Goal: Task Accomplishment & Management: Manage account settings

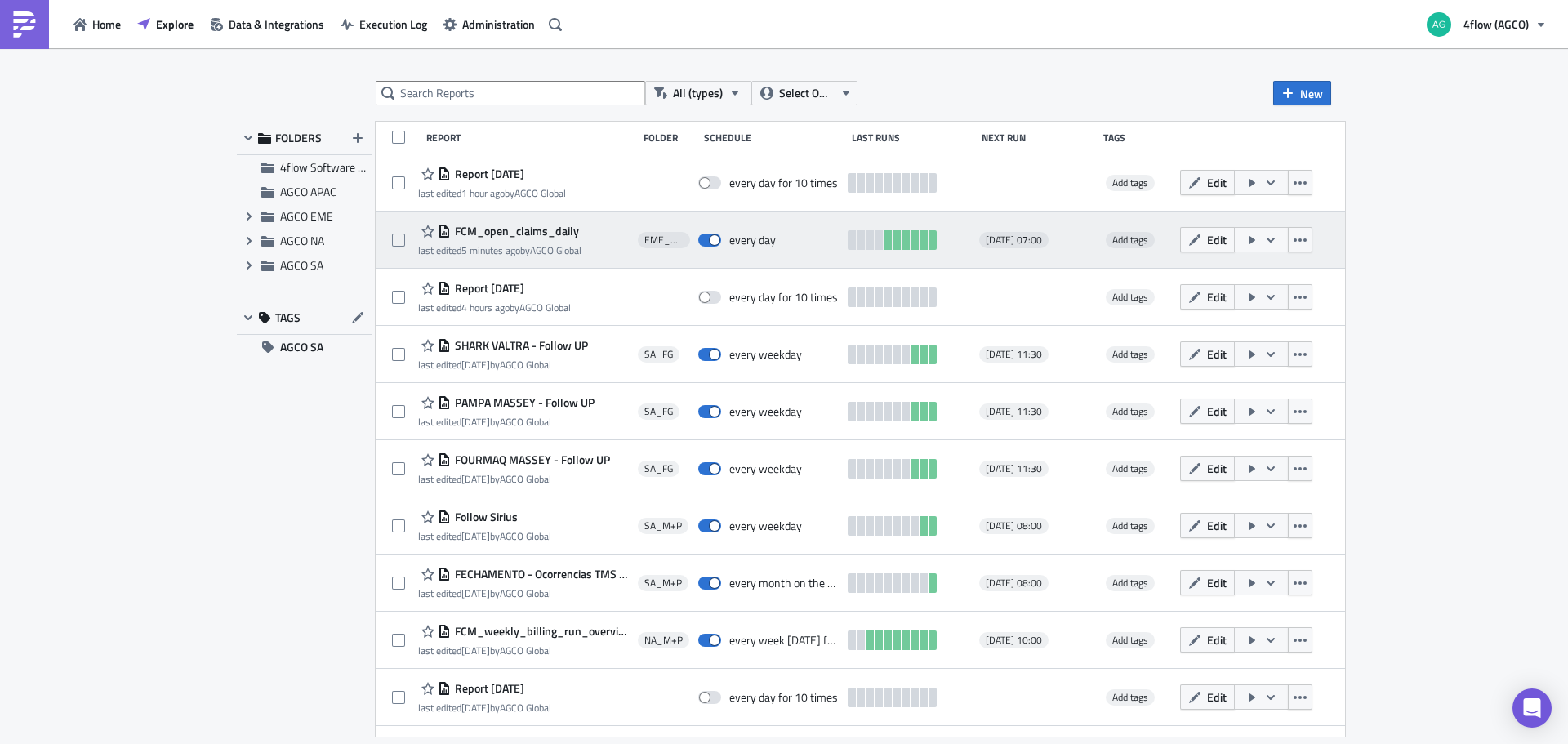
click at [492, 230] on span "FCM_open_claims_daily" at bounding box center [515, 231] width 128 height 15
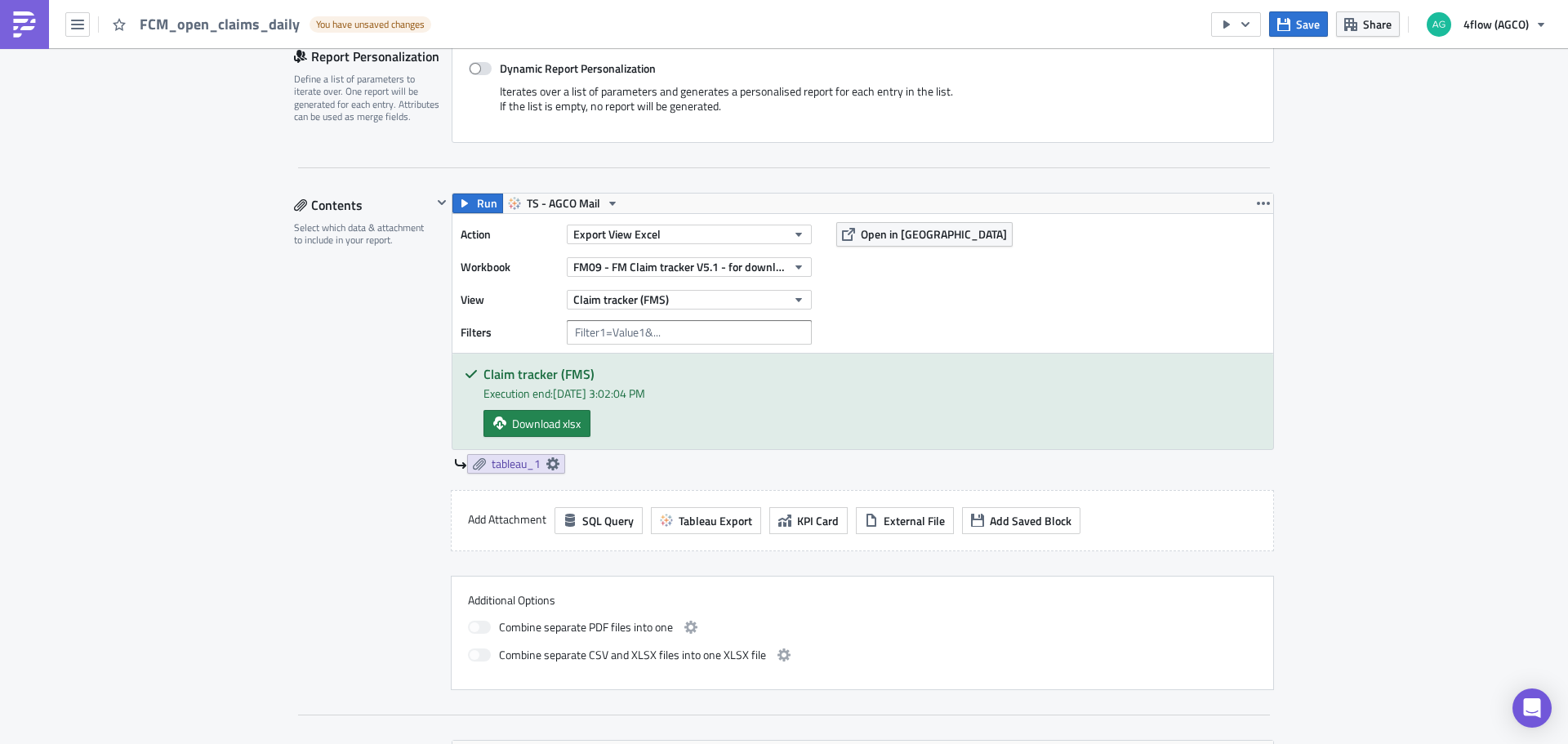
scroll to position [408, 0]
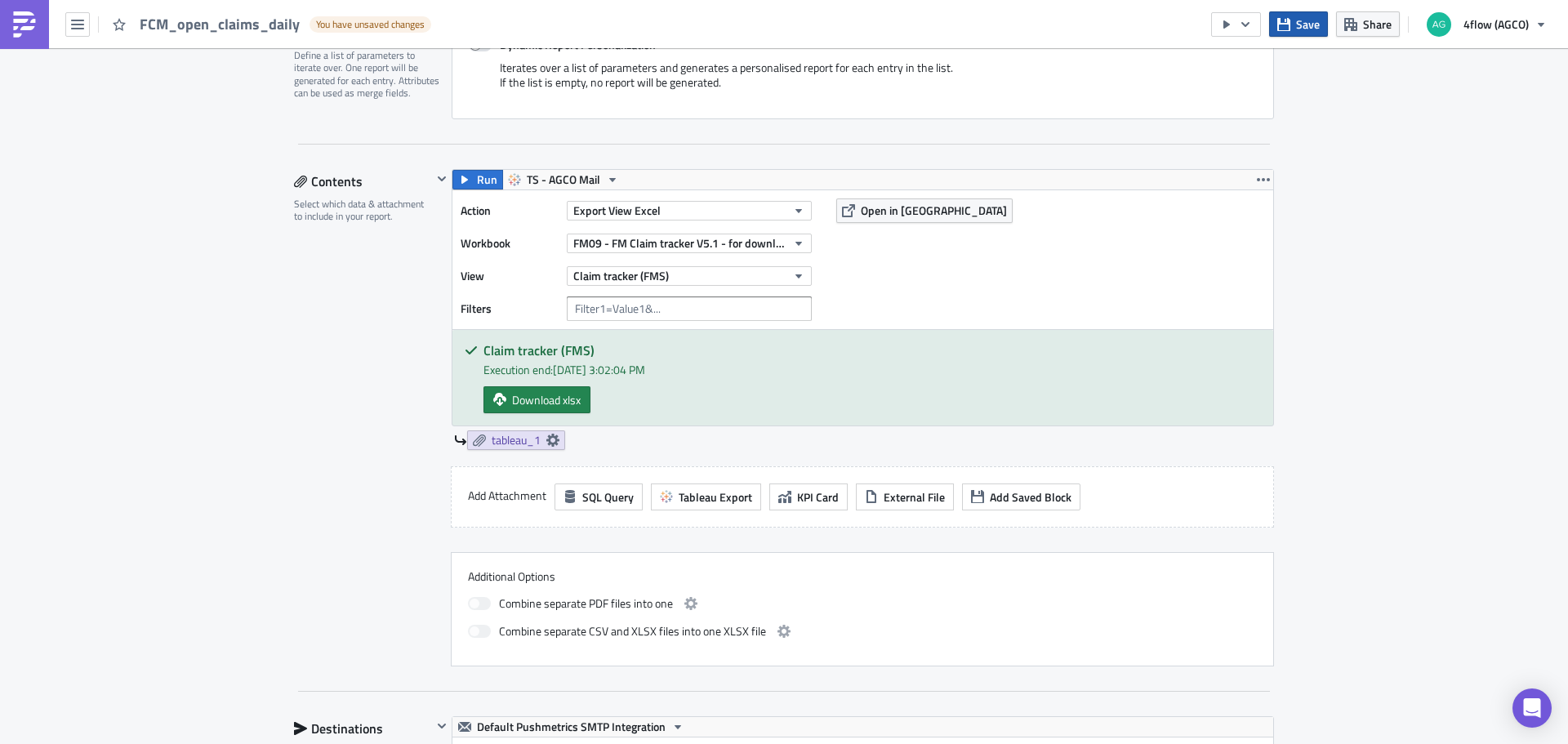
click at [1300, 23] on span "Save" at bounding box center [1307, 24] width 23 height 17
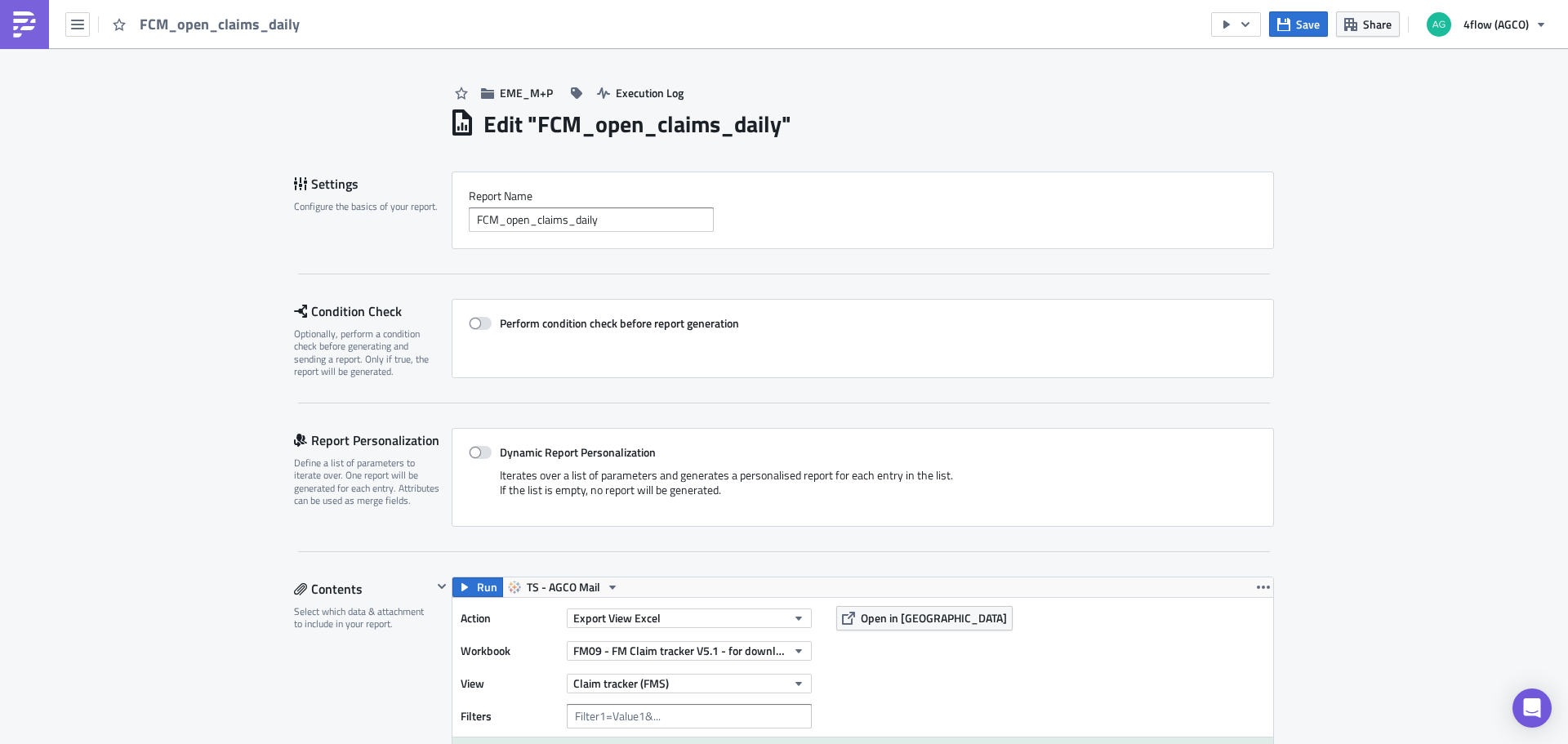
scroll to position [0, 0]
click at [1251, 31] on button "button" at bounding box center [1235, 24] width 50 height 24
click at [1246, 59] on div "Send Just to Me" at bounding box center [1285, 66] width 127 height 17
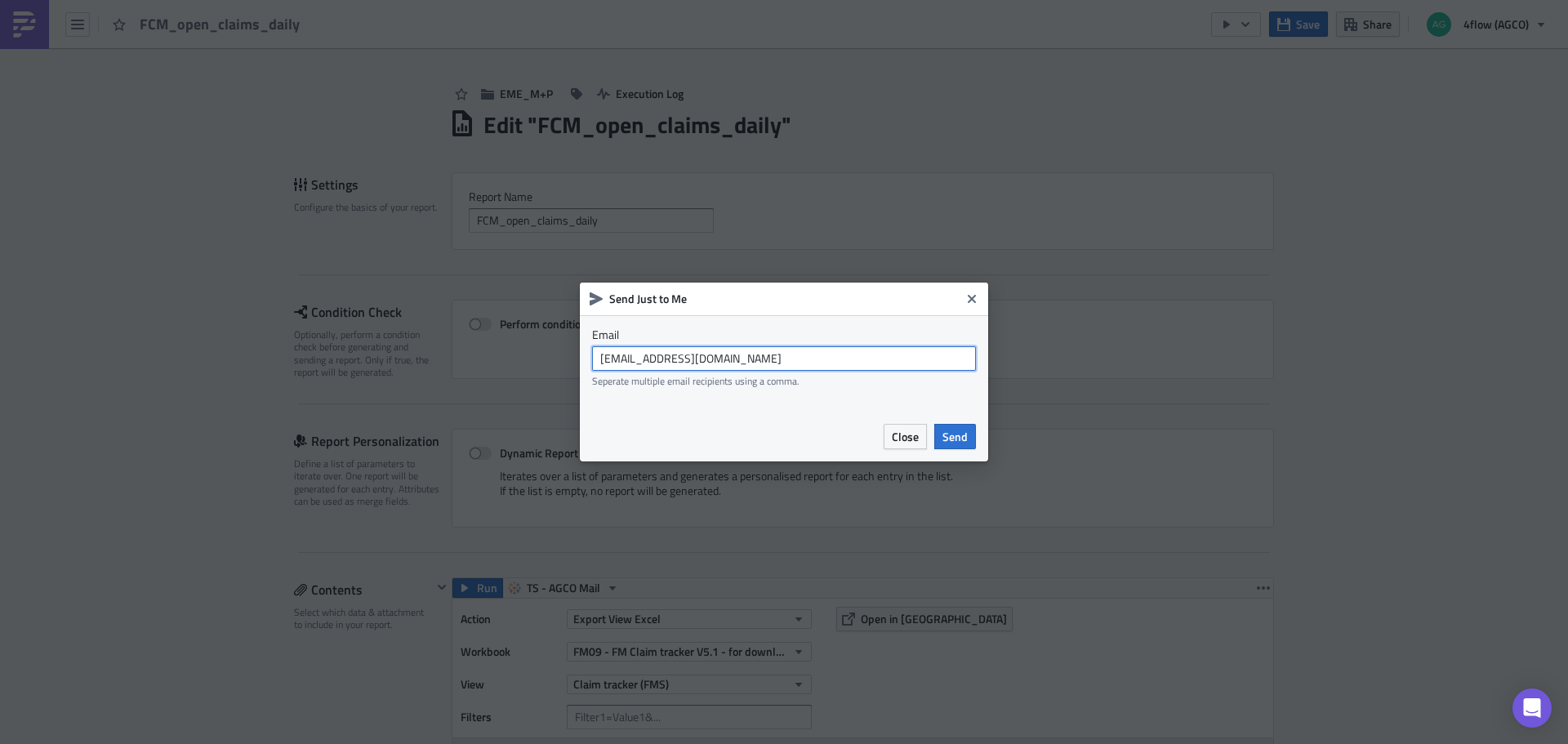
click at [770, 356] on input "agco_global_sc_reporting@4flow.com" at bounding box center [784, 357] width 384 height 24
type input "t.pires@4flow.com"
click at [964, 431] on span "Send" at bounding box center [954, 436] width 25 height 17
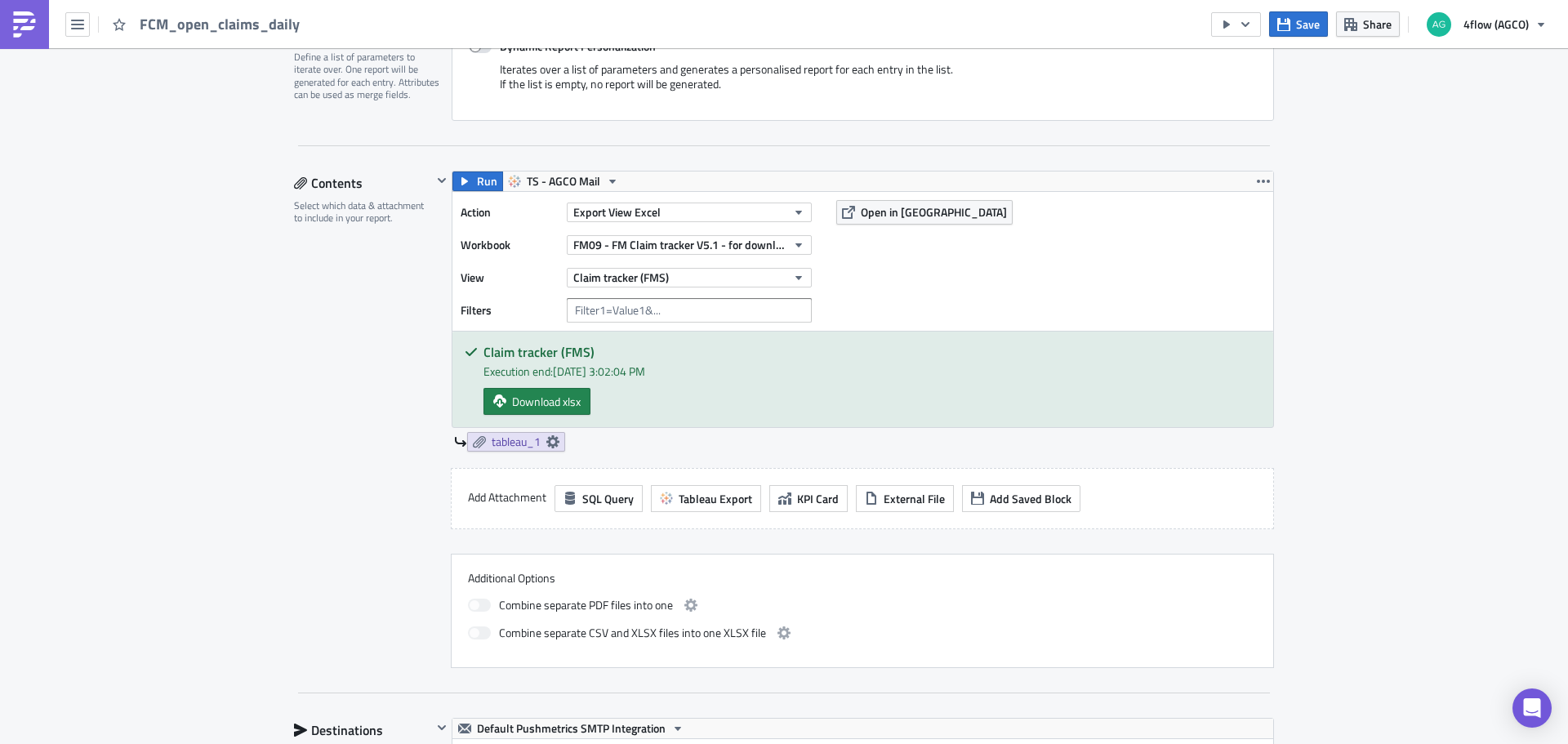
scroll to position [408, 0]
click at [522, 441] on span "tableau_1" at bounding box center [515, 440] width 49 height 15
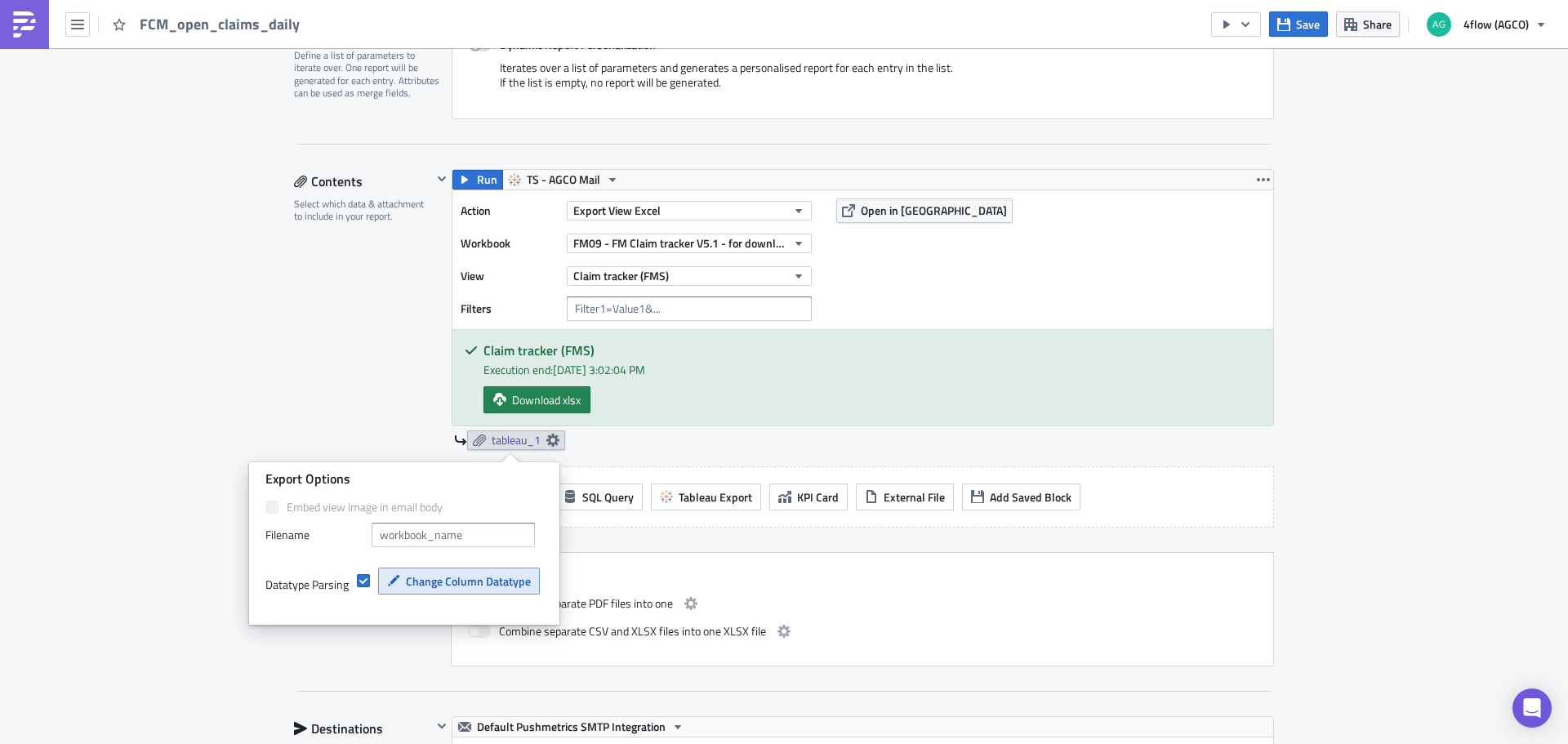
click at [459, 580] on span "Change Column Datatype" at bounding box center [468, 580] width 125 height 17
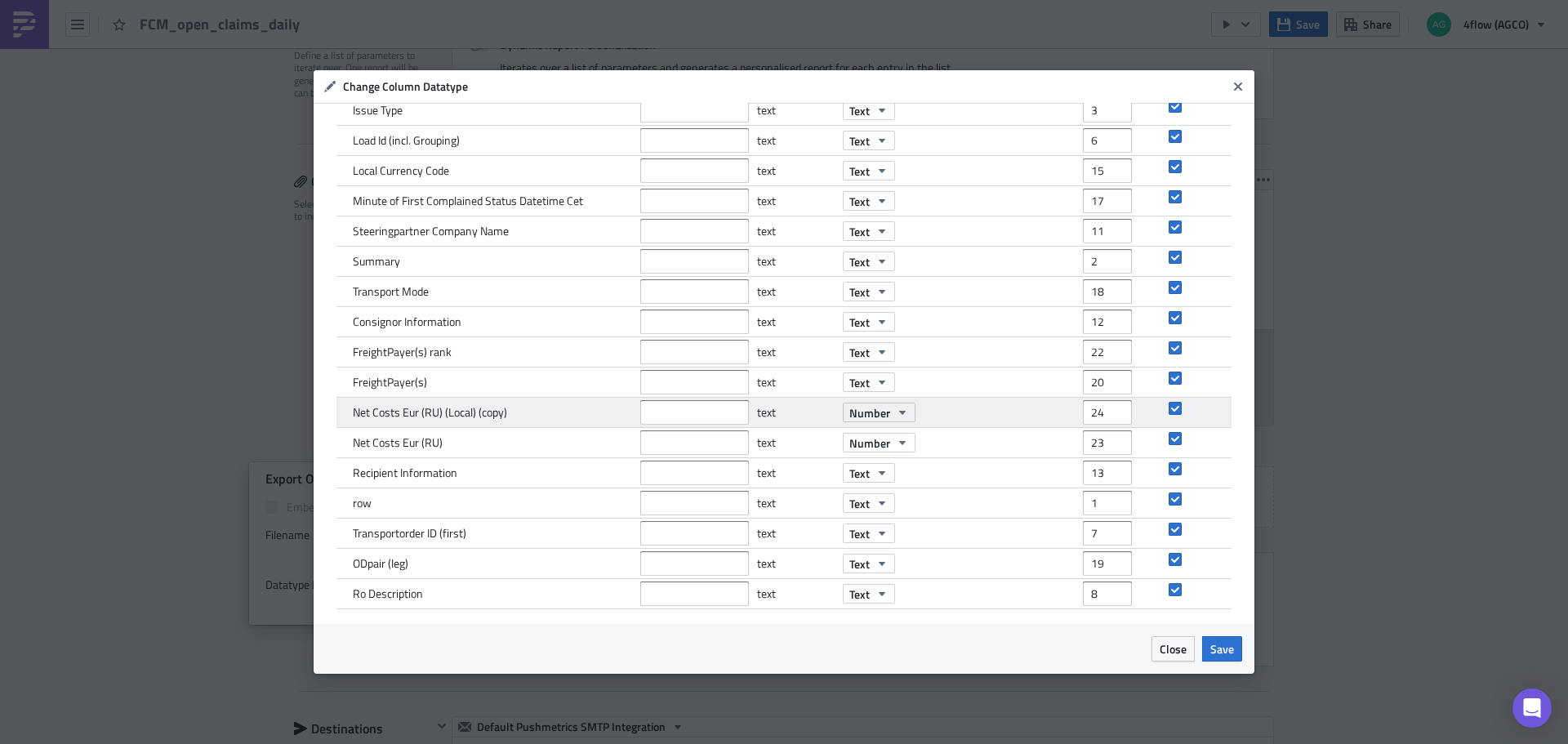
scroll to position [0, 0]
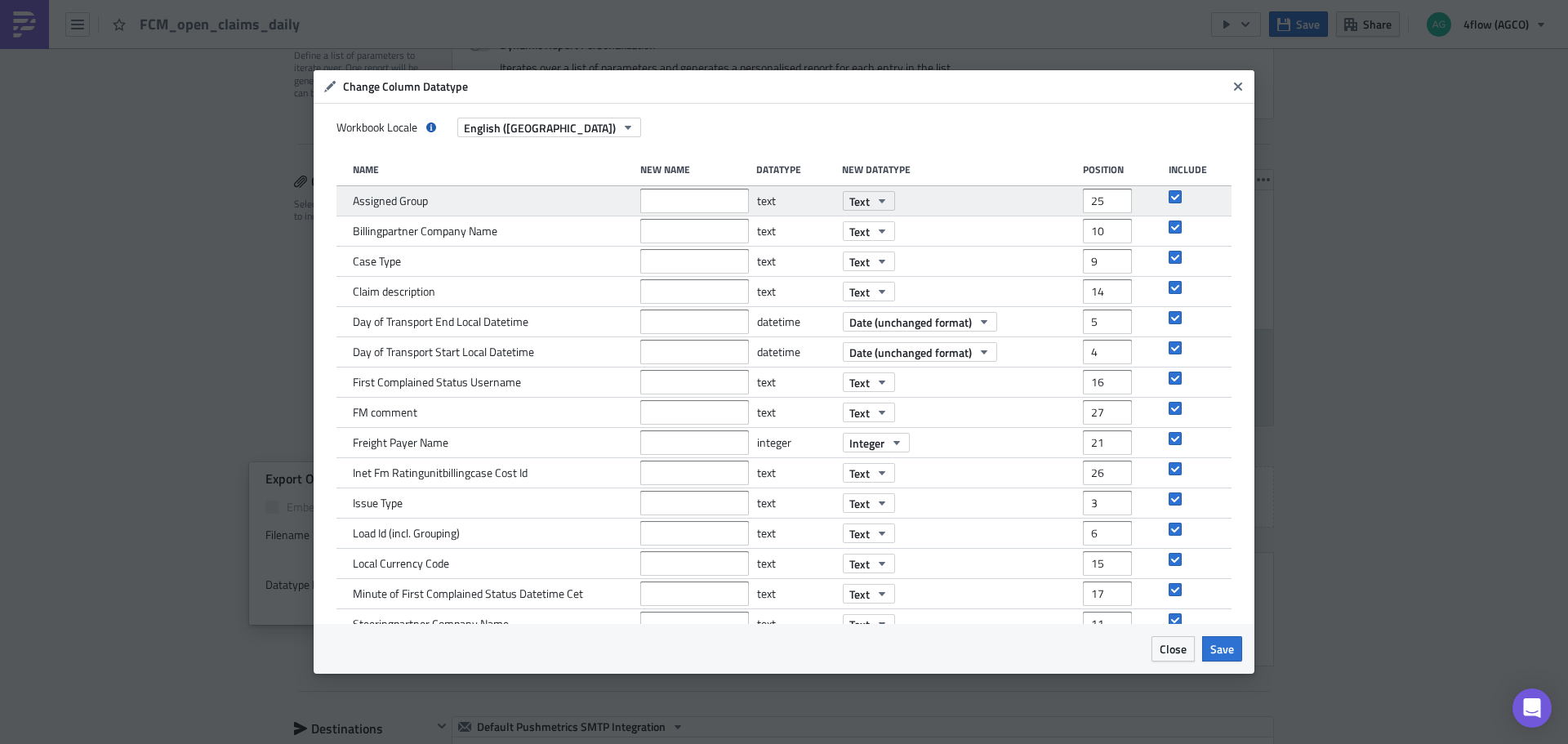
click at [761, 205] on div "text" at bounding box center [795, 200] width 77 height 29
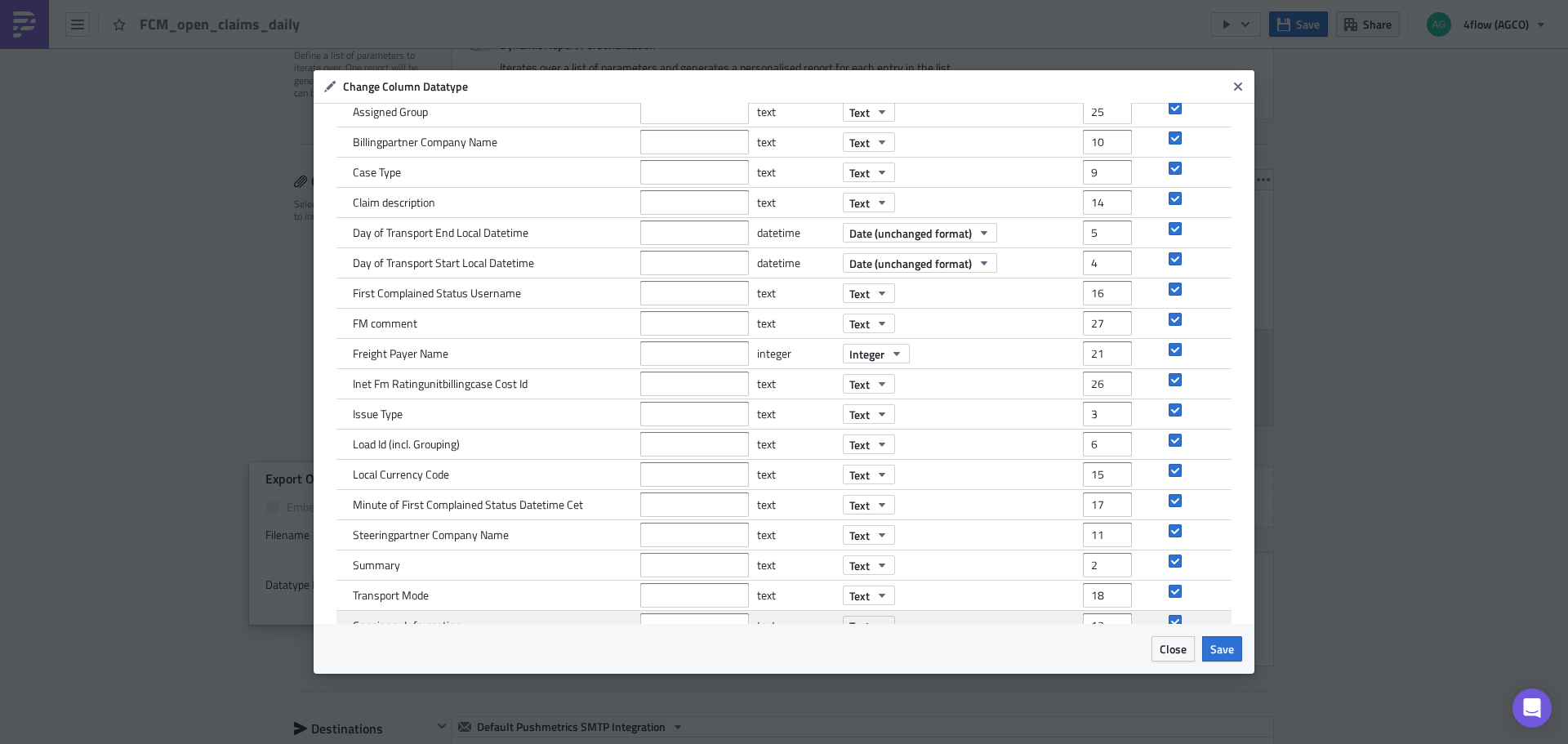
scroll to position [392, 0]
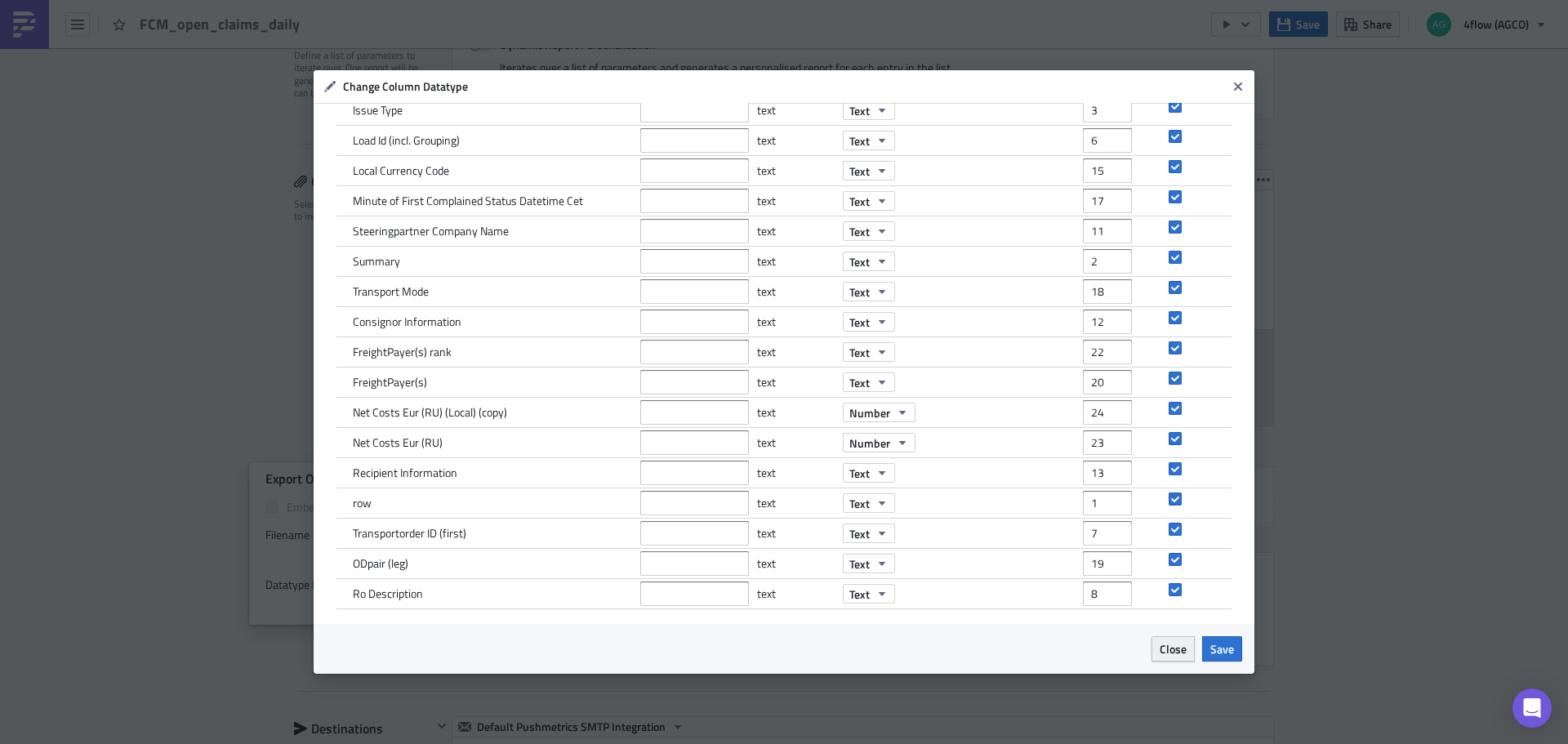
click at [1173, 645] on span "Close" at bounding box center [1172, 648] width 27 height 17
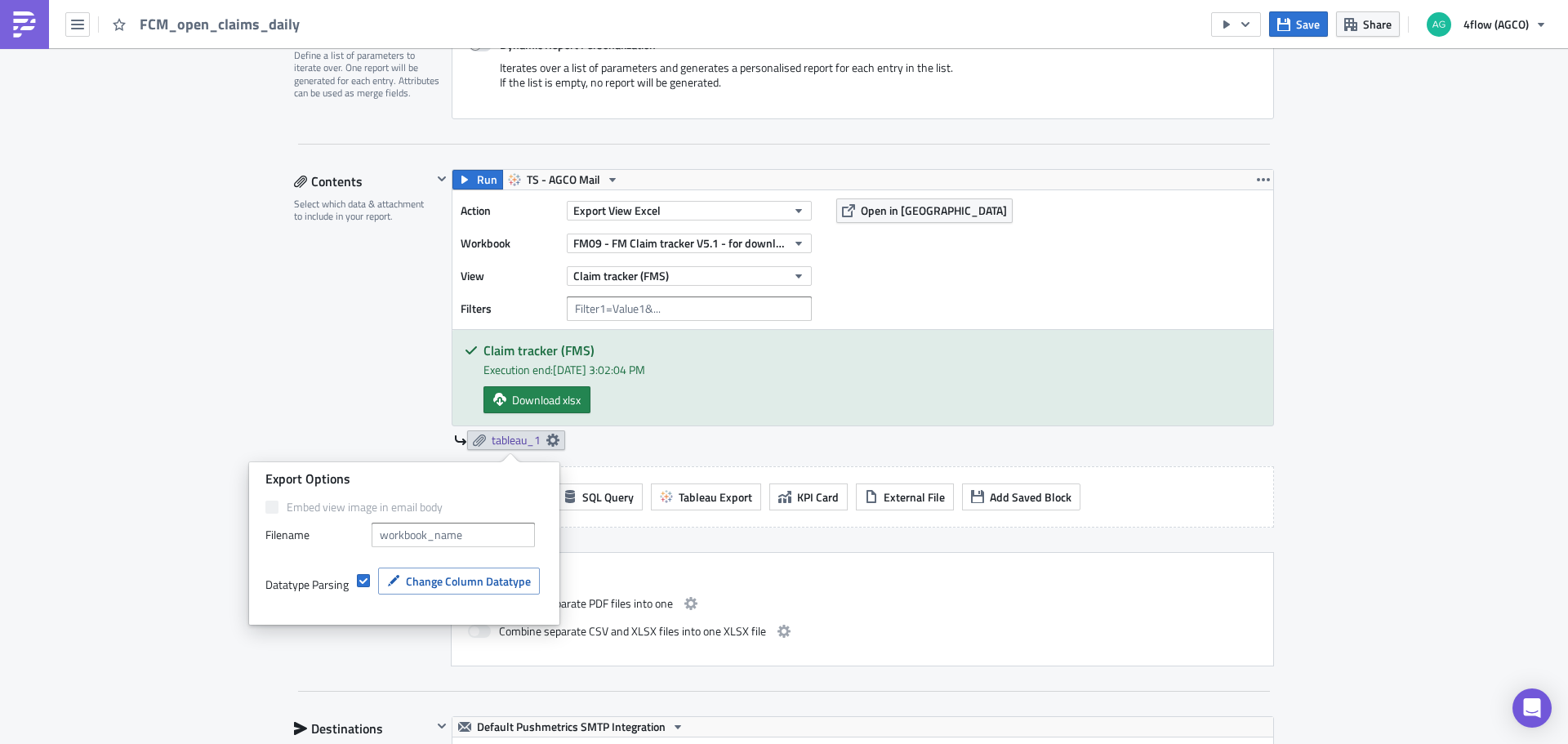
click at [295, 355] on div "Contents Select which data & attachment to include in your report." at bounding box center [363, 417] width 138 height 497
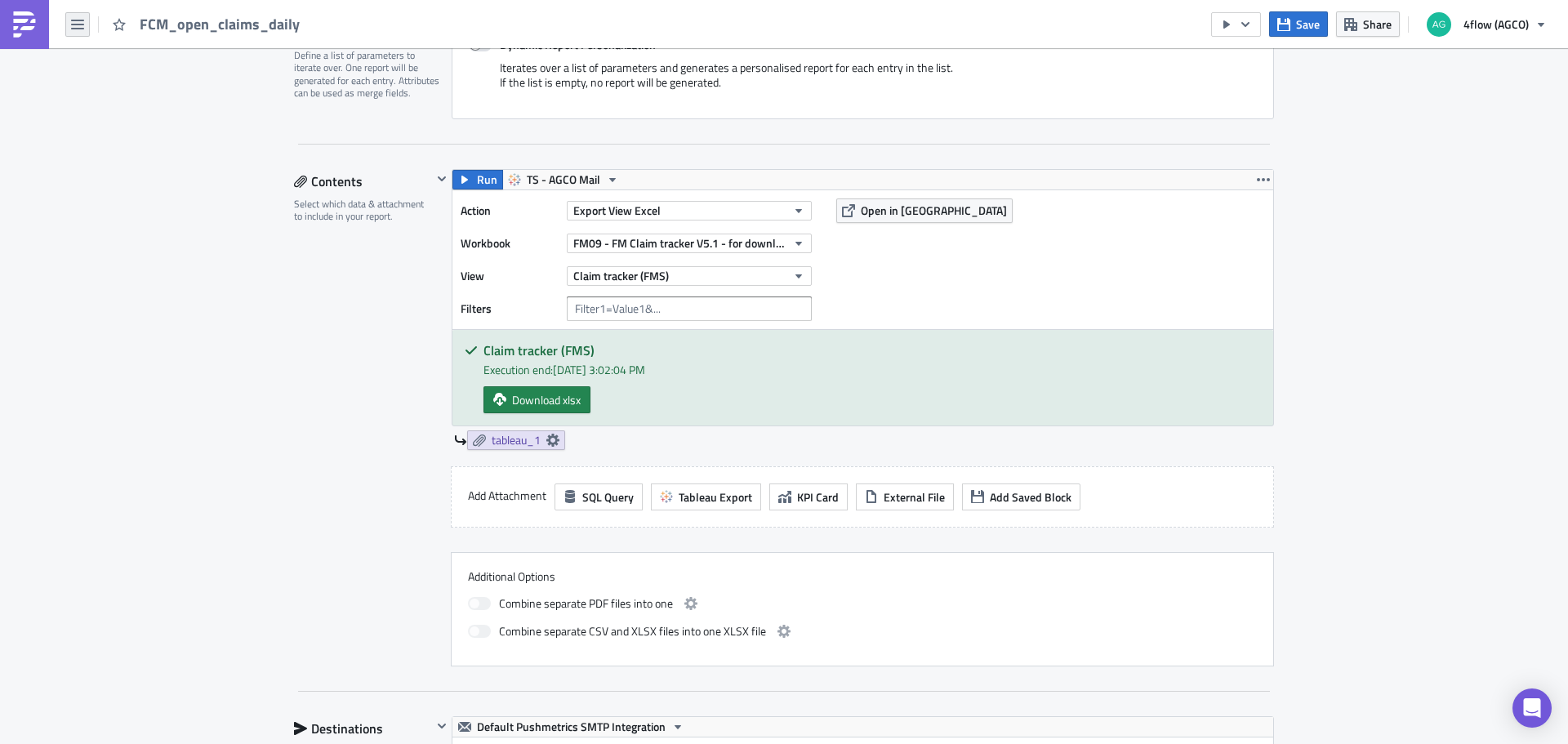
click at [81, 22] on icon "button" at bounding box center [77, 25] width 13 height 13
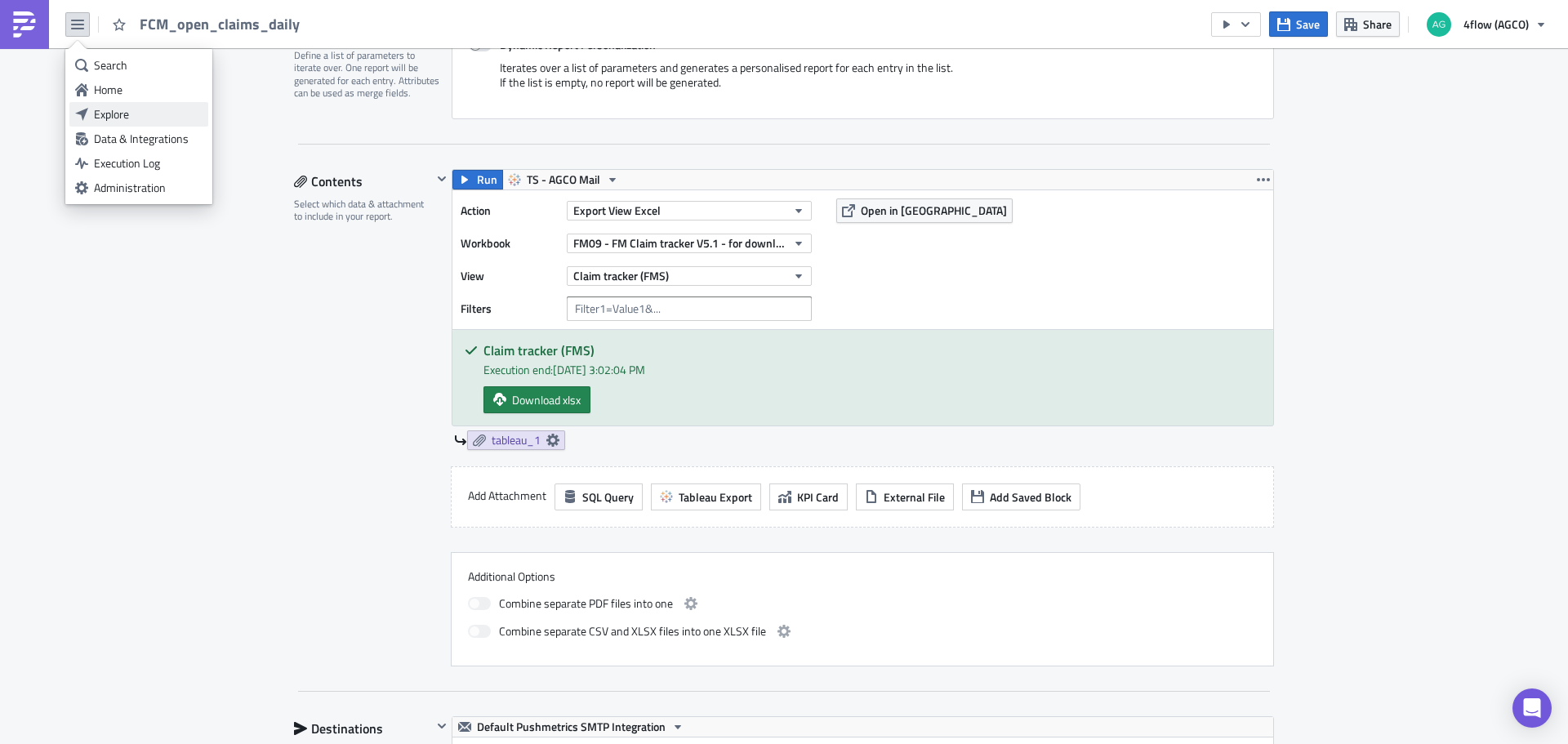
click at [104, 111] on div "Explore" at bounding box center [148, 115] width 109 height 17
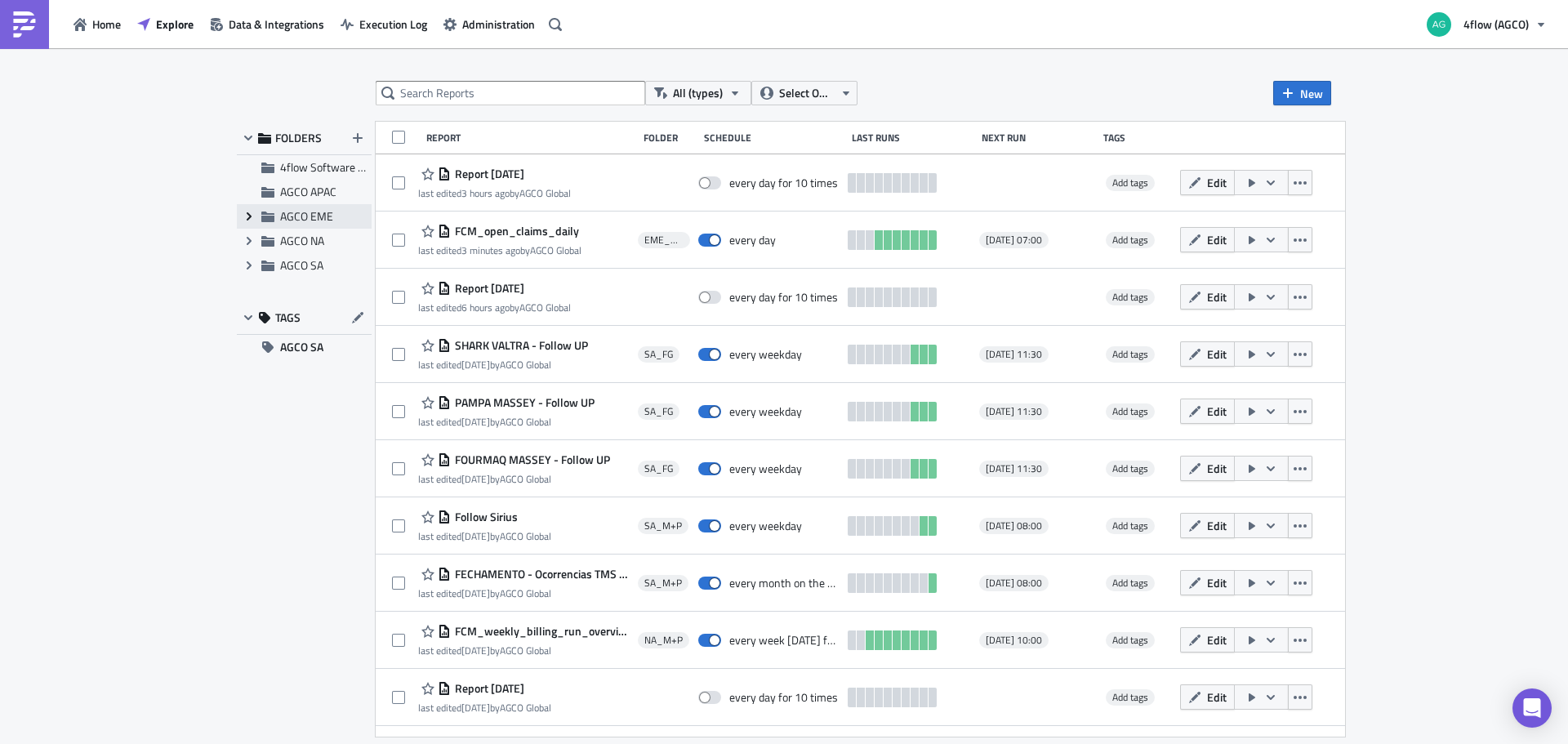
click at [250, 216] on icon at bounding box center [249, 216] width 5 height 8
click at [322, 259] on span "EME_M+P" at bounding box center [325, 264] width 53 height 17
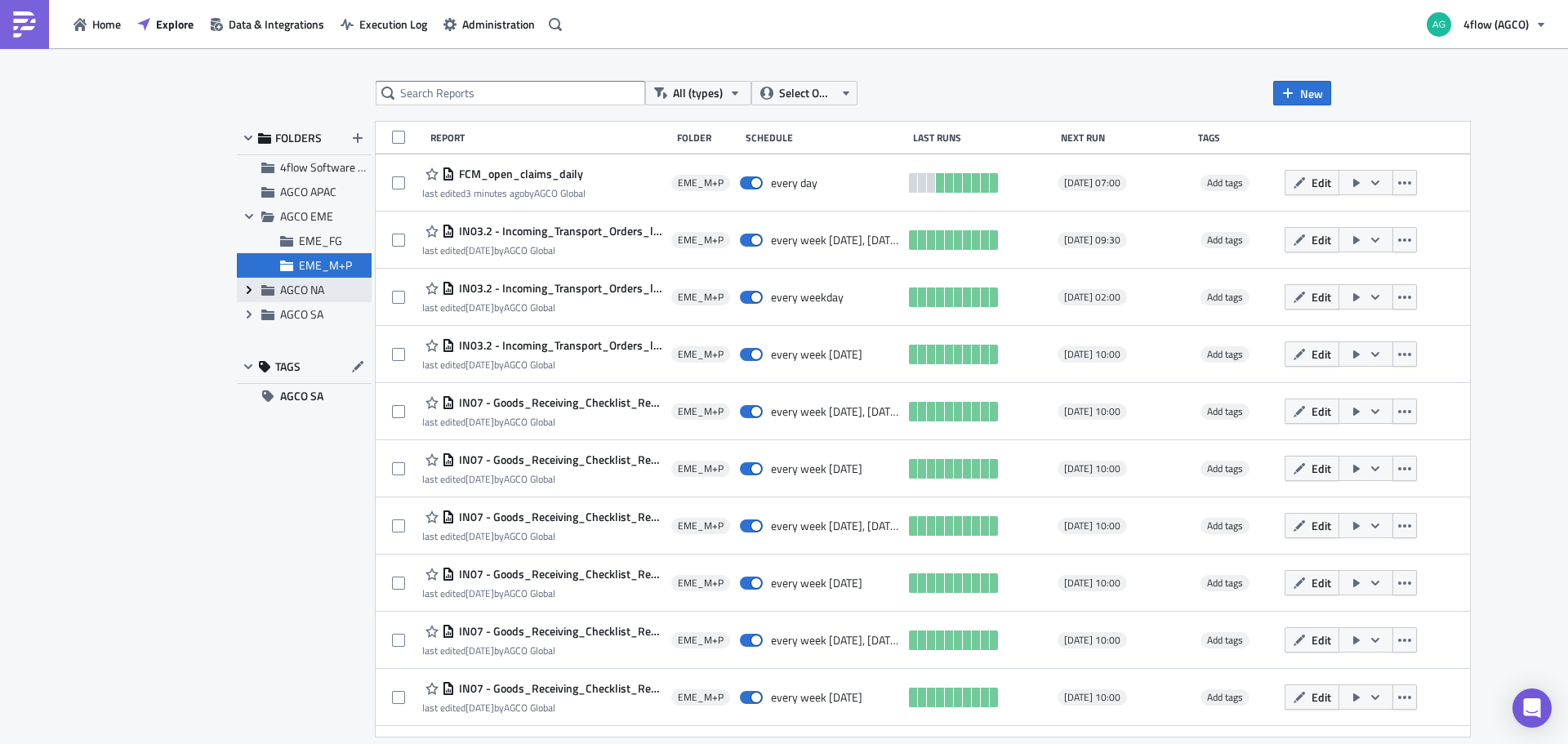
click at [246, 288] on icon "Expand group" at bounding box center [249, 290] width 13 height 13
click at [315, 347] on div "NA_M+P" at bounding box center [304, 338] width 135 height 24
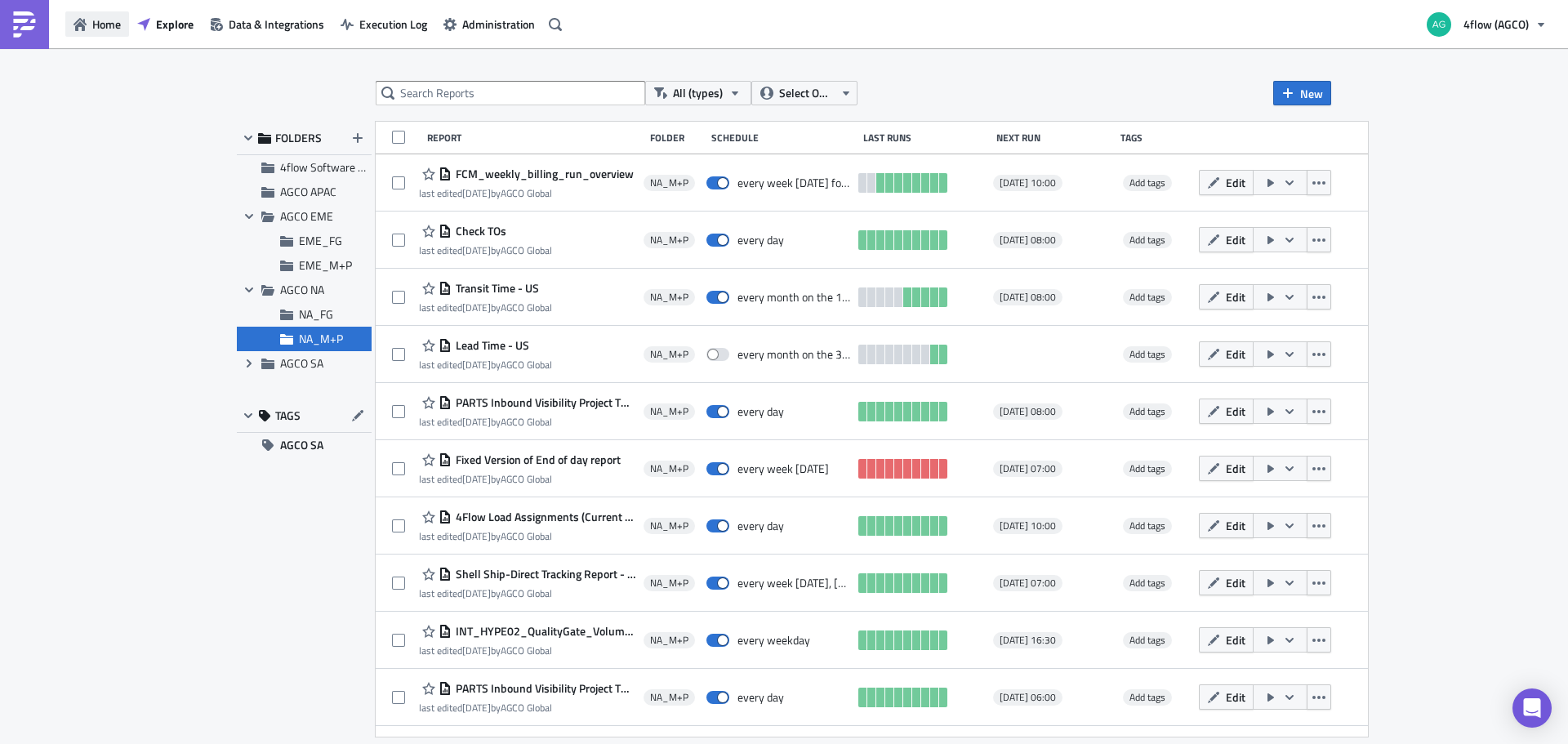
drag, startPoint x: 114, startPoint y: 14, endPoint x: 113, endPoint y: 22, distance: 8.1
click at [114, 14] on button "Home" at bounding box center [97, 24] width 64 height 25
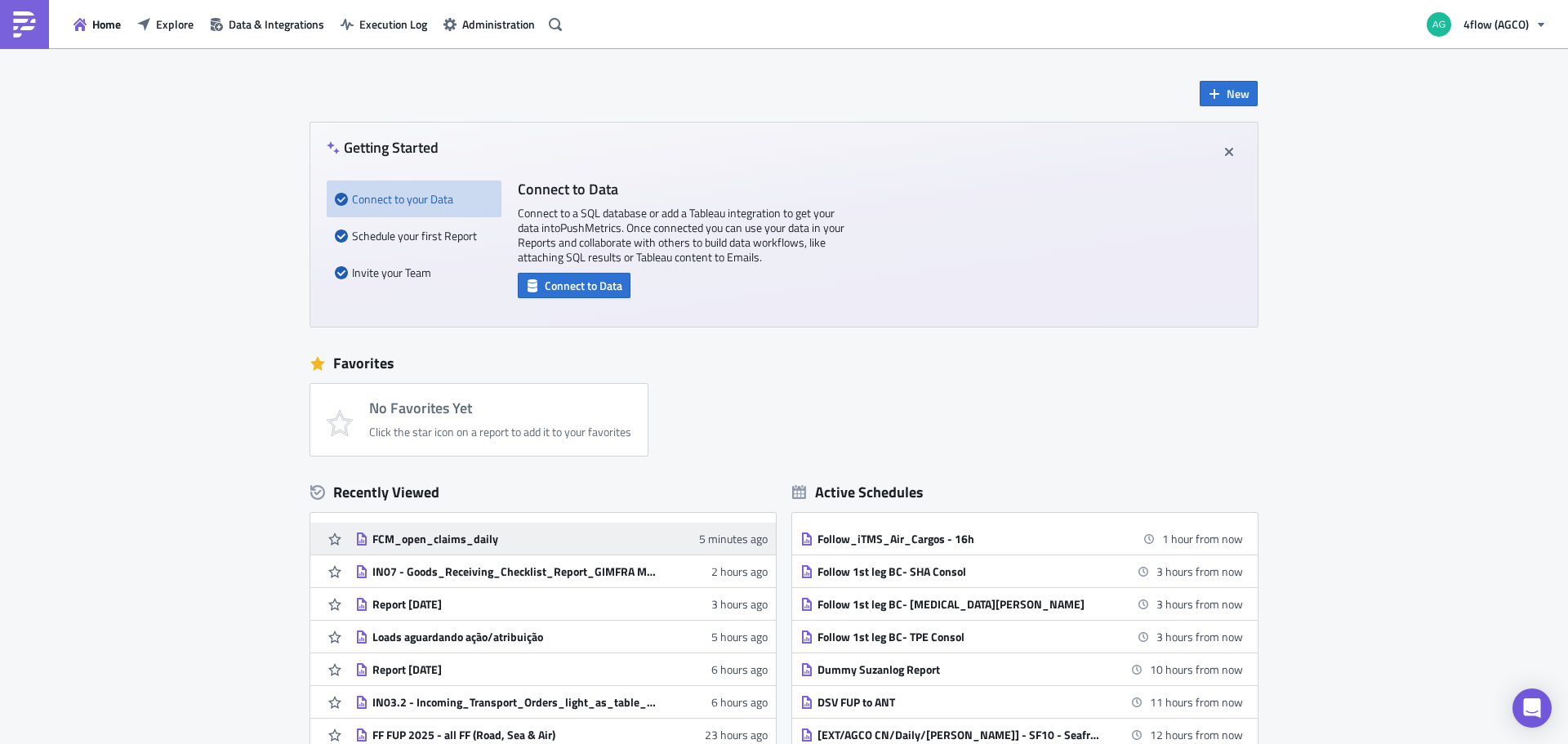
click at [455, 543] on div "FCM_open_claims_daily" at bounding box center [515, 539] width 286 height 15
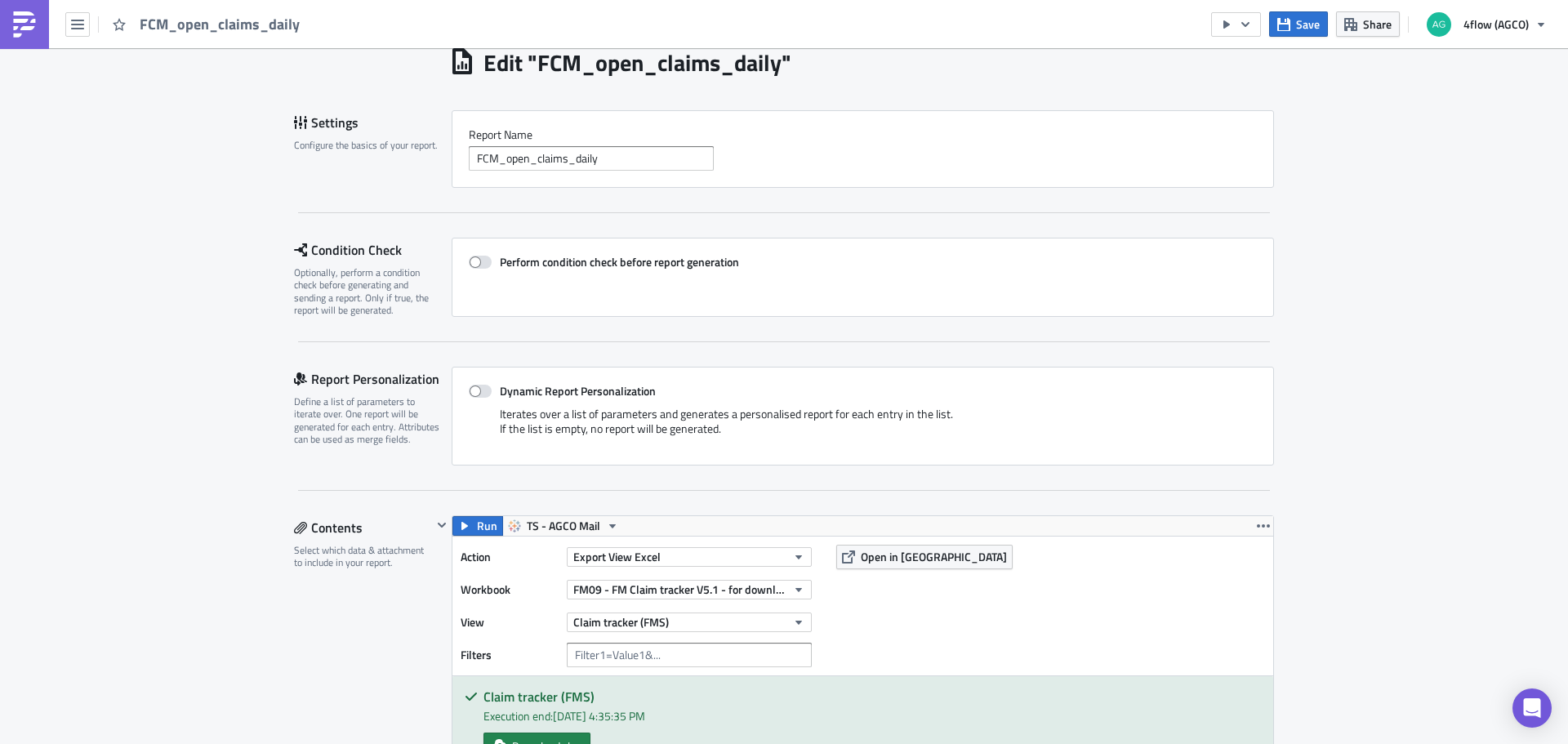
scroll to position [408, 0]
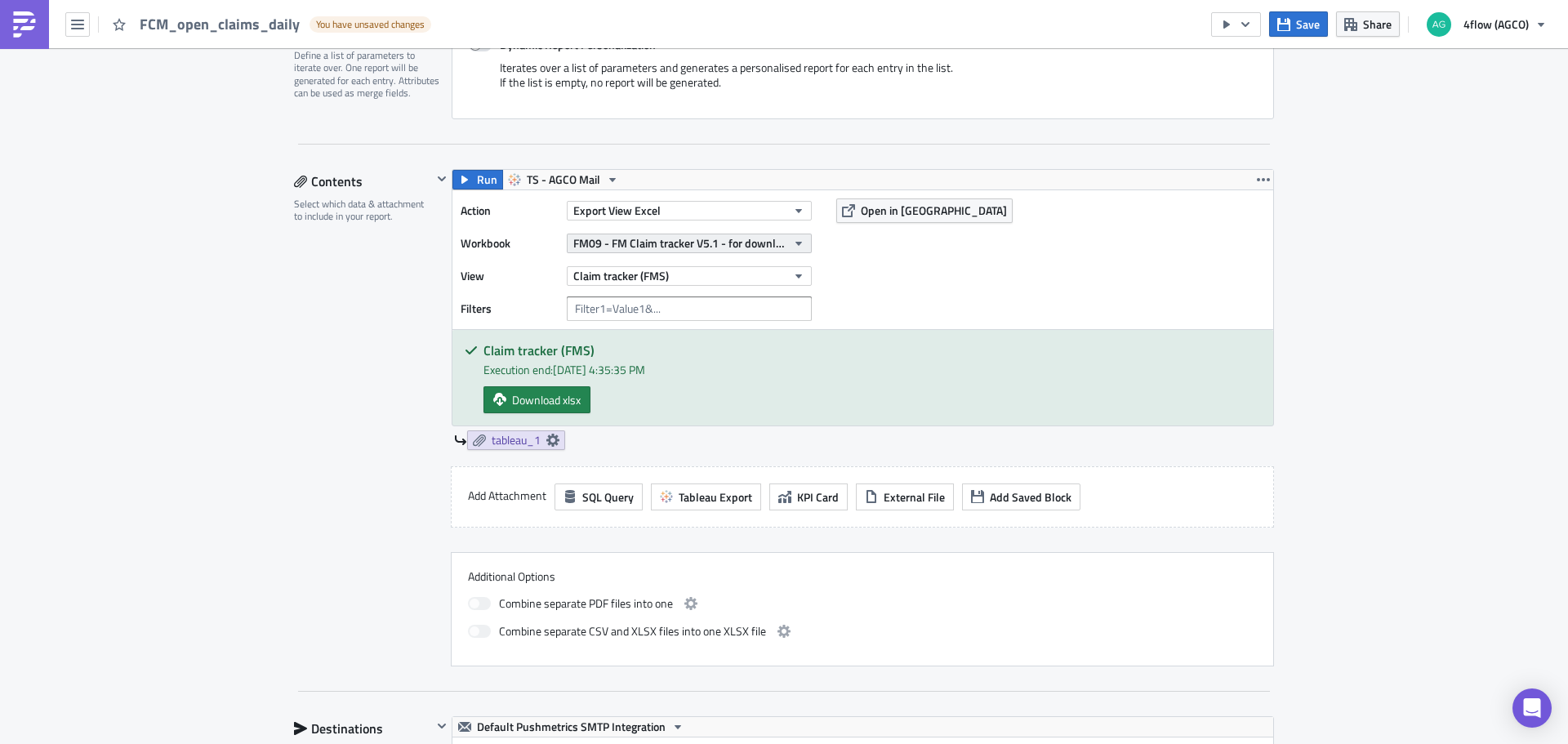
click at [794, 245] on icon "button" at bounding box center [799, 244] width 13 height 13
type input "open claims sa"
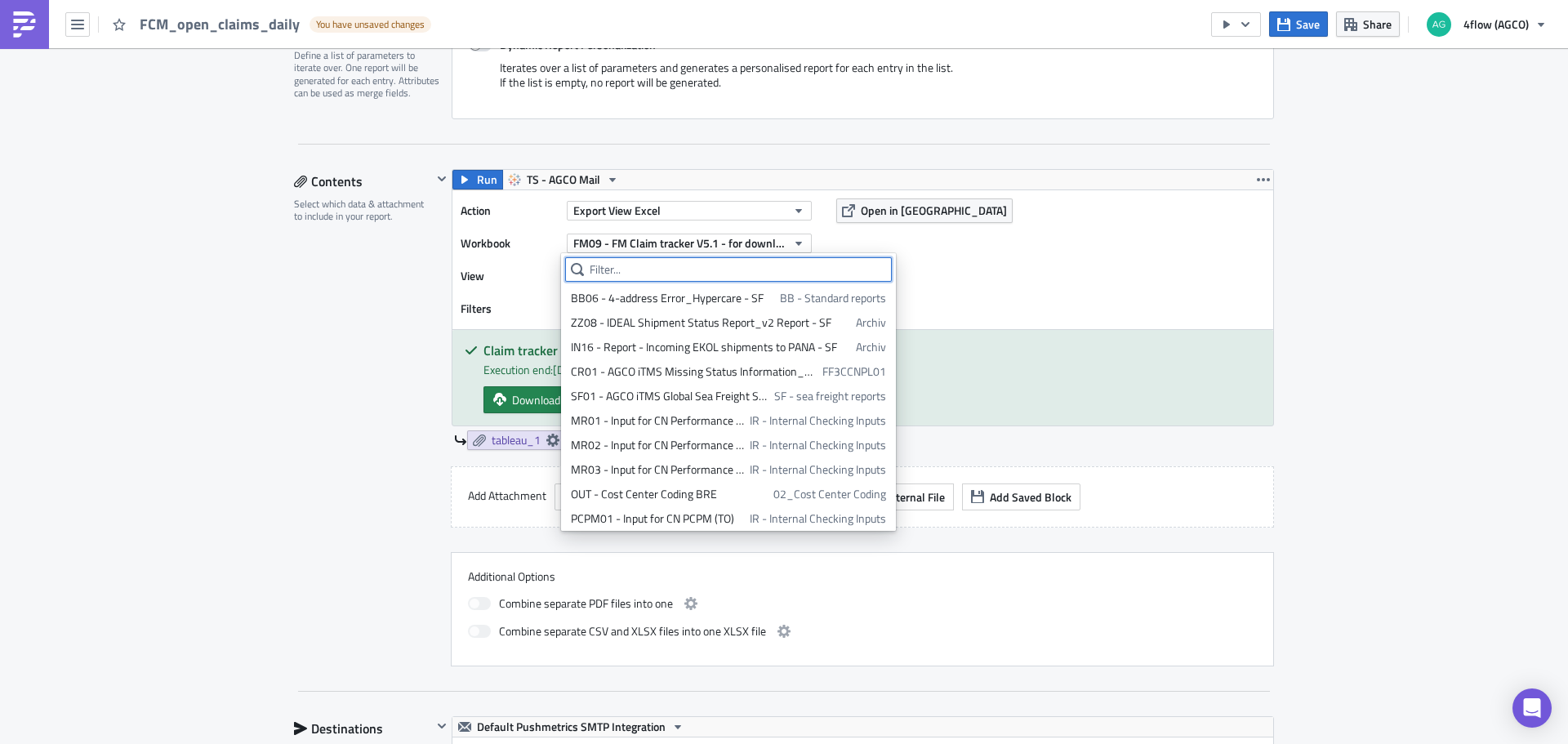
click at [645, 264] on input "text" at bounding box center [728, 269] width 327 height 24
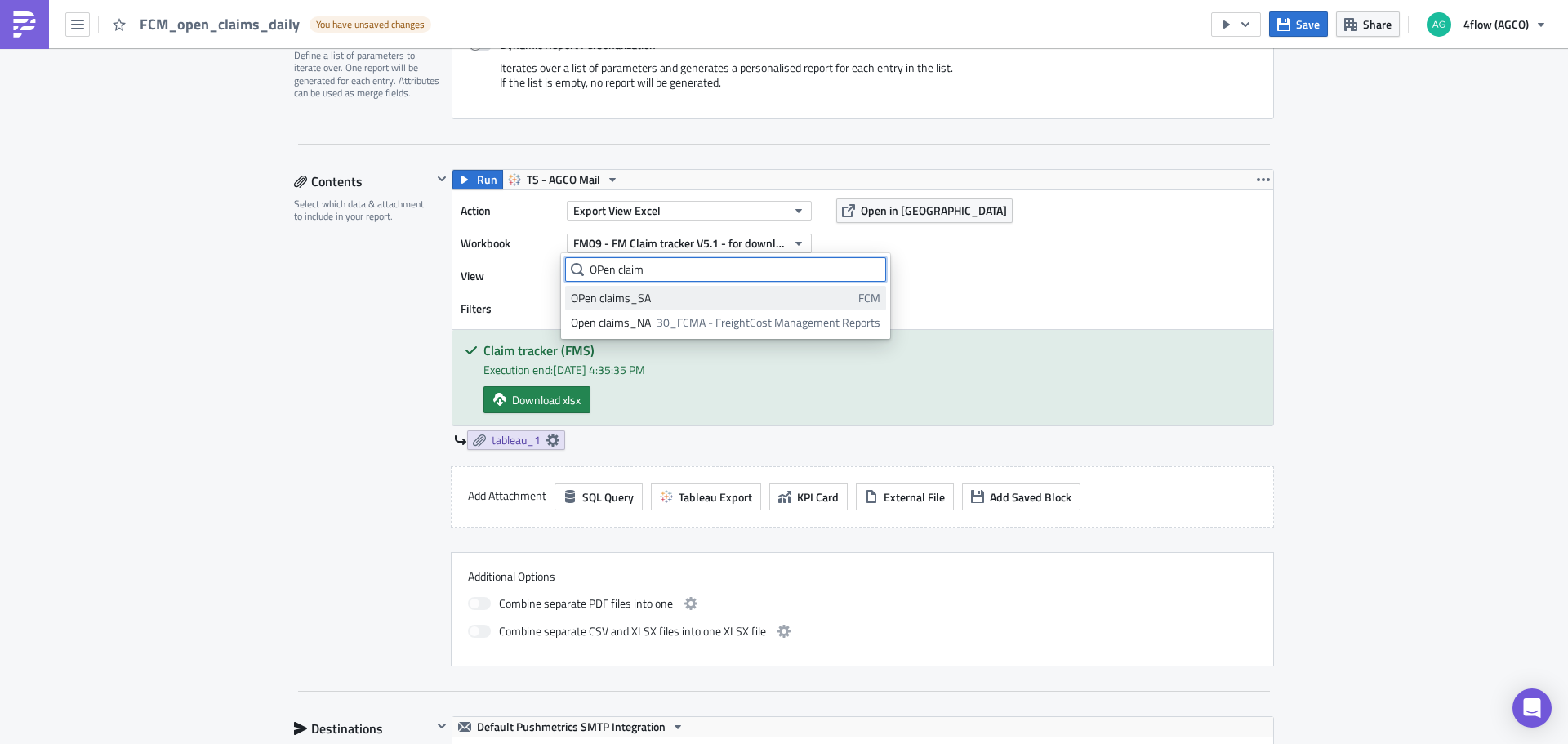
type input "OPen claim"
click at [644, 300] on div "OPen claims_SA" at bounding box center [711, 298] width 282 height 17
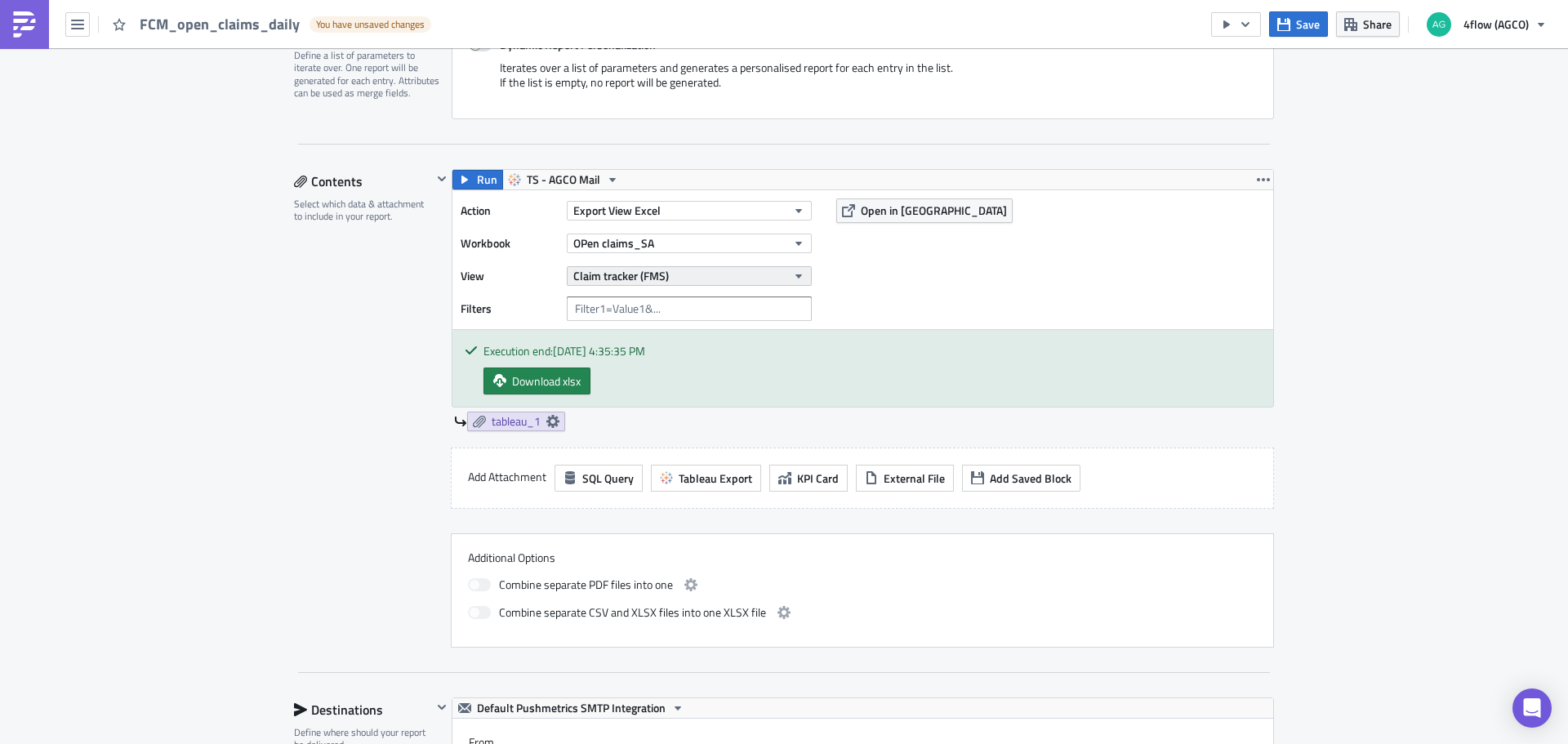
click at [678, 272] on button "Claim tracker (FMS)" at bounding box center [689, 276] width 245 height 20
click at [635, 333] on div "Last day claims" at bounding box center [643, 331] width 145 height 17
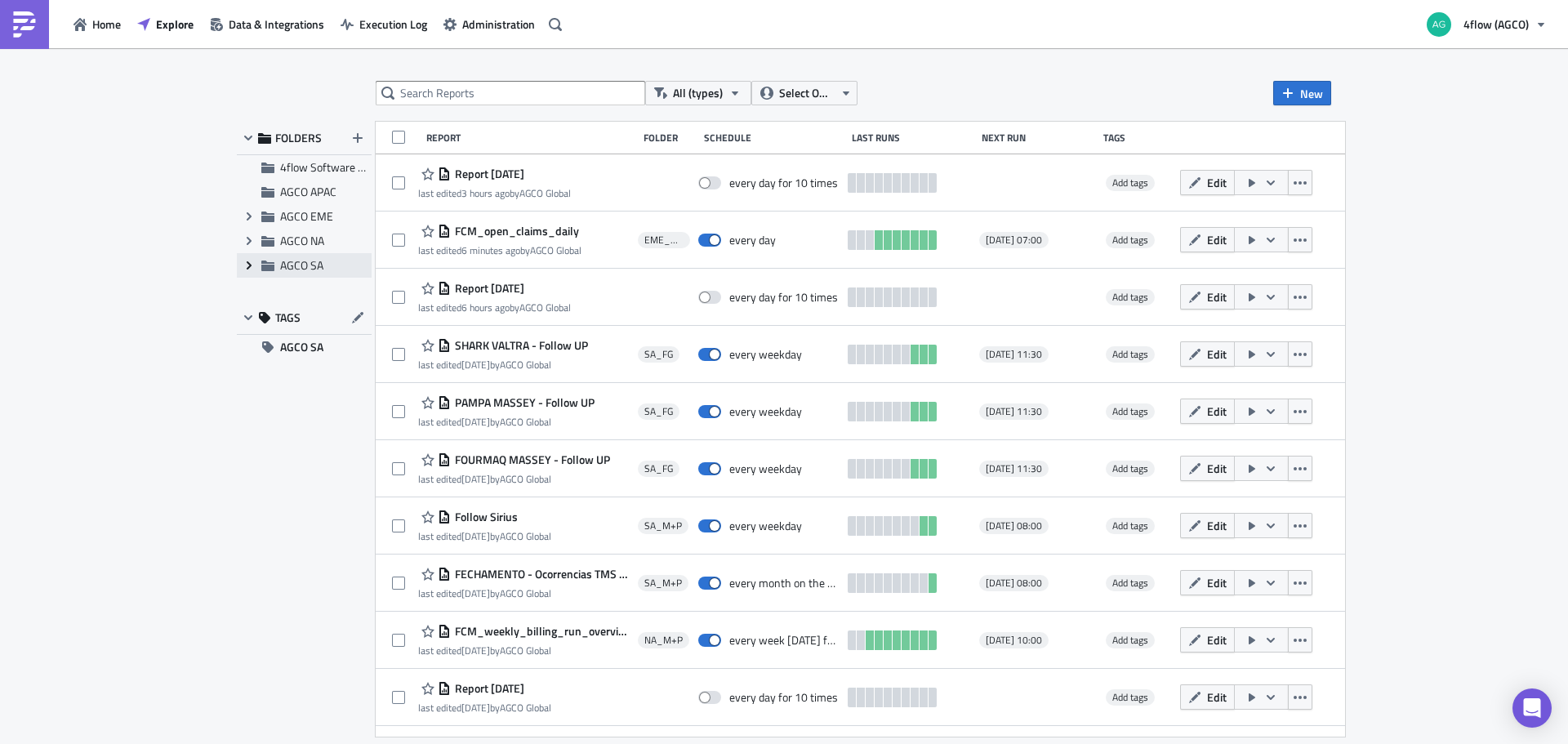
click at [243, 267] on icon "Expand group" at bounding box center [249, 265] width 13 height 13
click at [309, 315] on span "SA_M+P" at bounding box center [320, 313] width 43 height 17
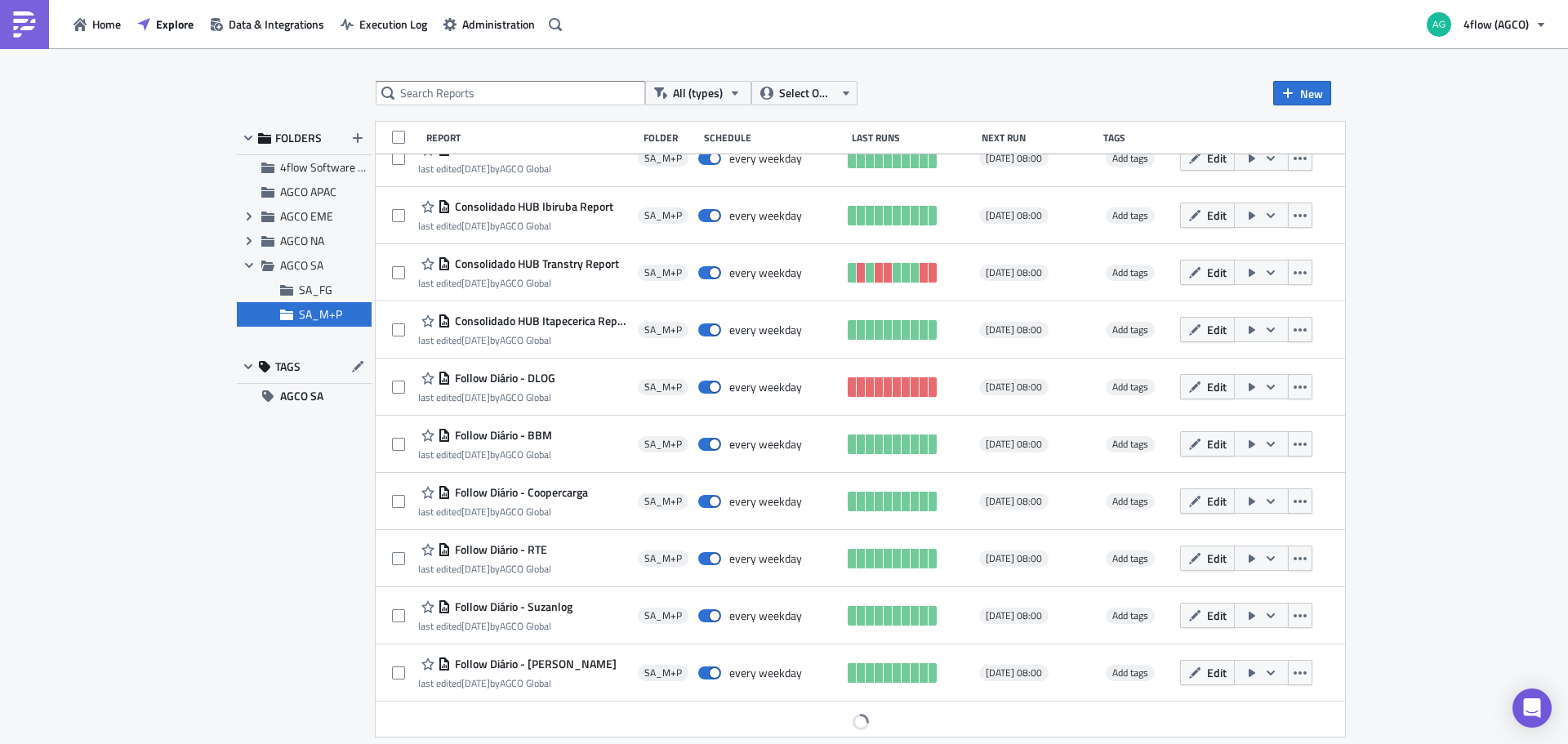
scroll to position [316, 0]
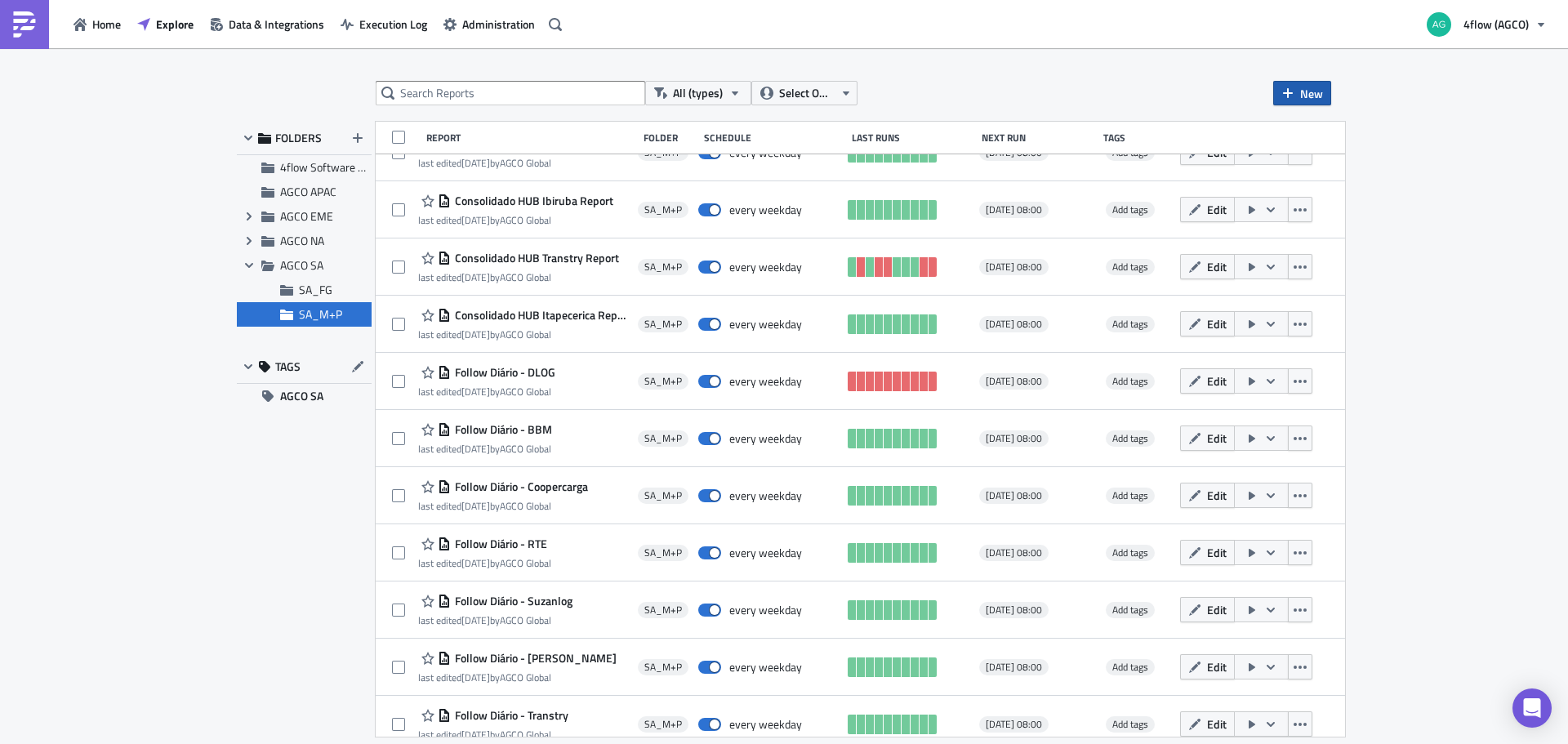
click at [1313, 97] on span "New" at bounding box center [1310, 93] width 22 height 17
click at [1341, 131] on div "Report" at bounding box center [1356, 134] width 109 height 17
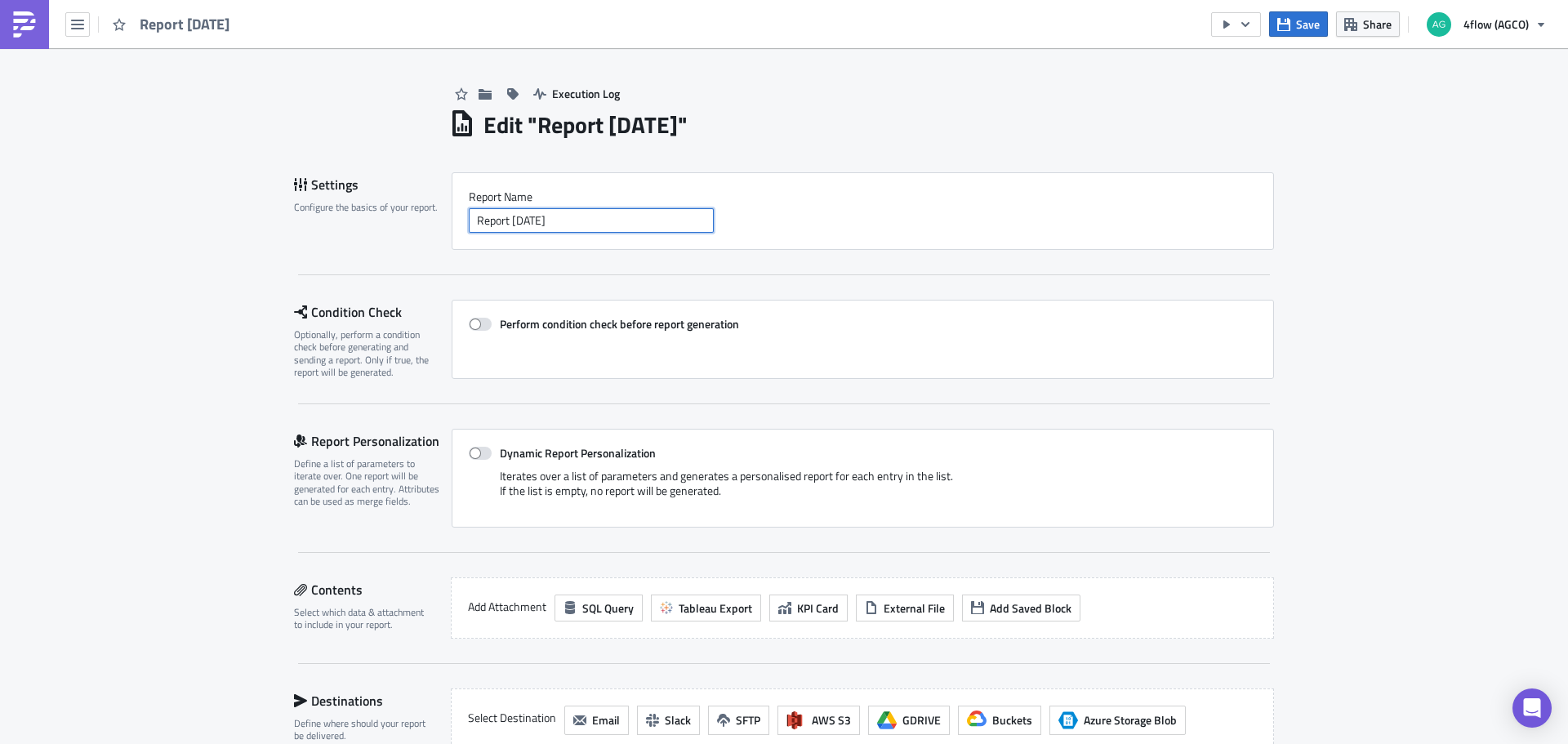
click at [607, 218] on input "Report [DATE]" at bounding box center [591, 219] width 245 height 24
type input "FCM_"
click at [81, 24] on icon "button" at bounding box center [77, 25] width 13 height 10
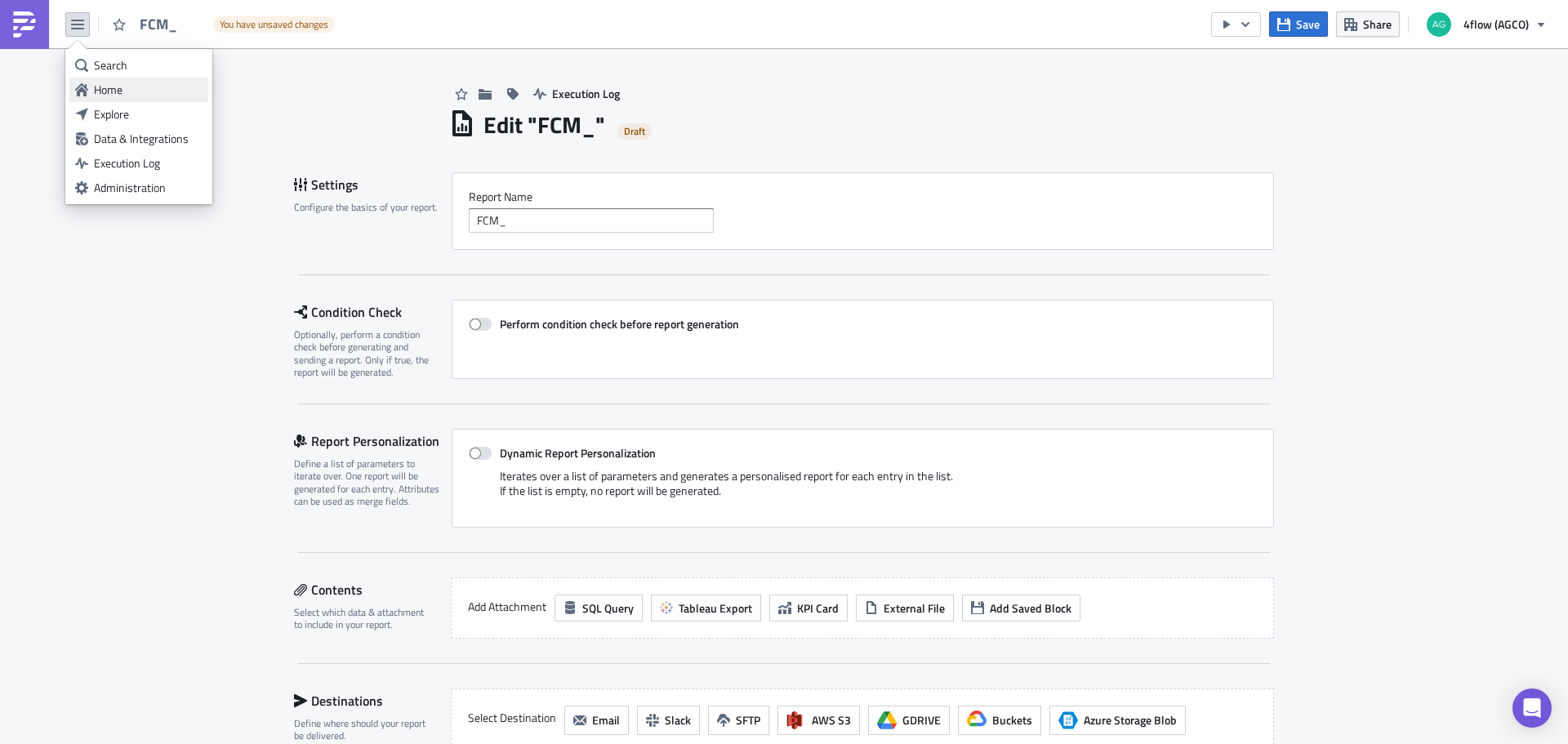
click at [134, 90] on div "Home" at bounding box center [148, 90] width 109 height 17
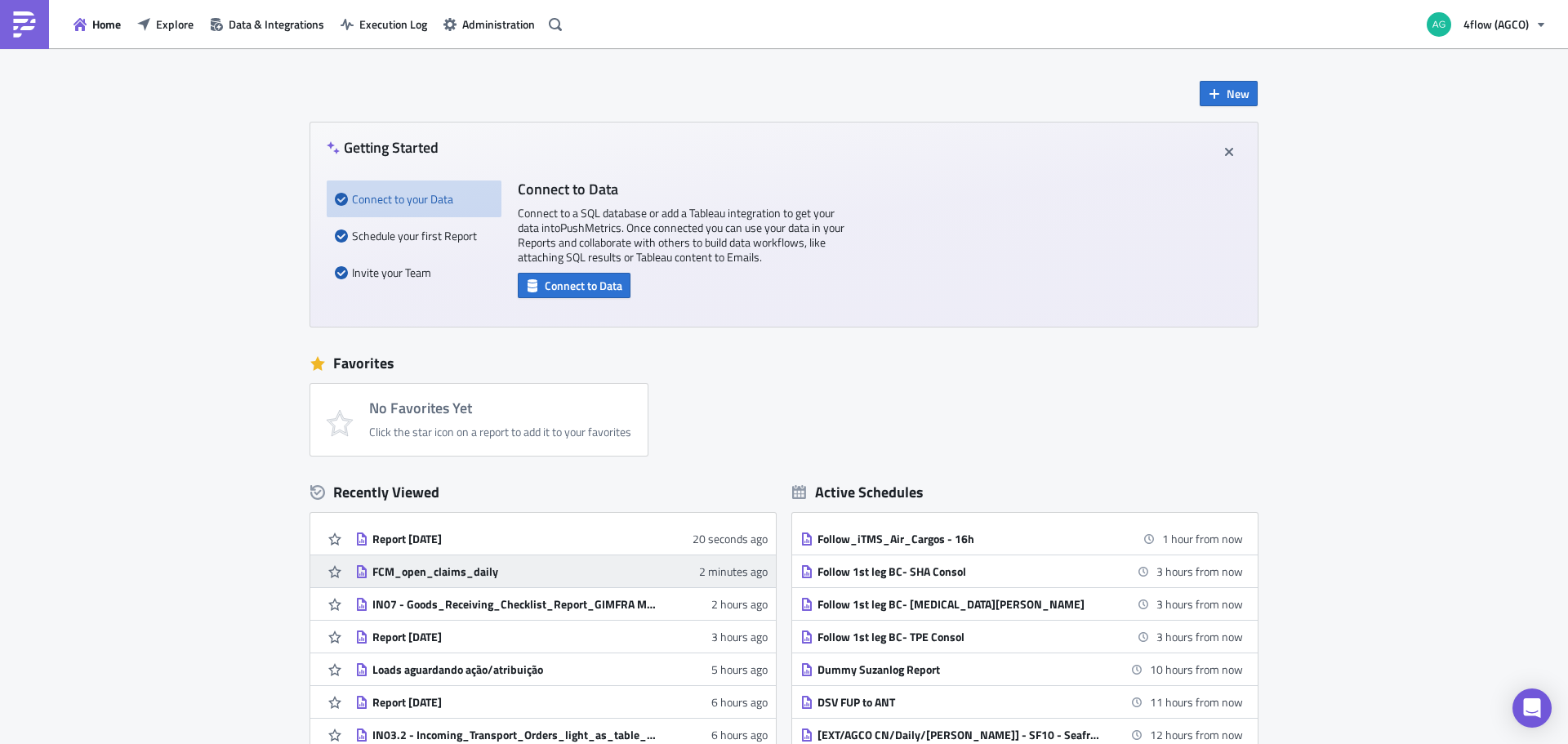
click at [425, 568] on div "FCM_open_claims_daily" at bounding box center [515, 572] width 286 height 15
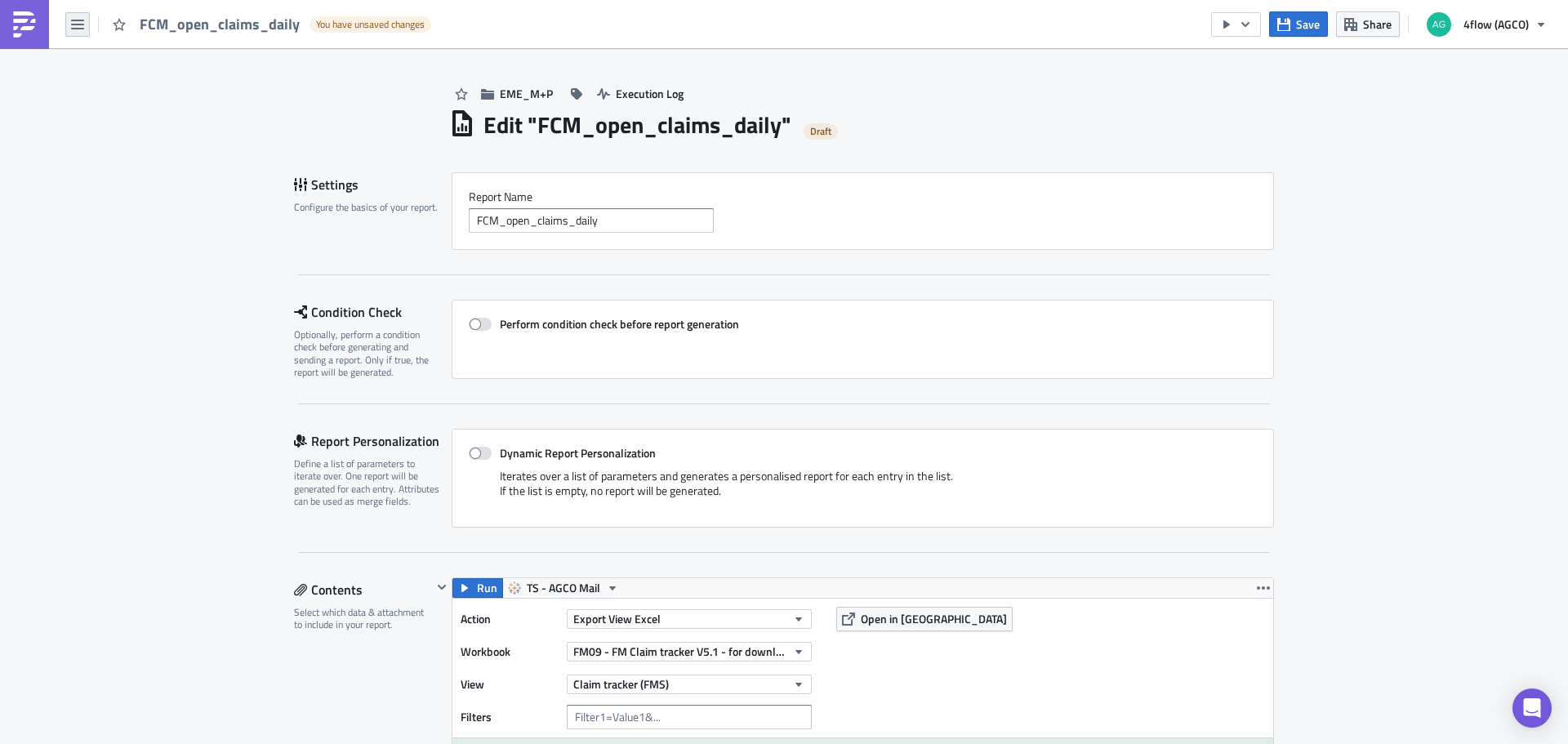
click at [71, 14] on button "button" at bounding box center [77, 24] width 24 height 24
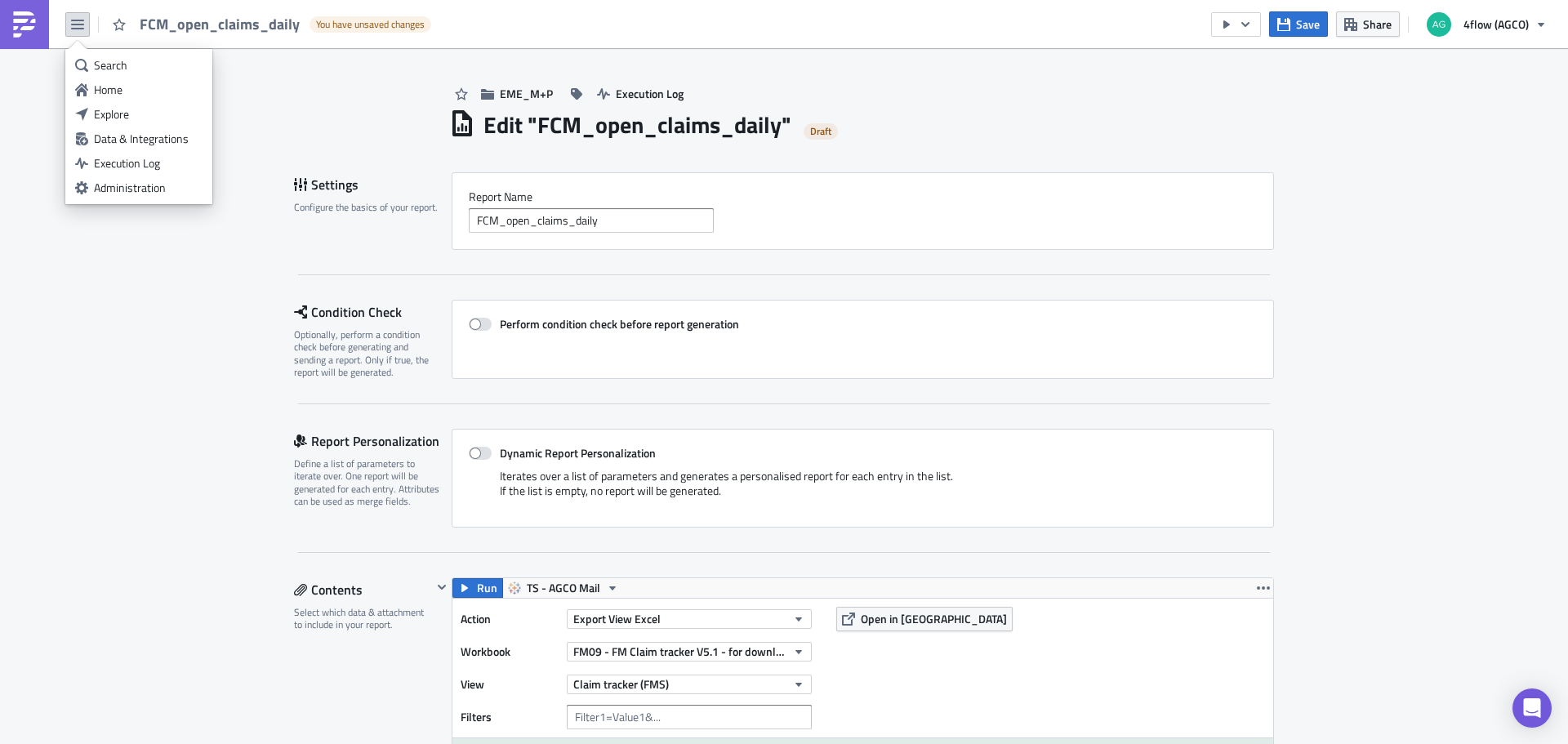
click at [126, 113] on div "Explore" at bounding box center [148, 115] width 109 height 17
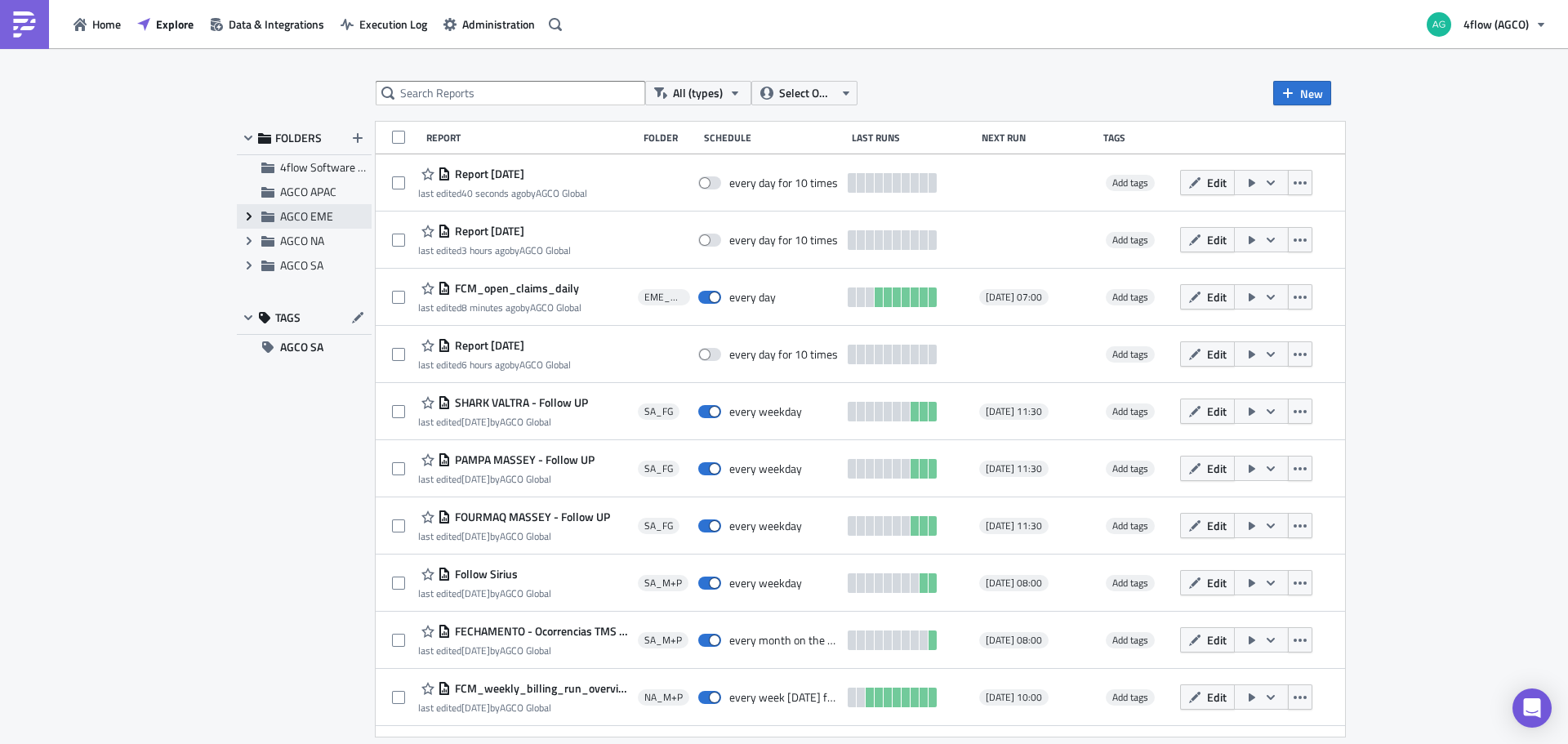
click at [240, 213] on span "Expand group" at bounding box center [249, 216] width 24 height 24
click at [296, 263] on div "EME_M+P" at bounding box center [304, 264] width 135 height 24
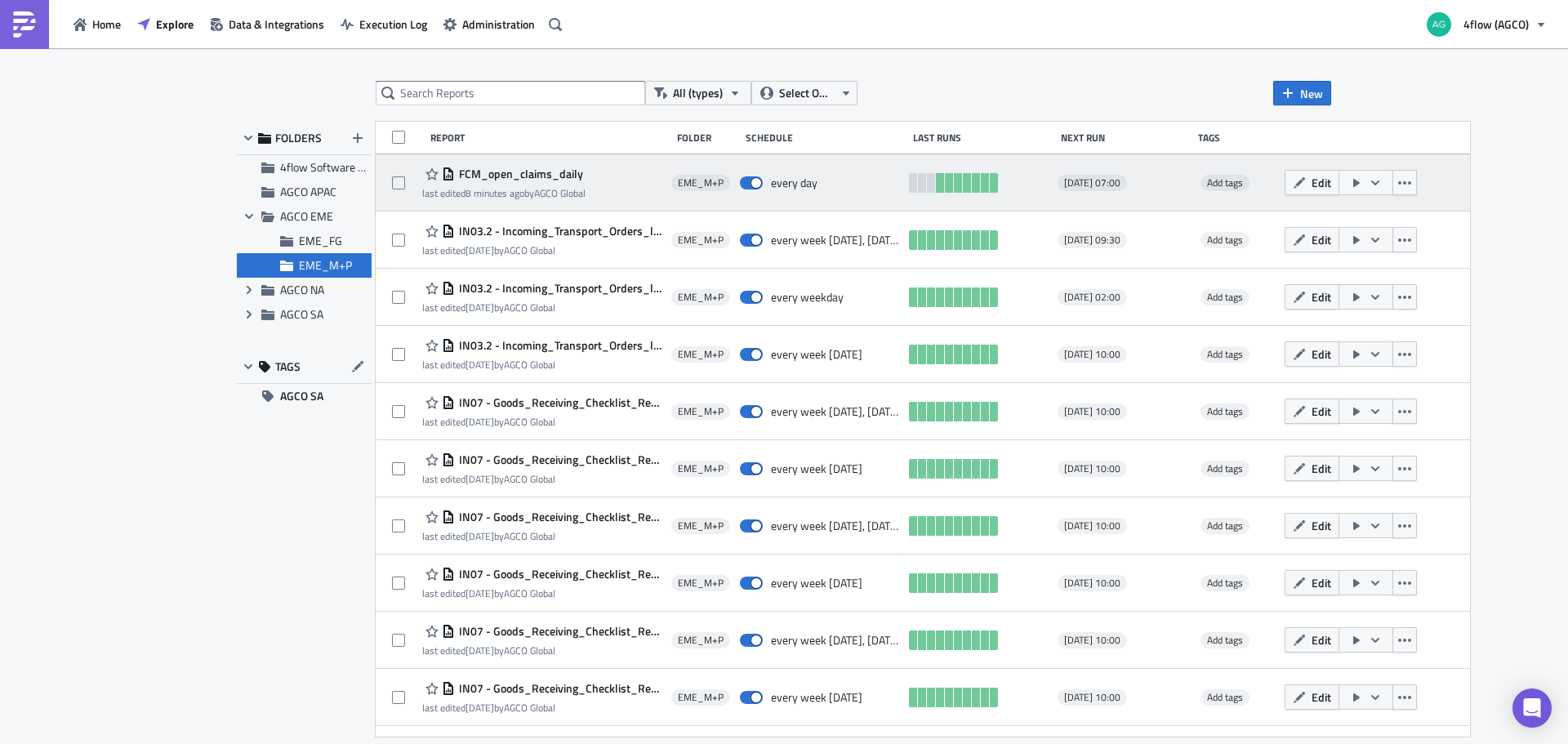
click at [487, 173] on span "FCM_open_claims_daily" at bounding box center [519, 174] width 128 height 15
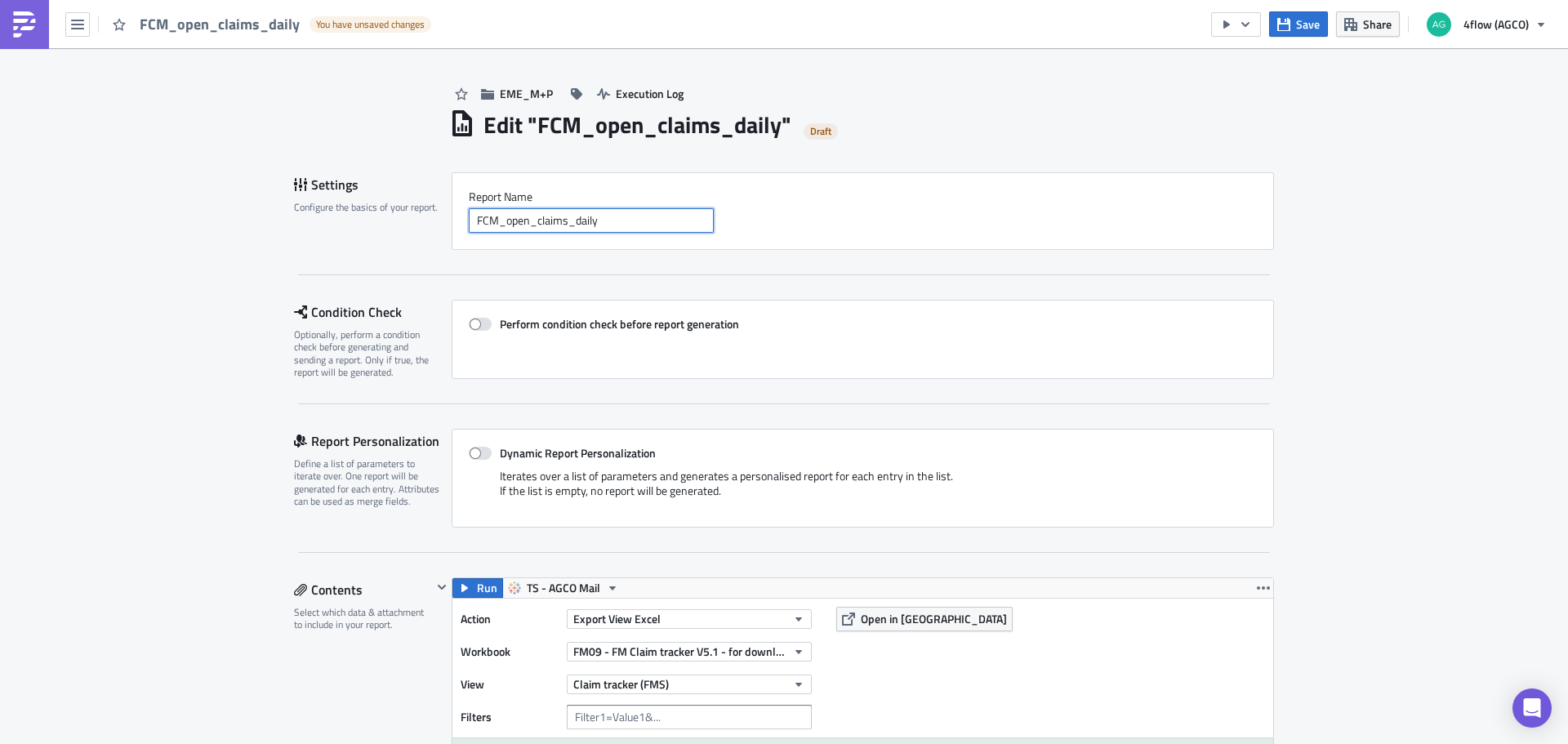
drag, startPoint x: 492, startPoint y: 221, endPoint x: 501, endPoint y: 229, distance: 12.0
click at [493, 221] on input "FCM_open_claims_daily" at bounding box center [591, 219] width 245 height 24
type input "FCM_EME_open_claims_daily"
click at [1305, 29] on span "Save" at bounding box center [1307, 24] width 23 height 17
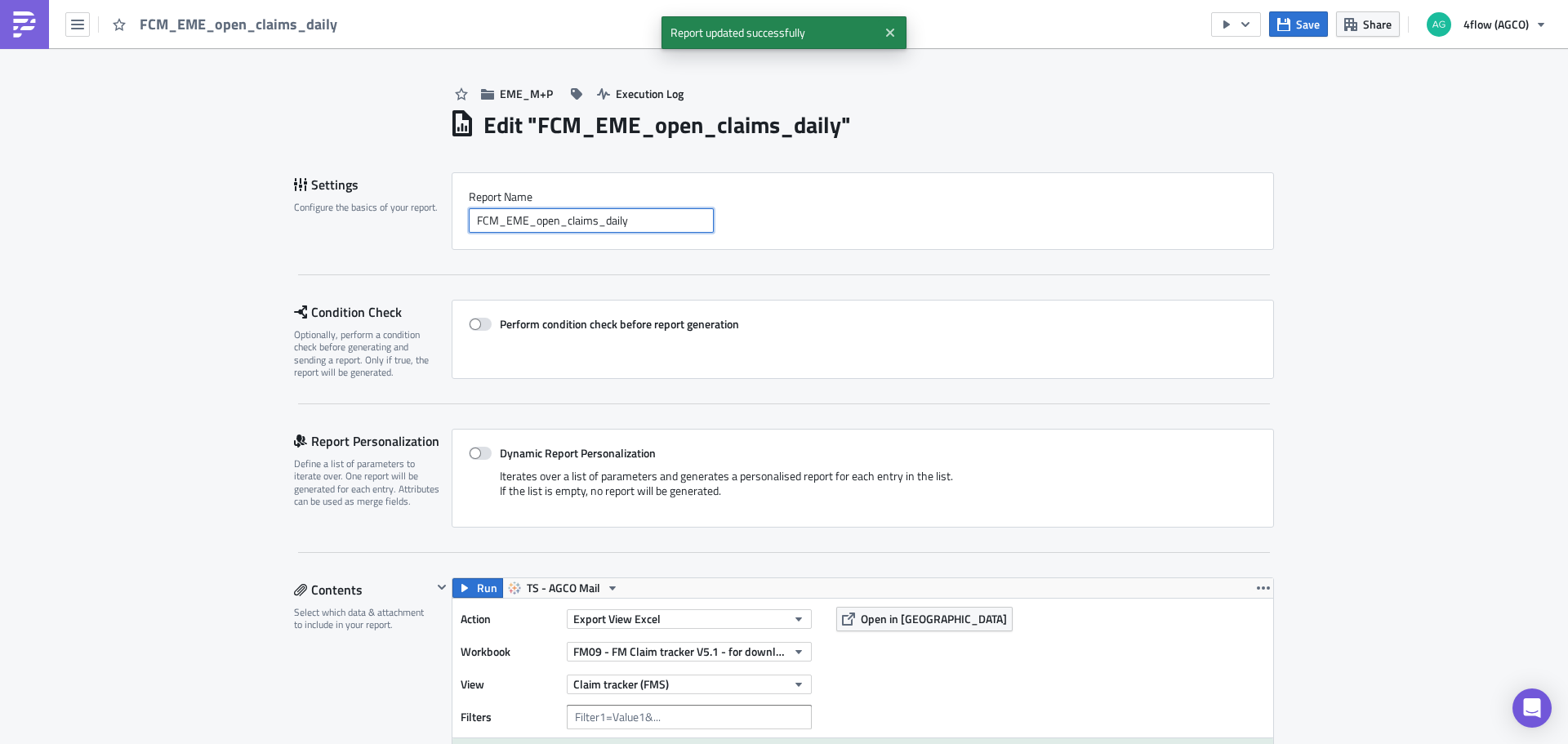
click at [624, 229] on input "FCM_EME_open_claims_daily" at bounding box center [591, 219] width 245 height 24
click at [70, 32] on button "button" at bounding box center [77, 24] width 24 height 24
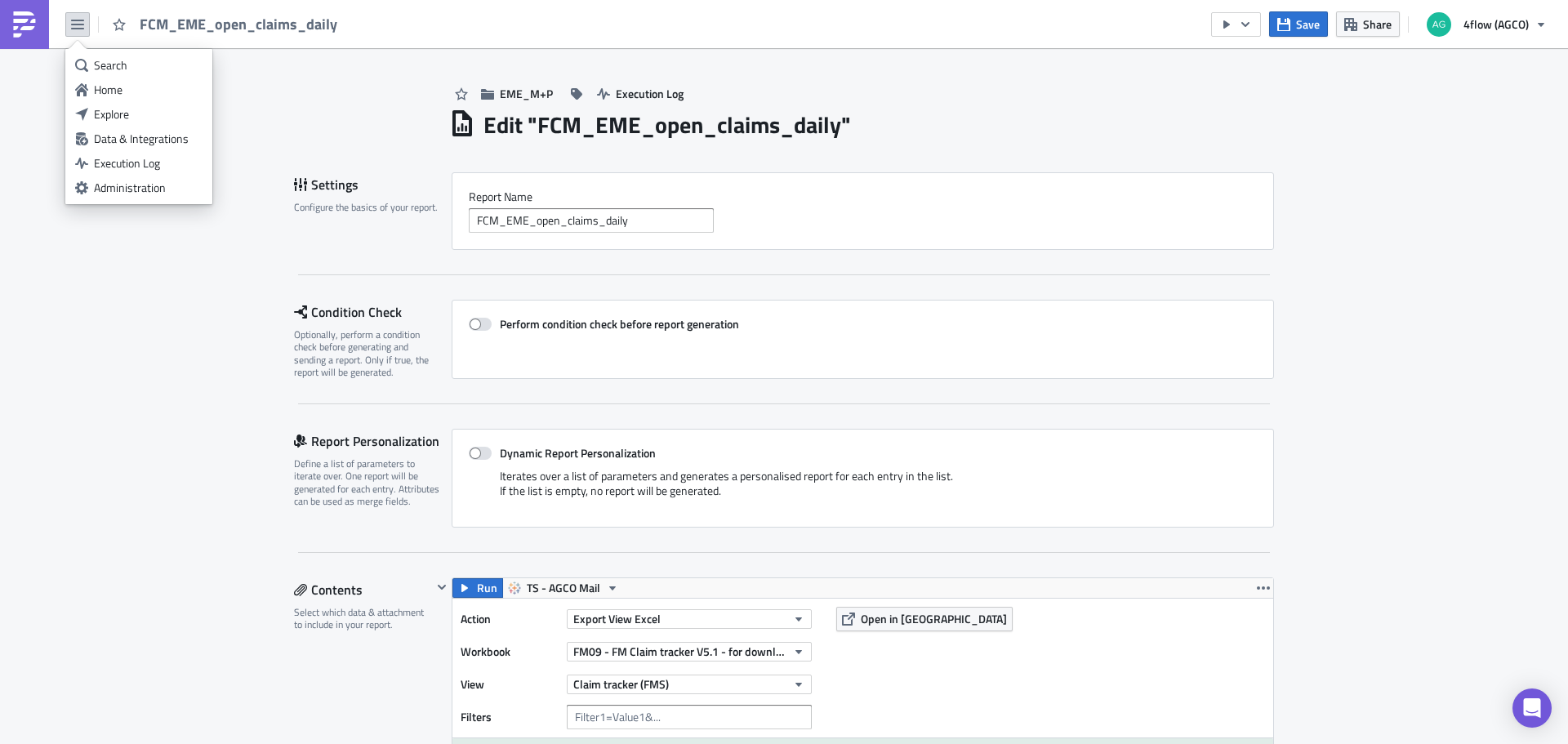
click at [116, 89] on div "Home" at bounding box center [148, 90] width 109 height 17
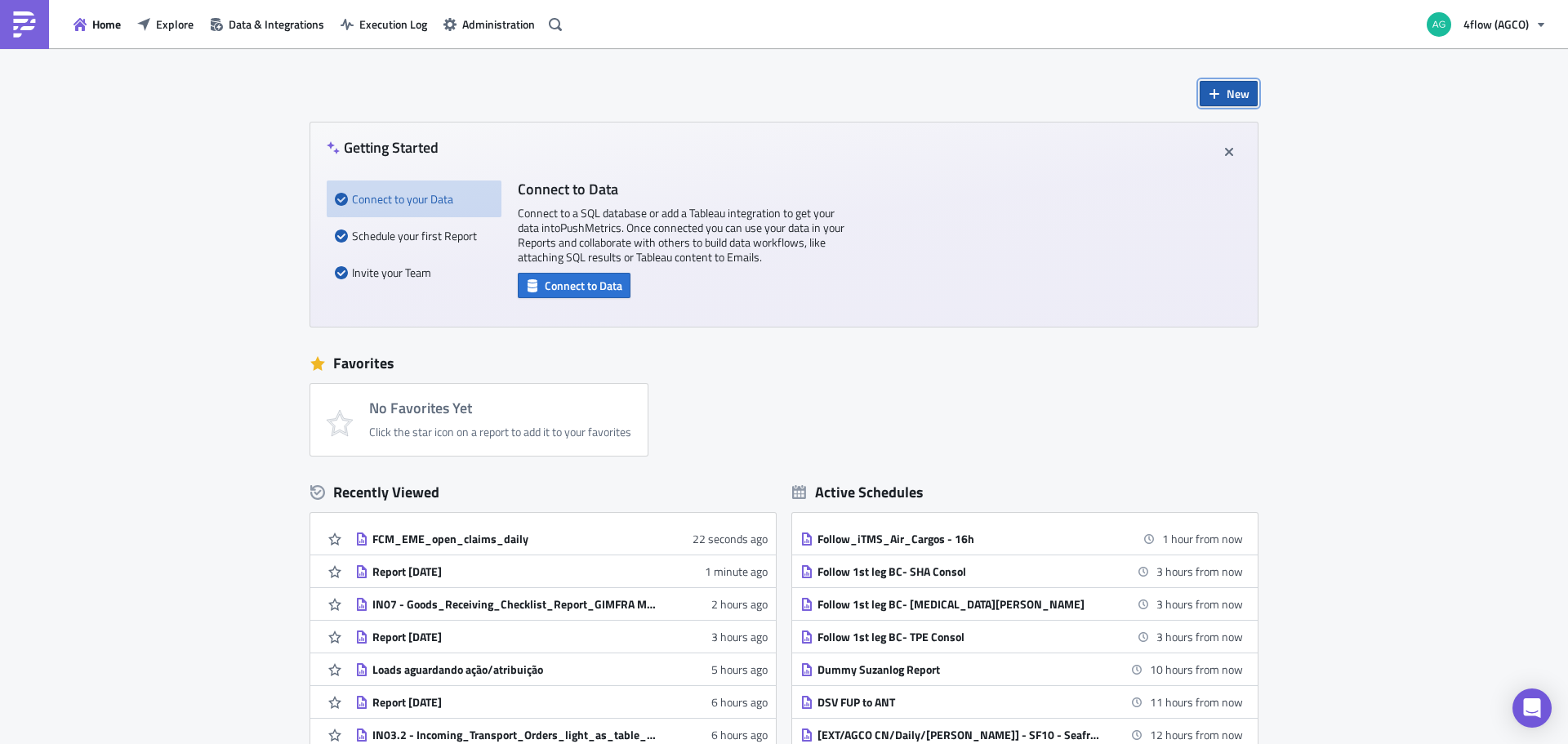
click at [1226, 96] on span "New" at bounding box center [1237, 93] width 22 height 17
click at [1235, 138] on div "Report" at bounding box center [1276, 135] width 109 height 17
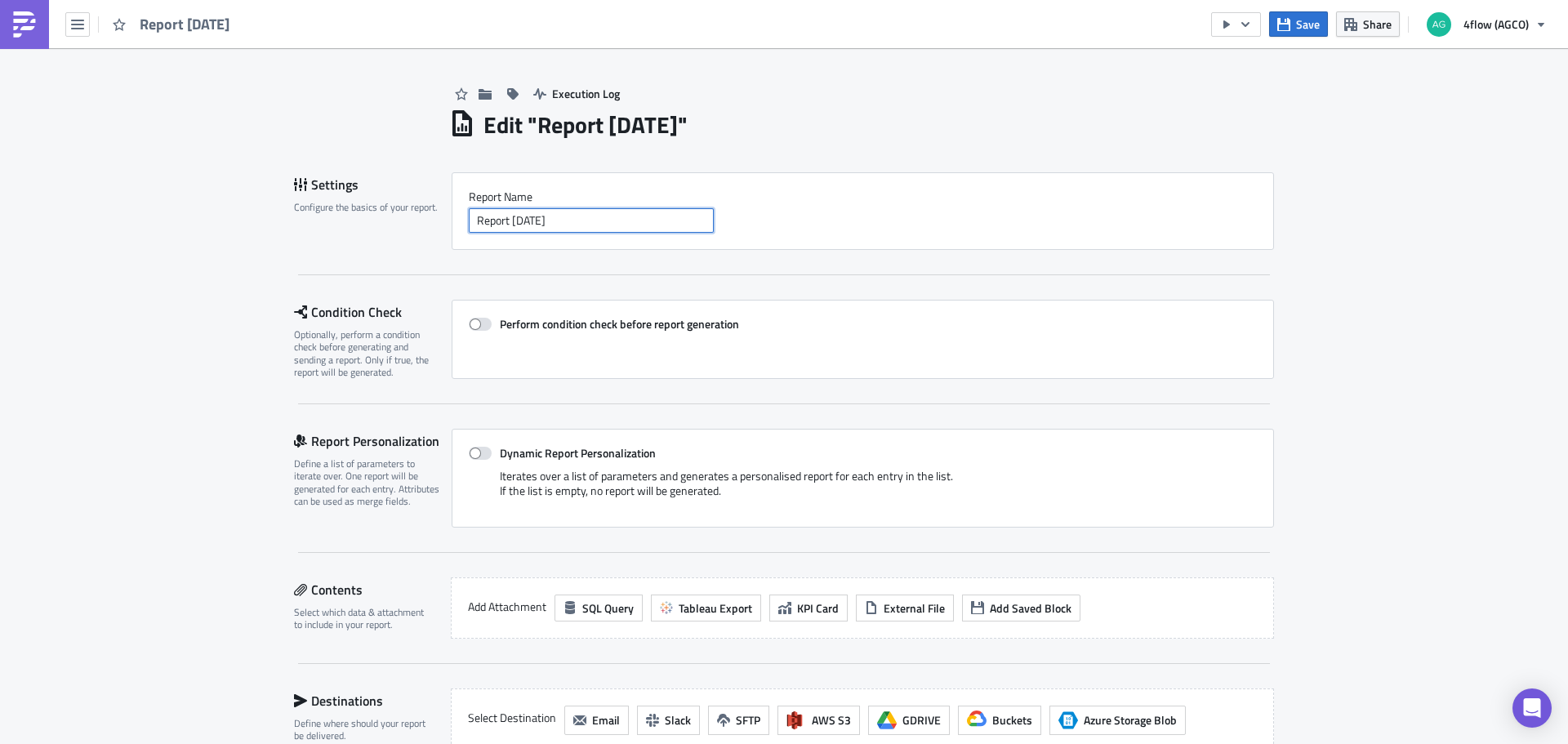
click at [606, 224] on input "Report [DATE]" at bounding box center [591, 219] width 245 height 24
paste input "FCM_EME_open_claims_daily"
click at [510, 214] on input "FCM_EME_open_claims_daily" at bounding box center [591, 219] width 245 height 24
click at [511, 217] on input "FCM_EME_open_claims_daily" at bounding box center [591, 219] width 245 height 24
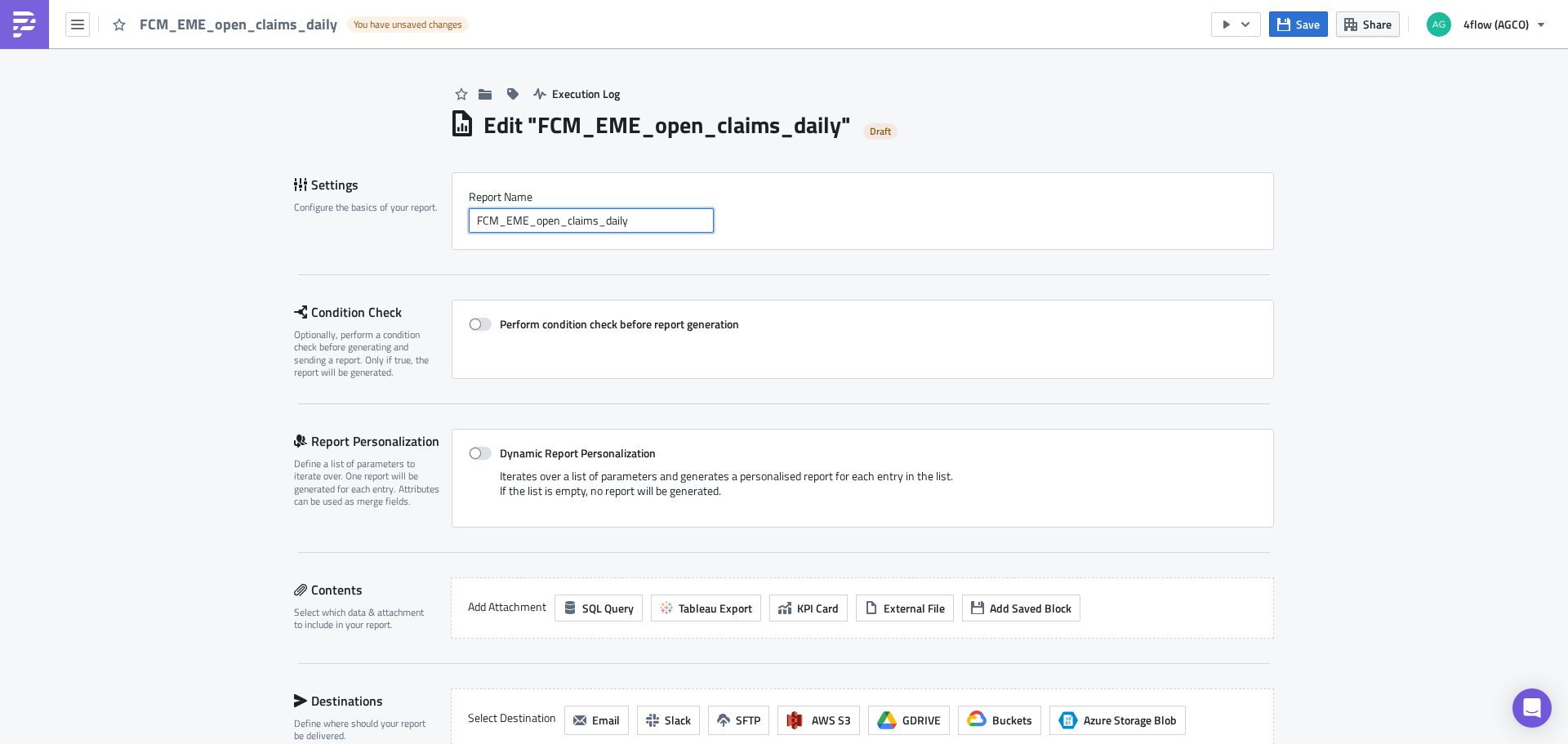
click at [514, 219] on input "FCM_EME_open_claims_daily" at bounding box center [591, 219] width 245 height 24
type input "FCM_SA_open_claims_daily"
click at [378, 266] on div "Settings Configure the basics of your report. Report Nam﻿e FCM_SA_open_claims_d…" at bounding box center [784, 224] width 979 height 103
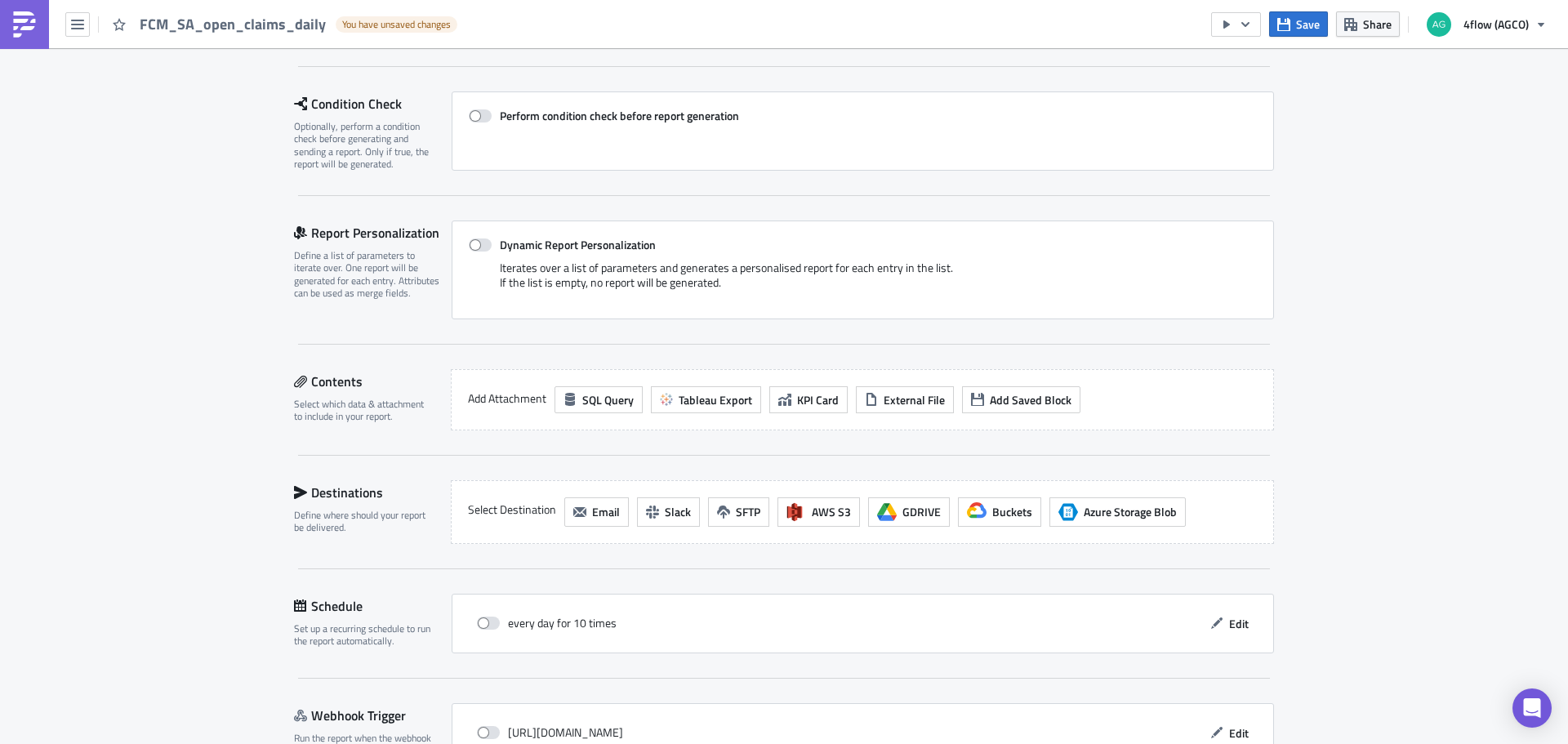
scroll to position [245, 0]
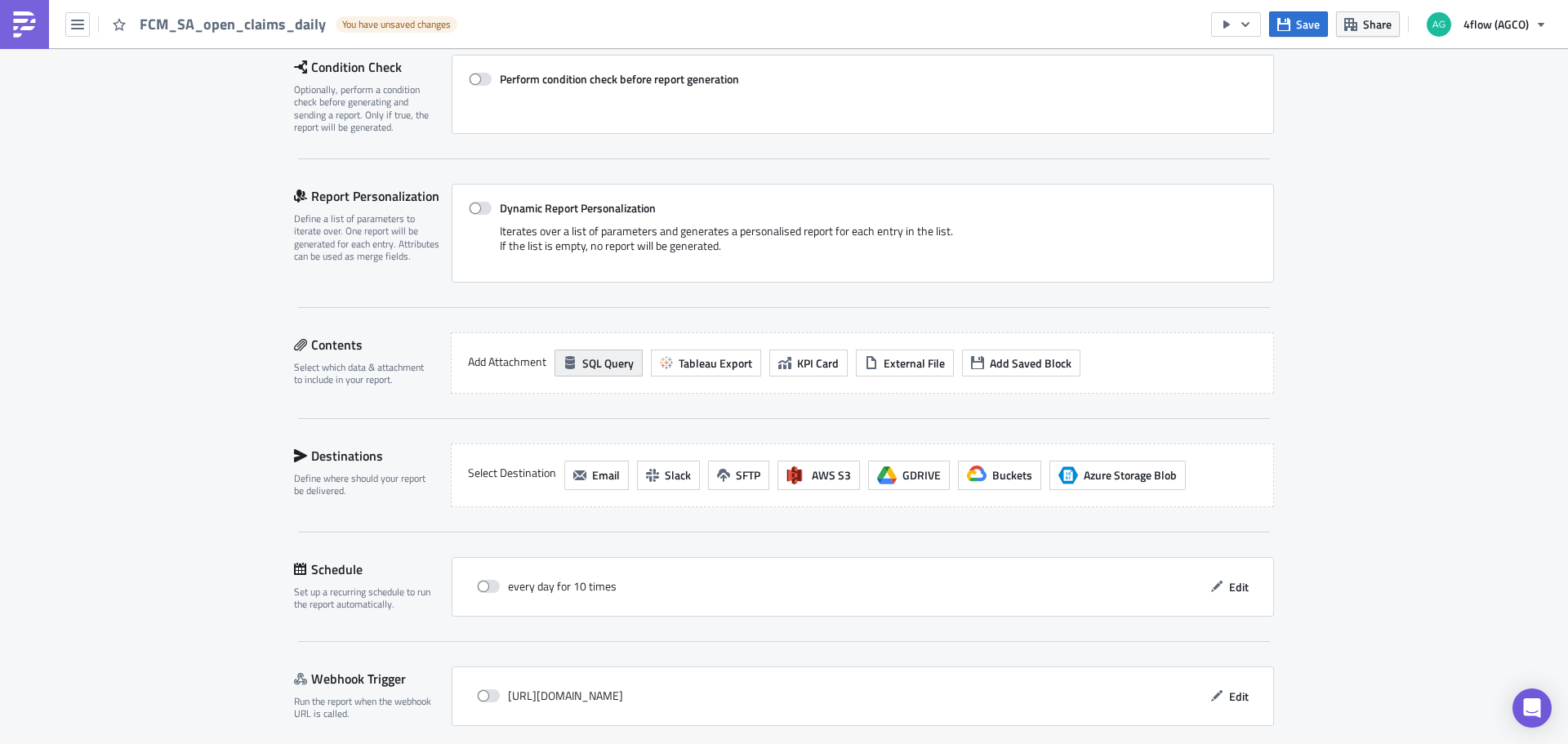
click at [594, 358] on span "SQL Query" at bounding box center [608, 362] width 52 height 17
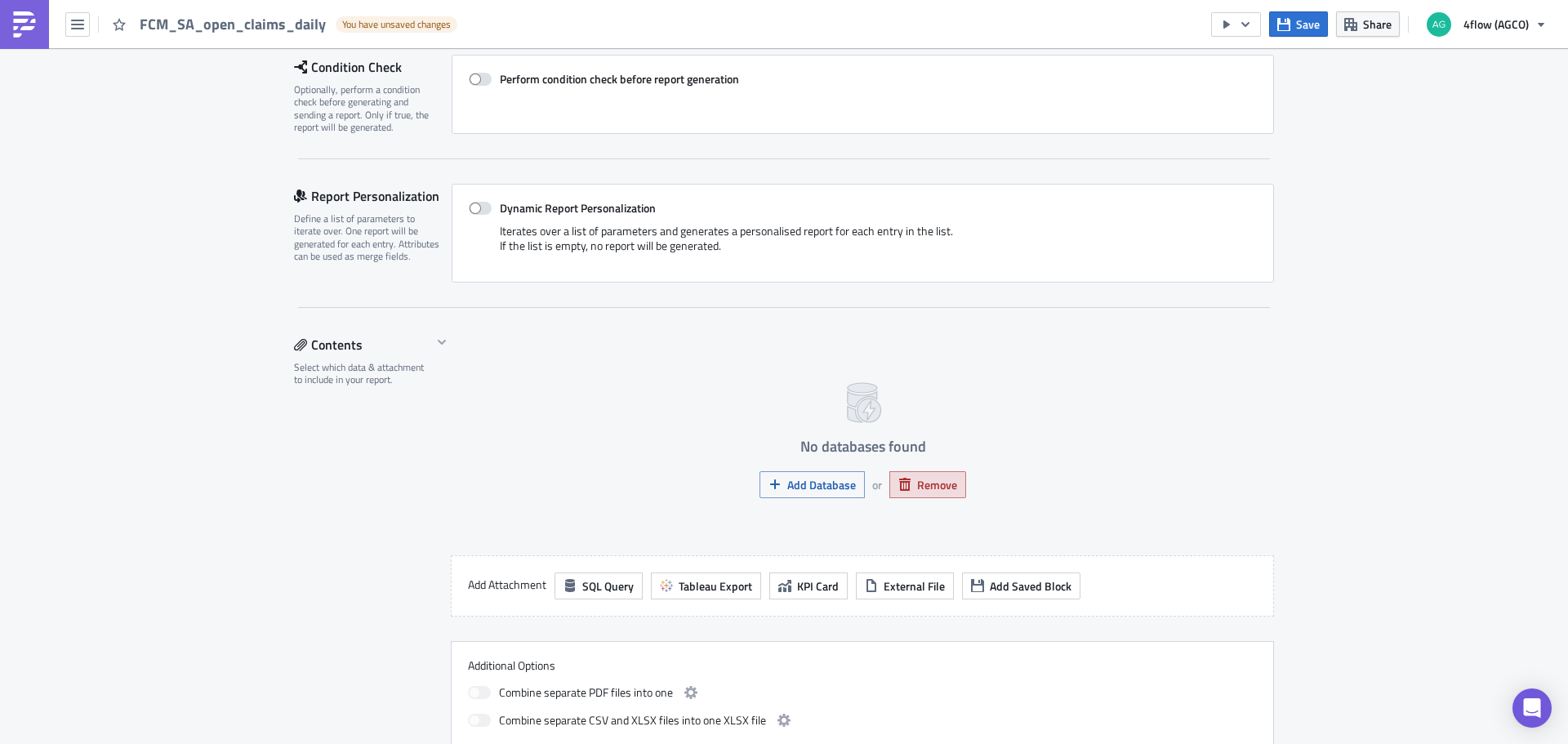
click at [932, 483] on span "Remove" at bounding box center [937, 485] width 40 height 17
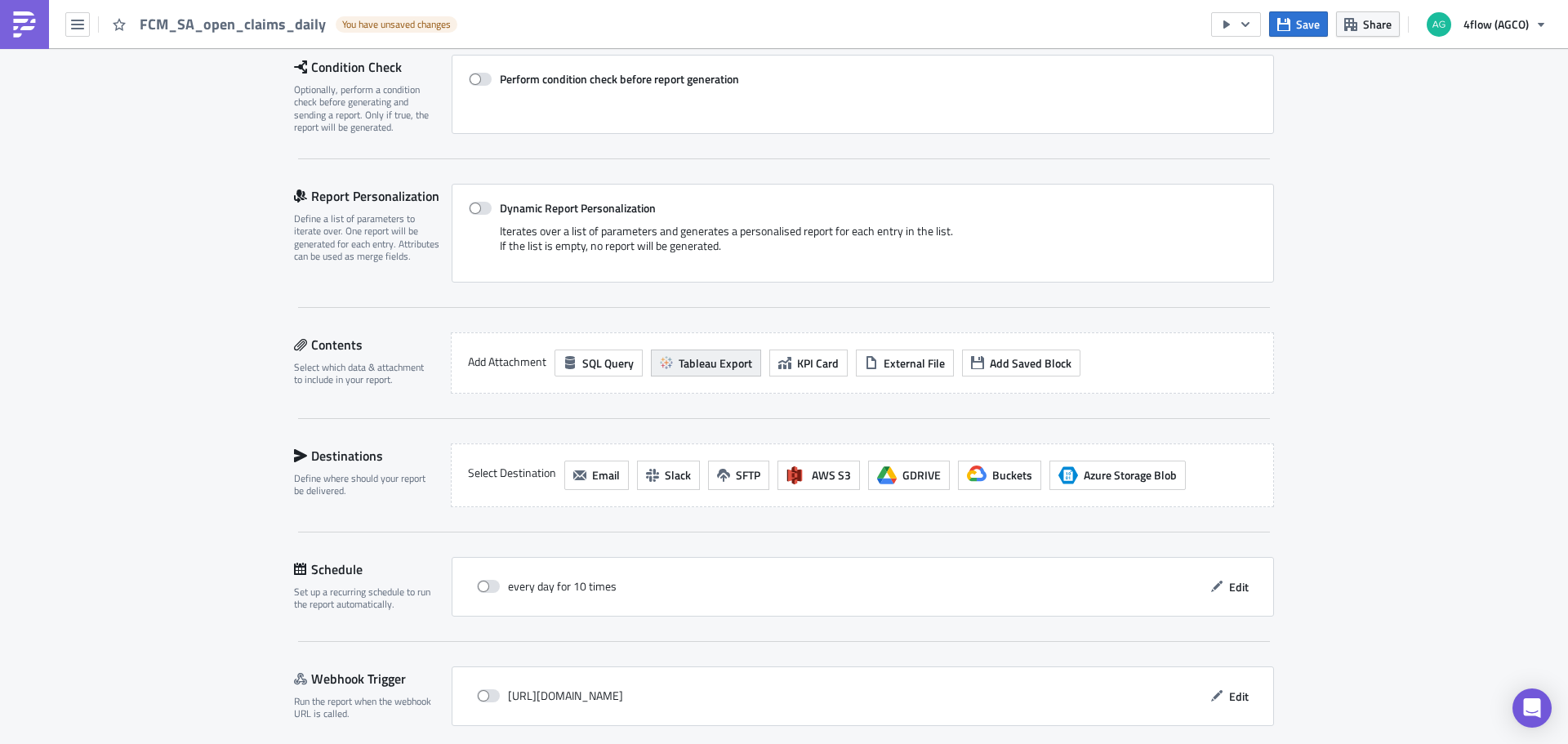
click at [708, 367] on span "Tableau Export" at bounding box center [715, 362] width 73 height 17
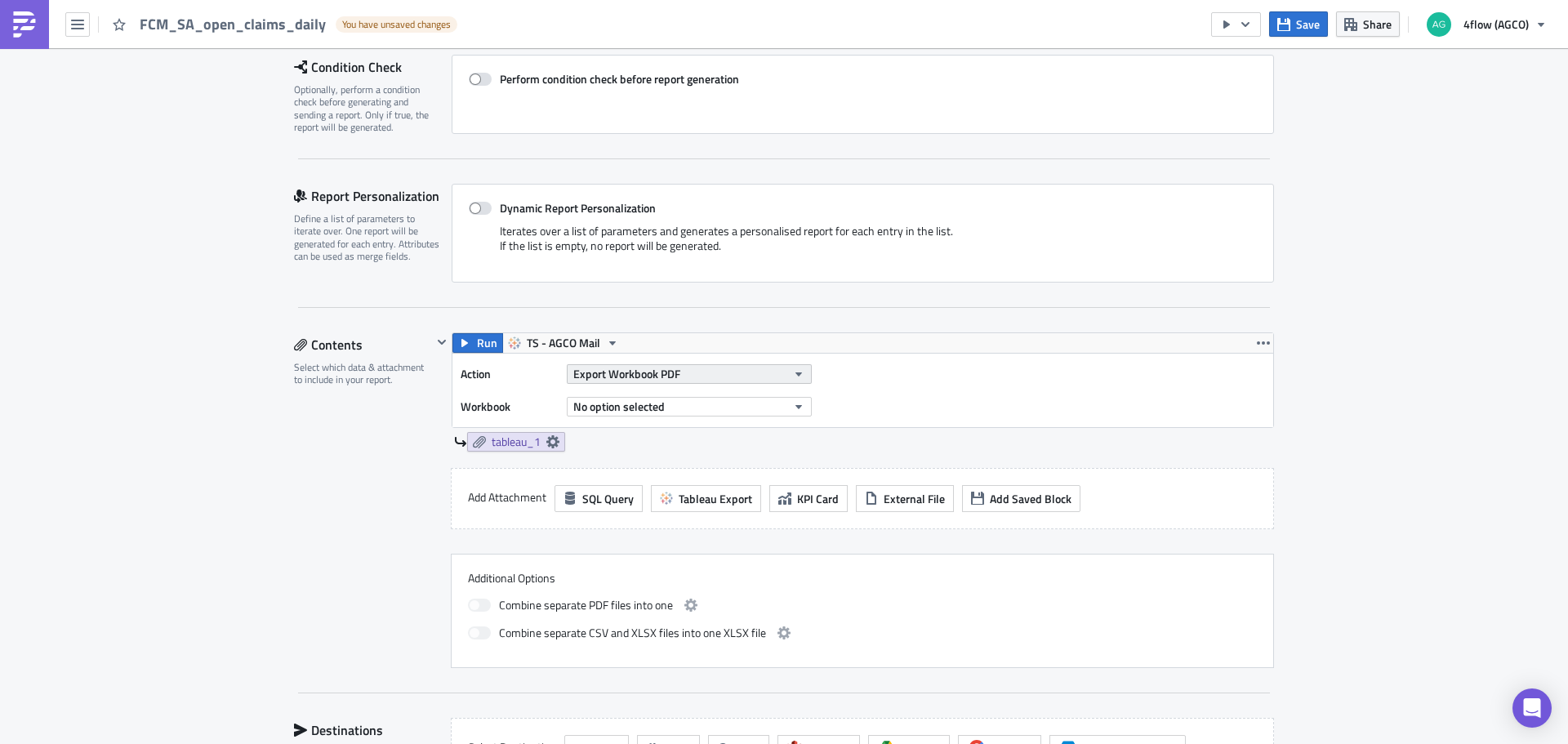
click at [702, 374] on button "Export Workbook PDF" at bounding box center [689, 374] width 245 height 20
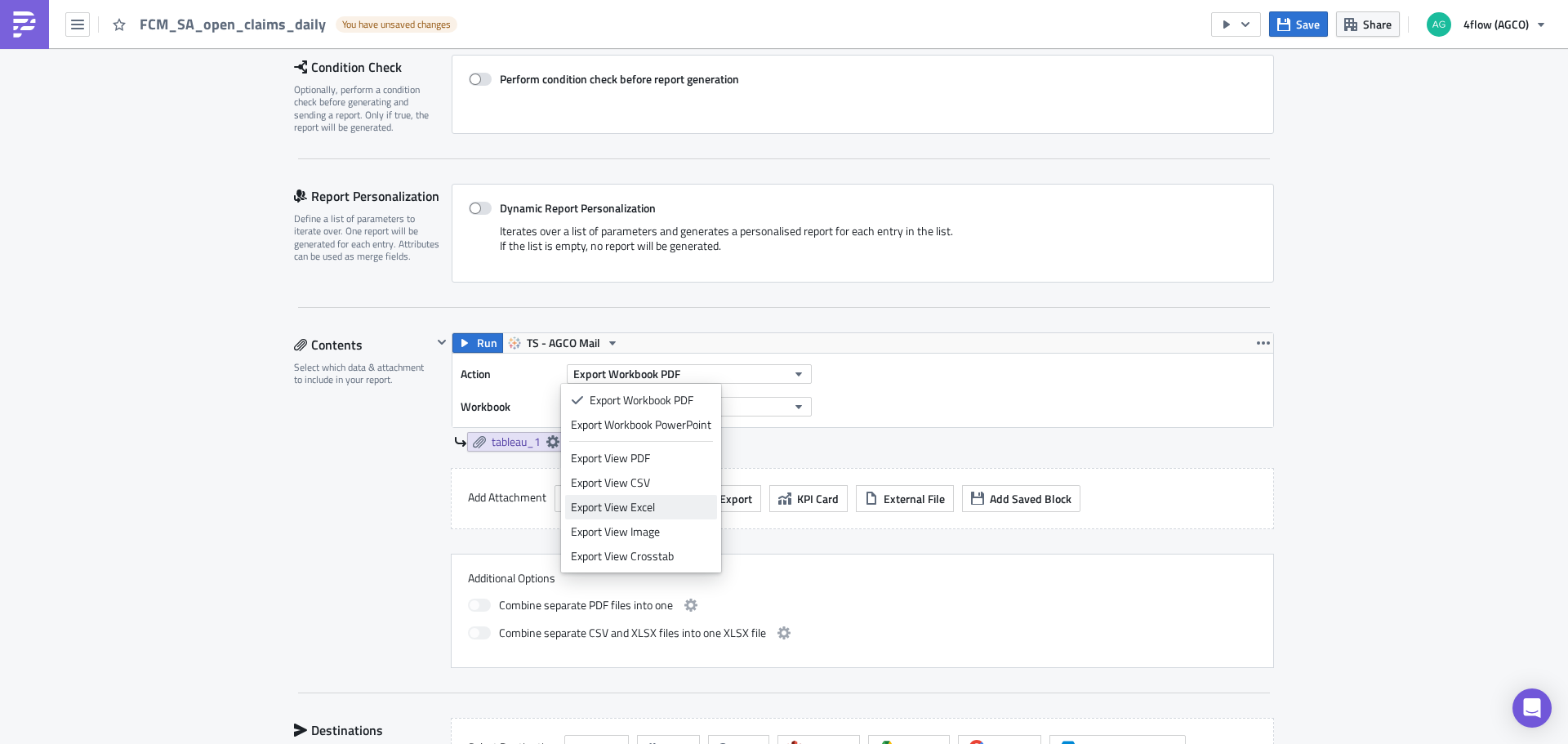
click at [673, 507] on div "Export View Excel" at bounding box center [640, 507] width 141 height 17
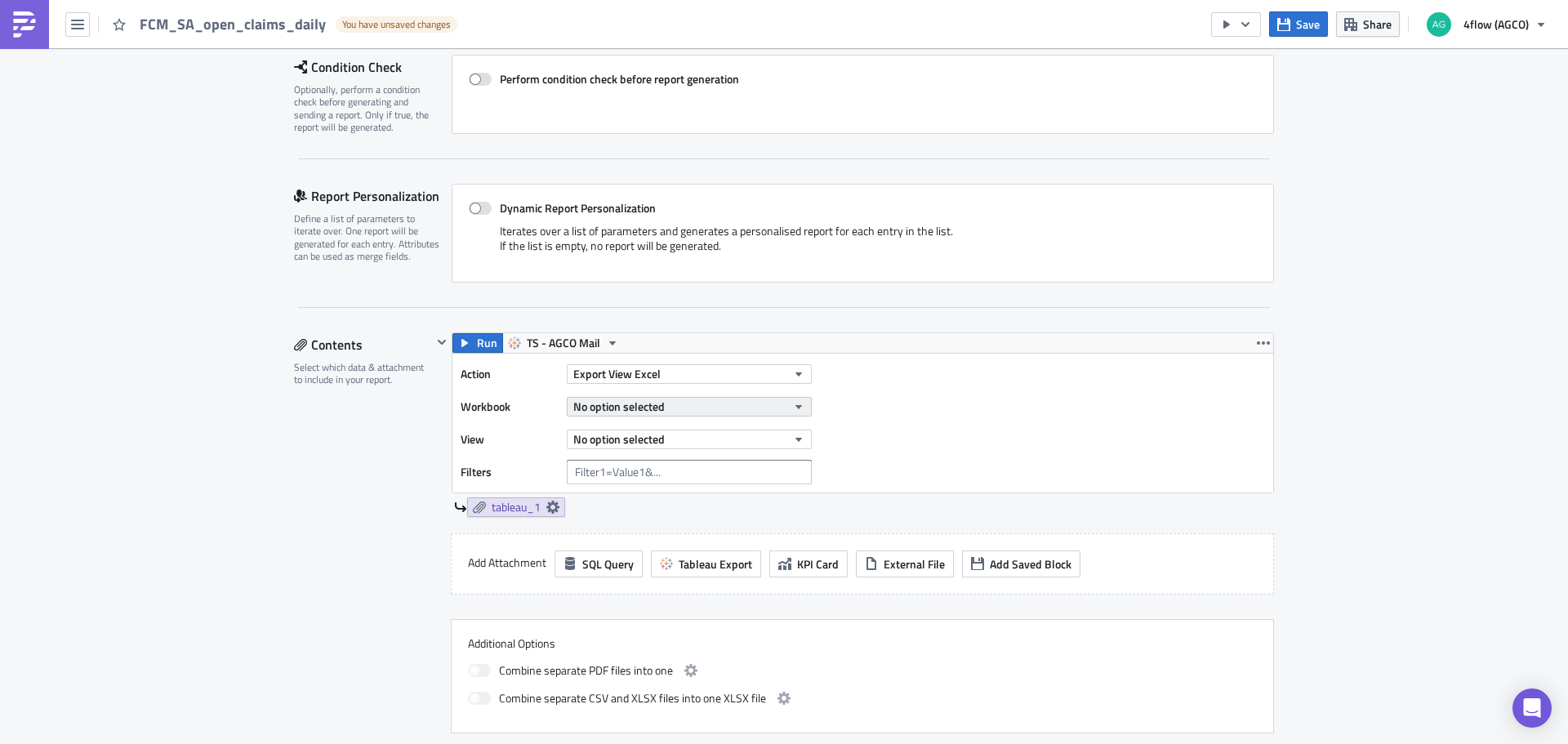
click at [646, 409] on span "No option selected" at bounding box center [619, 406] width 91 height 17
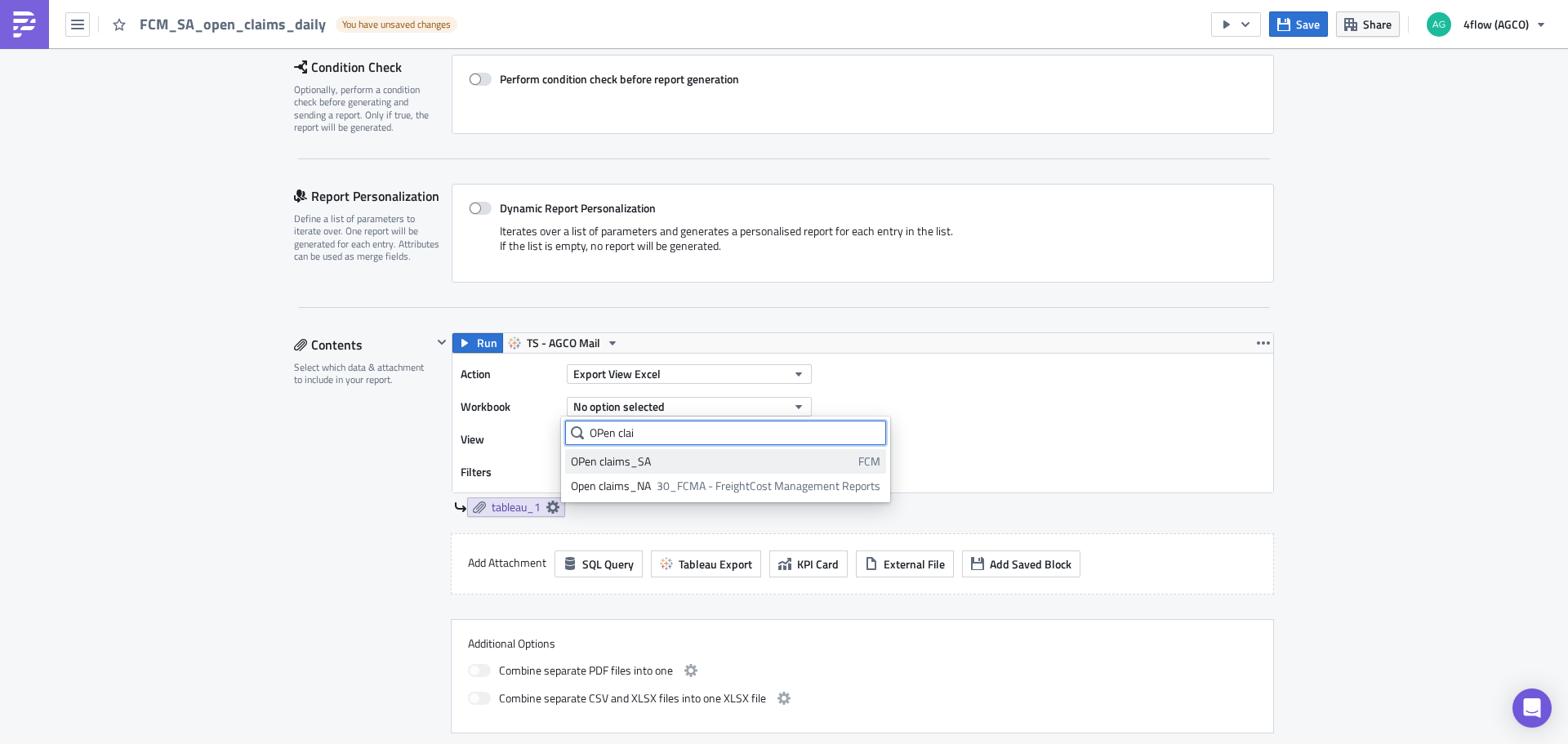
type input "OPen clai"
click at [639, 457] on div "OPen claims_SA" at bounding box center [711, 461] width 282 height 17
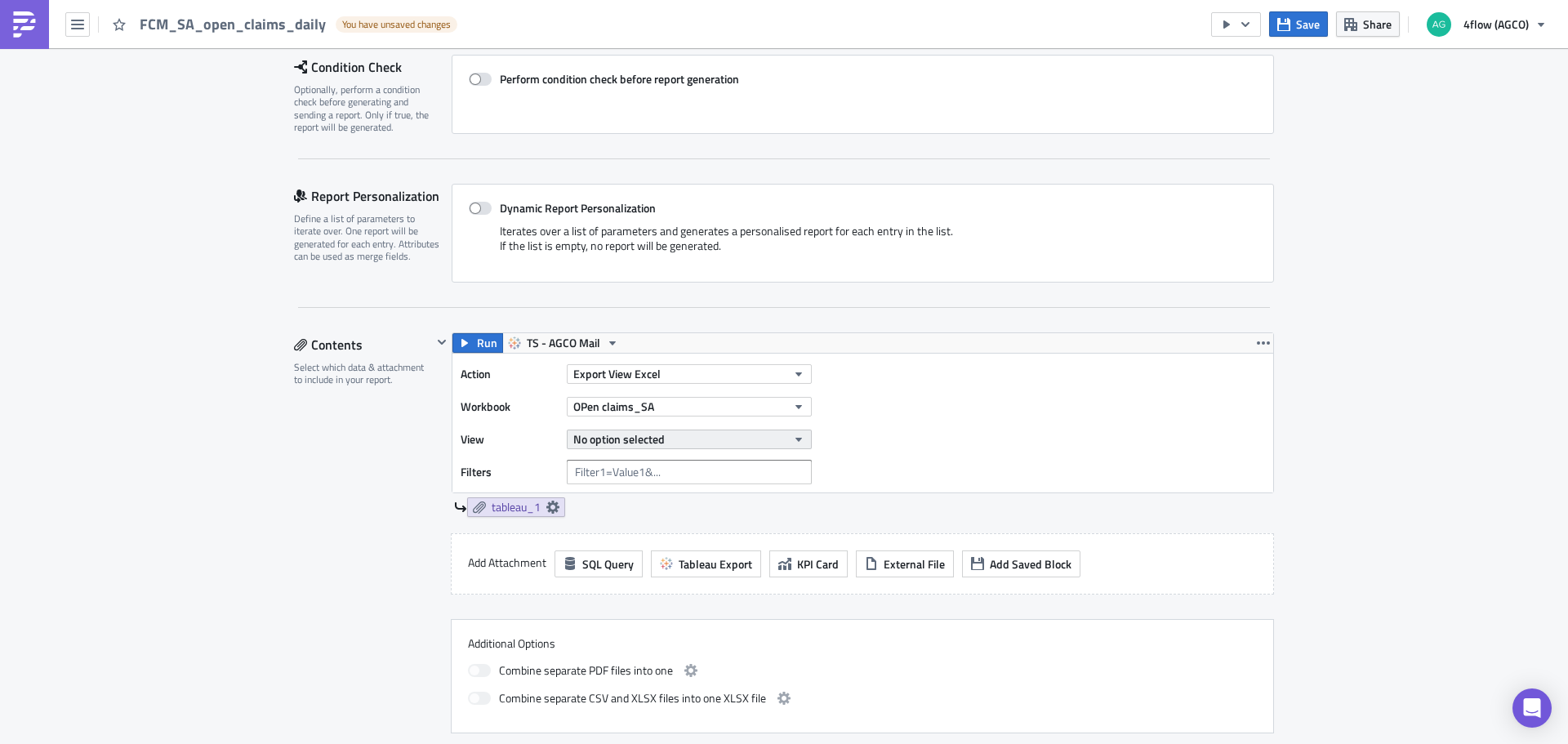
click at [661, 432] on button "No option selected" at bounding box center [689, 440] width 245 height 20
click at [642, 496] on div "Last day claims" at bounding box center [643, 494] width 145 height 17
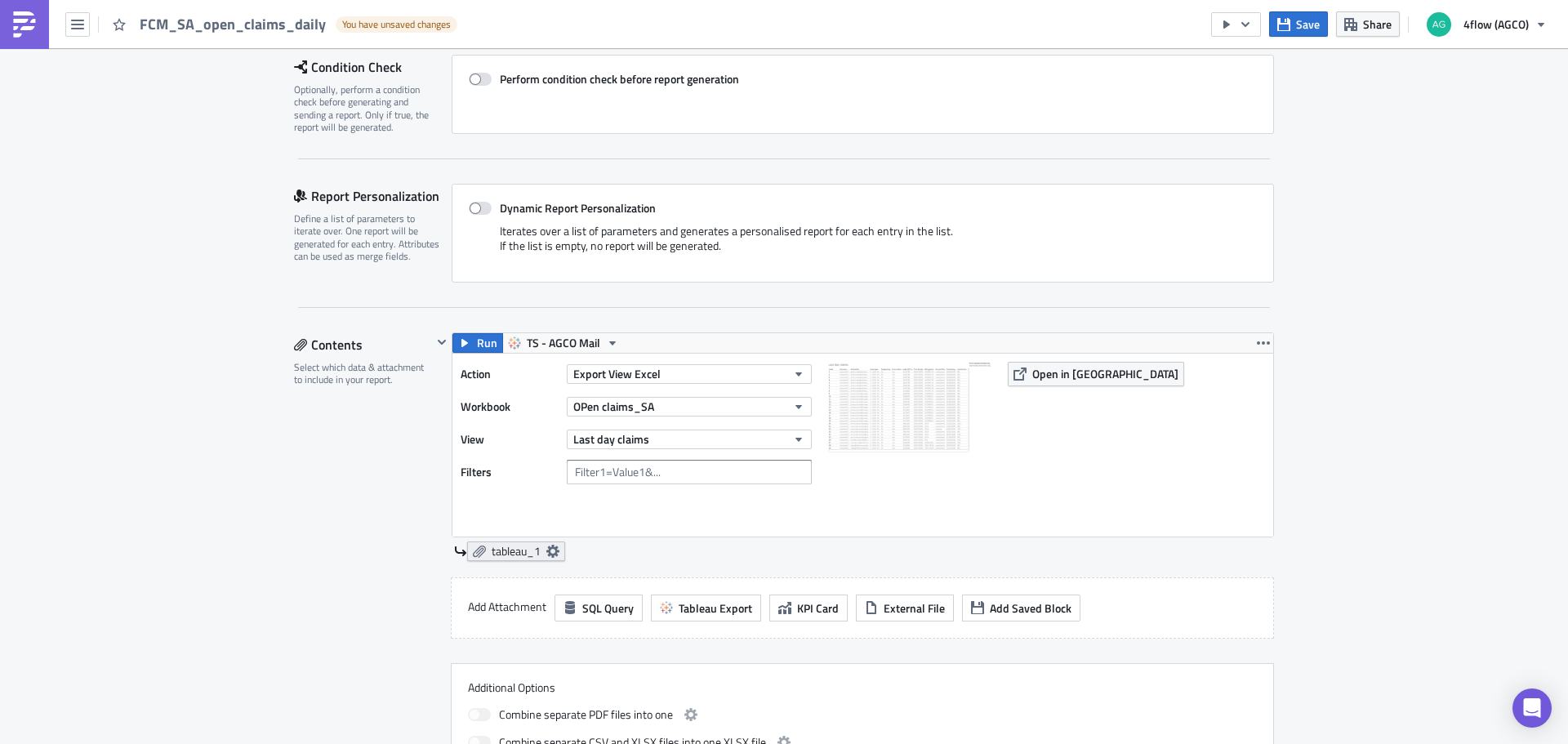
click at [539, 546] on link "tableau_1" at bounding box center [516, 551] width 98 height 20
click at [387, 515] on div "Contents Select which data & attachment to include in your report." at bounding box center [363, 554] width 138 height 445
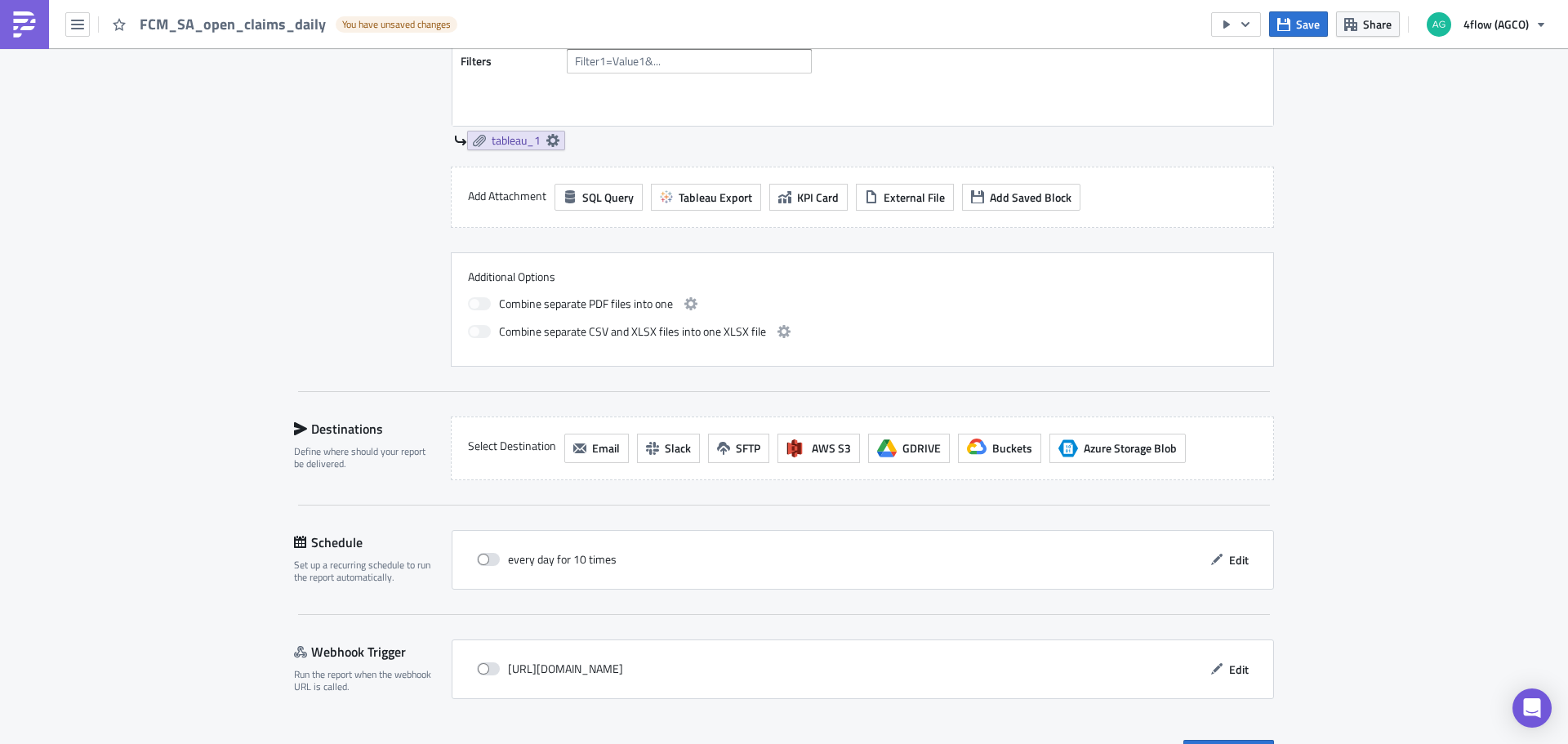
scroll to position [691, 0]
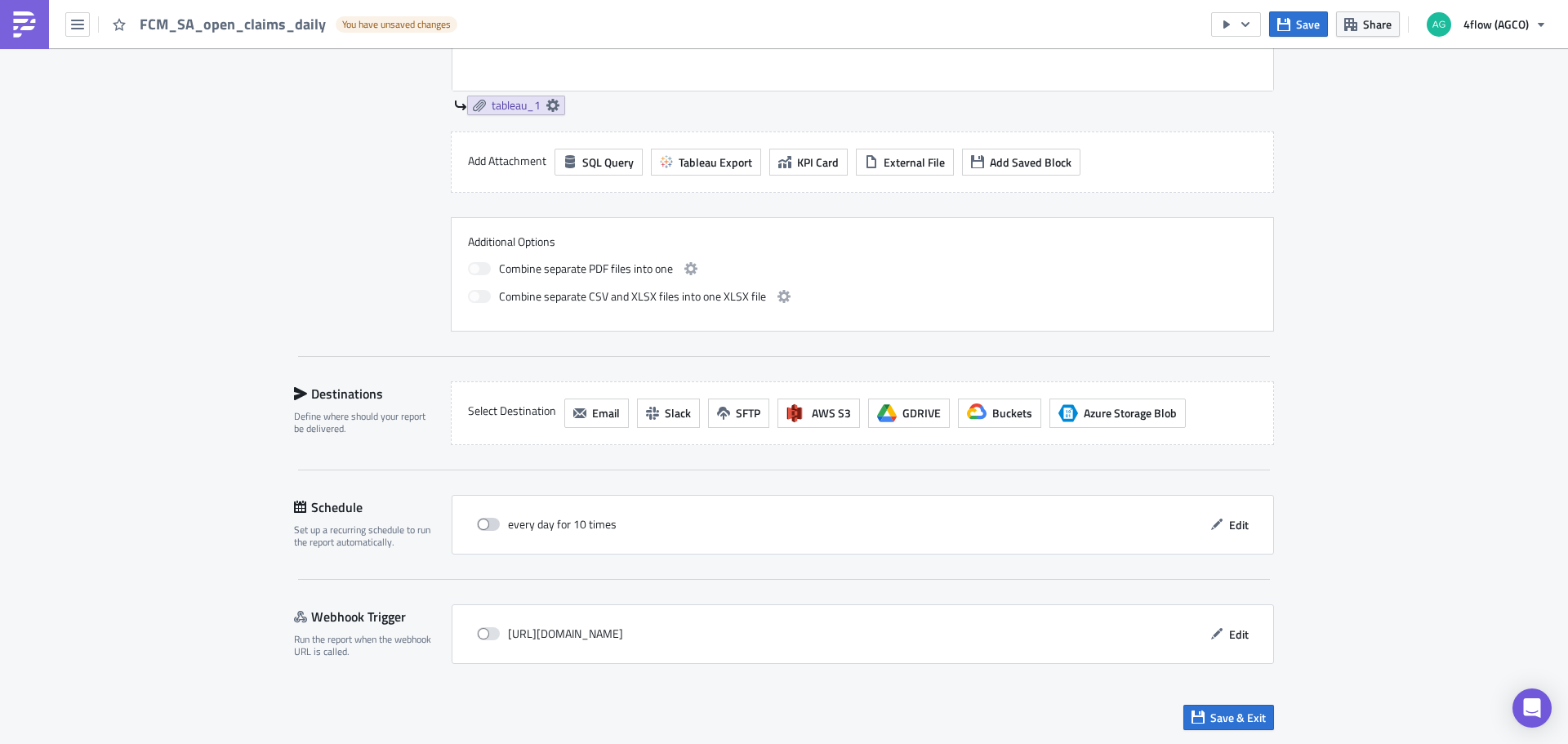
click at [483, 521] on span at bounding box center [488, 525] width 22 height 13
click at [483, 521] on input "checkbox" at bounding box center [485, 525] width 11 height 11
checkbox input "true"
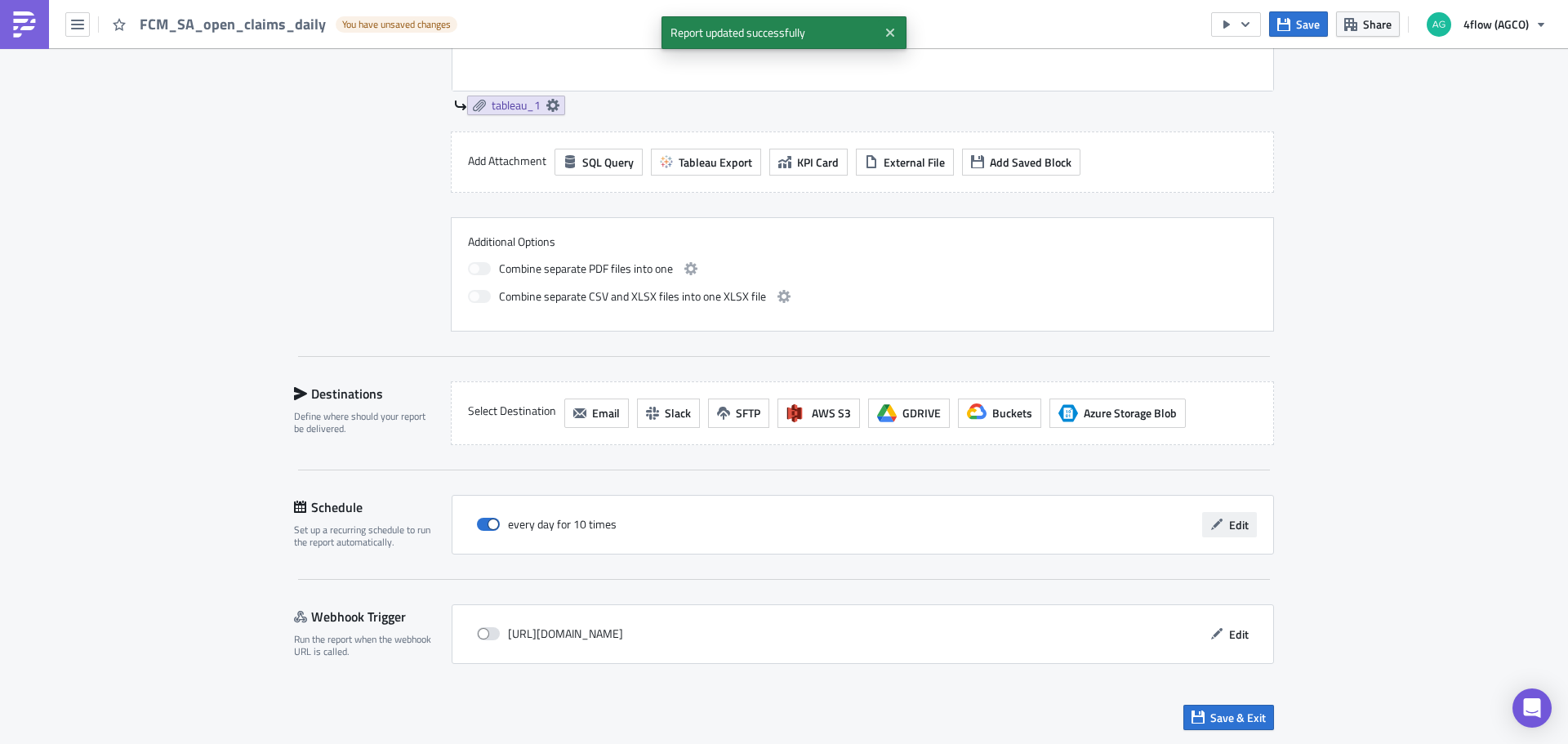
click at [1234, 528] on span "Edit" at bounding box center [1239, 525] width 20 height 17
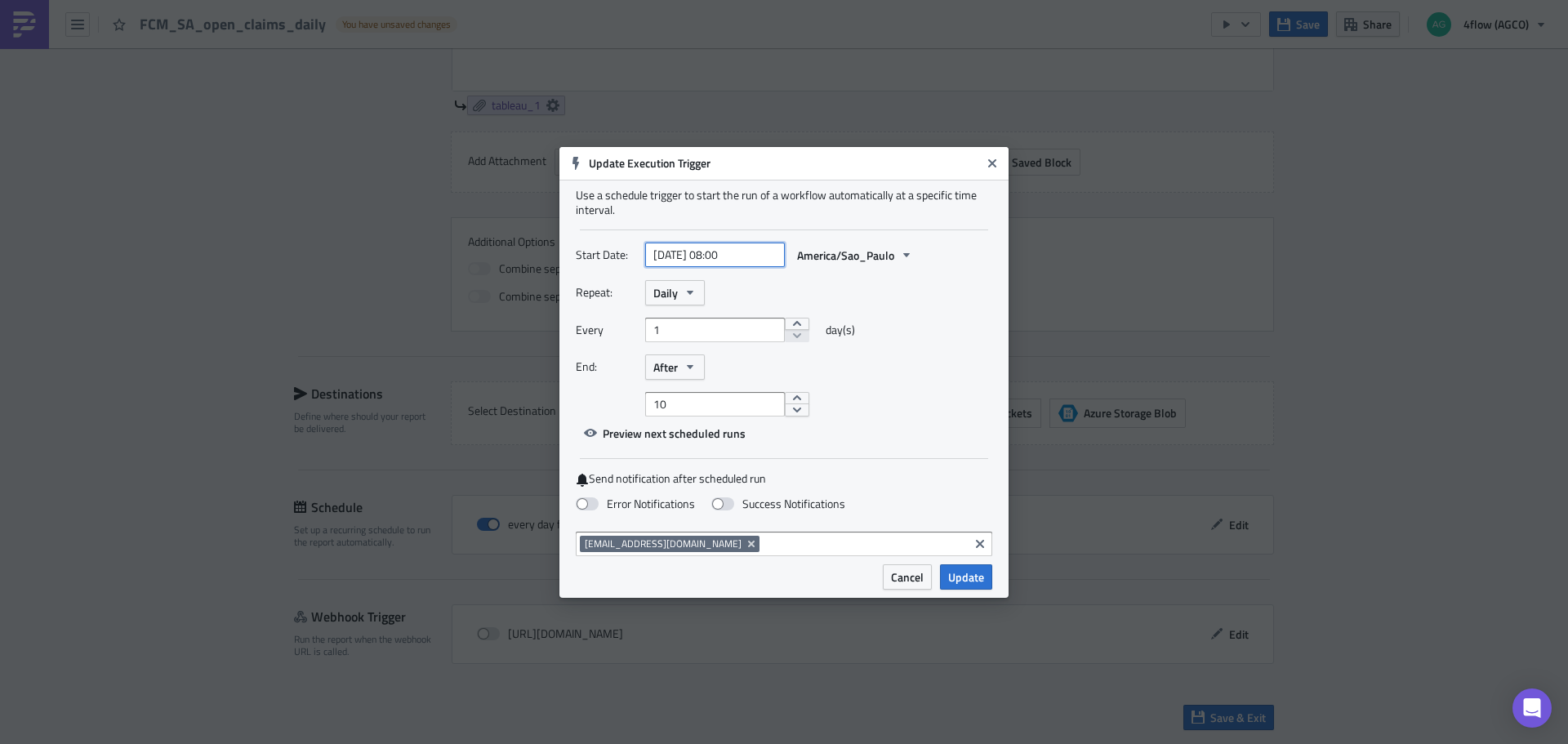
click at [735, 257] on input "2025-09-11 08:00" at bounding box center [715, 254] width 140 height 24
select select "8"
select select "2025"
type input "2025-09-11 07:00"
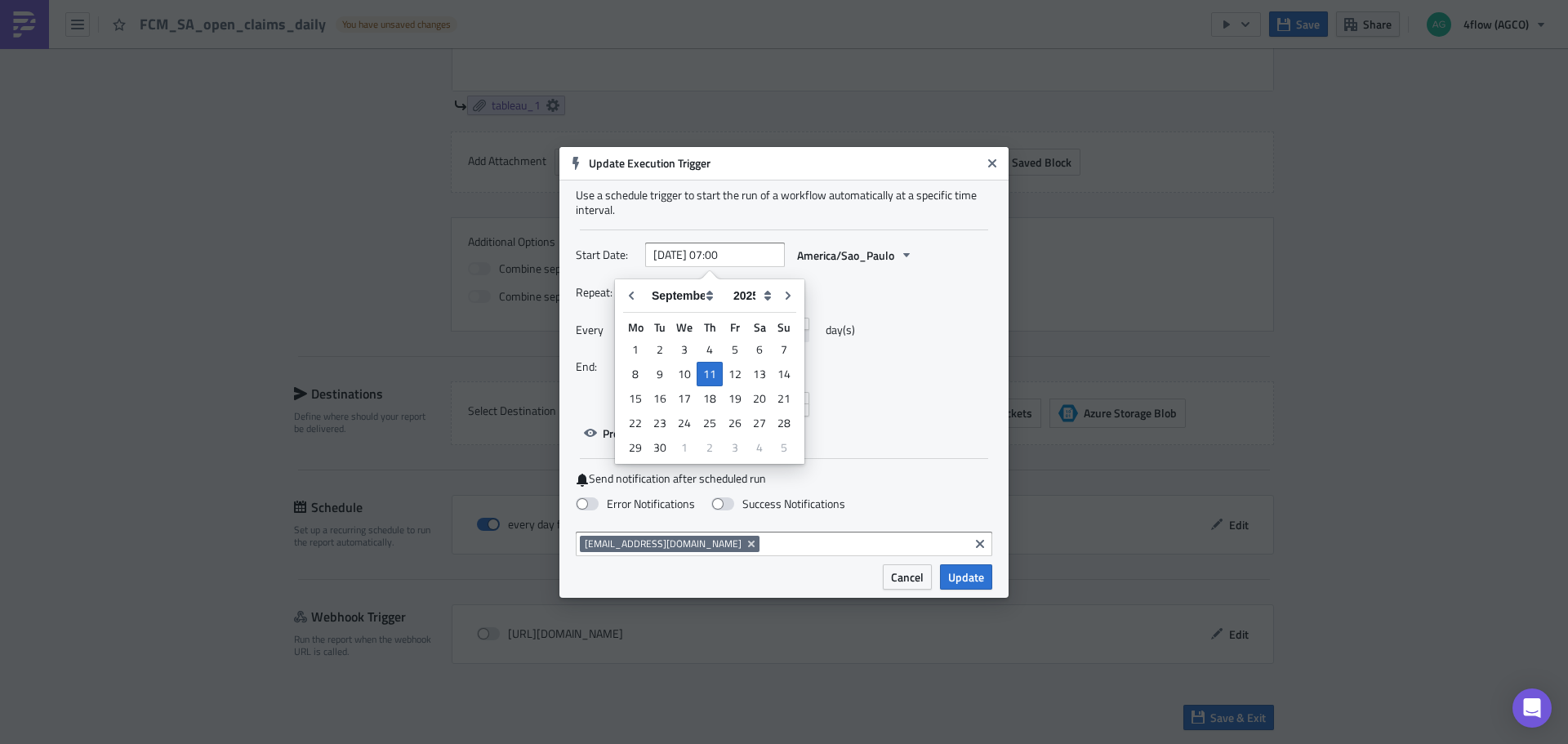
click at [788, 226] on div "Use a schedule trigger to start the run of a workflow automatically at a specif…" at bounding box center [784, 372] width 449 height 385
click at [688, 367] on icon "button" at bounding box center [690, 367] width 7 height 4
click at [688, 392] on div "Never" at bounding box center [722, 396] width 136 height 17
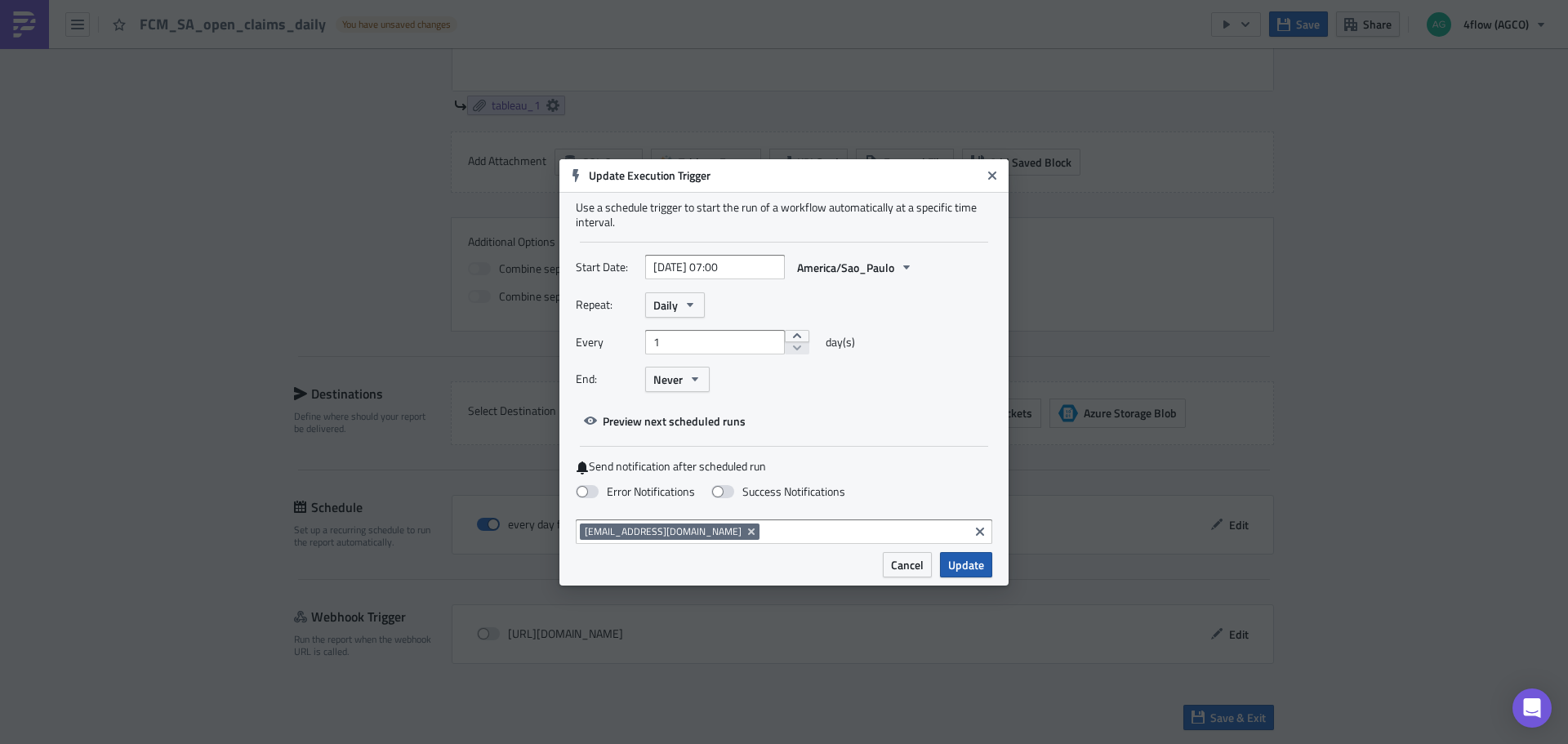
click at [968, 561] on span "Update" at bounding box center [965, 564] width 36 height 17
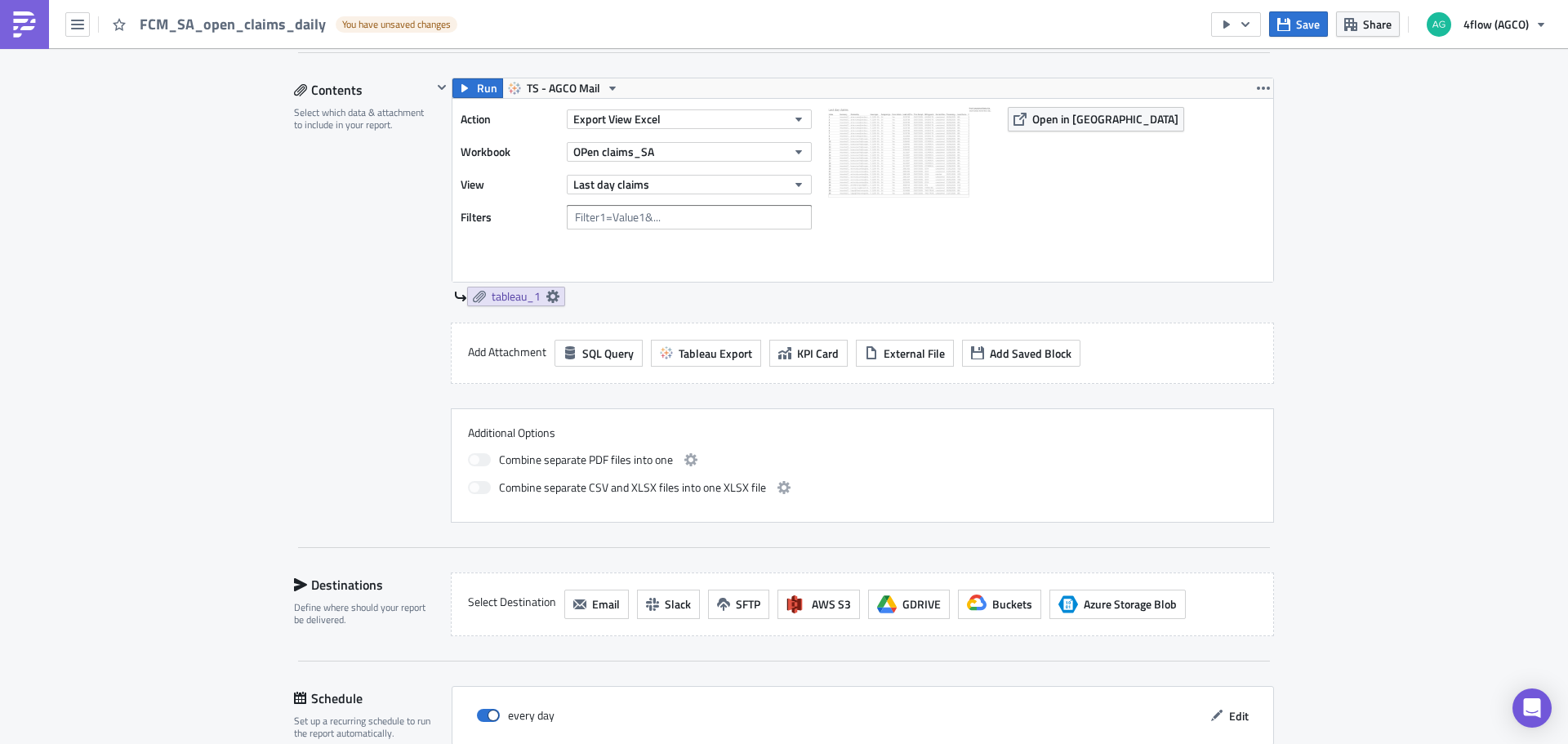
scroll to position [527, 0]
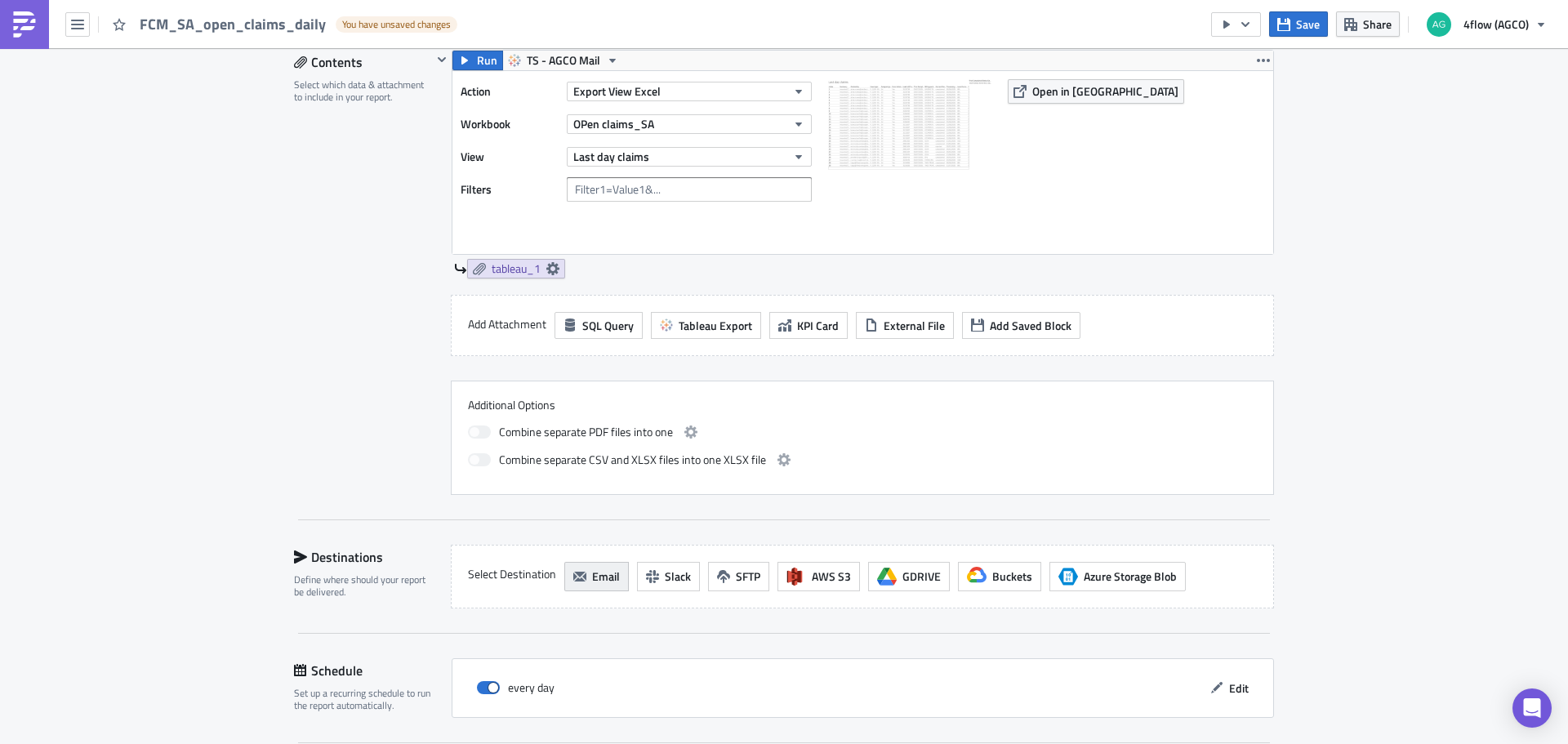
click at [604, 568] on span "Email" at bounding box center [605, 576] width 27 height 17
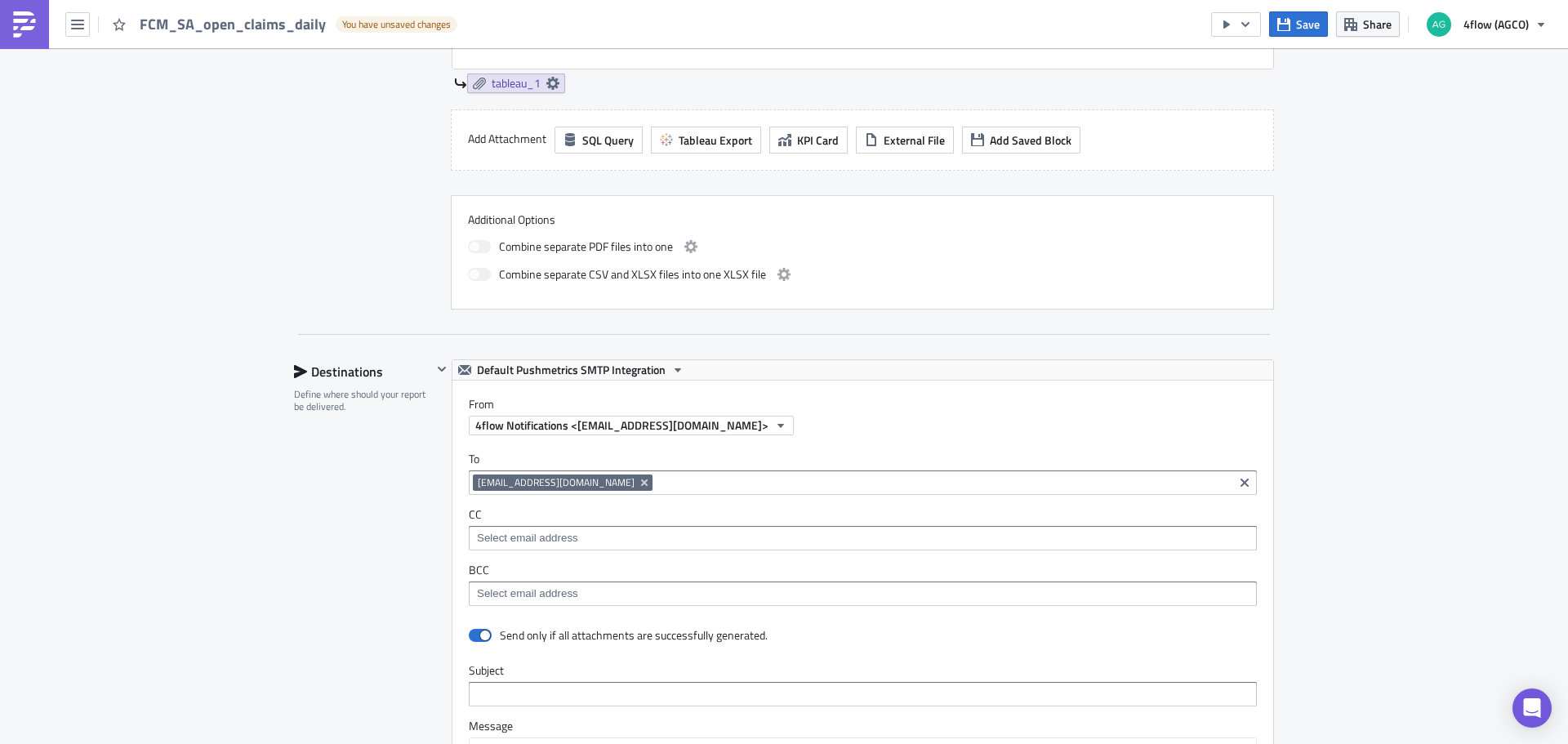
scroll to position [772, 0]
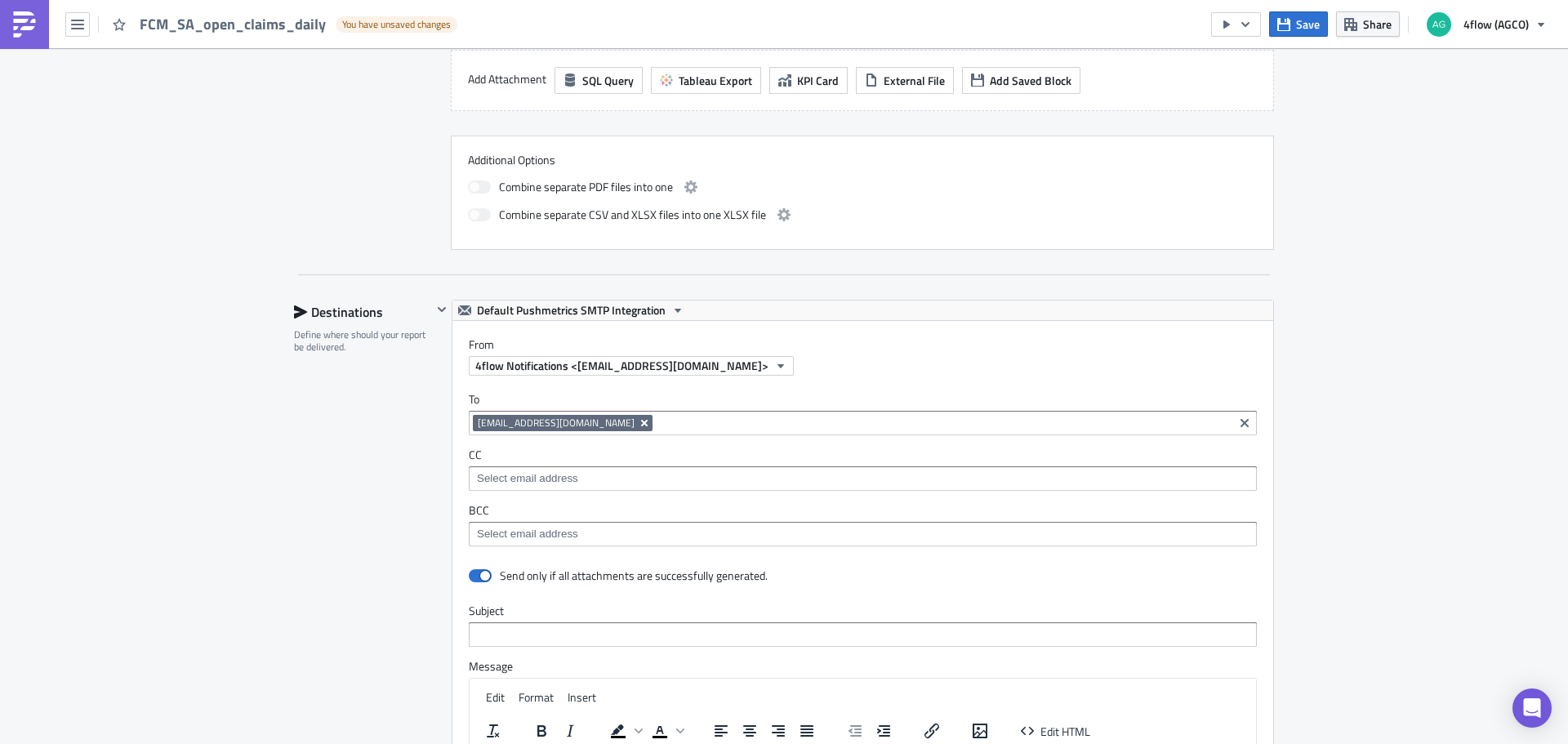
click at [648, 424] on icon "Remove Tag" at bounding box center [644, 423] width 13 height 13
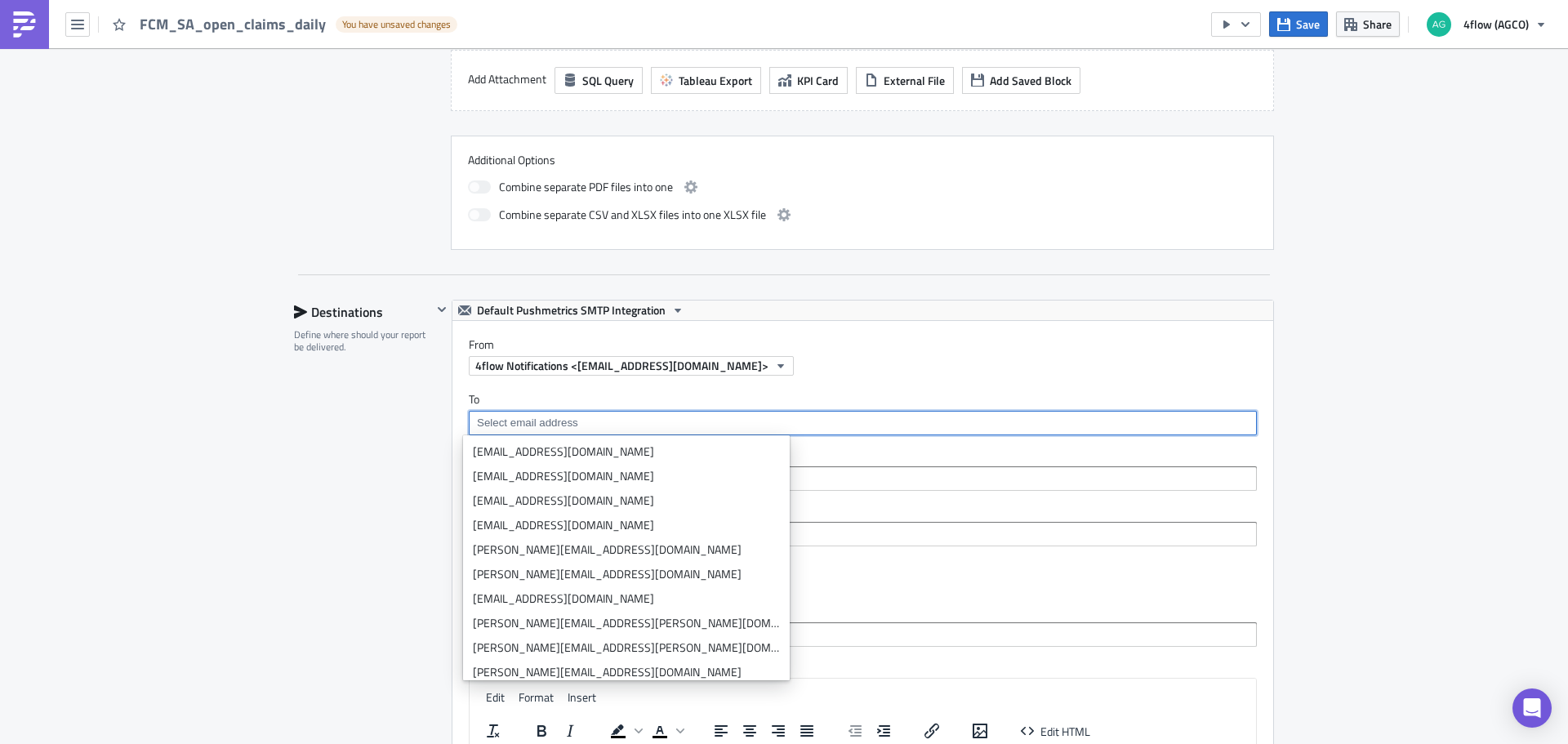
click at [579, 421] on input at bounding box center [862, 423] width 778 height 17
paste input "freightcost_agco_sa@4flow.com"
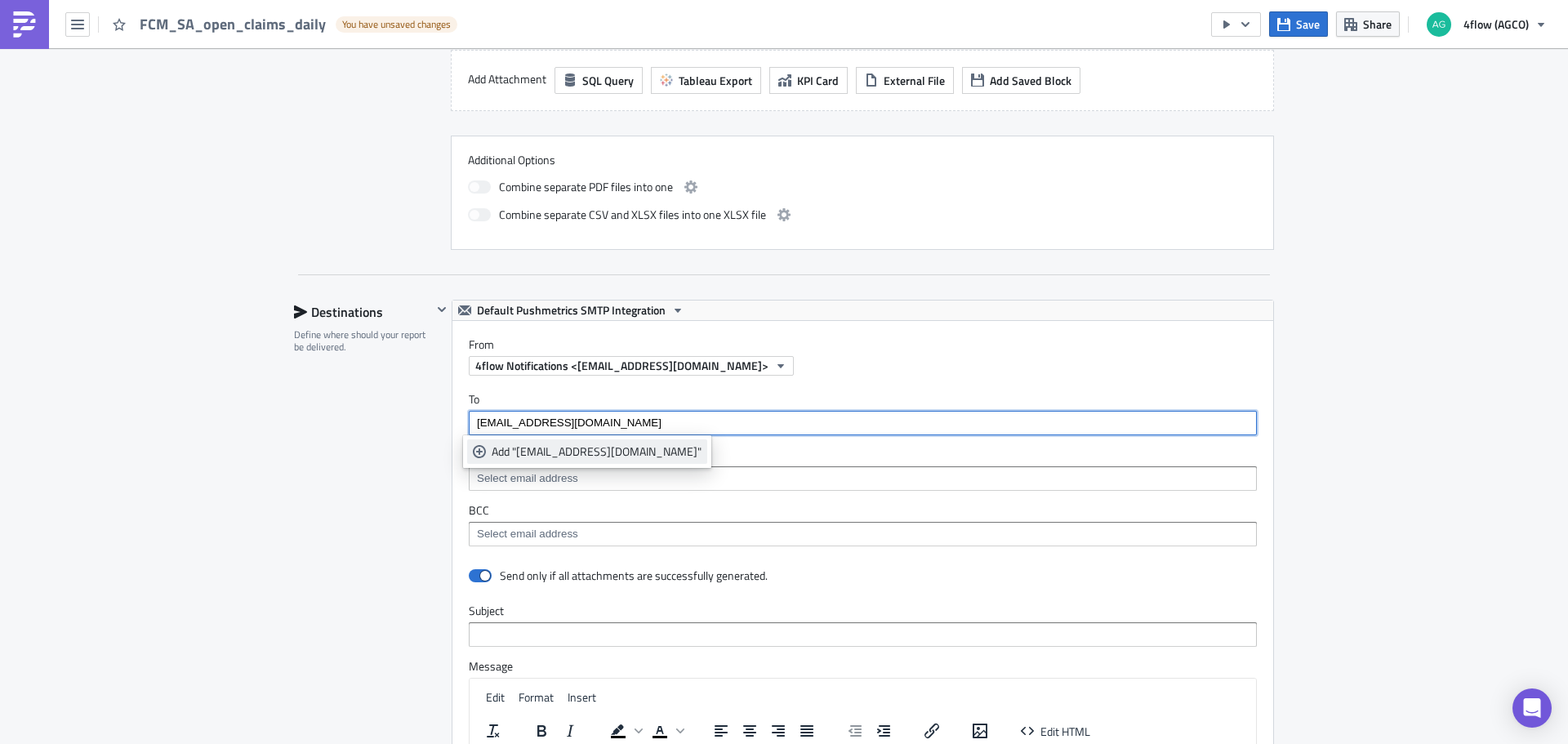
type input "freightcost_agco_sa@4flow.com"
click at [491, 444] on link "Add "freightcost_agco_sa@4flow.com"" at bounding box center [587, 451] width 240 height 24
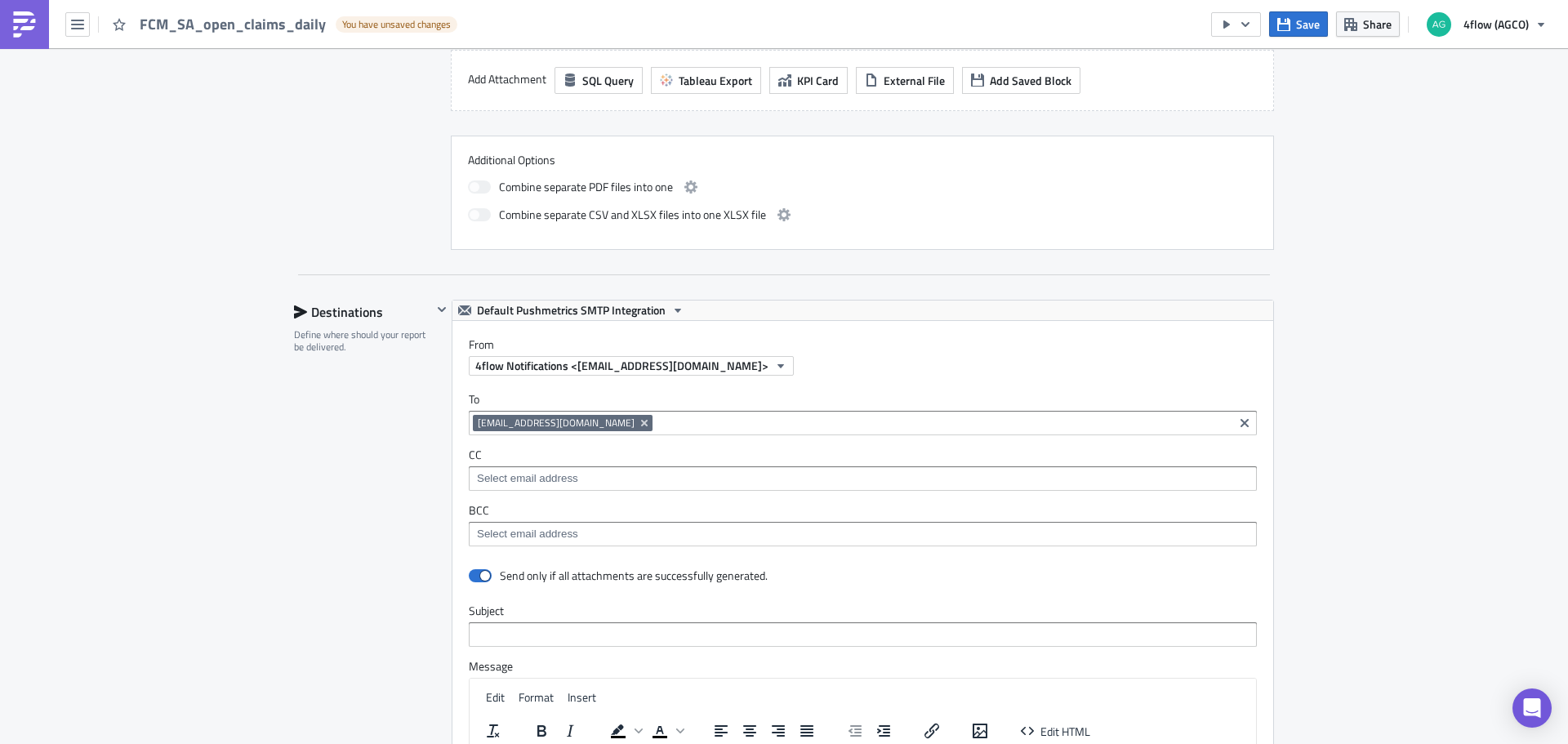
click at [381, 520] on div "Destinations Define where should your report be delivered." at bounding box center [363, 659] width 138 height 720
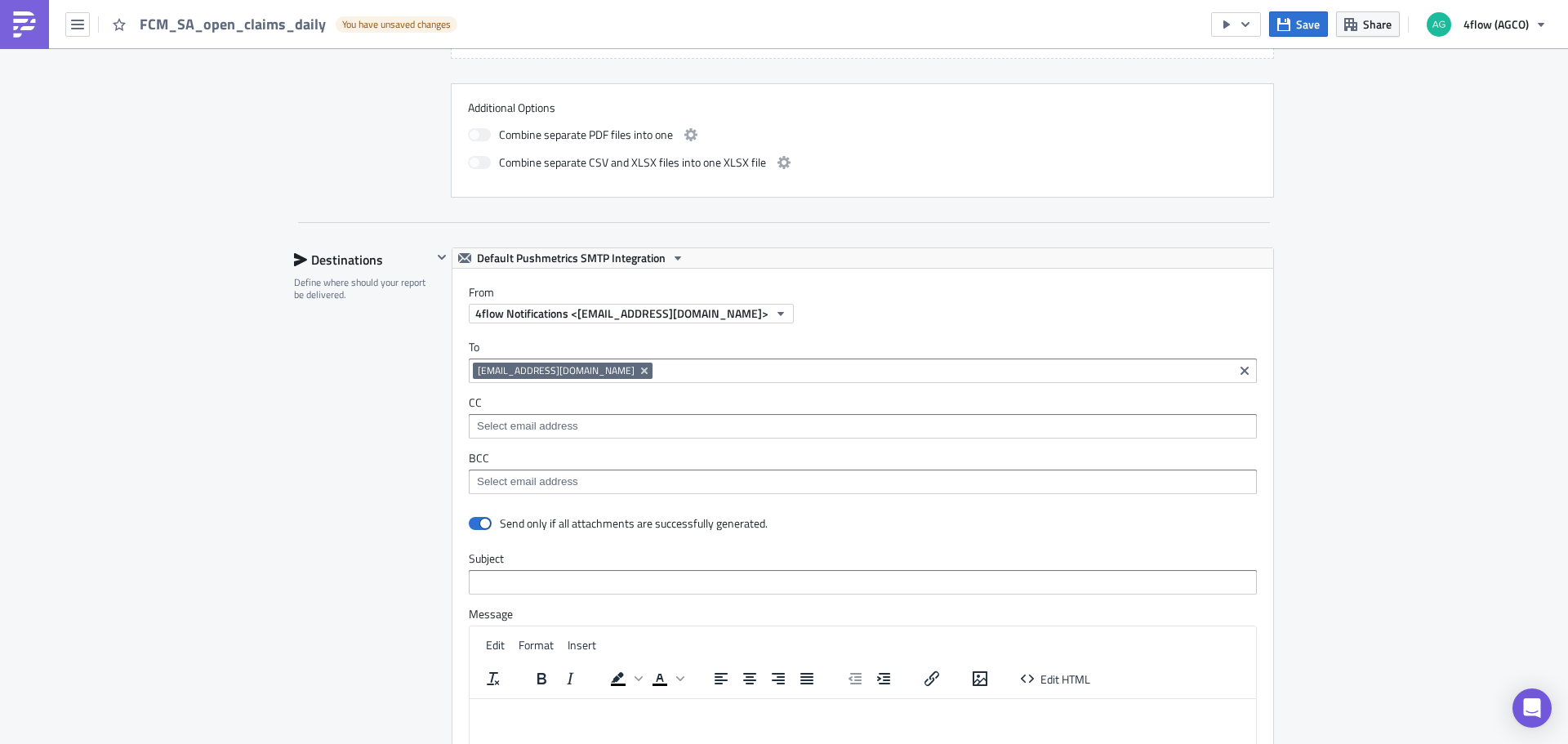
scroll to position [854, 0]
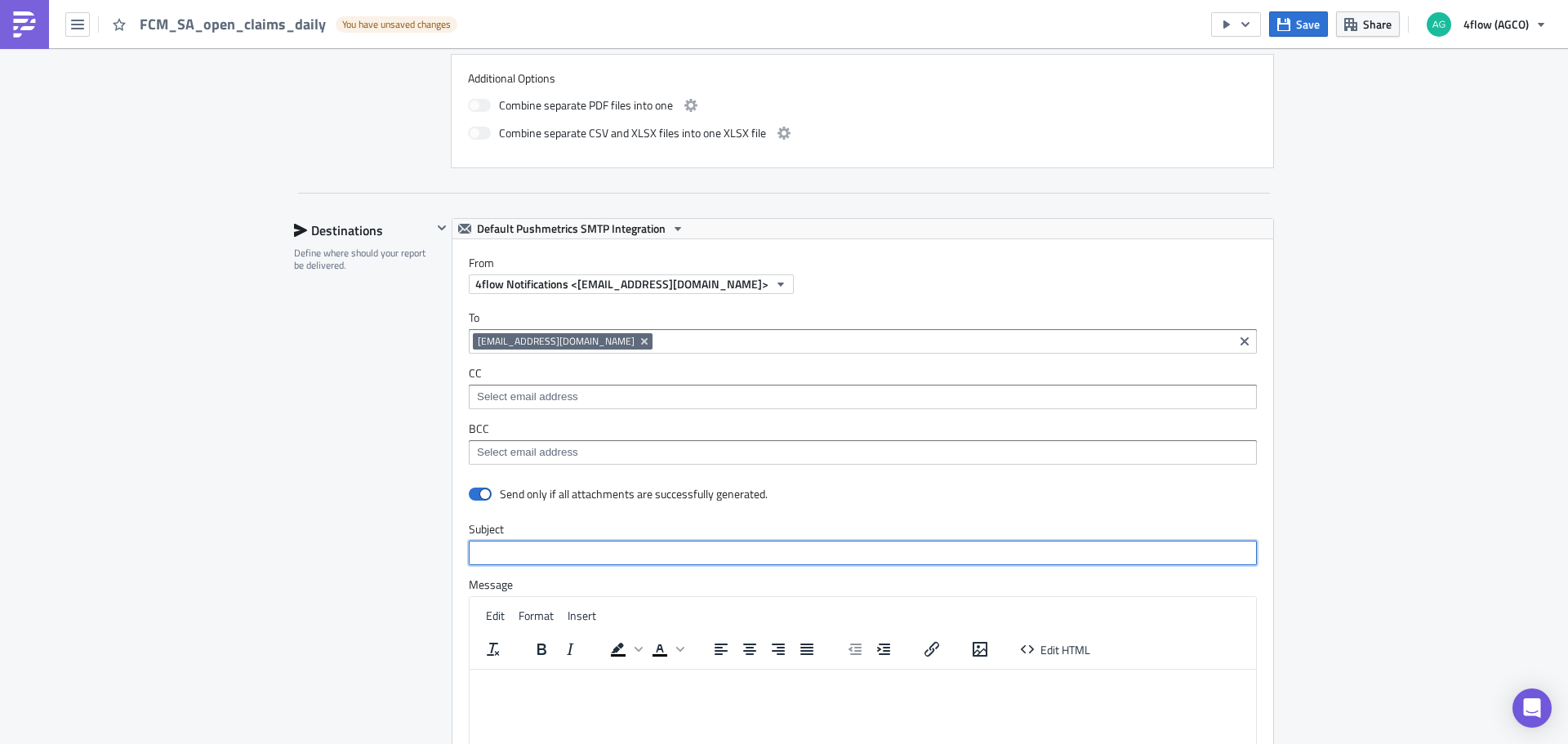
click at [540, 548] on input "text" at bounding box center [863, 552] width 788 height 24
type input "AGCO SA - daily open claims"
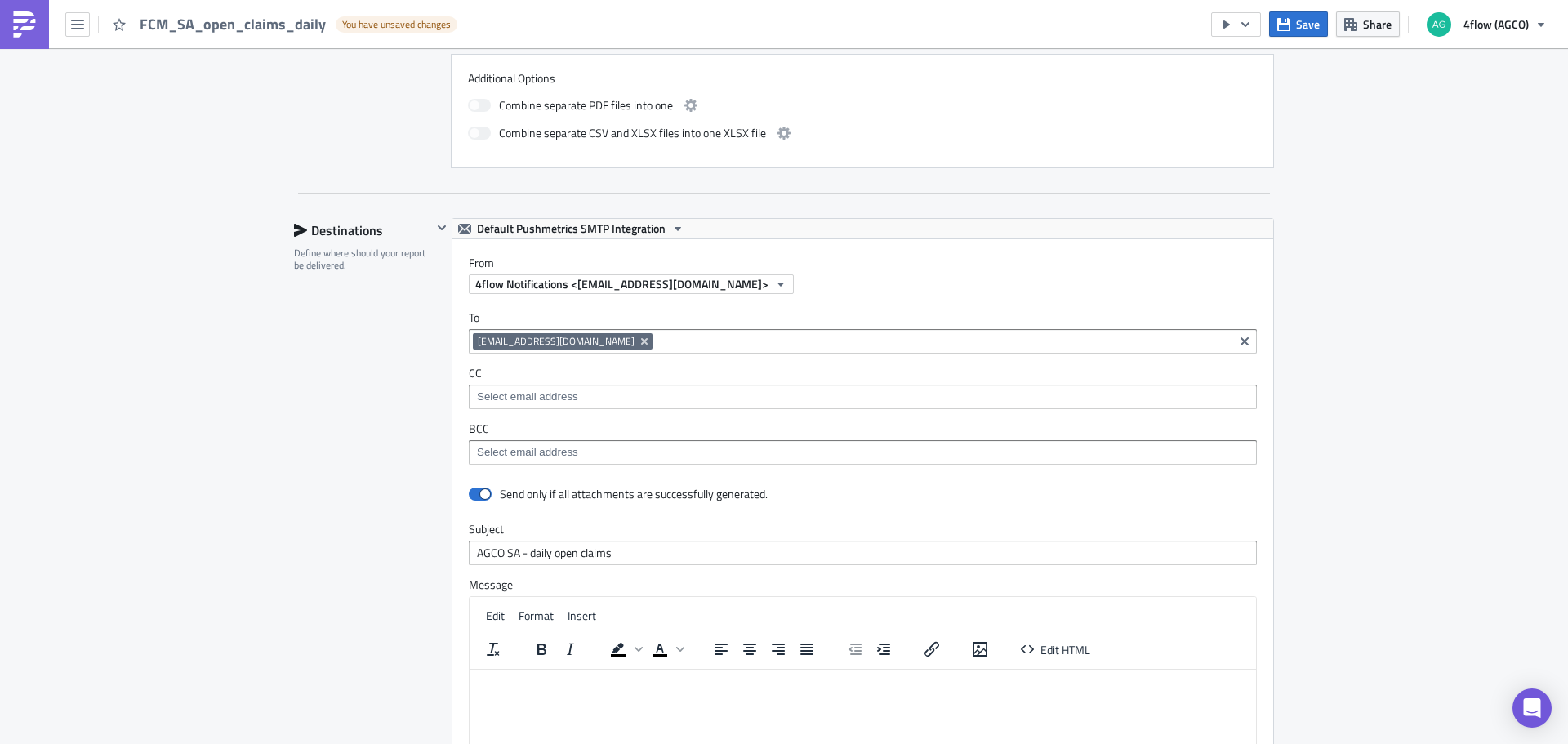
click at [339, 539] on div "Destinations Define where should your report be delivered." at bounding box center [363, 578] width 138 height 720
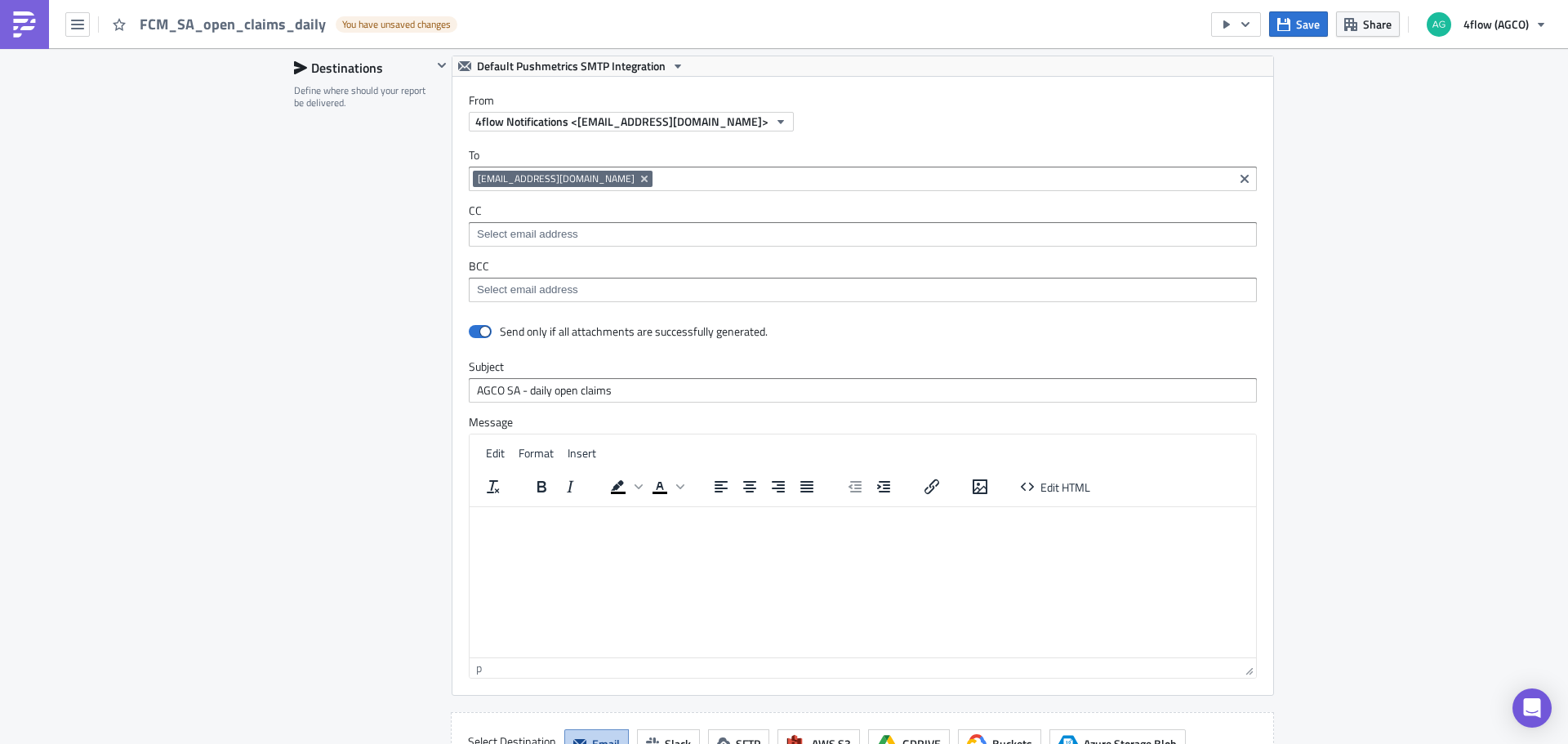
scroll to position [1017, 0]
click at [498, 516] on p "Rich Text Area. Press ALT-0 for help." at bounding box center [863, 519] width 773 height 13
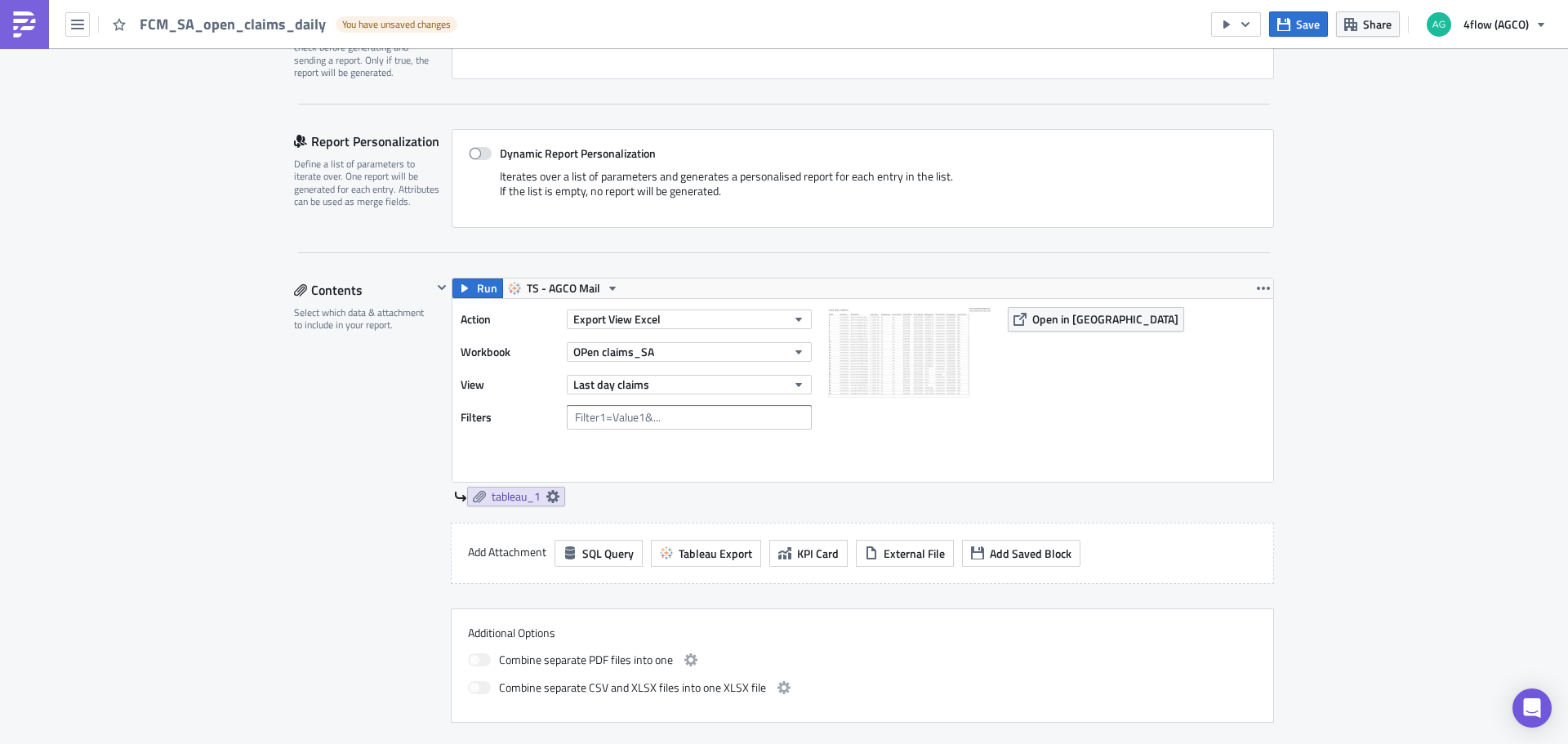
scroll to position [204, 0]
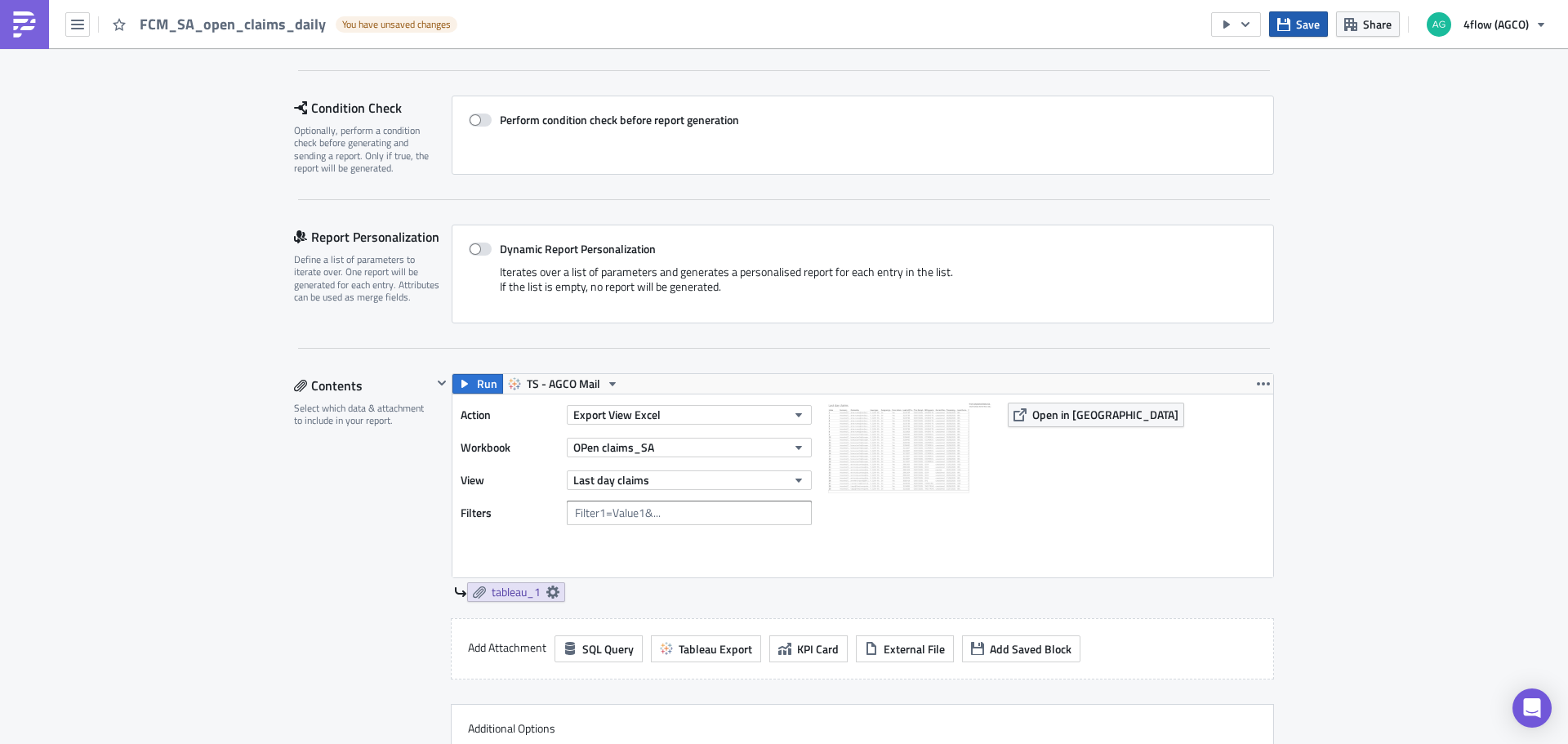
click at [1299, 25] on span "Save" at bounding box center [1307, 24] width 23 height 17
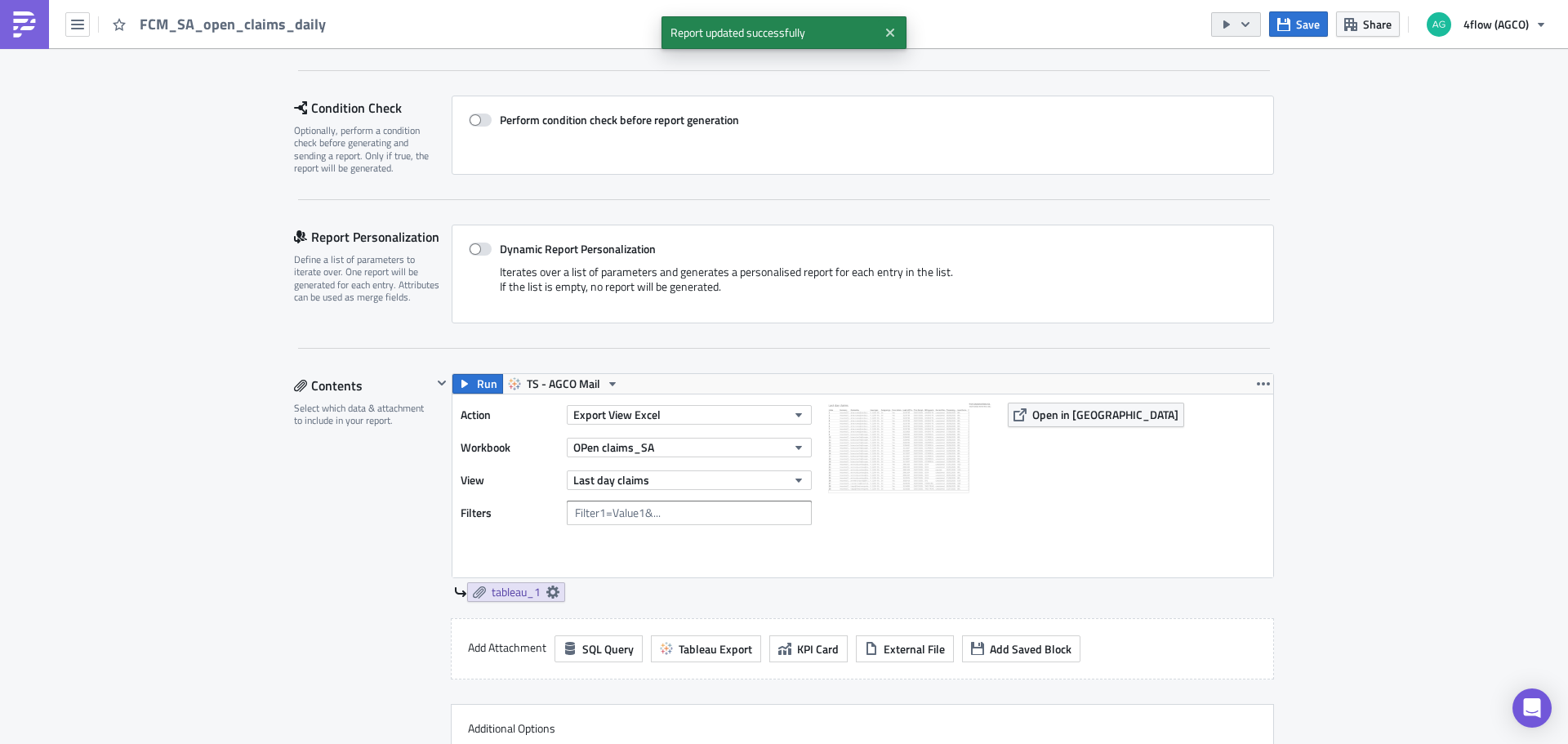
click at [1248, 24] on icon "button" at bounding box center [1245, 25] width 13 height 13
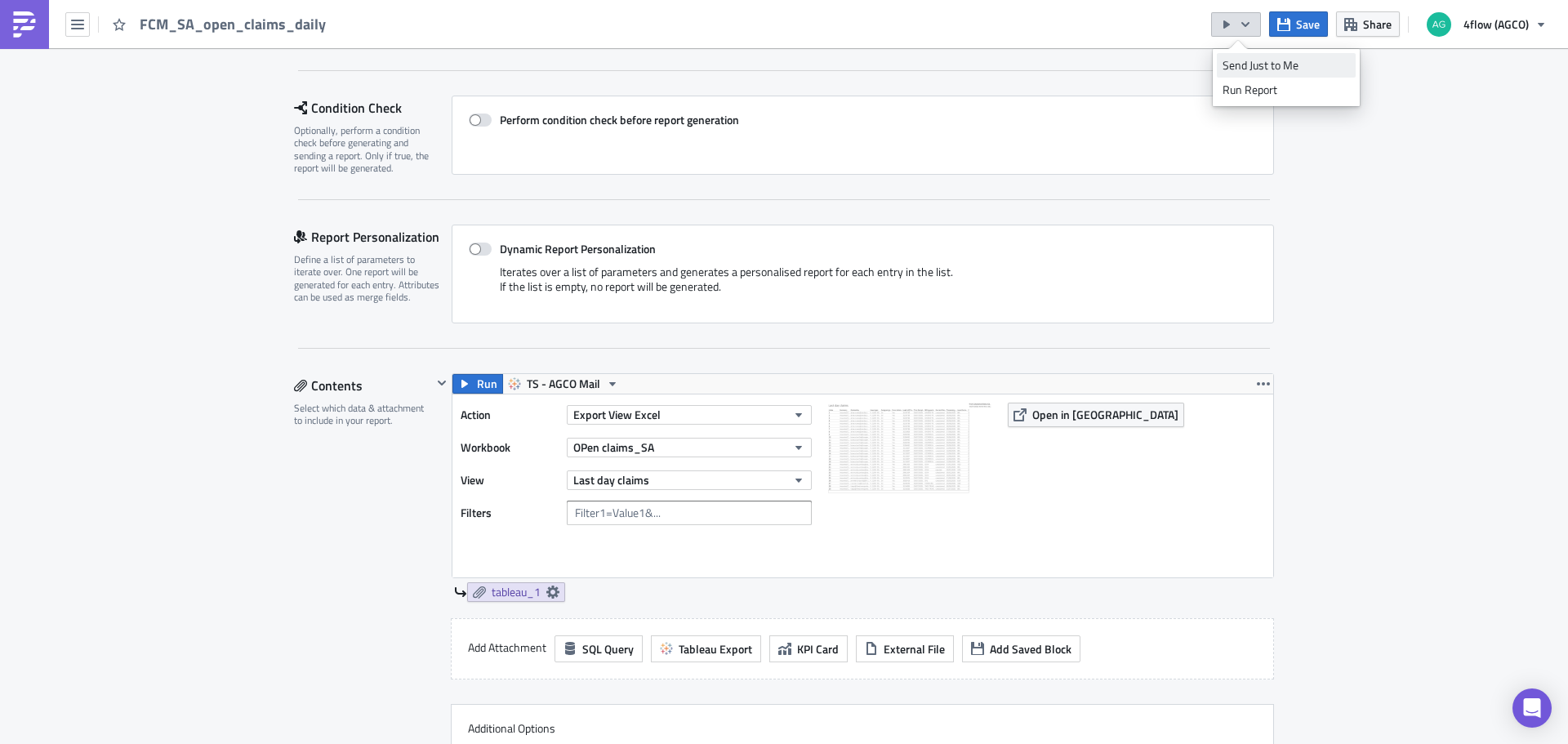
click at [1258, 65] on div "Send Just to Me" at bounding box center [1285, 66] width 127 height 17
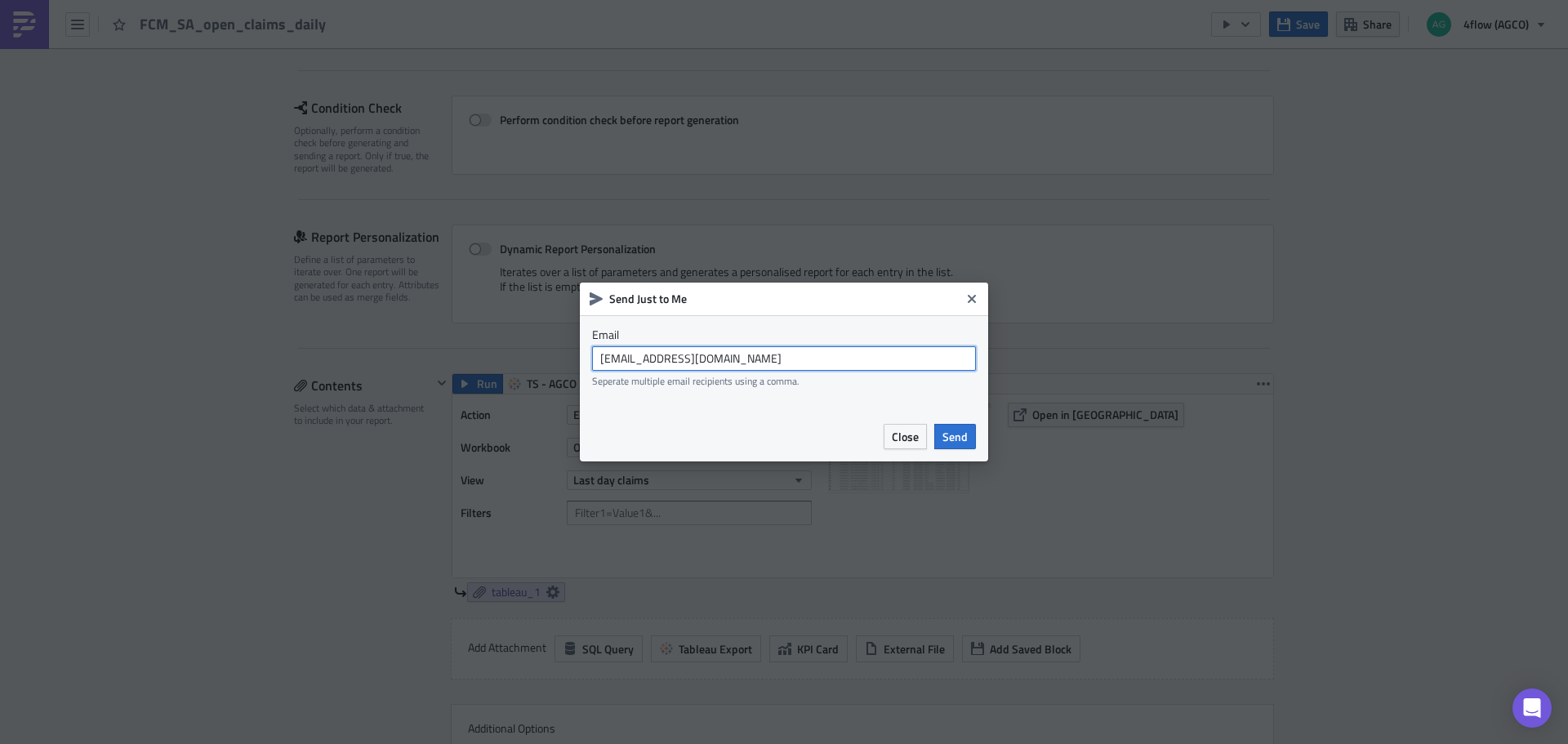
click at [811, 363] on input "[EMAIL_ADDRESS][DOMAIN_NAME]" at bounding box center [784, 357] width 384 height 24
type input "t.pires@4flow.com"
click at [967, 434] on span "Send" at bounding box center [954, 436] width 25 height 17
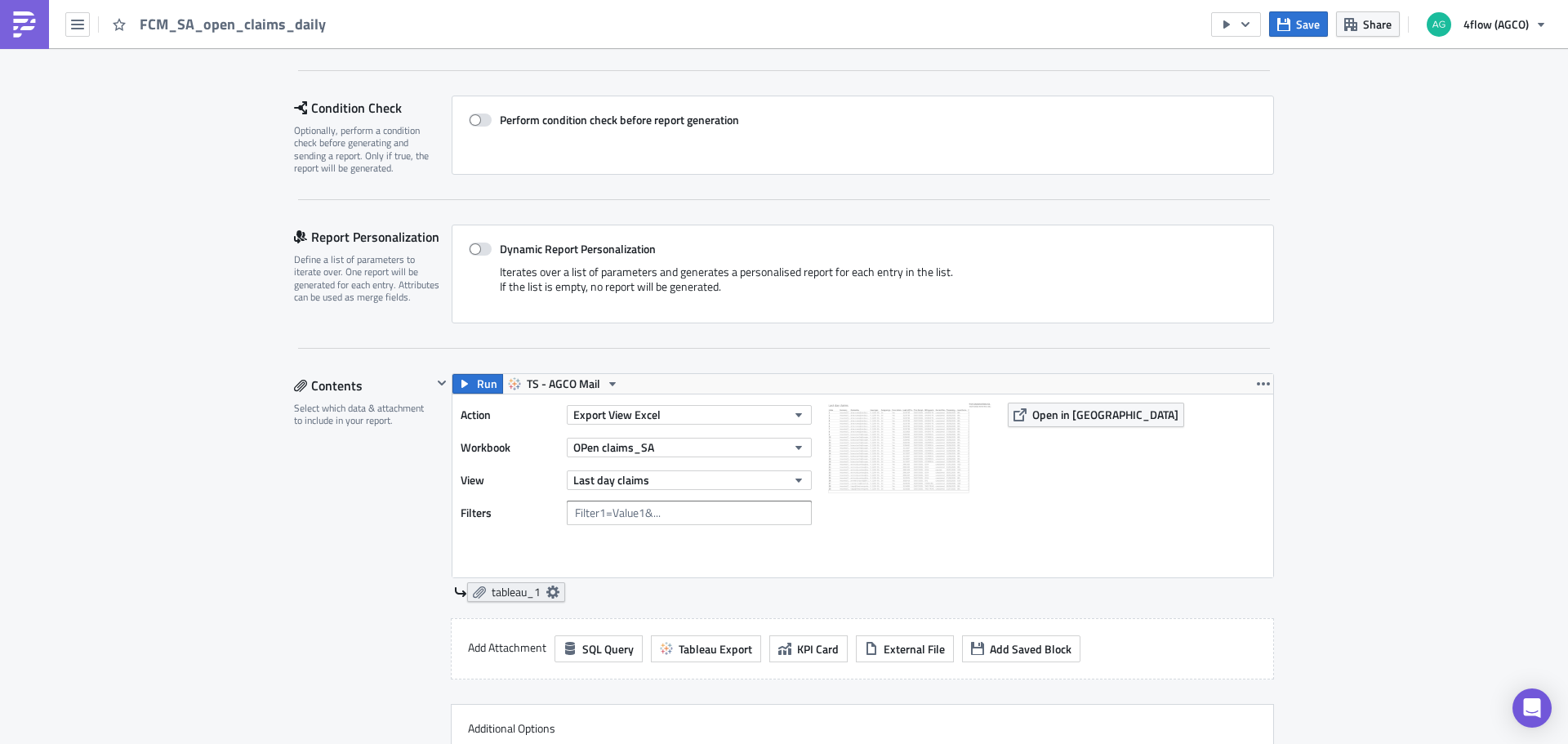
click at [553, 593] on icon at bounding box center [553, 592] width 13 height 13
click at [780, 581] on div "Run TS - AGCO Mail Action Export View Excel Workbook OPen claims_SA View Last d…" at bounding box center [862, 487] width 822 height 229
click at [792, 412] on icon "button" at bounding box center [799, 415] width 13 height 13
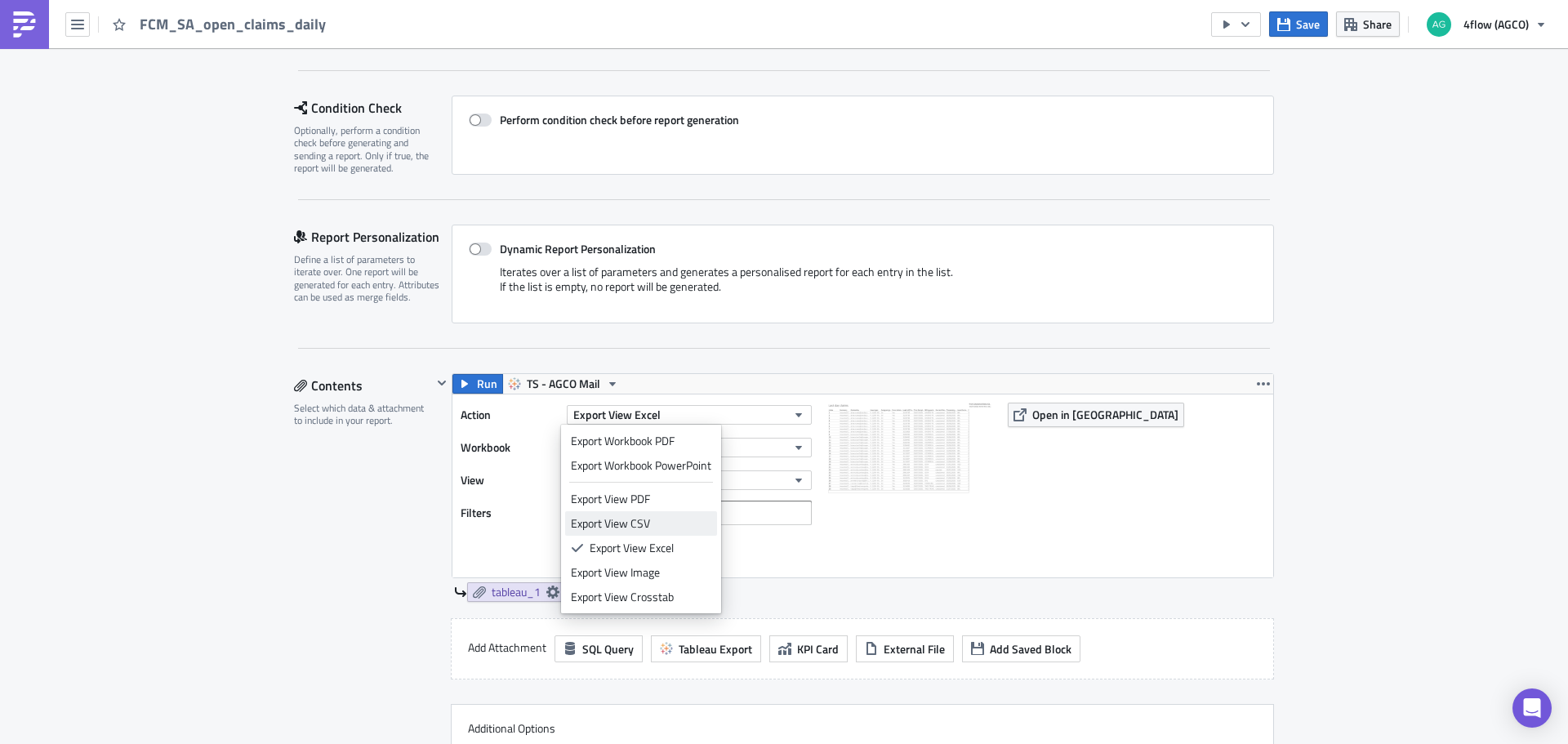
click at [646, 524] on div "Export View CSV" at bounding box center [640, 524] width 141 height 17
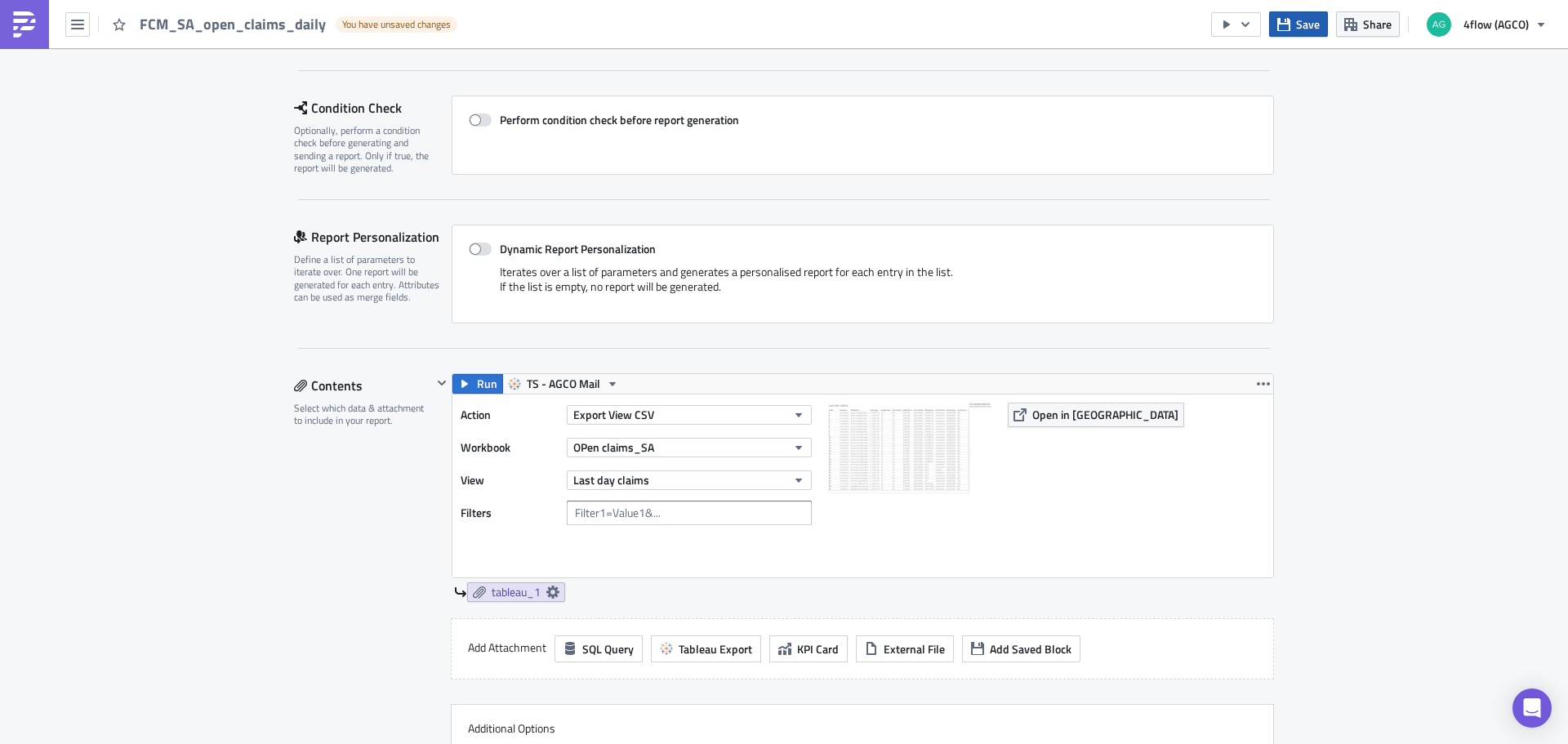
click at [1295, 30] on button "Save" at bounding box center [1298, 24] width 59 height 25
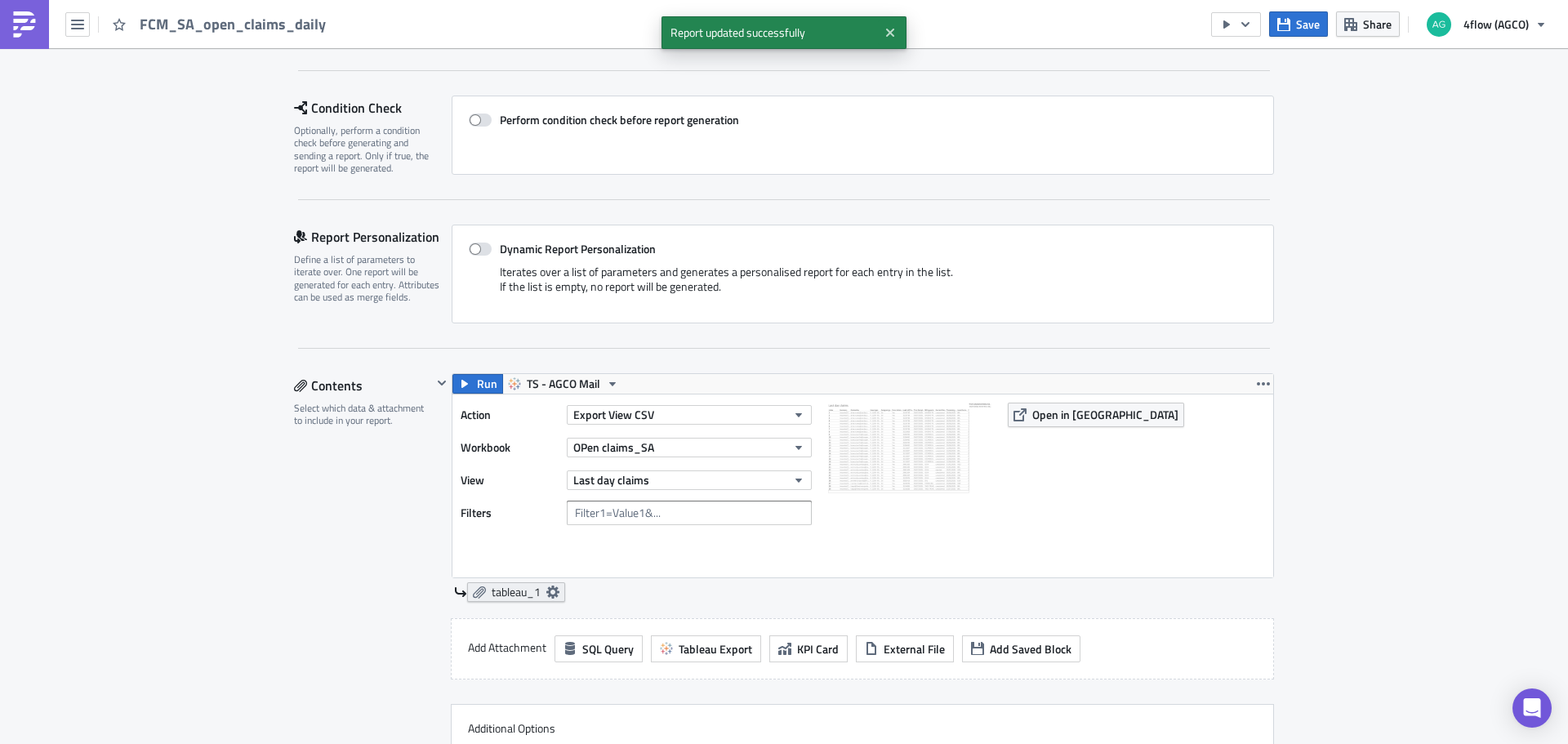
click at [548, 588] on icon at bounding box center [553, 592] width 13 height 13
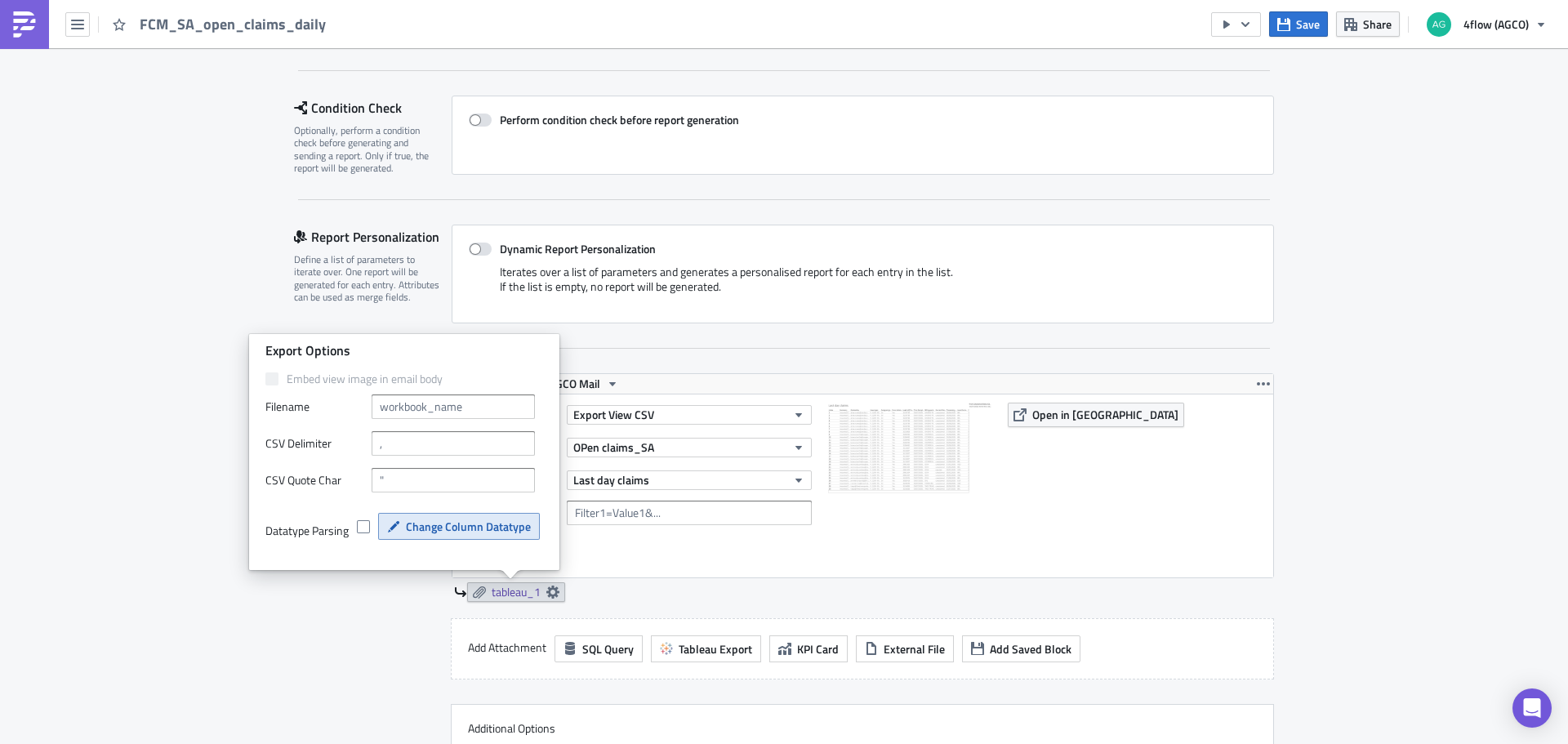
click at [469, 529] on span "Change Column Datatype" at bounding box center [468, 526] width 125 height 17
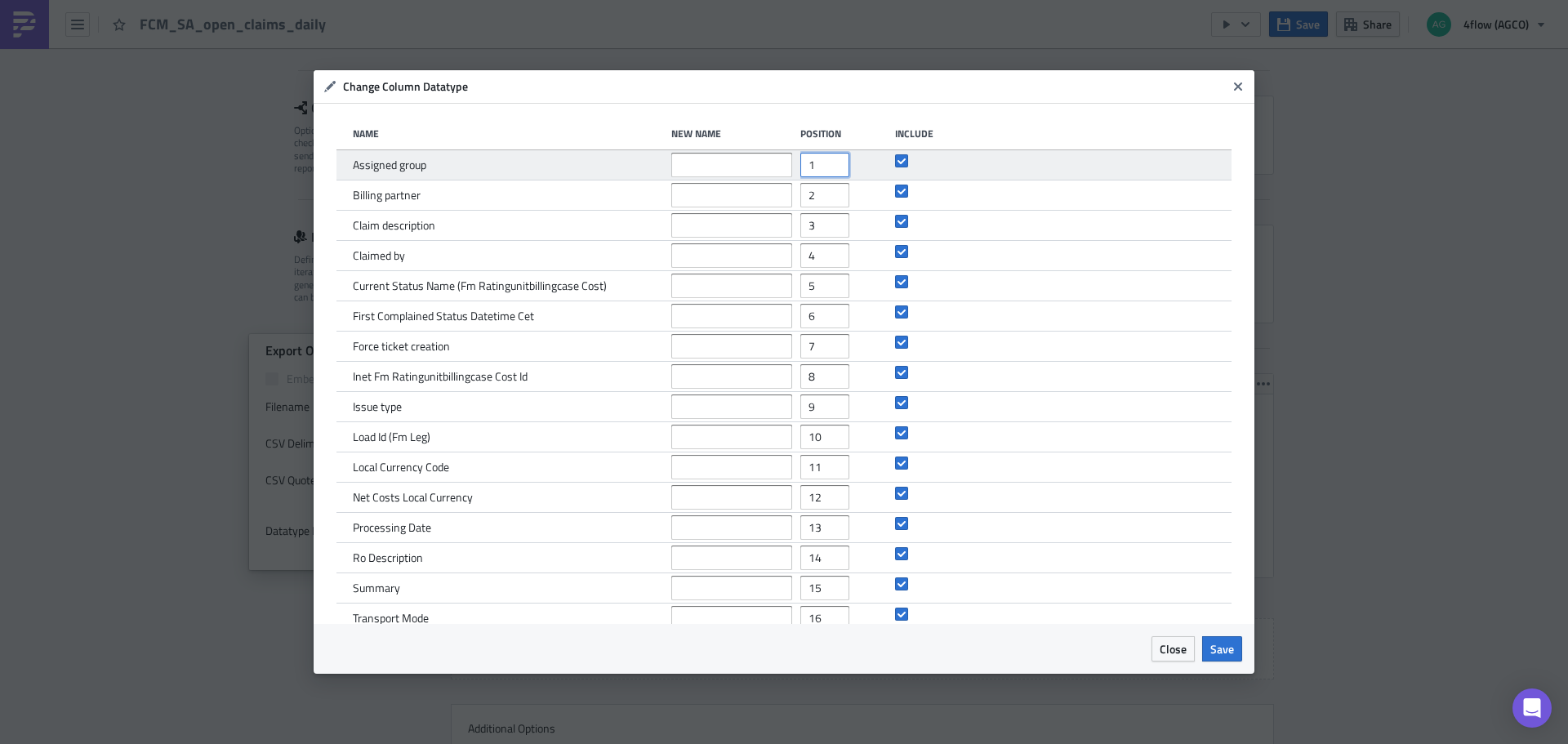
click at [802, 170] on input "1" at bounding box center [824, 165] width 49 height 24
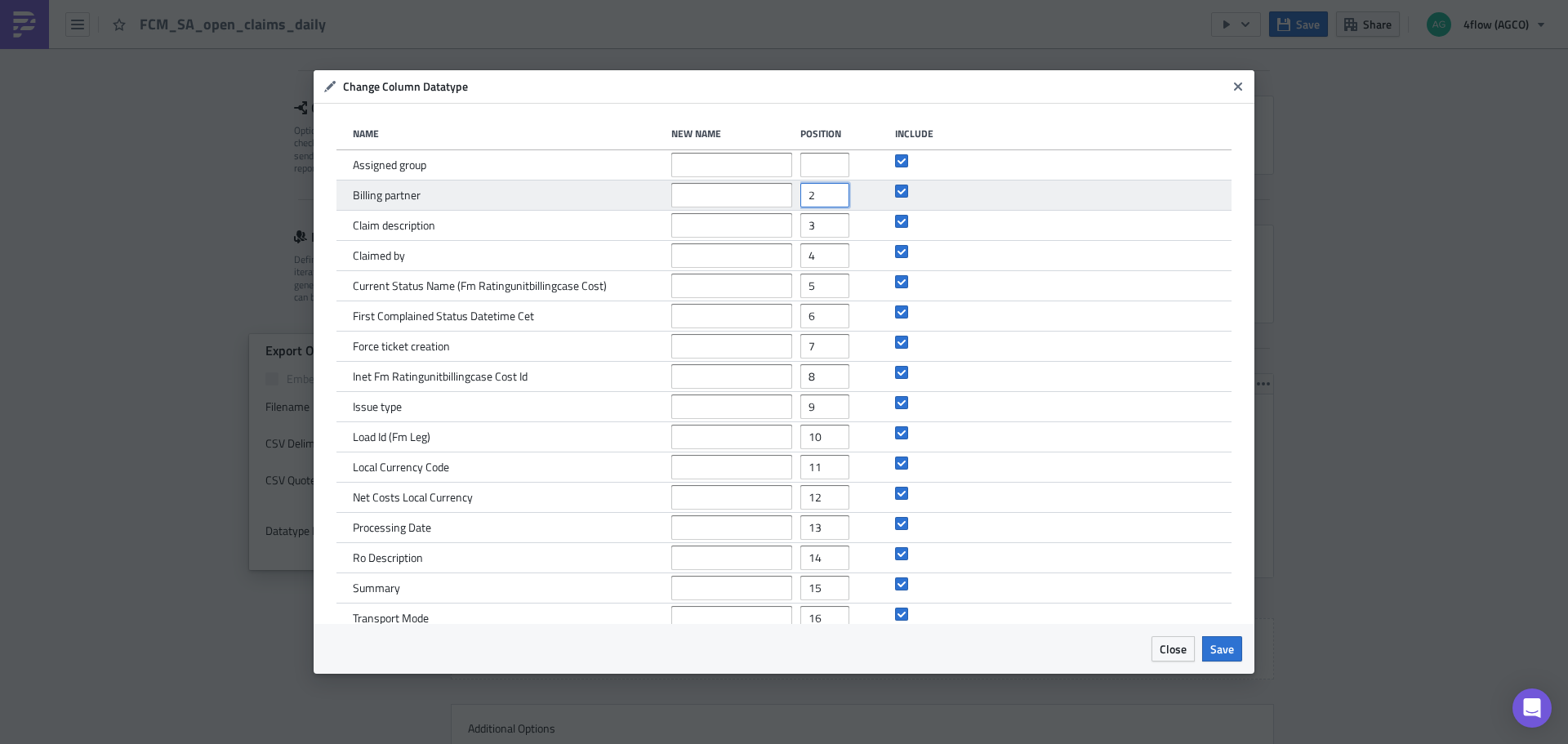
drag, startPoint x: 813, startPoint y: 197, endPoint x: 768, endPoint y: 207, distance: 46.1
click at [768, 207] on div "Billing partner 2" at bounding box center [784, 195] width 895 height 30
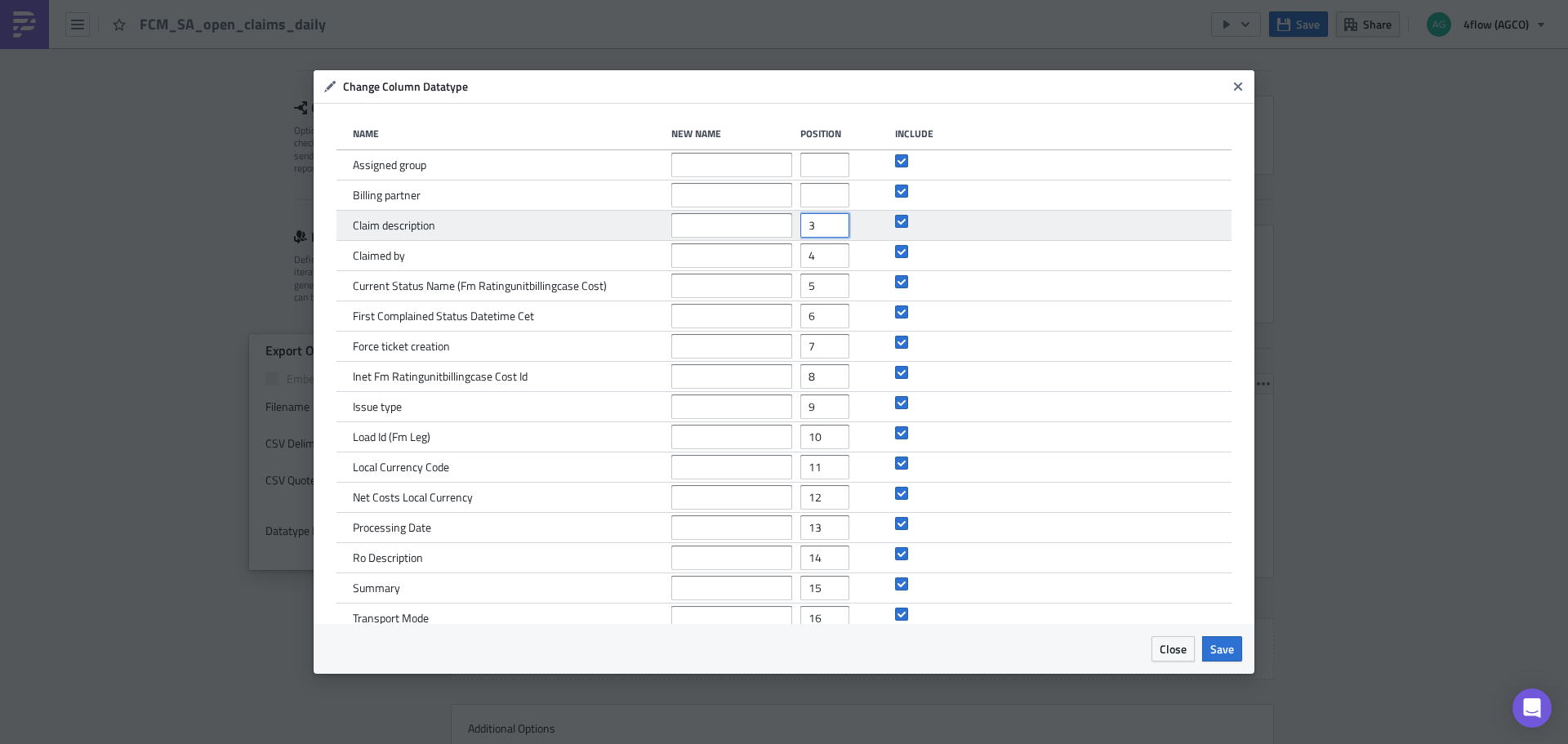
click at [788, 235] on div "Claim description 3" at bounding box center [784, 225] width 895 height 30
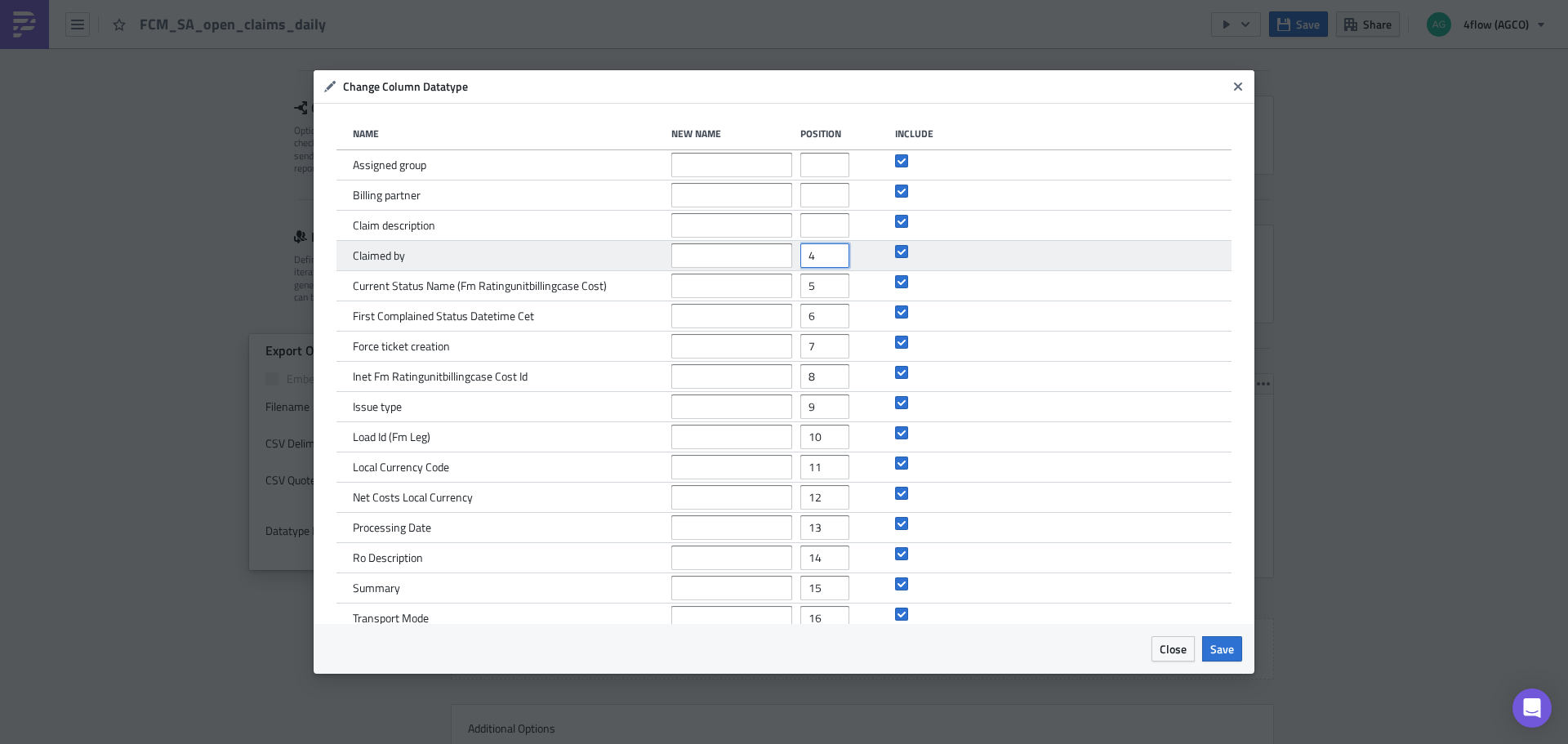
drag, startPoint x: 803, startPoint y: 264, endPoint x: 795, endPoint y: 265, distance: 8.1
click at [800, 264] on input "4" at bounding box center [824, 255] width 49 height 24
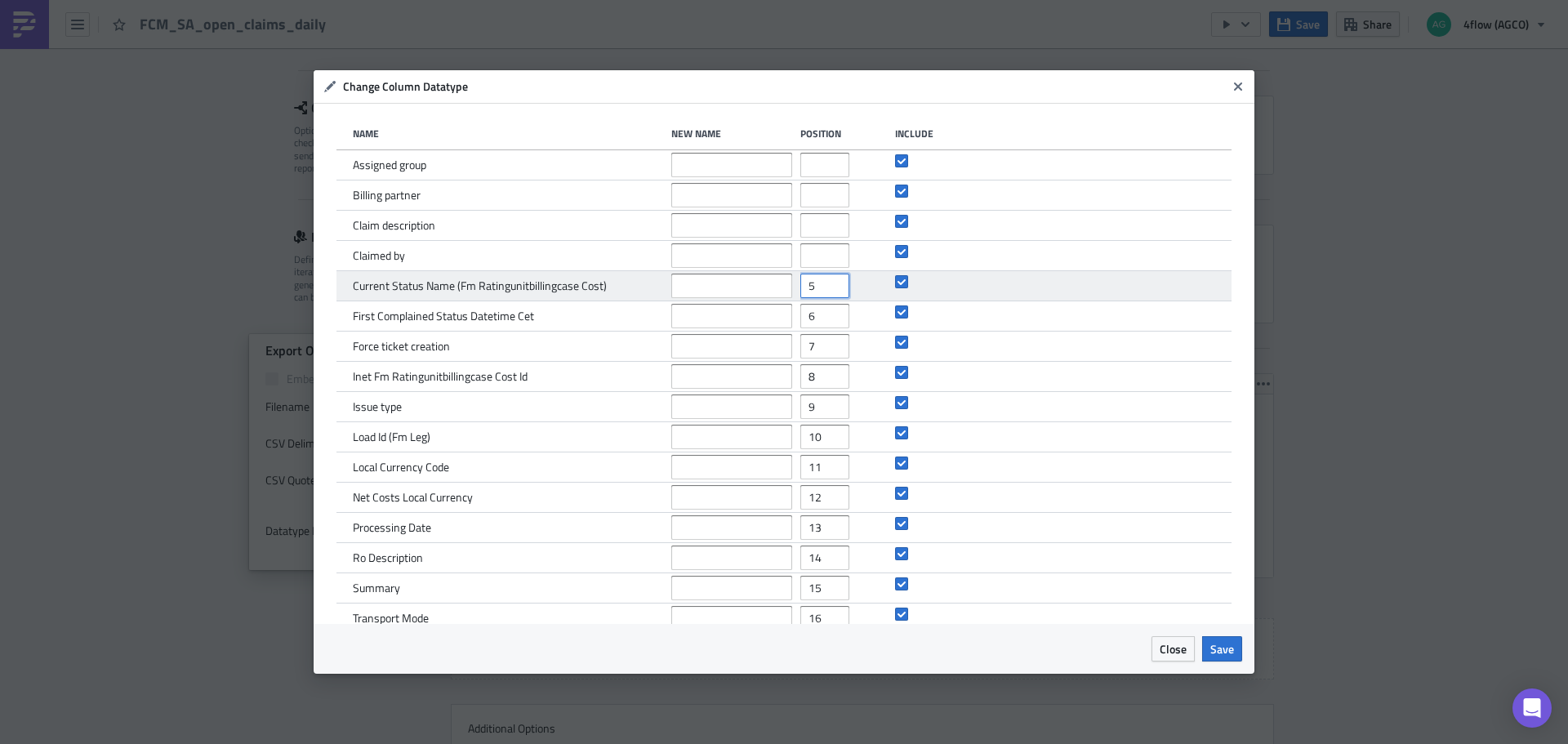
drag, startPoint x: 810, startPoint y: 285, endPoint x: 796, endPoint y: 295, distance: 17.2
click at [800, 295] on input "5" at bounding box center [824, 285] width 49 height 24
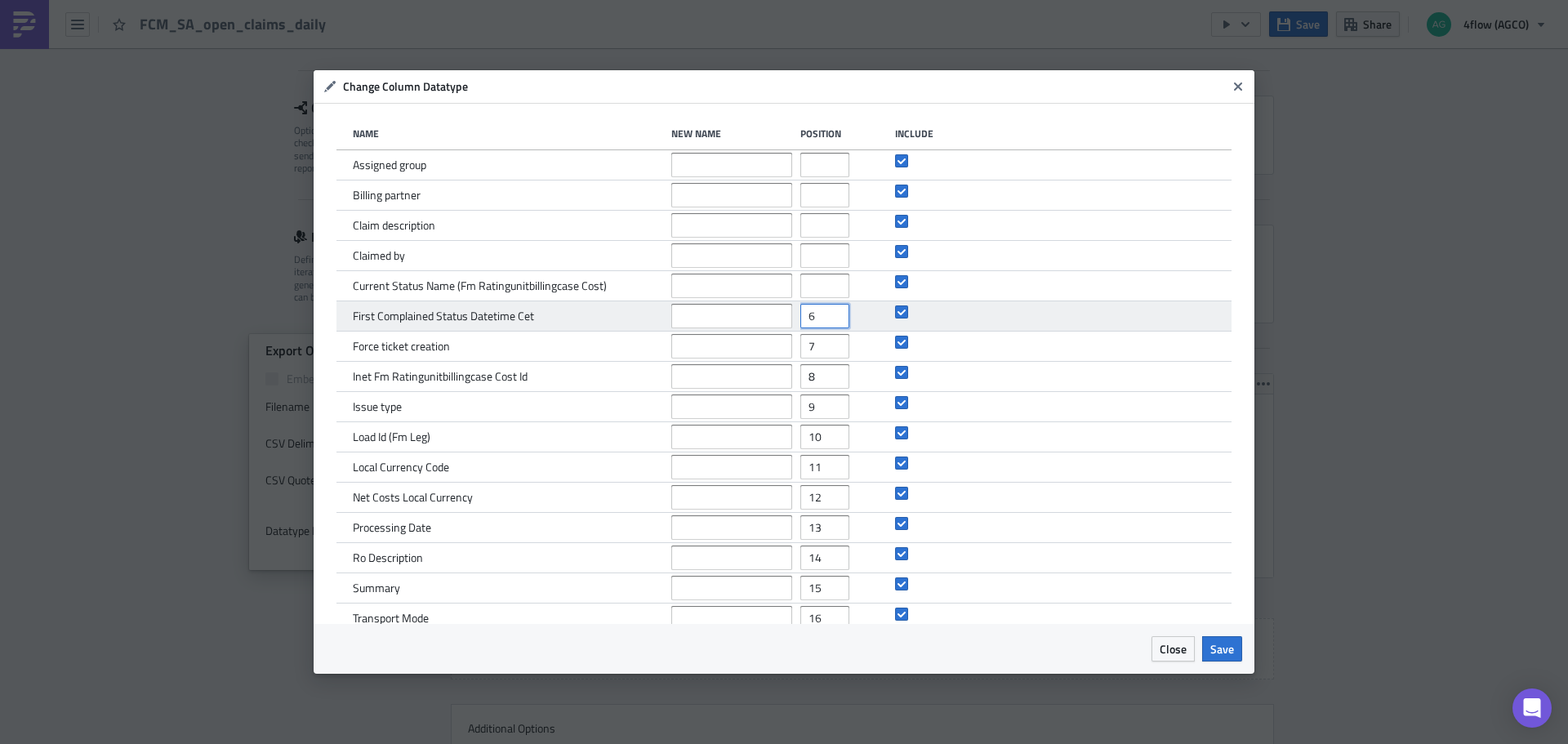
drag, startPoint x: 808, startPoint y: 320, endPoint x: 799, endPoint y: 323, distance: 9.5
click at [800, 320] on input "6" at bounding box center [824, 315] width 49 height 24
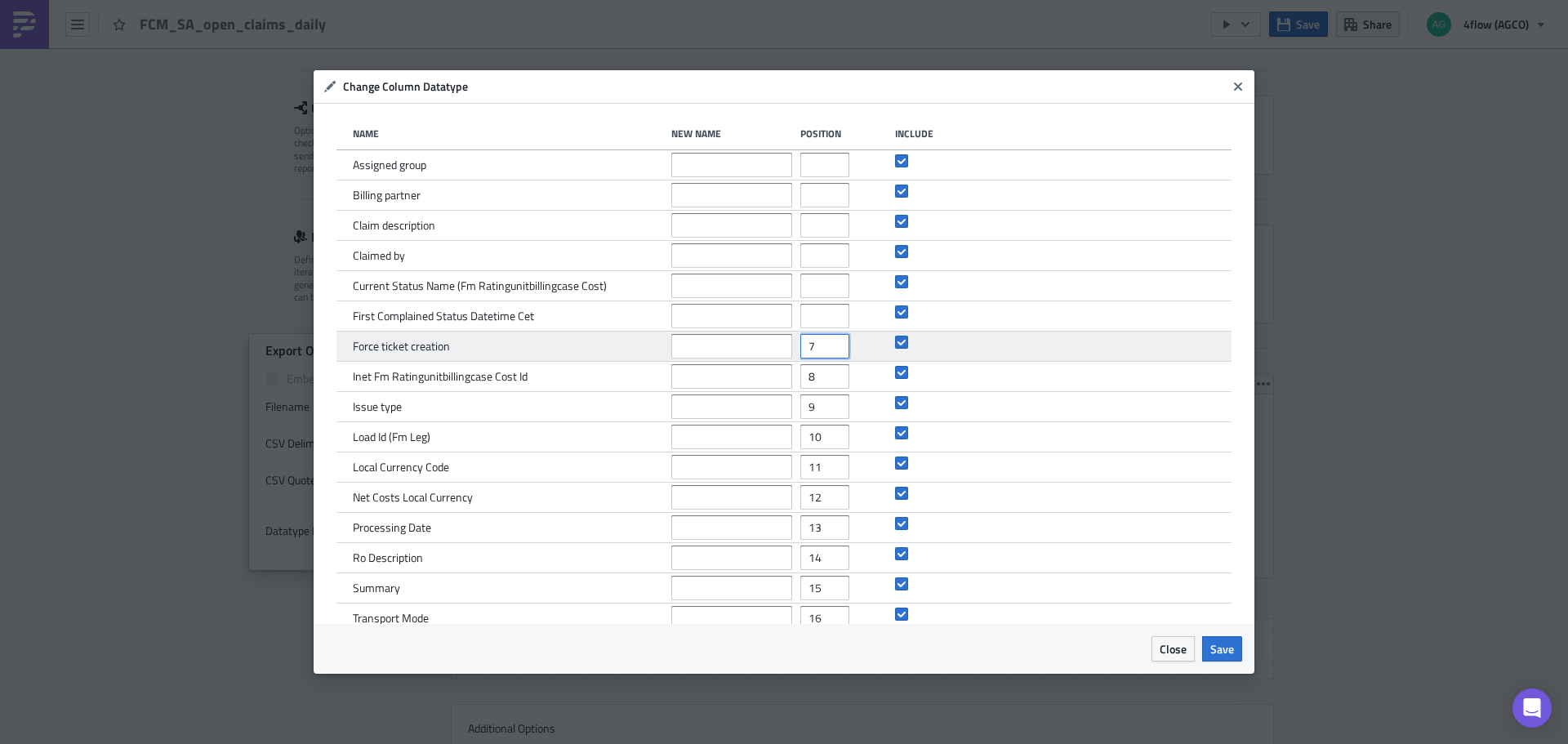
drag, startPoint x: 813, startPoint y: 345, endPoint x: 797, endPoint y: 347, distance: 16.1
click at [800, 347] on input "7" at bounding box center [824, 346] width 49 height 24
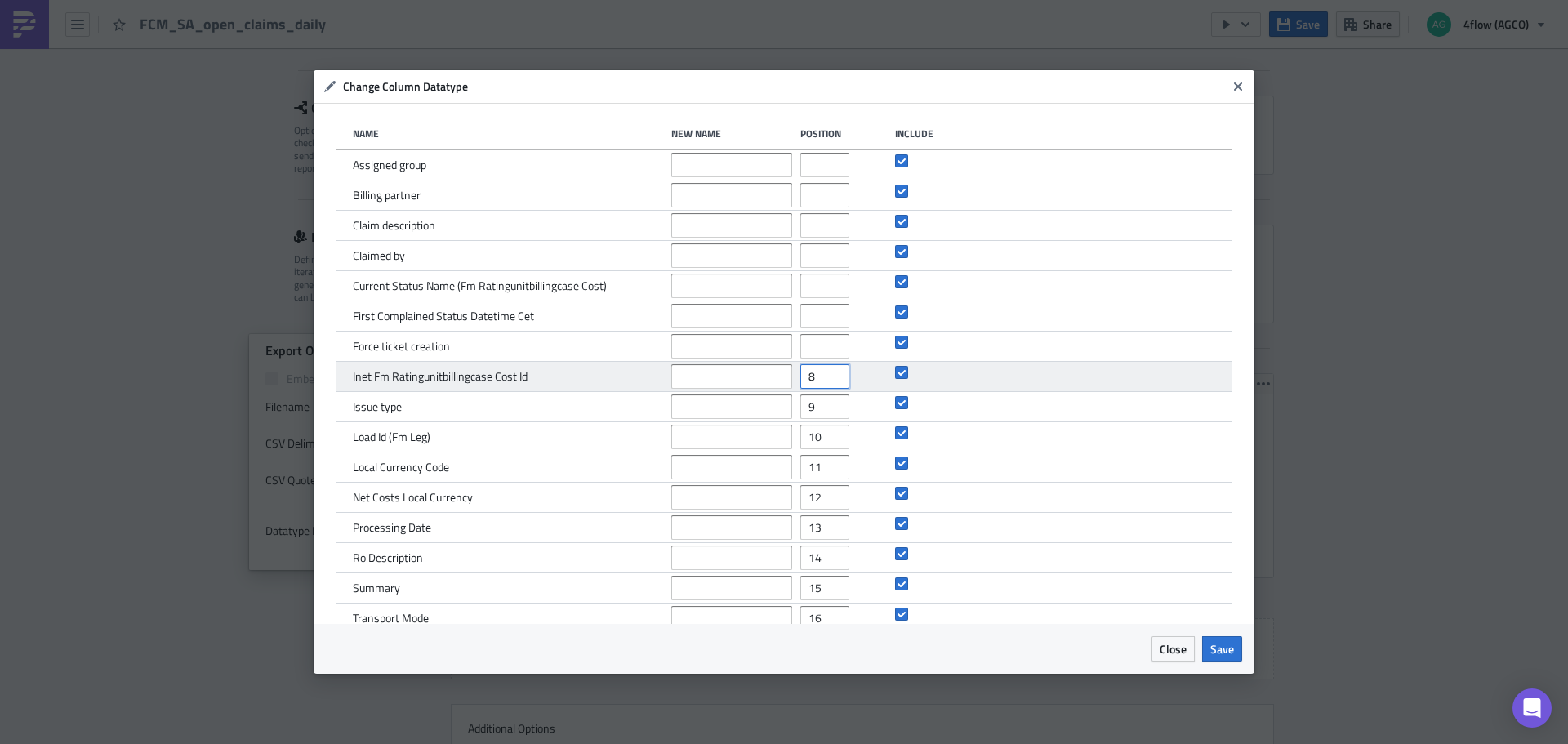
drag, startPoint x: 813, startPoint y: 374, endPoint x: 802, endPoint y: 389, distance: 18.6
click at [800, 380] on input "8" at bounding box center [824, 376] width 49 height 24
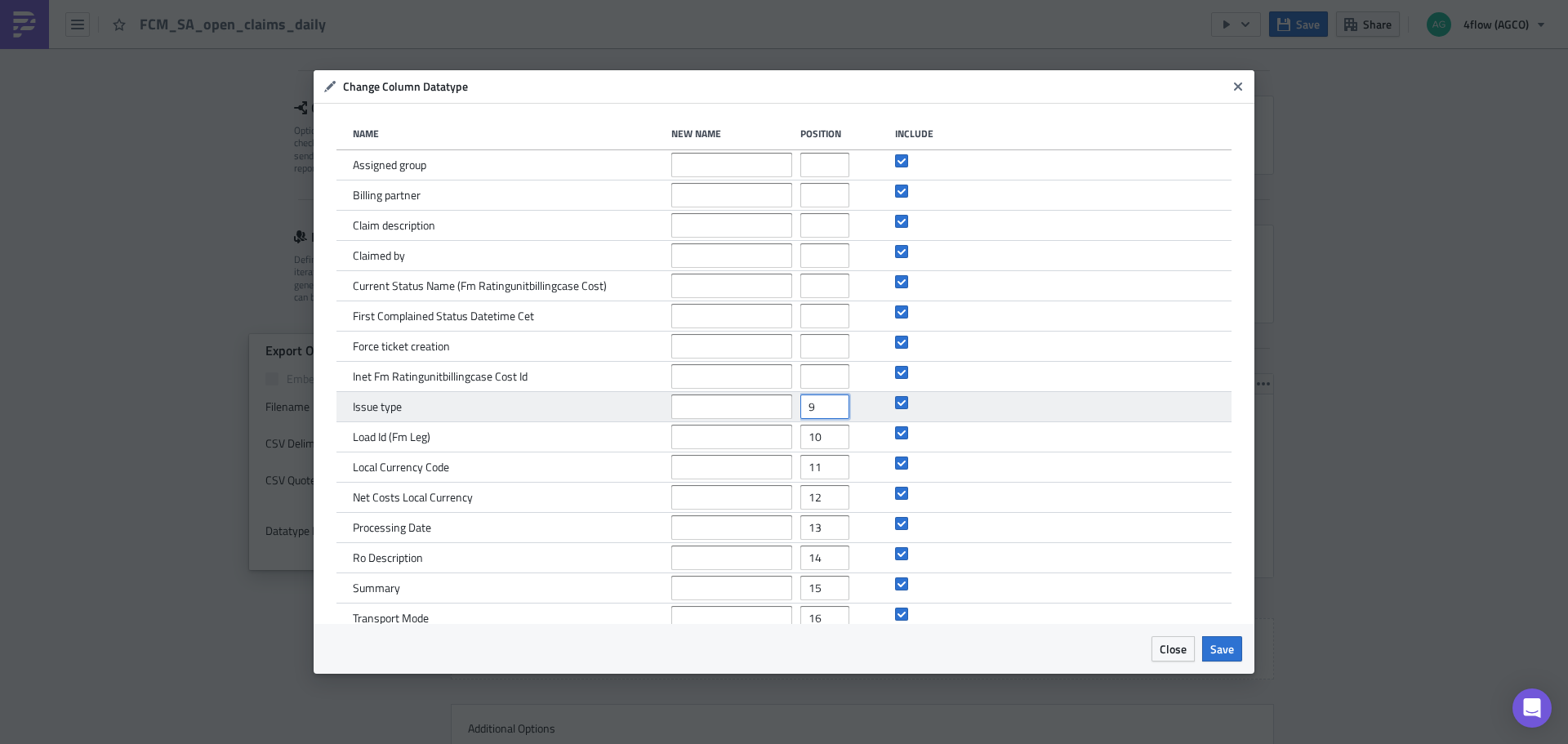
drag, startPoint x: 805, startPoint y: 411, endPoint x: 796, endPoint y: 412, distance: 9.1
click at [800, 412] on input "9" at bounding box center [824, 406] width 49 height 24
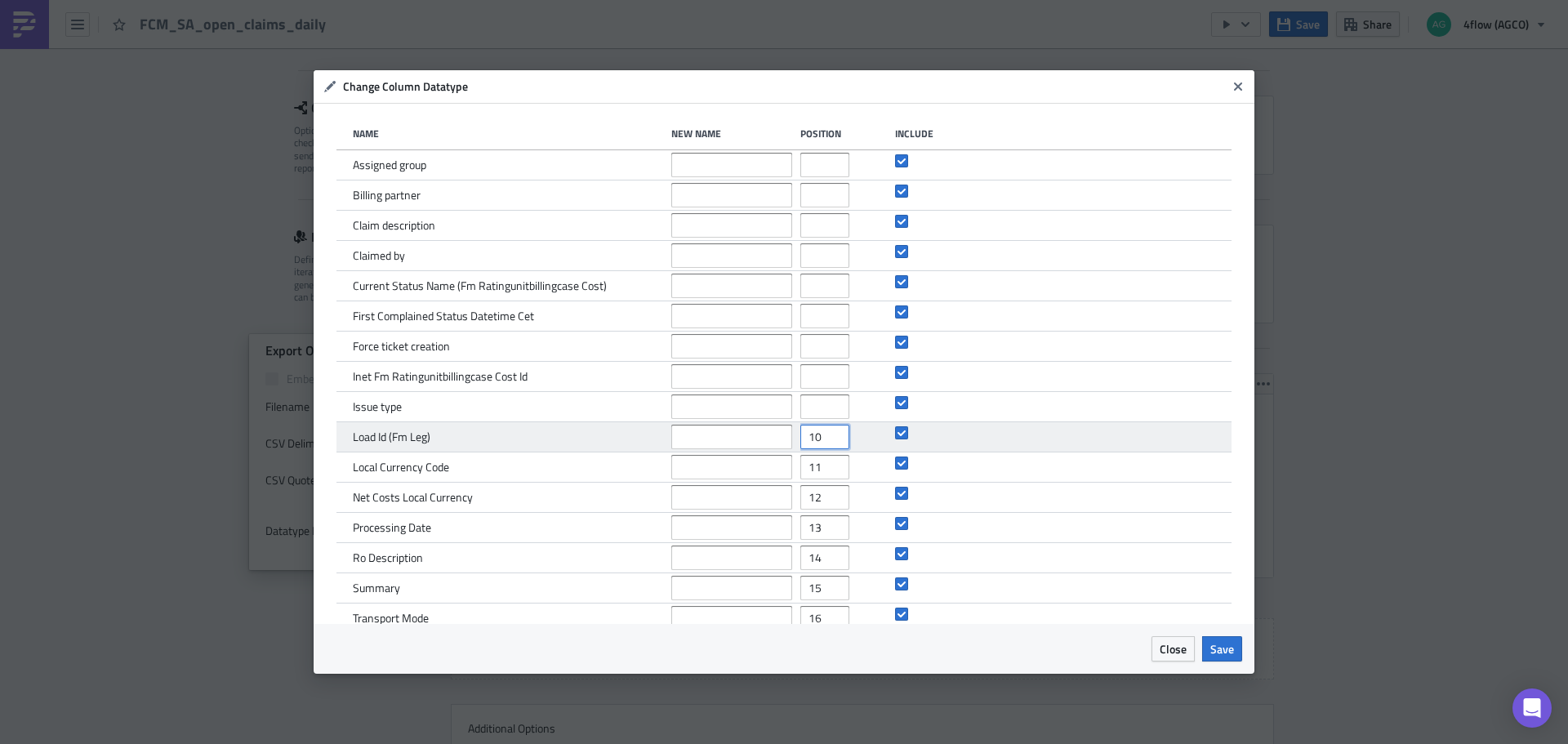
drag, startPoint x: 796, startPoint y: 442, endPoint x: 779, endPoint y: 439, distance: 17.3
click at [780, 441] on div "Load Id (Fm Leg) 10" at bounding box center [784, 437] width 895 height 30
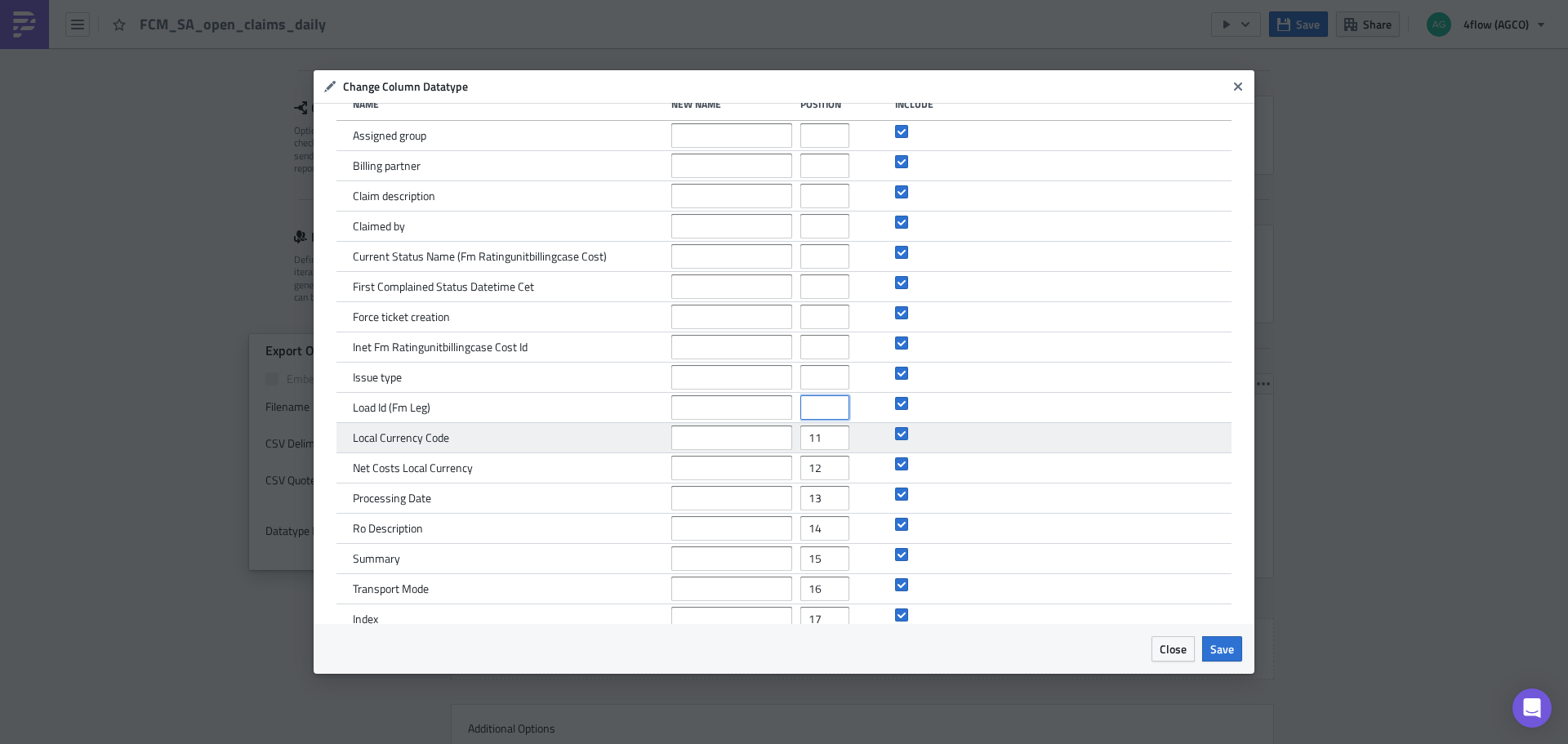
scroll to position [55, 0]
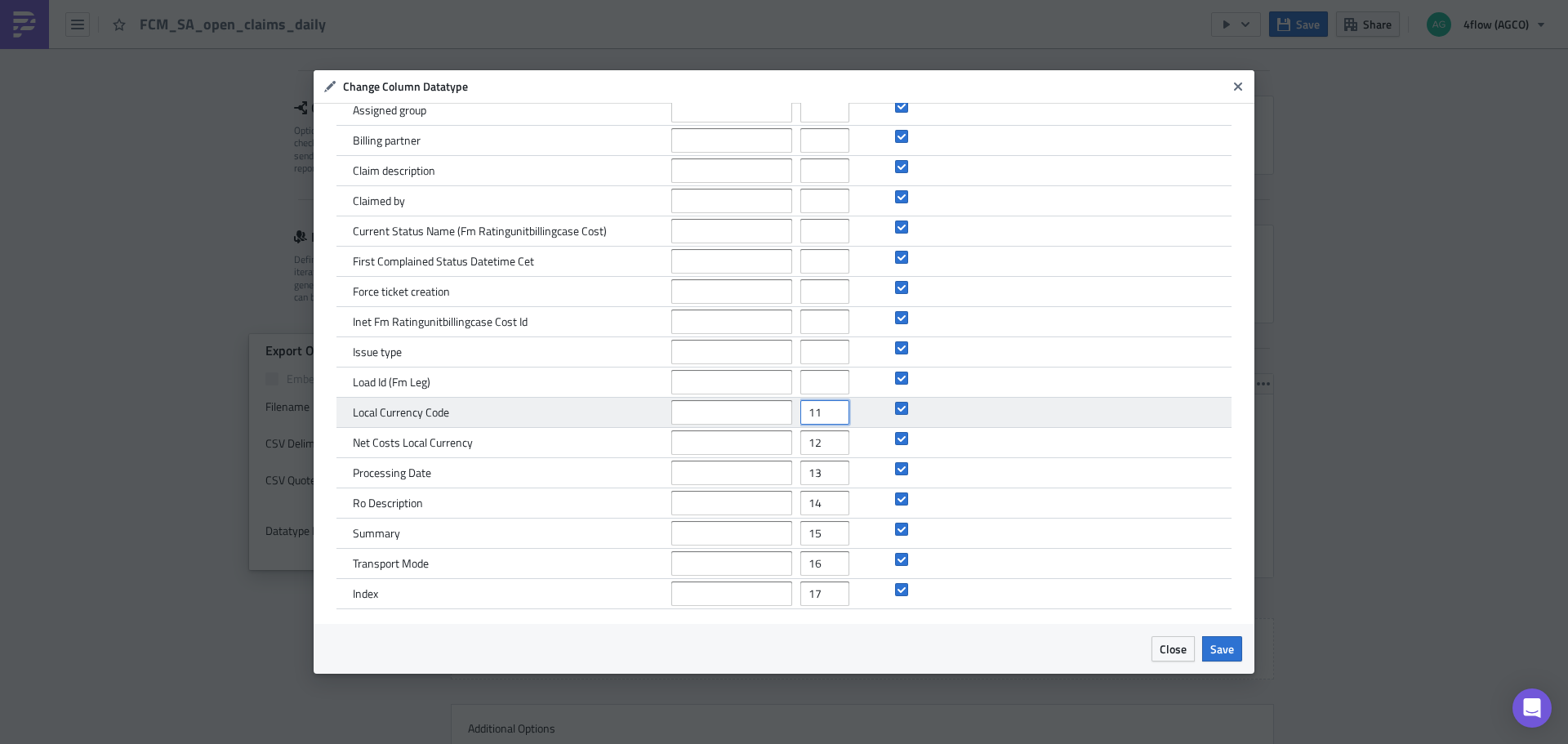
drag, startPoint x: 816, startPoint y: 413, endPoint x: 774, endPoint y: 421, distance: 42.8
click at [774, 421] on div "Local Currency Code 11" at bounding box center [784, 412] width 895 height 30
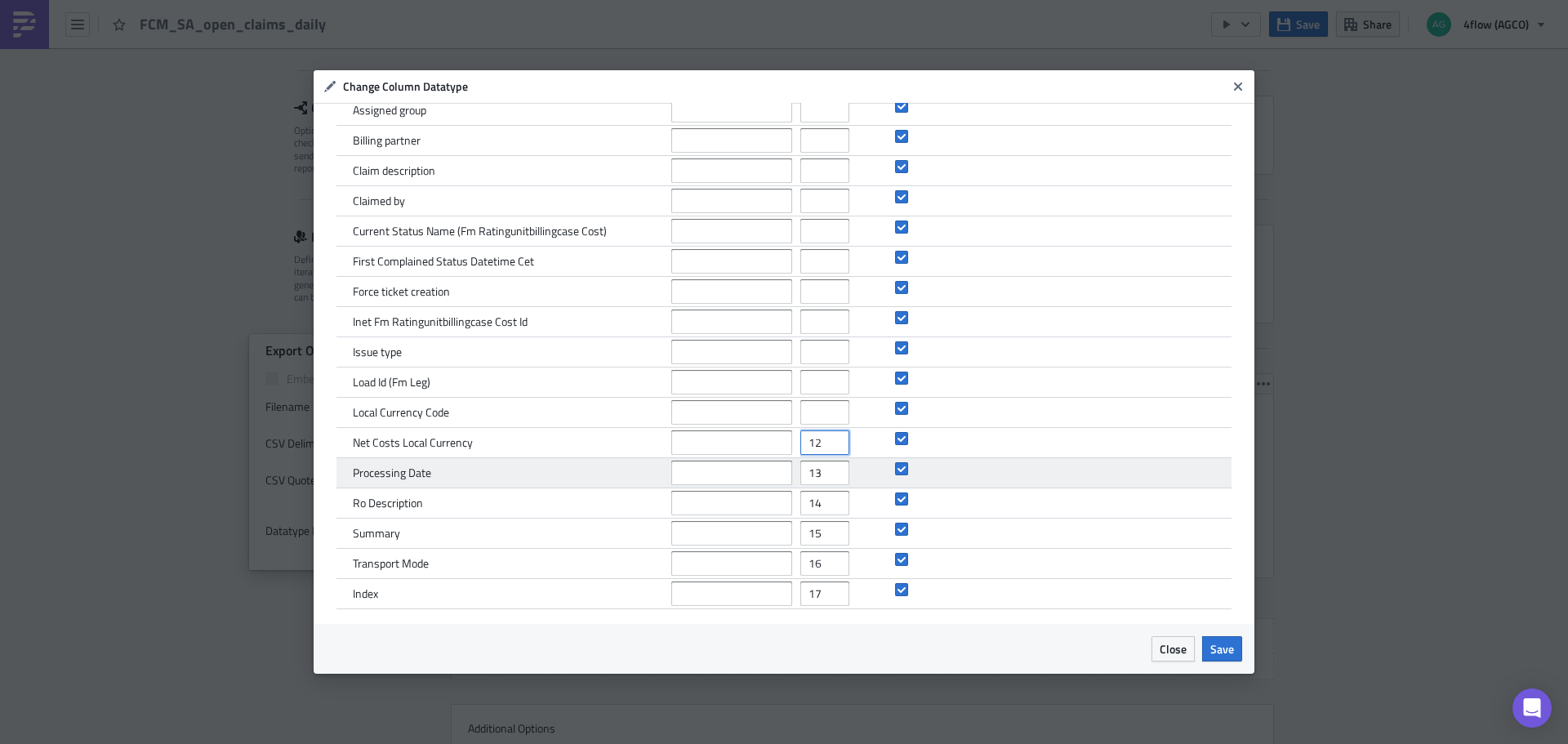
drag, startPoint x: 791, startPoint y: 456, endPoint x: 780, endPoint y: 460, distance: 11.7
click at [780, 459] on div "Name New Name Position Include Assigned group Billing partner Claim description…" at bounding box center [784, 336] width 895 height 546
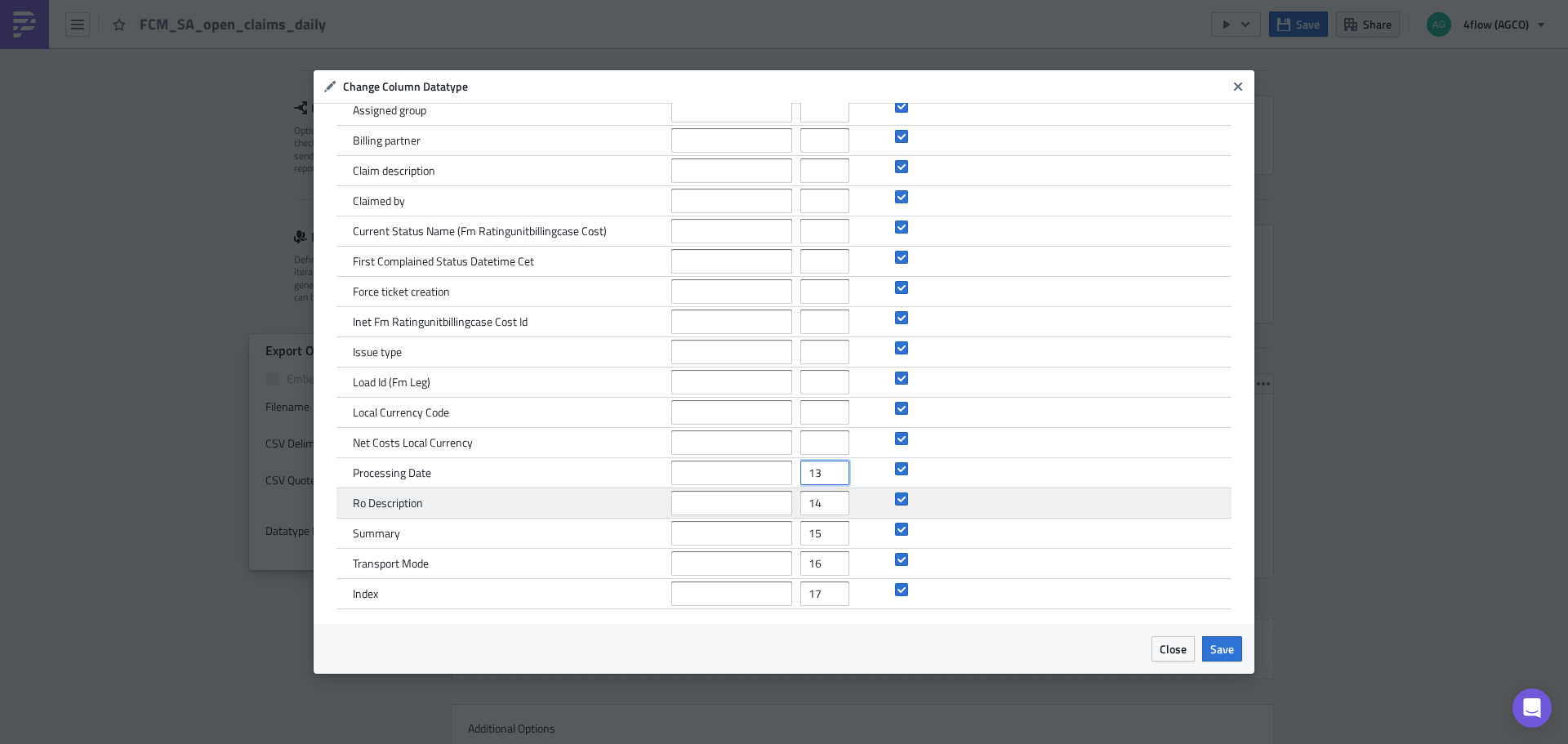
drag, startPoint x: 818, startPoint y: 475, endPoint x: 777, endPoint y: 489, distance: 43.3
click at [770, 485] on div "Processing Date 13" at bounding box center [784, 473] width 895 height 30
drag, startPoint x: 782, startPoint y: 515, endPoint x: 789, endPoint y: 523, distance: 10.6
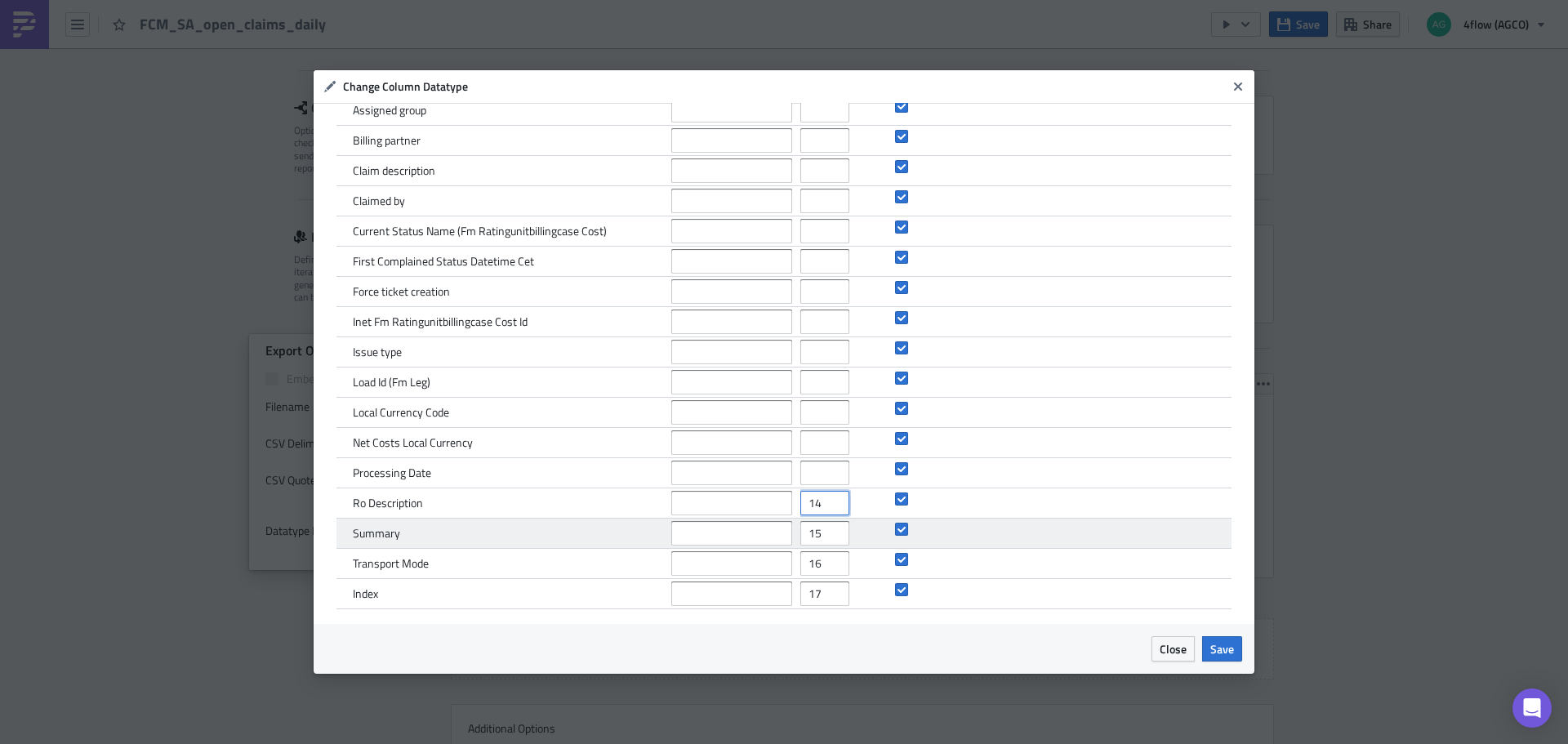
click at [782, 515] on div "Ro Description 14" at bounding box center [784, 503] width 895 height 30
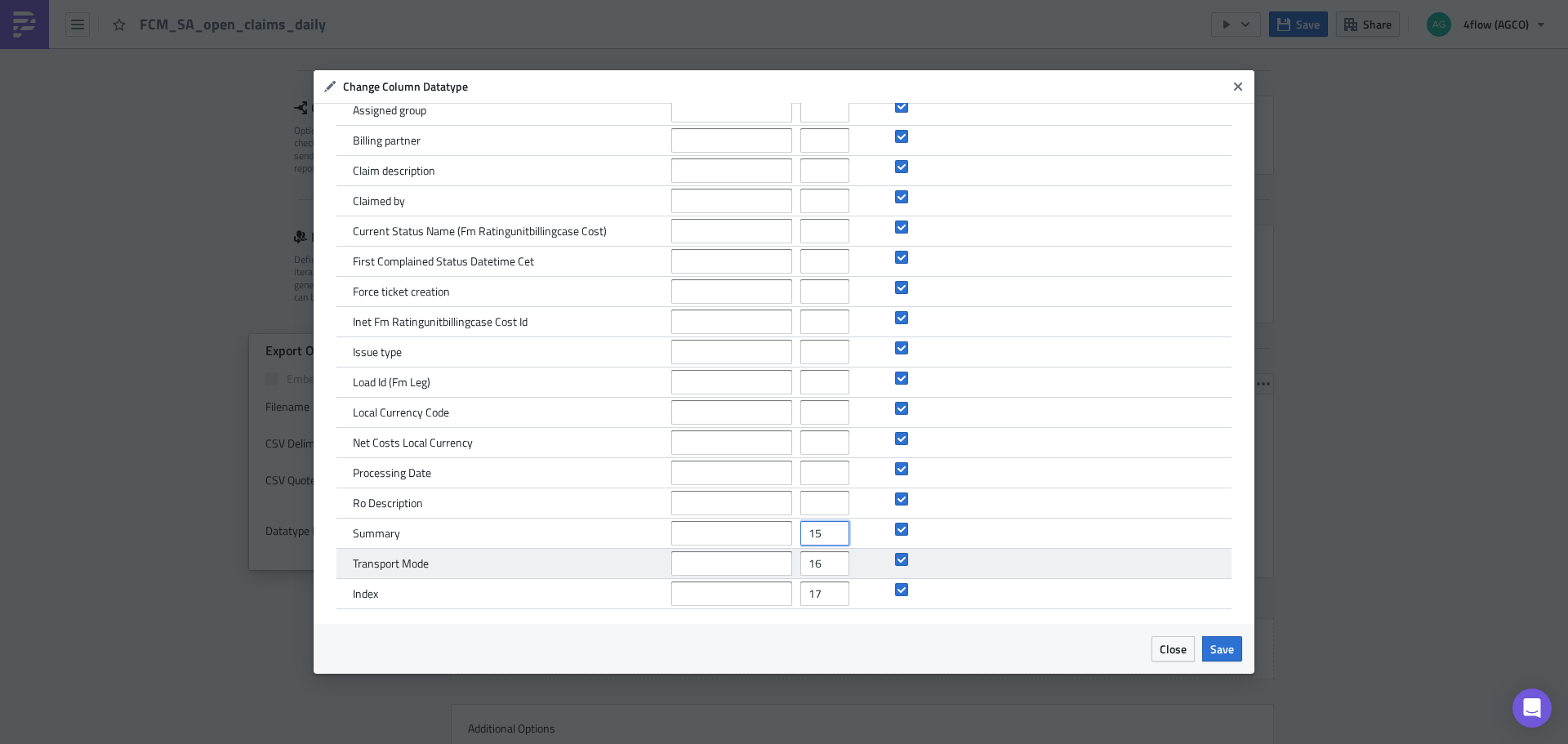
drag, startPoint x: 814, startPoint y: 536, endPoint x: 793, endPoint y: 556, distance: 29.0
click at [757, 539] on div "Summary 15" at bounding box center [784, 534] width 895 height 30
drag, startPoint x: 816, startPoint y: 564, endPoint x: 782, endPoint y: 574, distance: 35.4
click at [782, 574] on div "Transport Mode 16" at bounding box center [784, 564] width 895 height 30
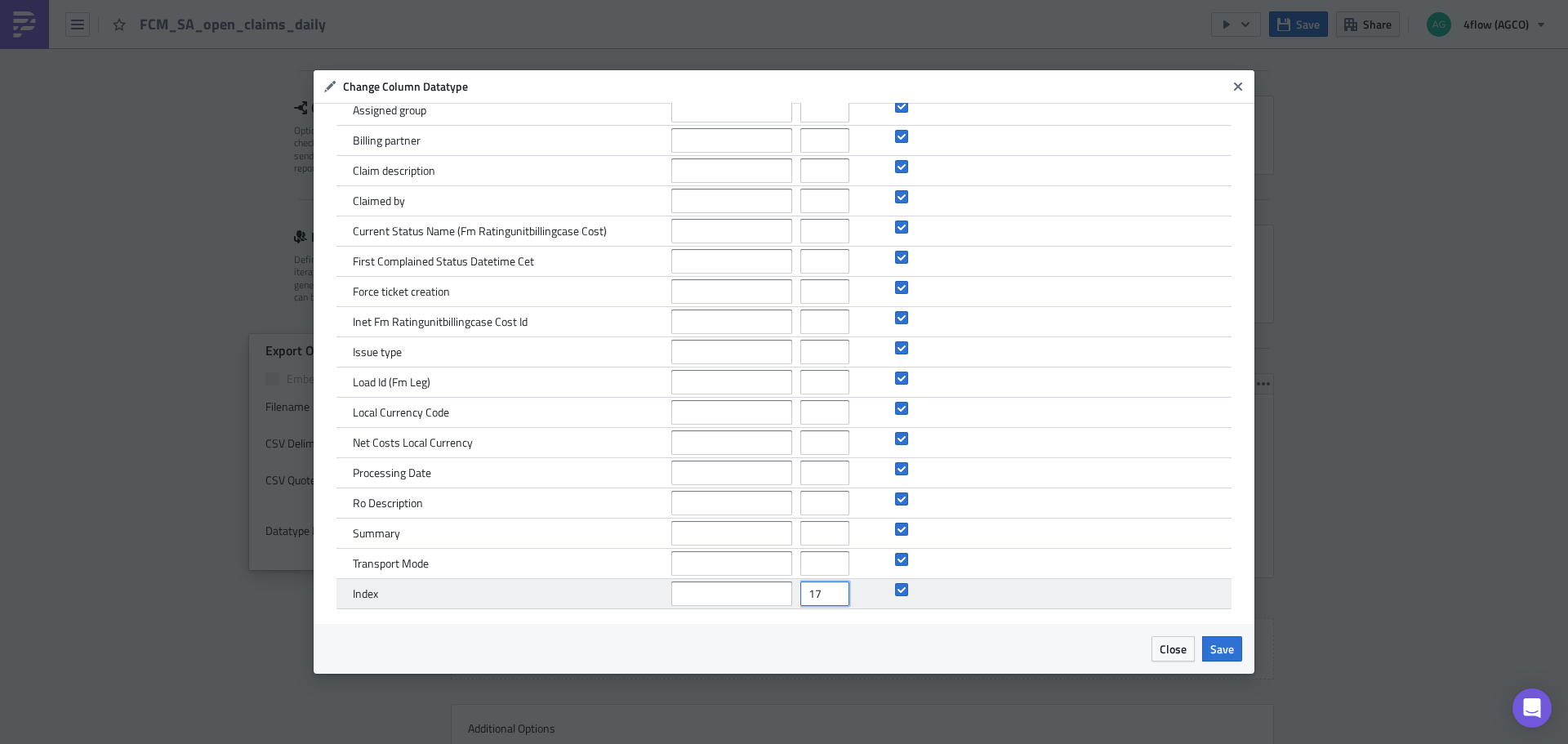
drag, startPoint x: 816, startPoint y: 590, endPoint x: 746, endPoint y: 600, distance: 70.7
click at [746, 600] on div "Index 17" at bounding box center [784, 594] width 895 height 30
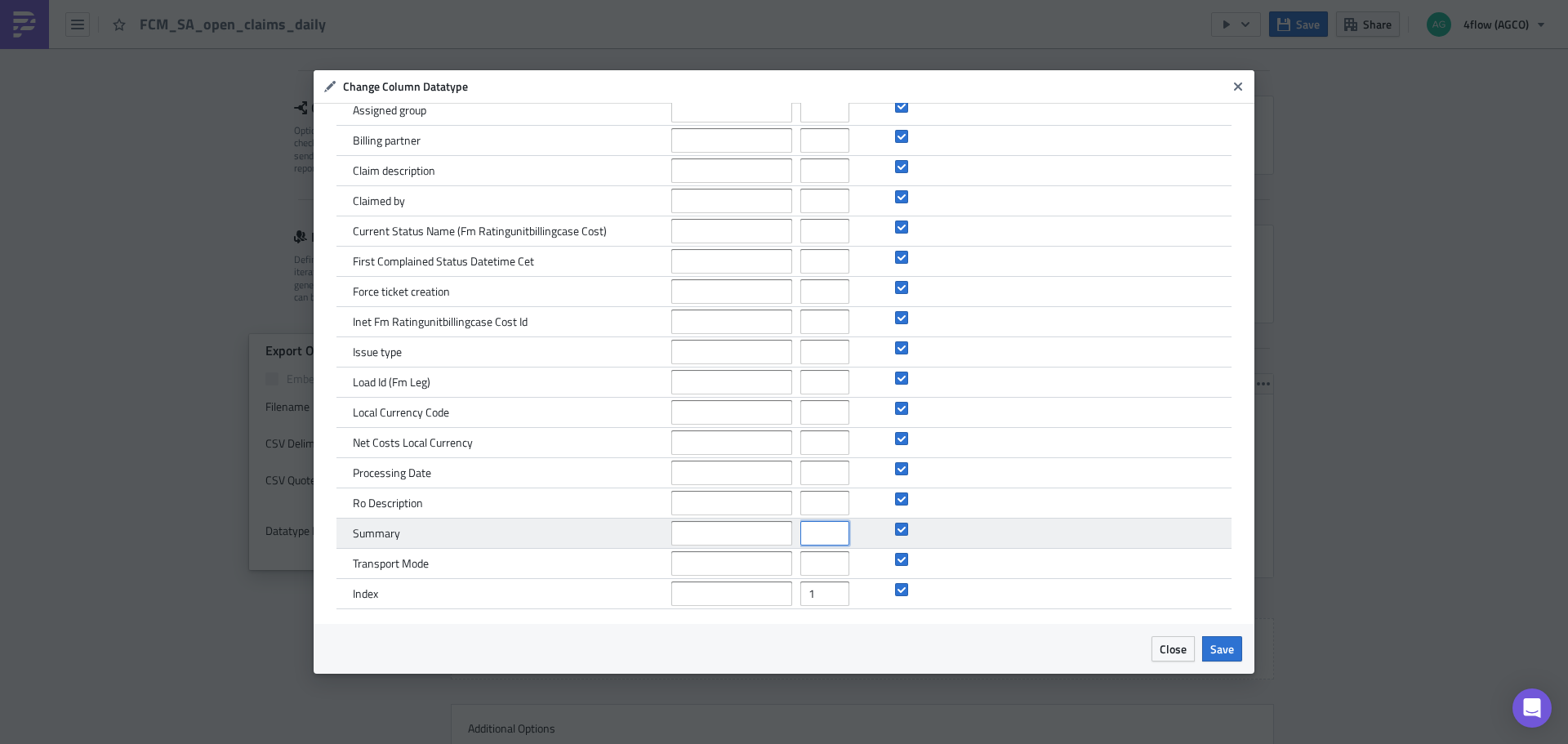
click at [814, 537] on input "number" at bounding box center [824, 533] width 49 height 24
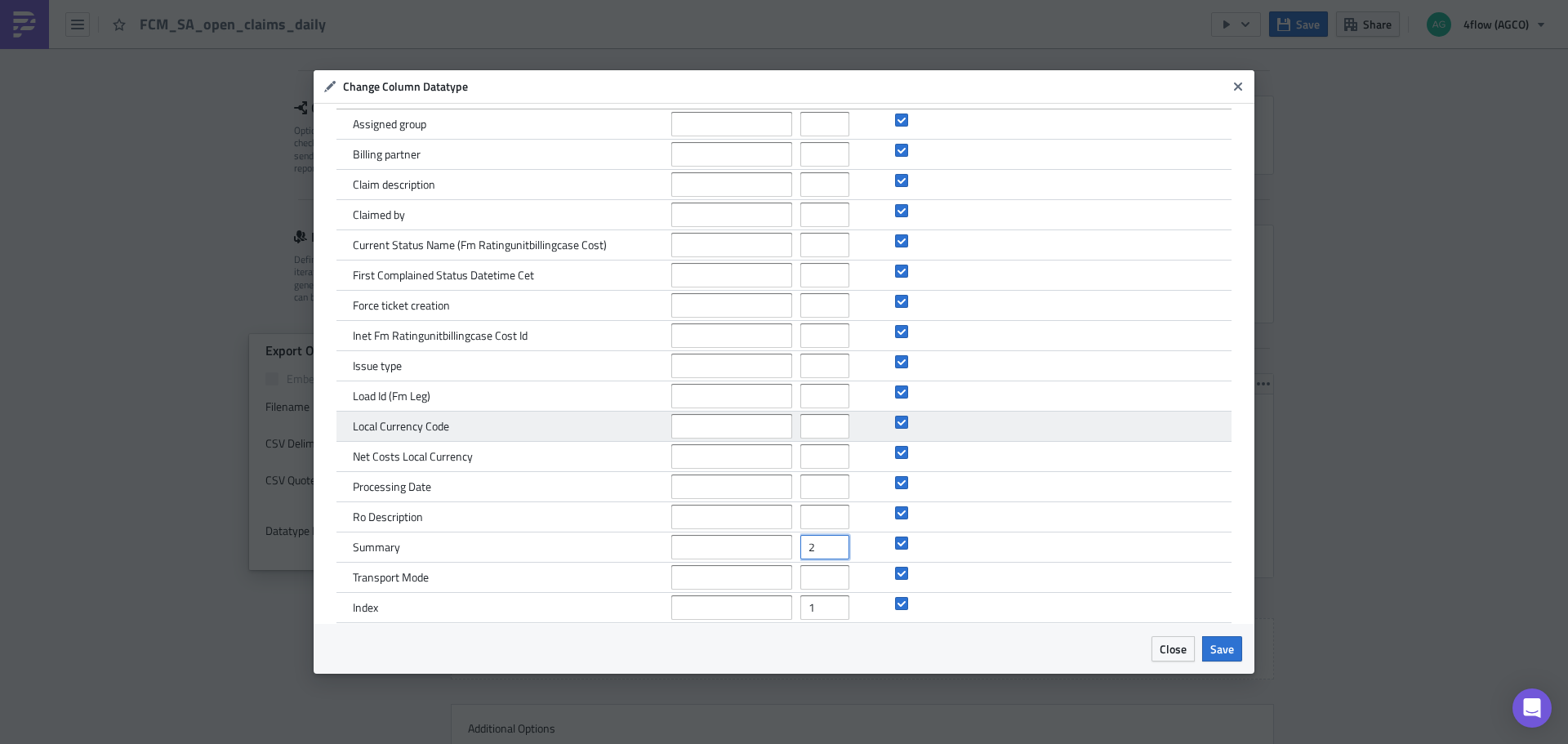
scroll to position [0, 0]
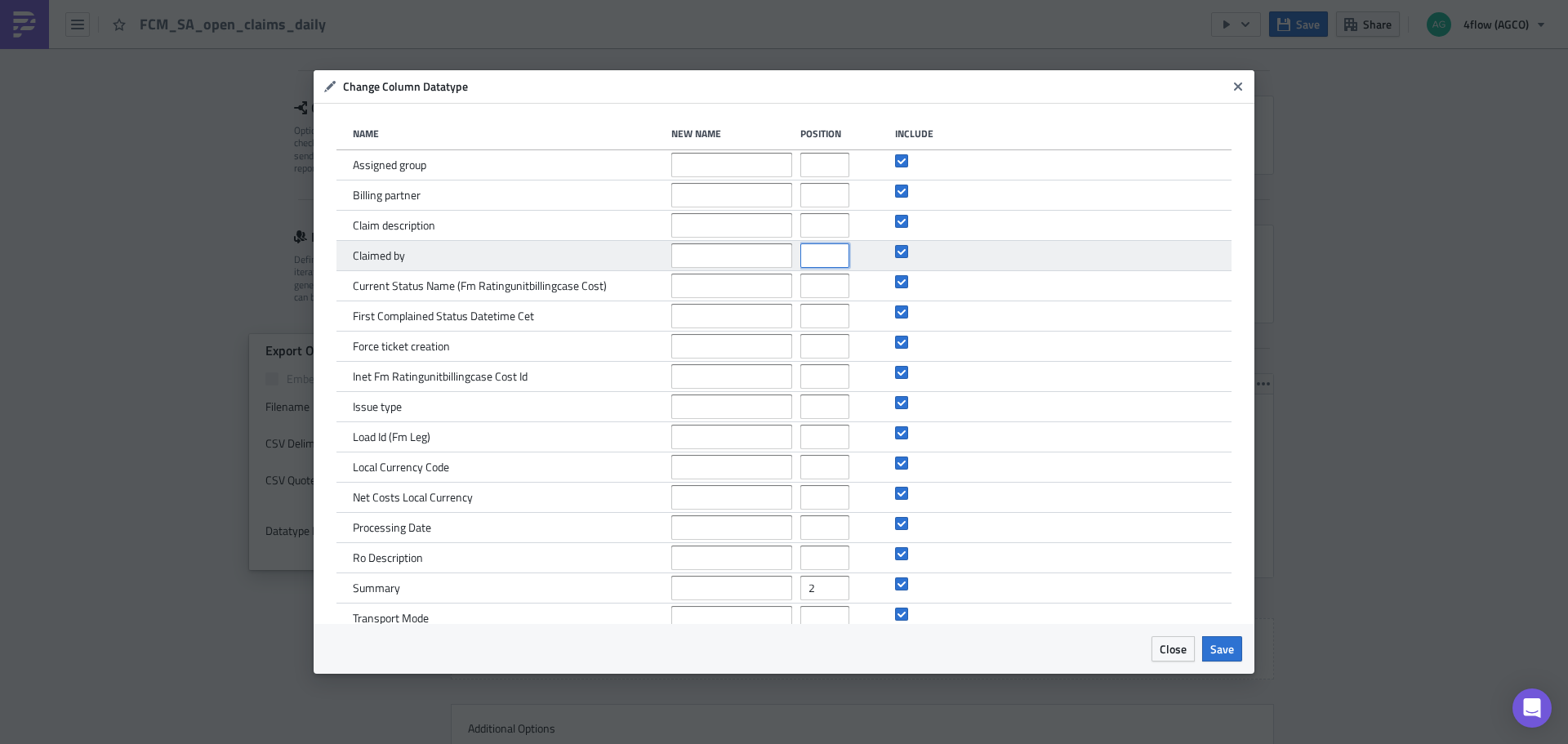
click at [804, 259] on input "number" at bounding box center [824, 255] width 49 height 24
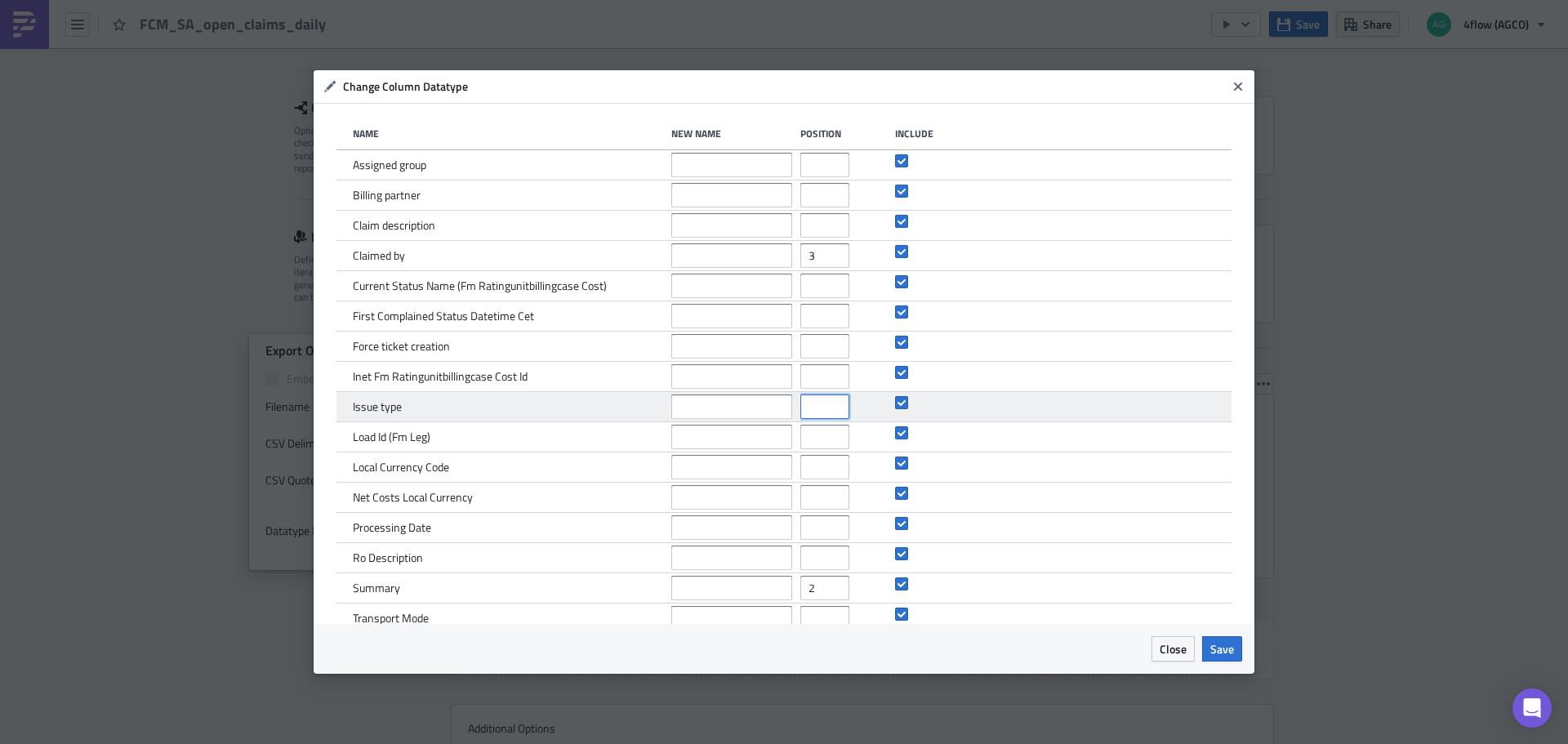
click at [811, 405] on input "number" at bounding box center [824, 406] width 49 height 24
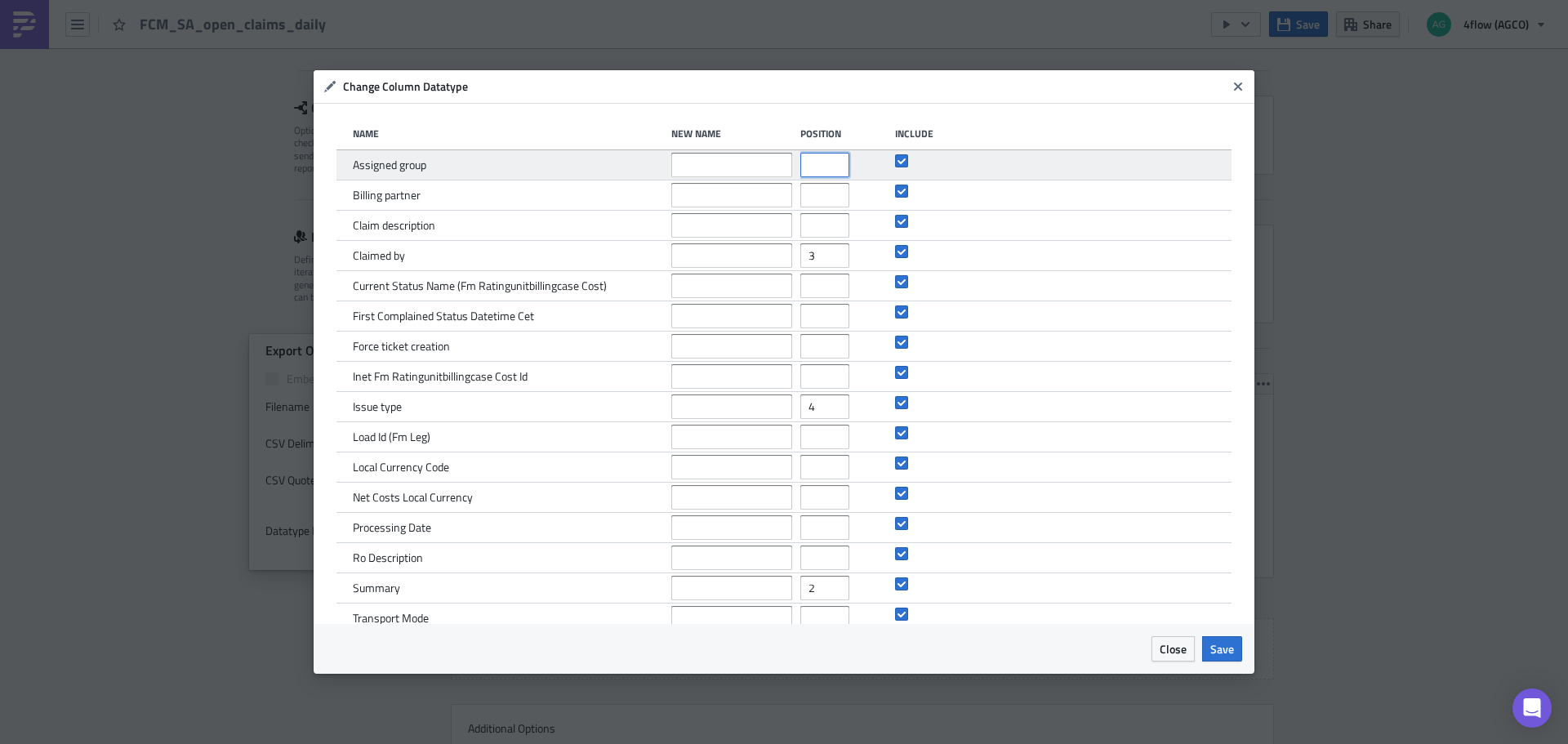
click at [804, 155] on input "number" at bounding box center [824, 165] width 49 height 24
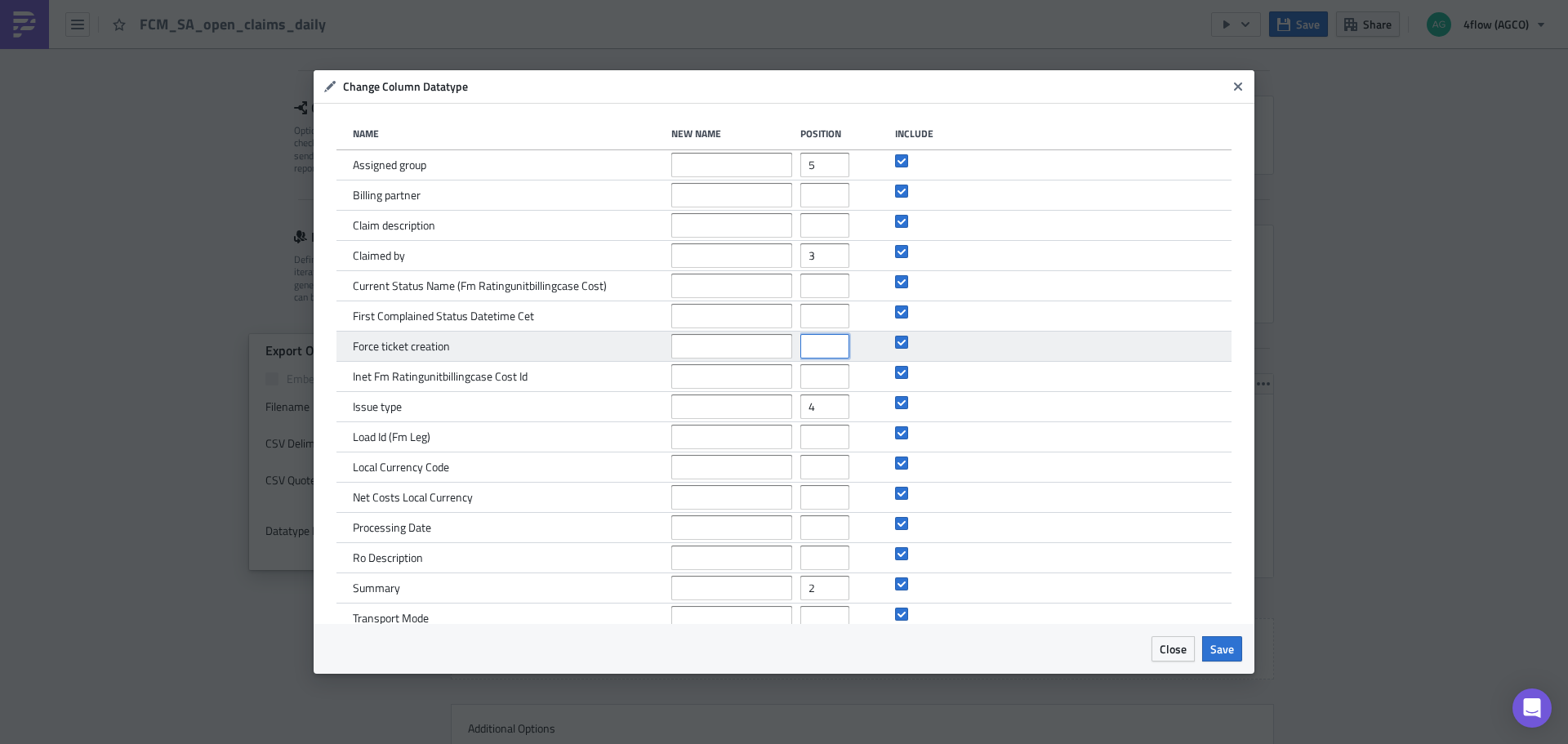
click at [806, 351] on input "number" at bounding box center [824, 346] width 49 height 24
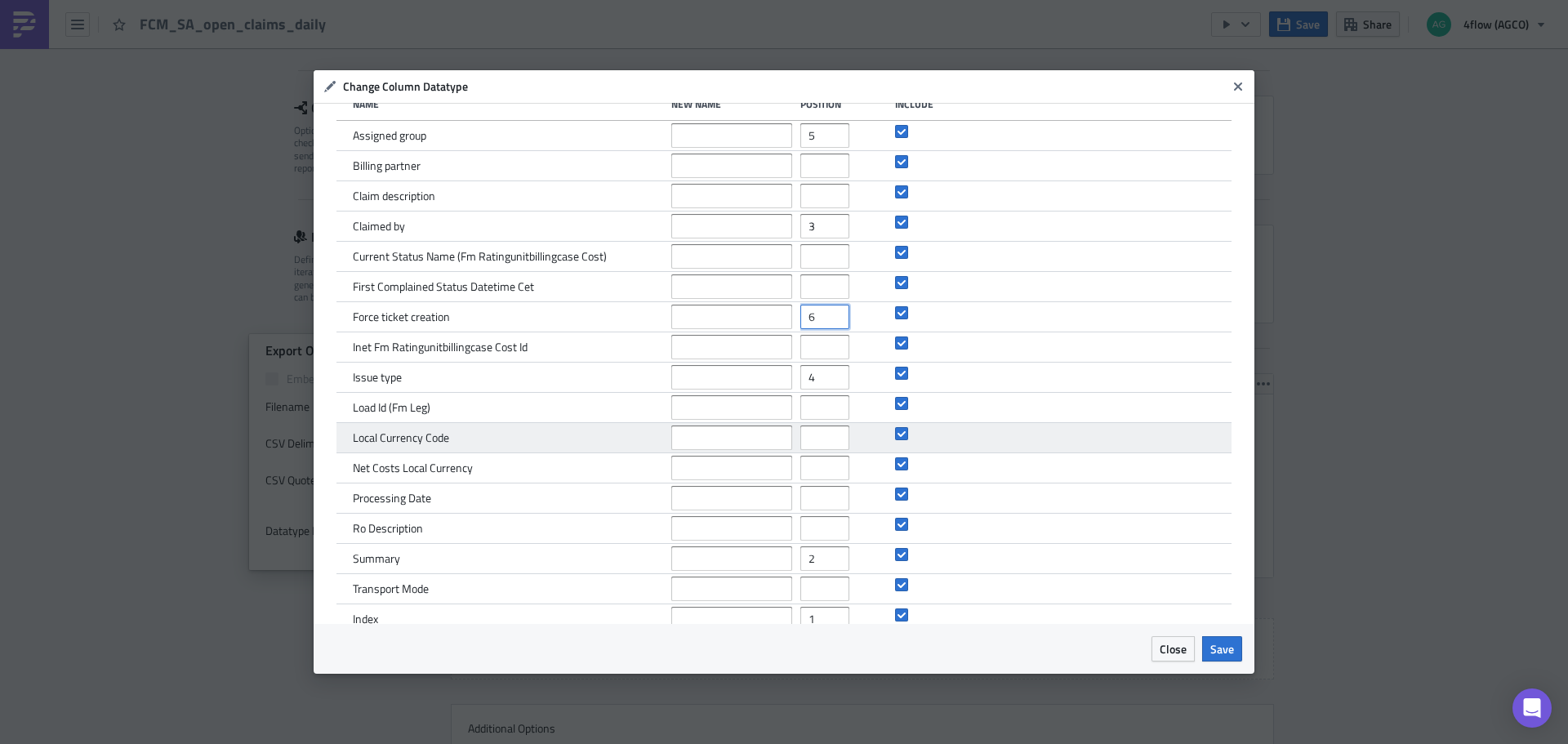
scroll to position [55, 0]
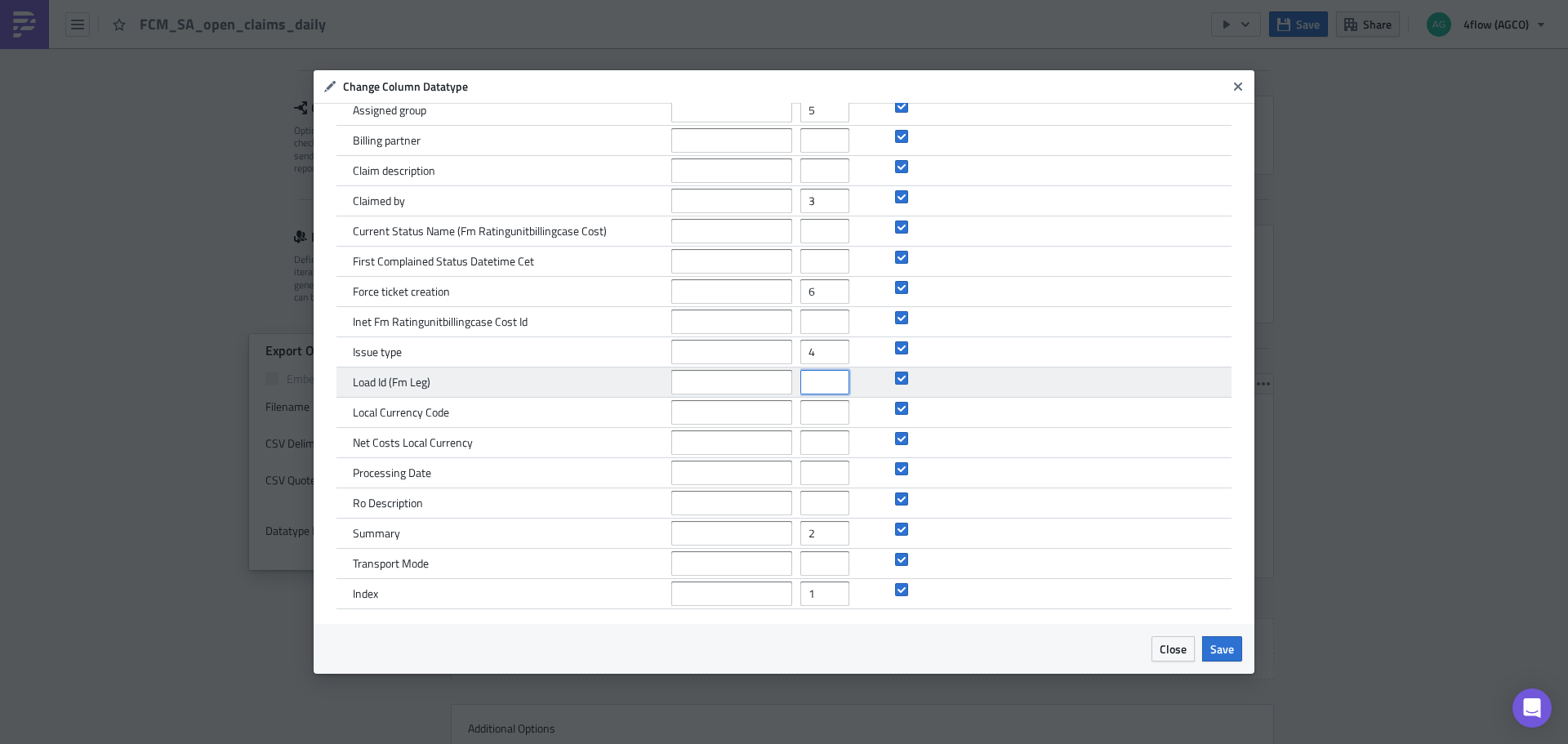
click at [813, 381] on input "number" at bounding box center [824, 382] width 49 height 24
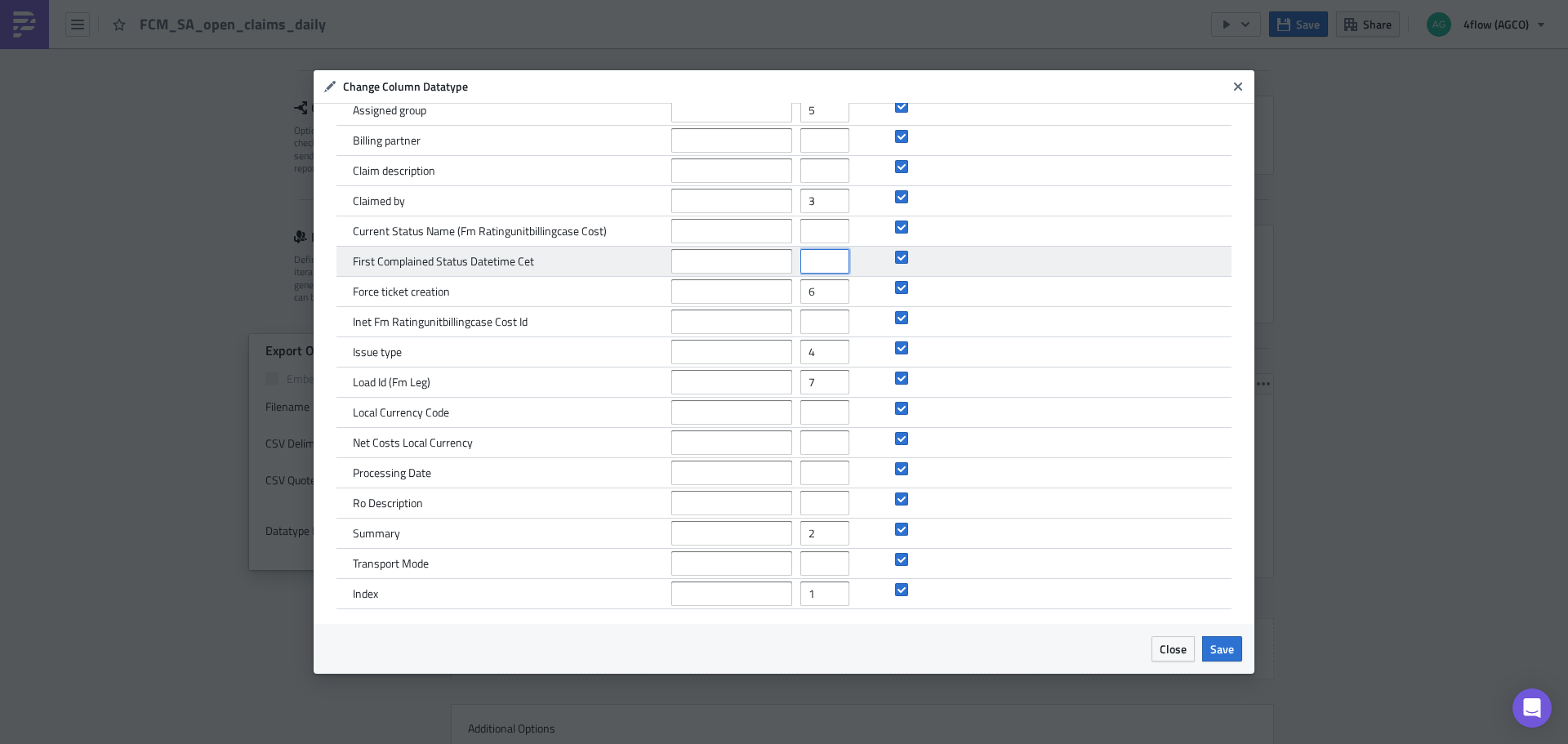
click at [813, 259] on input "number" at bounding box center [824, 261] width 49 height 24
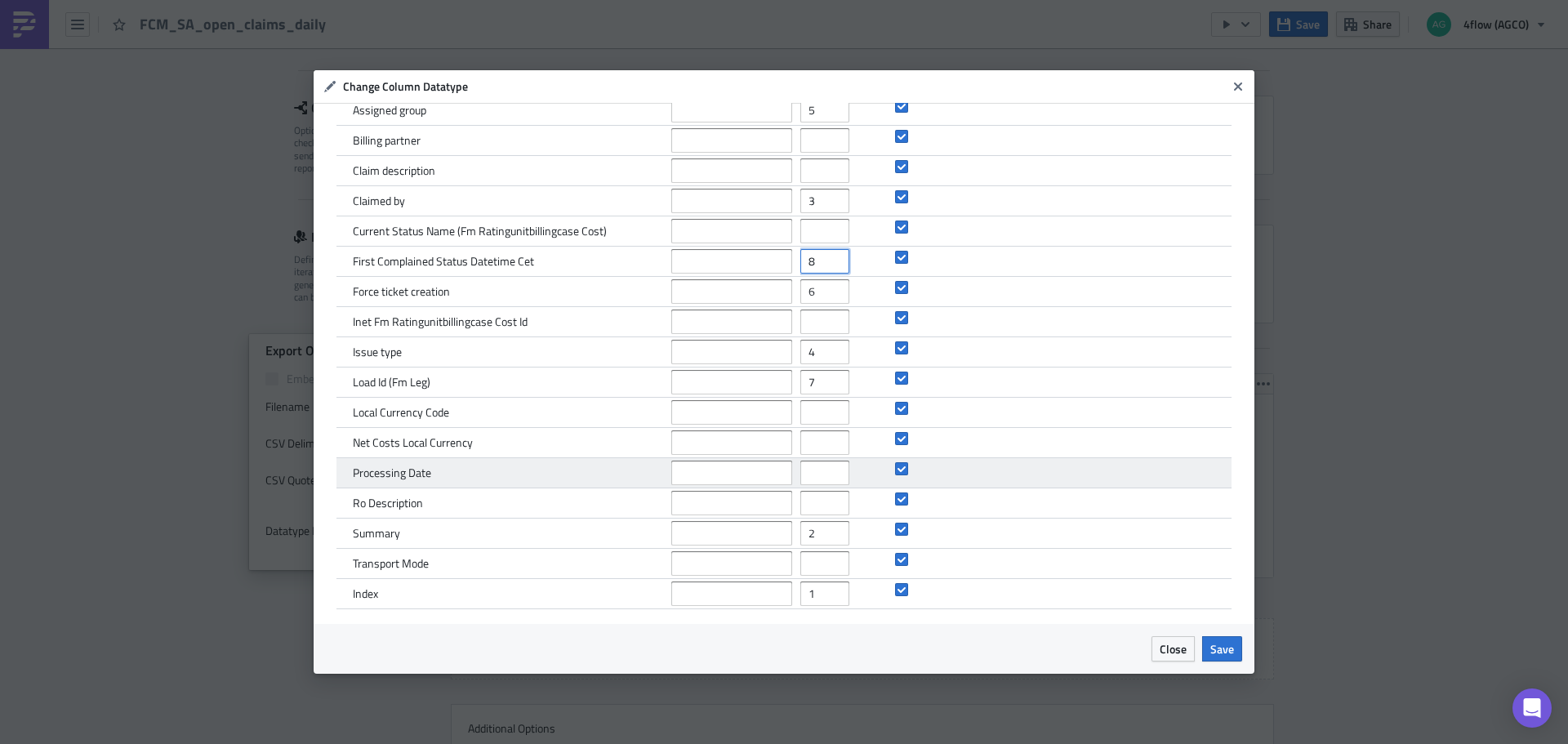
scroll to position [0, 0]
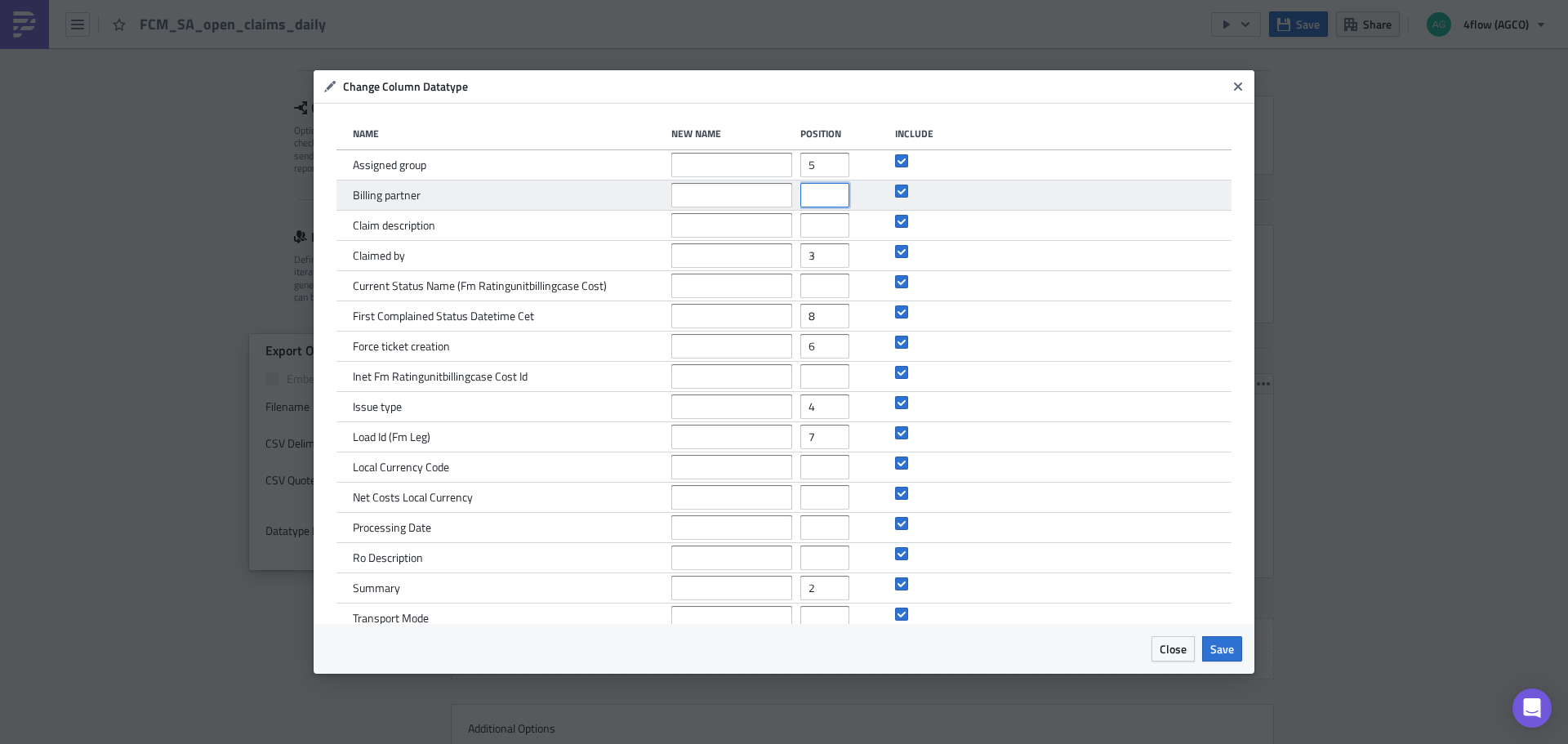
click at [821, 187] on input "number" at bounding box center [824, 195] width 49 height 24
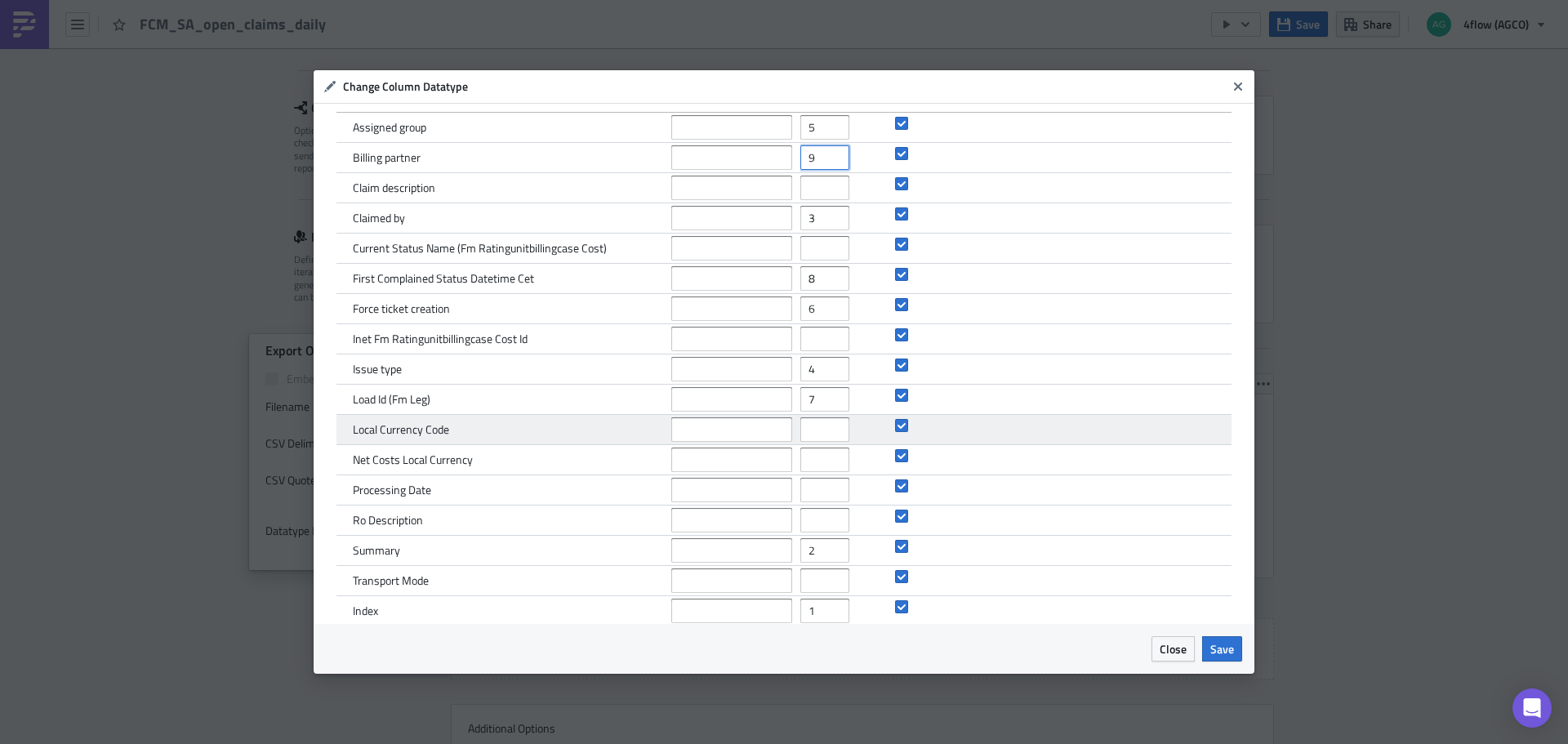
scroll to position [55, 0]
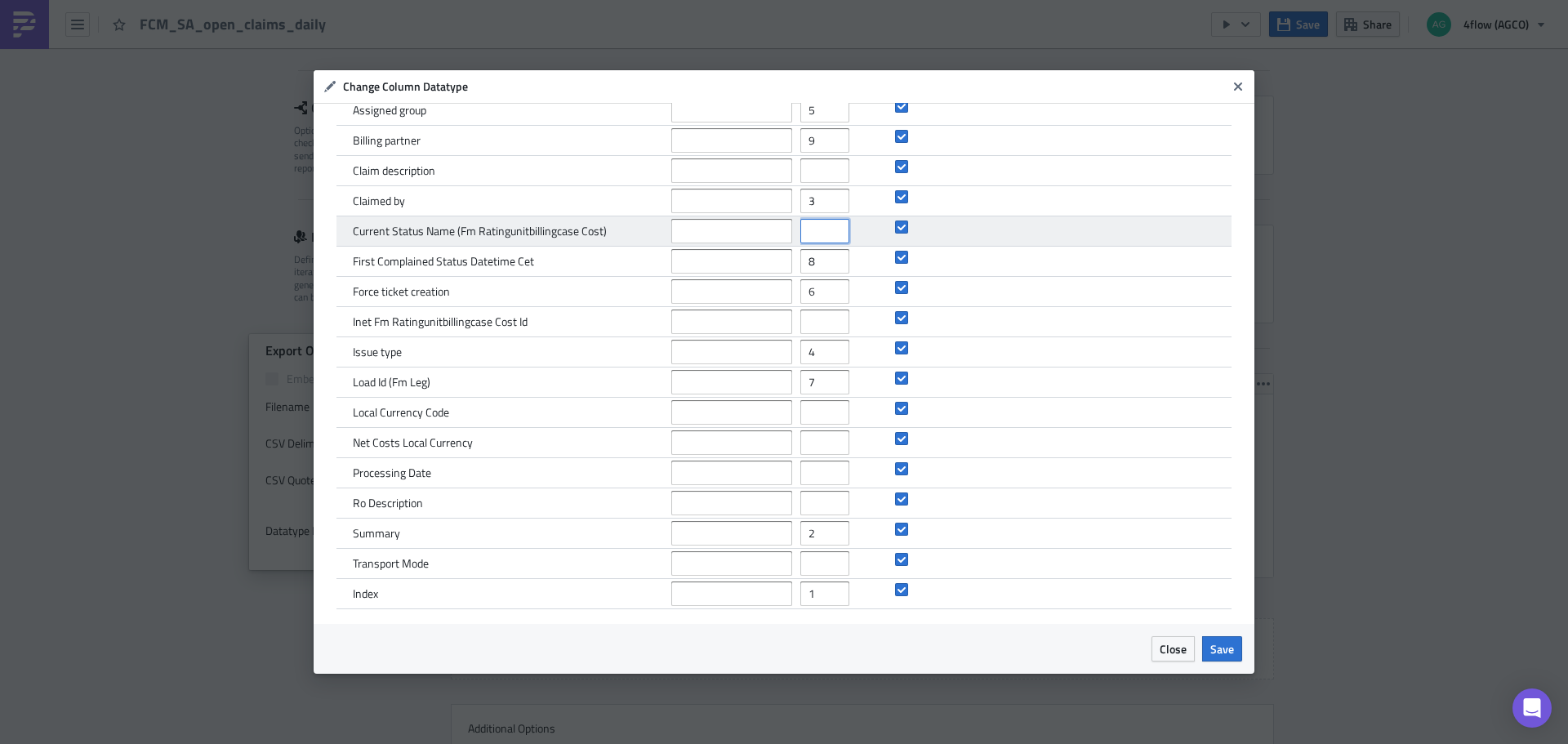
click at [809, 230] on input "number" at bounding box center [824, 230] width 49 height 24
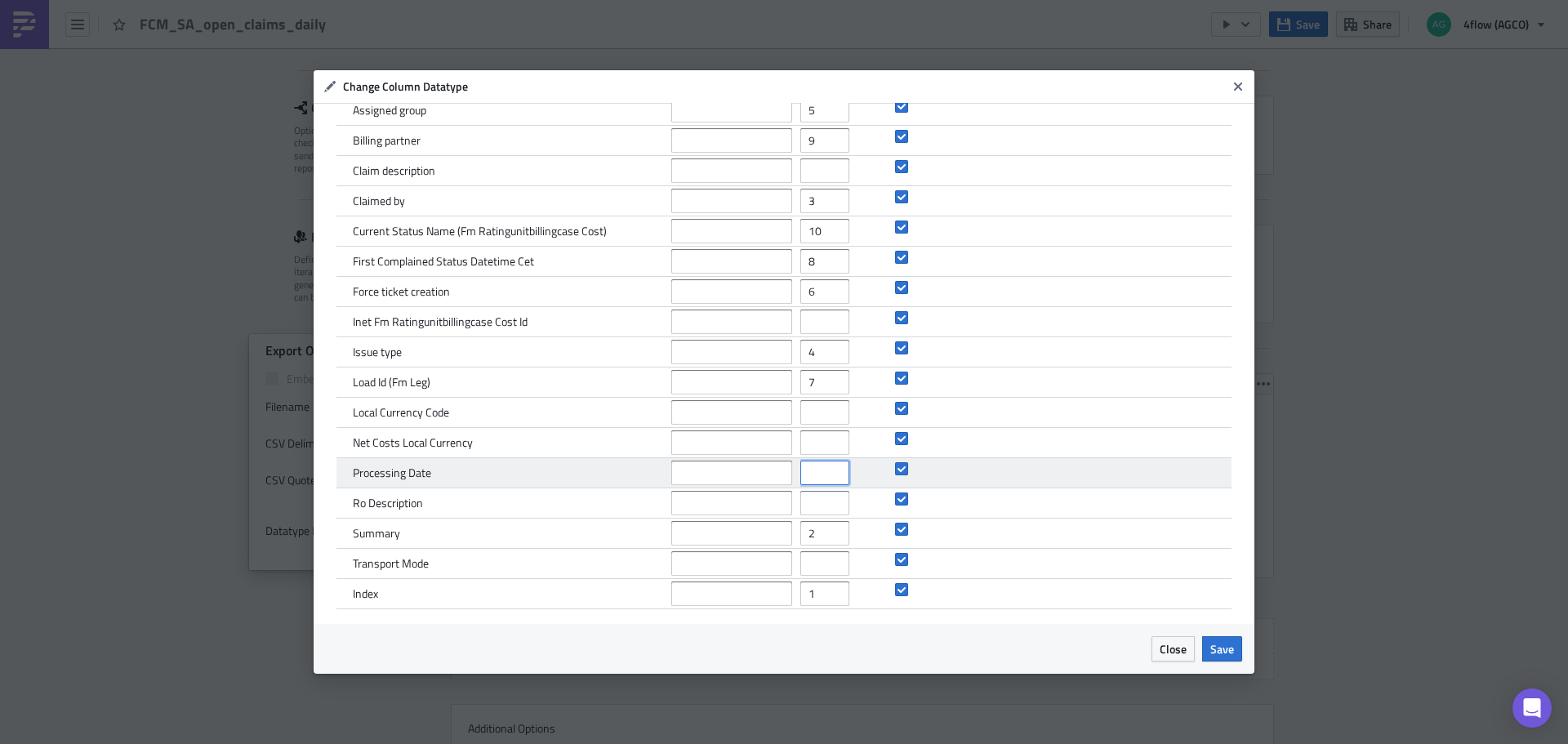
click at [811, 475] on input "number" at bounding box center [824, 472] width 49 height 24
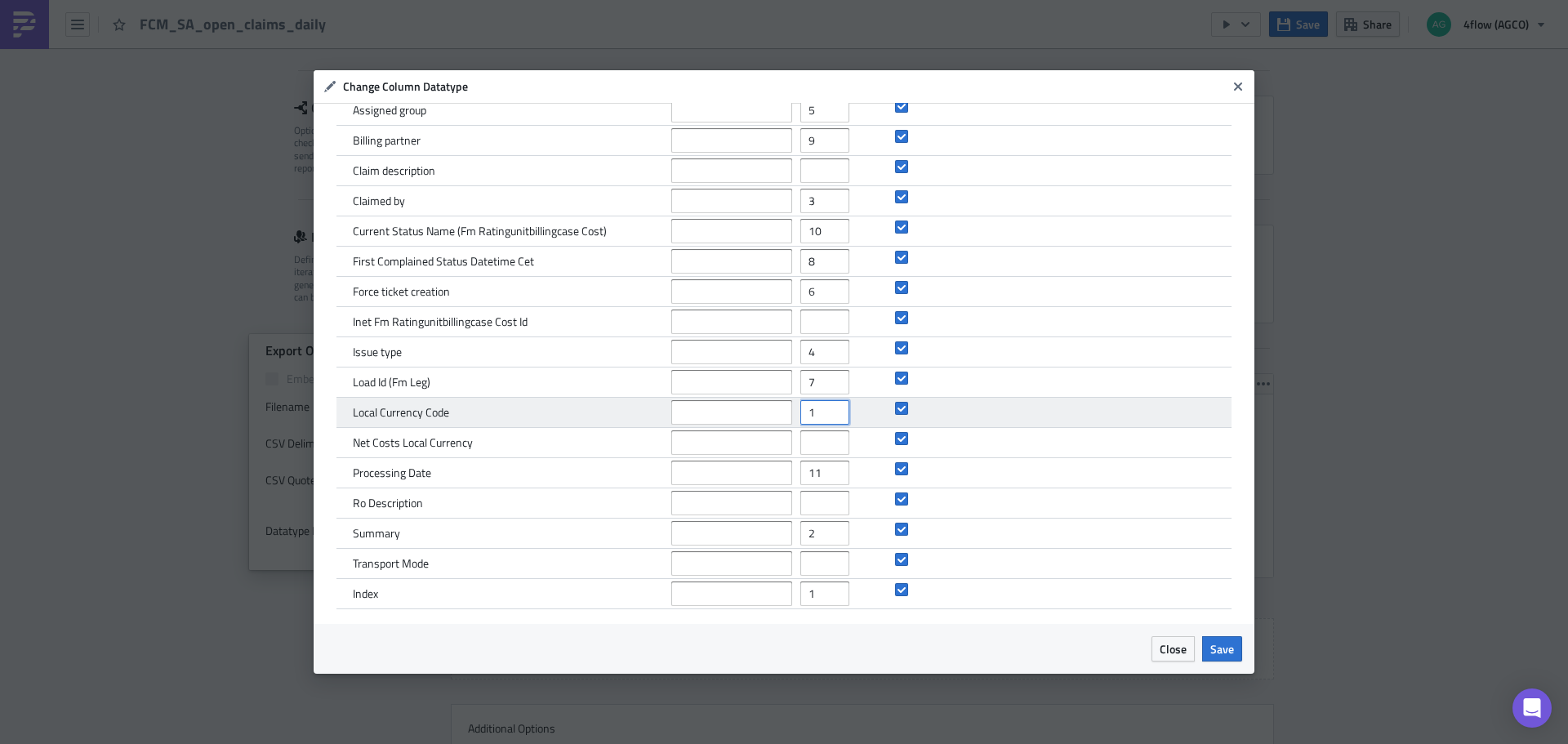
click at [805, 416] on input "1" at bounding box center [824, 411] width 49 height 24
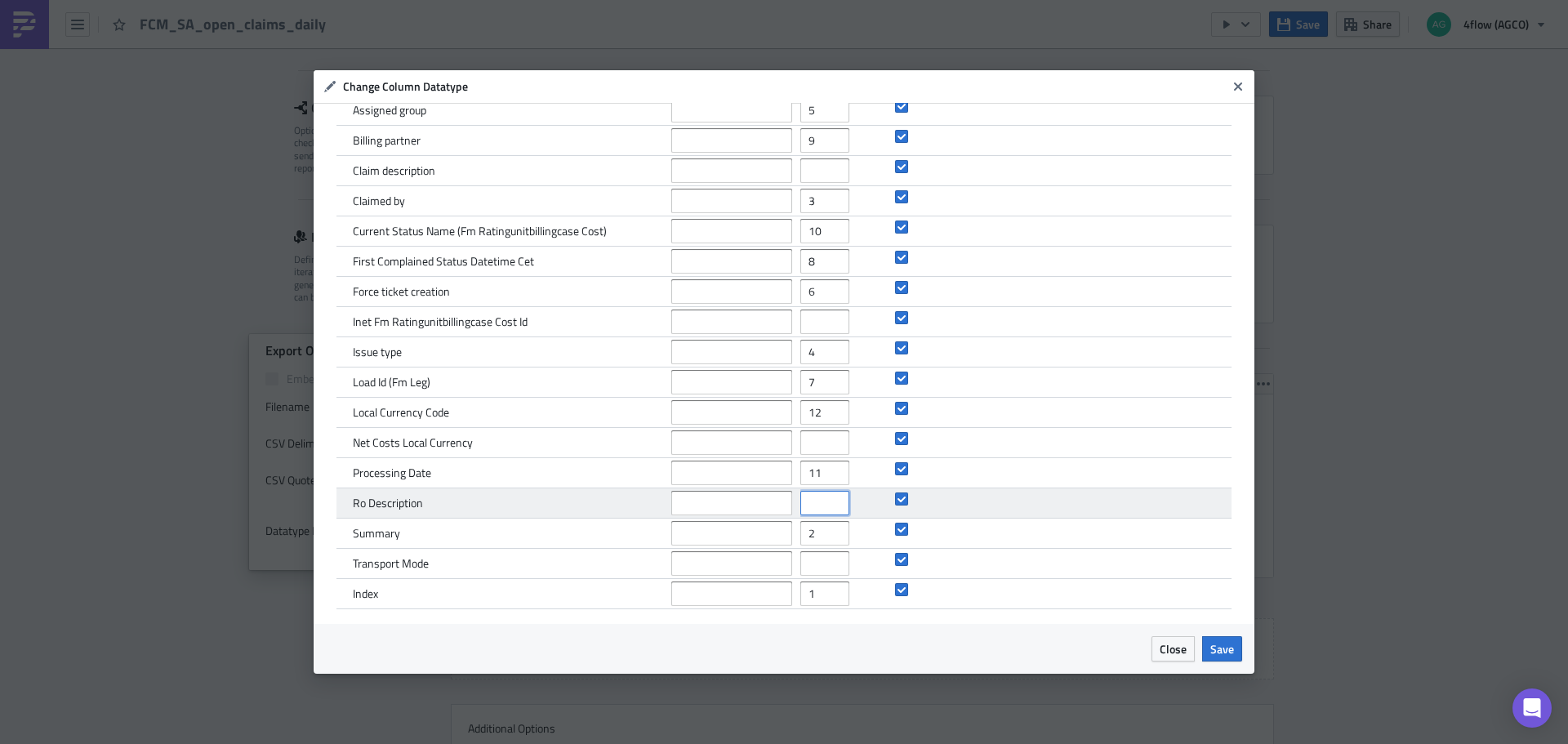
click at [800, 505] on input "number" at bounding box center [824, 502] width 49 height 24
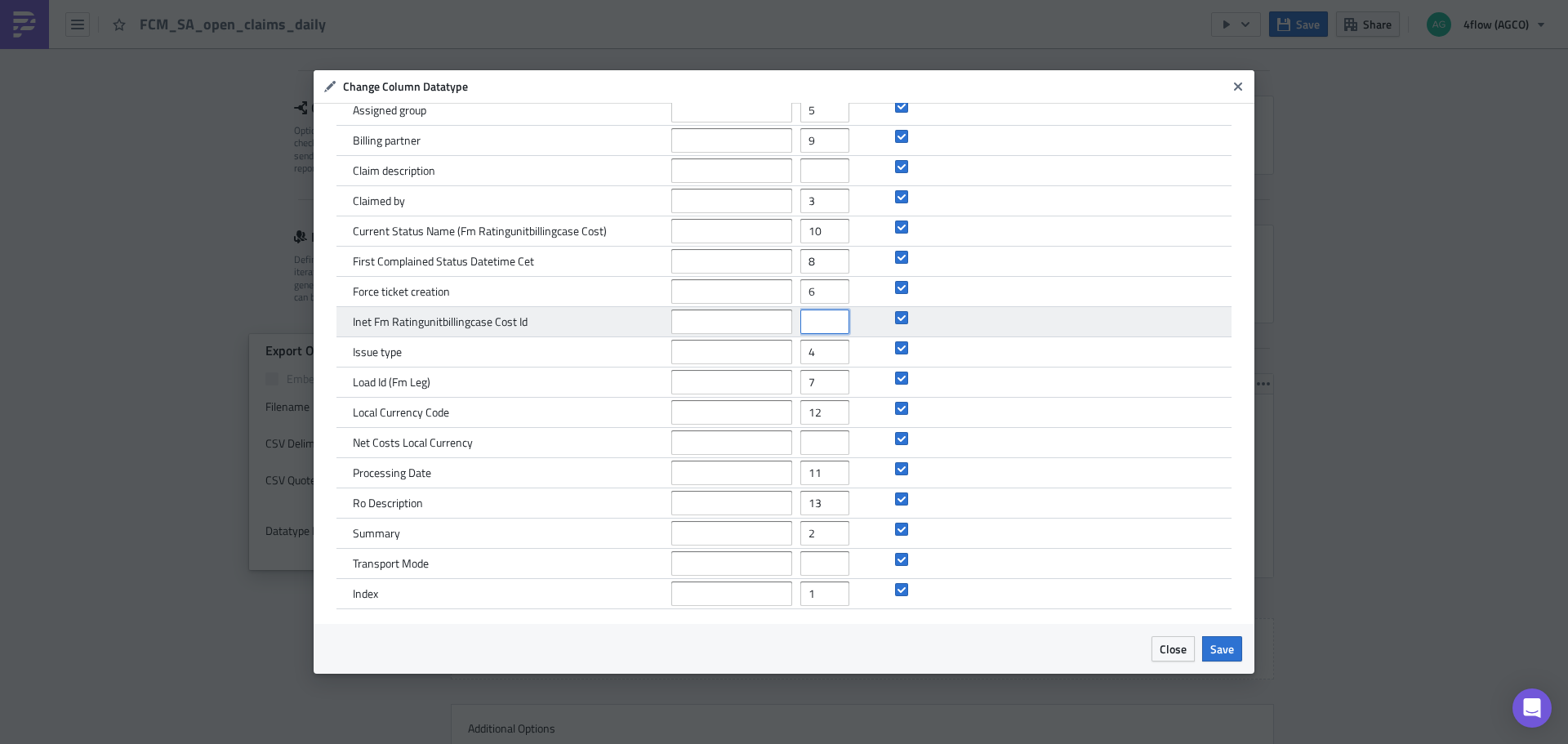
click at [805, 332] on input "number" at bounding box center [824, 321] width 49 height 24
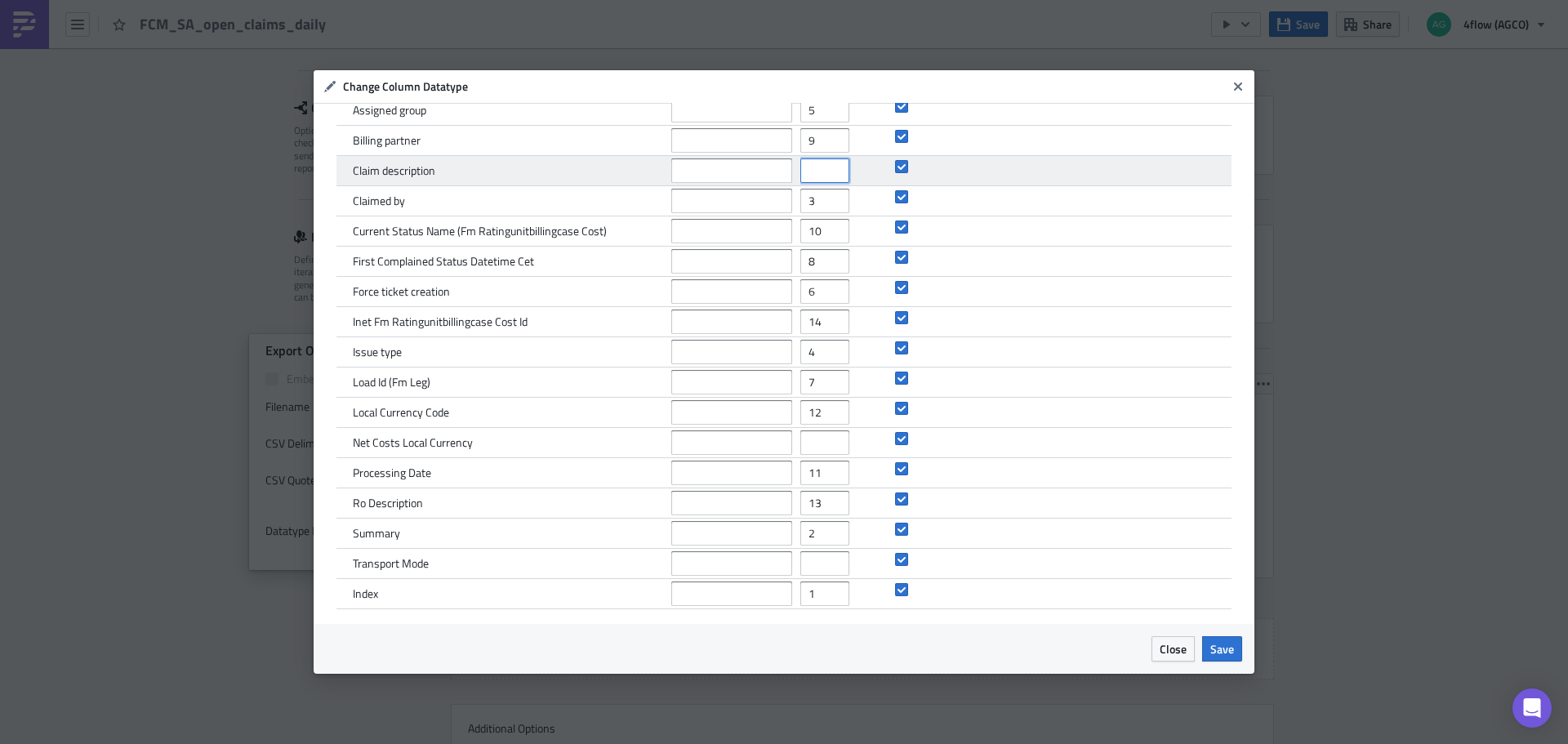
click at [814, 170] on input "number" at bounding box center [824, 170] width 49 height 24
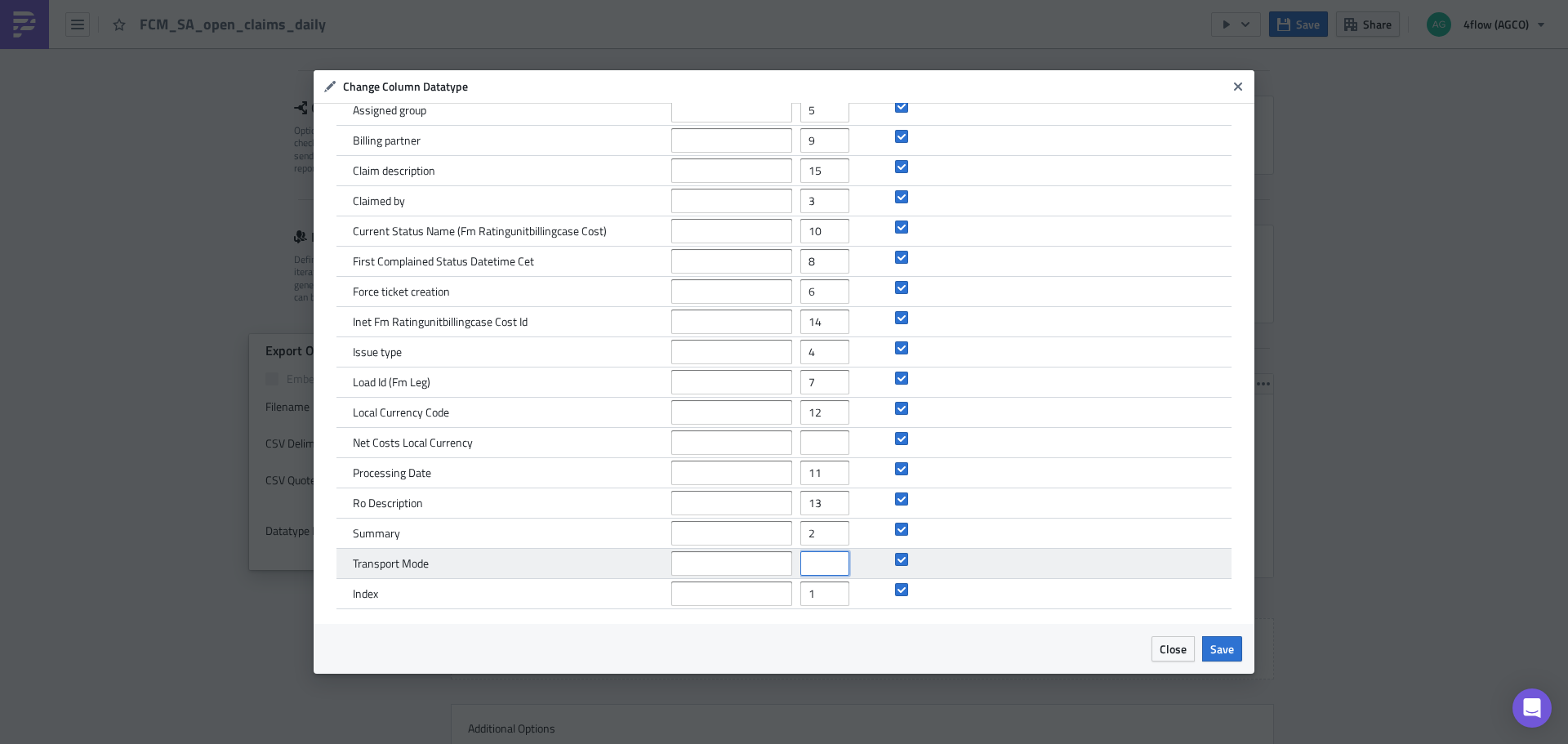
click at [807, 564] on input "number" at bounding box center [824, 563] width 49 height 24
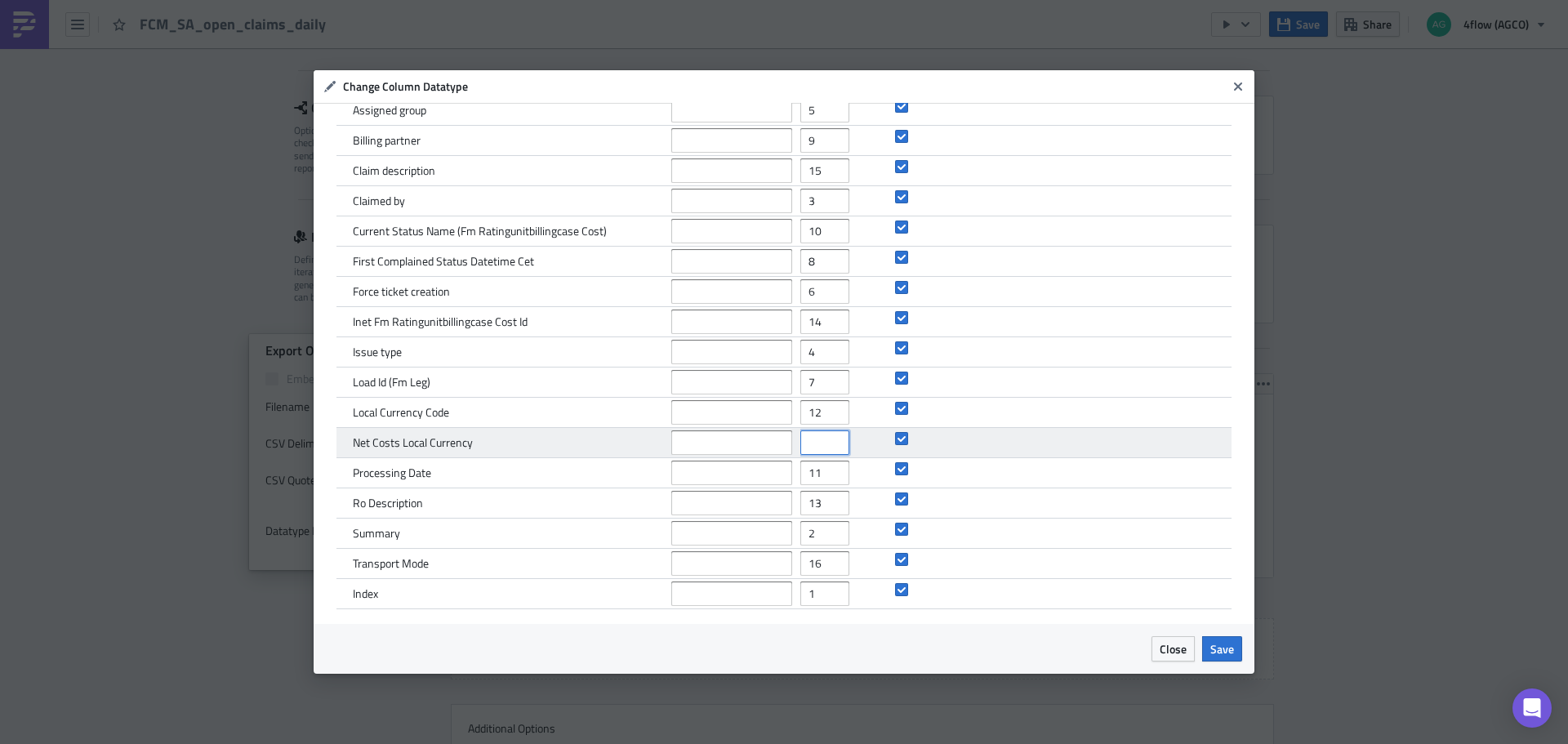
click at [800, 440] on input "number" at bounding box center [824, 442] width 49 height 24
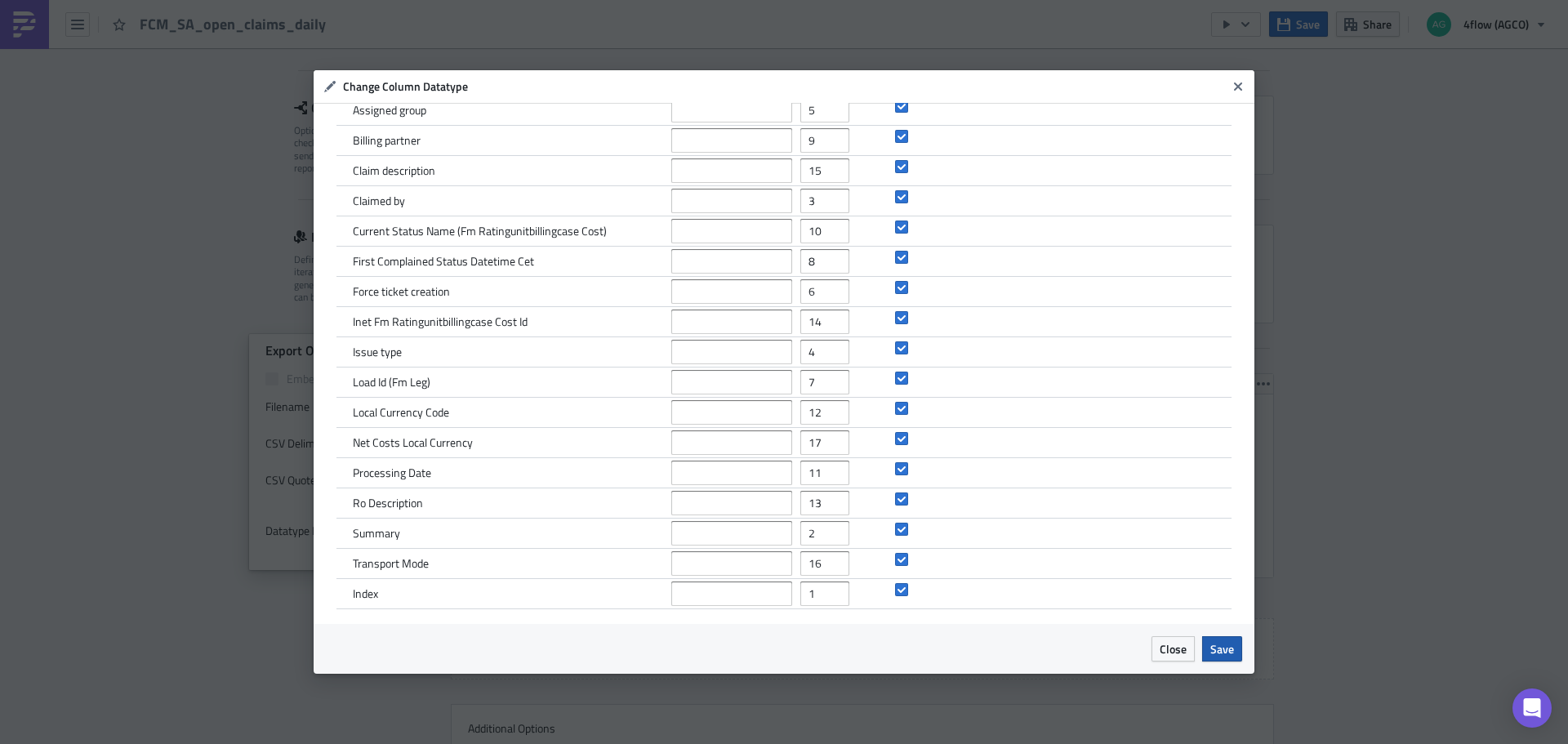
click at [1215, 640] on span "Save" at bounding box center [1221, 648] width 23 height 17
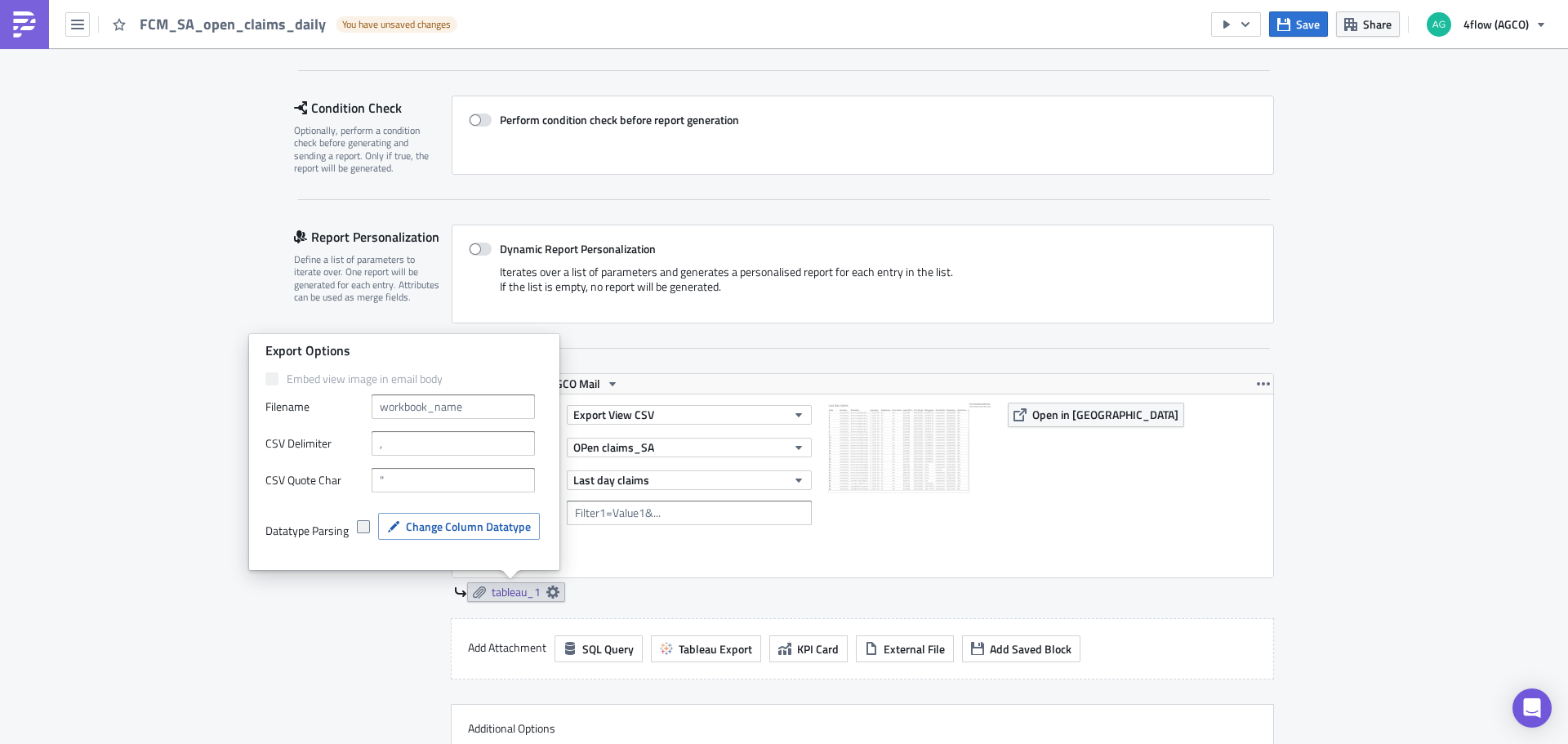
click at [364, 532] on span at bounding box center [363, 527] width 13 height 13
click at [364, 532] on input "checkbox" at bounding box center [365, 527] width 11 height 11
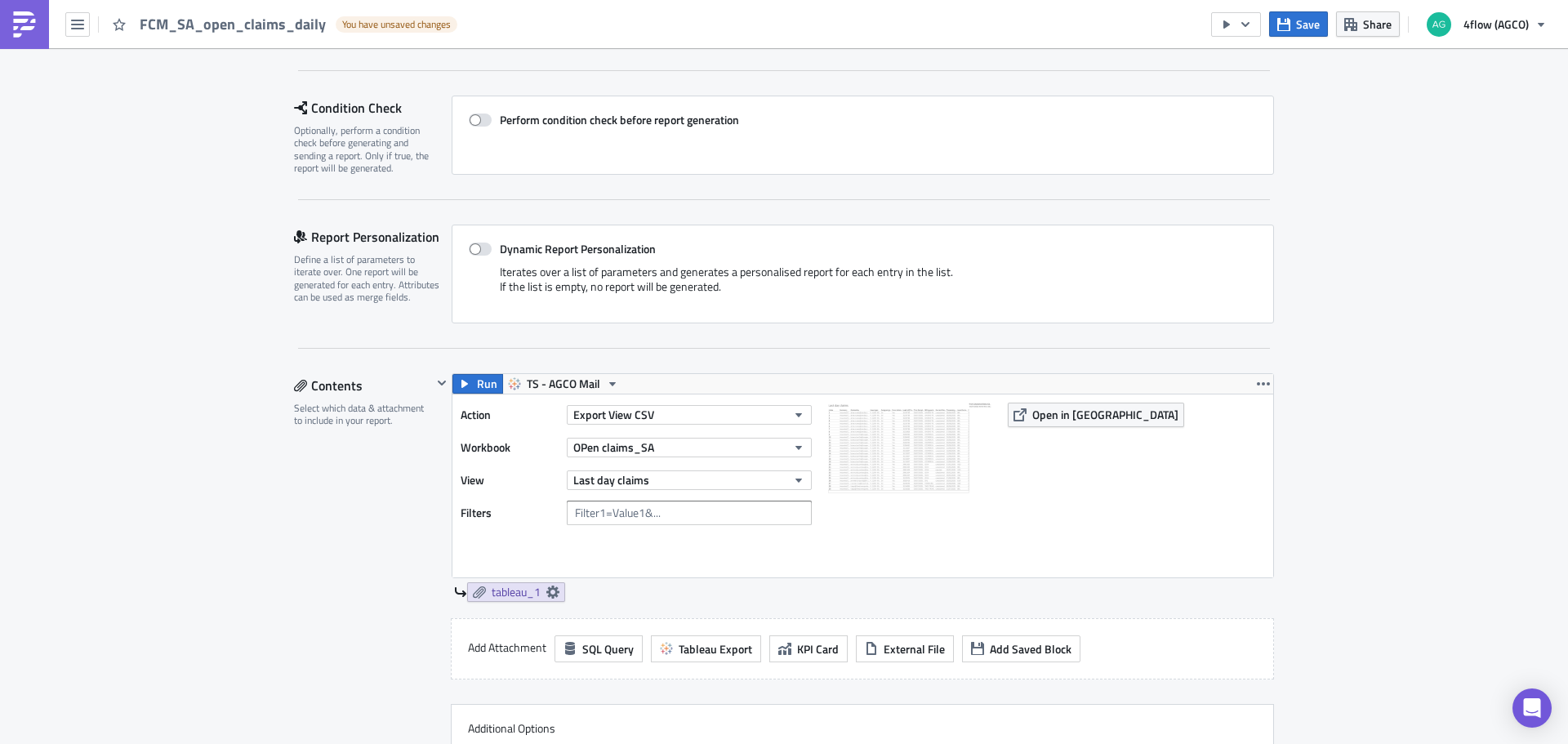
click at [357, 610] on div "Contents Select which data & attachment to include in your report." at bounding box center [363, 595] width 138 height 445
click at [1297, 29] on span "Save" at bounding box center [1307, 24] width 23 height 17
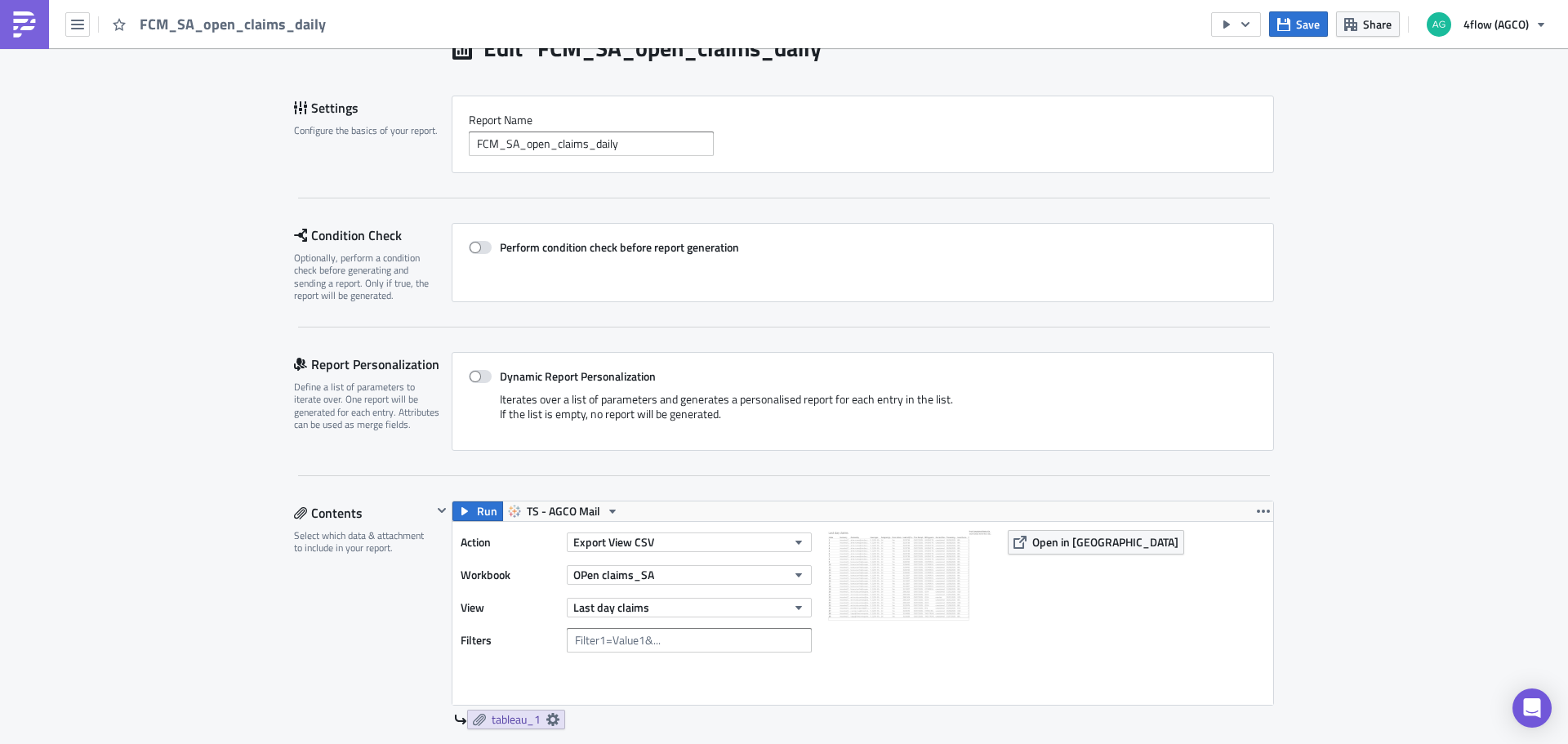
scroll to position [0, 0]
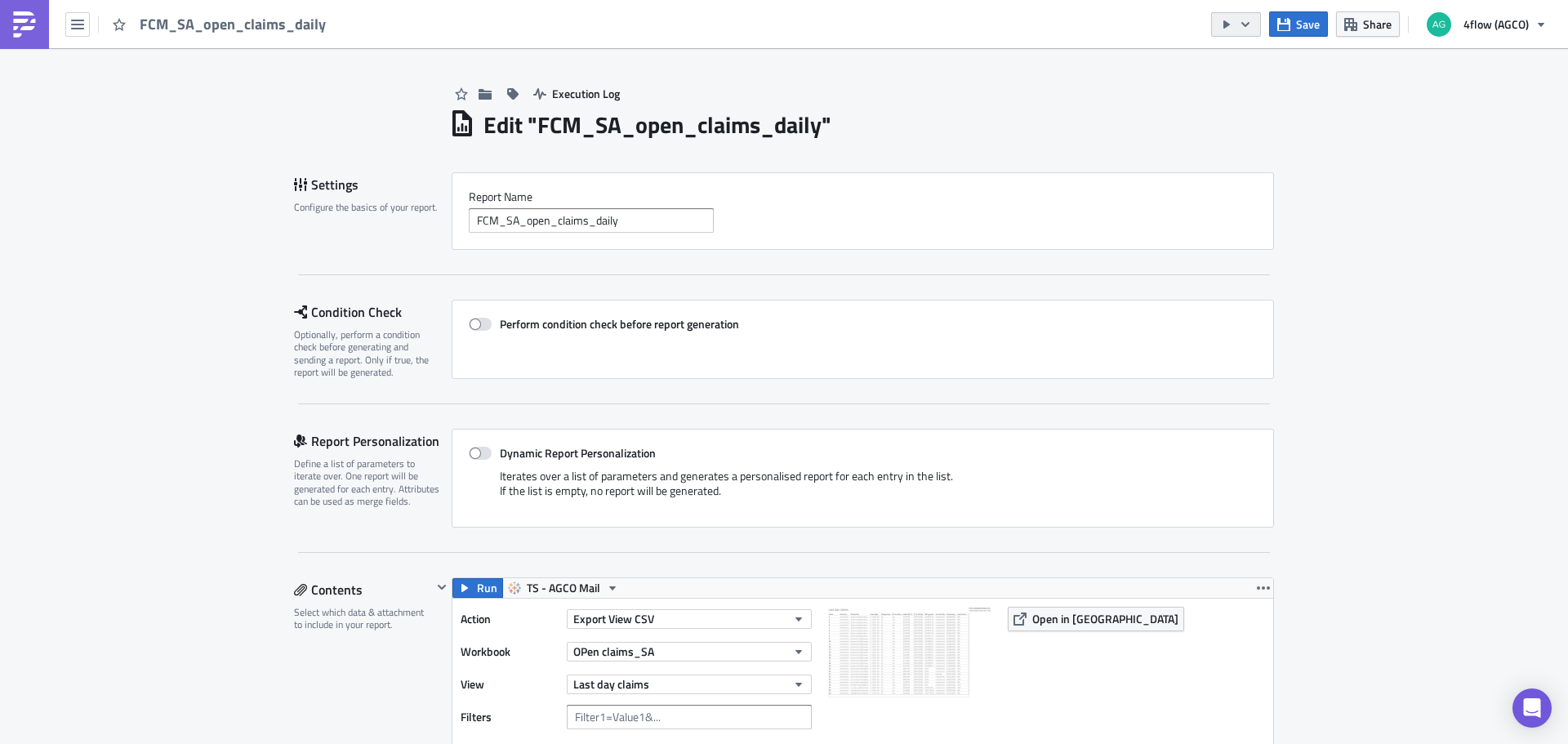
click at [1250, 22] on icon "button" at bounding box center [1245, 25] width 13 height 13
click at [1270, 68] on div "Send Just to Me" at bounding box center [1285, 66] width 127 height 17
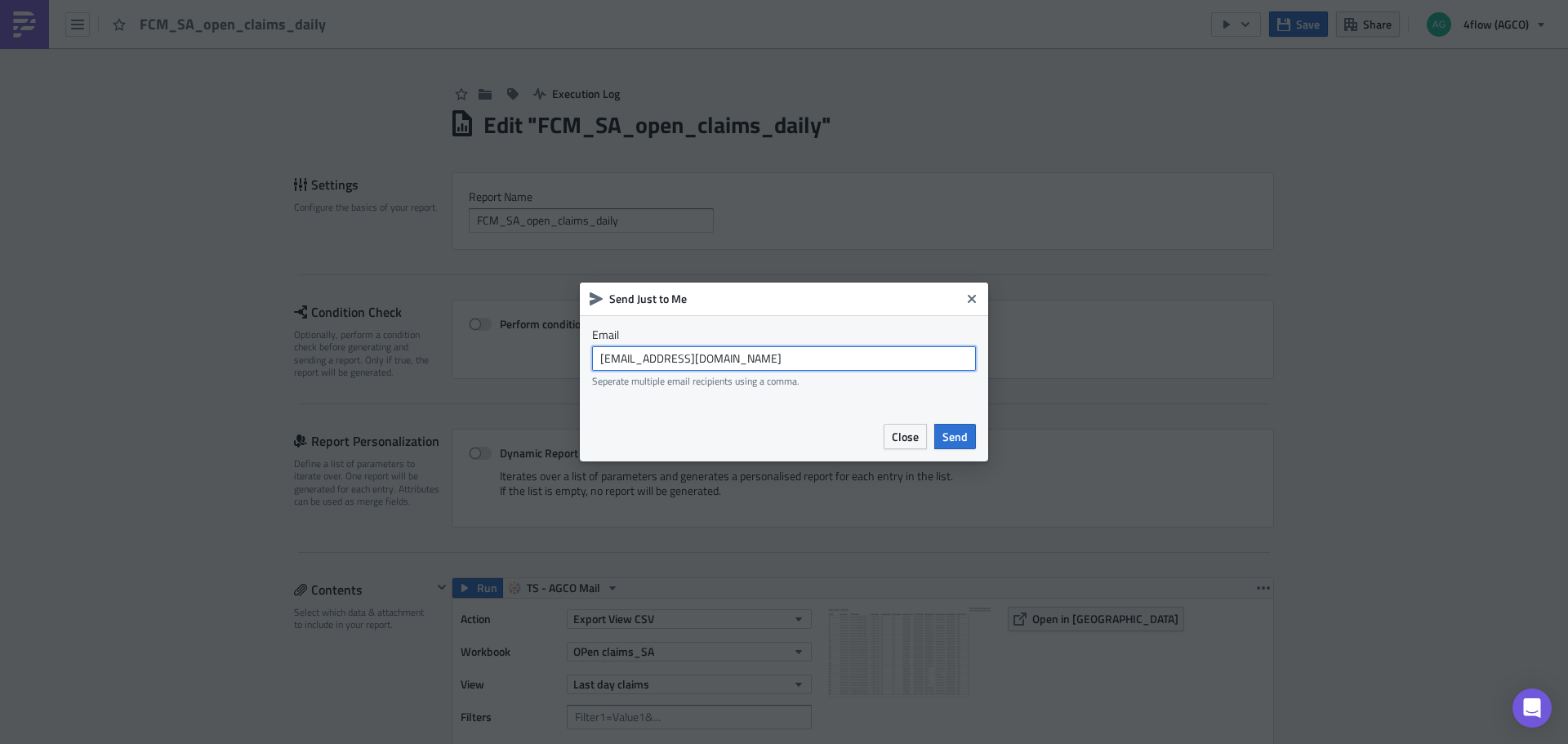
click at [795, 354] on input "agco_global_sc_reporting@4flow.com" at bounding box center [784, 357] width 384 height 24
click at [964, 440] on span "Send" at bounding box center [954, 436] width 25 height 17
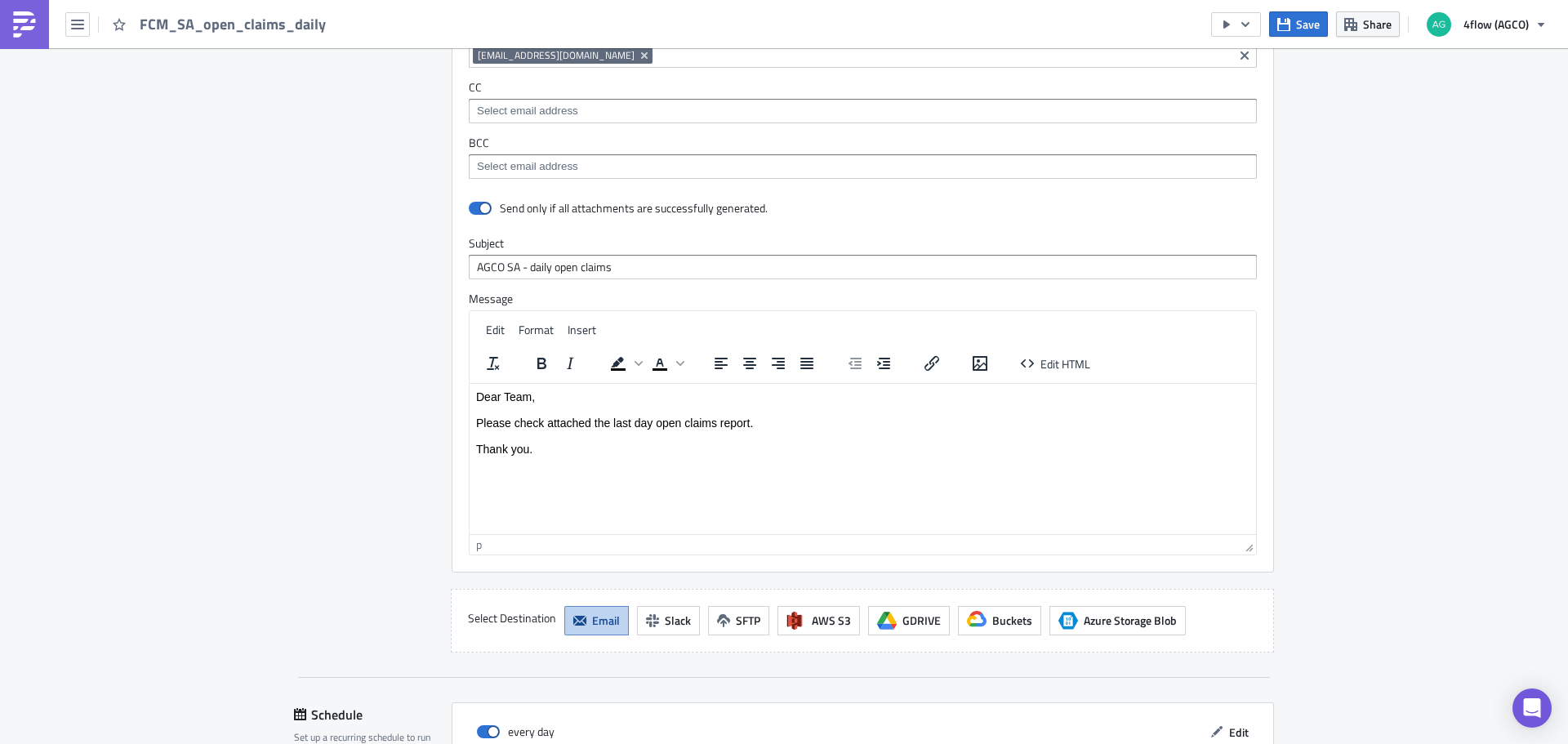
scroll to position [1143, 0]
drag, startPoint x: 583, startPoint y: 451, endPoint x: 524, endPoint y: 468, distance: 61.4
click at [582, 451] on html "Dear Team, Please check attached the last day open claims report. Thank you." at bounding box center [863, 419] width 786 height 78
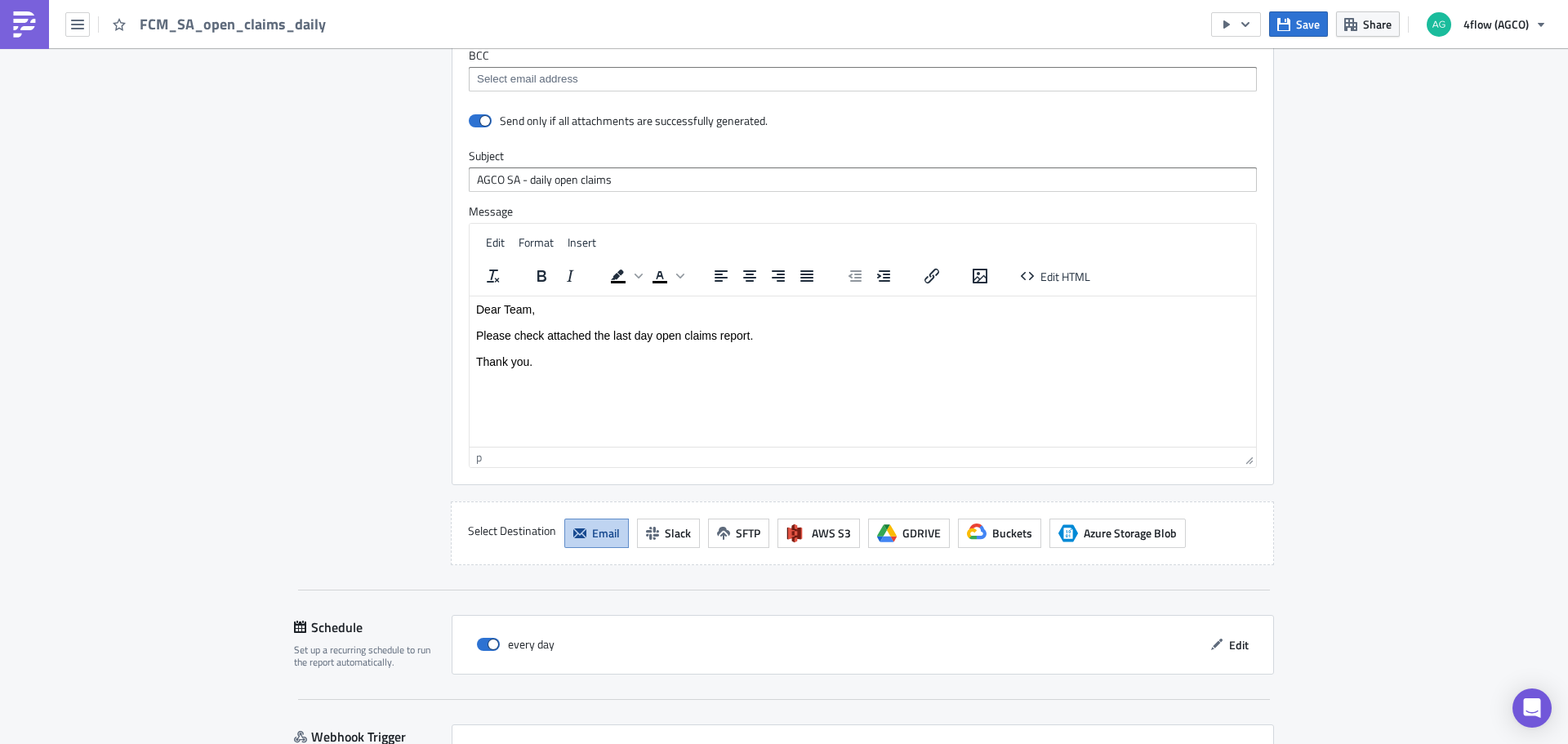
scroll to position [1347, 0]
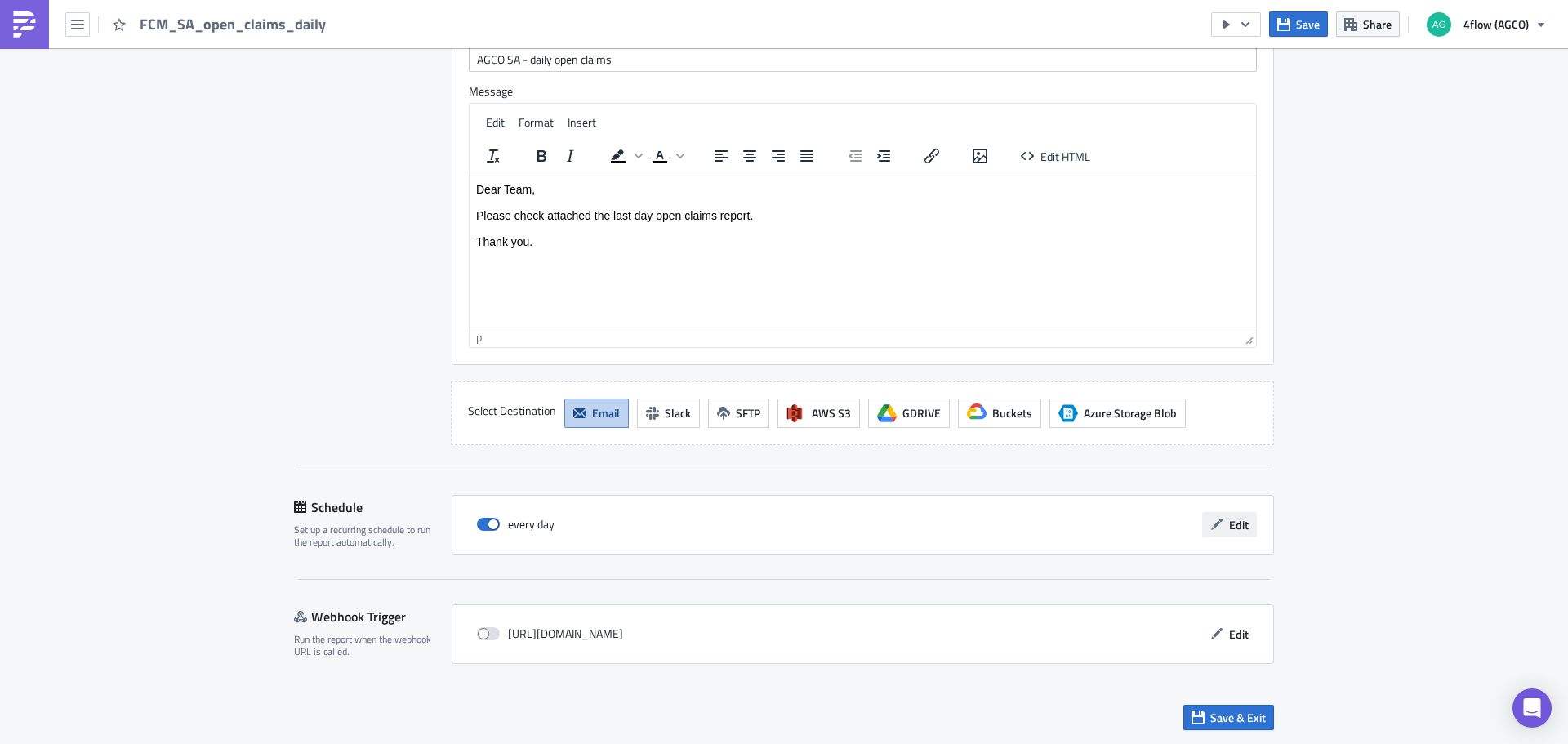
click at [1240, 523] on span "Edit" at bounding box center [1239, 525] width 20 height 17
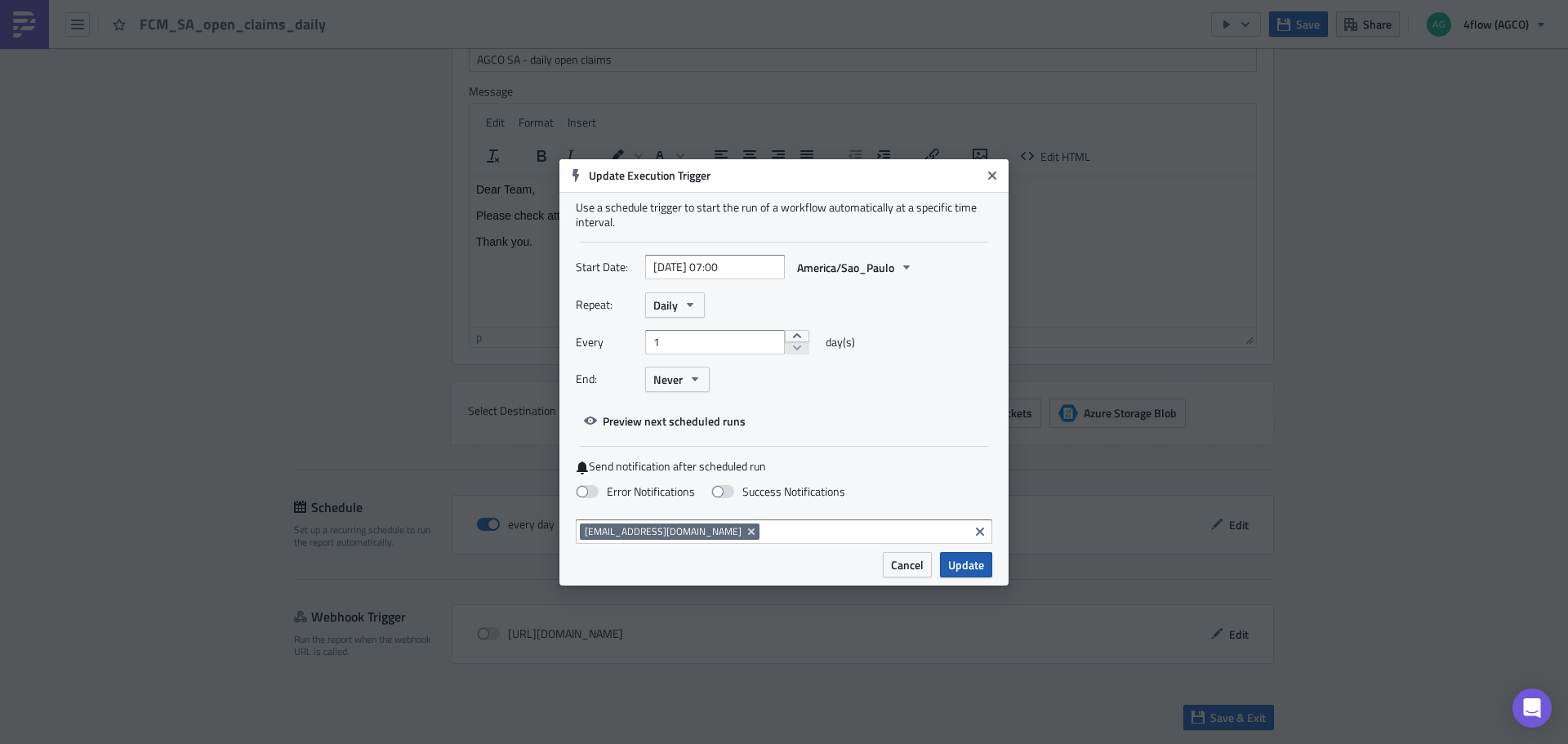
click at [964, 569] on span "Update" at bounding box center [965, 564] width 36 height 17
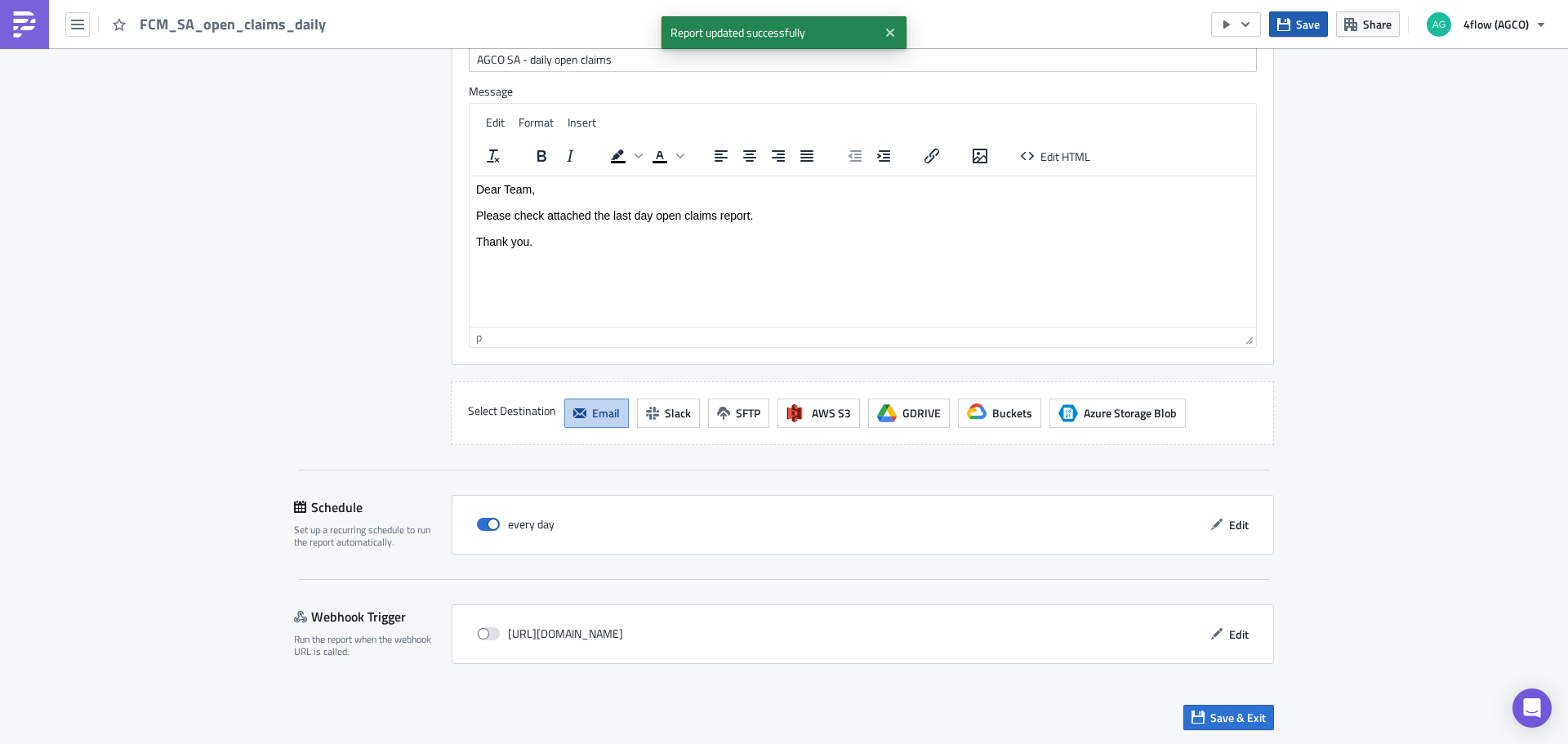
click at [1309, 20] on span "Save" at bounding box center [1307, 24] width 23 height 17
click at [1251, 26] on icon "button" at bounding box center [1245, 25] width 13 height 13
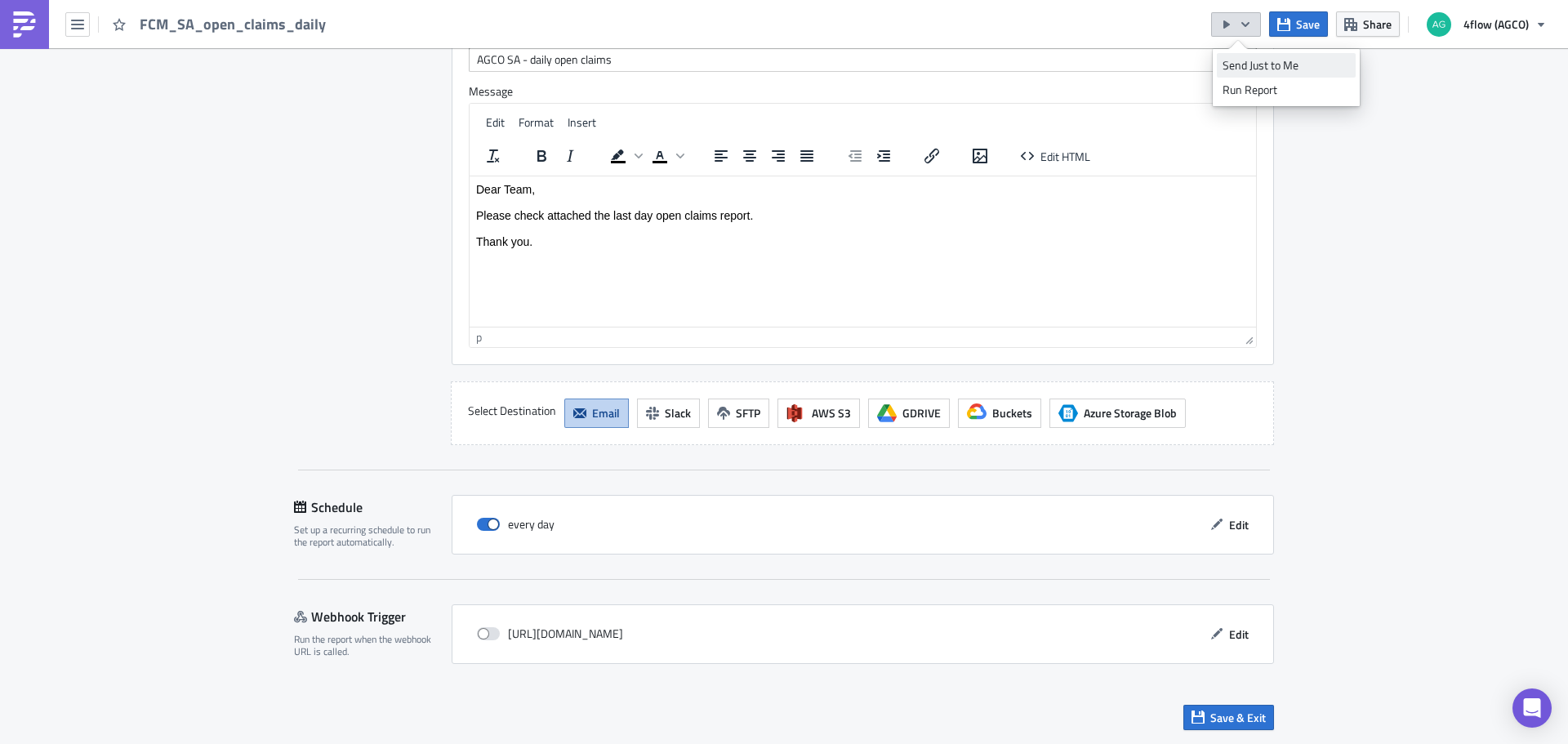
click at [1284, 67] on div "Send Just to Me" at bounding box center [1285, 66] width 127 height 17
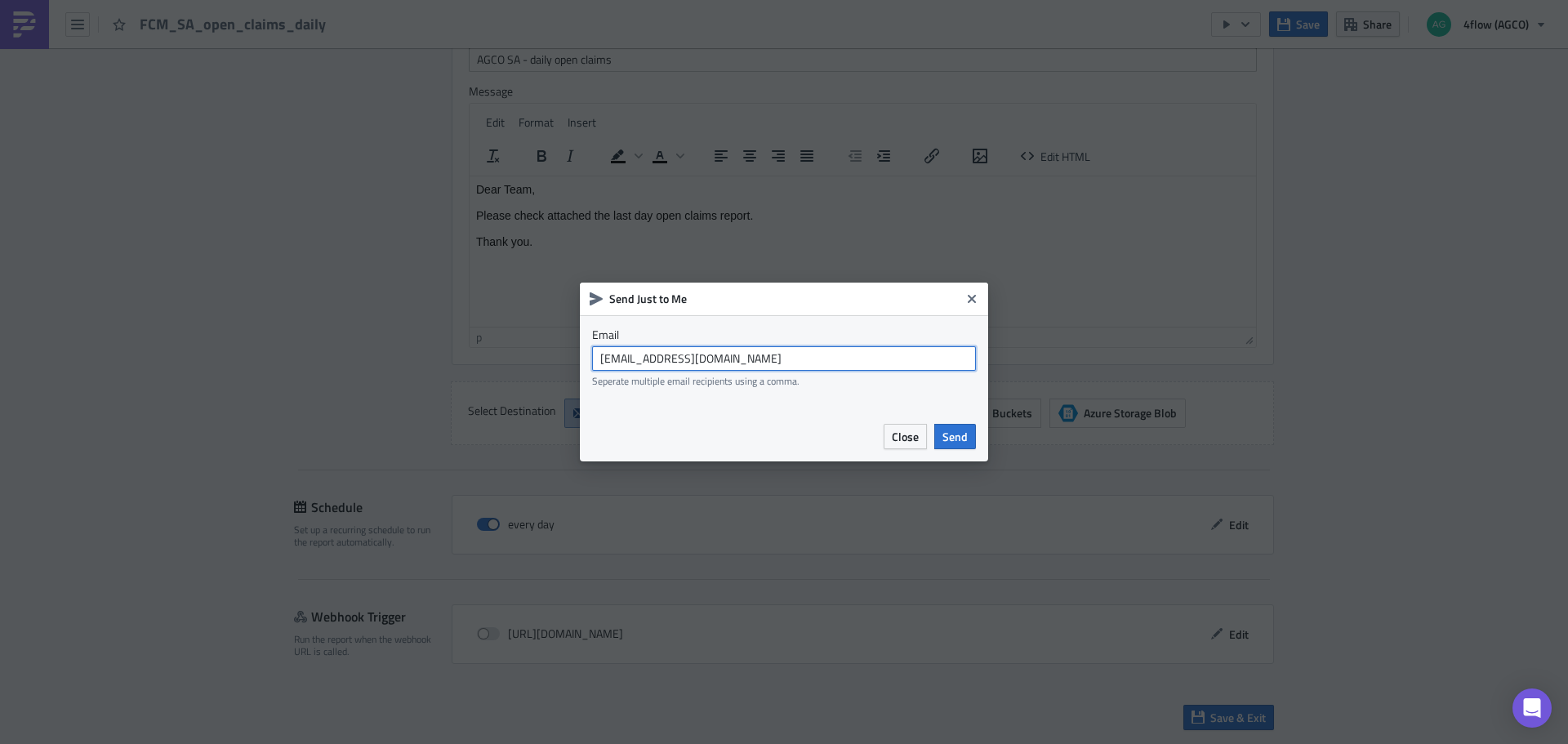
click at [809, 355] on input "agco_global_sc_reporting@4flow.com" at bounding box center [784, 357] width 384 height 24
click at [693, 364] on input "text" at bounding box center [784, 357] width 384 height 24
paste input "m.oliveira@4flow.com"
click at [816, 310] on div "Send Just to Me" at bounding box center [783, 298] width 408 height 32
click at [959, 434] on span "Send" at bounding box center [954, 436] width 25 height 17
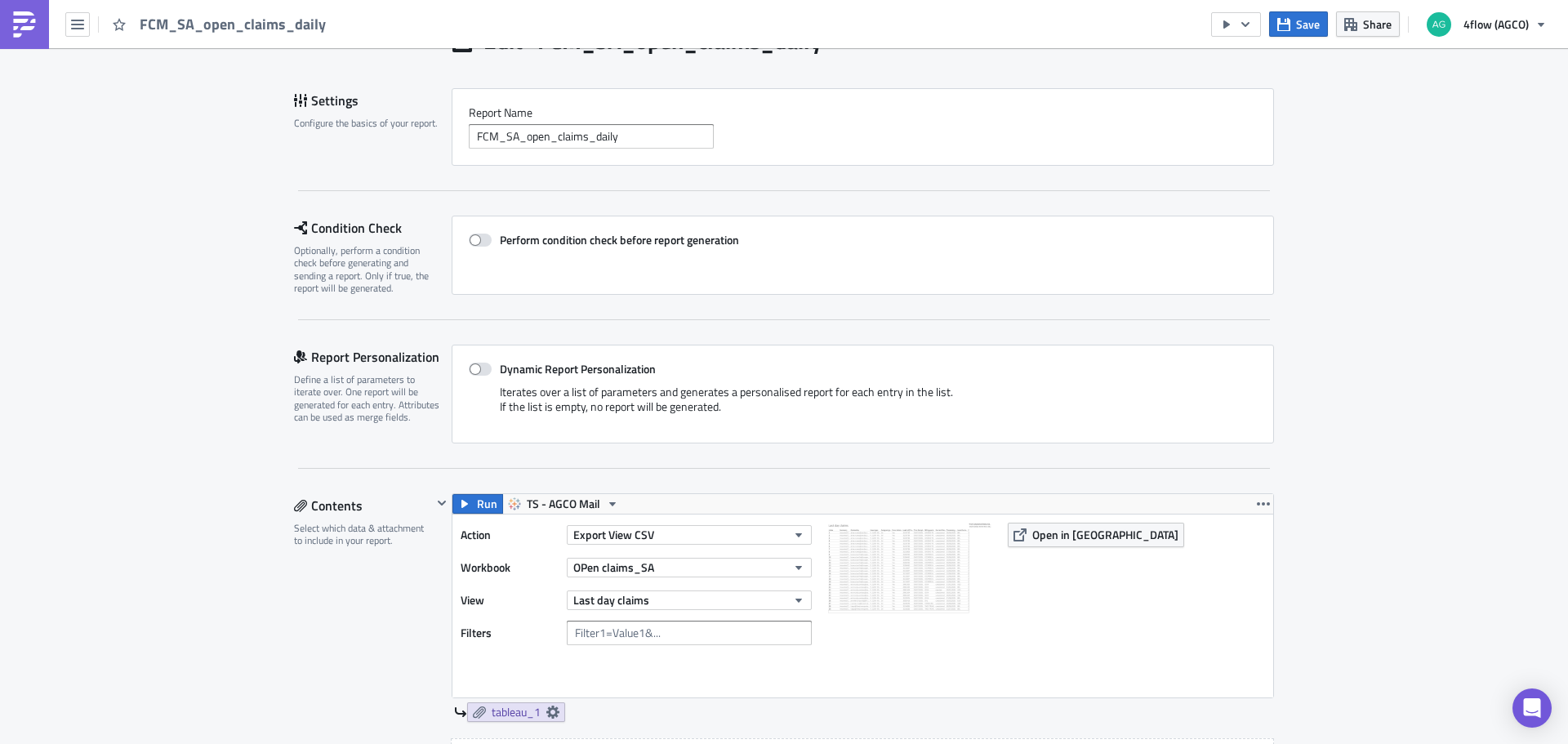
scroll to position [0, 0]
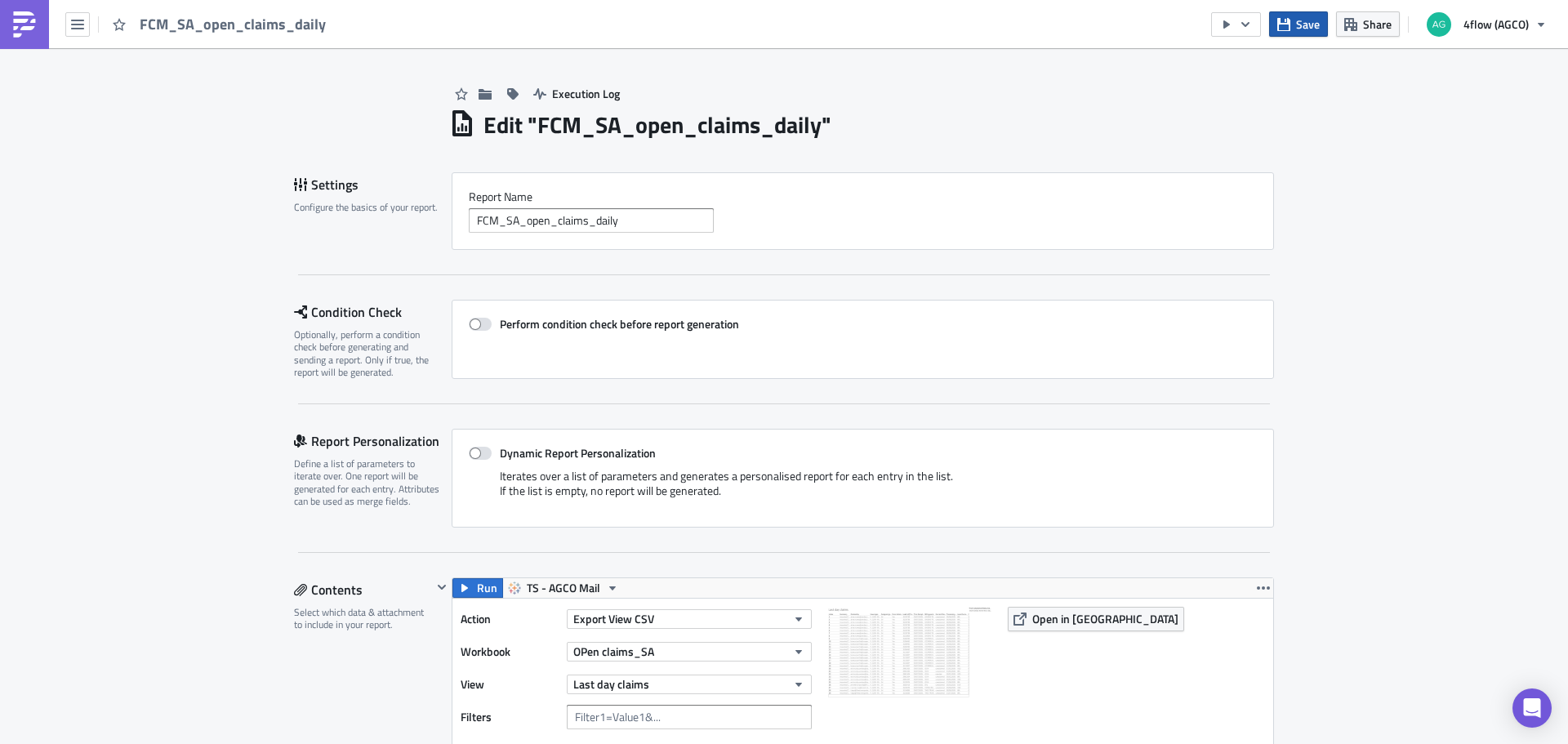
click at [1299, 27] on span "Save" at bounding box center [1307, 24] width 23 height 17
click at [84, 25] on button "button" at bounding box center [77, 24] width 24 height 24
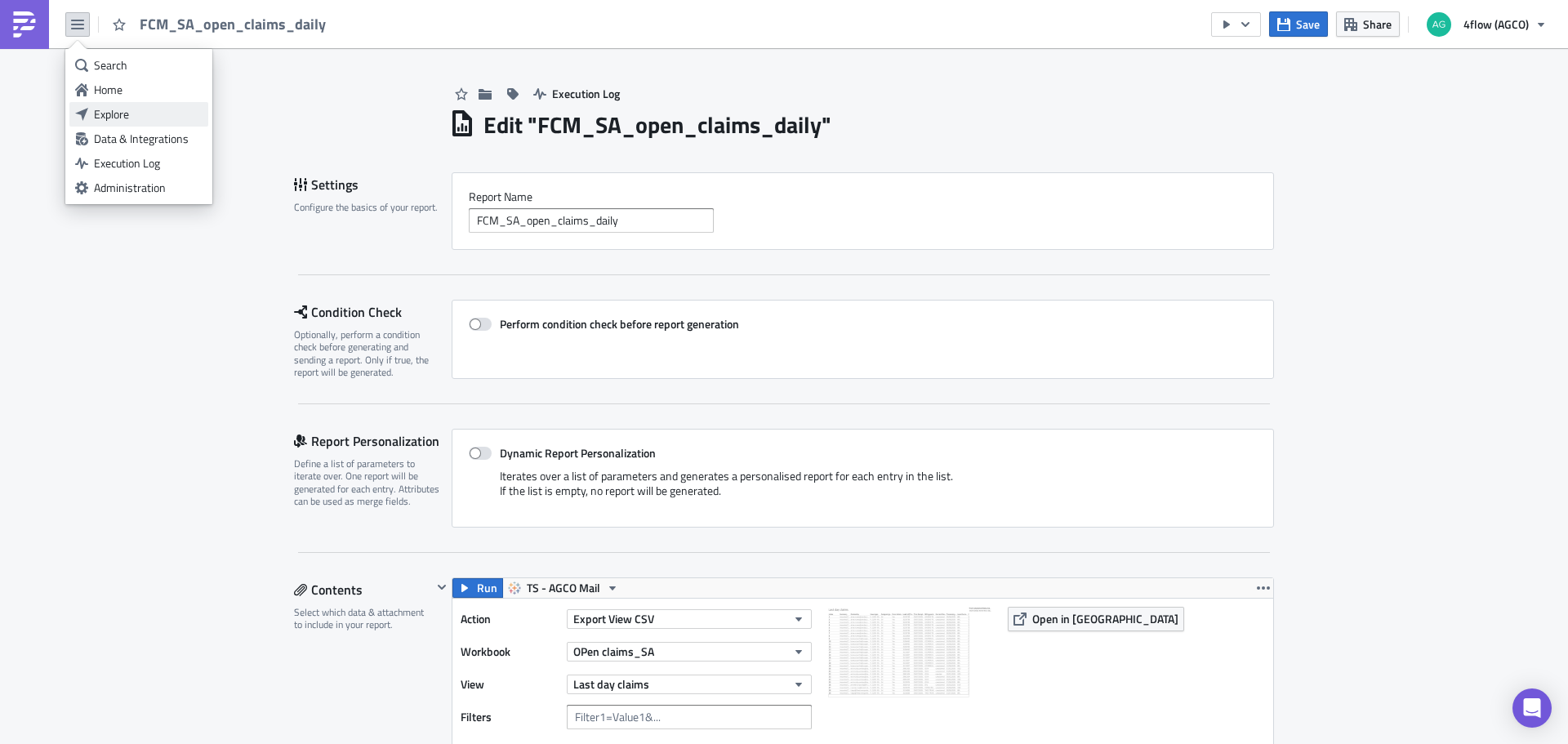
click at [125, 107] on div "Explore" at bounding box center [148, 115] width 109 height 17
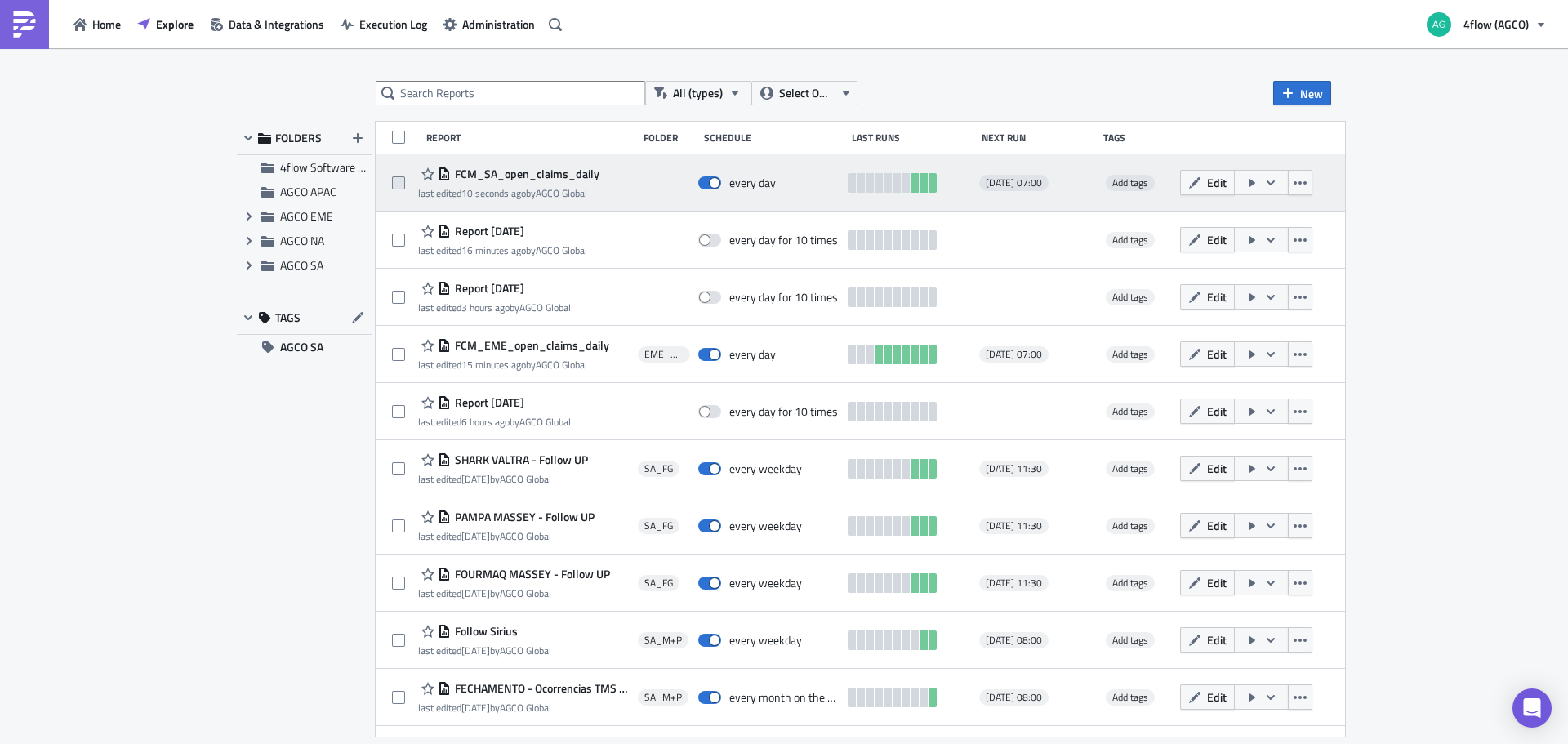
click at [398, 186] on span at bounding box center [398, 183] width 13 height 13
click at [398, 186] on input "checkbox" at bounding box center [400, 183] width 11 height 11
checkbox input "true"
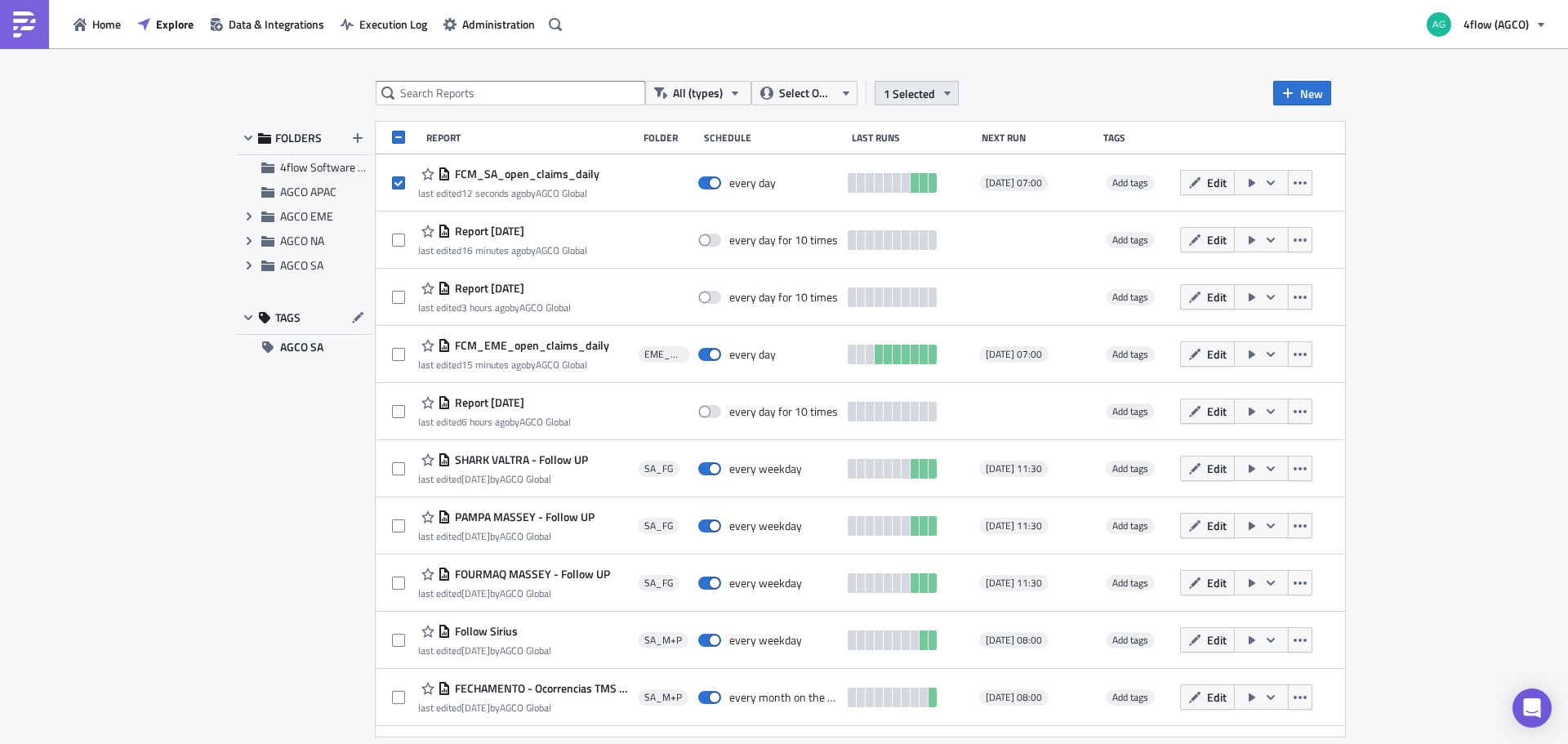
click at [939, 93] on button "1 Selected" at bounding box center [916, 92] width 84 height 24
click at [832, 75] on div "Move to folder" at bounding box center [789, 76] width 109 height 17
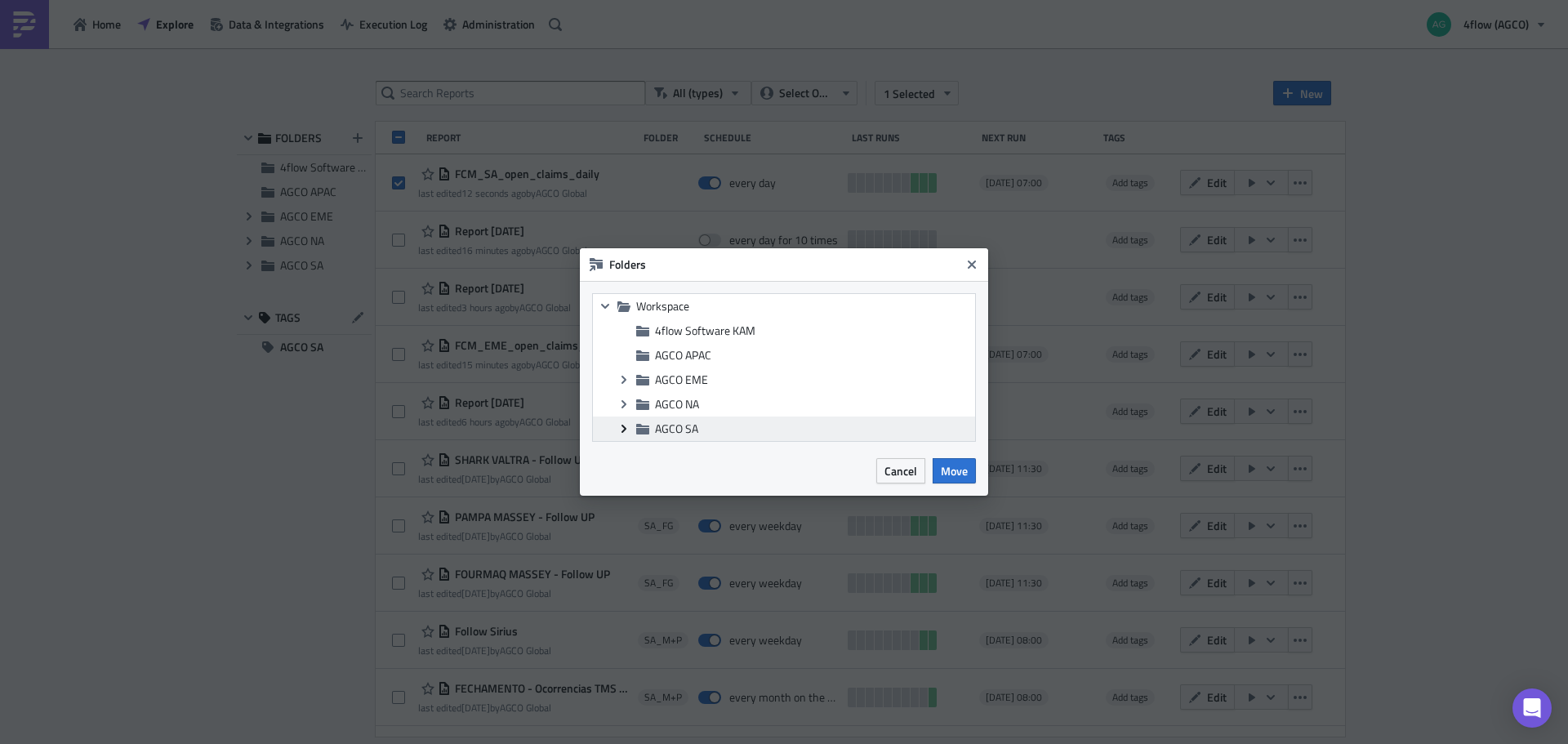
click at [619, 428] on icon "Expand group" at bounding box center [624, 429] width 13 height 13
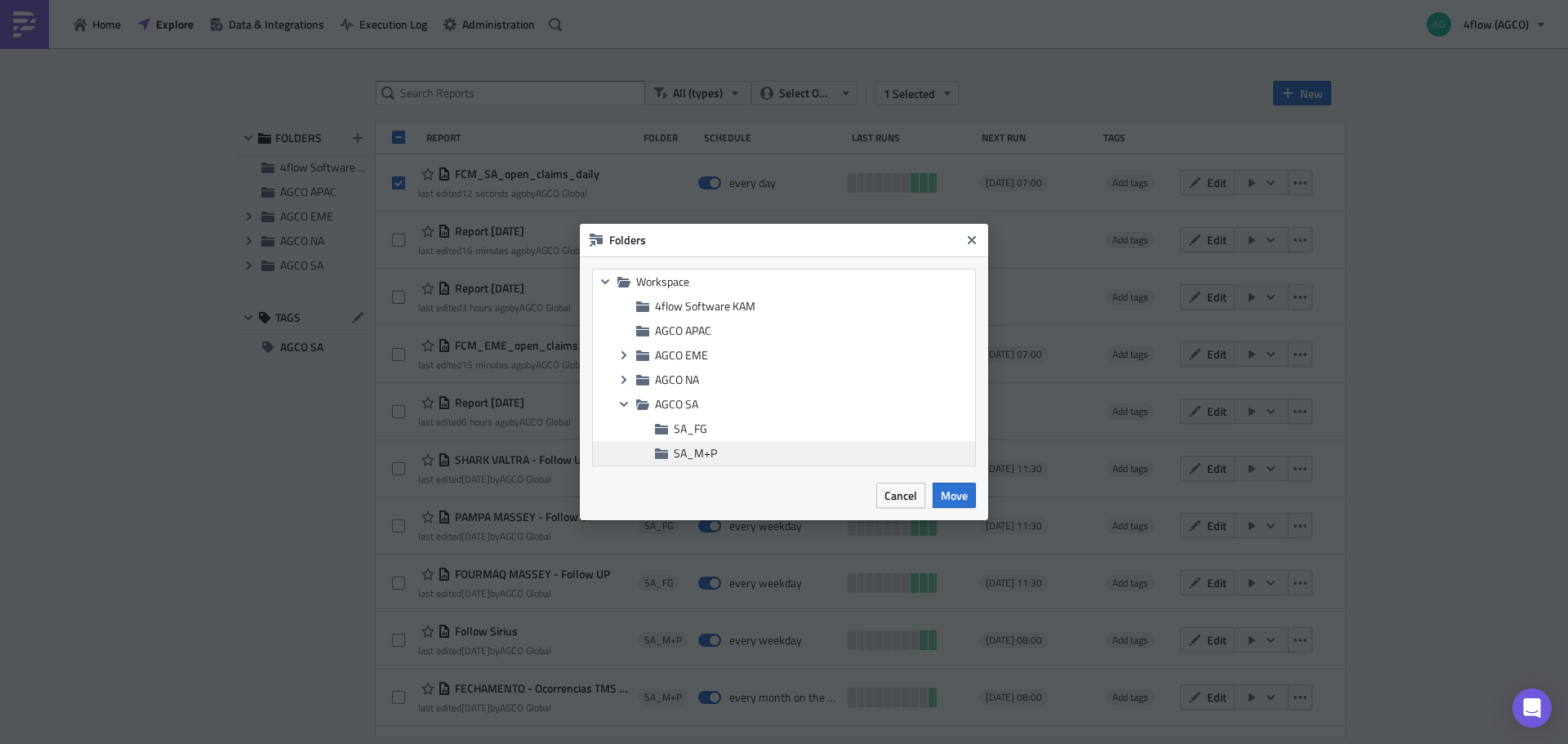
click at [691, 452] on span "SA_M+P" at bounding box center [695, 452] width 43 height 17
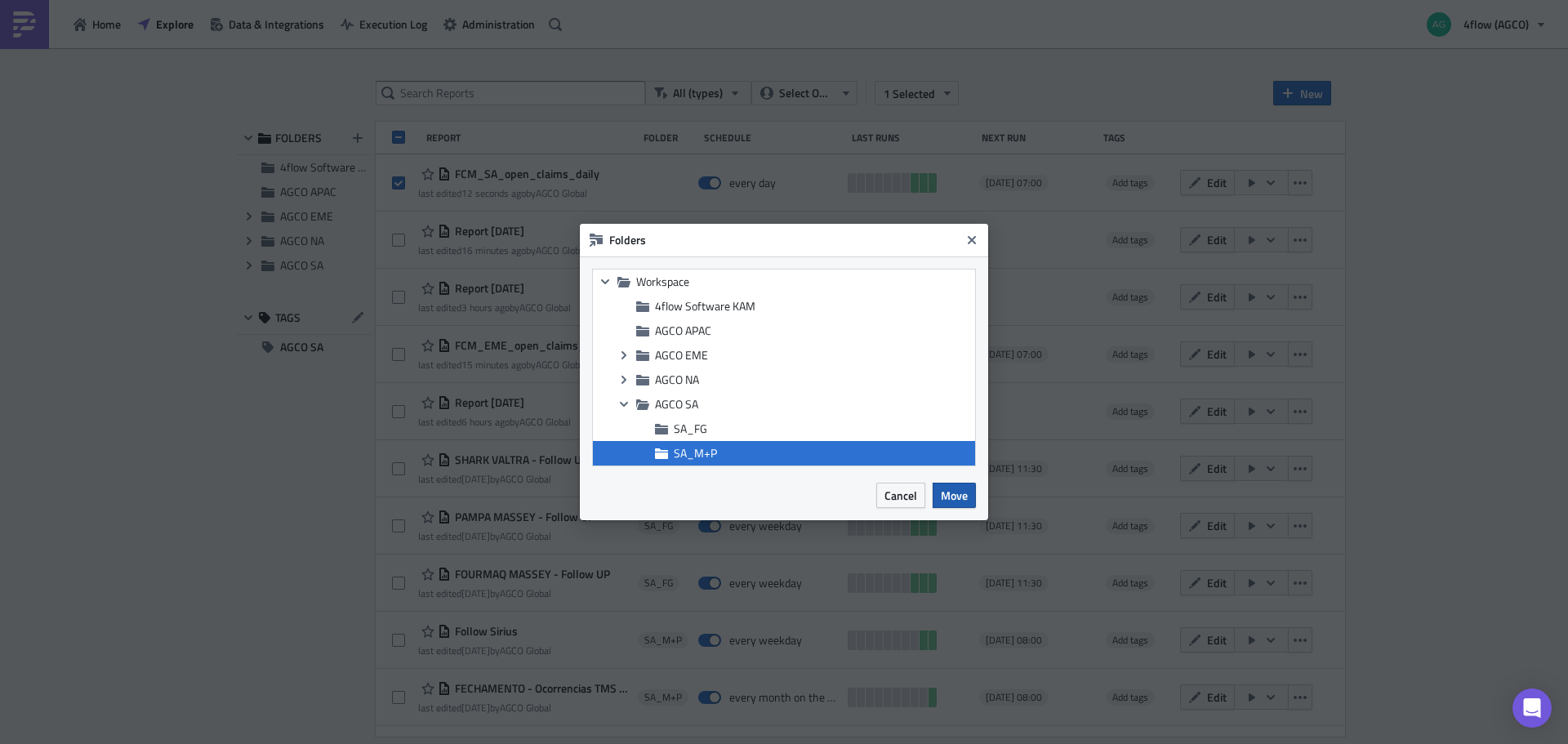
click at [951, 497] on span "Move" at bounding box center [954, 495] width 27 height 17
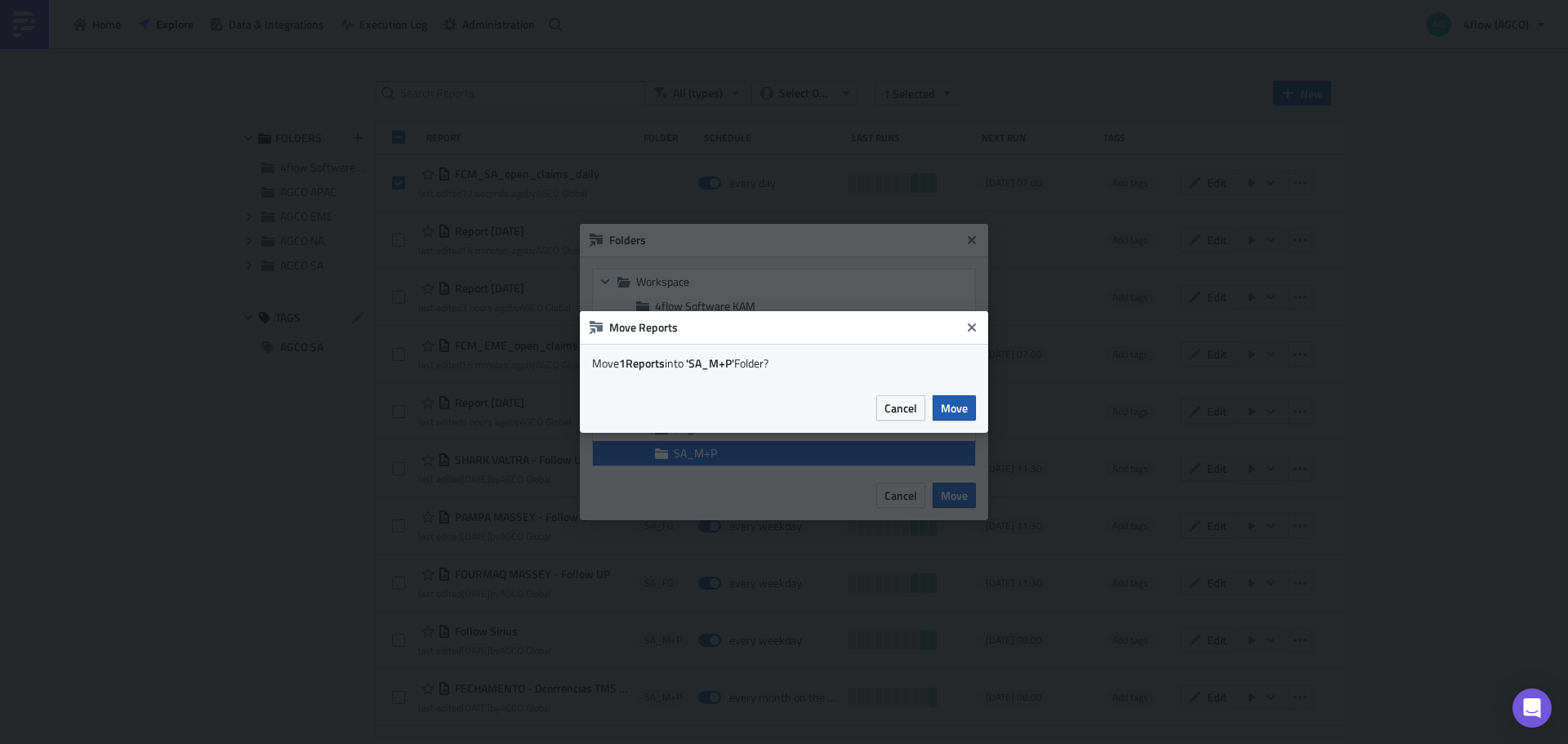
click at [955, 406] on span "Move" at bounding box center [954, 407] width 27 height 17
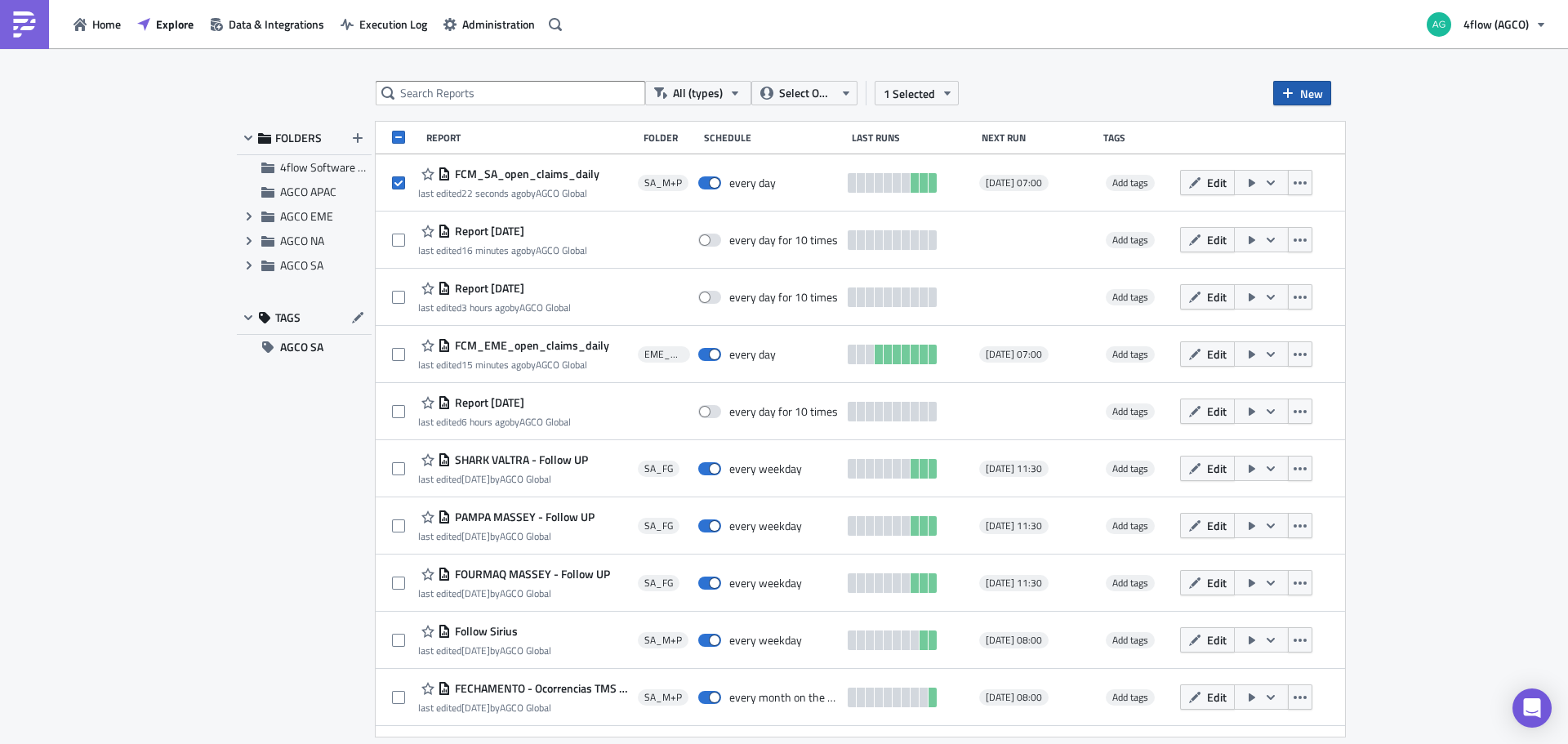
click at [1284, 94] on icon "button" at bounding box center [1288, 93] width 13 height 13
click at [1306, 129] on div "Report" at bounding box center [1356, 134] width 109 height 17
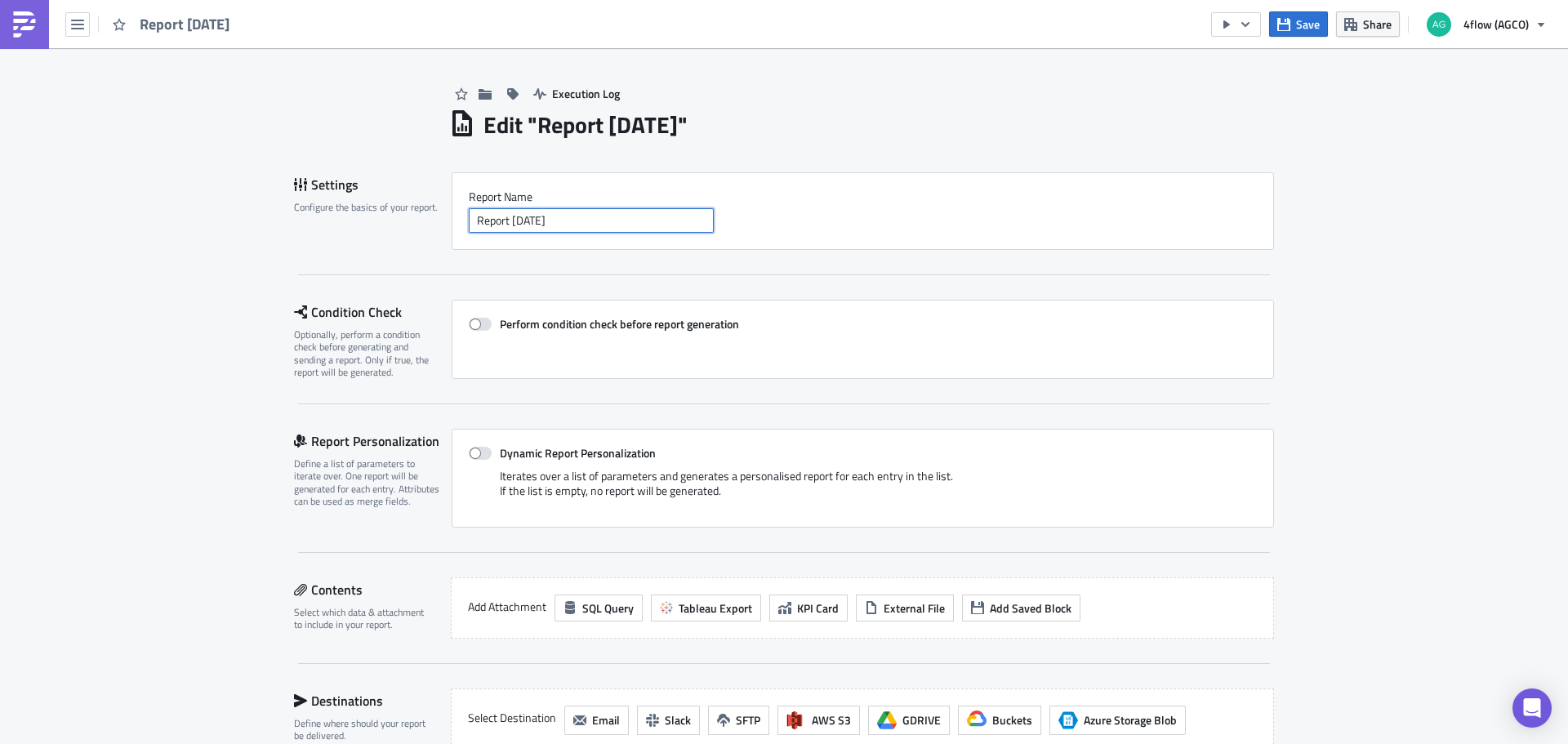
click at [603, 215] on input "Report [DATE]" at bounding box center [591, 219] width 245 height 24
paste input "FCM_EME_open_claims_daily"
click at [512, 220] on input "FCM_EME_open_claims_daily" at bounding box center [591, 219] width 245 height 24
click at [512, 221] on input "FCM_EME_open_claims_daily" at bounding box center [591, 219] width 245 height 24
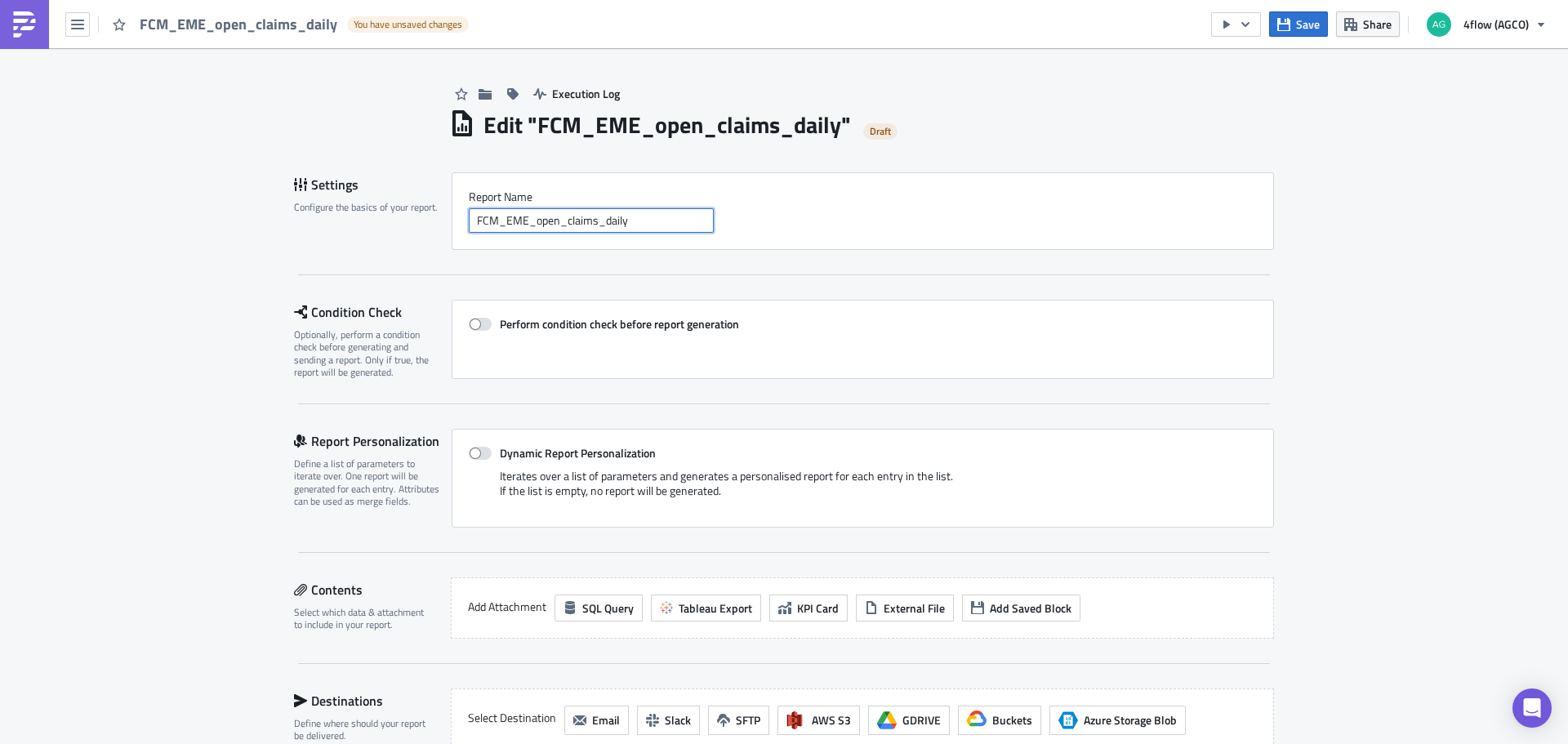
click at [516, 224] on input "FCM_EME_open_claims_daily" at bounding box center [591, 219] width 245 height 24
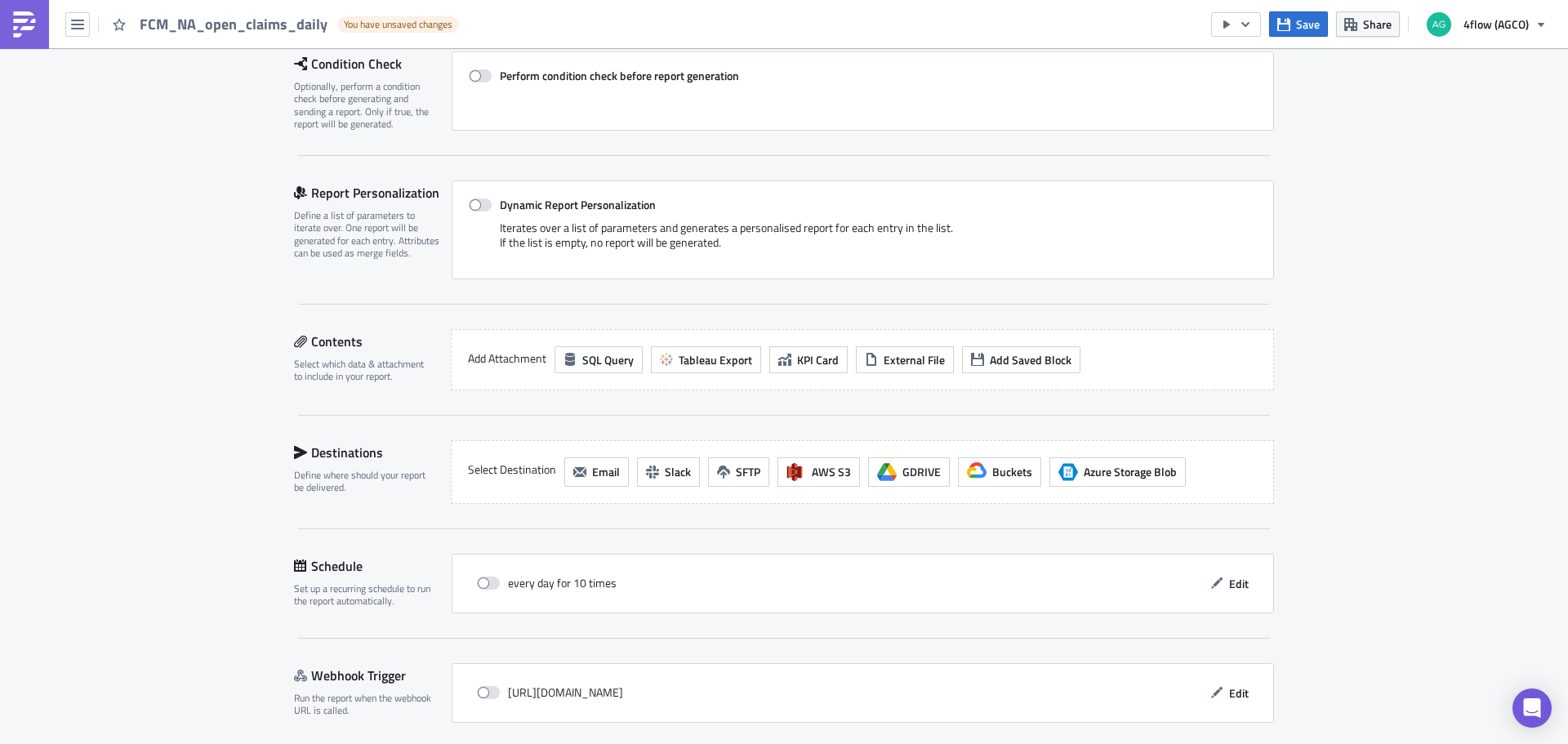
scroll to position [307, 0]
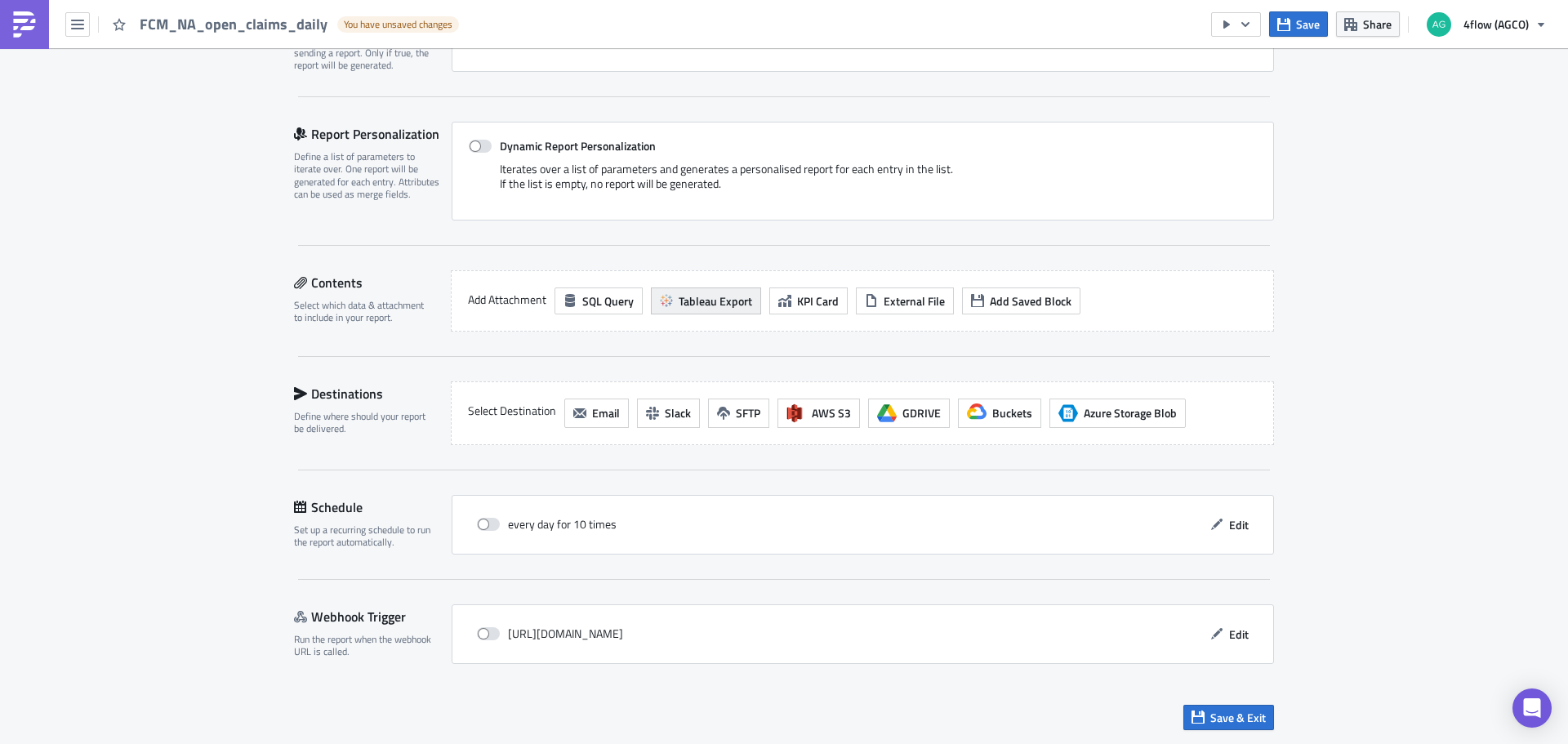
type input "FCM_NA_open_claims_daily"
click at [705, 304] on span "Tableau Export" at bounding box center [715, 301] width 73 height 17
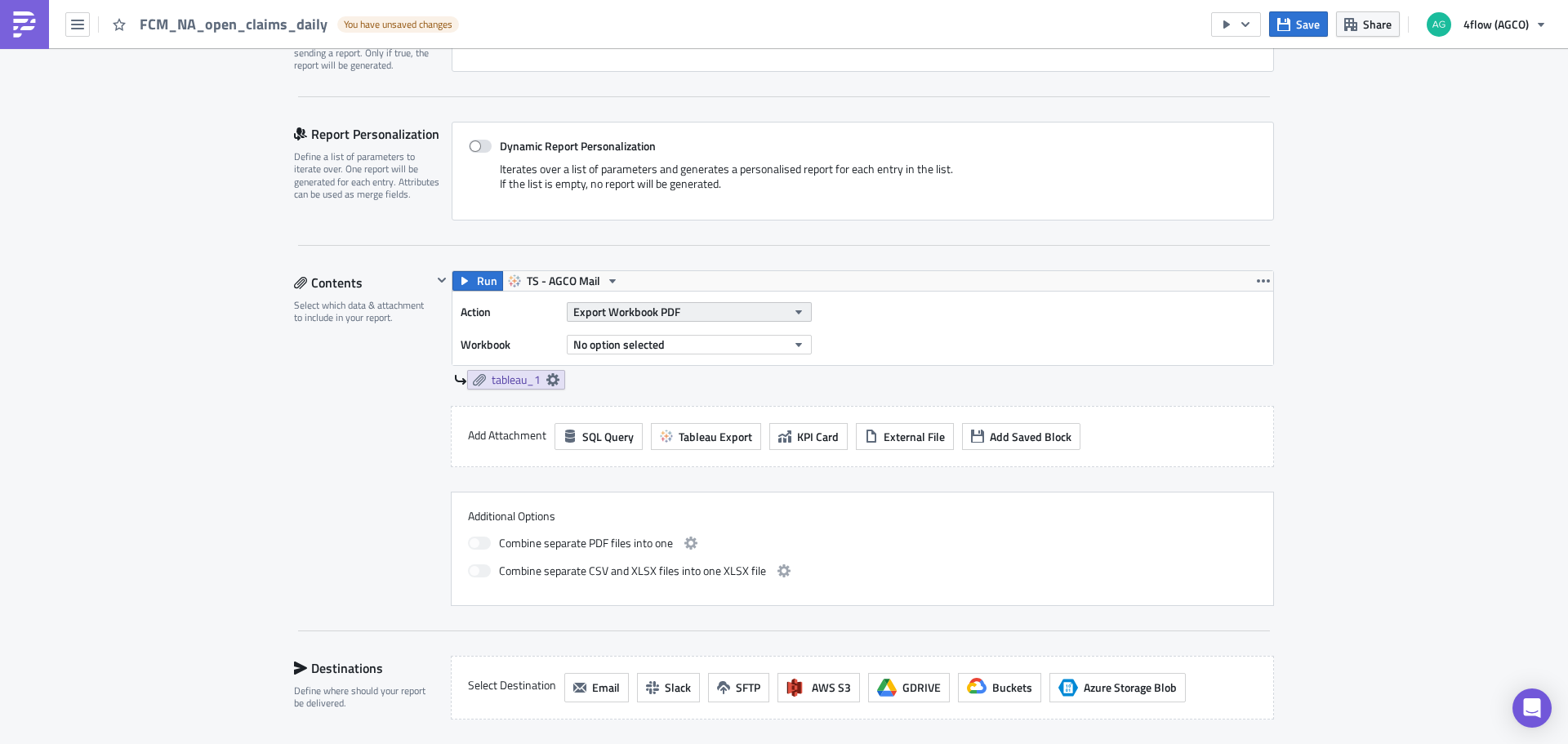
click at [757, 313] on button "Export Workbook PDF" at bounding box center [689, 312] width 245 height 20
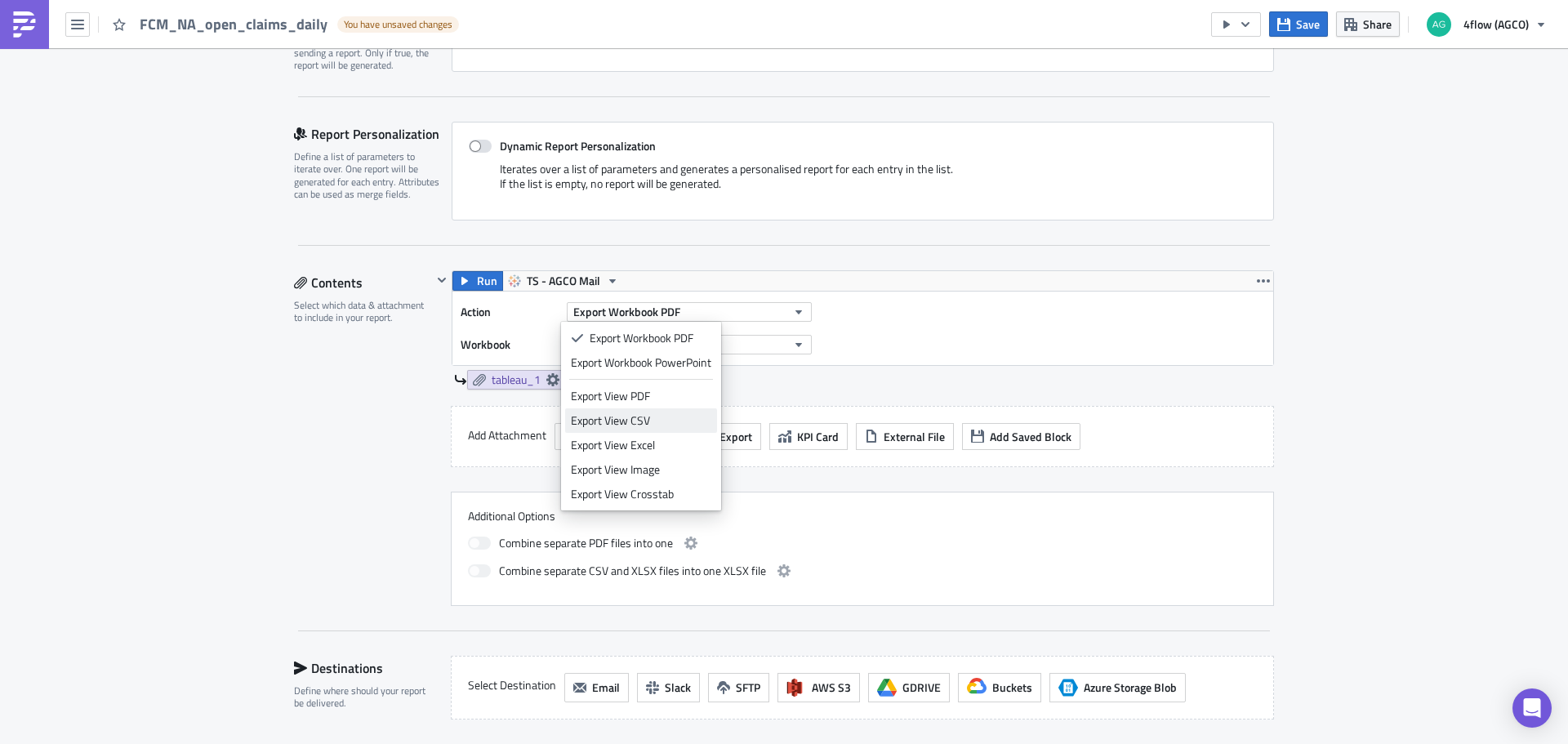
click at [662, 421] on div "Export View CSV" at bounding box center [640, 421] width 141 height 17
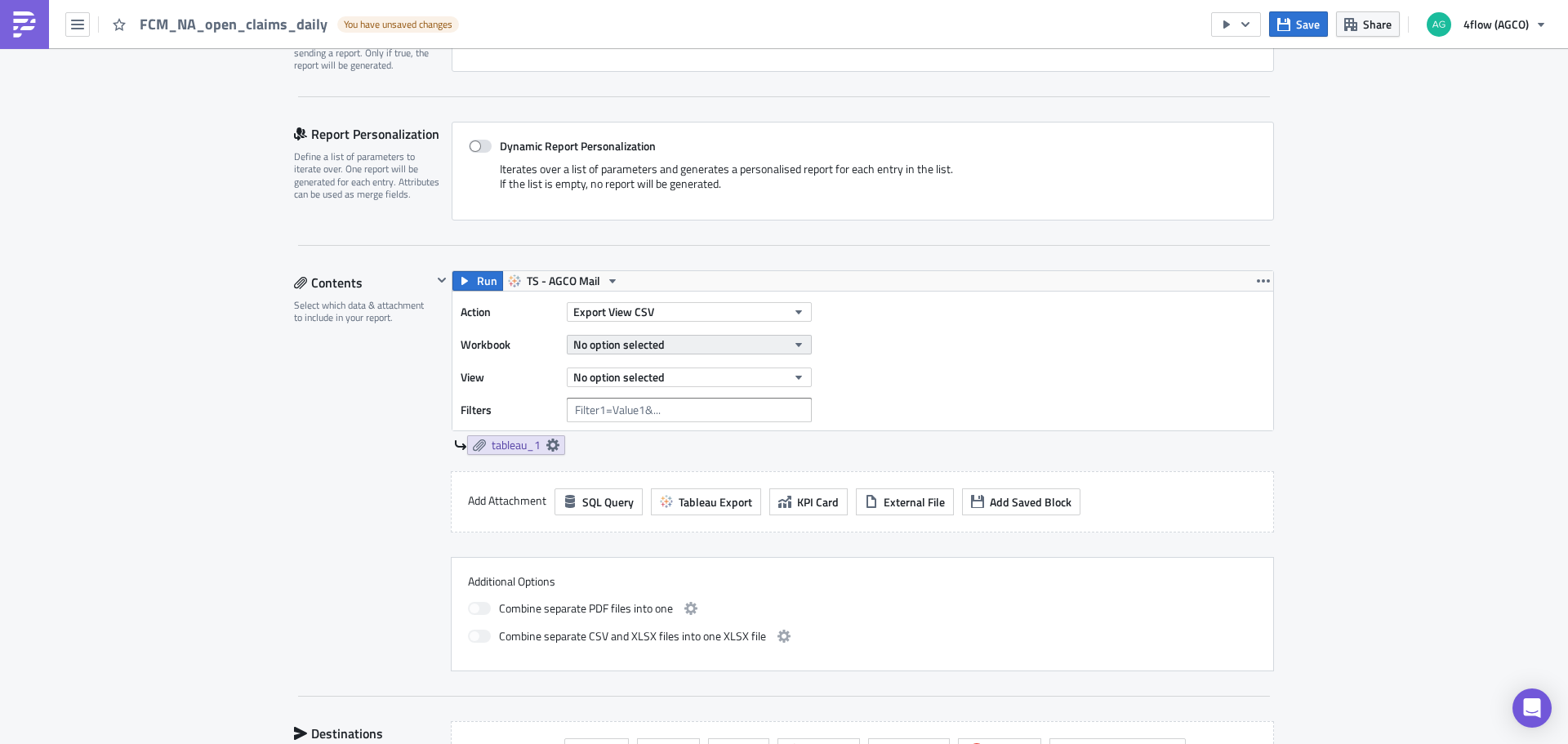
click at [653, 337] on span "No option selected" at bounding box center [619, 344] width 91 height 17
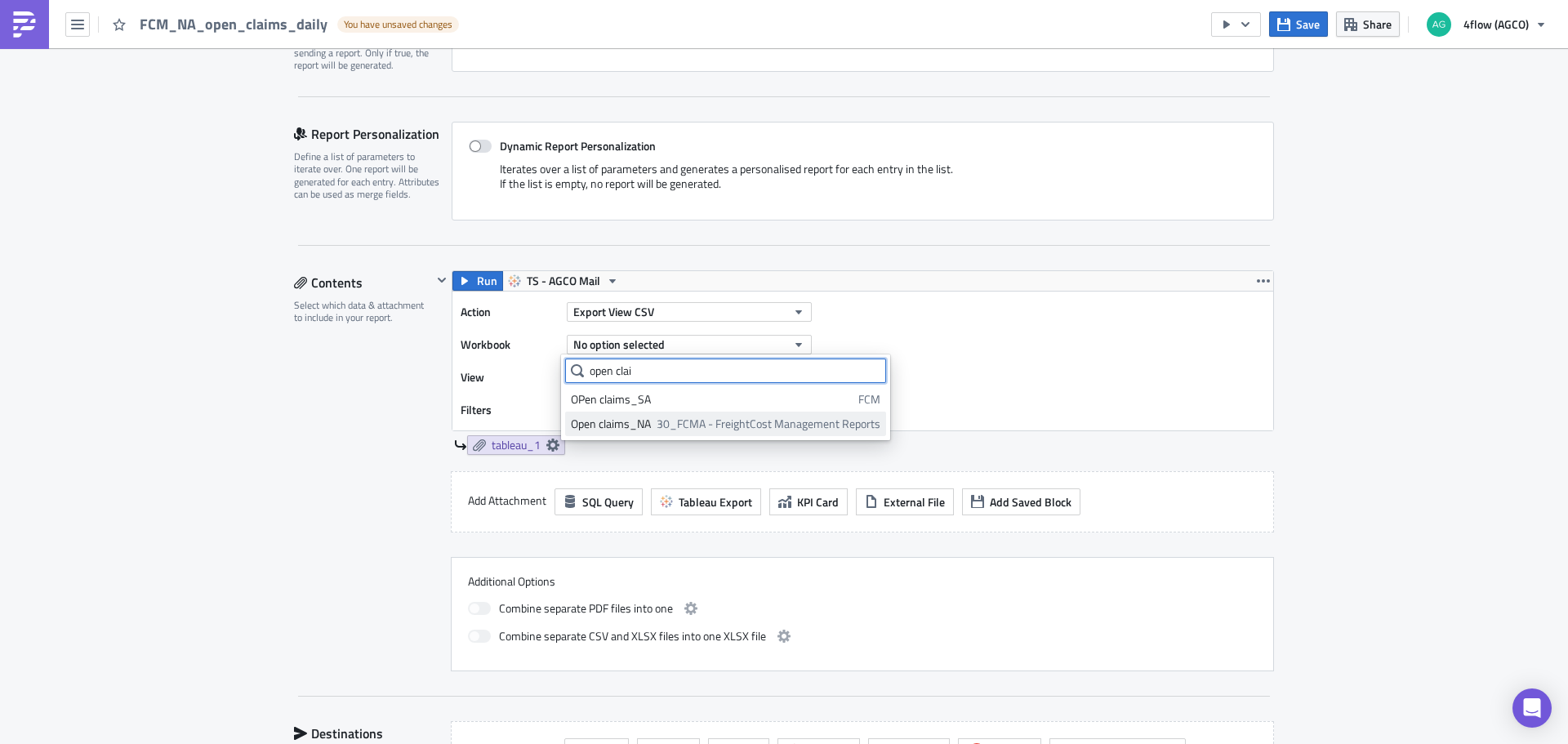
type input "open clai"
click at [665, 423] on span "30_FCMA - FreightCost Management Reports" at bounding box center [768, 424] width 224 height 17
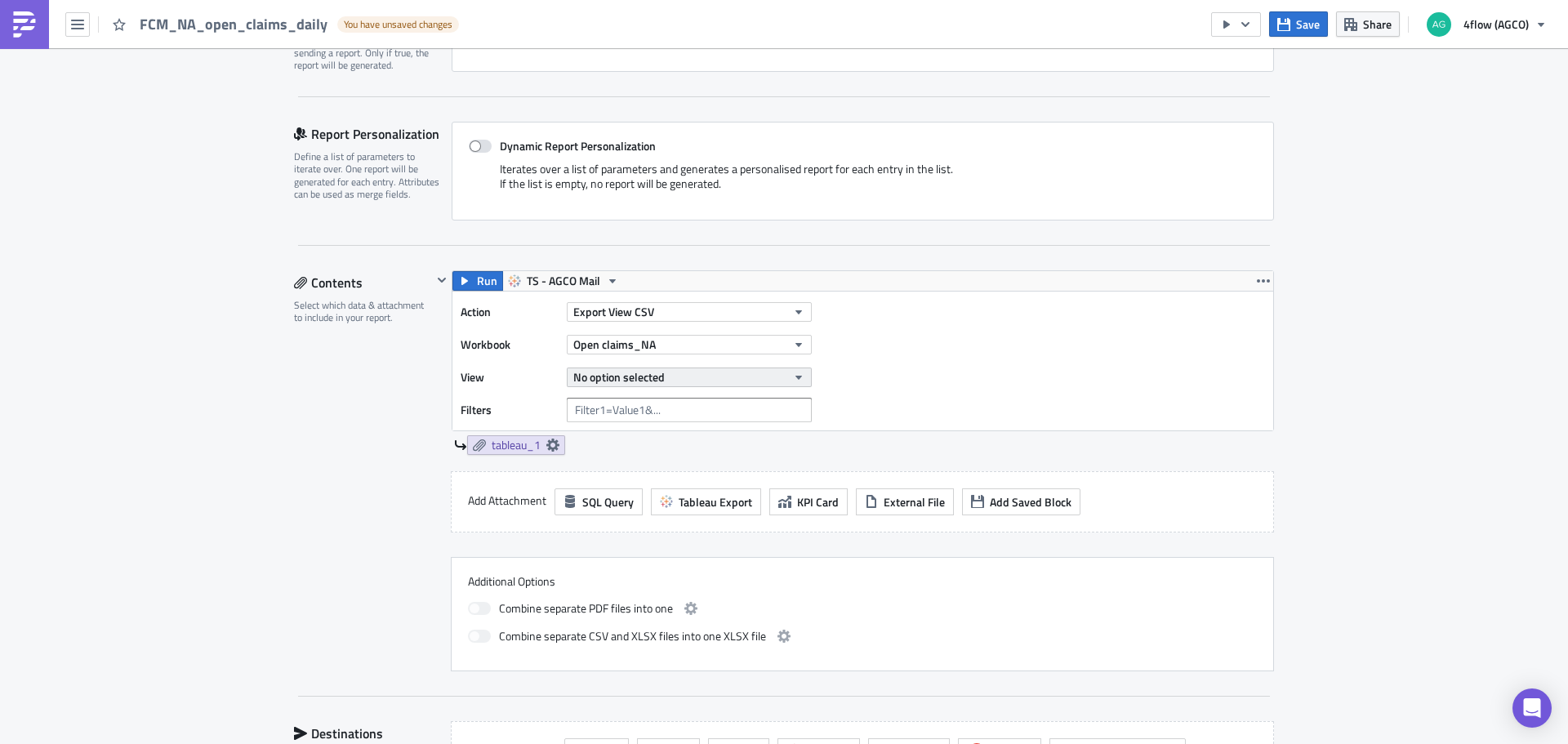
click at [679, 377] on button "No option selected" at bounding box center [689, 377] width 245 height 20
click at [646, 433] on div "Last day claims" at bounding box center [643, 432] width 145 height 17
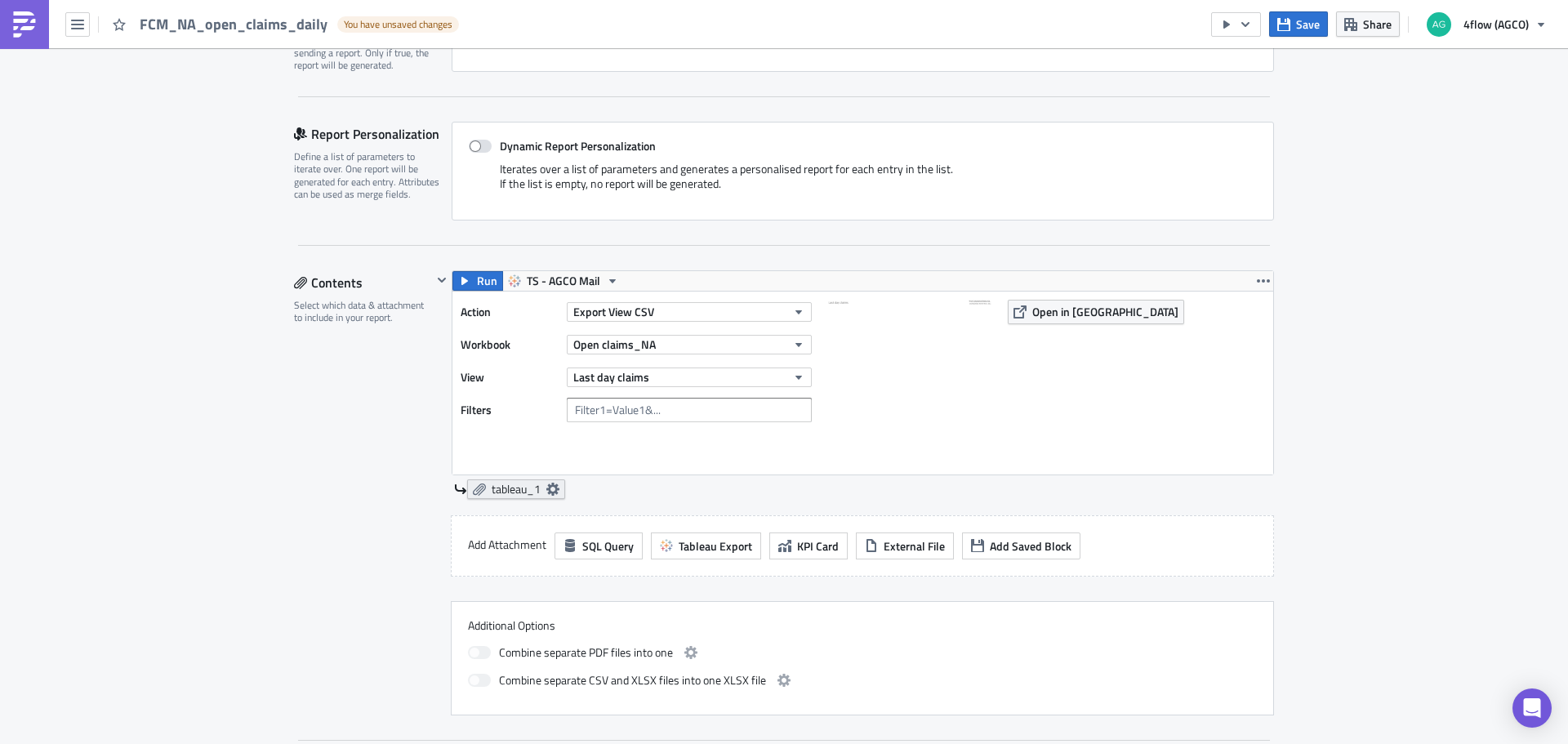
click at [523, 481] on span "tableau_1" at bounding box center [515, 489] width 49 height 15
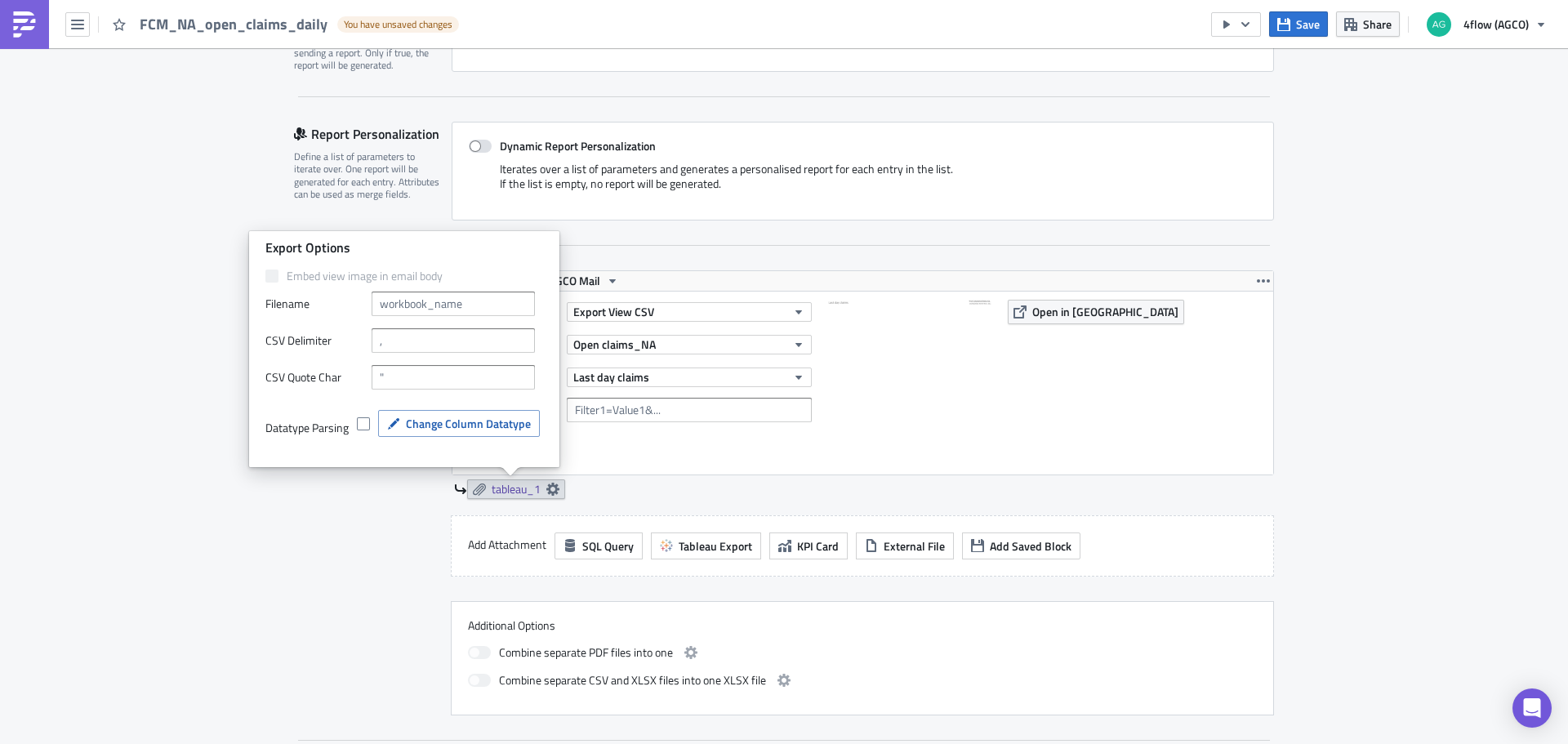
click at [352, 535] on div "Contents Select which data & attachment to include in your report." at bounding box center [363, 492] width 138 height 445
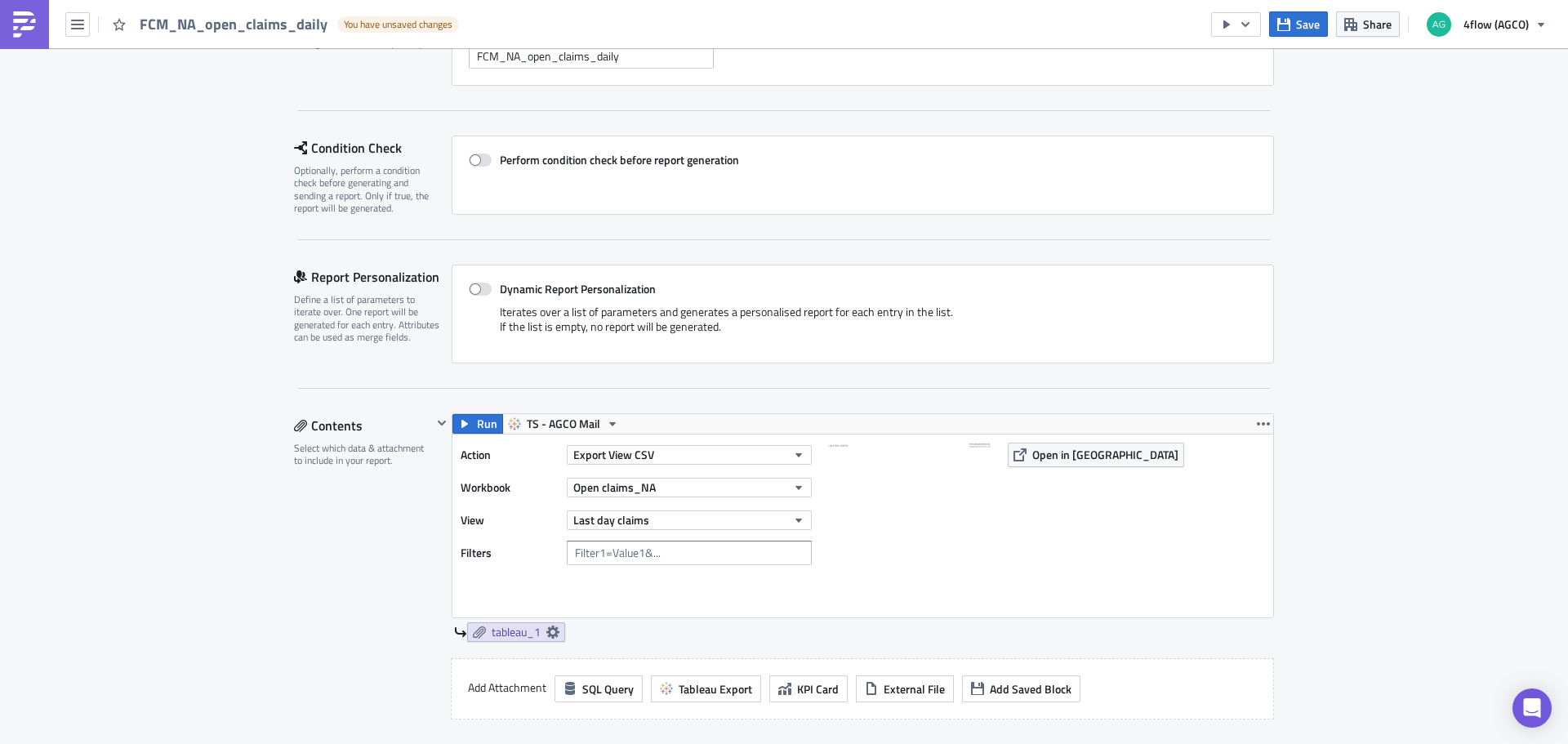
scroll to position [0, 0]
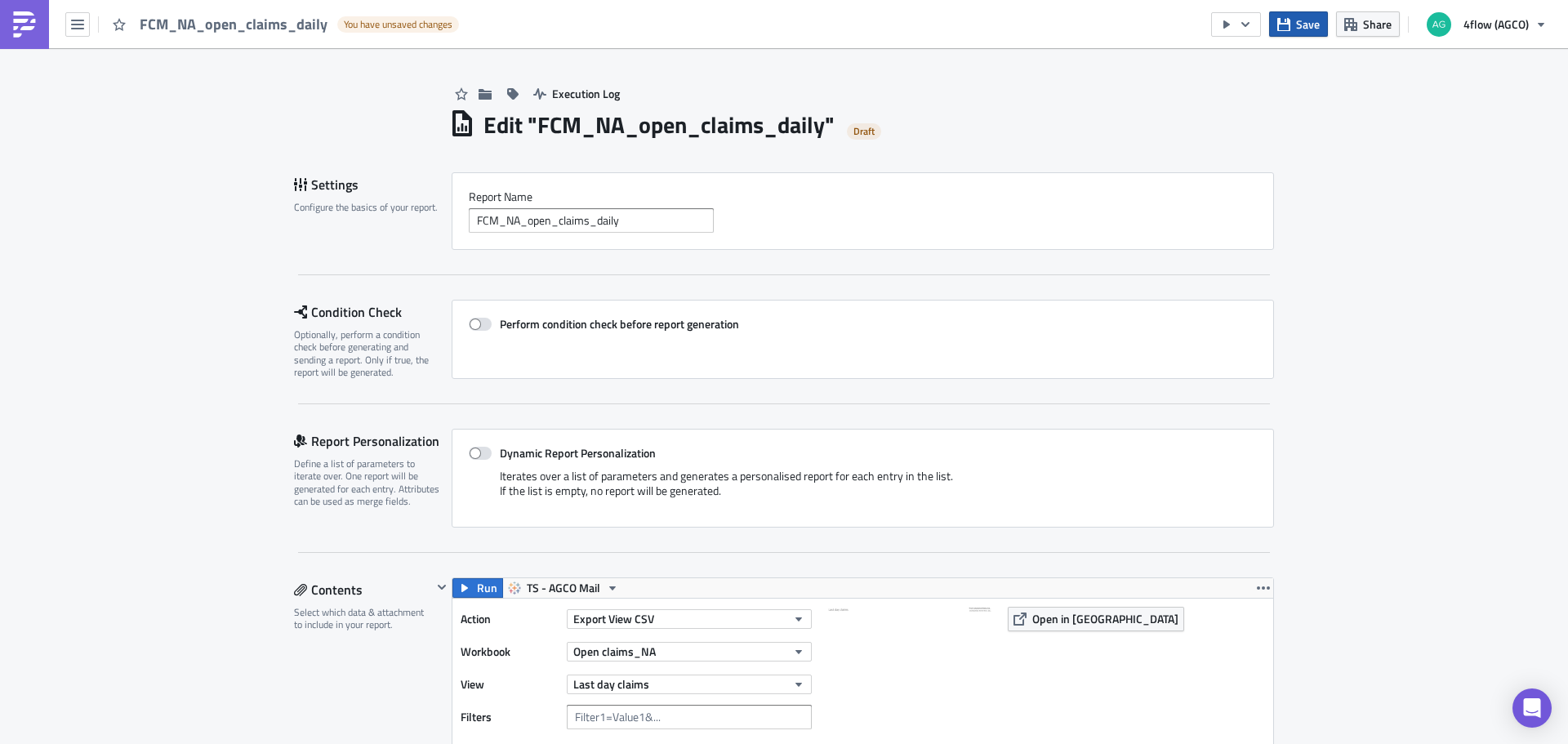
click at [1309, 30] on span "Save" at bounding box center [1307, 24] width 23 height 17
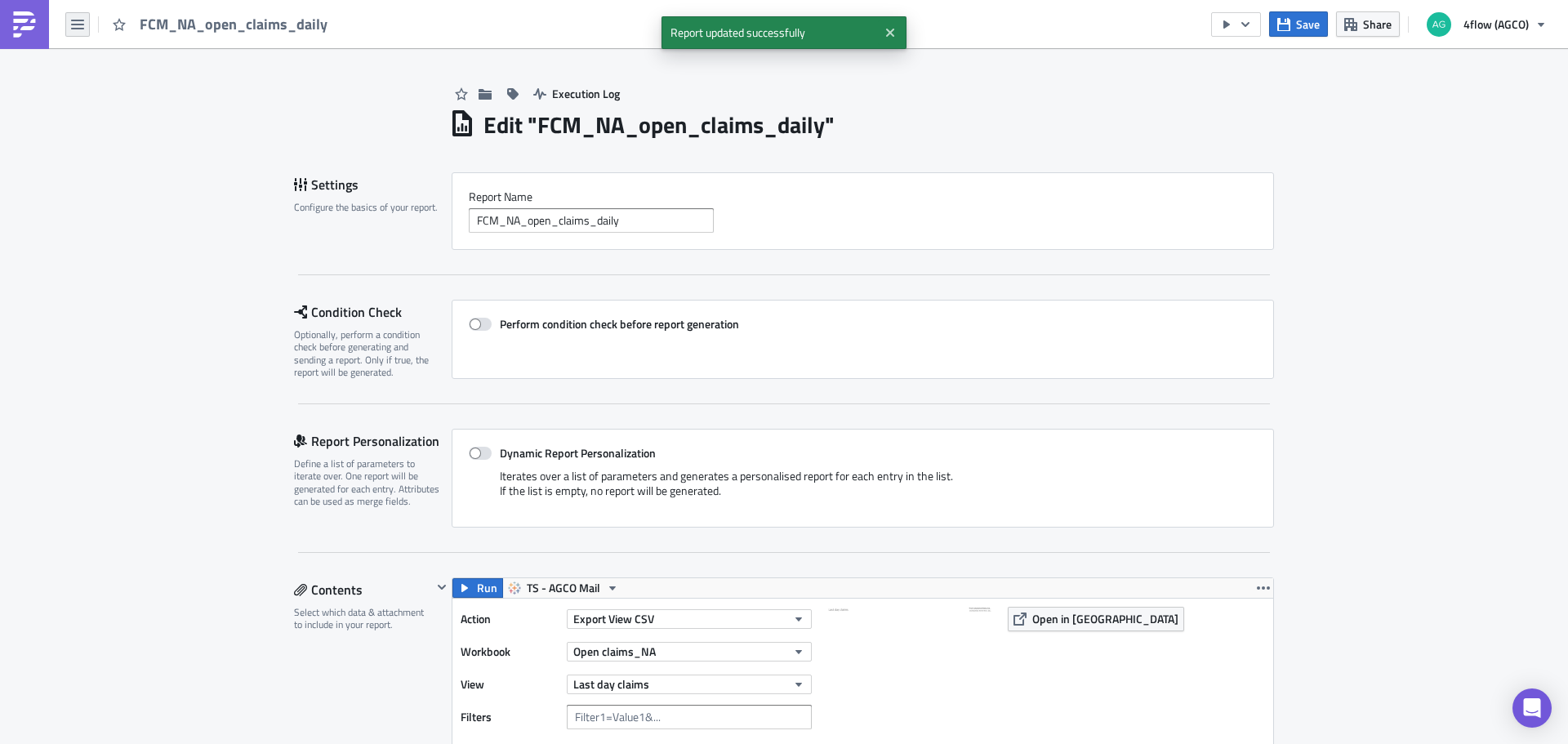
click at [76, 34] on button "button" at bounding box center [77, 24] width 24 height 24
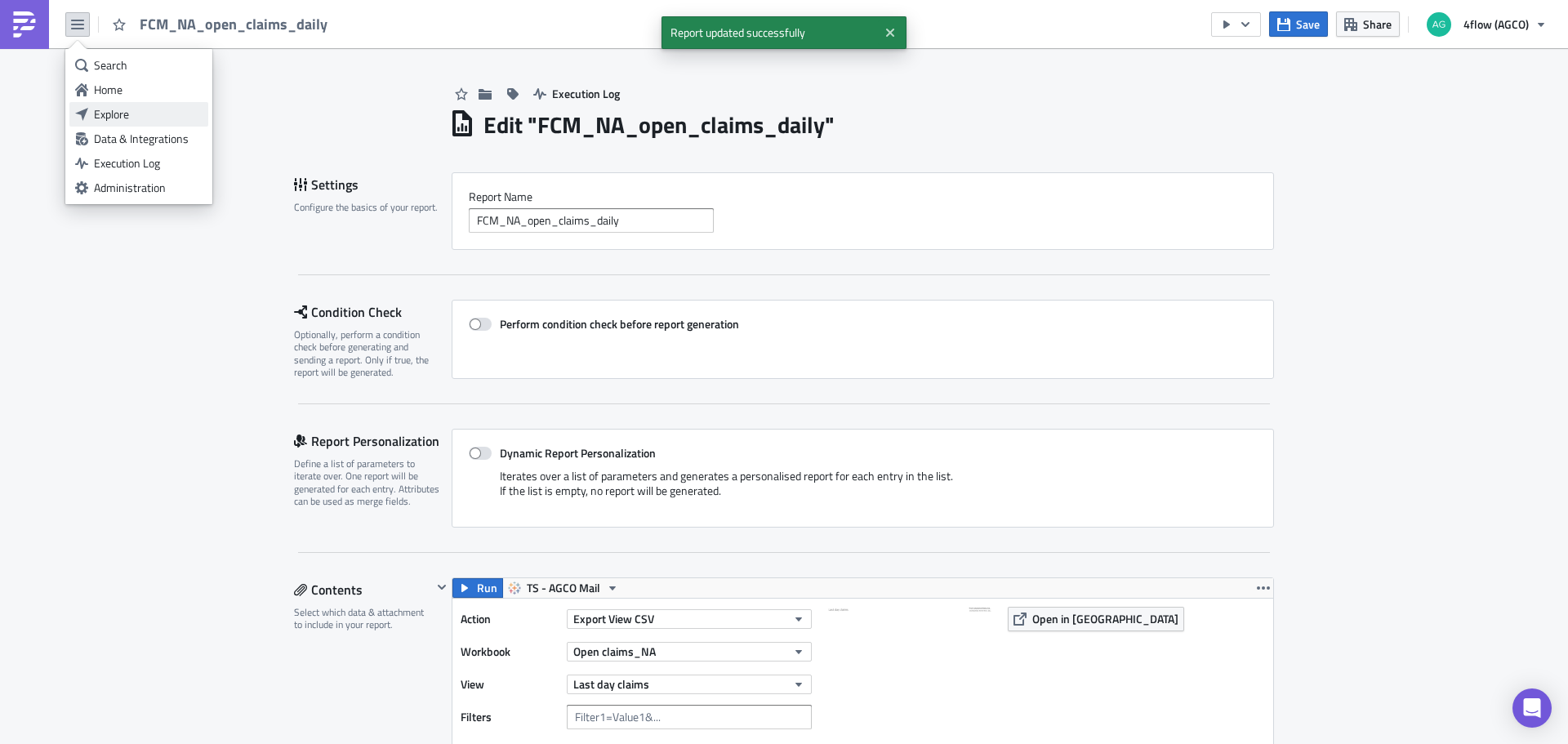
click at [115, 121] on div "Explore" at bounding box center [148, 115] width 109 height 17
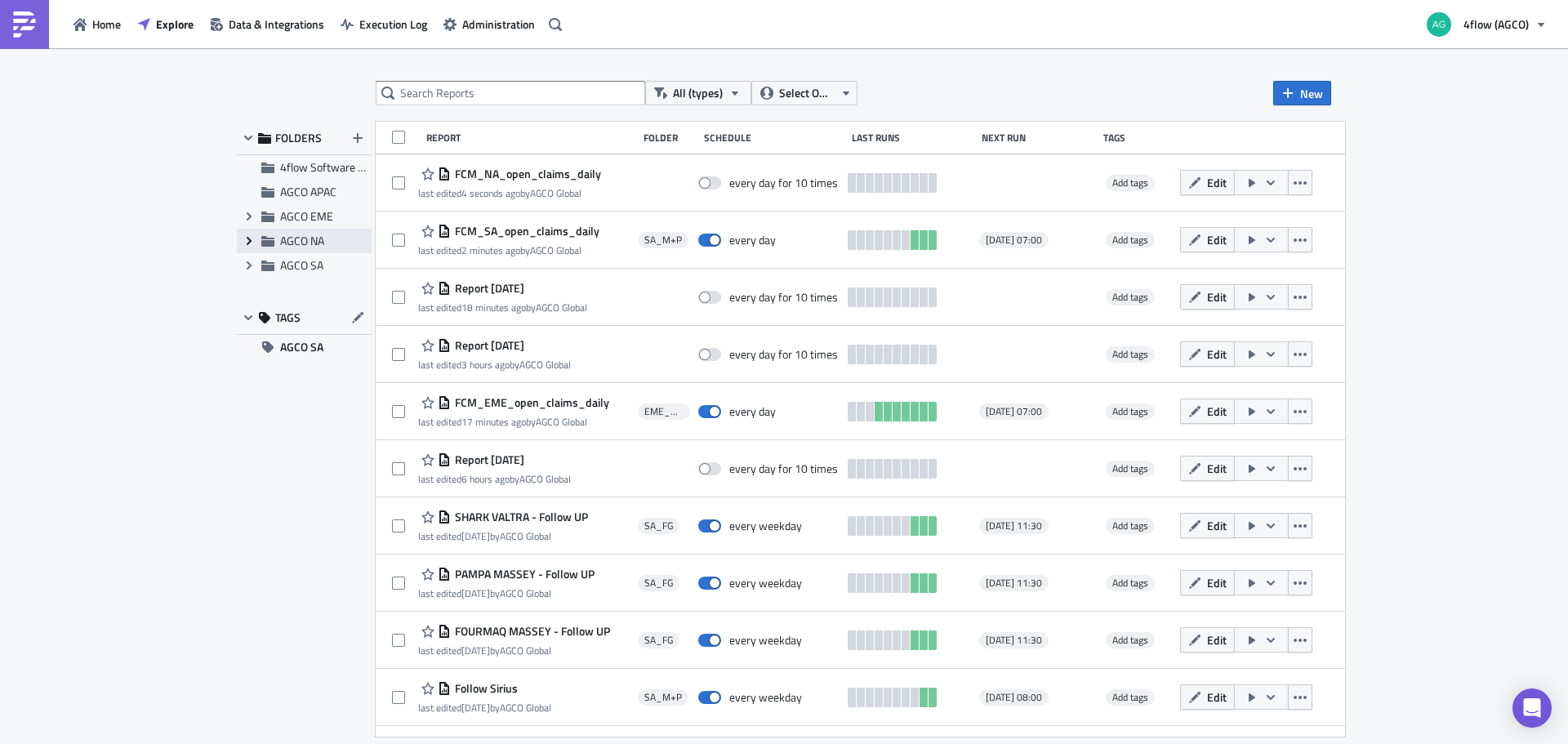
click at [242, 246] on span "Expand group" at bounding box center [249, 240] width 24 height 24
click at [314, 288] on span "NA_M+P" at bounding box center [320, 289] width 44 height 17
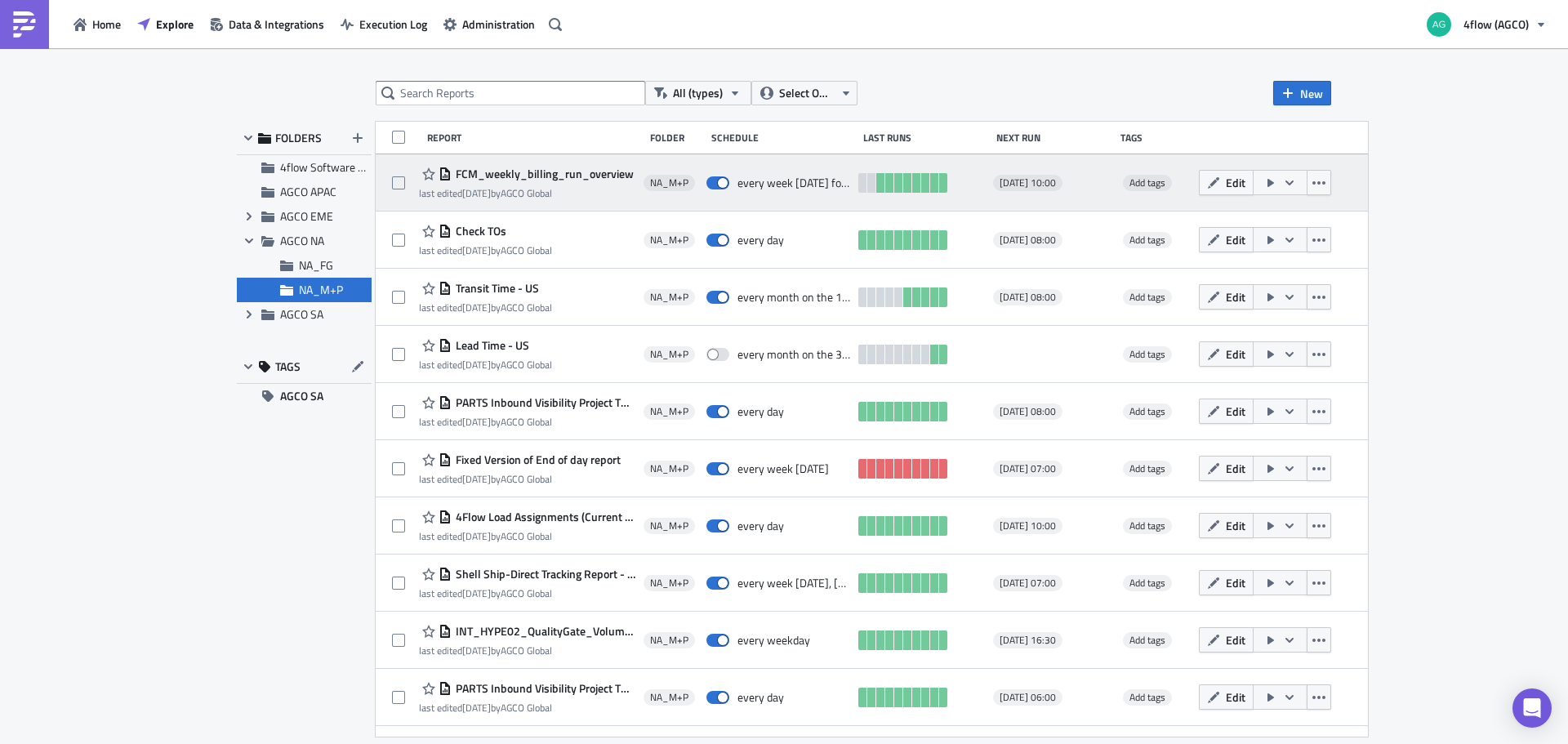
click at [1290, 182] on button "button" at bounding box center [1280, 182] width 55 height 25
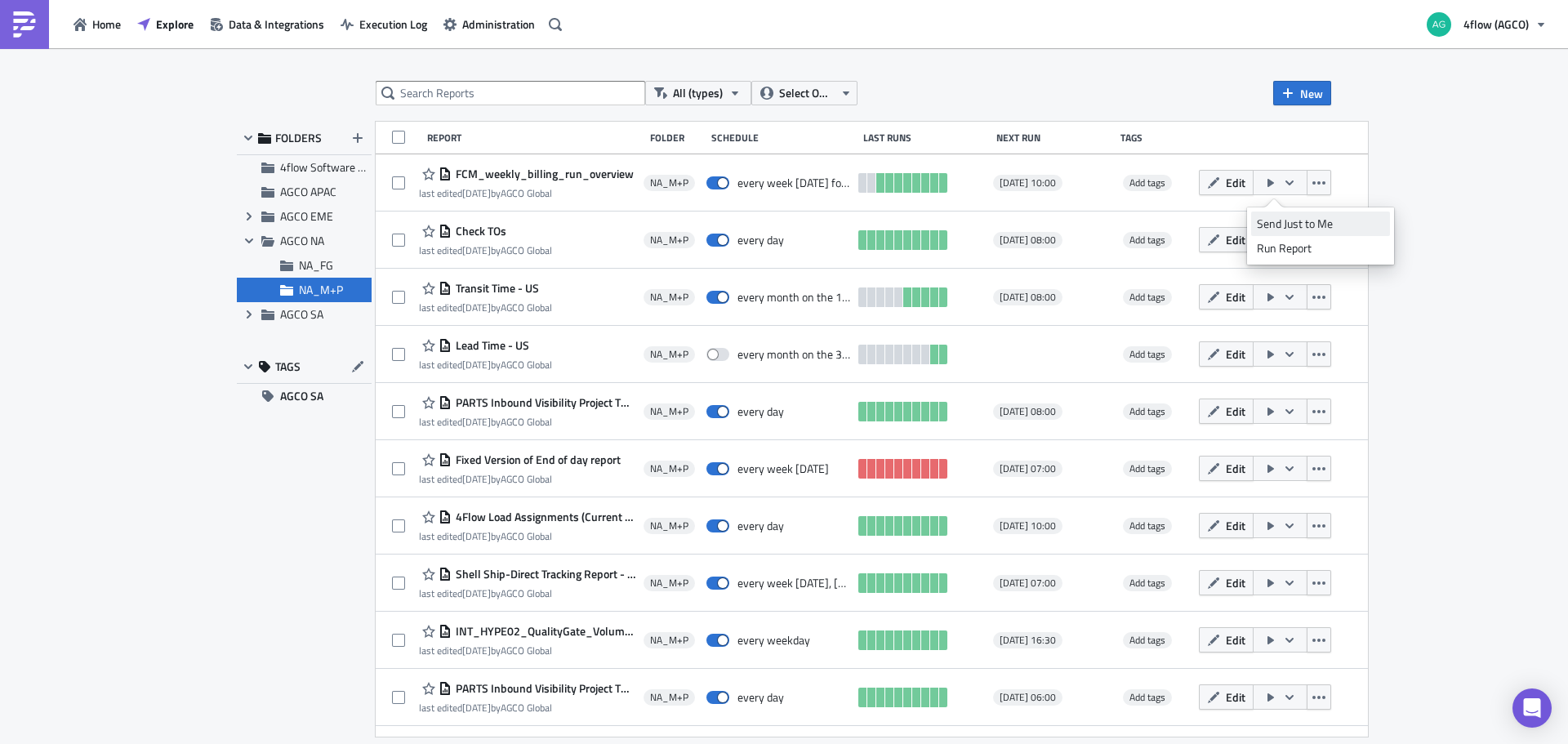
click at [1307, 231] on div "Send Just to Me" at bounding box center [1319, 224] width 127 height 17
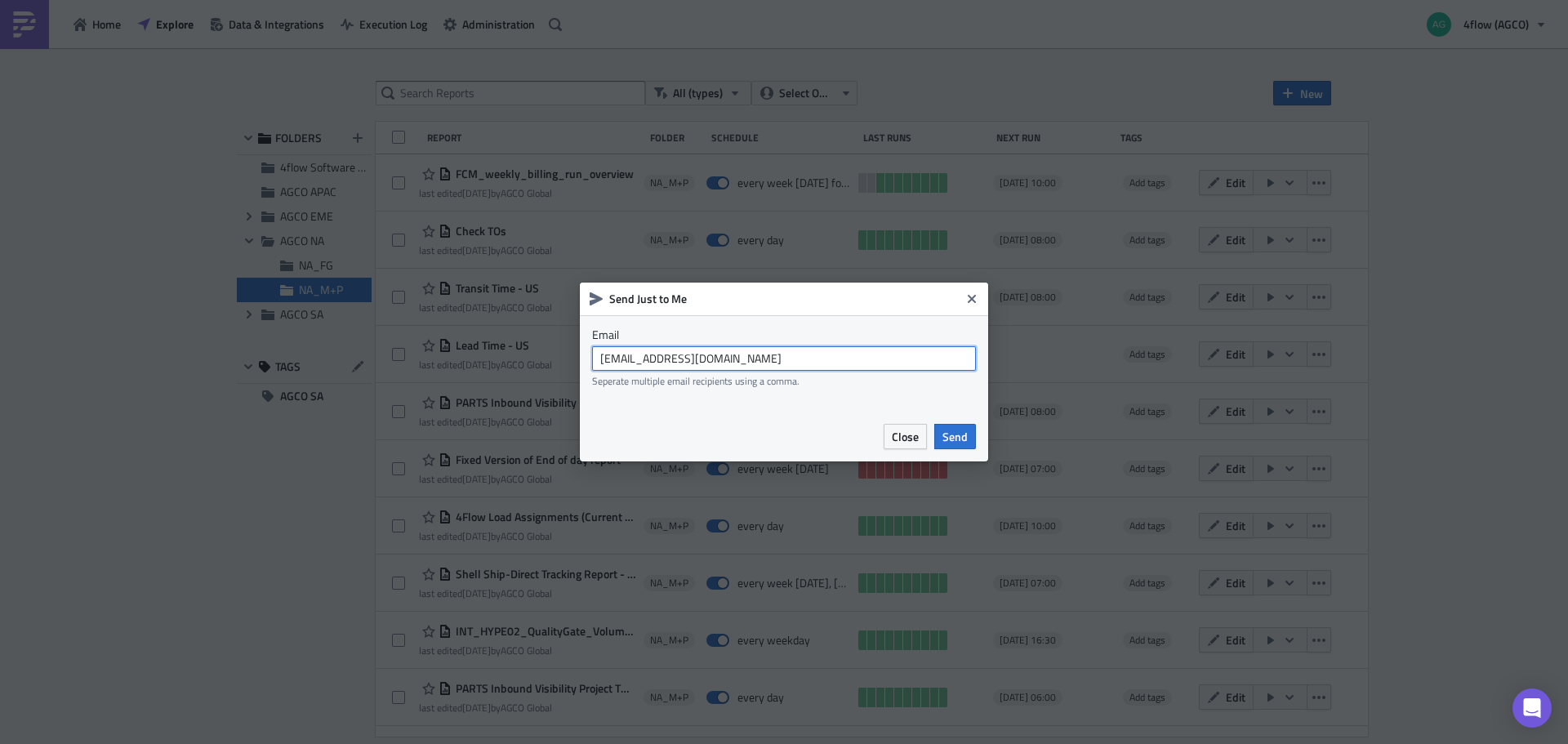
click at [737, 364] on input "[EMAIL_ADDRESS][DOMAIN_NAME]" at bounding box center [784, 357] width 384 height 24
paste input "[PERSON_NAME]"
type input "[PERSON_NAME][EMAIL_ADDRESS][DOMAIN_NAME],[DOMAIN_NAME][EMAIL_ADDRESS][DOMAIN_N…"
click at [966, 300] on icon "Close" at bounding box center [972, 299] width 13 height 13
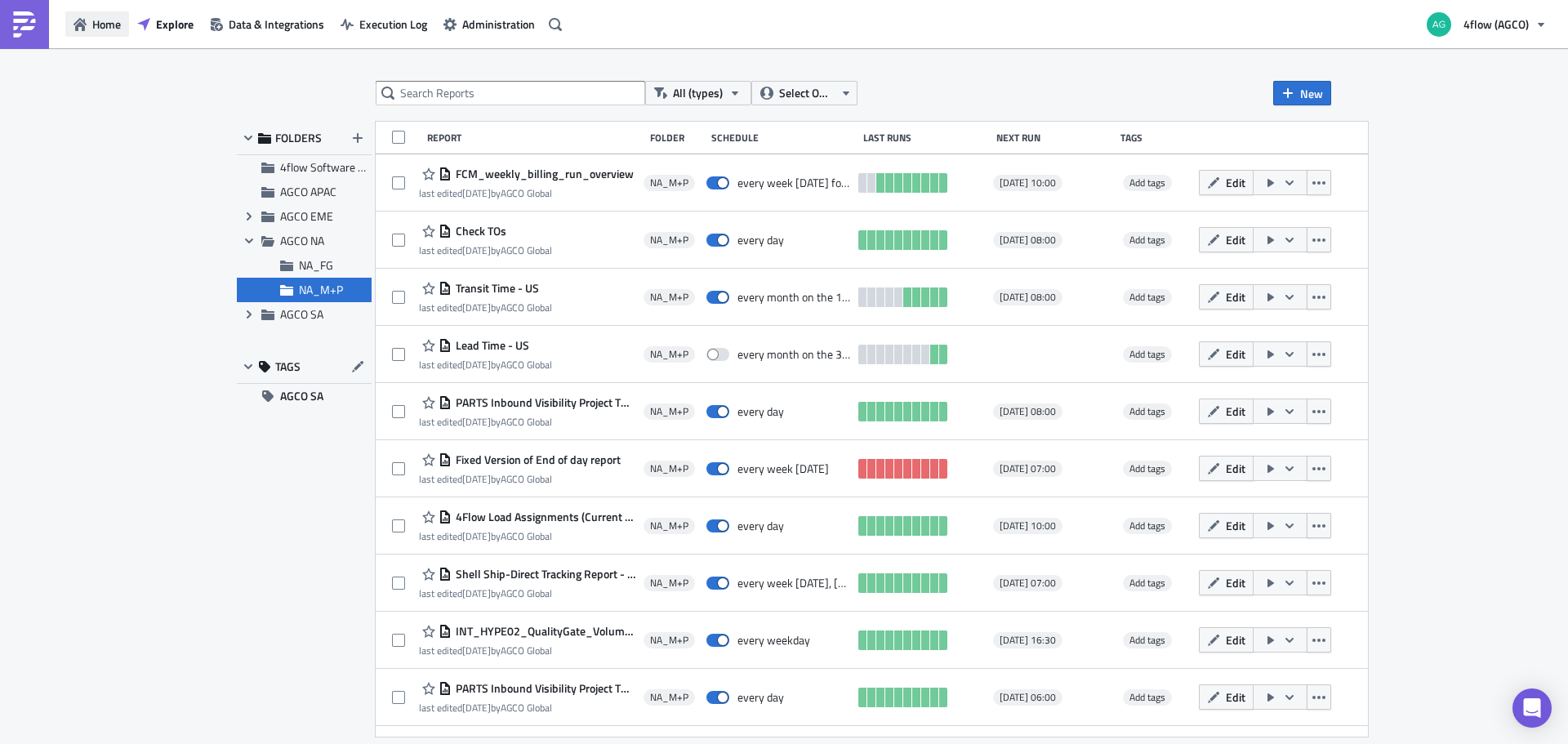
click at [115, 20] on span "Home" at bounding box center [106, 24] width 28 height 17
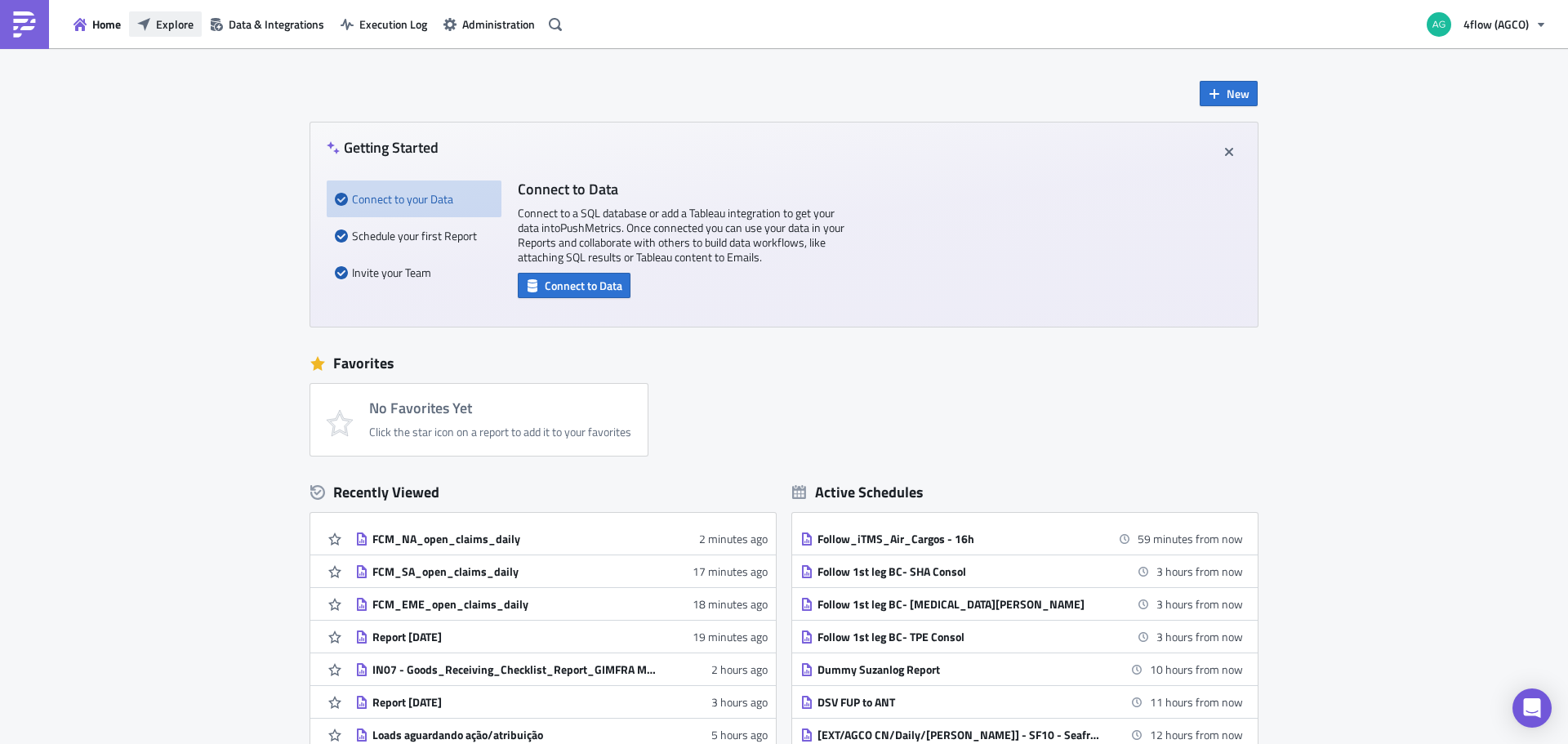
click at [166, 25] on span "Explore" at bounding box center [175, 24] width 37 height 17
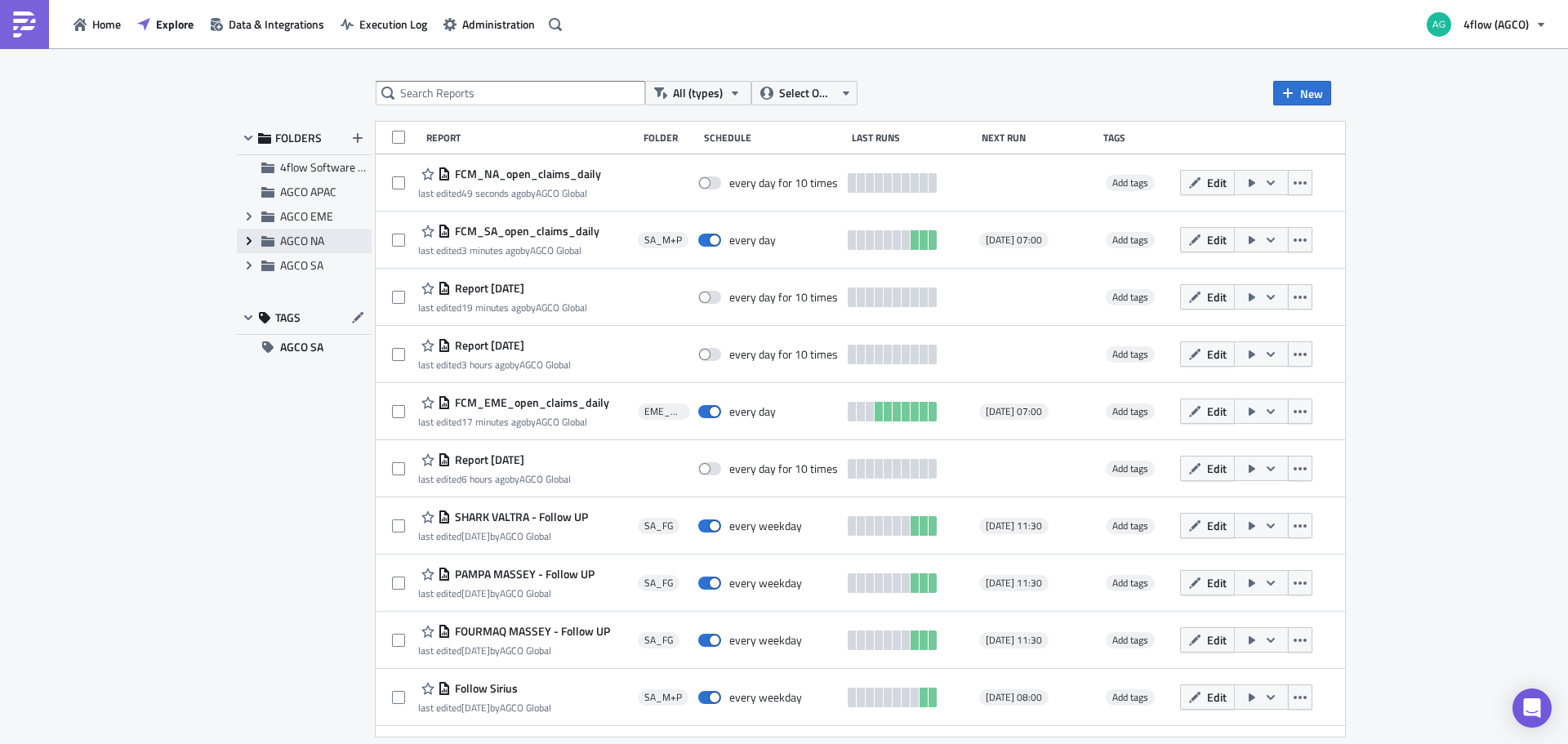
click at [241, 236] on span "Expand group" at bounding box center [249, 240] width 24 height 24
click at [309, 293] on span "NA_M+P" at bounding box center [320, 289] width 44 height 17
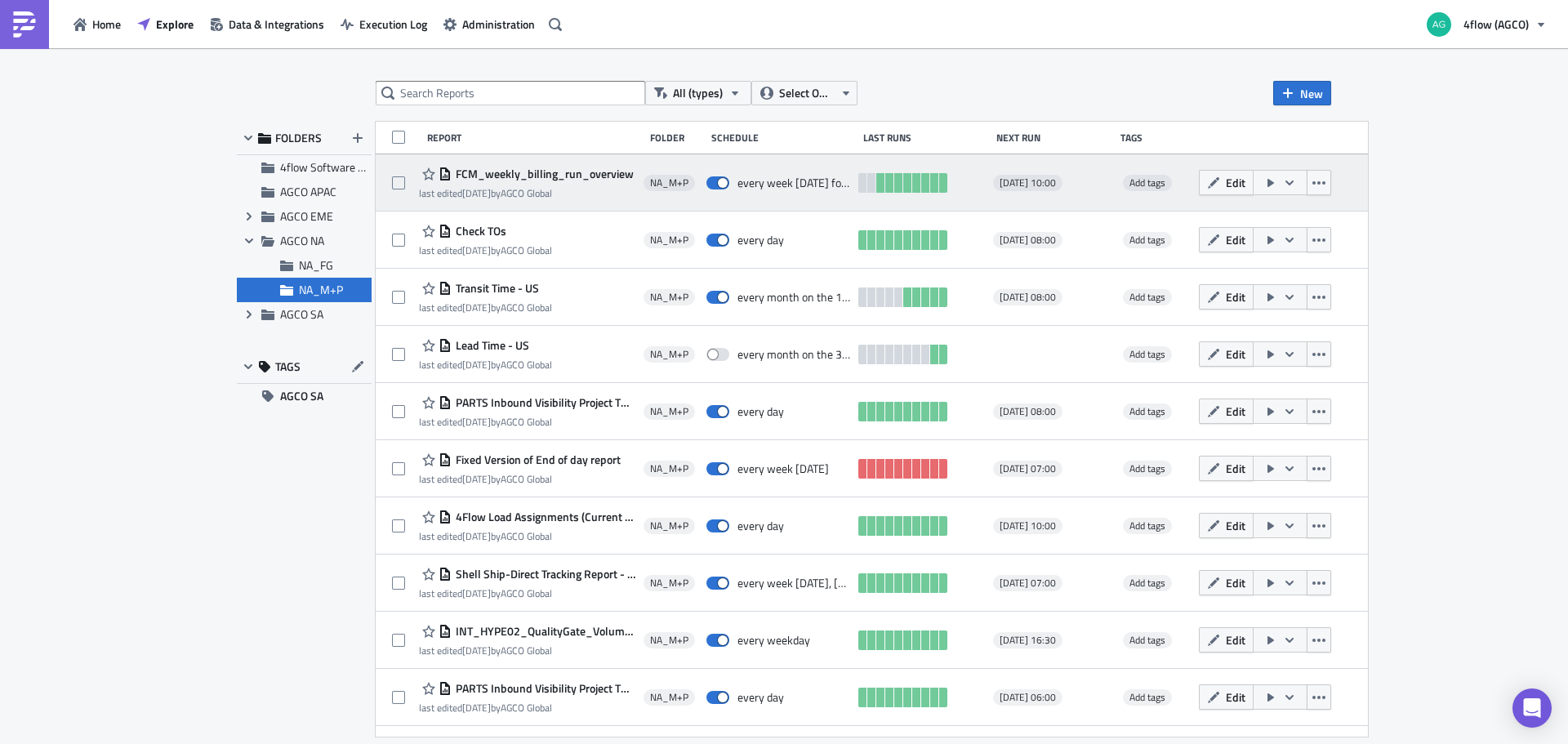
click at [506, 173] on span "FCM_weekly_billing_run_overview" at bounding box center [542, 174] width 182 height 15
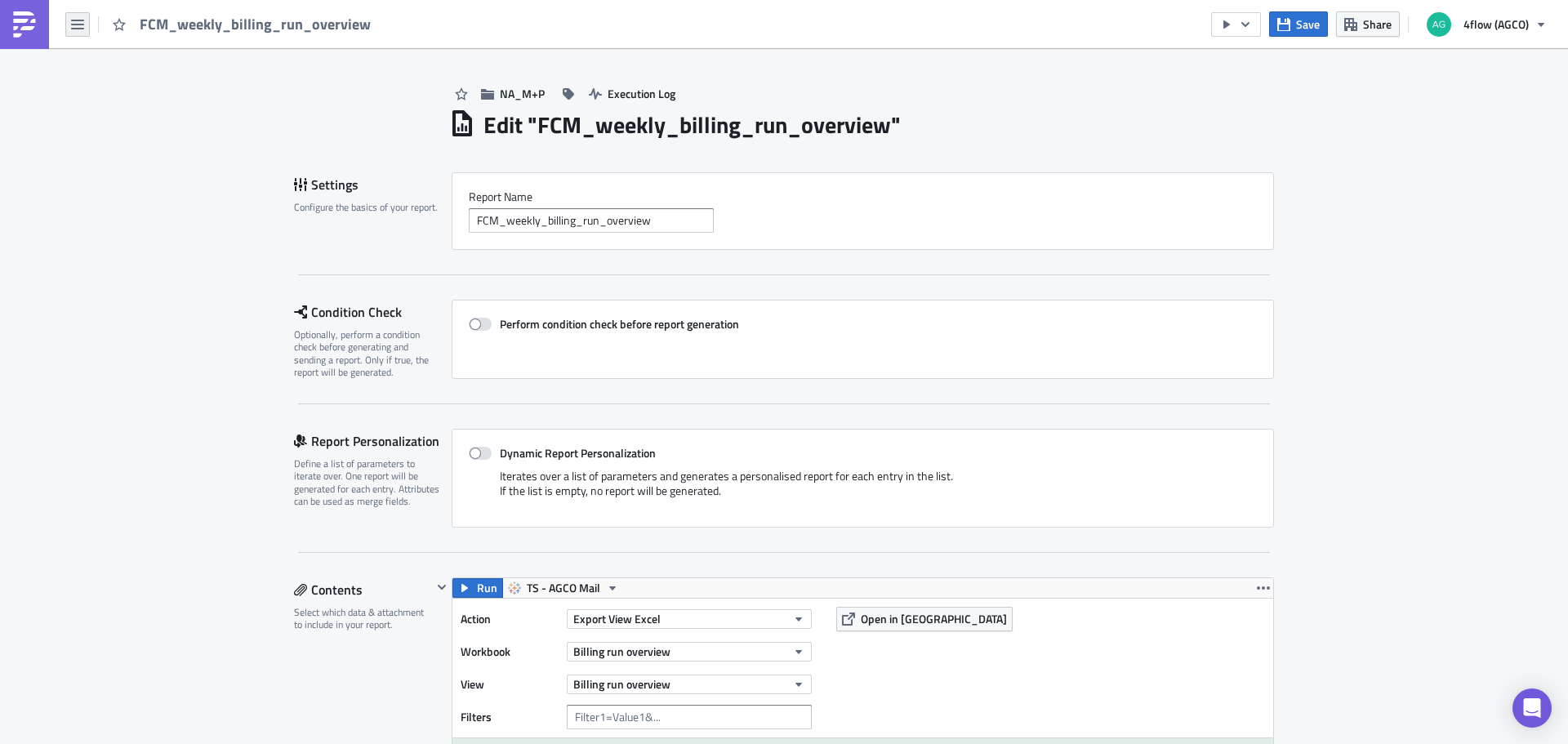
click at [82, 27] on icon "button" at bounding box center [77, 25] width 13 height 13
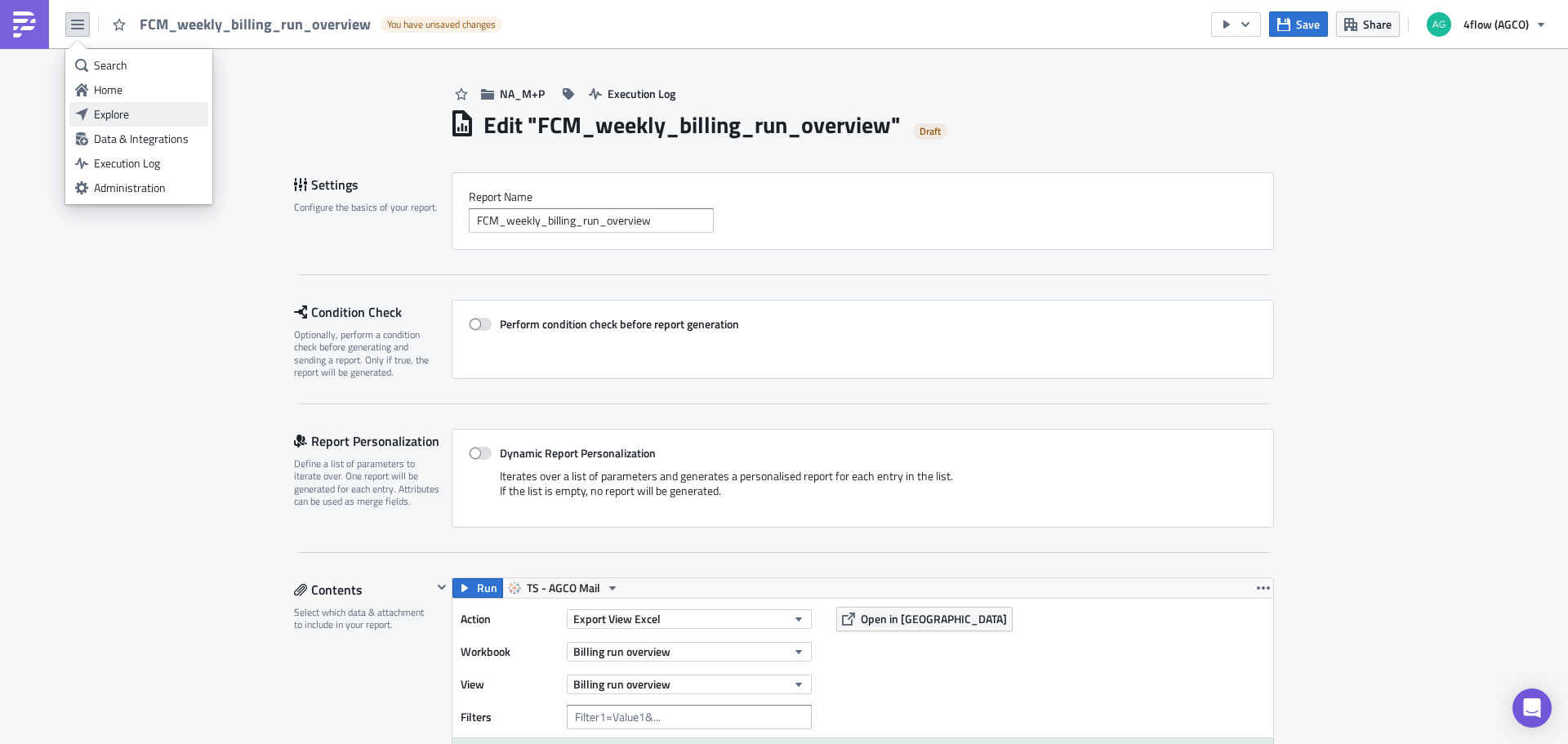
click at [149, 116] on div "Explore" at bounding box center [148, 115] width 109 height 17
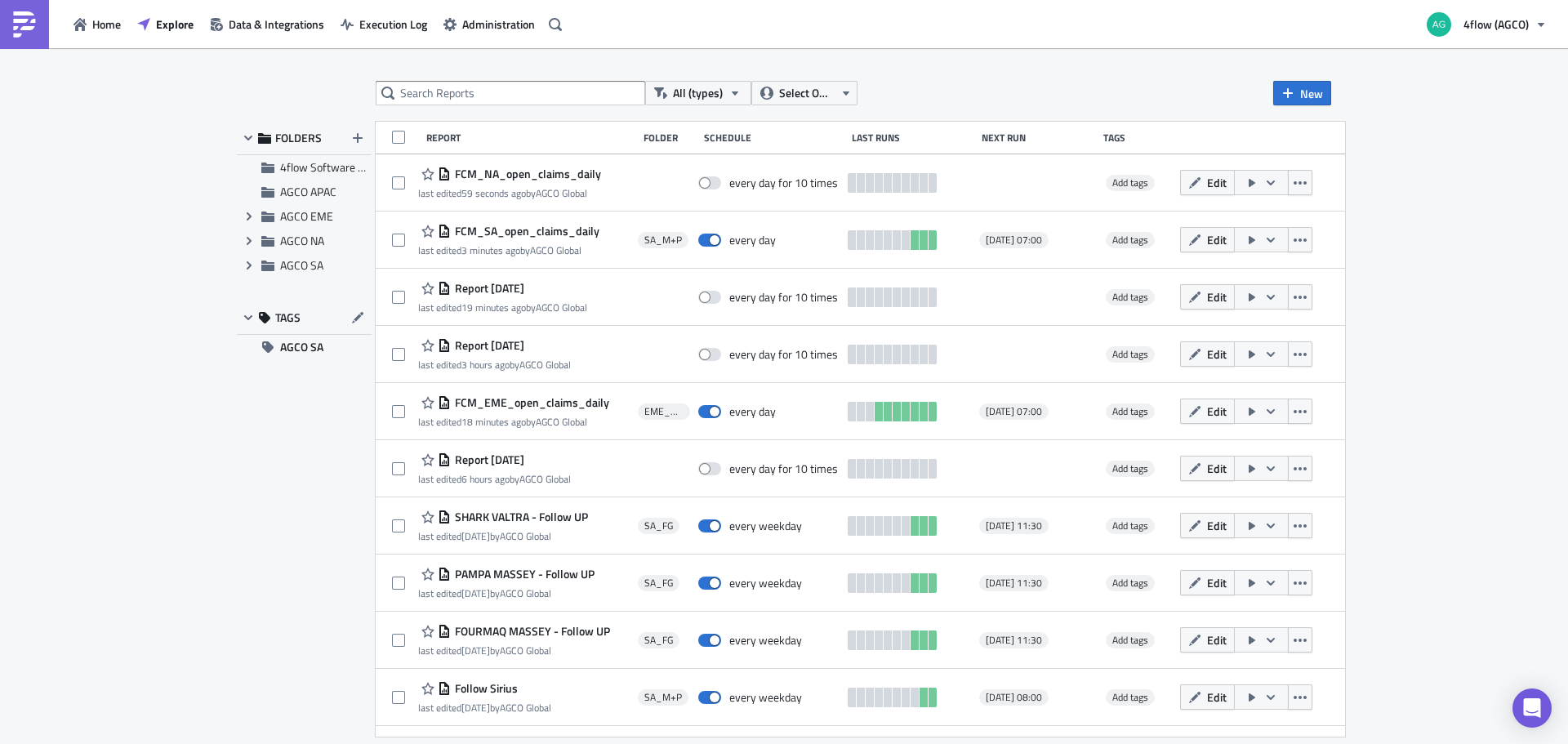
click at [254, 239] on icon "Expand group" at bounding box center [249, 241] width 13 height 13
click at [295, 289] on div "NA_M+P" at bounding box center [304, 289] width 135 height 24
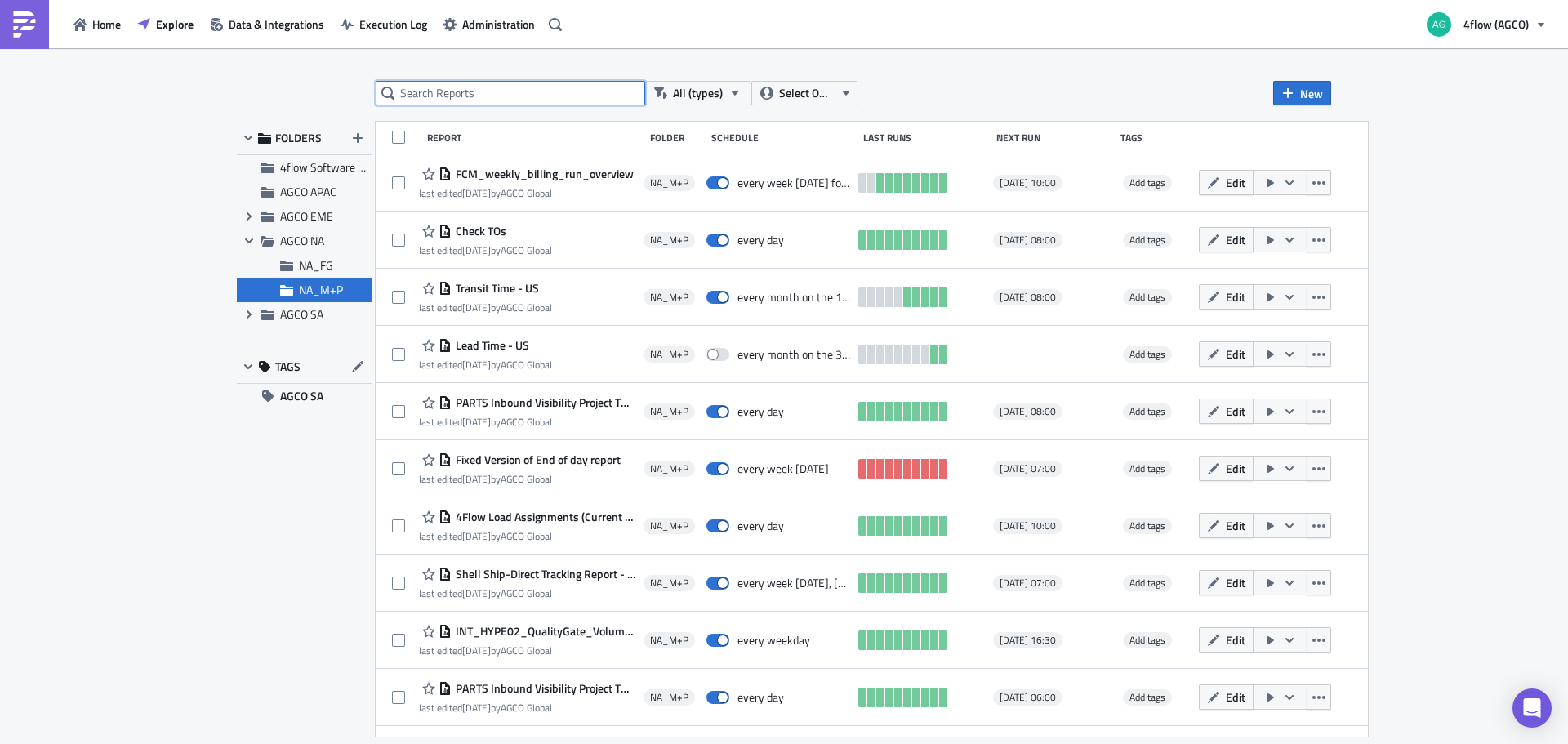
click at [470, 96] on input "text" at bounding box center [510, 92] width 269 height 24
type input "fcm"
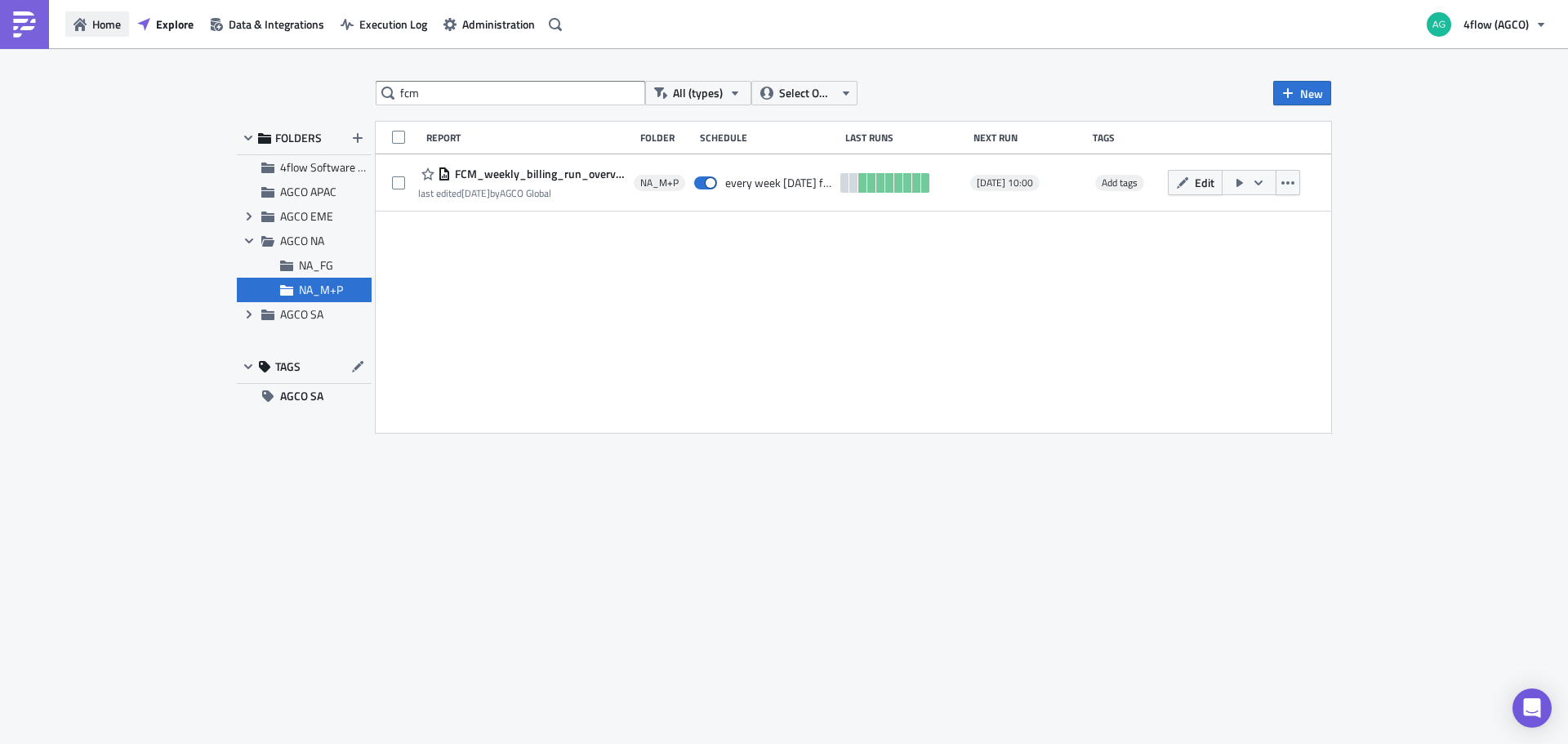
click at [106, 28] on span "Home" at bounding box center [106, 24] width 28 height 17
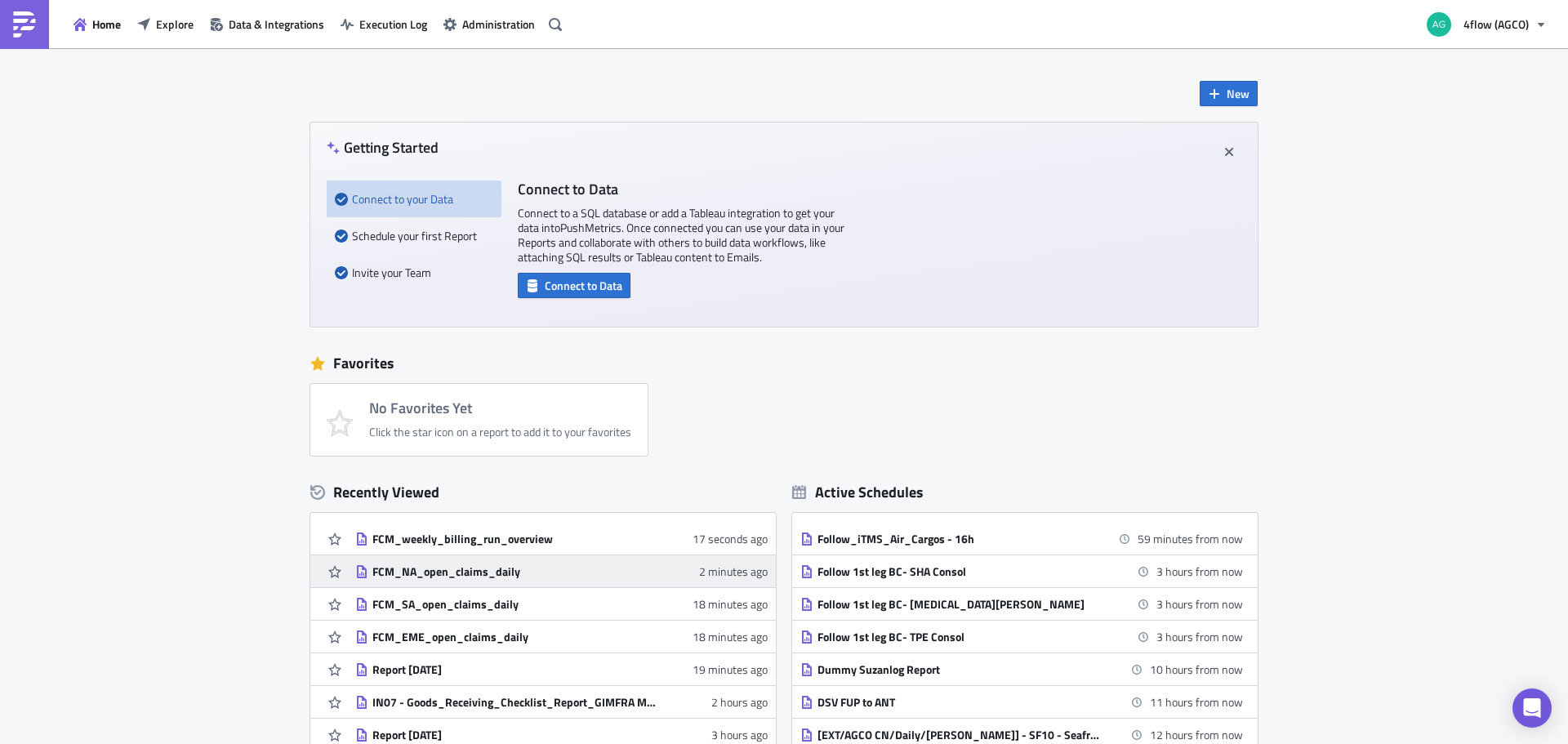
click at [428, 571] on div "FCM_NA_open_claims_daily" at bounding box center [515, 572] width 286 height 15
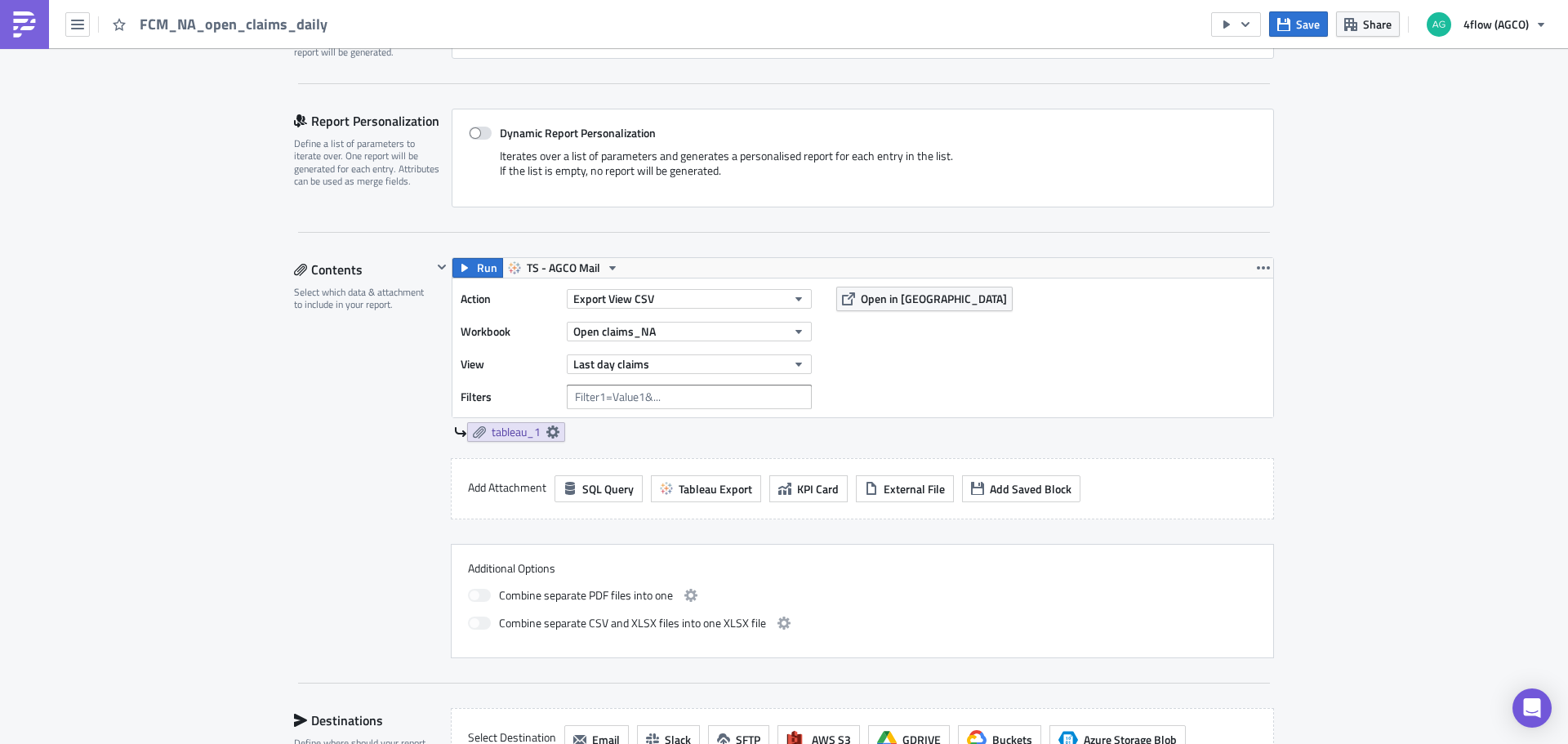
scroll to position [327, 0]
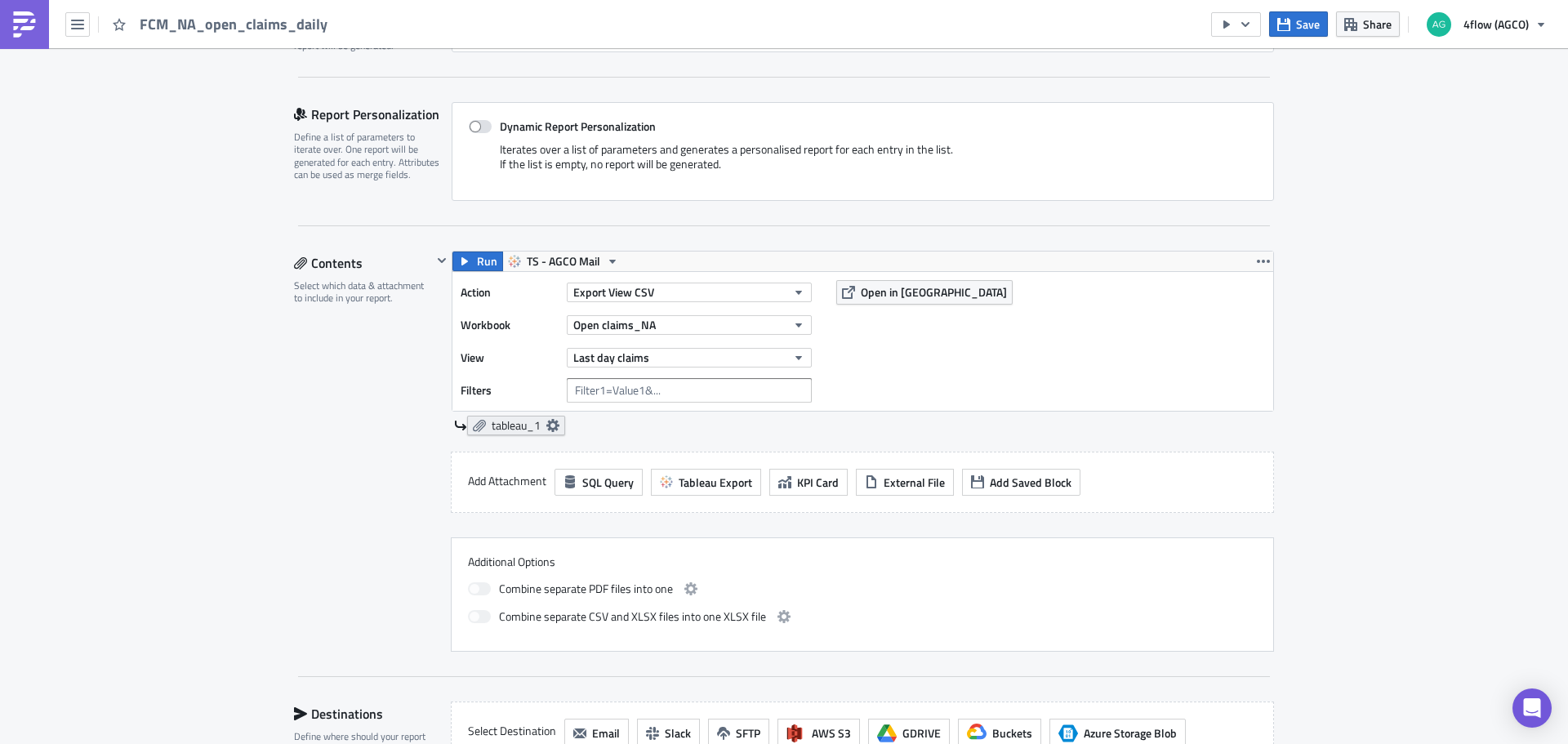
click at [534, 420] on span "tableau_1" at bounding box center [515, 426] width 49 height 15
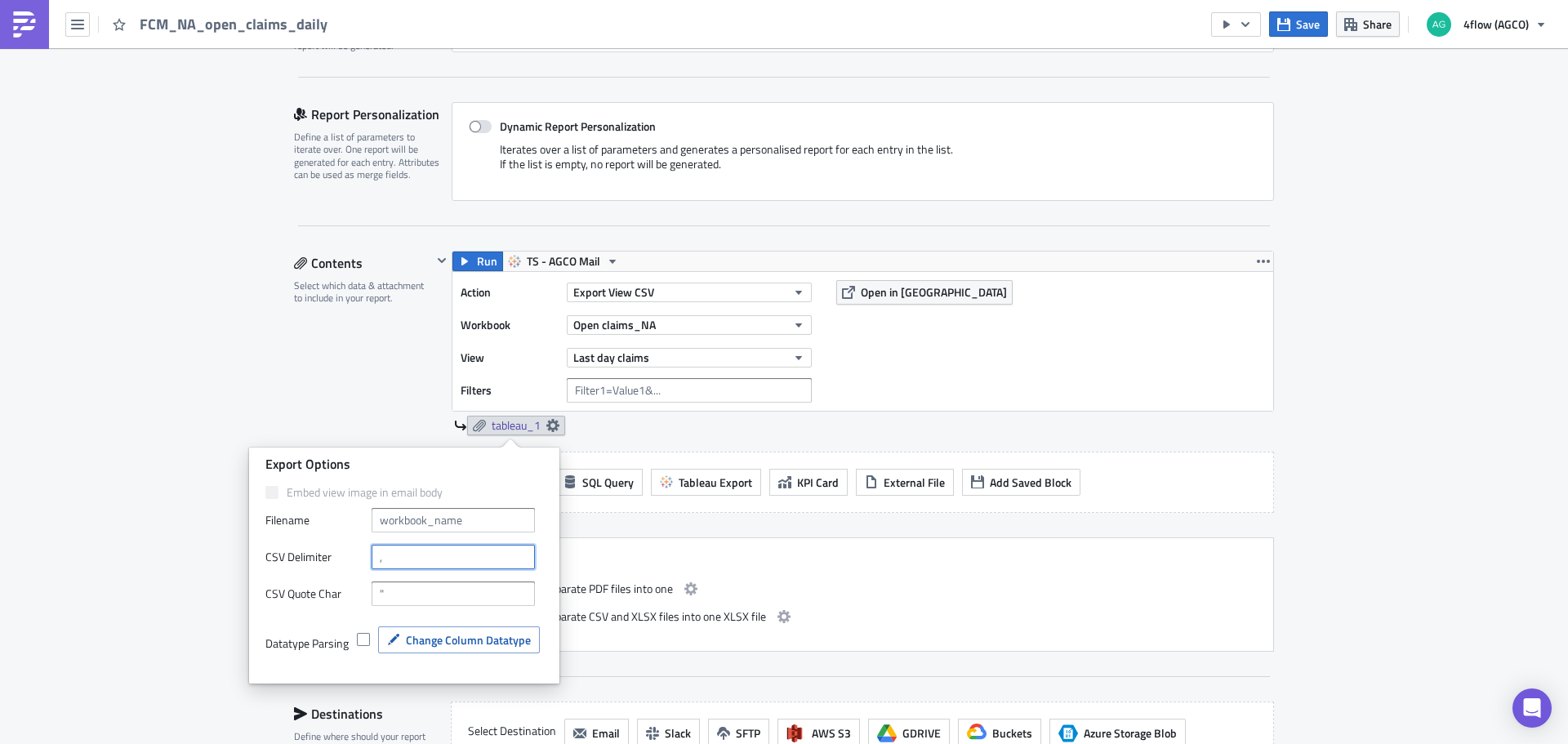
drag, startPoint x: 397, startPoint y: 554, endPoint x: 364, endPoint y: 558, distance: 33.2
click at [364, 558] on div "CSV Delimiter" at bounding box center [404, 556] width 278 height 24
drag, startPoint x: 384, startPoint y: 561, endPoint x: 436, endPoint y: 553, distance: 52.6
click at [436, 553] on input "text" at bounding box center [453, 556] width 163 height 24
click at [425, 636] on span "Change Column Datatype" at bounding box center [468, 639] width 125 height 17
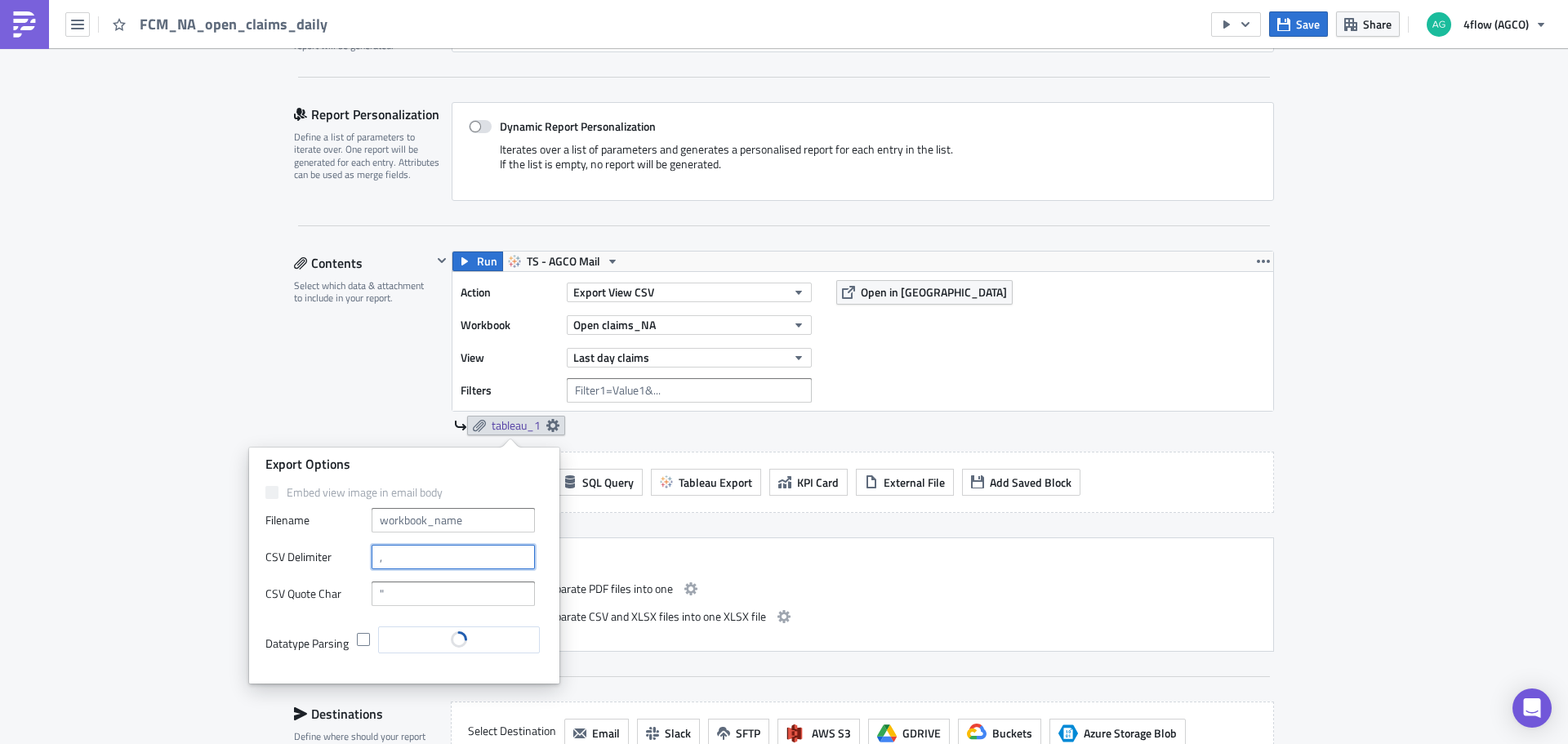
drag, startPoint x: 382, startPoint y: 561, endPoint x: 405, endPoint y: 559, distance: 23.1
click at [368, 560] on div "CSV Delimiter" at bounding box center [404, 556] width 278 height 24
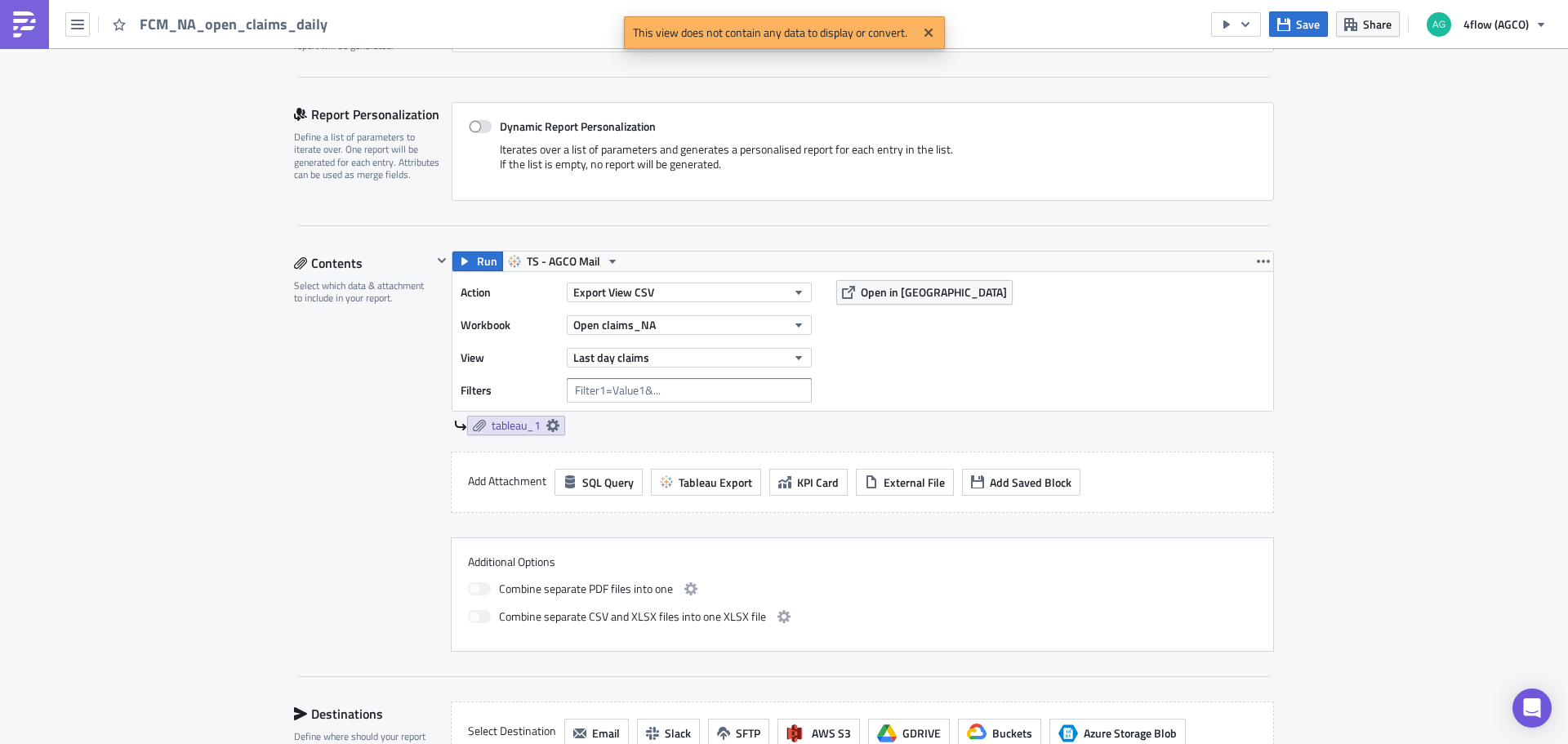
click at [278, 414] on div "Execution Log Edit " FCM_NA_open_claims_daily " Settings Configure the basics o…" at bounding box center [784, 393] width 1013 height 1344
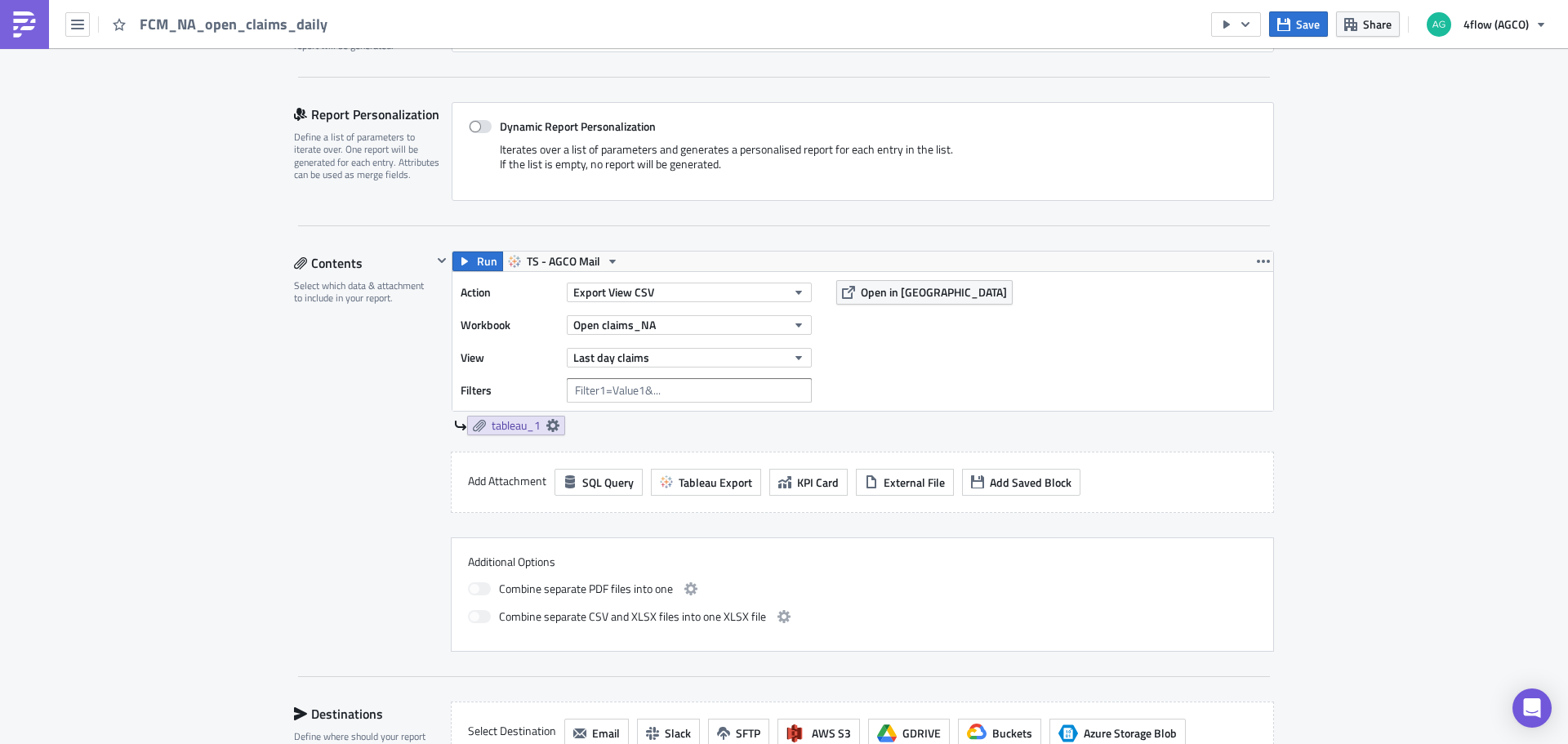
click at [249, 420] on div "Execution Log Edit " FCM_NA_open_claims_daily " Settings Configure the basics o…" at bounding box center [784, 393] width 1568 height 1344
click at [503, 416] on link "tableau_1" at bounding box center [516, 426] width 98 height 20
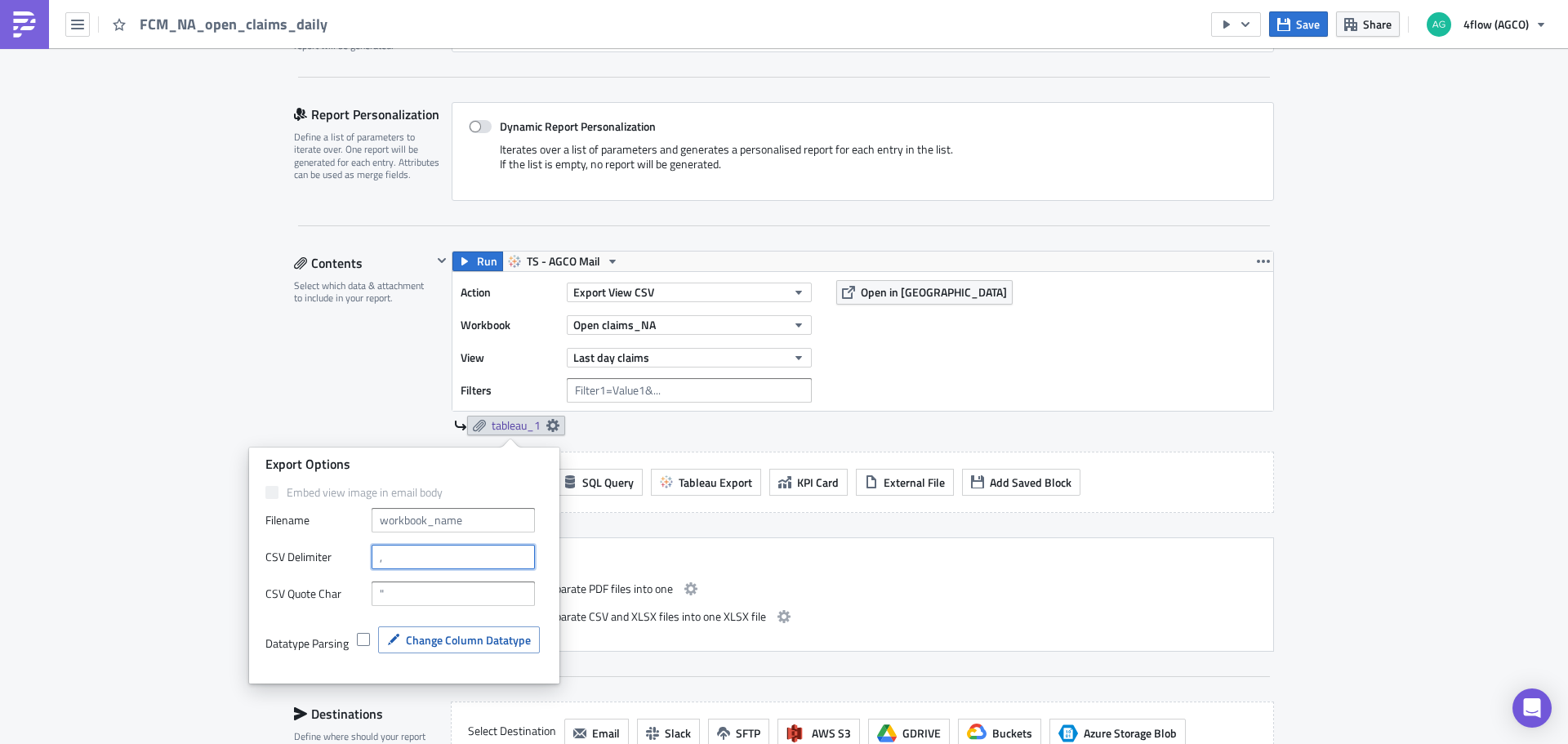
drag, startPoint x: 377, startPoint y: 561, endPoint x: 400, endPoint y: 559, distance: 23.1
click at [400, 559] on input "text" at bounding box center [453, 556] width 163 height 24
click at [407, 564] on input "text" at bounding box center [453, 556] width 163 height 24
type input ";;;"
drag, startPoint x: 385, startPoint y: 562, endPoint x: 358, endPoint y: 552, distance: 28.8
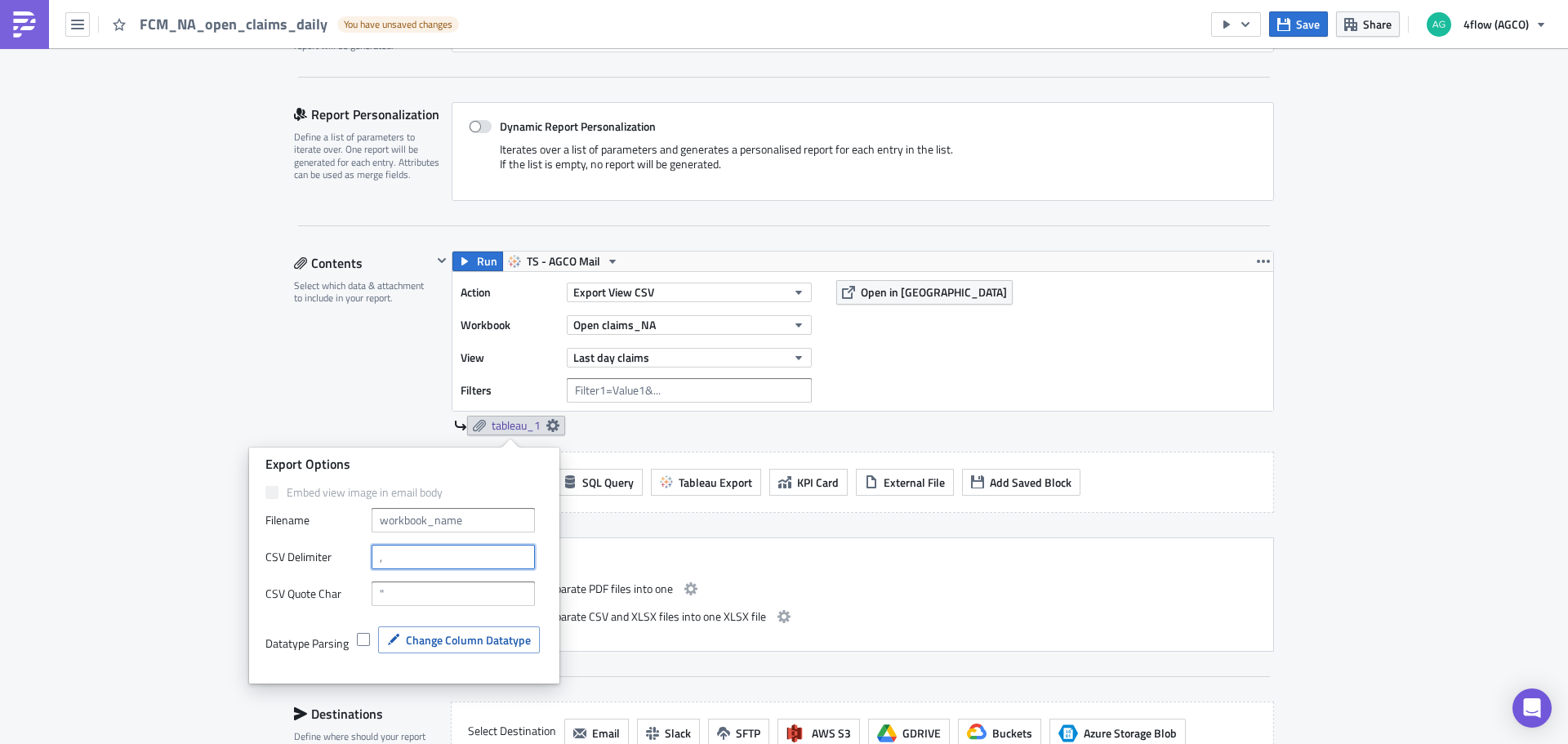
click at [358, 552] on div "CSV Delimiter" at bounding box center [404, 556] width 278 height 24
drag, startPoint x: 376, startPoint y: 557, endPoint x: 431, endPoint y: 563, distance: 55.3
click at [431, 563] on input "text" at bounding box center [453, 556] width 163 height 24
type input ";"
type input "."
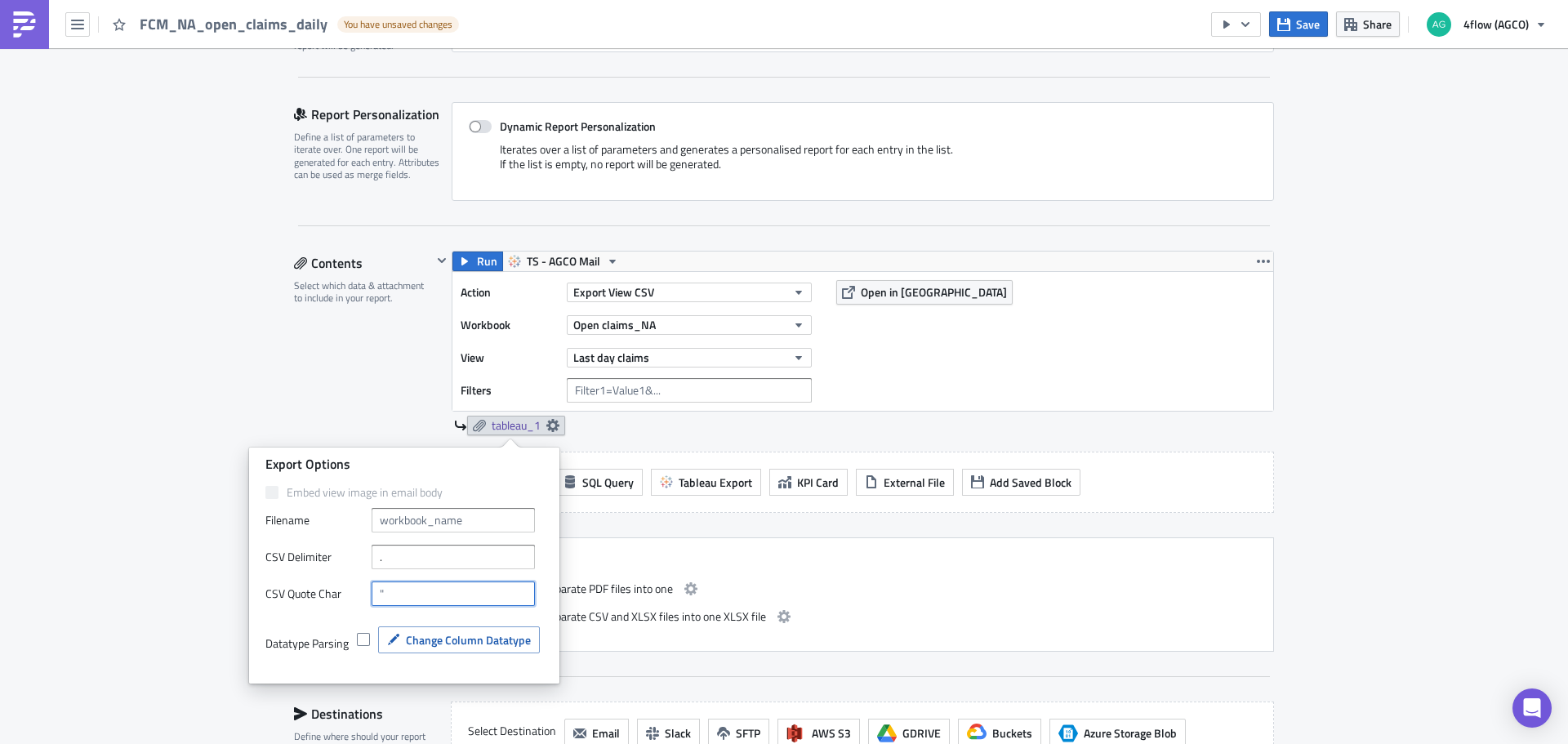
click at [413, 594] on input "text" at bounding box center [453, 593] width 163 height 24
click at [1293, 39] on div "Save Share 4flow (AGCO)" at bounding box center [1383, 24] width 344 height 48
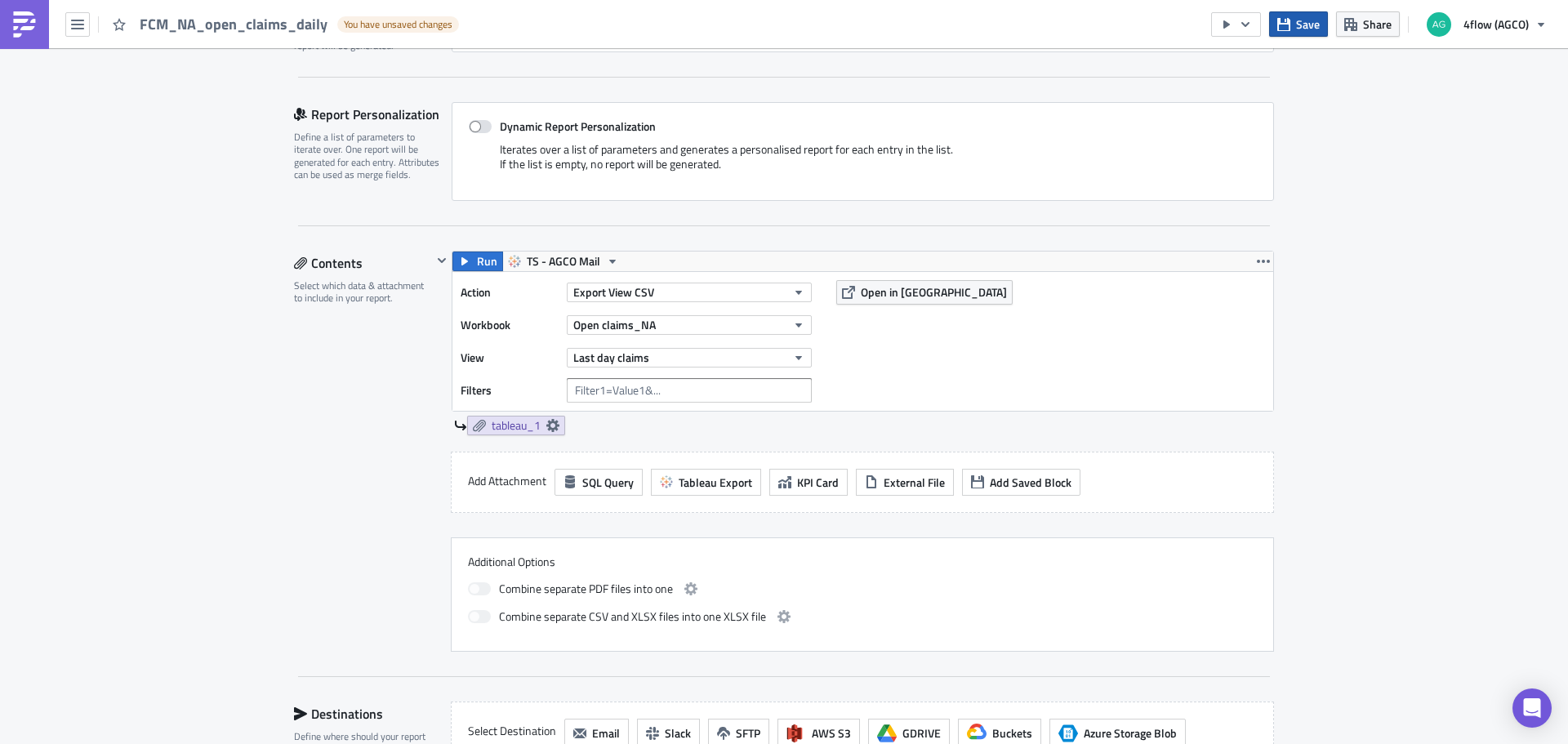
click at [1294, 35] on button "Save" at bounding box center [1298, 24] width 59 height 25
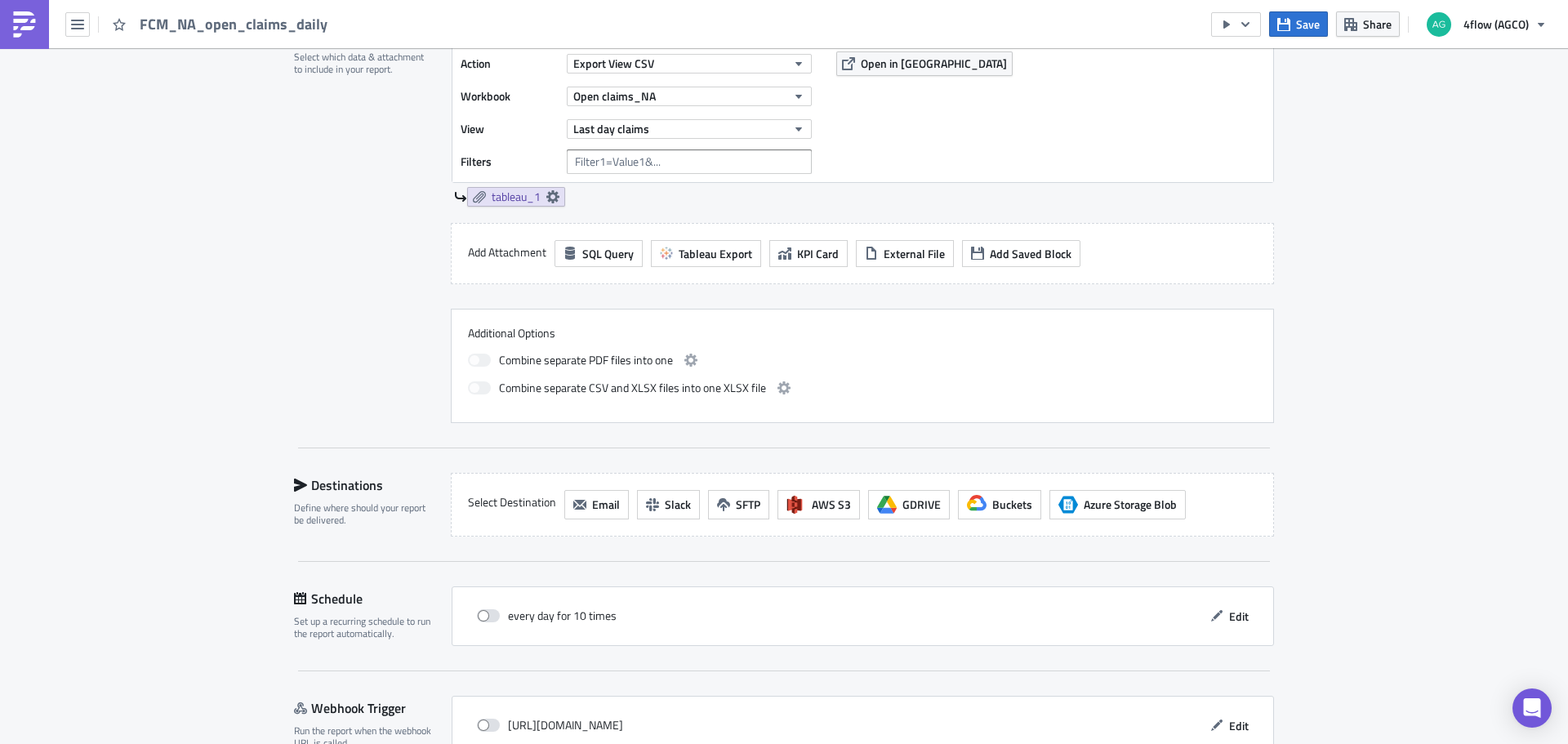
scroll to position [402, 0]
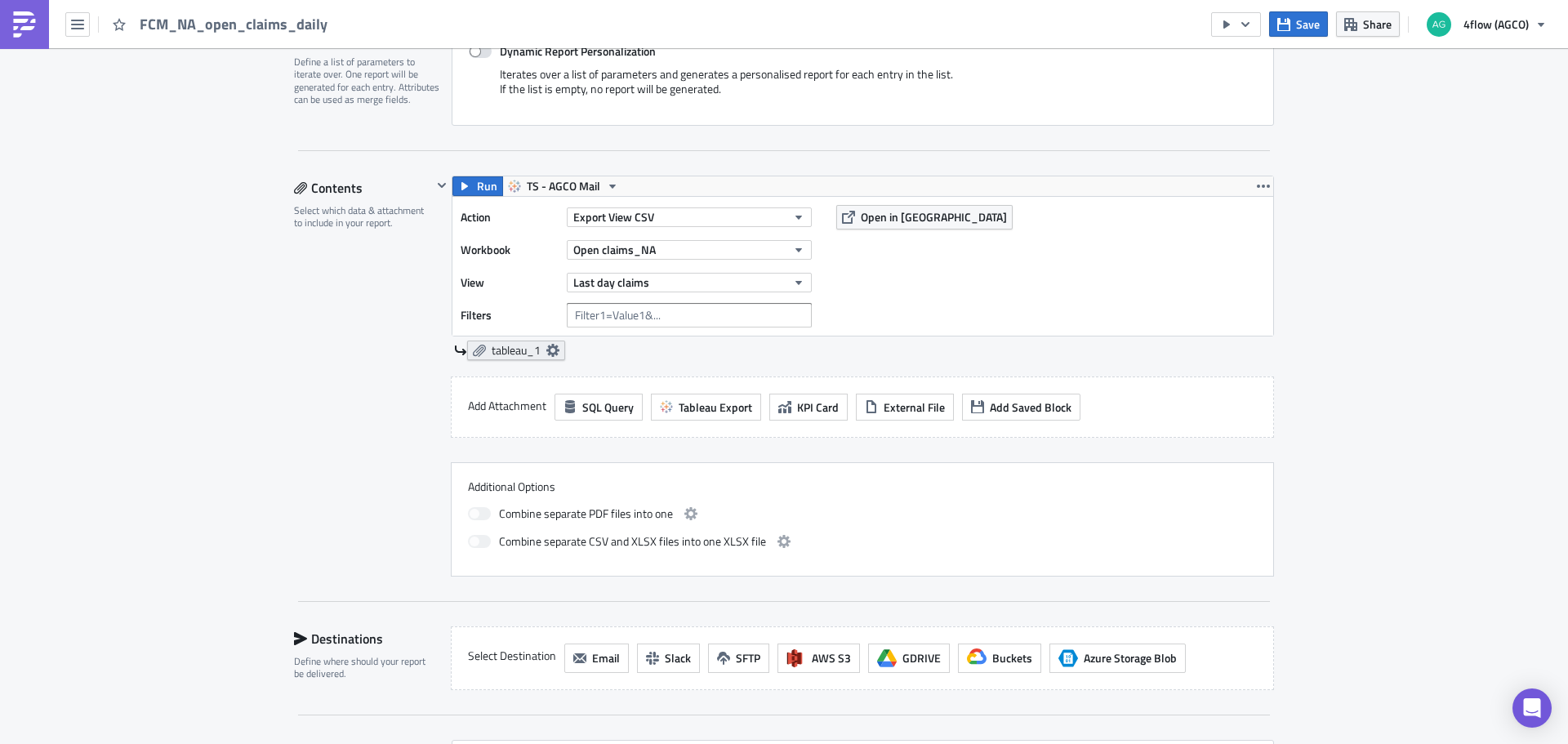
click at [549, 352] on icon at bounding box center [553, 350] width 13 height 13
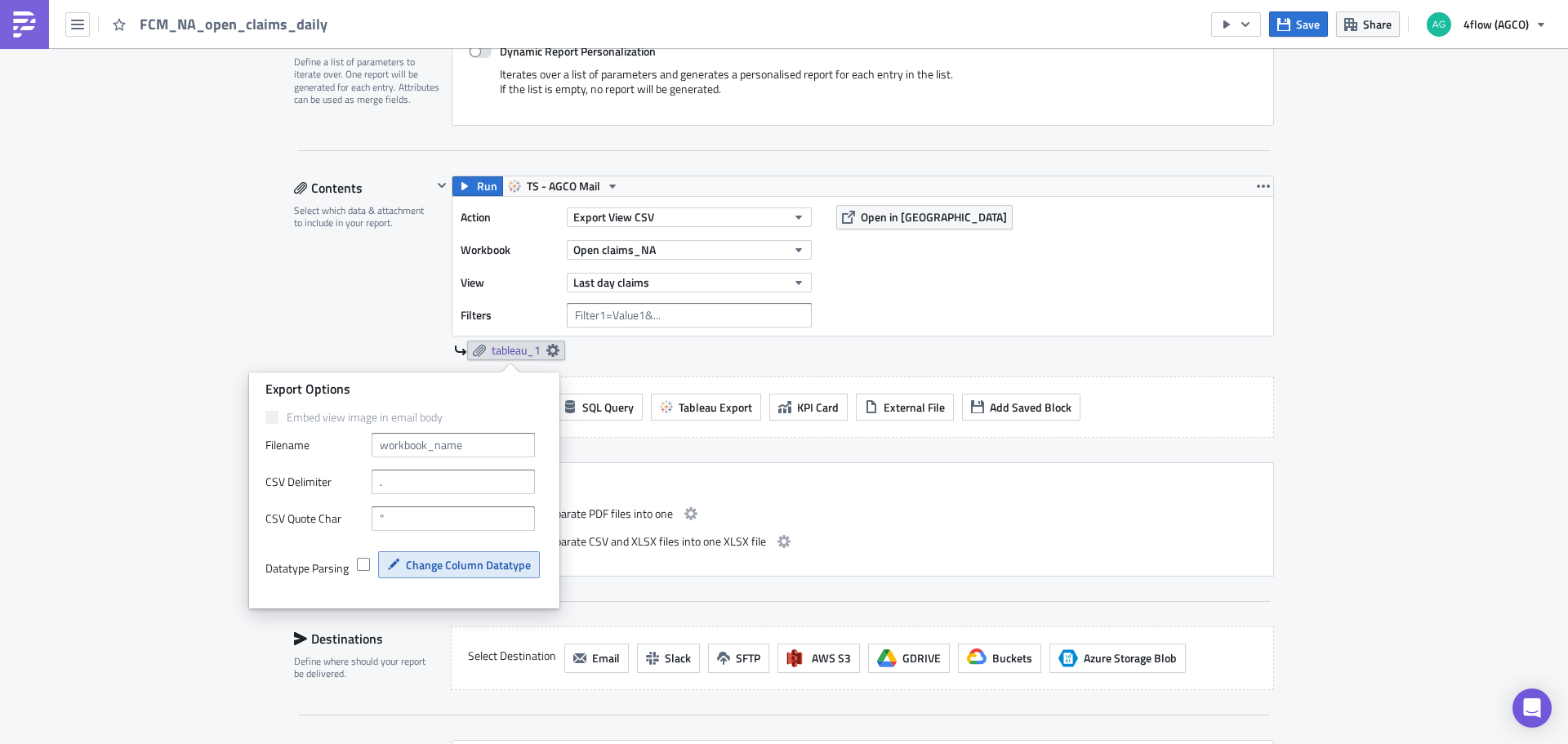
click at [437, 569] on span "Change Column Datatype" at bounding box center [468, 564] width 125 height 17
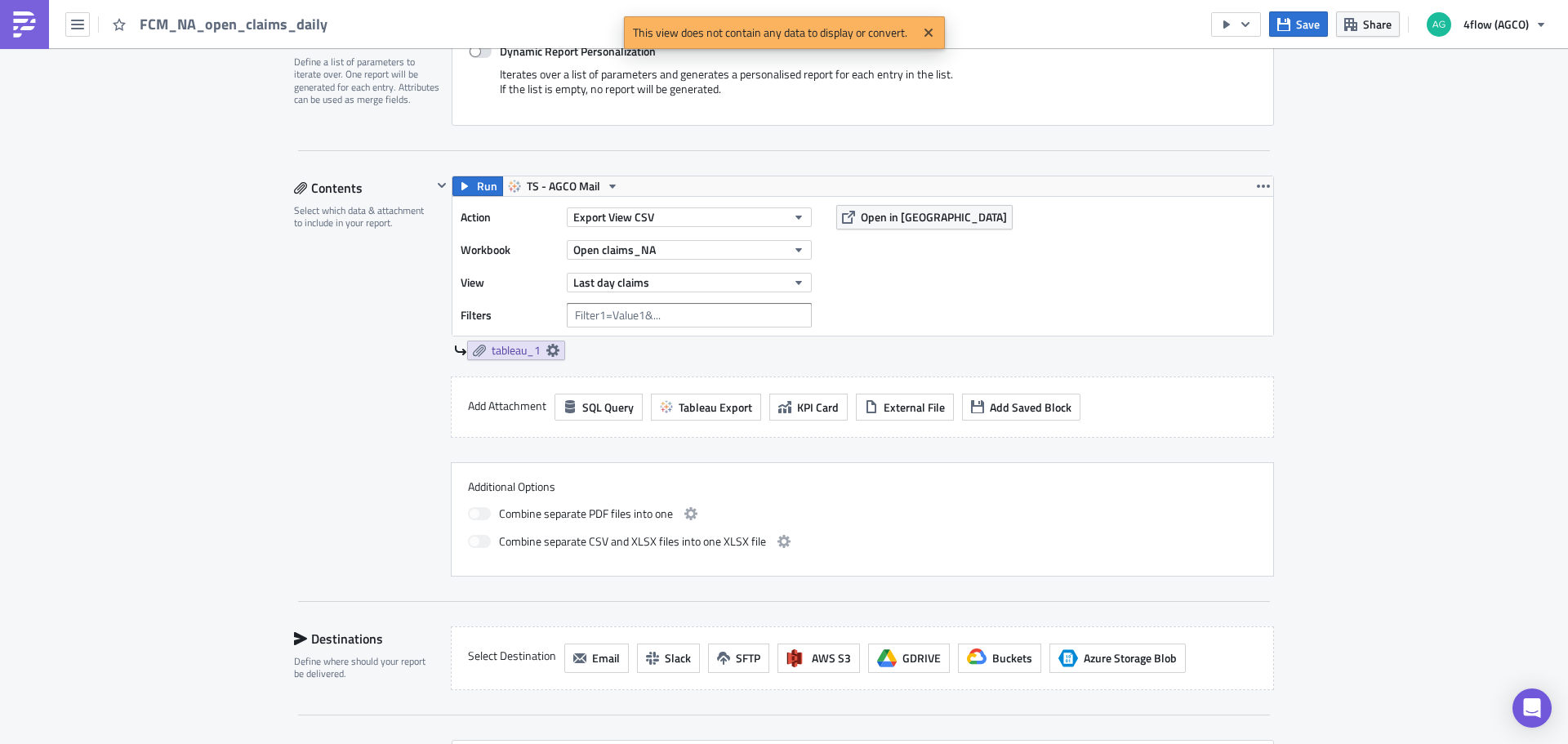
click at [356, 341] on div "Contents Select which data & attachment to include in your report." at bounding box center [363, 376] width 138 height 401
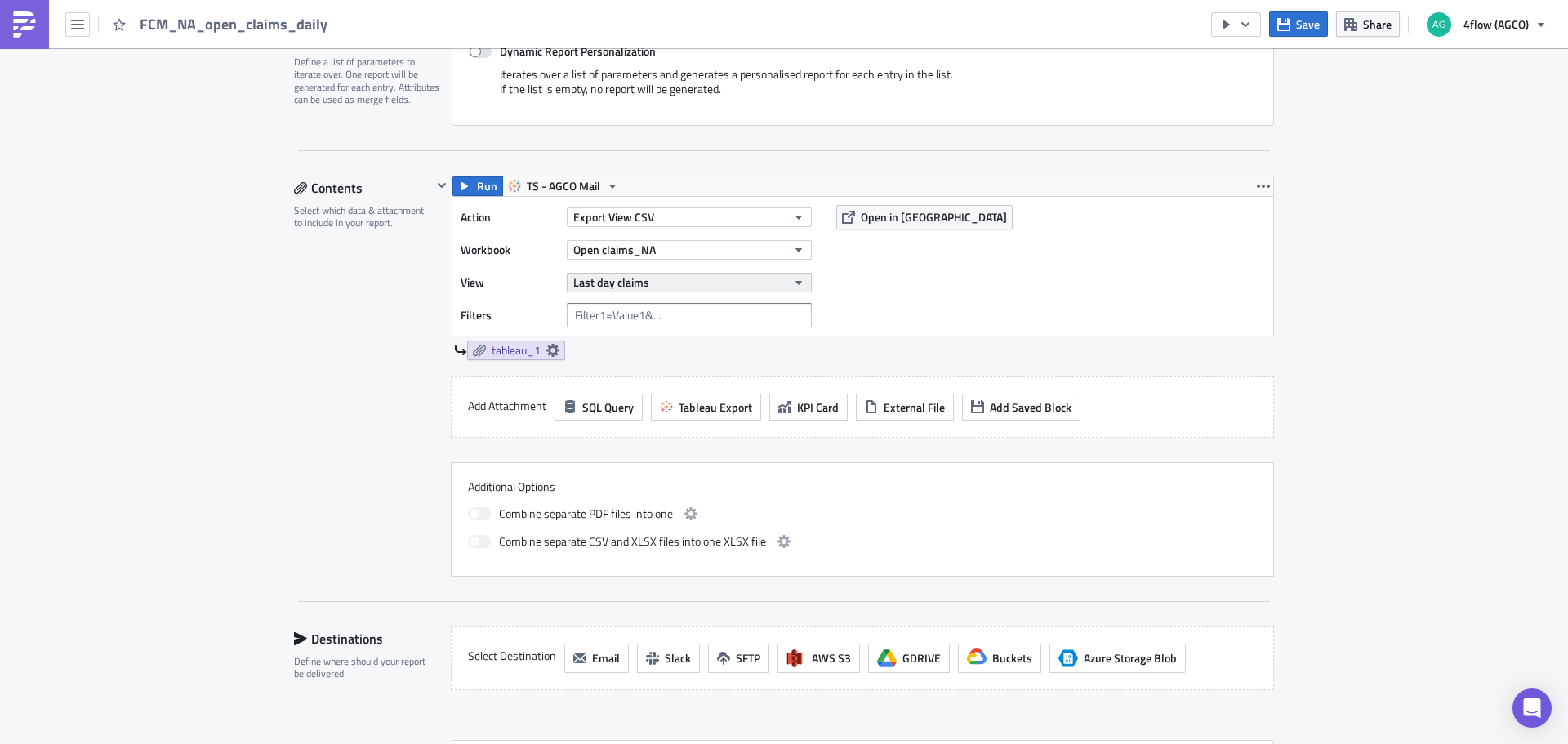
click at [792, 283] on icon "button" at bounding box center [799, 283] width 13 height 13
click at [628, 333] on div "Last day claims" at bounding box center [652, 338] width 126 height 17
click at [341, 392] on div "Contents Select which data & attachment to include in your report." at bounding box center [363, 376] width 138 height 401
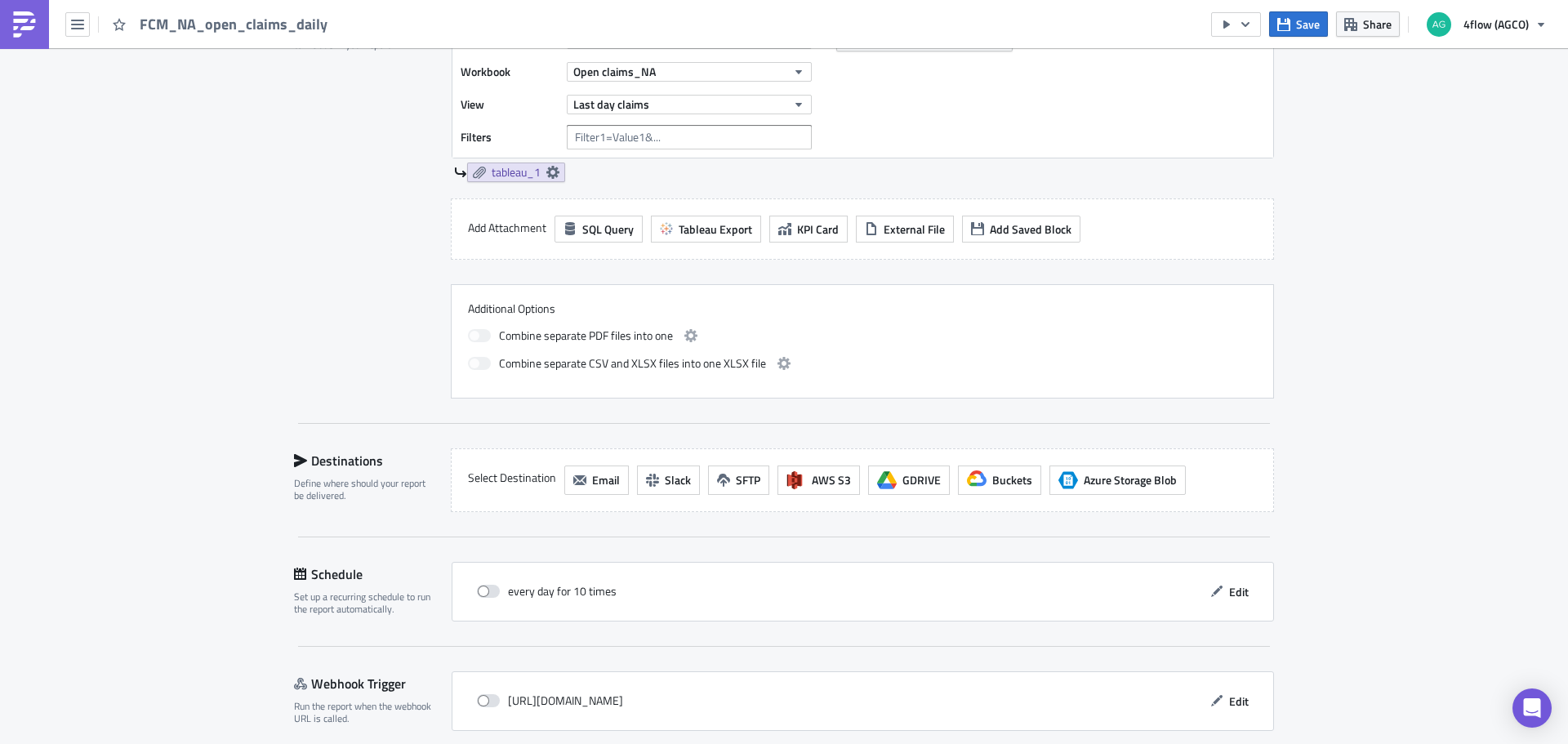
scroll to position [647, 0]
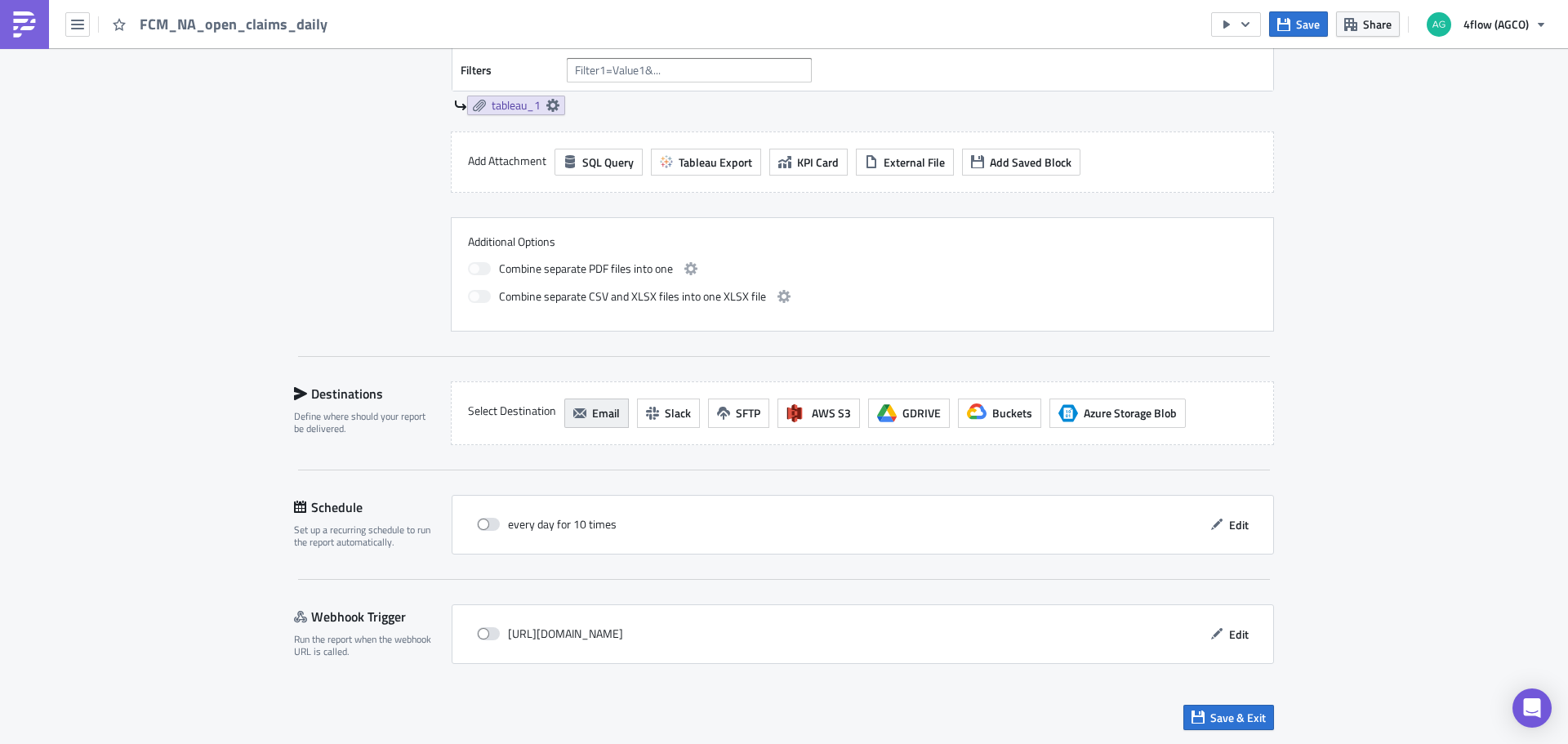
click at [592, 408] on span "Email" at bounding box center [605, 412] width 27 height 17
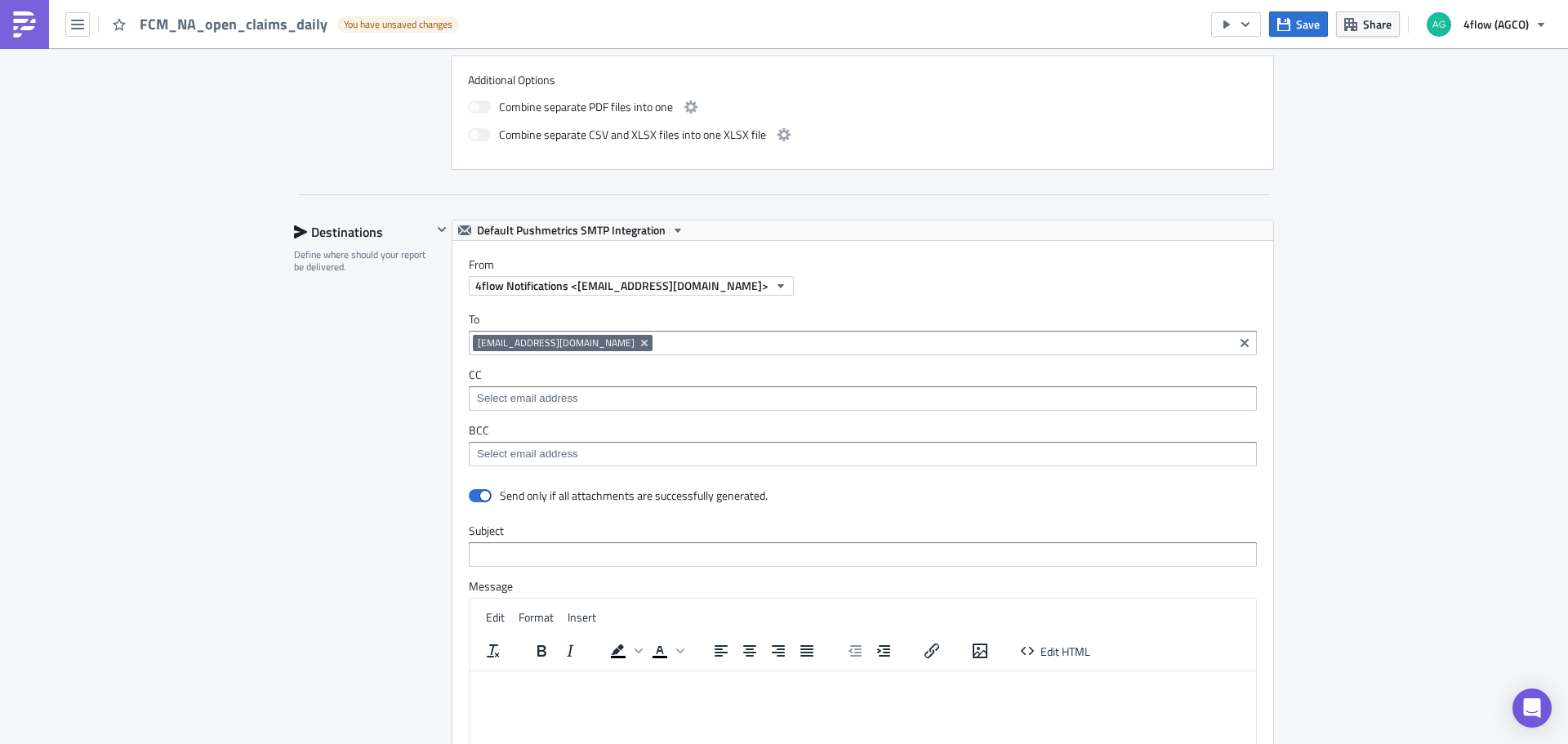
scroll to position [810, 0]
click at [646, 339] on icon "Remove Tag" at bounding box center [644, 342] width 7 height 7
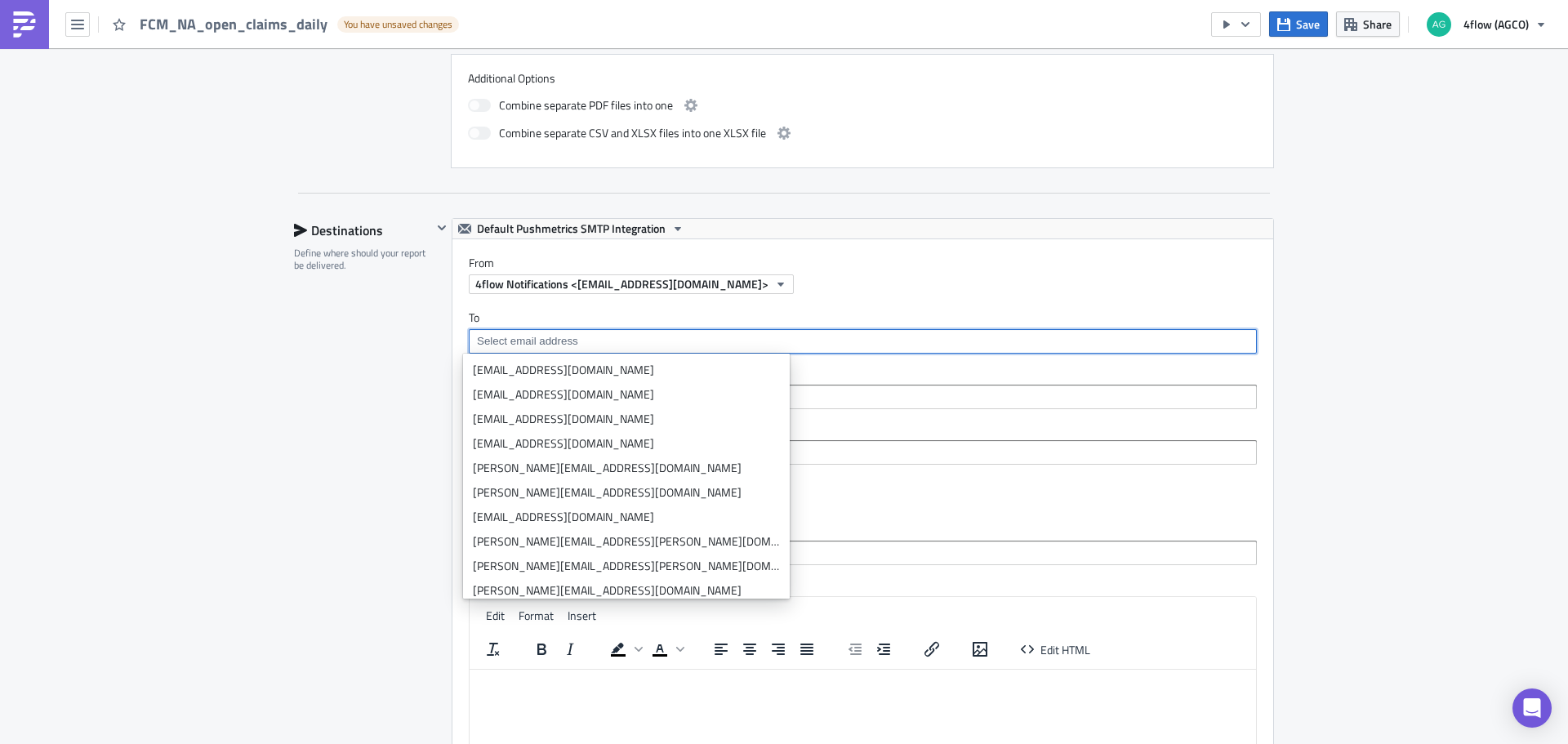
click at [550, 343] on input at bounding box center [862, 342] width 778 height 17
paste input "[EMAIL_ADDRESS][DOMAIN_NAME]"
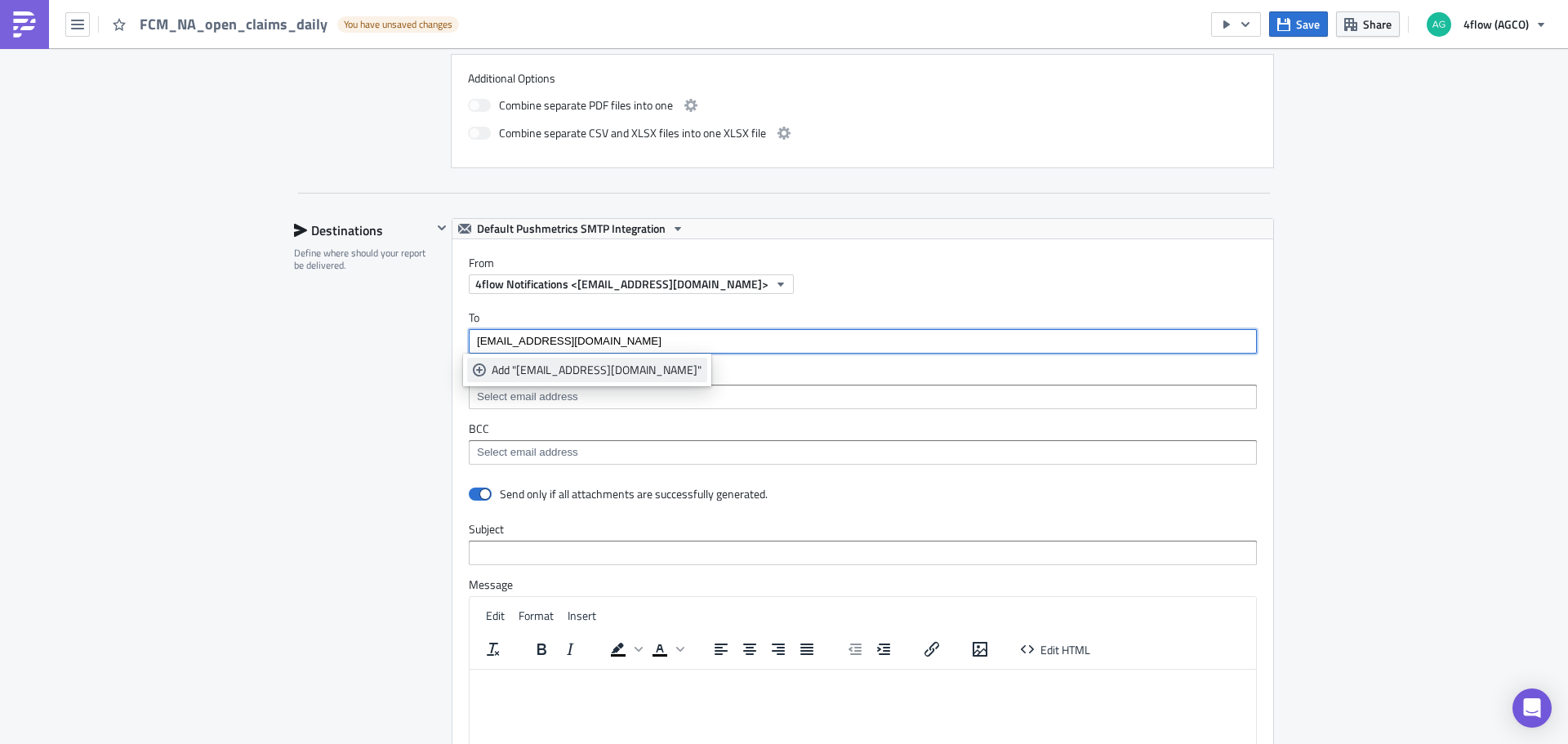
type input "[EMAIL_ADDRESS][DOMAIN_NAME]"
click at [528, 369] on div "Add "[EMAIL_ADDRESS][DOMAIN_NAME]"" at bounding box center [596, 370] width 210 height 17
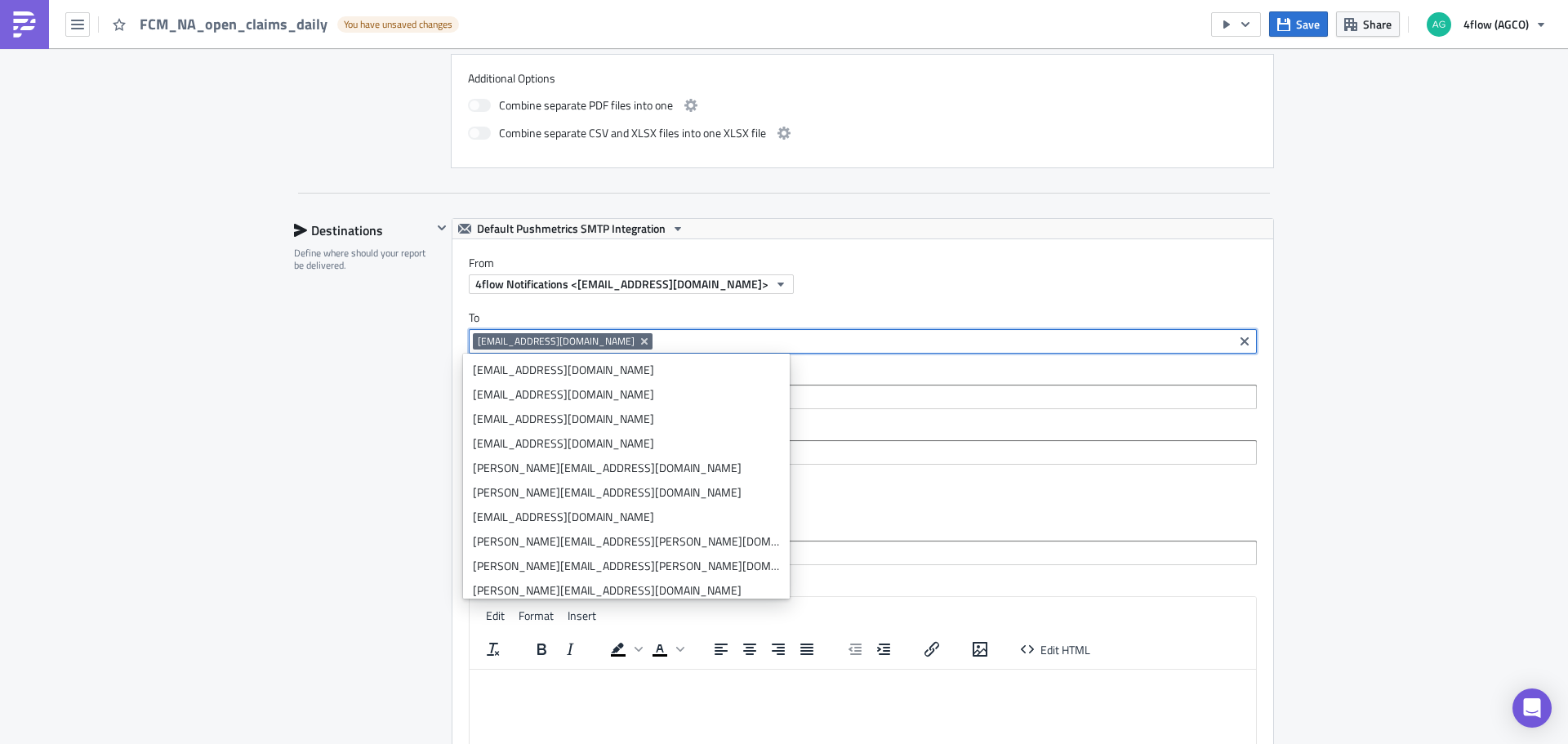
click at [416, 477] on div "Destinations Define where should your report be delivered." at bounding box center [363, 578] width 138 height 720
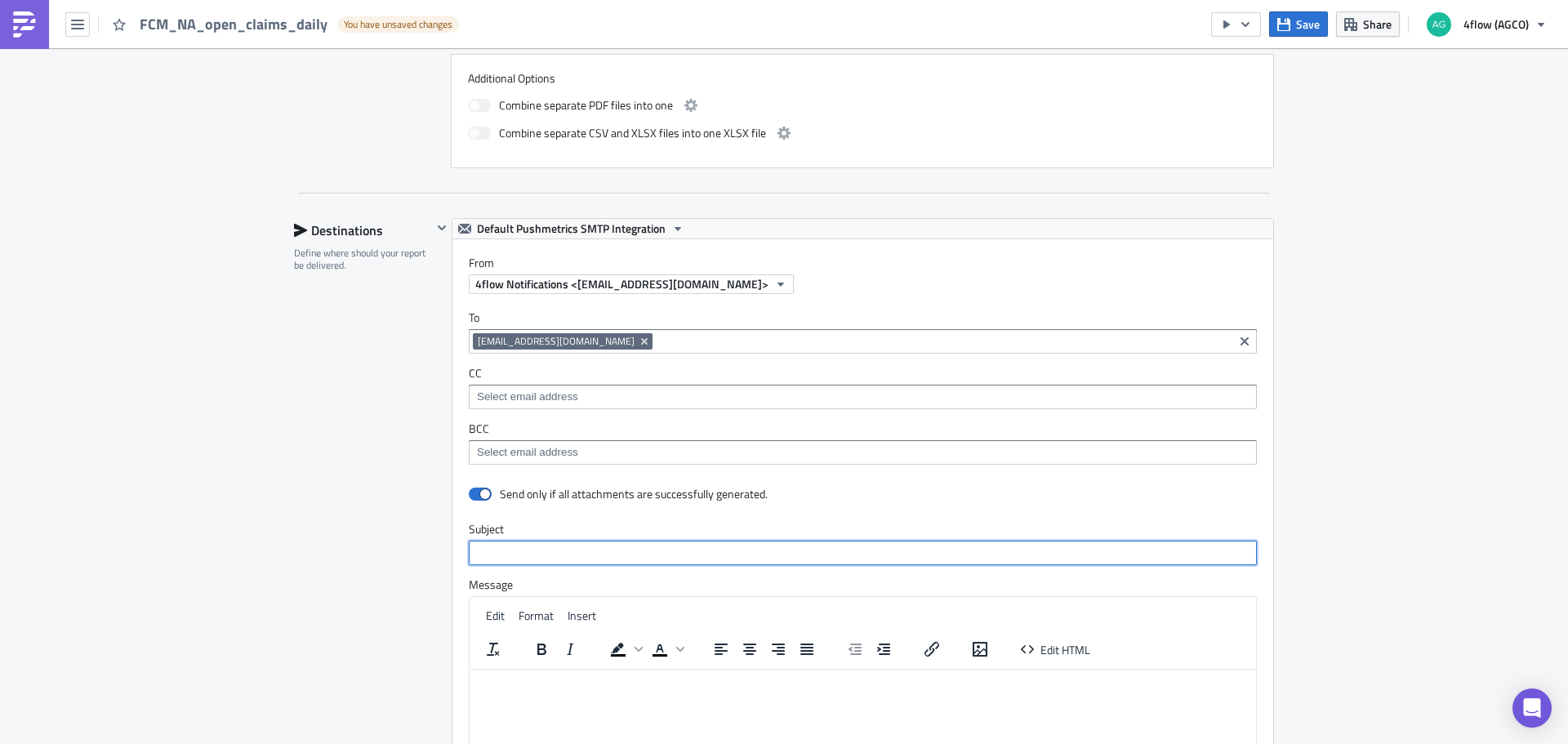
click at [513, 548] on input "text" at bounding box center [863, 552] width 788 height 24
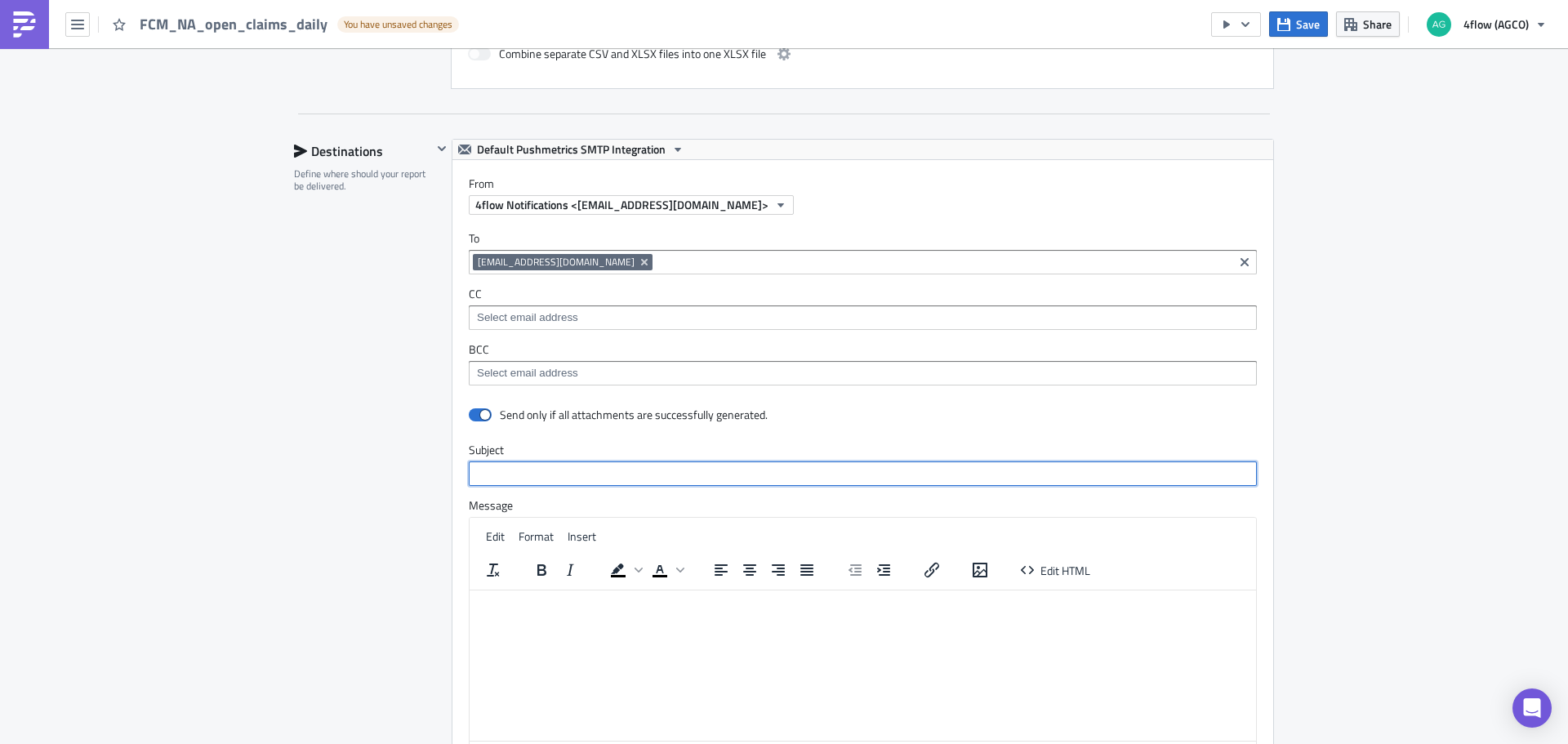
scroll to position [973, 0]
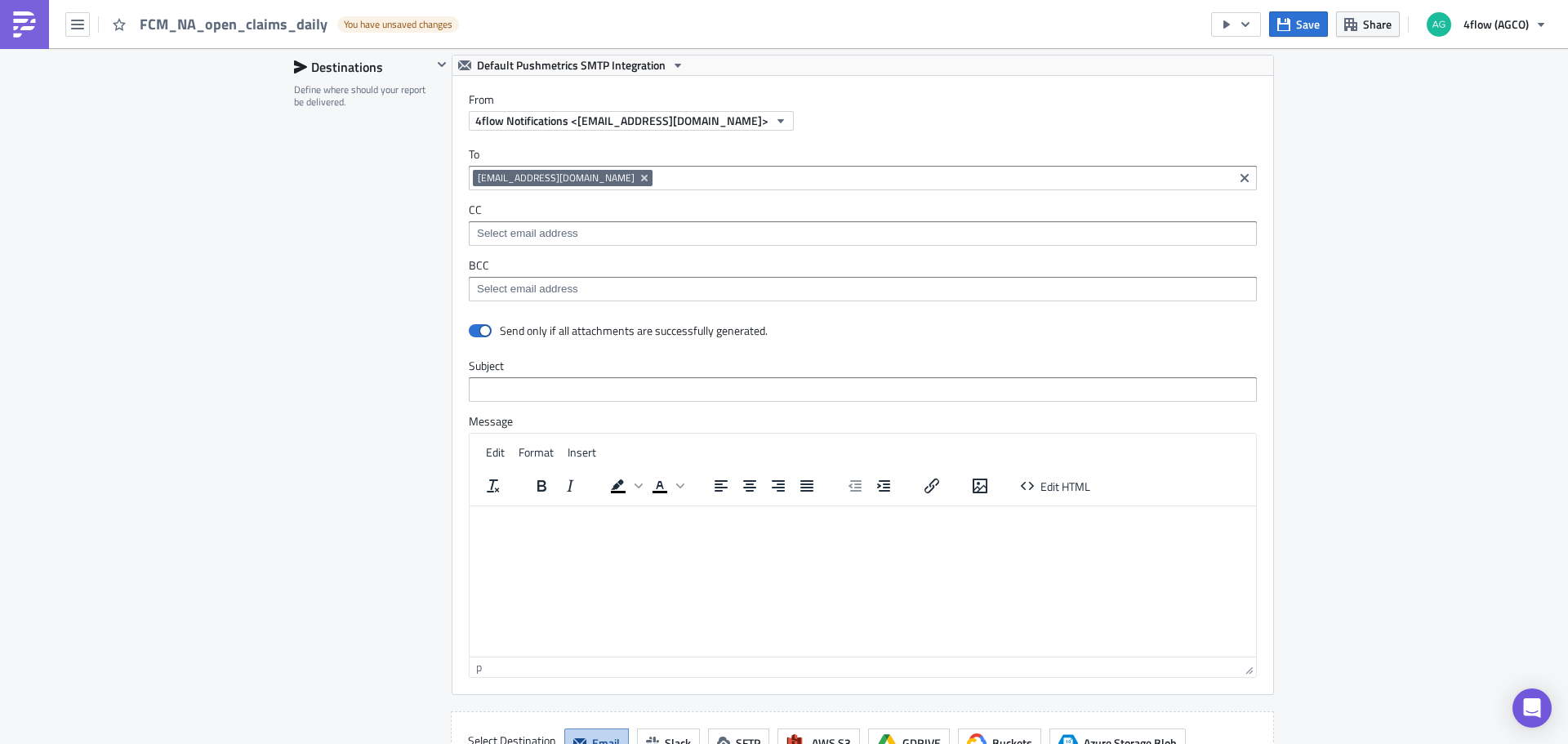
click at [507, 526] on html at bounding box center [863, 518] width 786 height 26
click at [523, 376] on div "Subject" at bounding box center [863, 380] width 788 height 43
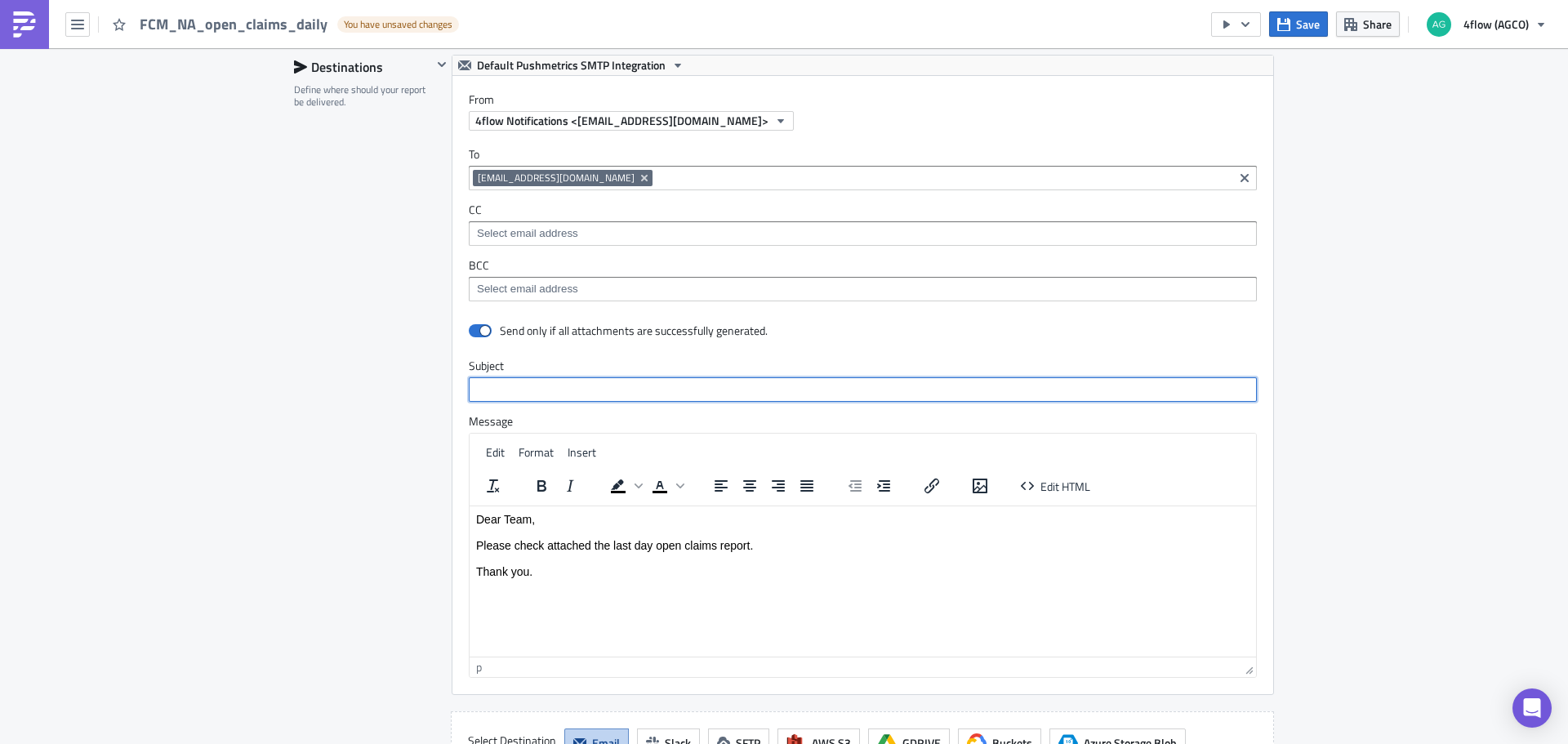
click at [522, 385] on input "text" at bounding box center [863, 389] width 788 height 24
paste input "AGCO SA - daily open claims"
click at [506, 388] on input "AGCO SA - daily open claims" at bounding box center [863, 389] width 788 height 24
type input "AGCO NA - daily open claims"
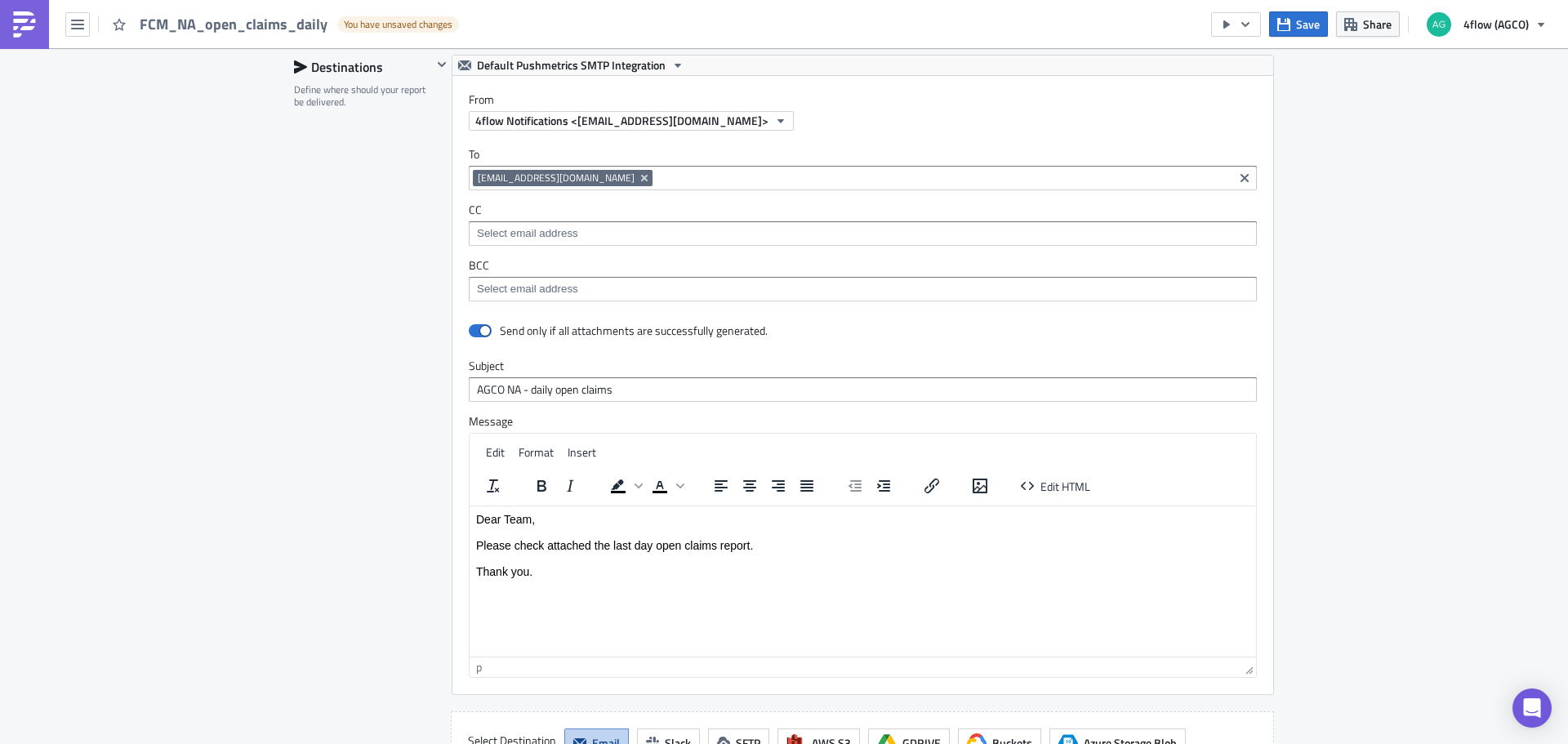
click at [371, 511] on div "Destinations Define where should your report be delivered." at bounding box center [363, 415] width 138 height 720
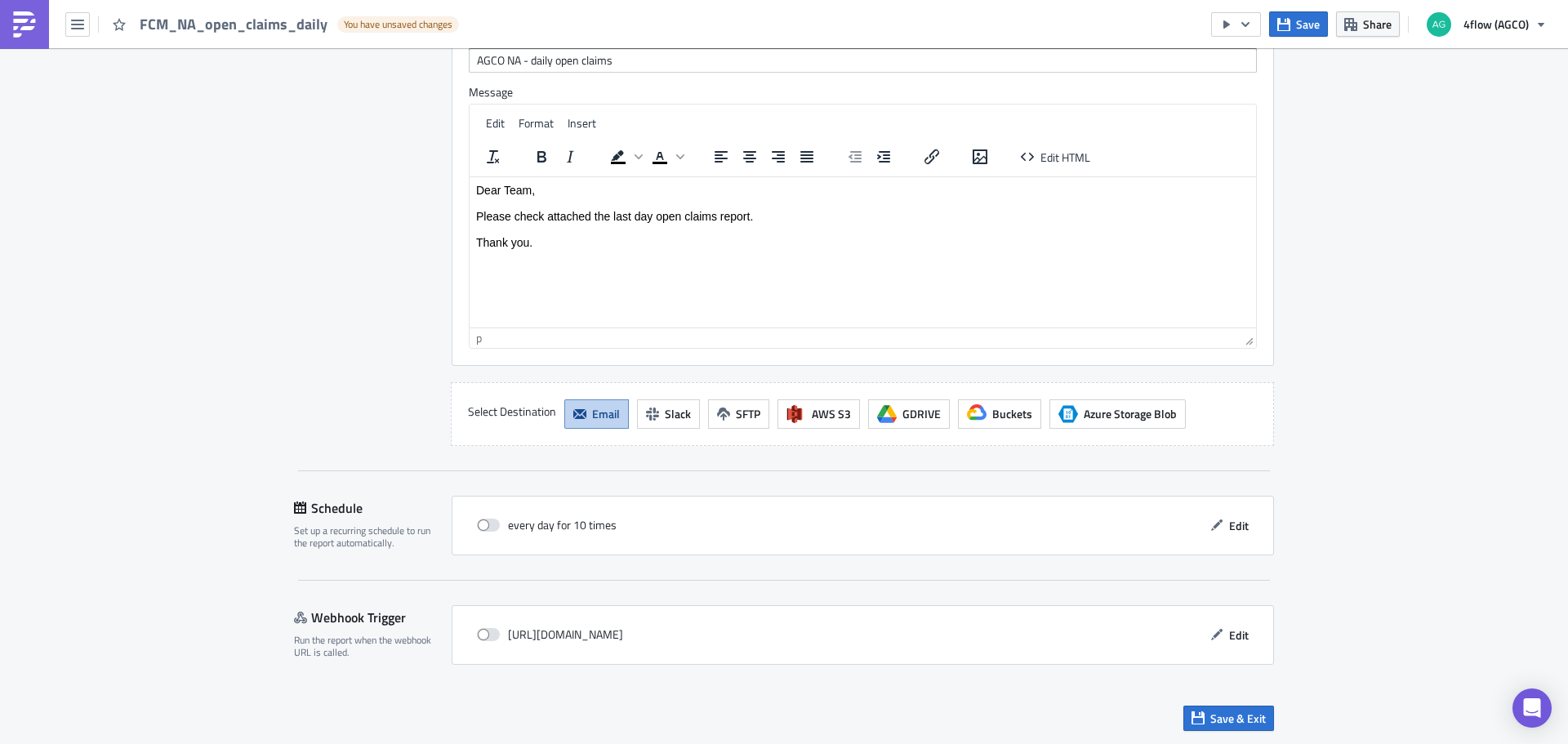
scroll to position [1303, 0]
click at [487, 517] on label at bounding box center [492, 525] width 31 height 15
click at [487, 520] on input "checkbox" at bounding box center [485, 525] width 11 height 11
checkbox input "true"
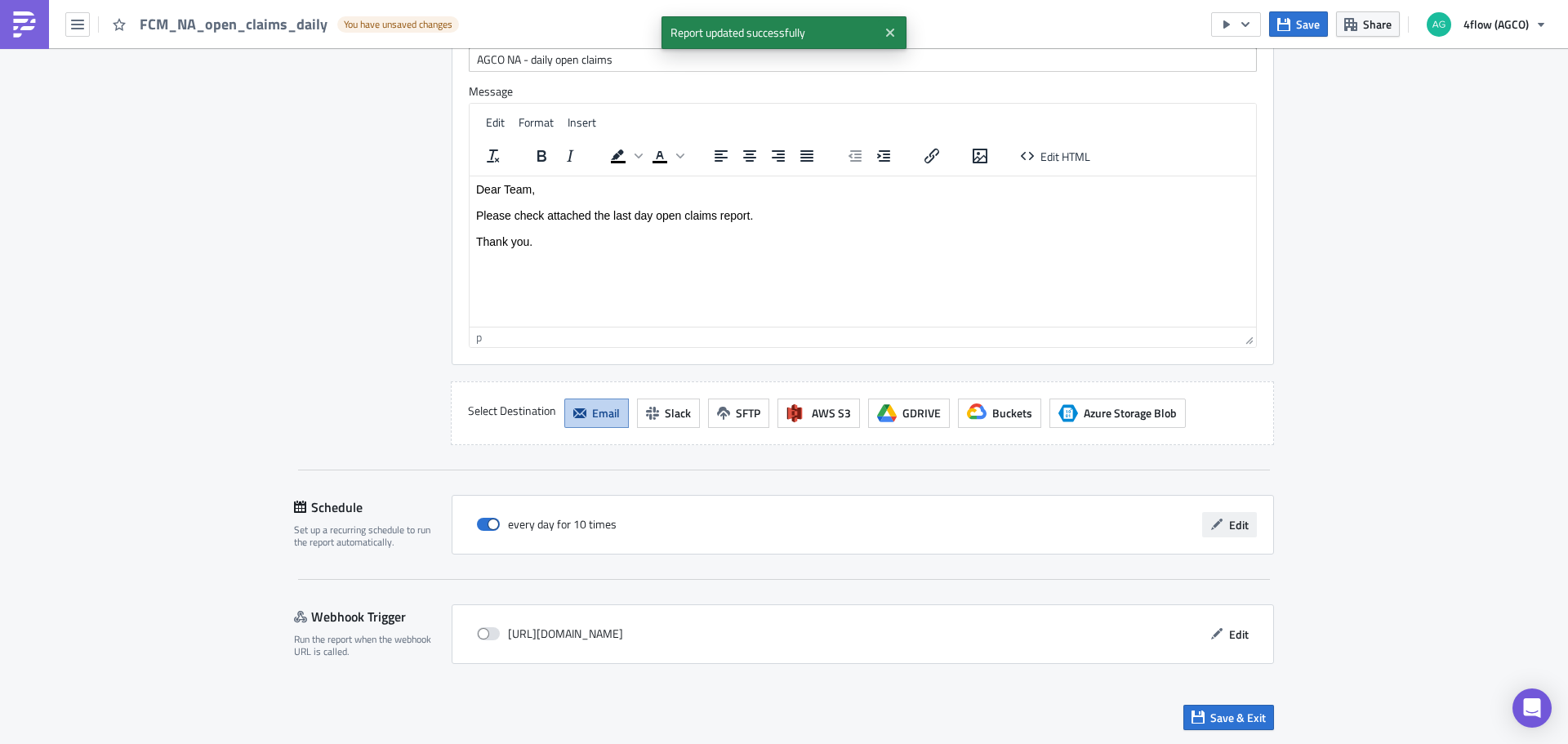
click at [1217, 526] on button "Edit" at bounding box center [1230, 525] width 55 height 25
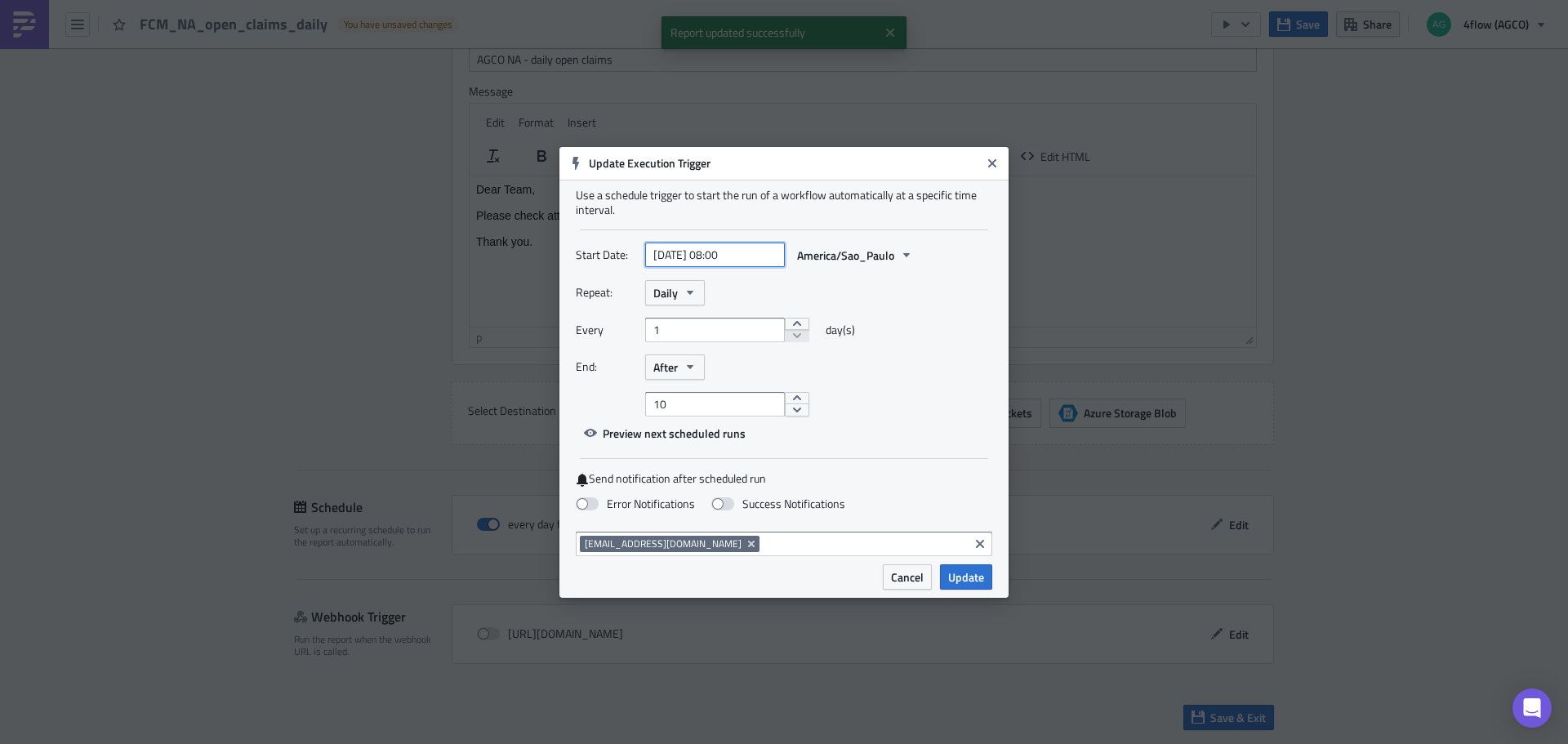
click at [726, 254] on input "[DATE] 08:00" at bounding box center [715, 254] width 140 height 24
select select "8"
select select "2025"
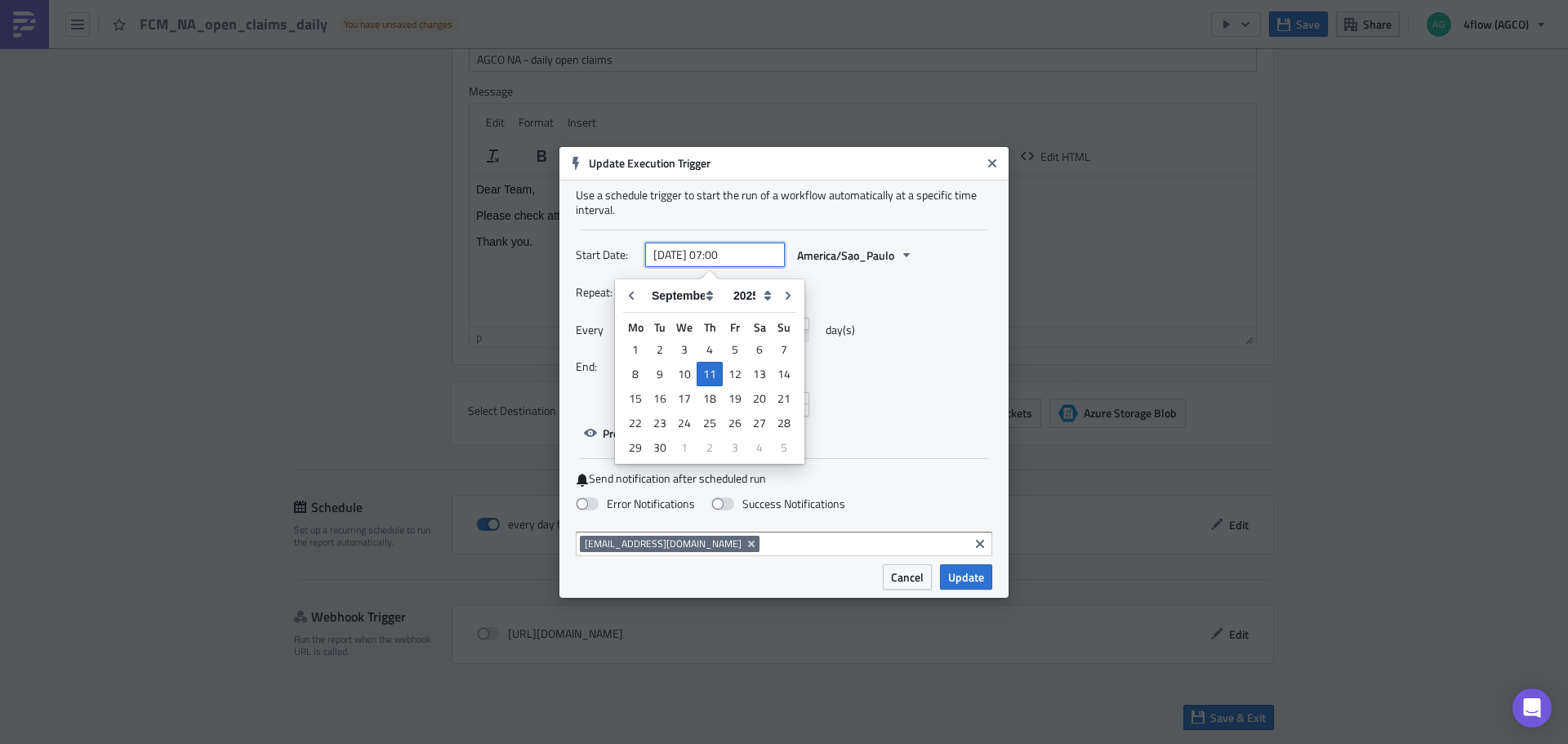
type input "[DATE] 07:00"
click at [958, 363] on div "End: After" at bounding box center [783, 367] width 417 height 25
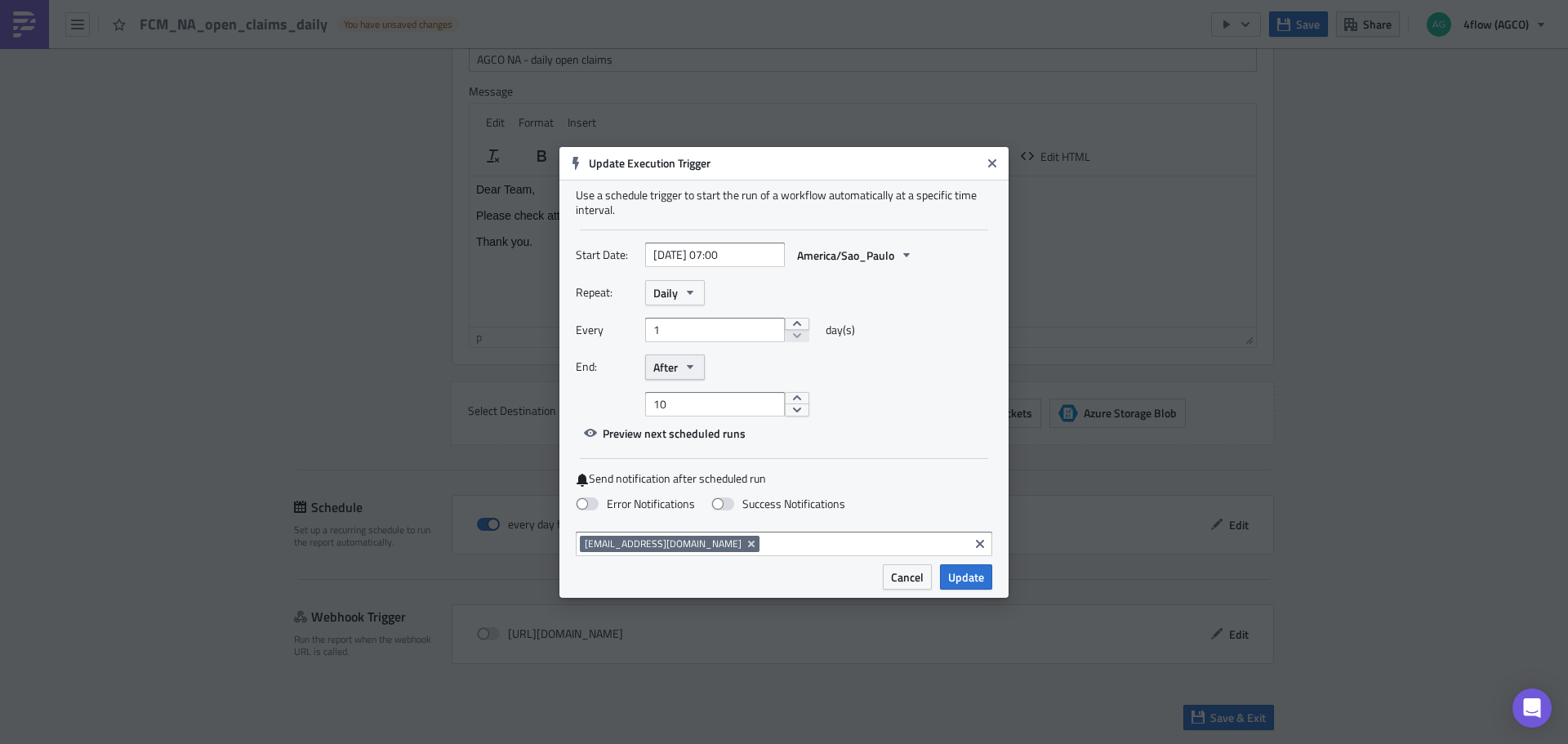
click at [692, 373] on button "After" at bounding box center [675, 367] width 60 height 25
click at [684, 394] on div "Never" at bounding box center [722, 396] width 136 height 17
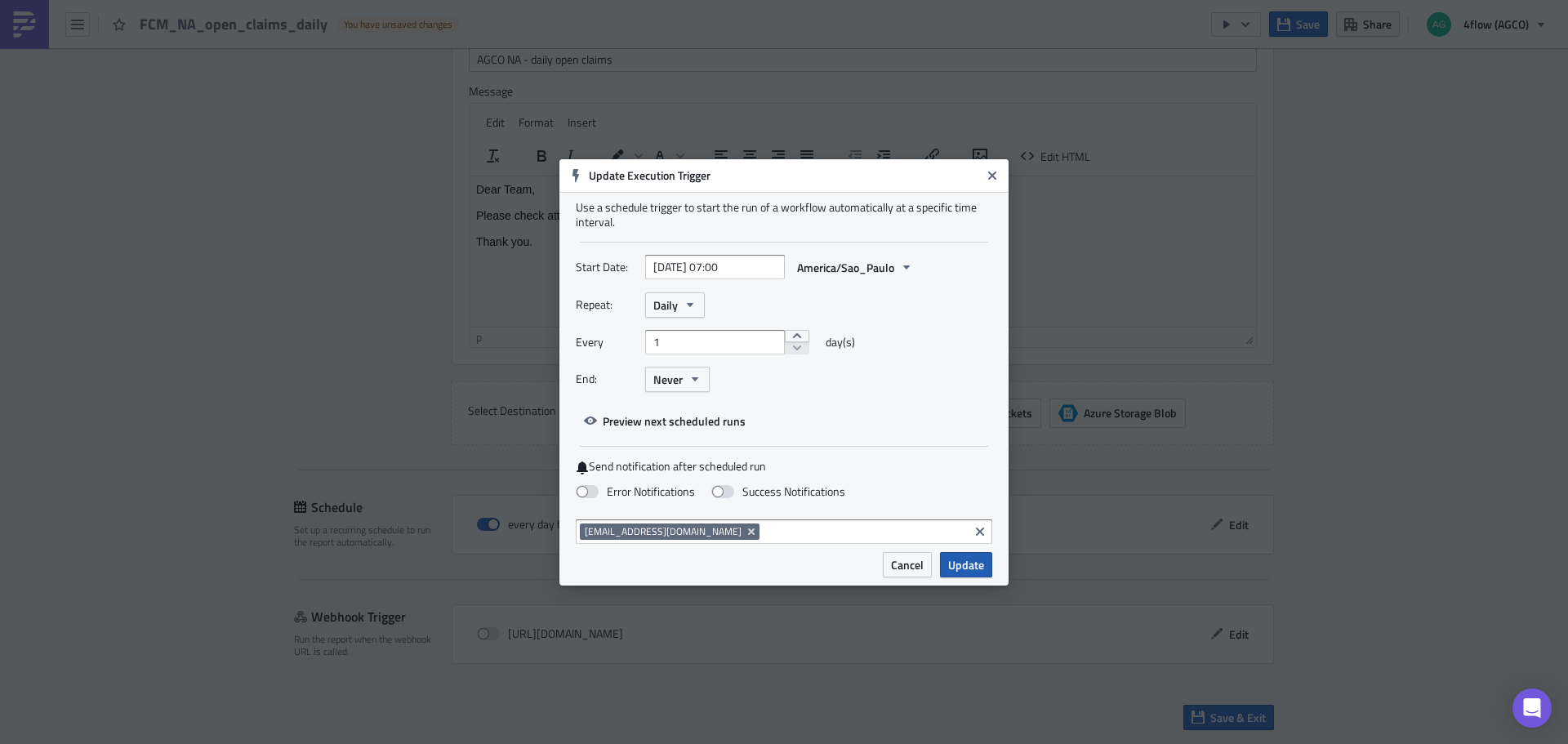
click at [960, 559] on span "Update" at bounding box center [965, 564] width 36 height 17
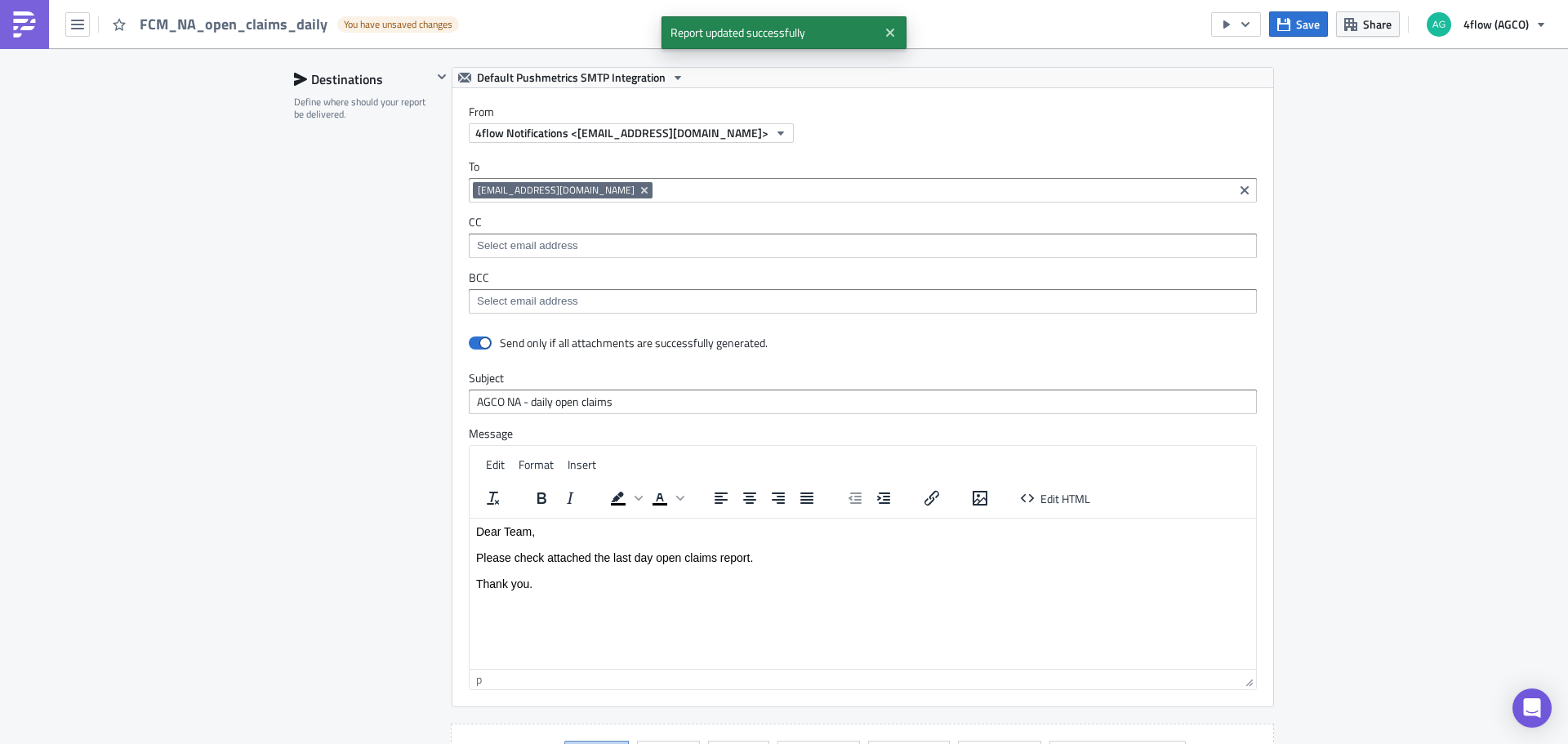
scroll to position [732, 0]
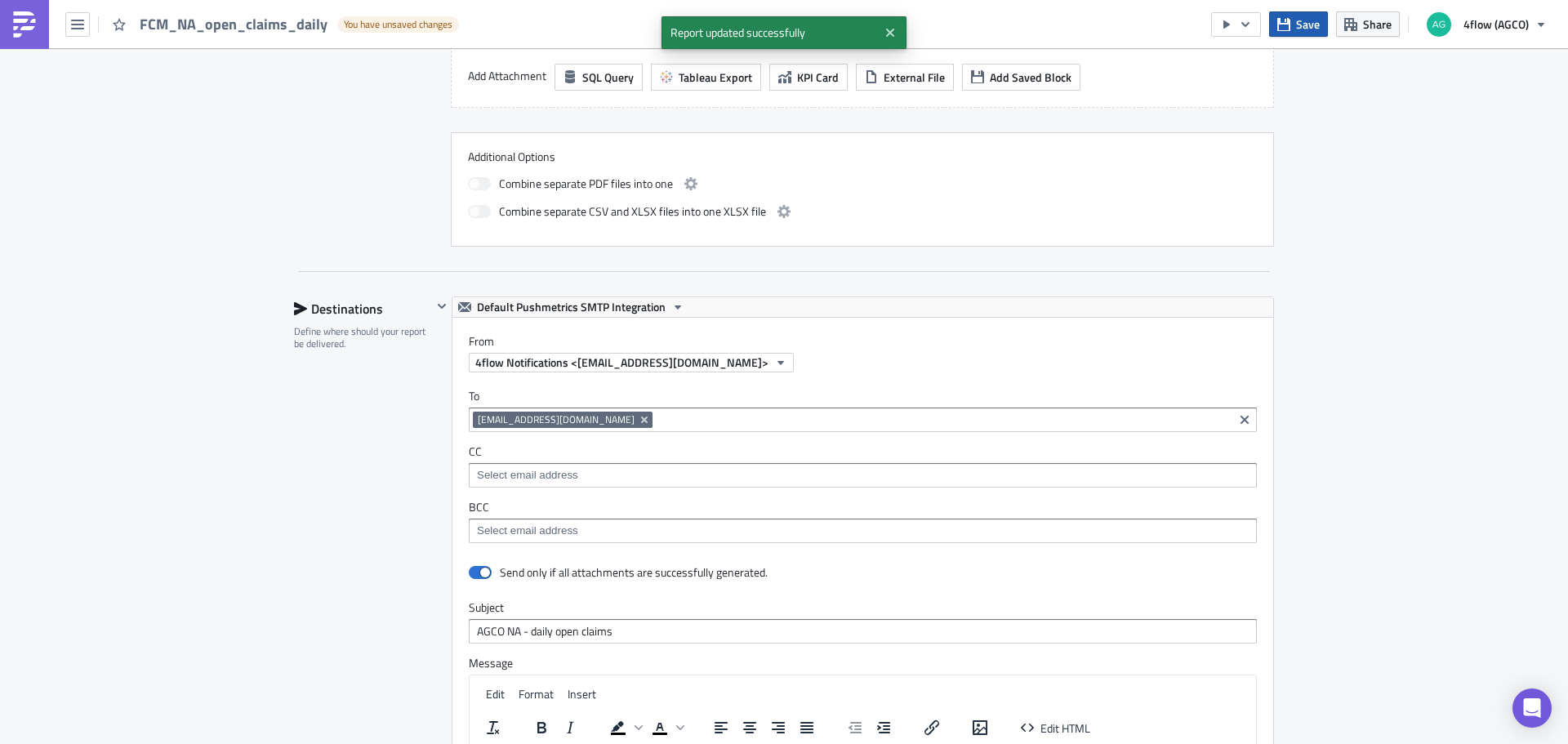
click at [1293, 23] on button "Save" at bounding box center [1298, 24] width 59 height 25
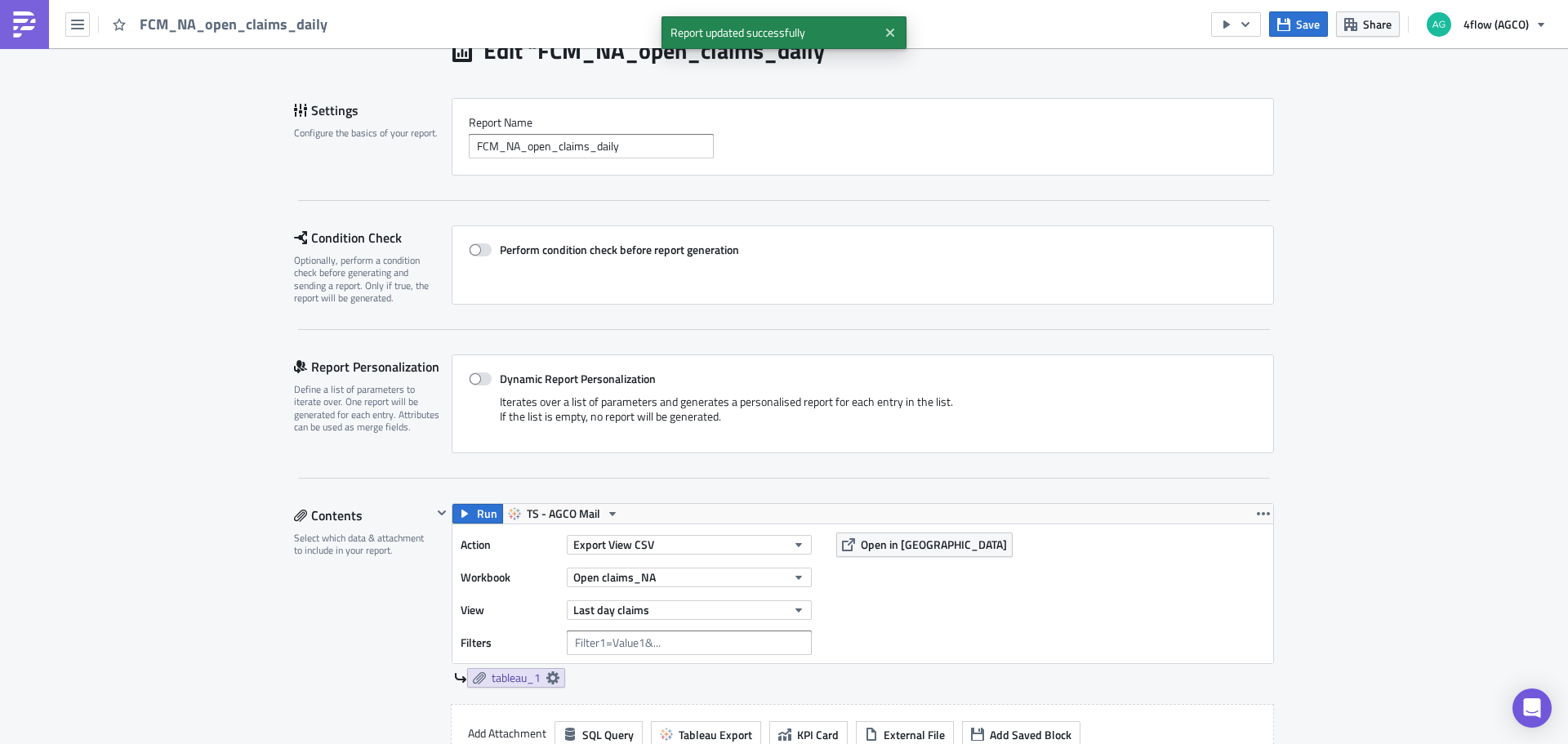
scroll to position [0, 0]
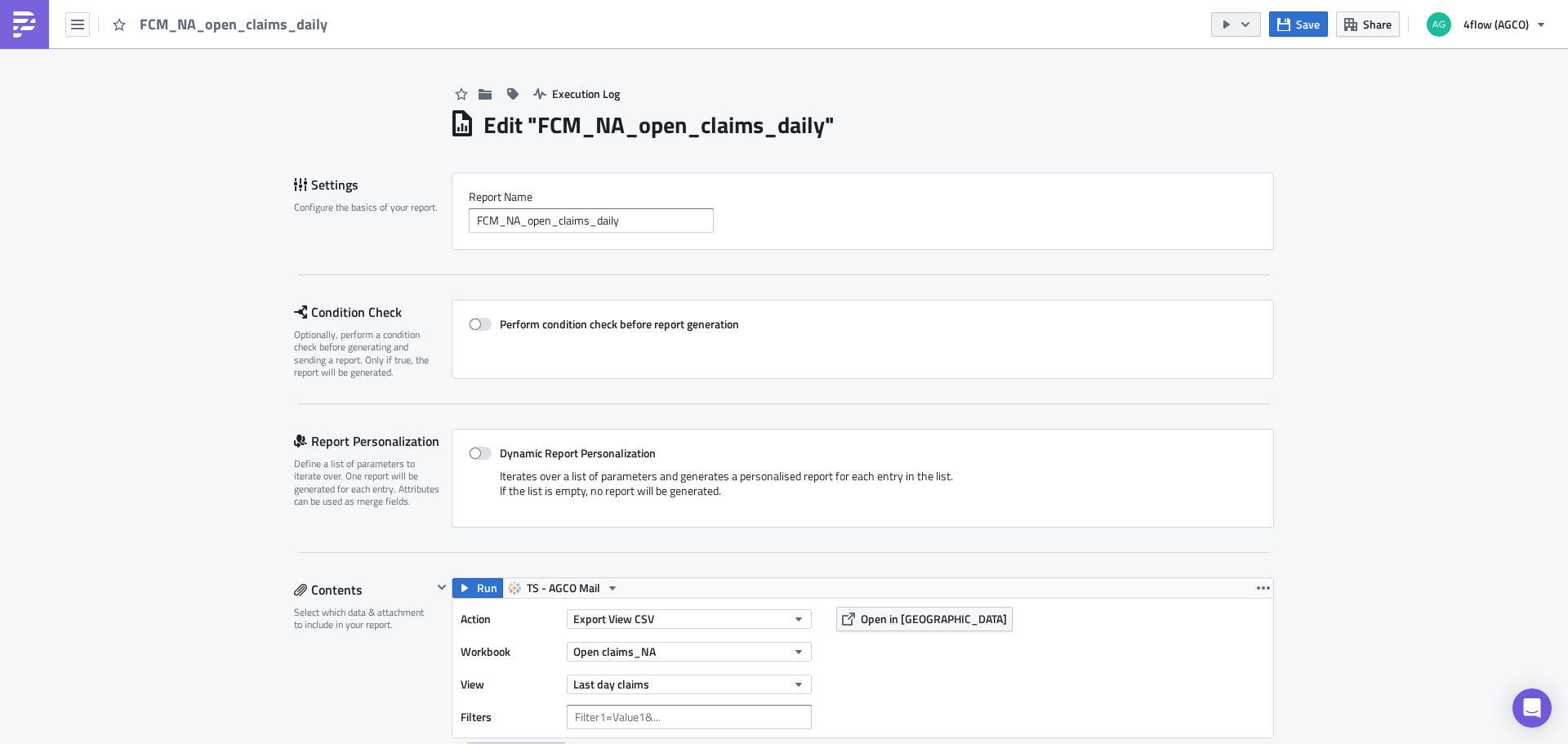
click at [1251, 27] on icon "button" at bounding box center [1245, 25] width 13 height 13
click at [1256, 66] on div "Send Just to Me" at bounding box center [1285, 66] width 127 height 17
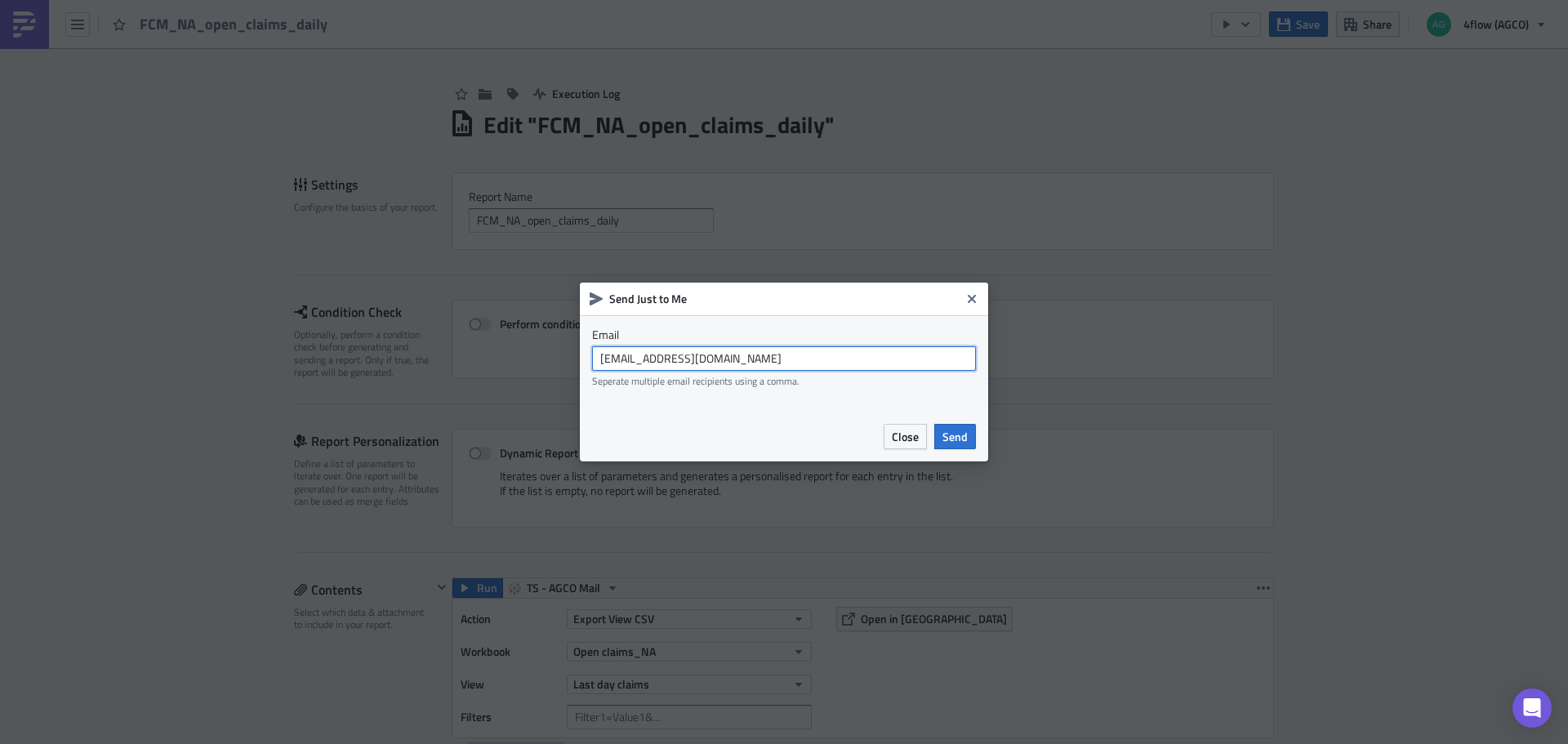
click at [772, 360] on input "[EMAIL_ADDRESS][DOMAIN_NAME]" at bounding box center [784, 357] width 384 height 24
type input "[PERSON_NAME][EMAIL_ADDRESS][DOMAIN_NAME]"
click at [943, 429] on span "Send" at bounding box center [954, 436] width 25 height 17
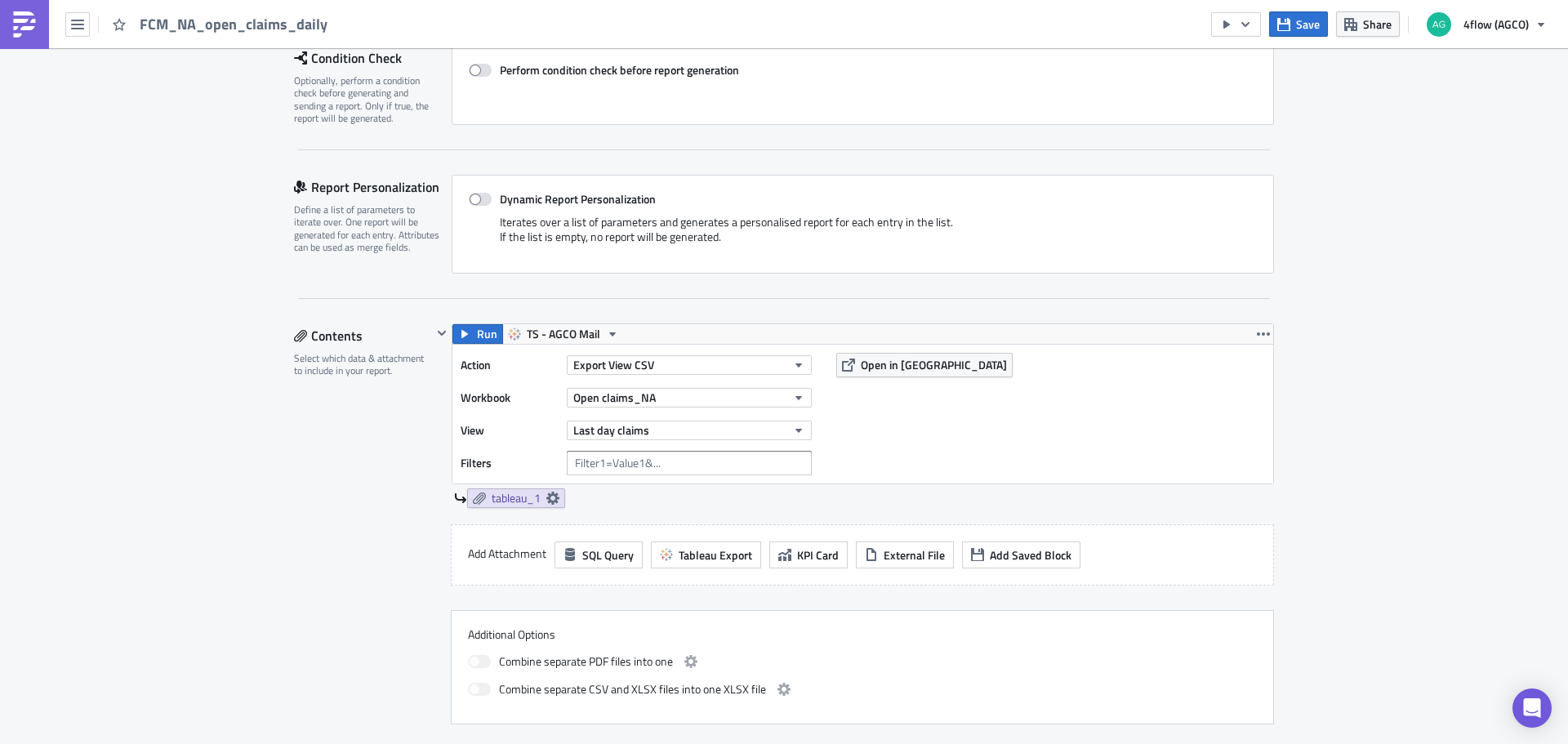
scroll to position [327, 0]
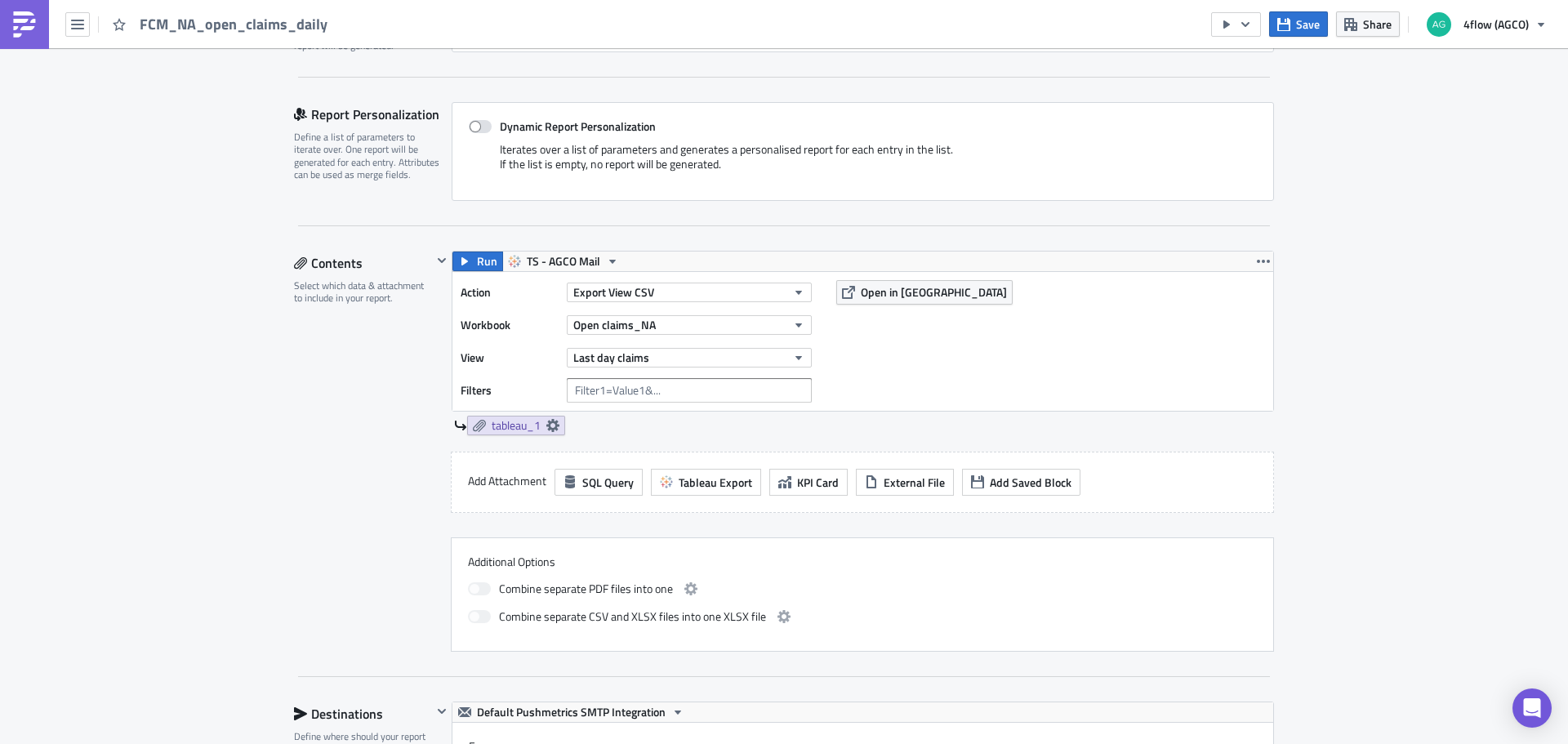
click at [768, 367] on div "Last day claims" at bounding box center [689, 357] width 245 height 24
click at [768, 359] on button "Last day claims" at bounding box center [689, 357] width 245 height 20
click at [646, 429] on div "All claims" at bounding box center [643, 437] width 145 height 17
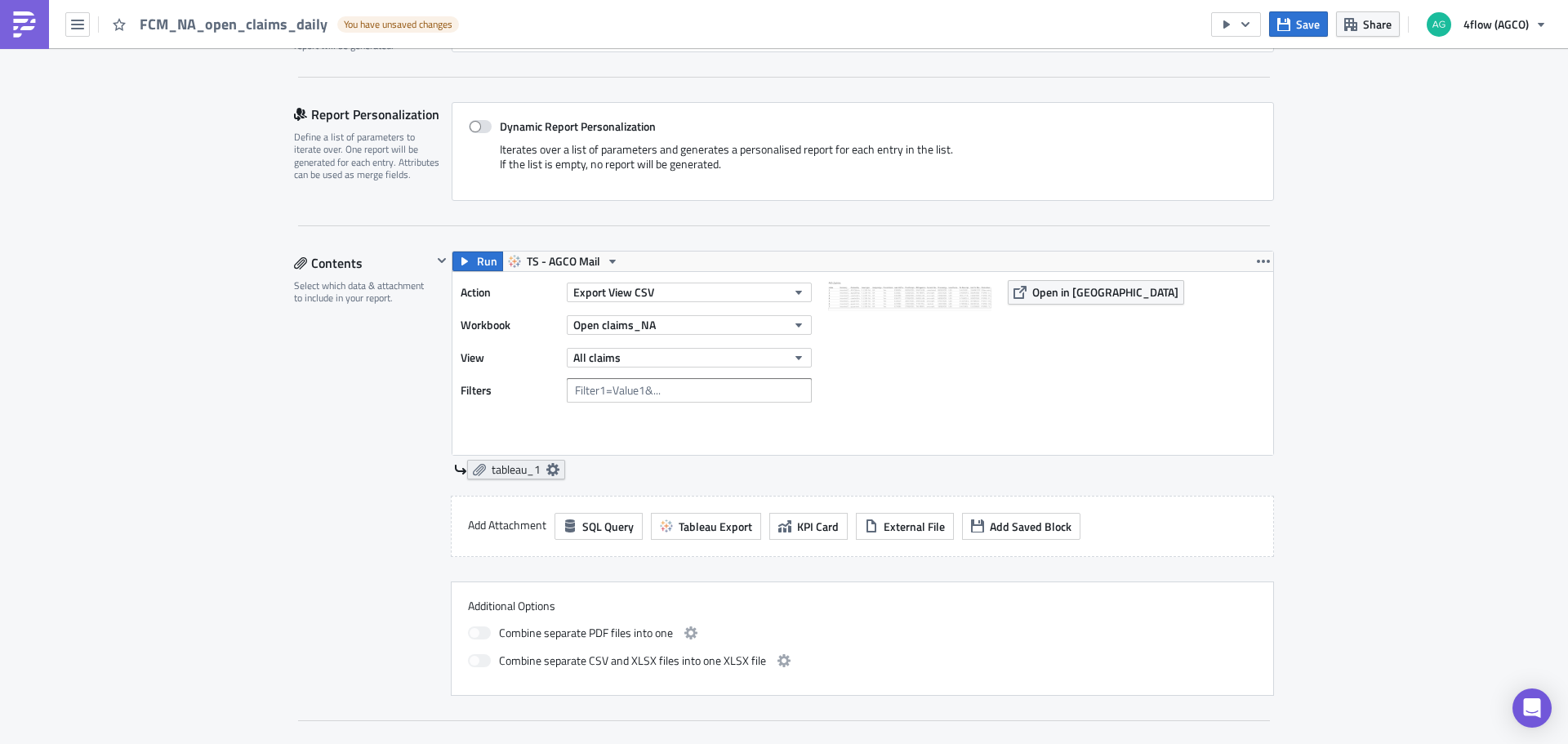
click at [539, 466] on link "tableau_1" at bounding box center [516, 470] width 98 height 20
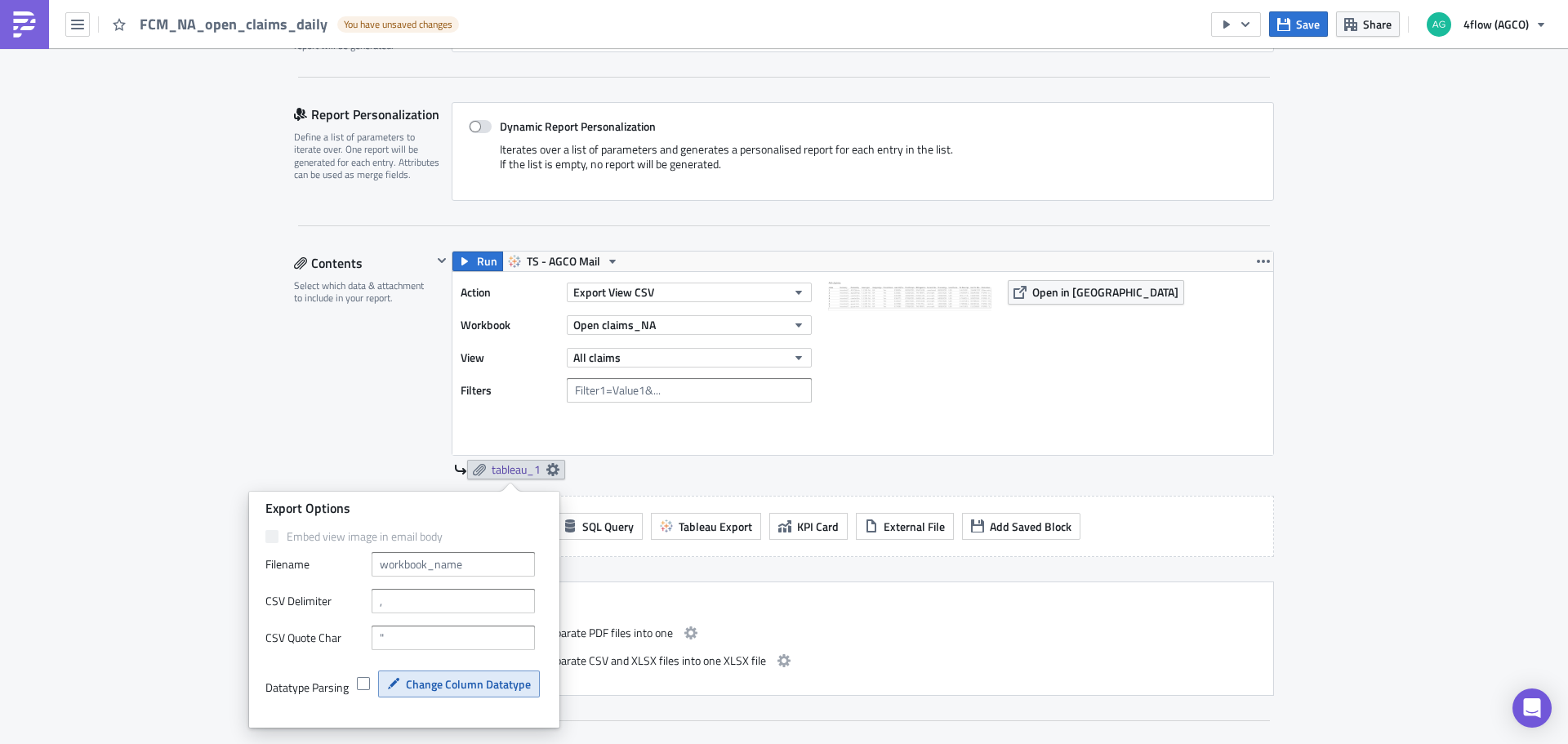
click at [436, 688] on span "Change Column Datatype" at bounding box center [468, 683] width 125 height 17
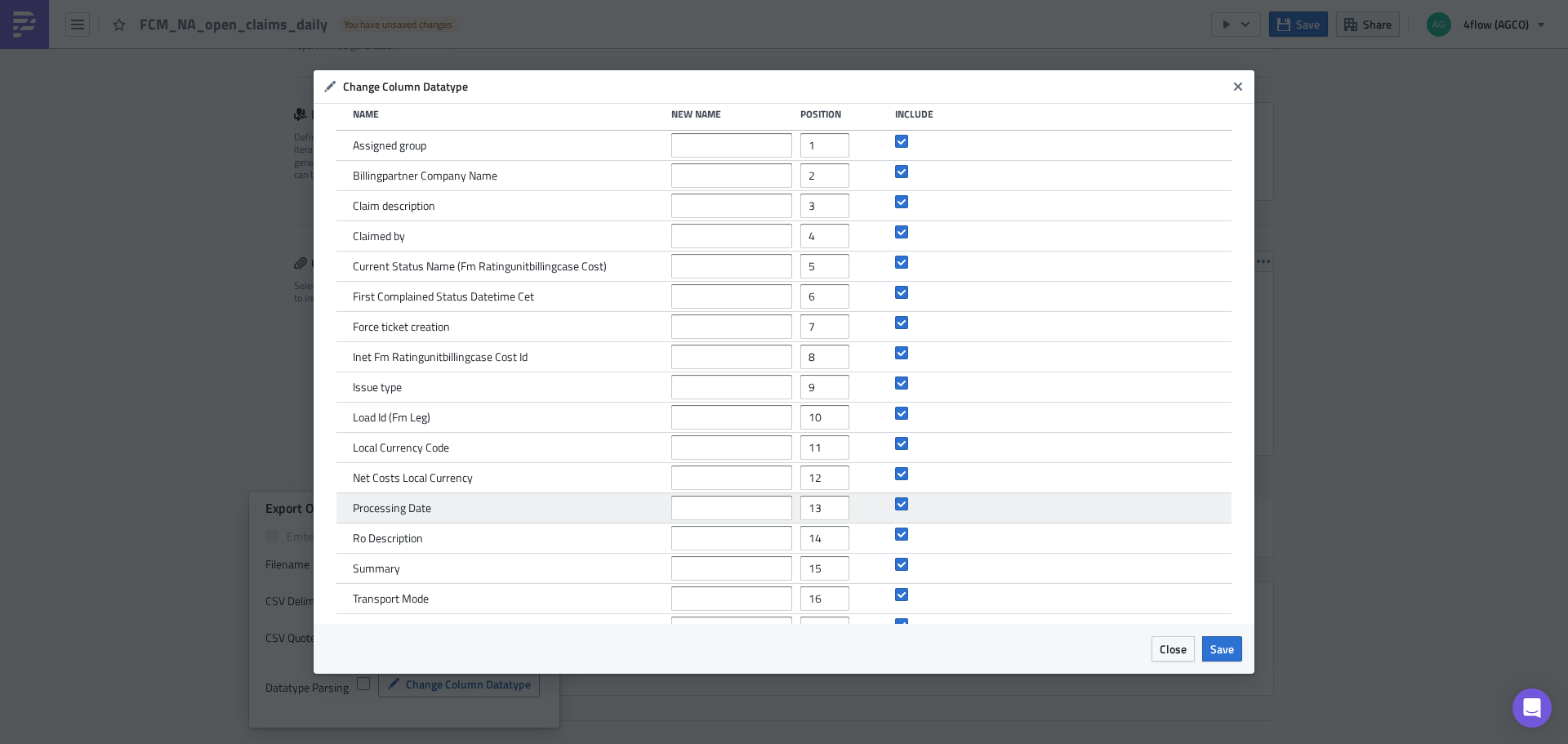
scroll to position [0, 0]
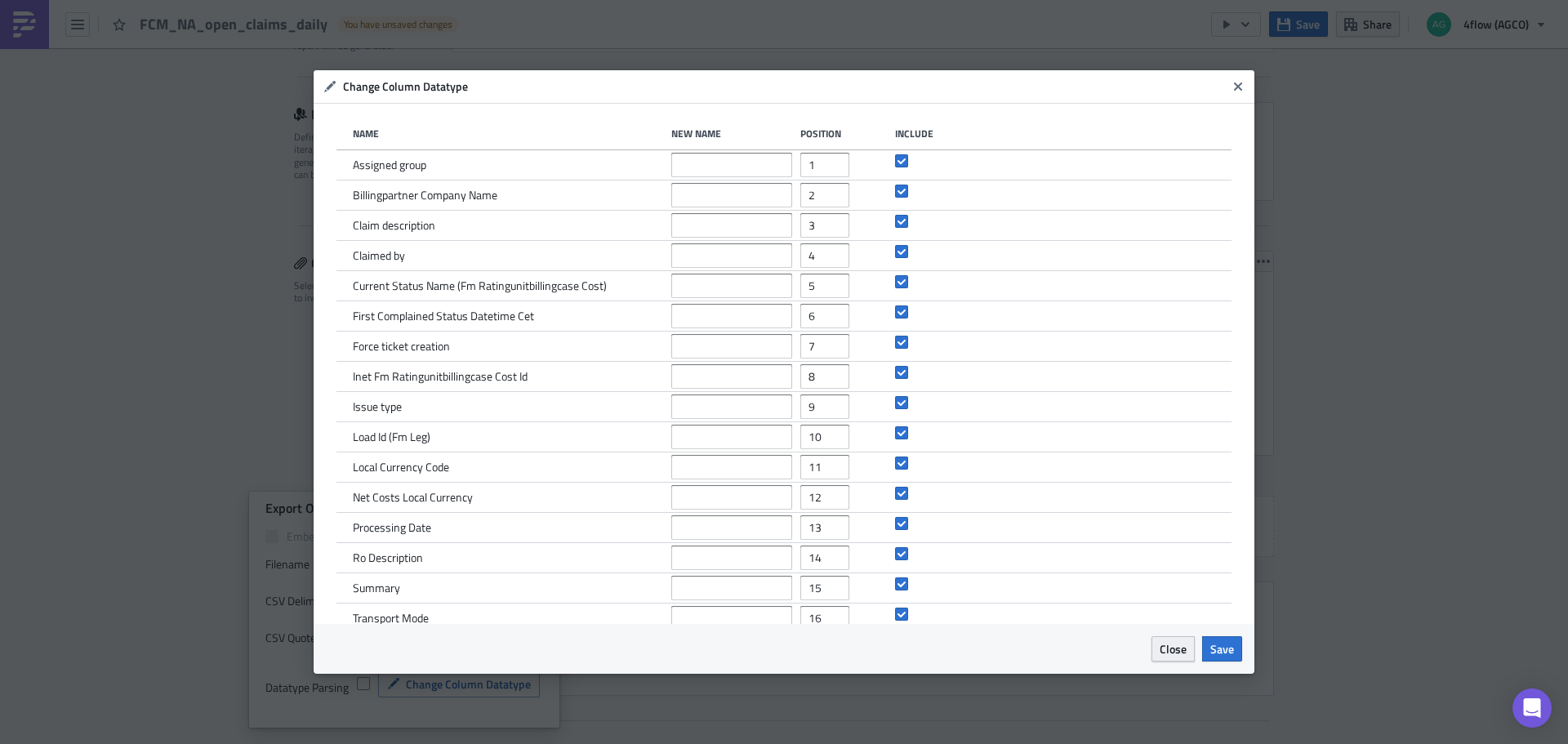
click at [1174, 648] on span "Close" at bounding box center [1172, 648] width 27 height 17
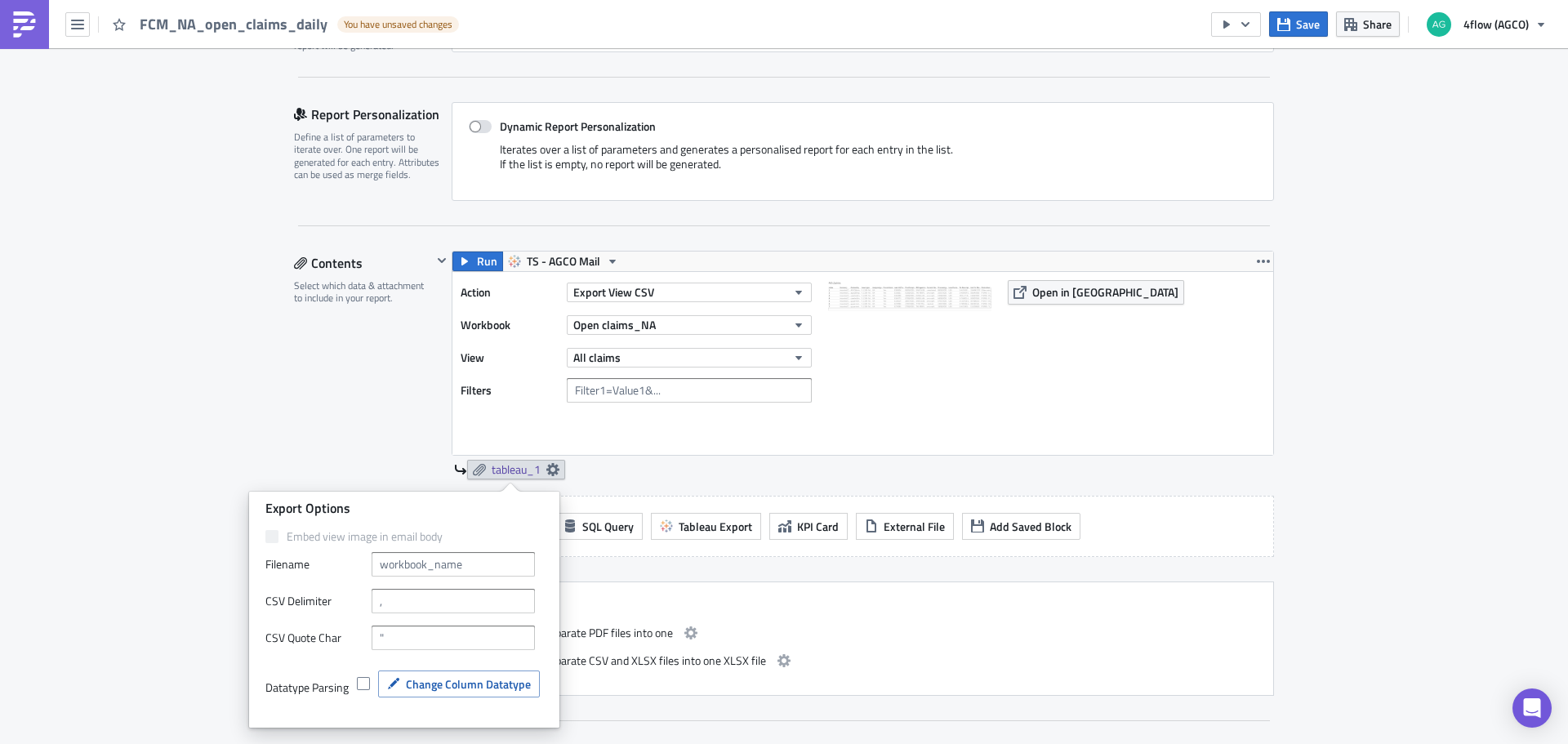
click at [202, 363] on div "Execution Log Edit " FCM_NA_open_claims_daily " Draft Settings Configure the ba…" at bounding box center [784, 744] width 1568 height 2045
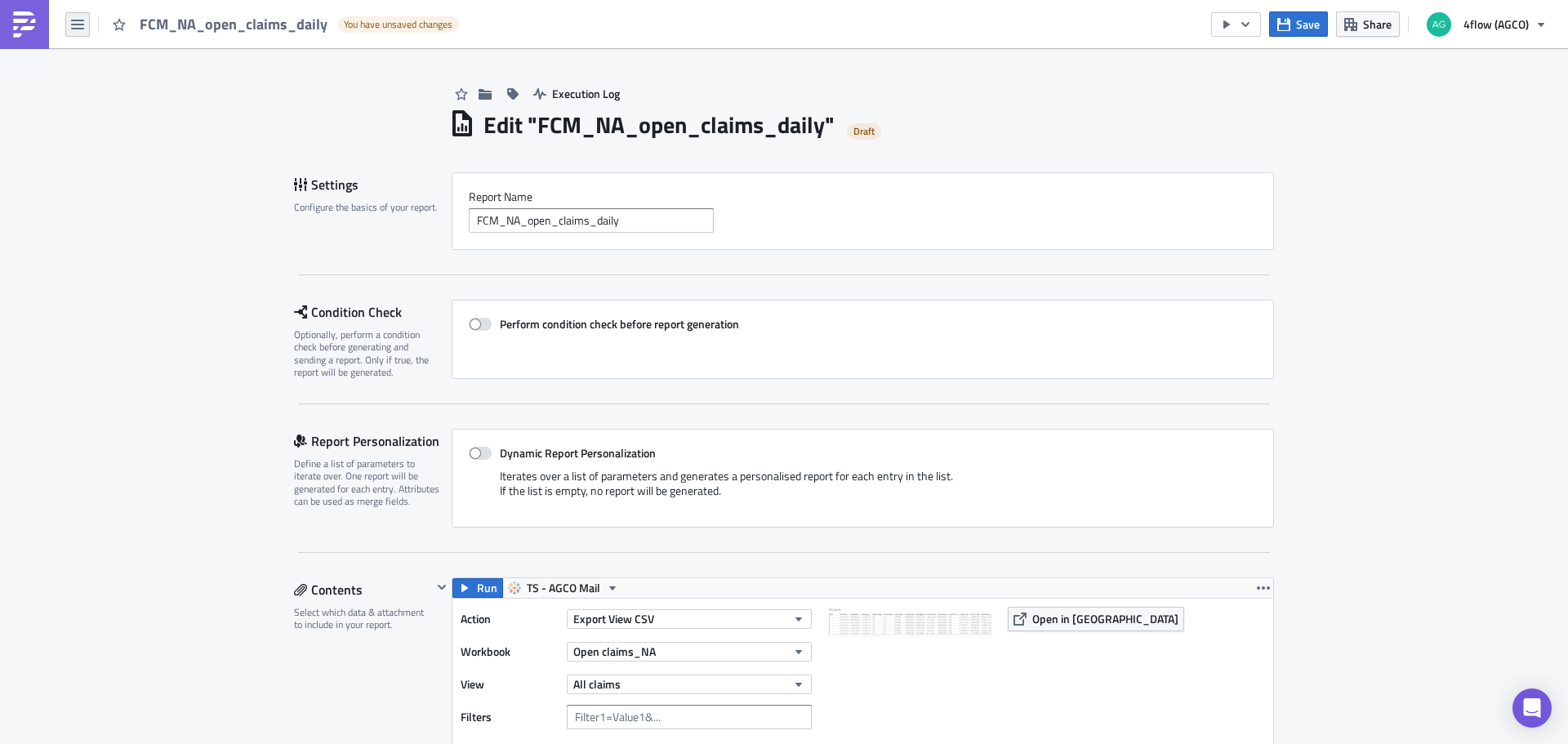
click at [67, 32] on button "button" at bounding box center [77, 24] width 24 height 24
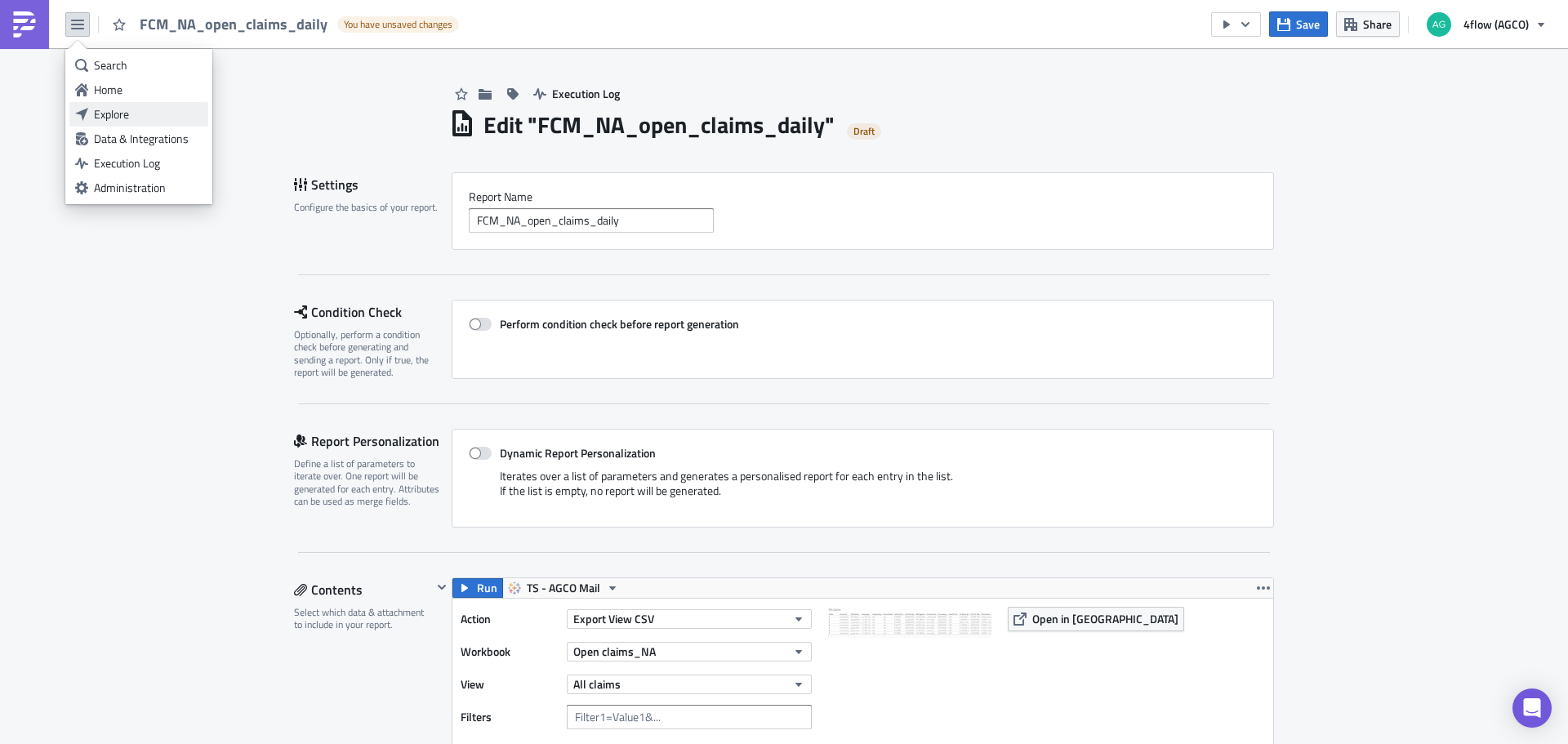
click at [140, 114] on div "Explore" at bounding box center [148, 115] width 109 height 17
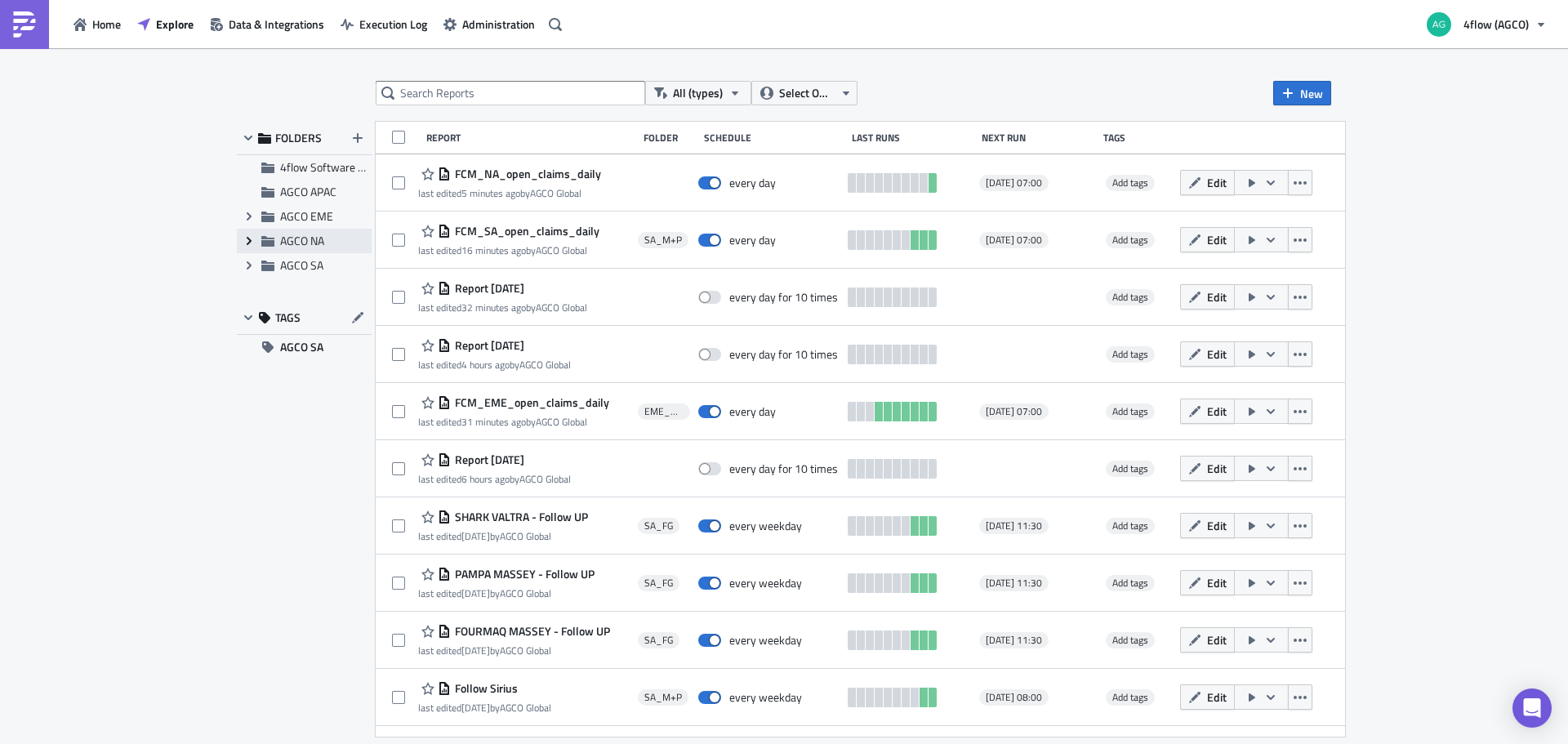
click at [245, 239] on span "Expand group" at bounding box center [249, 240] width 24 height 24
click at [308, 280] on div "NA_M+P" at bounding box center [304, 289] width 135 height 24
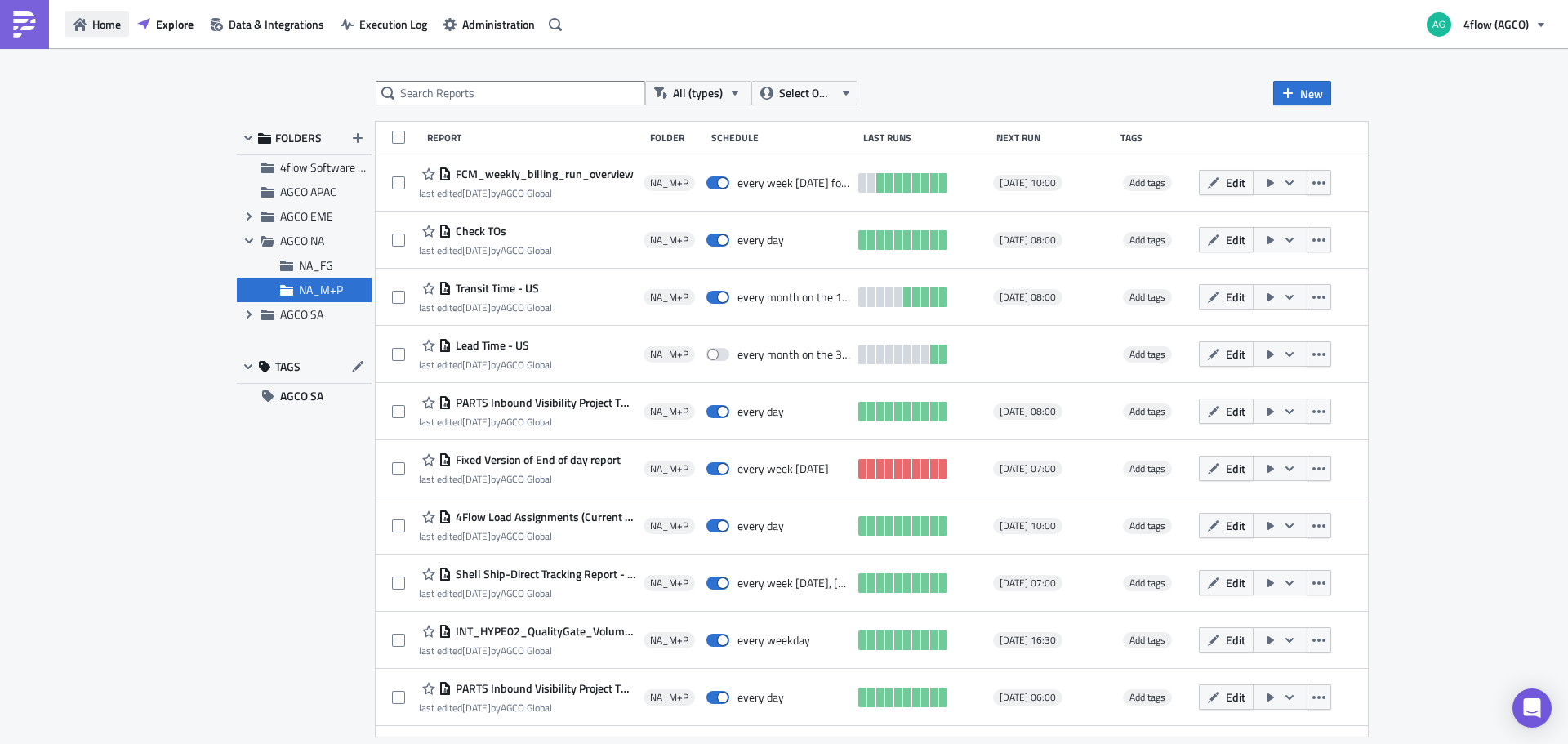
click at [96, 24] on span "Home" at bounding box center [106, 24] width 28 height 17
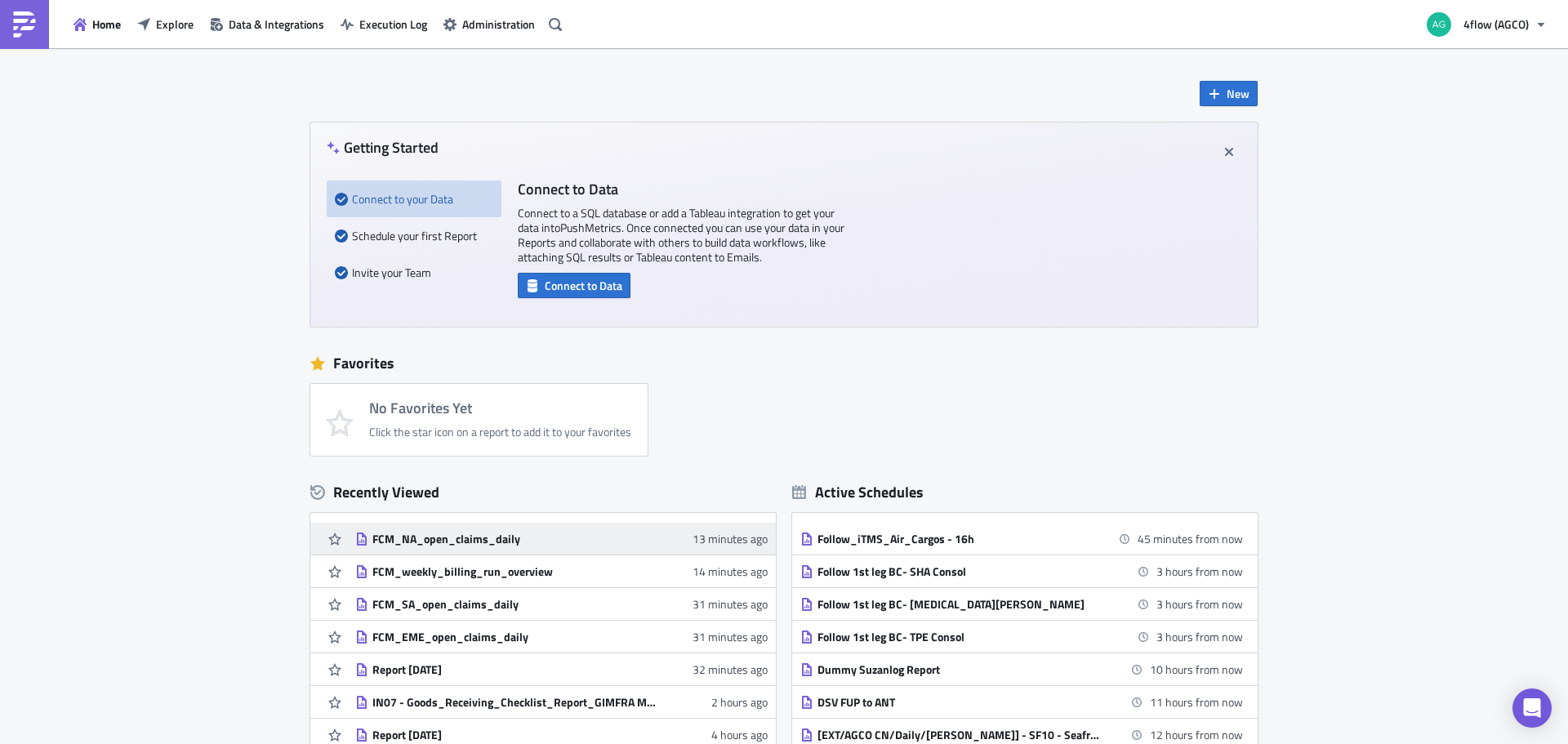
drag, startPoint x: 506, startPoint y: 541, endPoint x: 479, endPoint y: 540, distance: 27.0
click at [479, 540] on div "FCM_NA_open_claims_daily" at bounding box center [515, 539] width 286 height 15
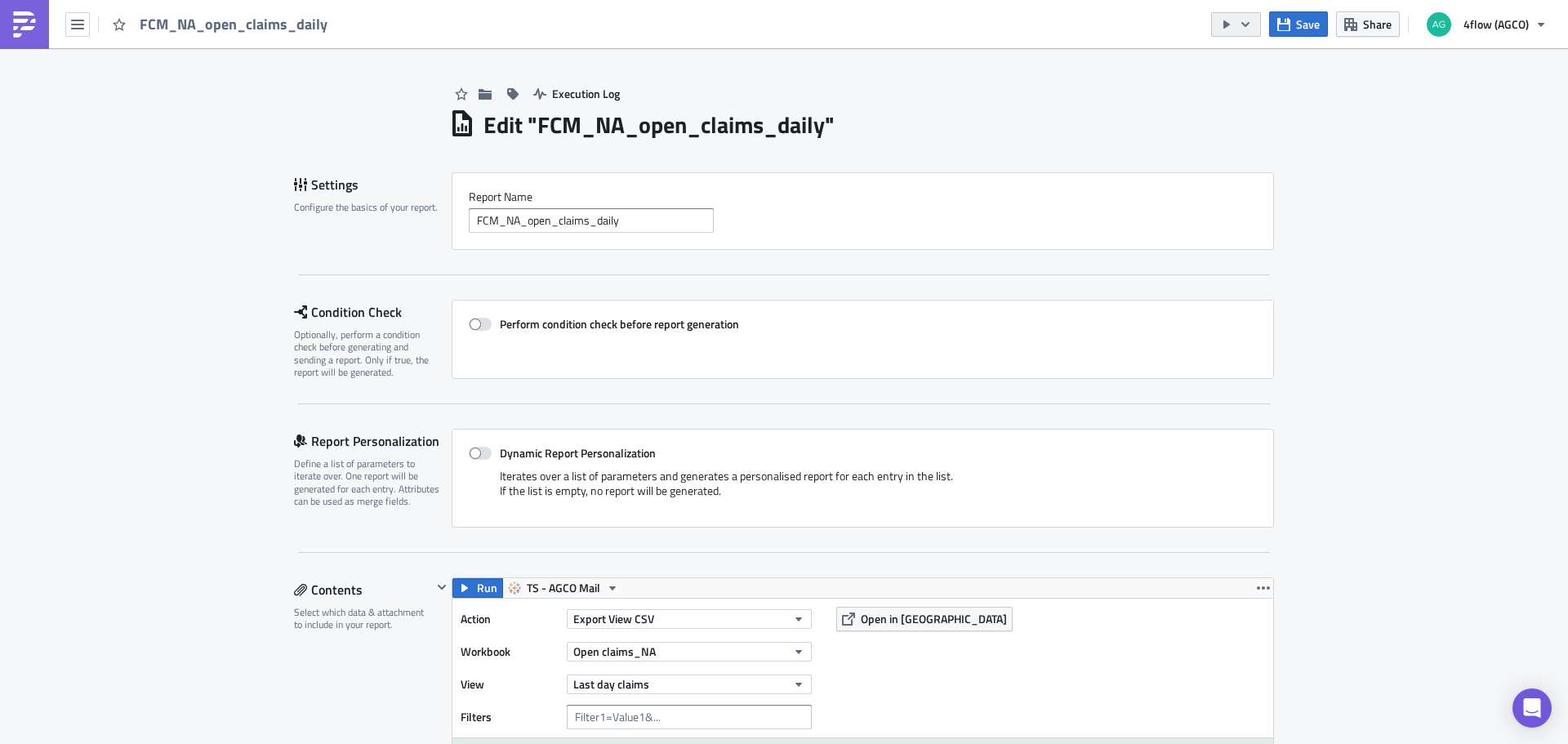
click at [1251, 23] on icon "button" at bounding box center [1245, 25] width 13 height 13
click at [1068, 108] on div "Edit " FCM_NA_open_claims_daily "" at bounding box center [861, 123] width 825 height 33
drag, startPoint x: 569, startPoint y: 124, endPoint x: 553, endPoint y: 121, distance: 16.3
click at [565, 123] on h1 "Edit " FCM_NA_open_claims_daily "" at bounding box center [658, 125] width 351 height 29
drag, startPoint x: 533, startPoint y: 116, endPoint x: 820, endPoint y: 115, distance: 287.0
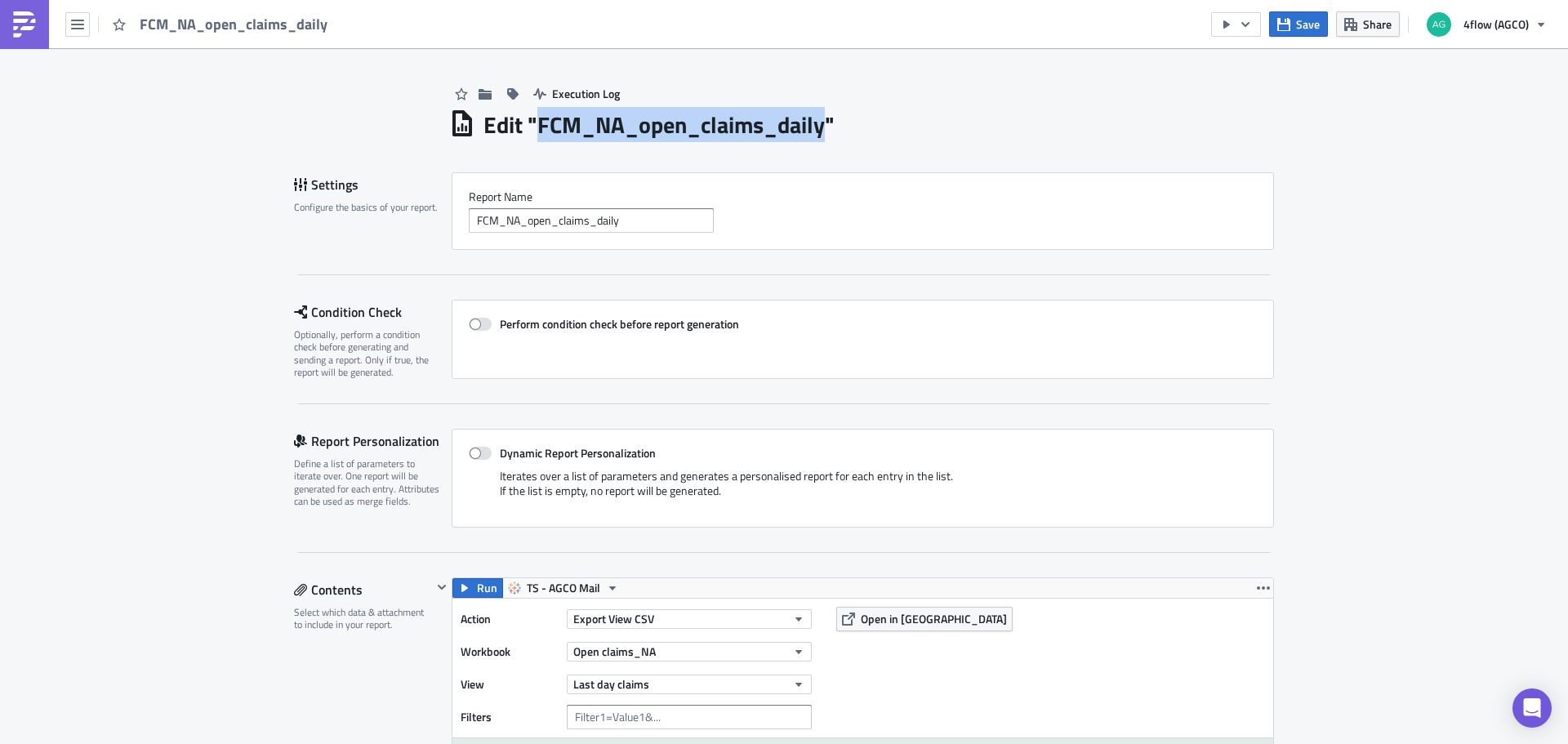
click at [820, 115] on h1 "Edit " FCM_NA_open_claims_daily "" at bounding box center [658, 125] width 351 height 29
copy h1 "FCM_NA_open_claims_daily"
click at [88, 21] on button "button" at bounding box center [77, 24] width 24 height 24
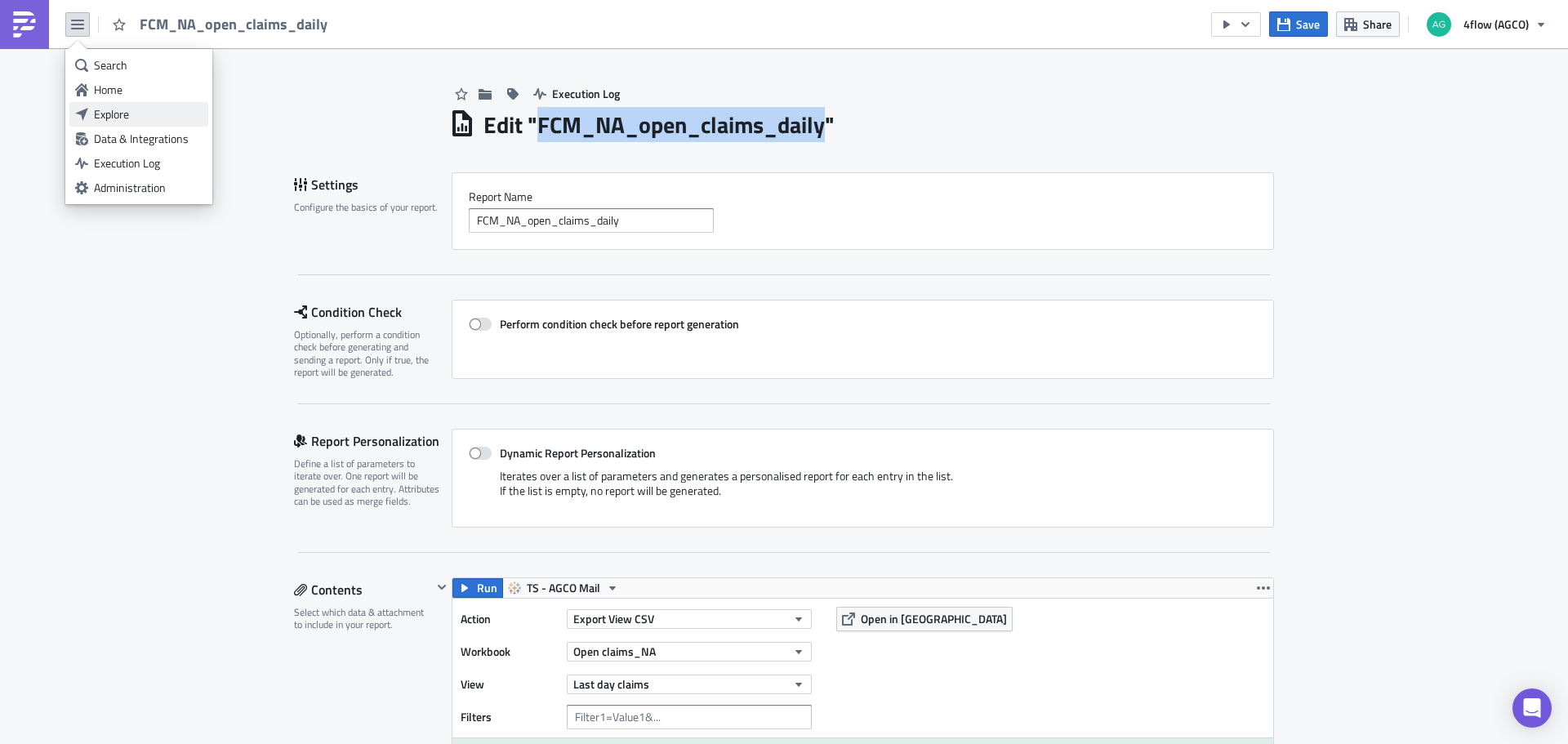
click at [131, 106] on div "Explore" at bounding box center [148, 115] width 109 height 17
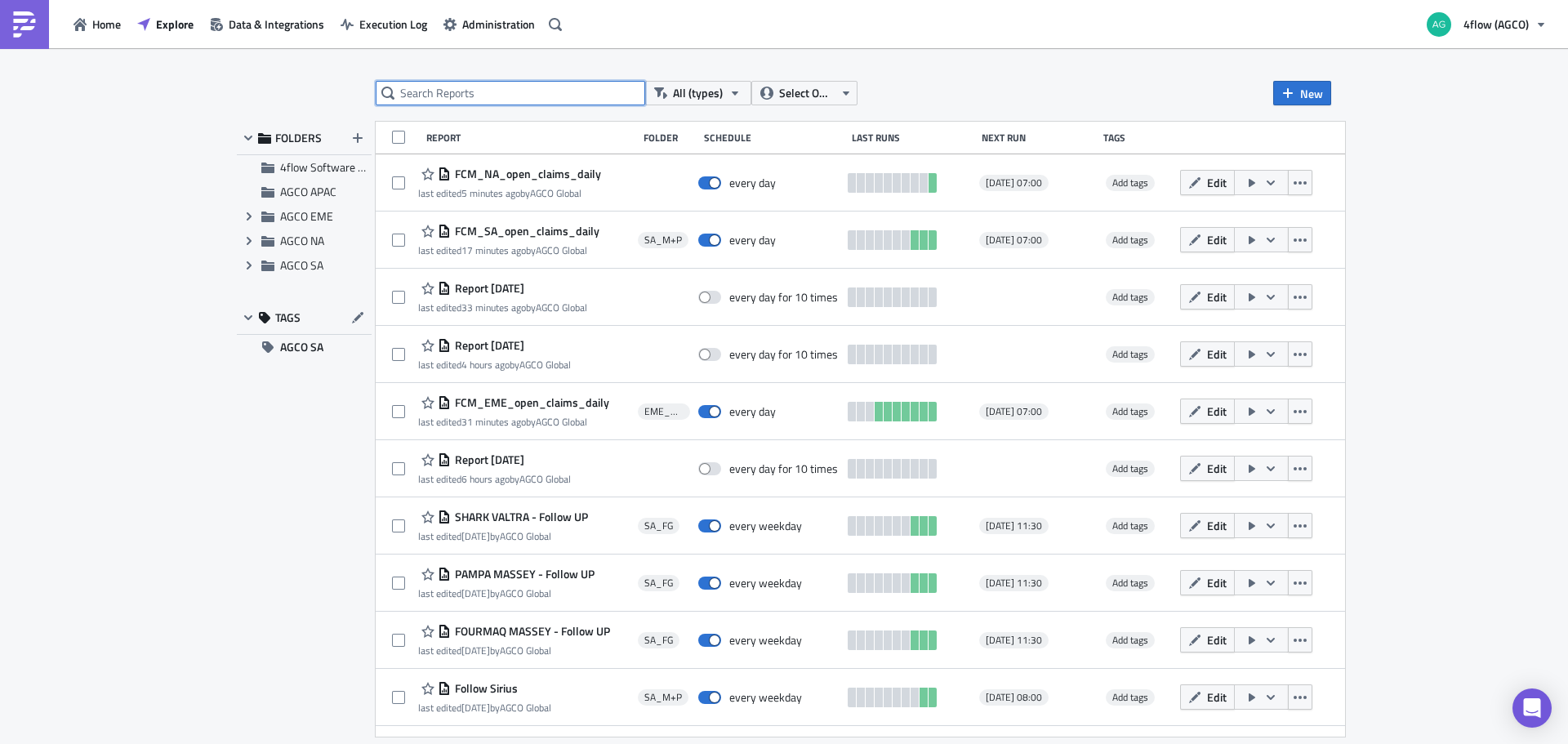
click at [471, 90] on input "text" at bounding box center [510, 92] width 269 height 24
paste input "FCM_NA_open_claims_daily"
type input "FCM_NA_open_claims_daily"
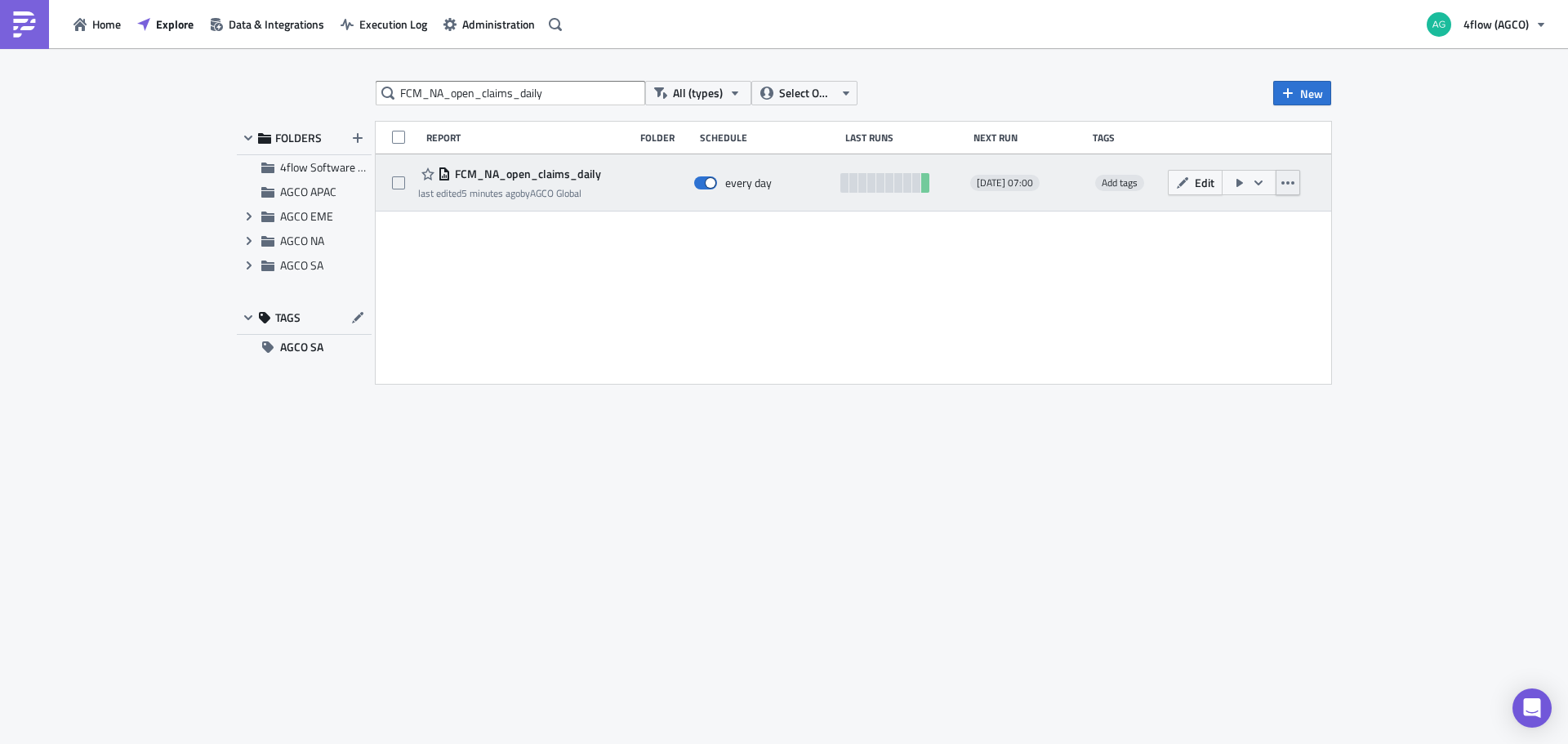
click at [1290, 184] on icon "button" at bounding box center [1288, 183] width 13 height 13
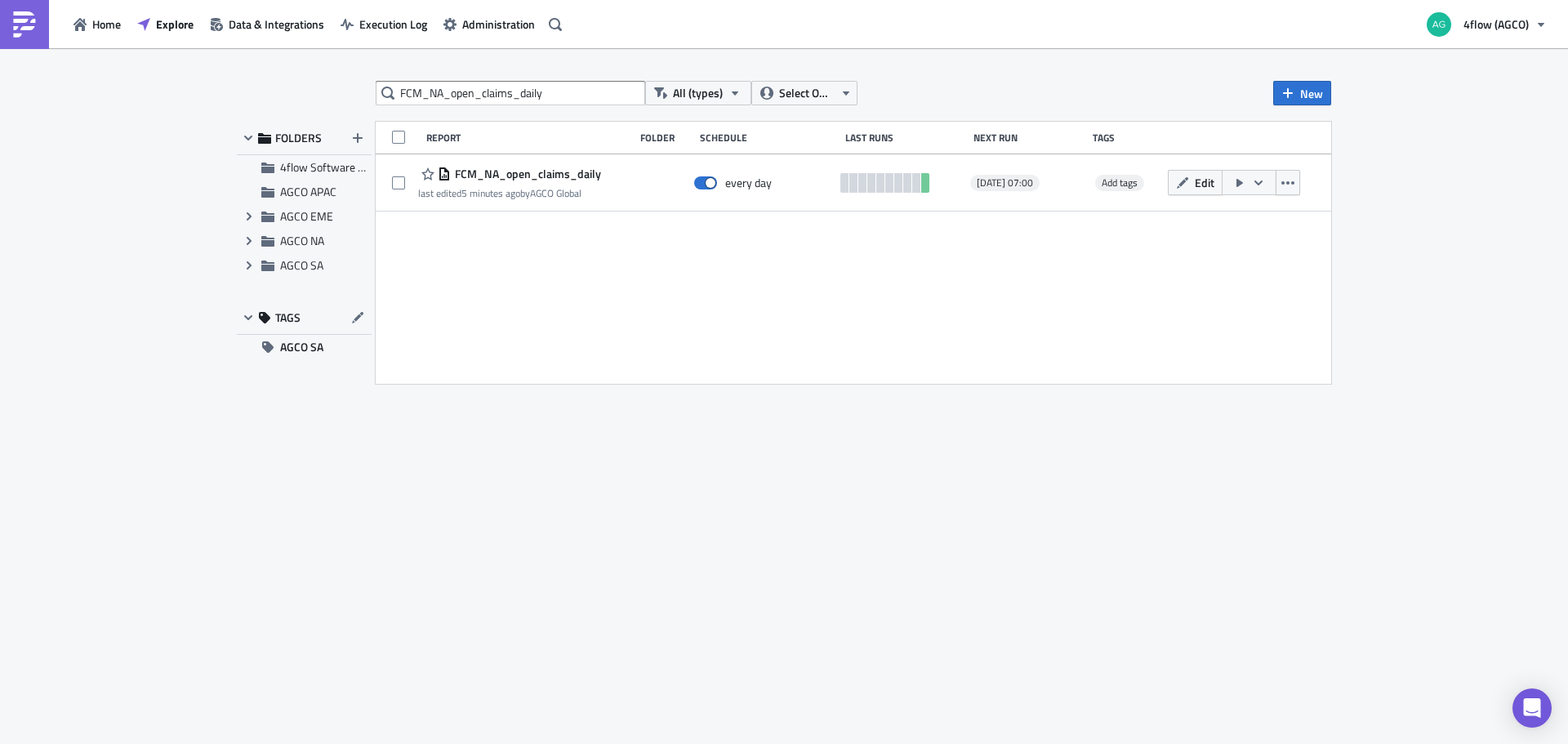
drag, startPoint x: 985, startPoint y: 576, endPoint x: 901, endPoint y: 564, distance: 84.9
click at [983, 576] on div "FCM_NA_open_claims_daily All (types) Select Owner New FOLDERS 4flow Software KA…" at bounding box center [784, 397] width 1111 height 633
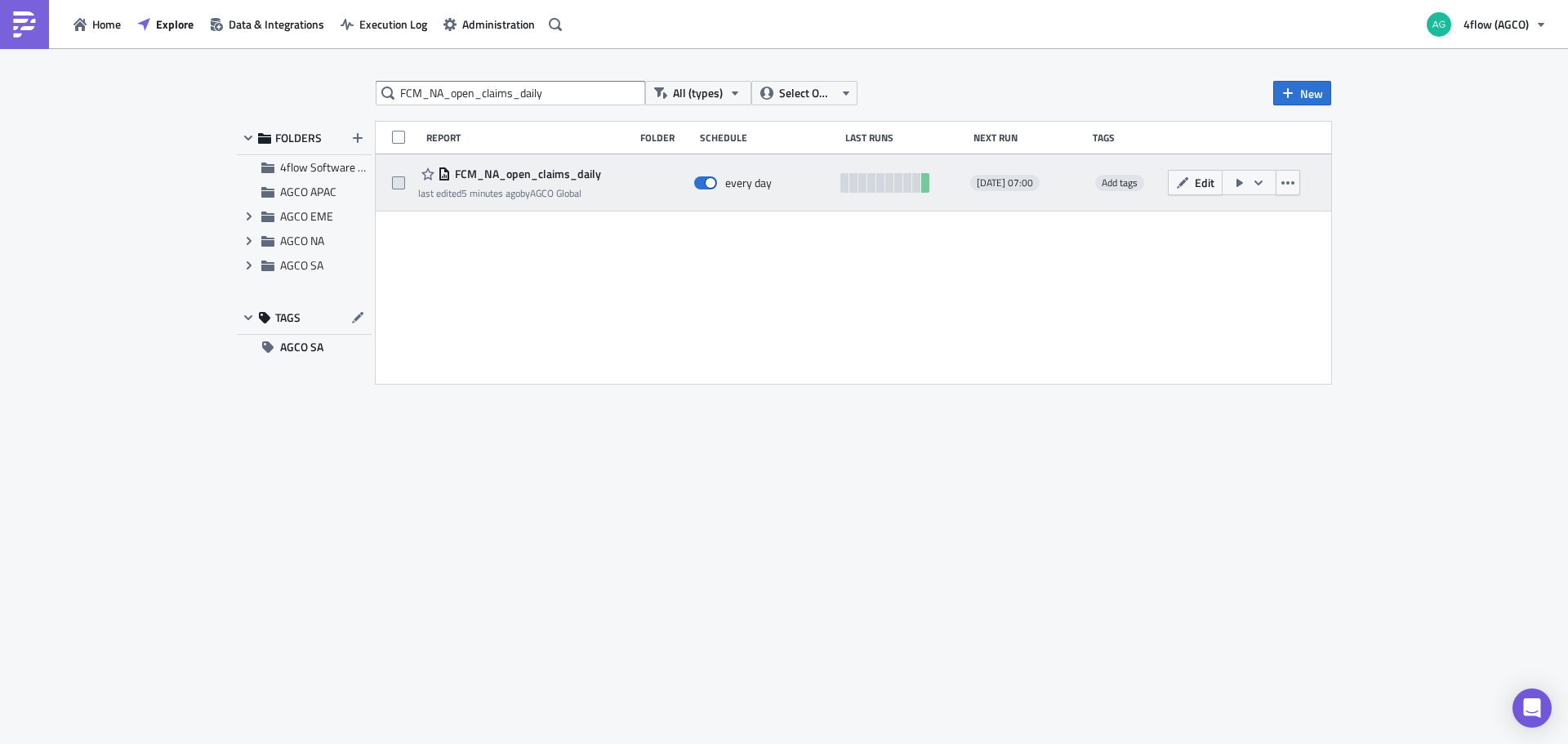
click at [401, 179] on span at bounding box center [398, 183] width 13 height 13
click at [401, 179] on input "checkbox" at bounding box center [400, 183] width 11 height 11
checkbox input "true"
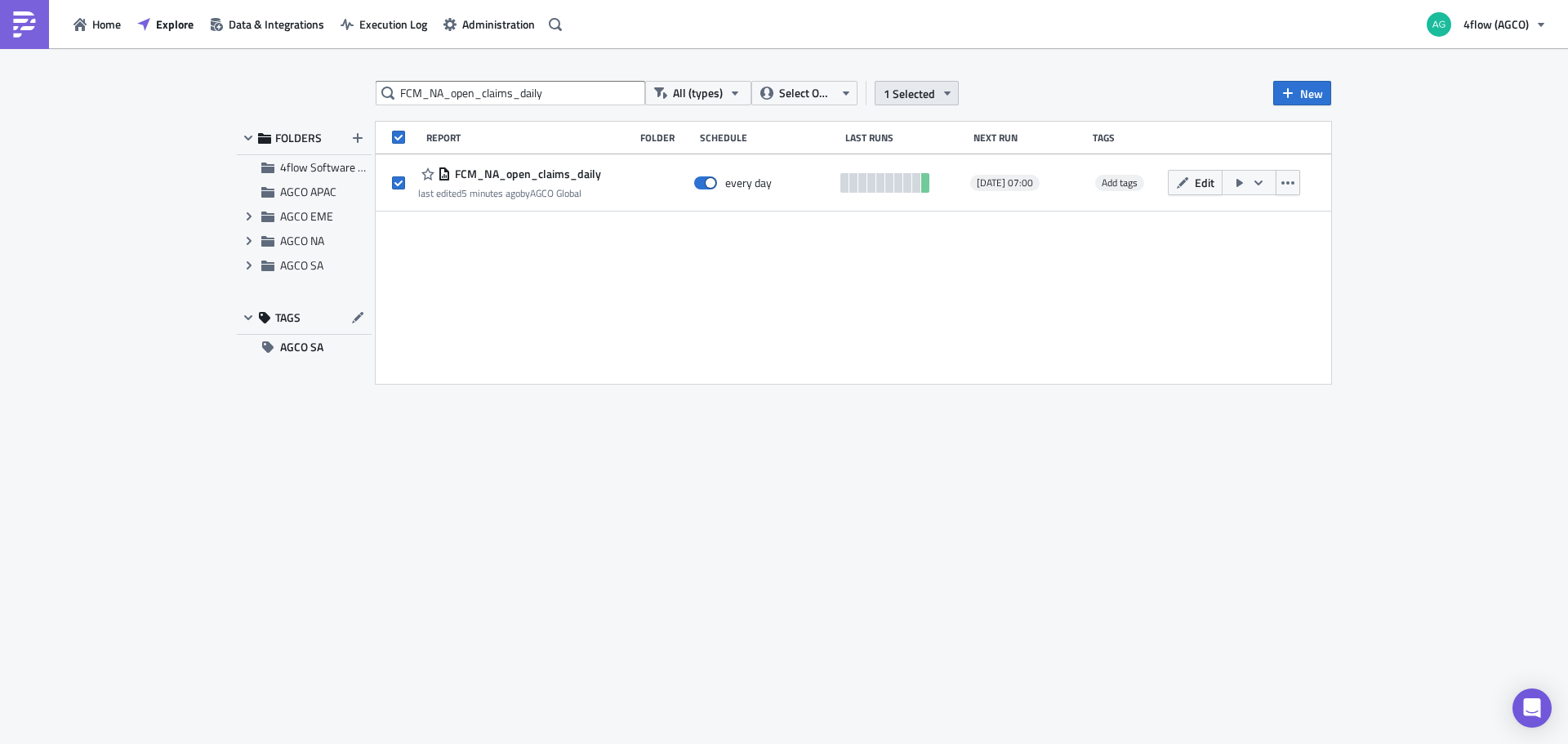
click at [939, 100] on button "1 Selected" at bounding box center [916, 92] width 84 height 24
click at [816, 75] on div "Move to folder" at bounding box center [789, 76] width 109 height 17
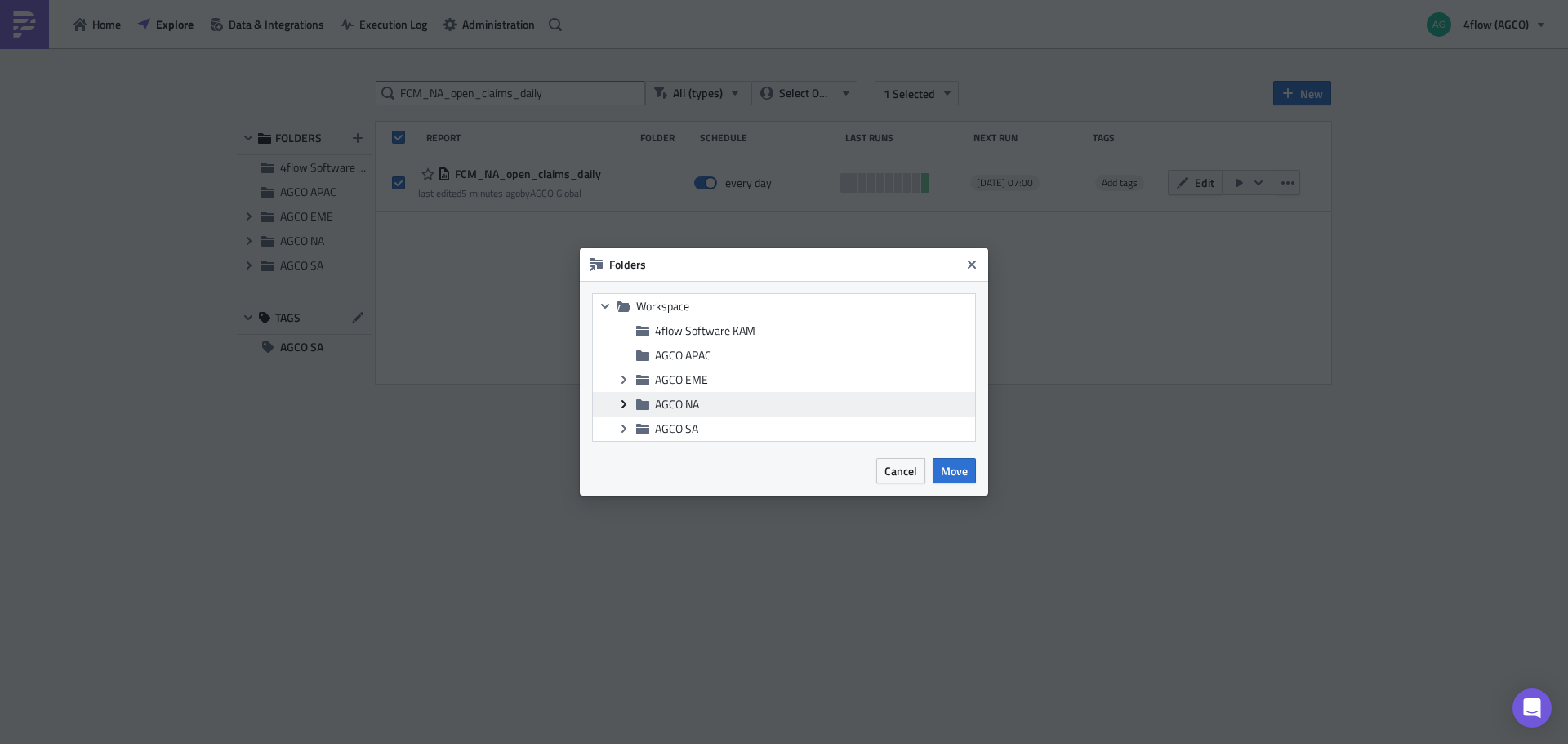
click at [626, 412] on span "Expand group" at bounding box center [624, 403] width 24 height 24
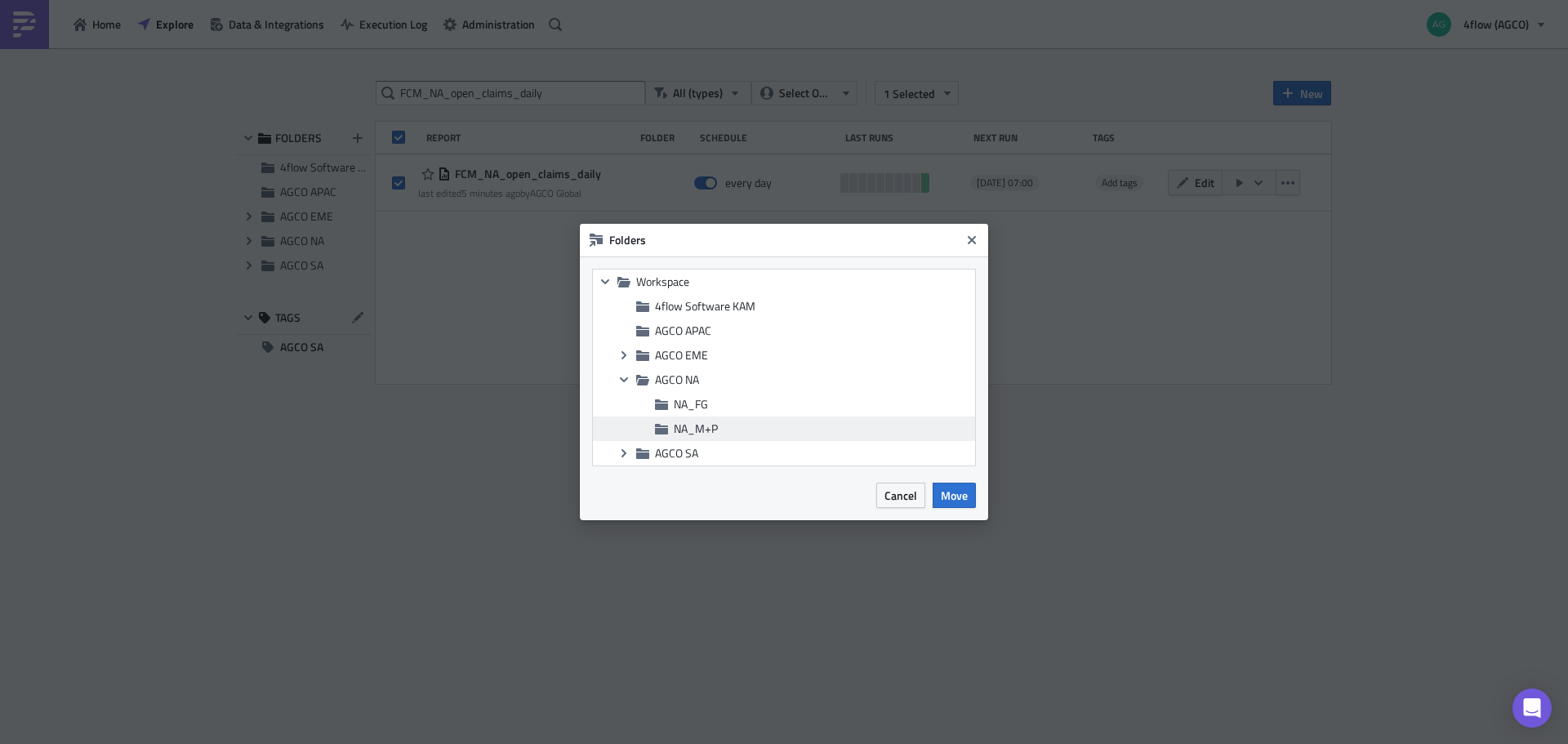
click at [702, 426] on span "NA_M+P" at bounding box center [695, 428] width 44 height 17
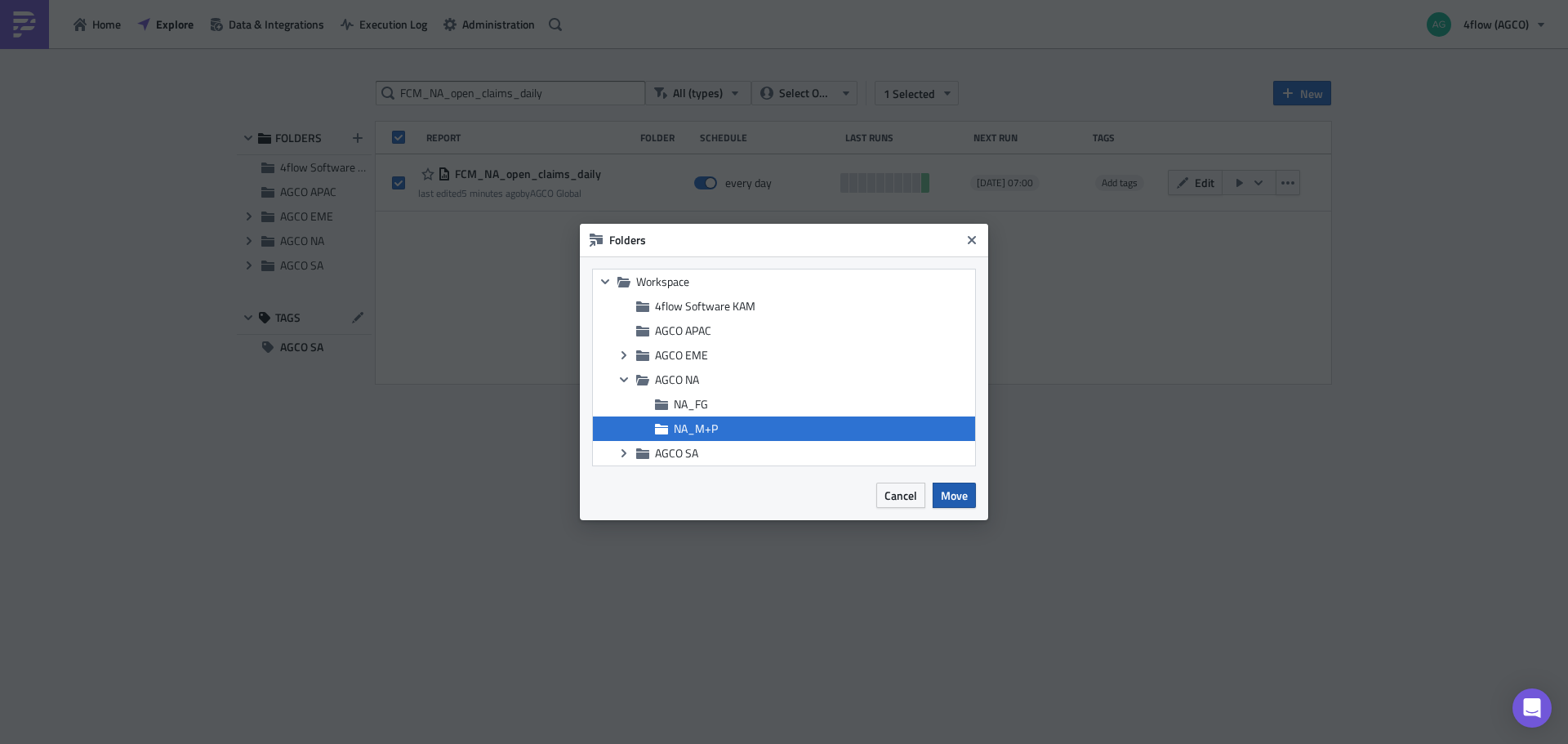
click at [944, 495] on span "Move" at bounding box center [954, 495] width 27 height 17
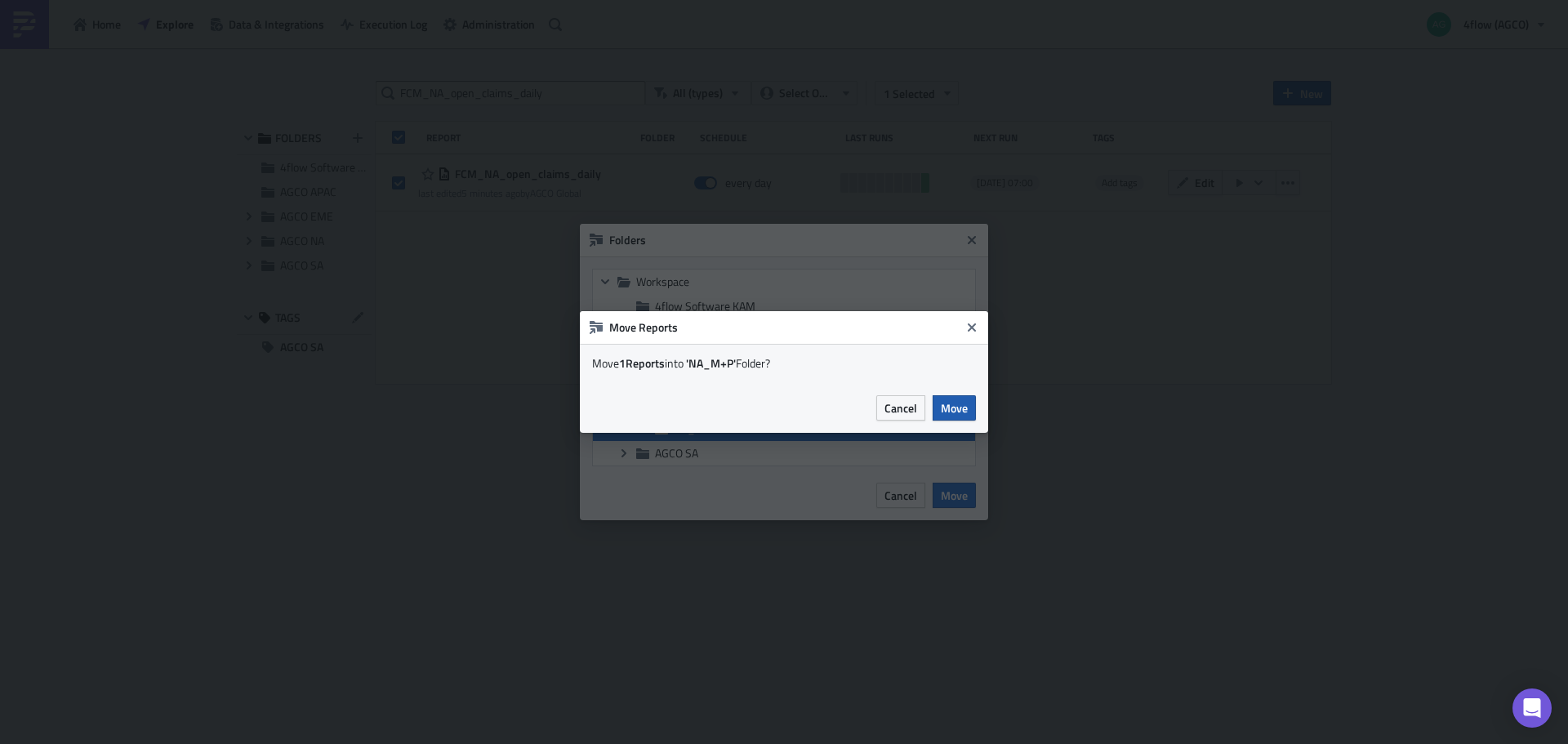
click at [964, 400] on span "Move" at bounding box center [954, 407] width 27 height 17
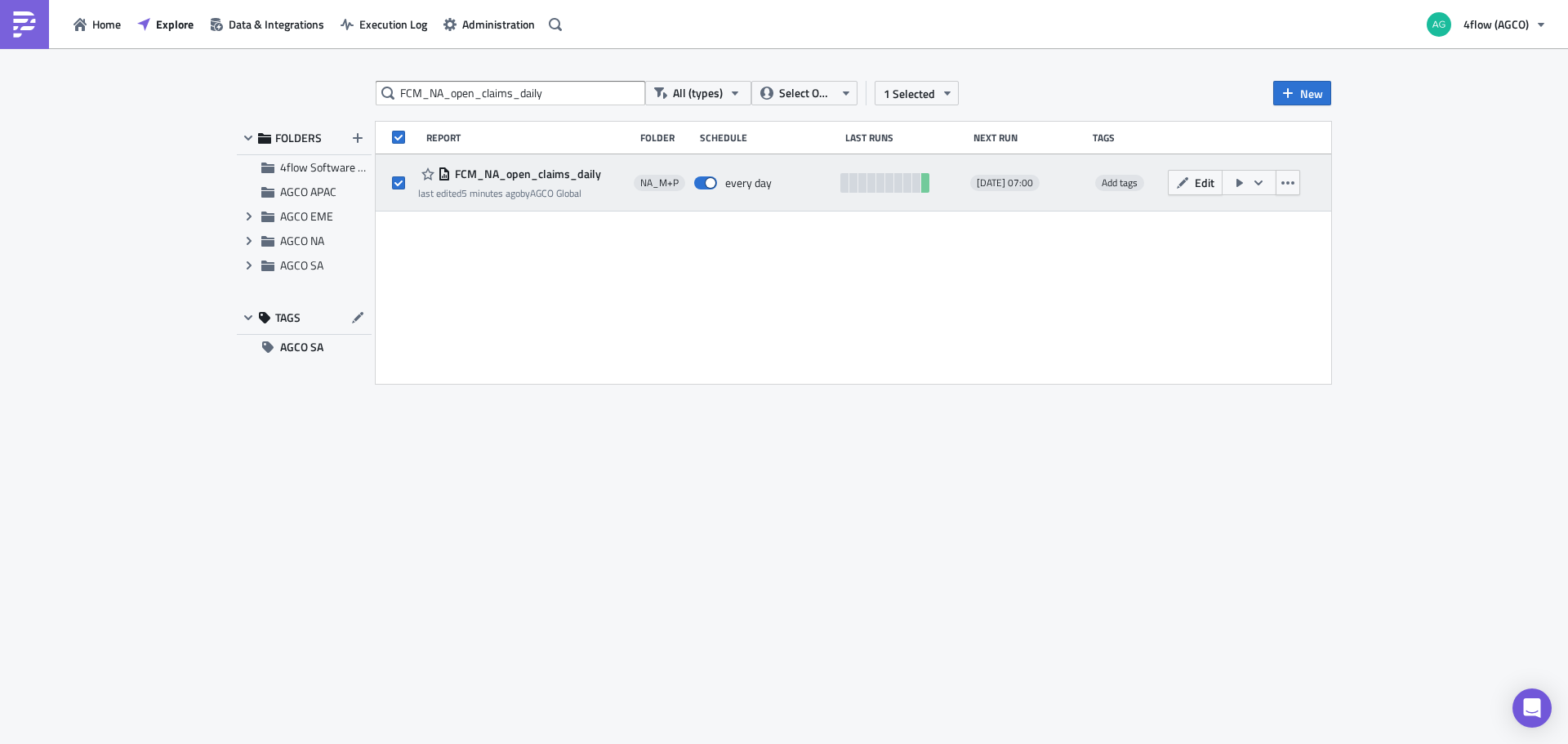
click at [526, 170] on span "FCM_NA_open_claims_daily" at bounding box center [525, 174] width 150 height 15
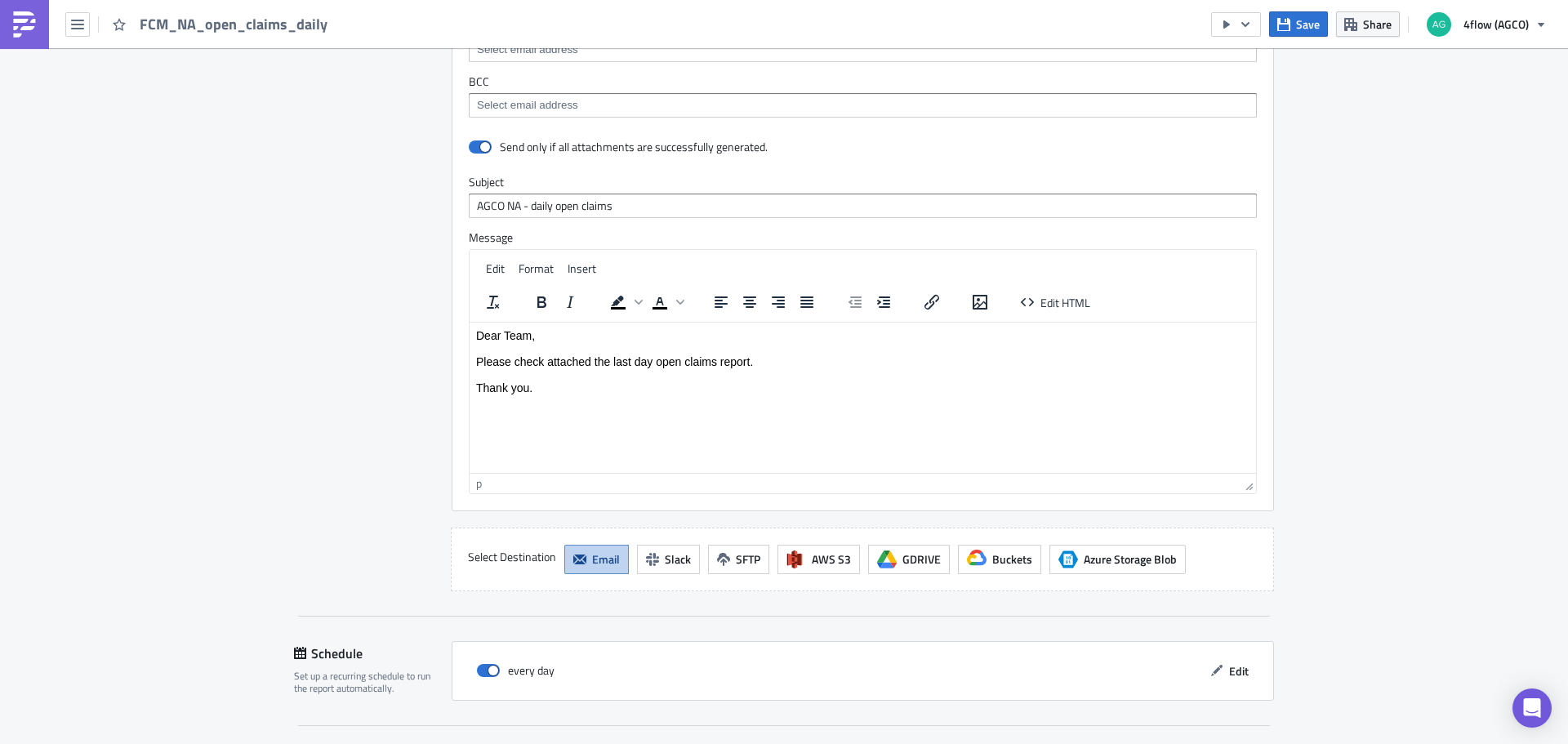
scroll to position [1417, 0]
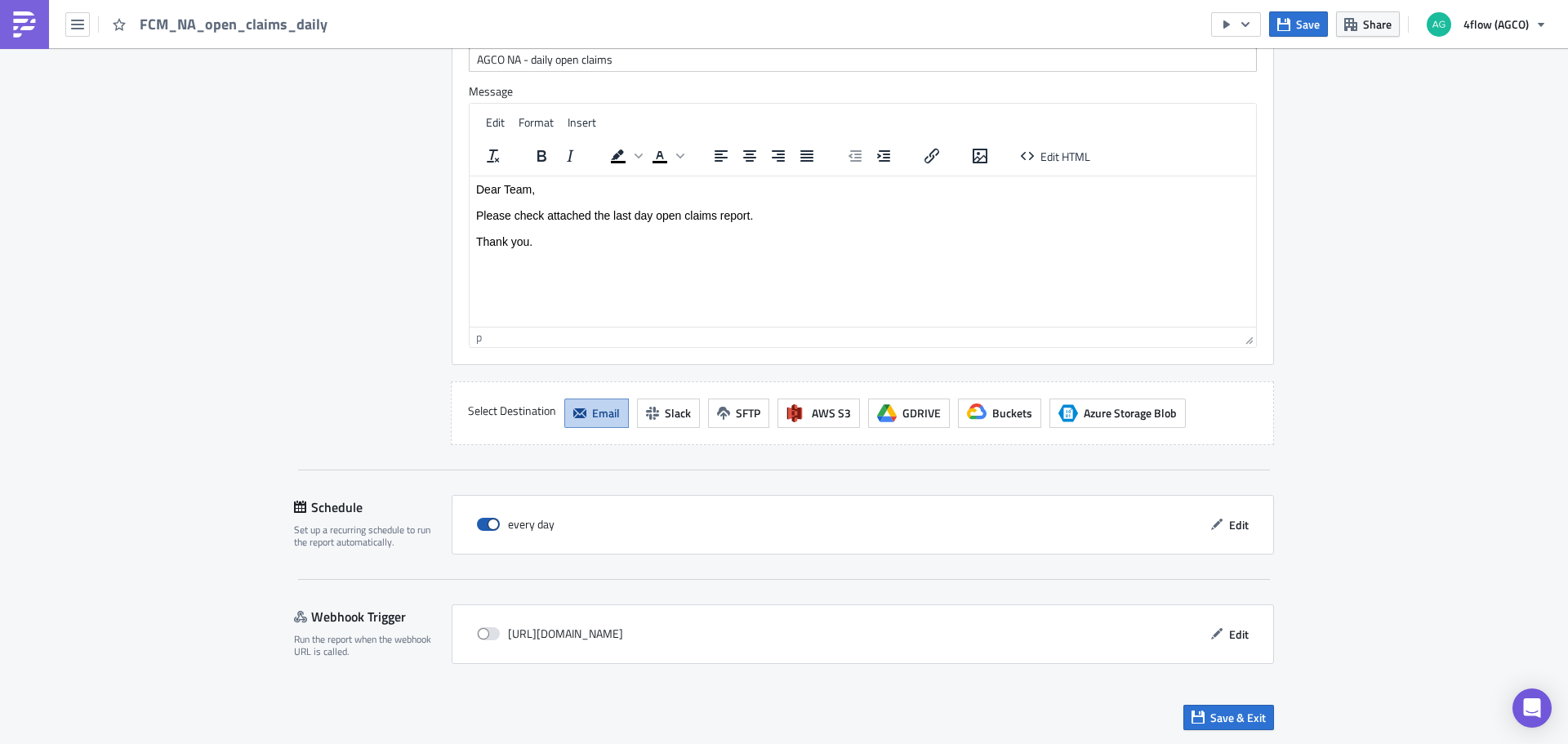
click at [490, 518] on span at bounding box center [488, 525] width 22 height 13
click at [490, 520] on input "checkbox" at bounding box center [485, 525] width 11 height 11
checkbox input "false"
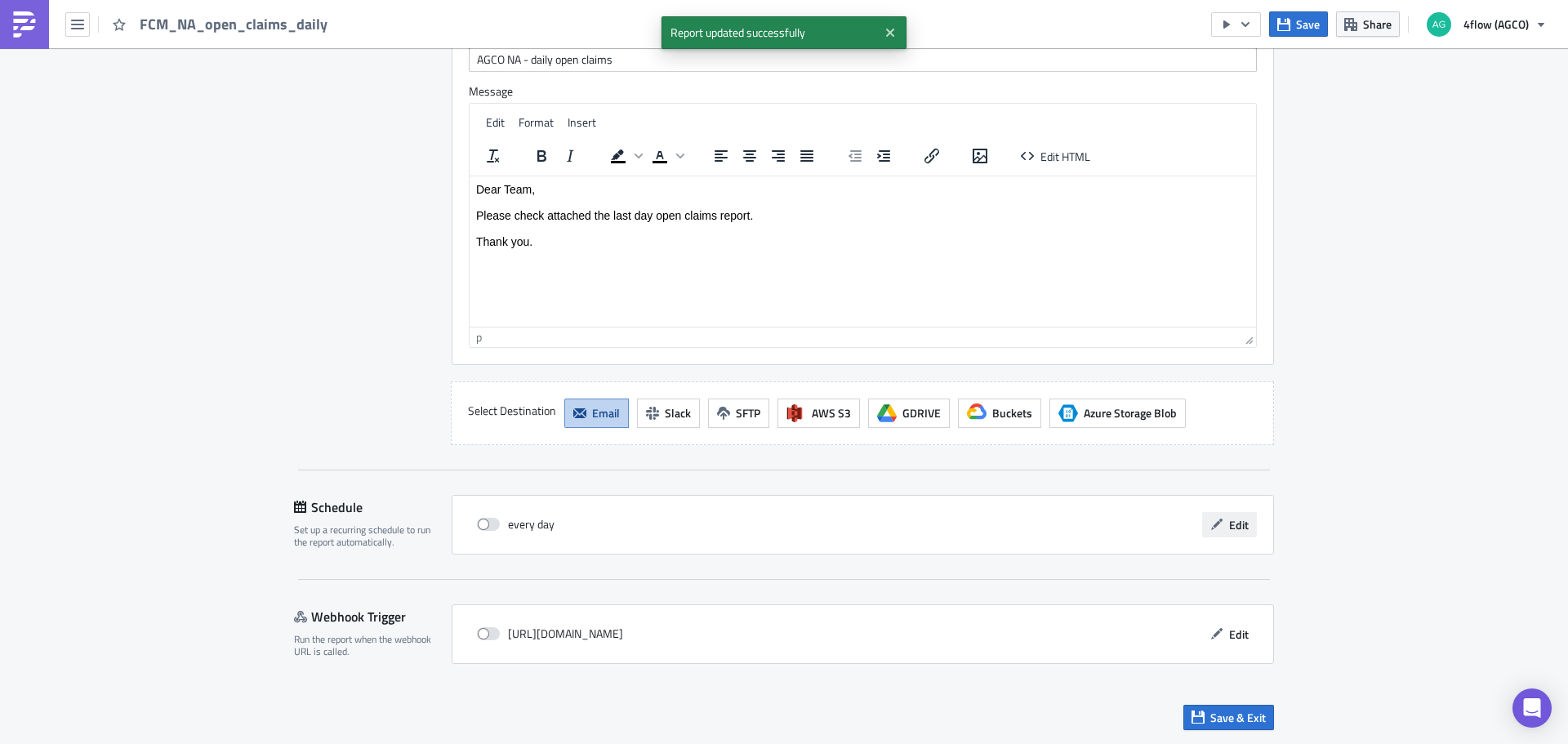
click at [1235, 523] on span "Edit" at bounding box center [1239, 525] width 20 height 17
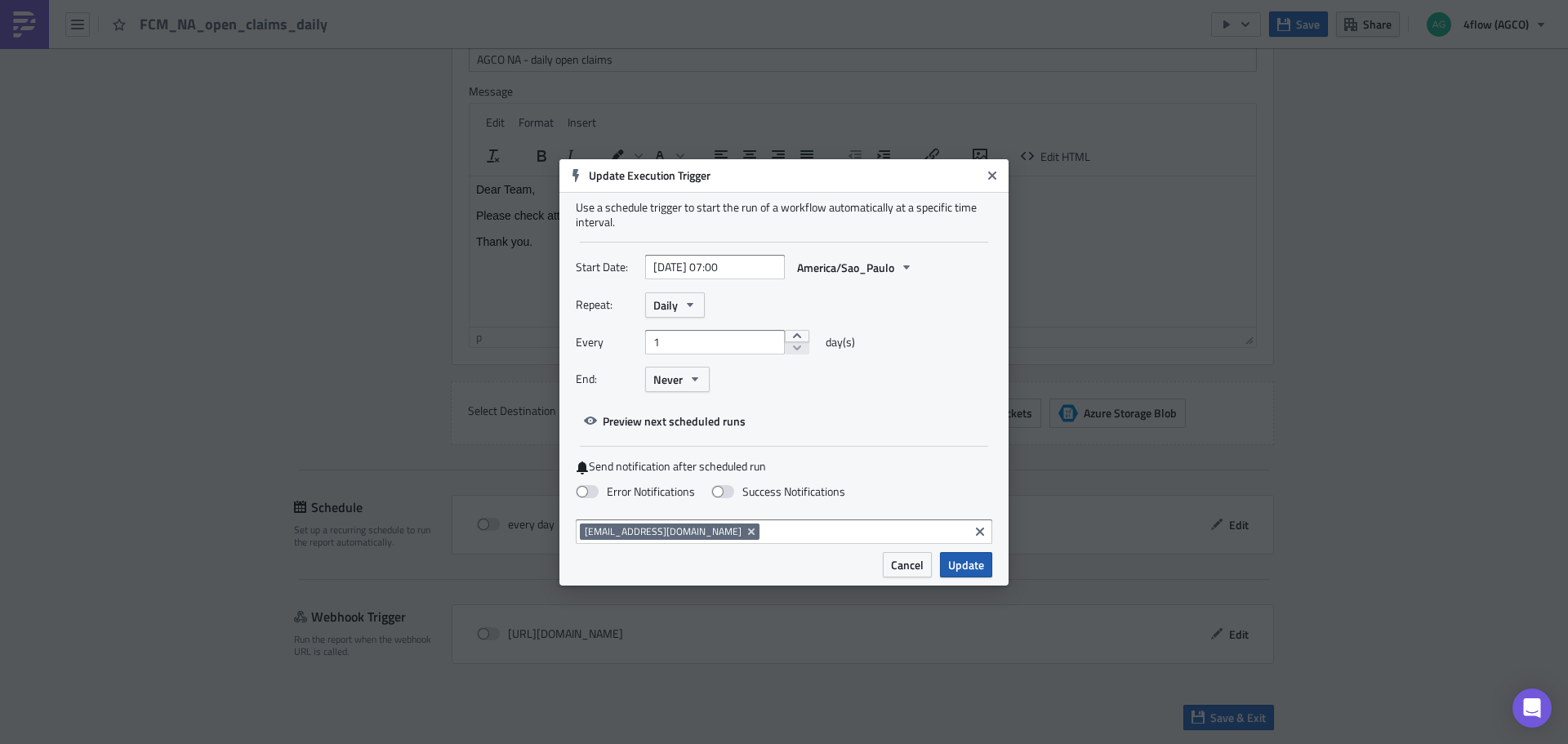
click at [963, 565] on span "Update" at bounding box center [965, 564] width 36 height 17
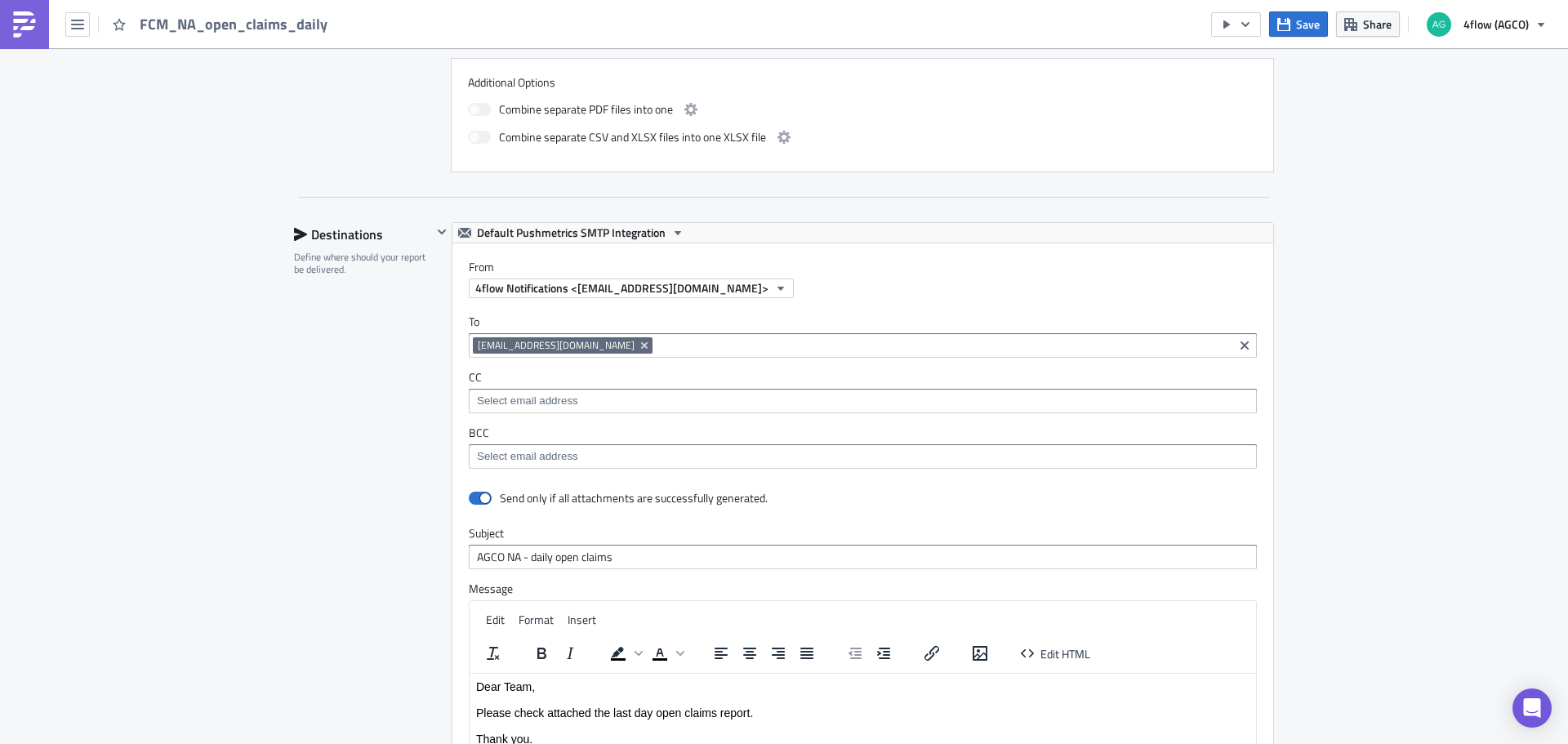
scroll to position [1143, 0]
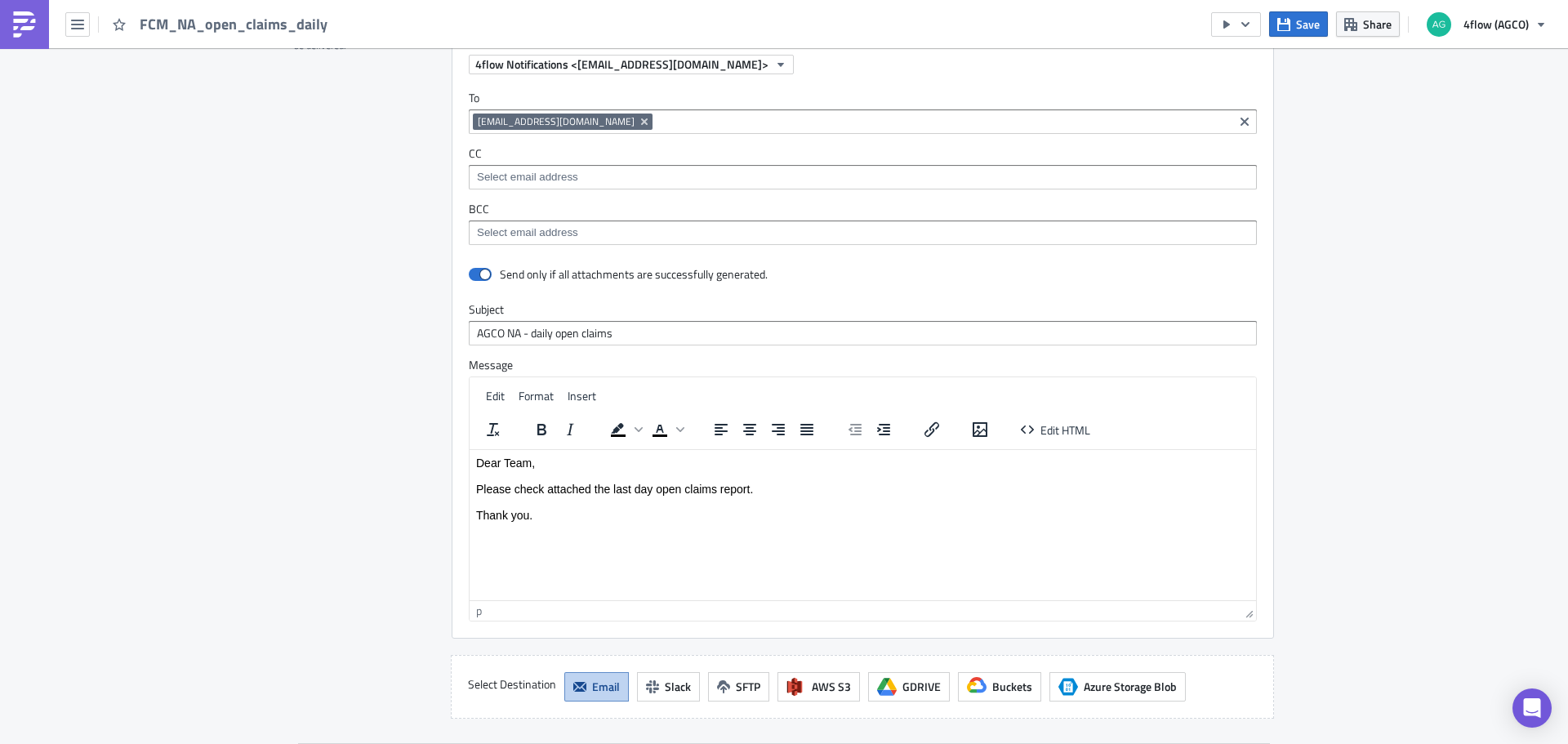
click at [577, 519] on p "Dear Team, Please check attached the last day open claims report. Thank you." at bounding box center [863, 488] width 773 height 66
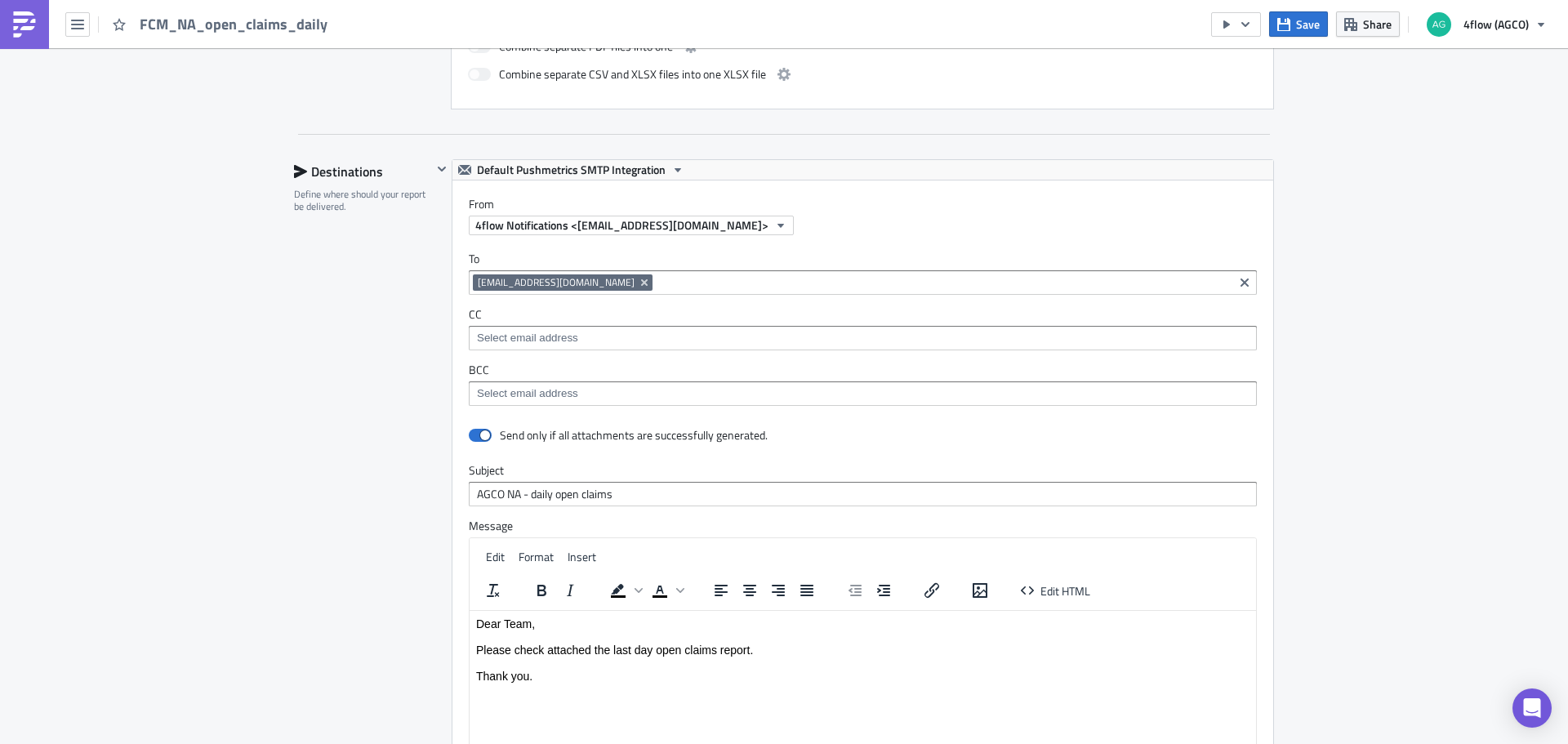
scroll to position [979, 0]
drag, startPoint x: 1432, startPoint y: 188, endPoint x: 1324, endPoint y: 90, distance: 145.8
click at [1429, 188] on div "NA_M+P Execution Log Edit " FCM_NA_open_claims_daily " Settings Configure the b…" at bounding box center [784, 125] width 1568 height 2114
click at [1305, 17] on span "Save" at bounding box center [1307, 24] width 23 height 17
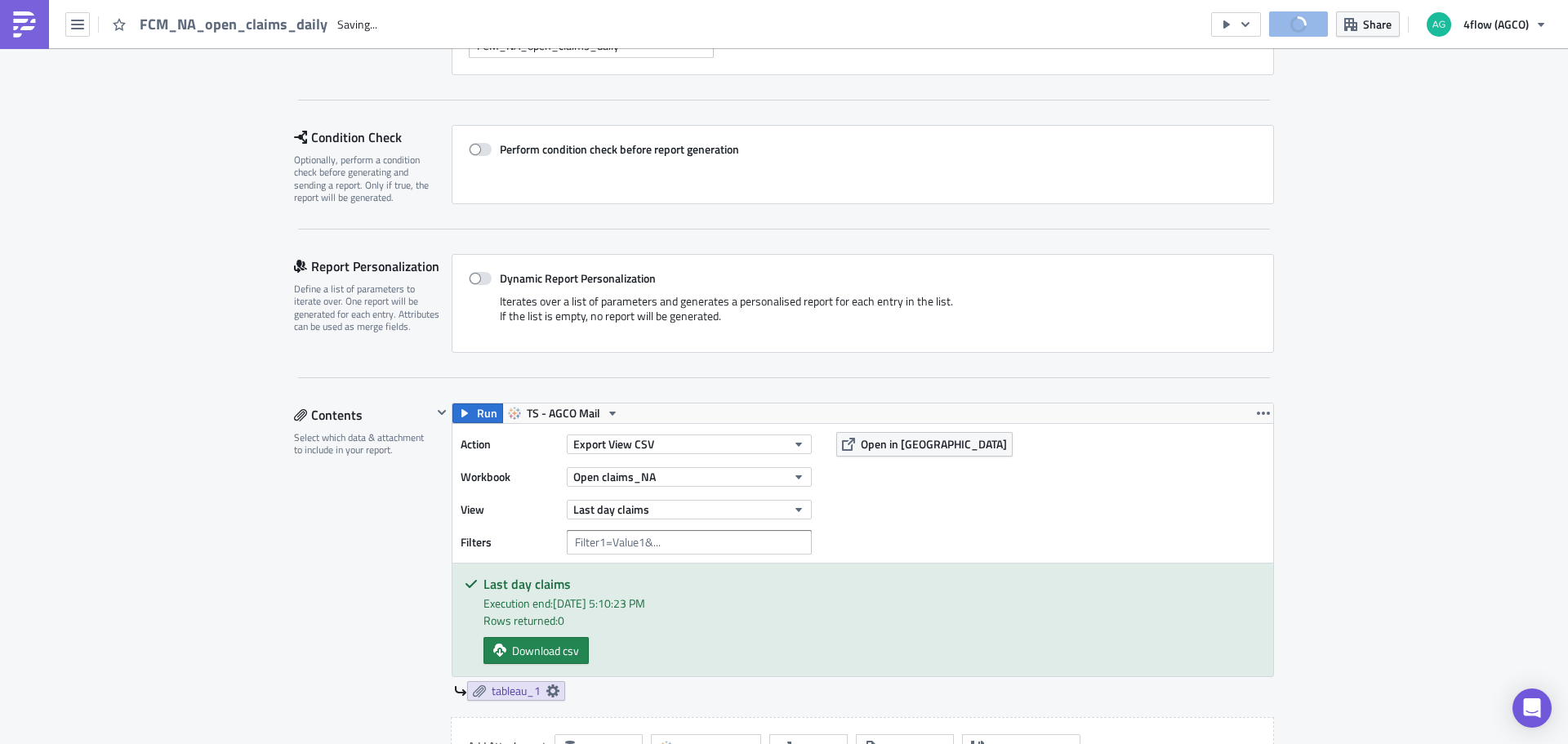
scroll to position [0, 0]
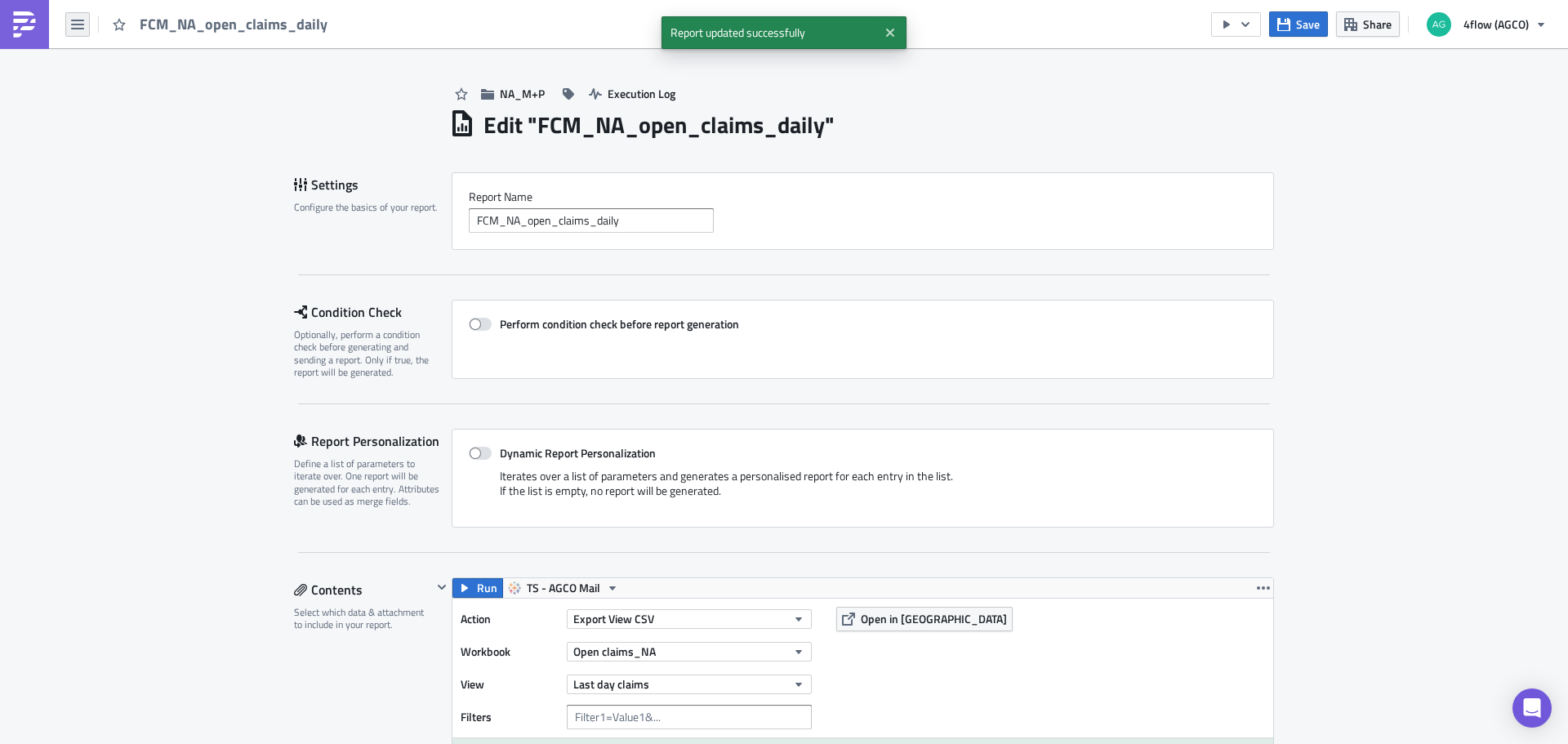
click at [76, 22] on icon "button" at bounding box center [77, 25] width 13 height 13
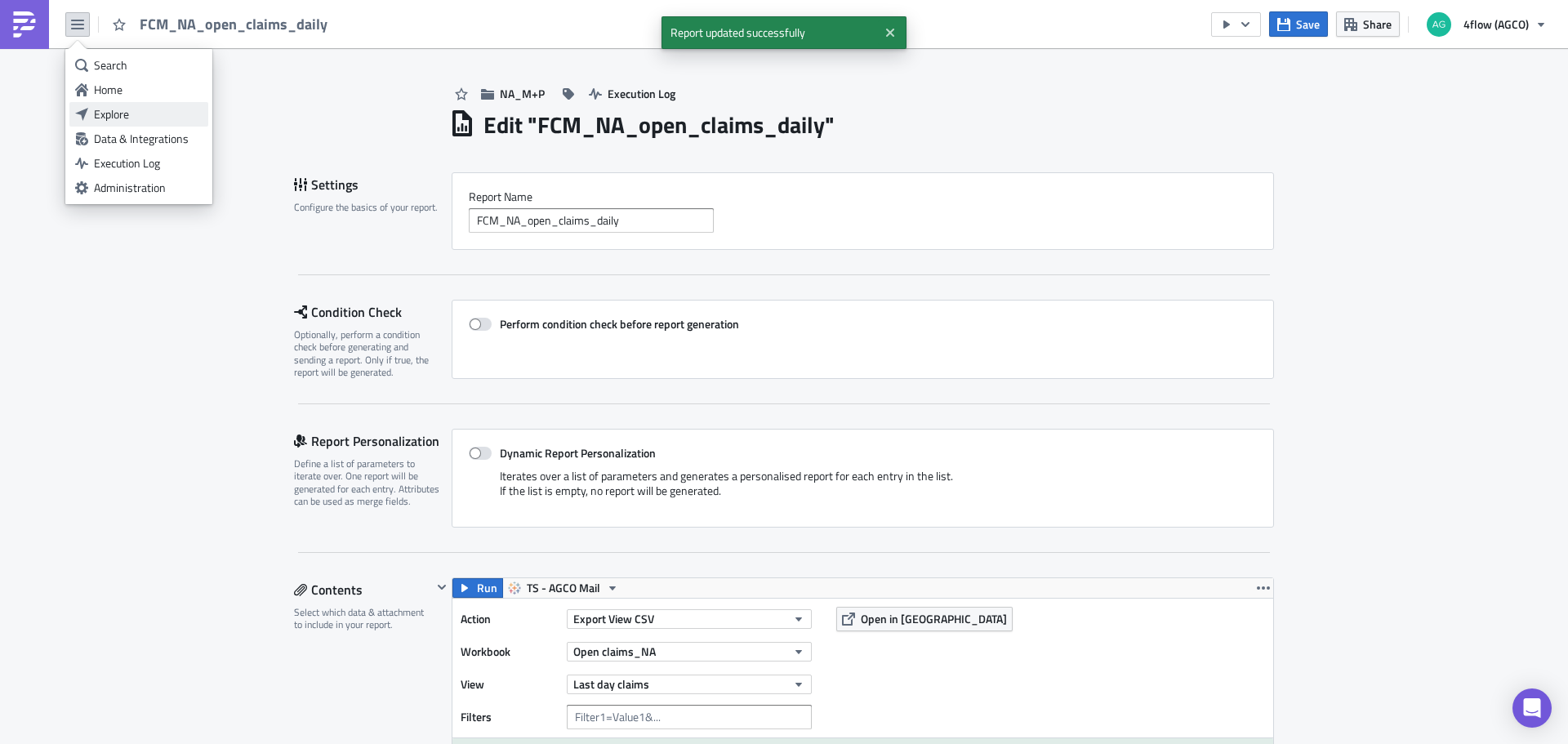
click at [121, 111] on div "Explore" at bounding box center [148, 115] width 109 height 17
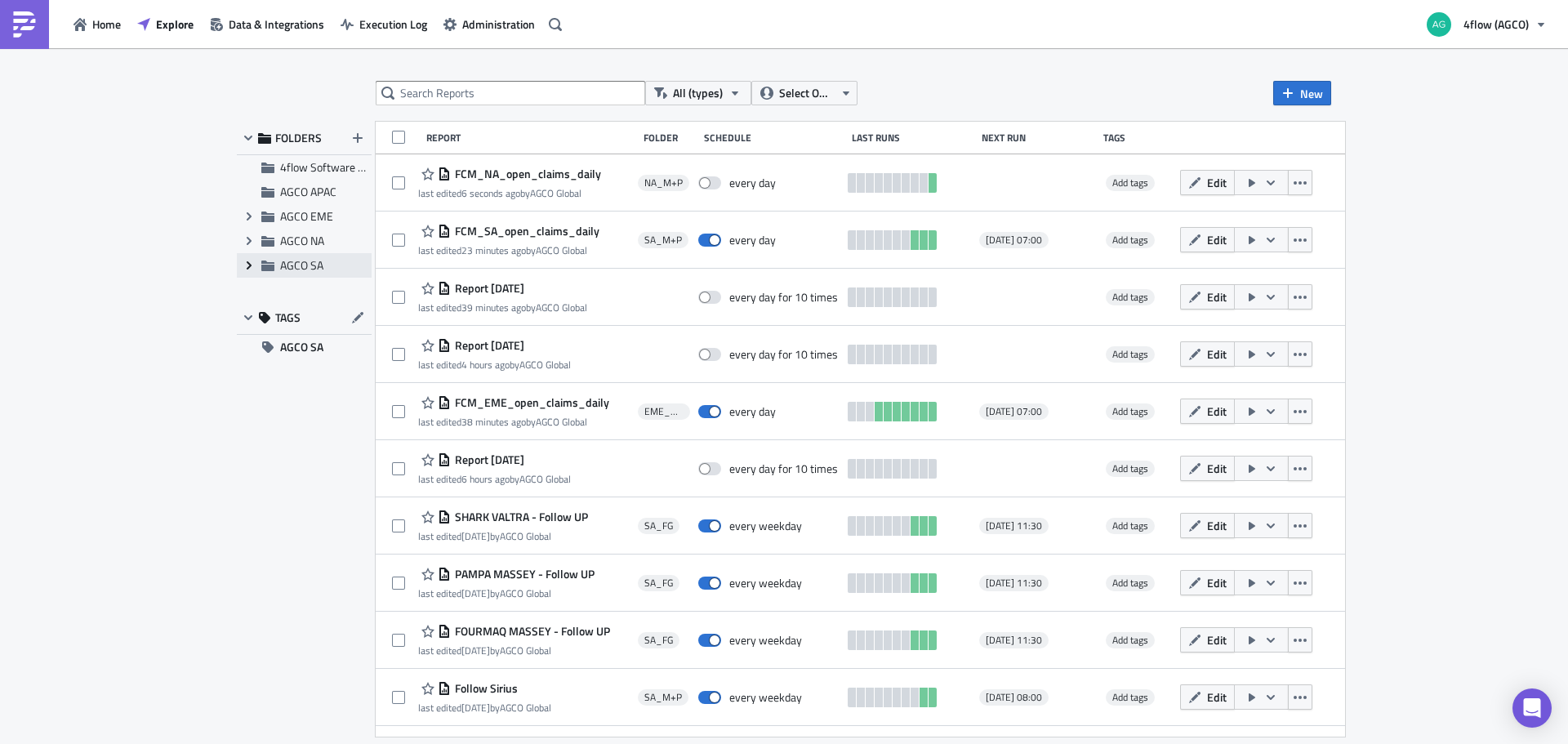
click at [250, 262] on icon "Expand group" at bounding box center [249, 265] width 13 height 13
click at [319, 314] on span "SA_M+P" at bounding box center [320, 313] width 43 height 17
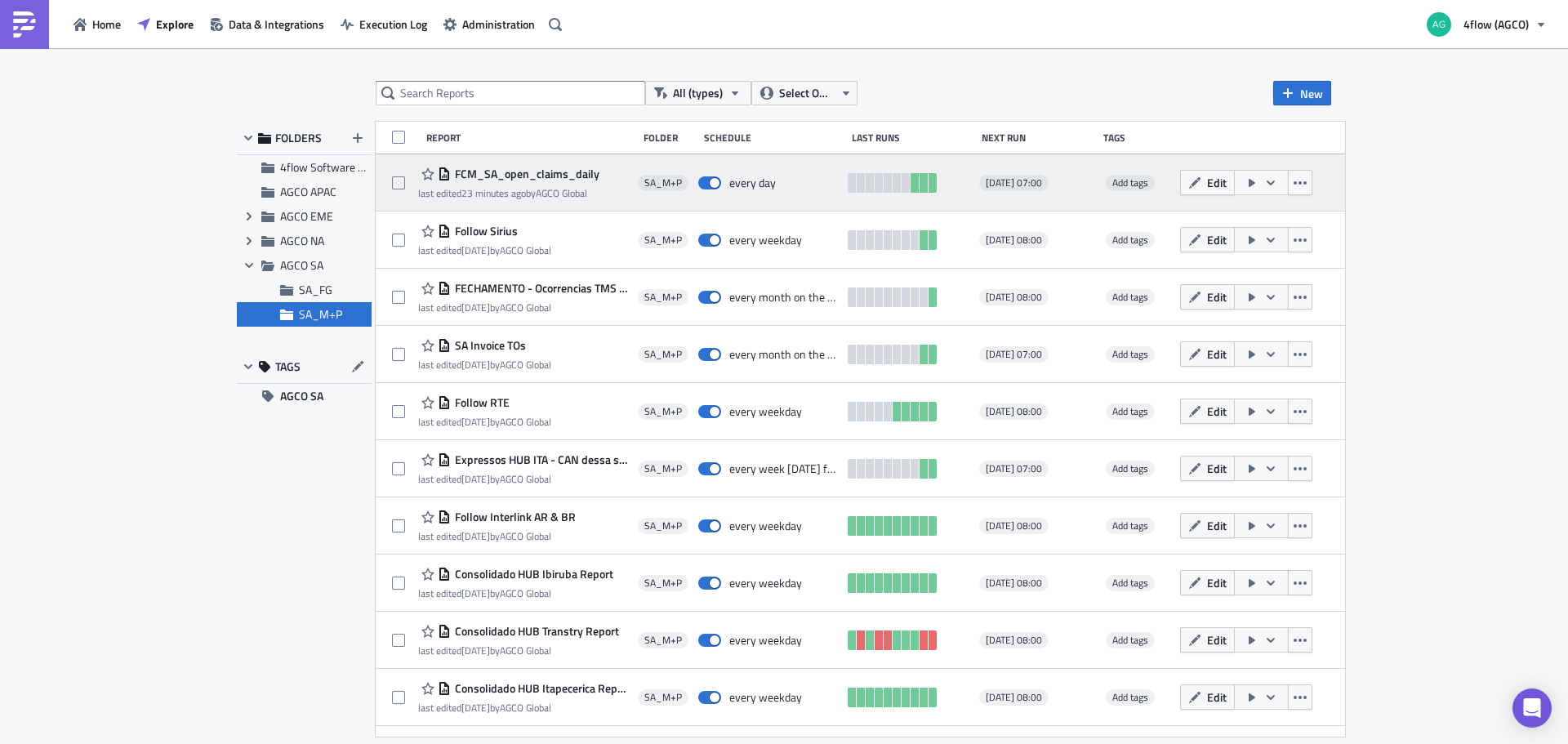
click at [508, 174] on span "FCM_SA_open_claims_daily" at bounding box center [525, 174] width 149 height 15
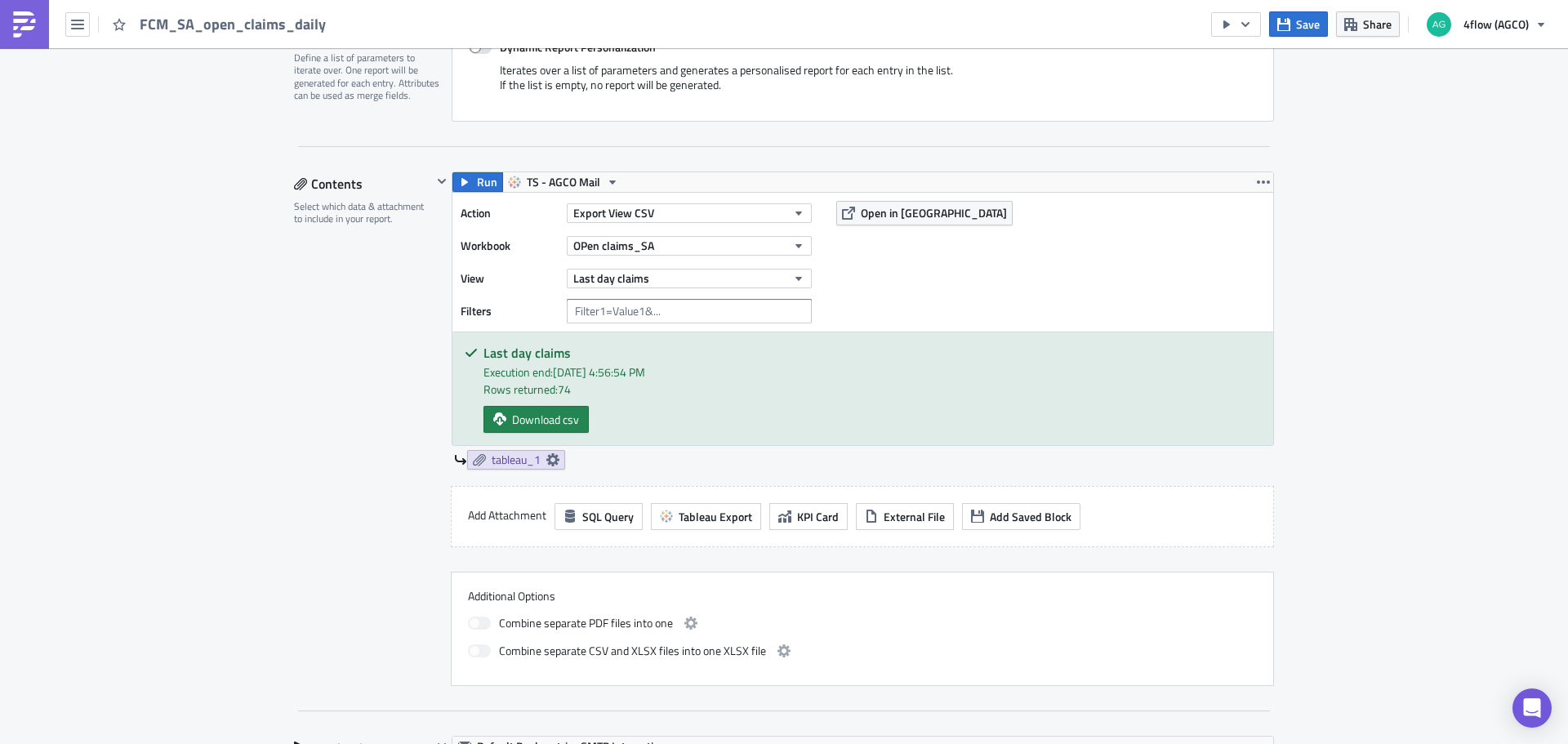
scroll to position [490, 0]
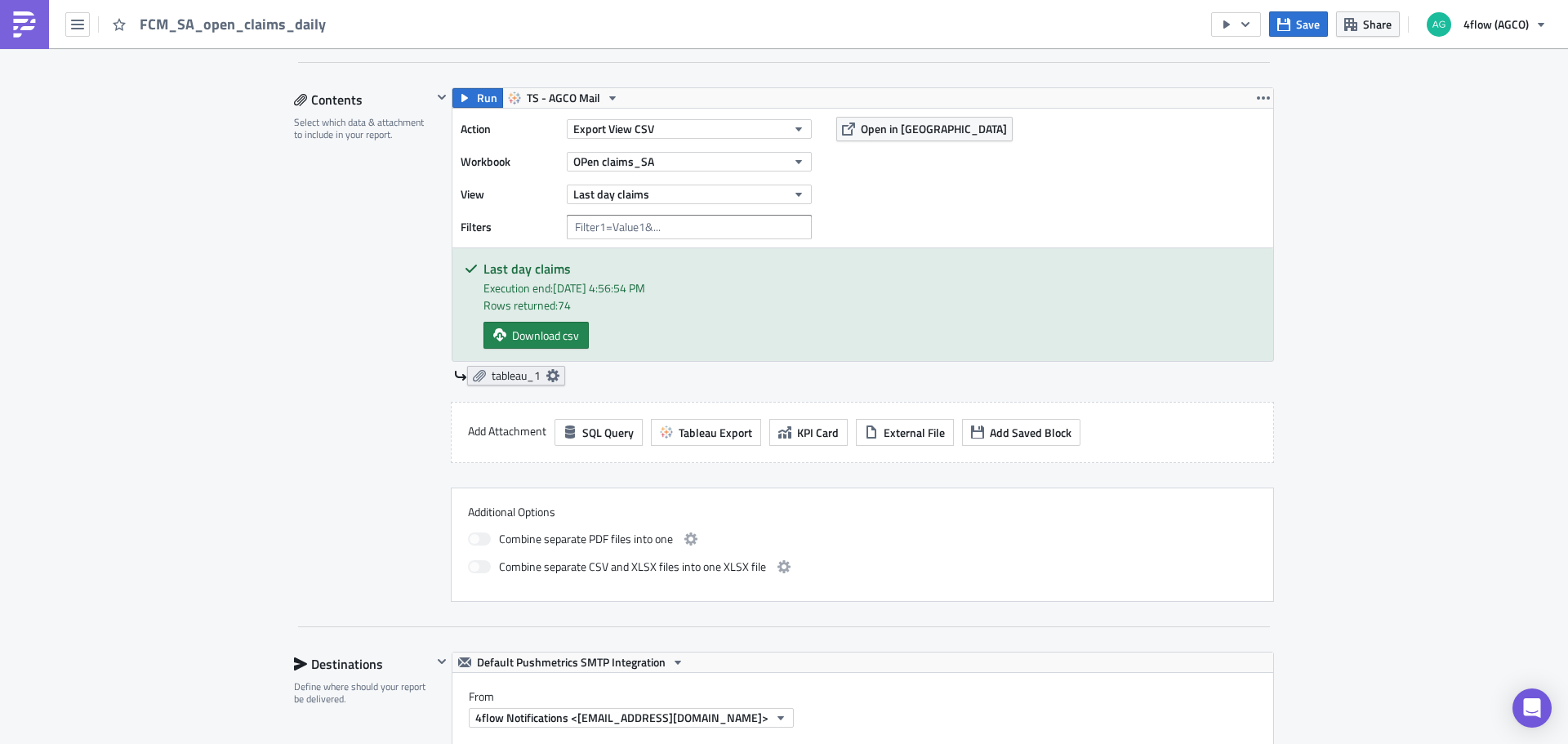
click at [524, 381] on span "tableau_1" at bounding box center [515, 376] width 49 height 15
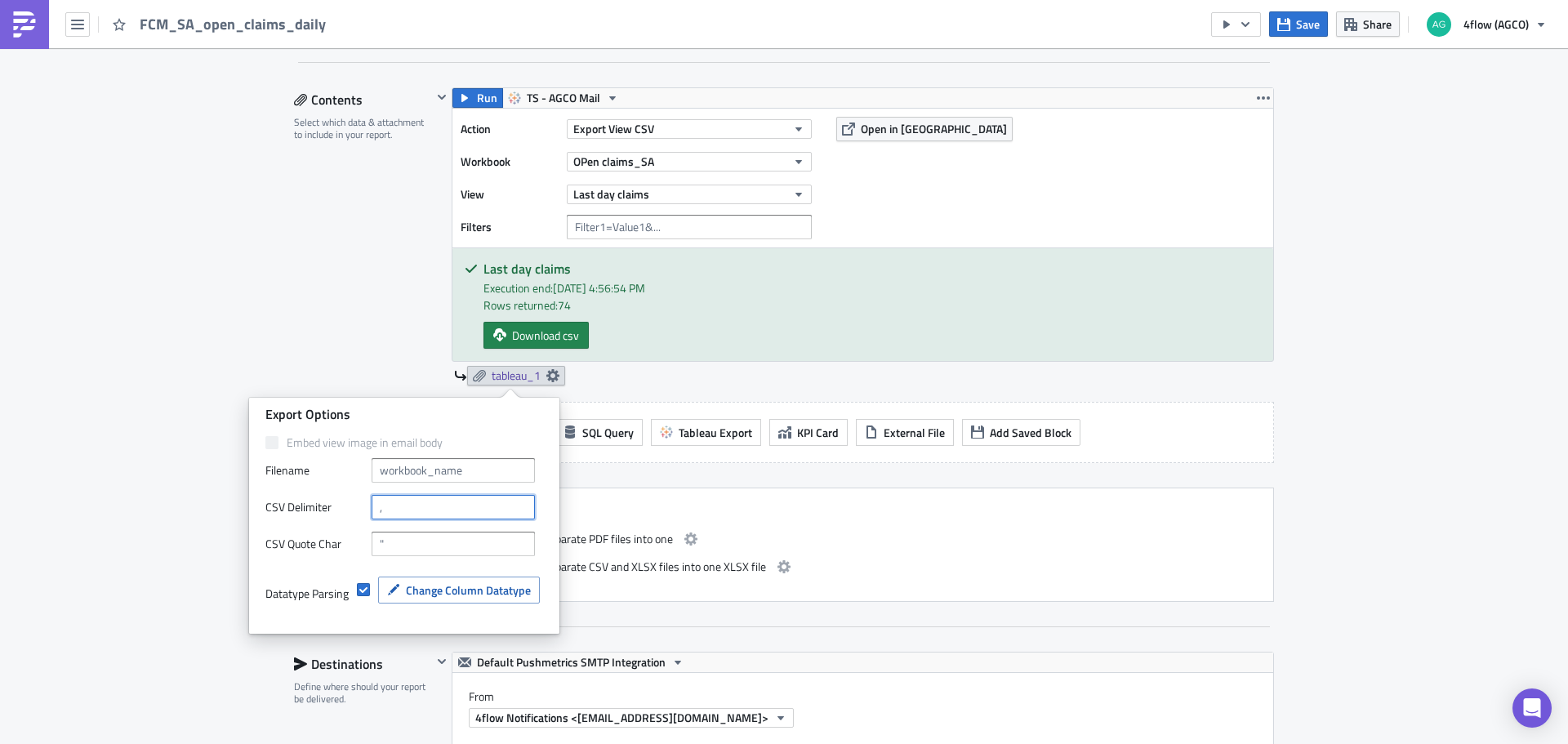
drag, startPoint x: 387, startPoint y: 509, endPoint x: 366, endPoint y: 505, distance: 21.4
click at [366, 505] on div "CSV Delimiter" at bounding box center [404, 506] width 278 height 24
type input "."
click at [181, 546] on div "SA_M+P Execution Log Edit " FCM_SA_open_claims_daily " Draft Settings Configure…" at bounding box center [784, 615] width 1568 height 2114
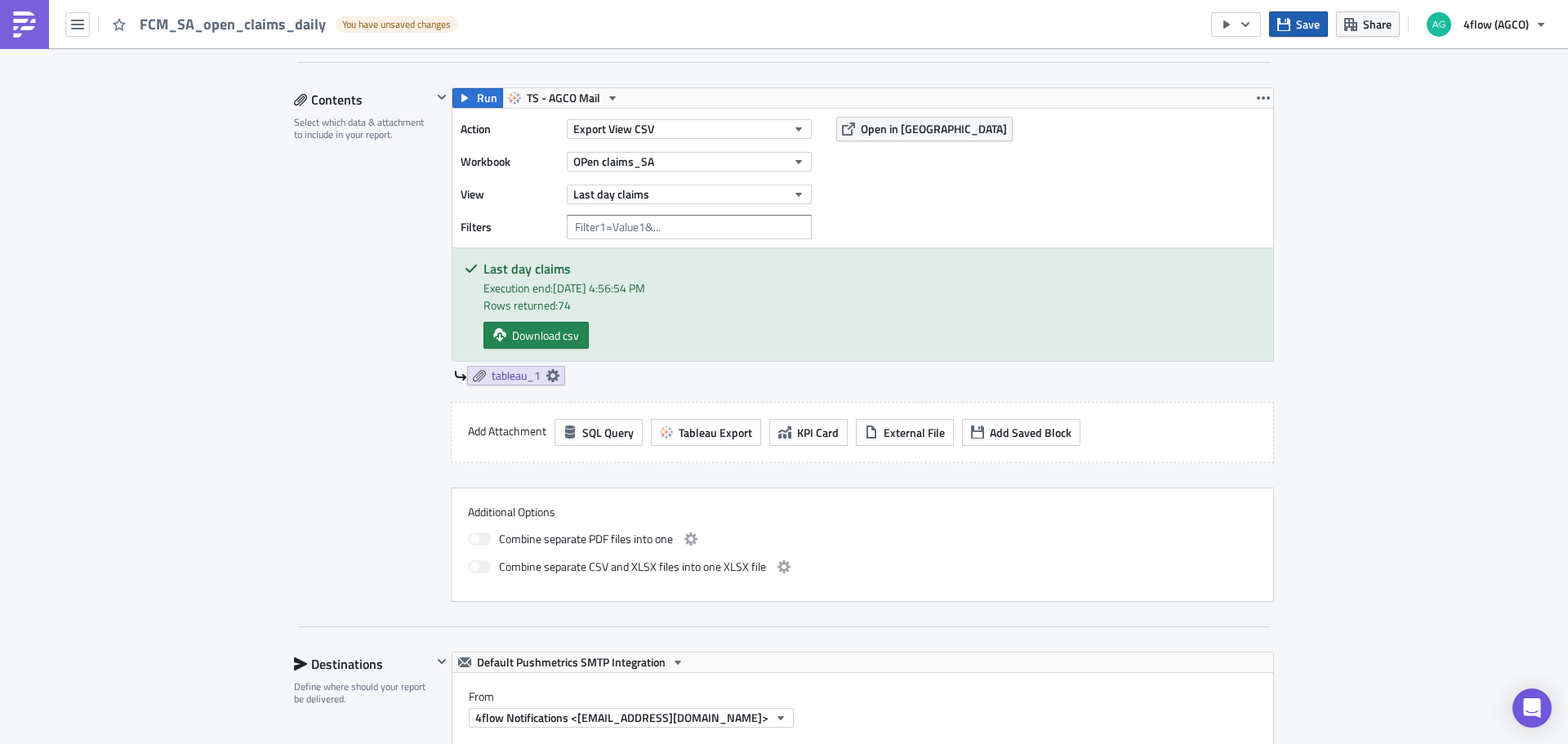
click at [1299, 28] on span "Save" at bounding box center [1307, 24] width 23 height 17
click at [1250, 29] on icon "button" at bounding box center [1245, 25] width 13 height 13
click at [1263, 65] on div "Send Just to Me" at bounding box center [1285, 66] width 127 height 17
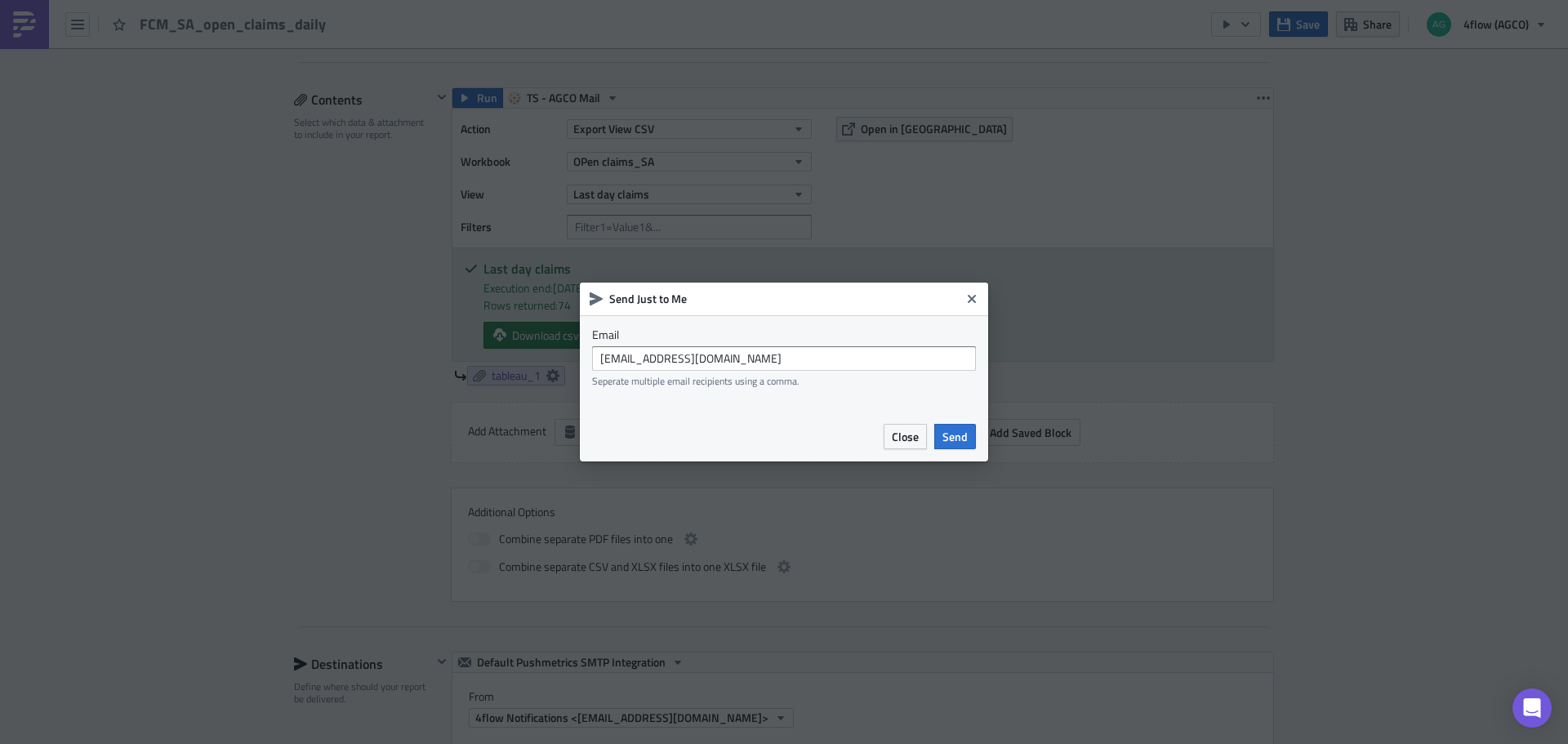
click at [841, 375] on div "Seperate multiple email recipients using a comma." at bounding box center [784, 381] width 384 height 12
click at [727, 360] on input "agco_global_sc_reporting@4flow.com" at bounding box center [784, 357] width 384 height 24
type input "t.pires@4flow.com"
click at [948, 439] on span "Send" at bounding box center [954, 436] width 25 height 17
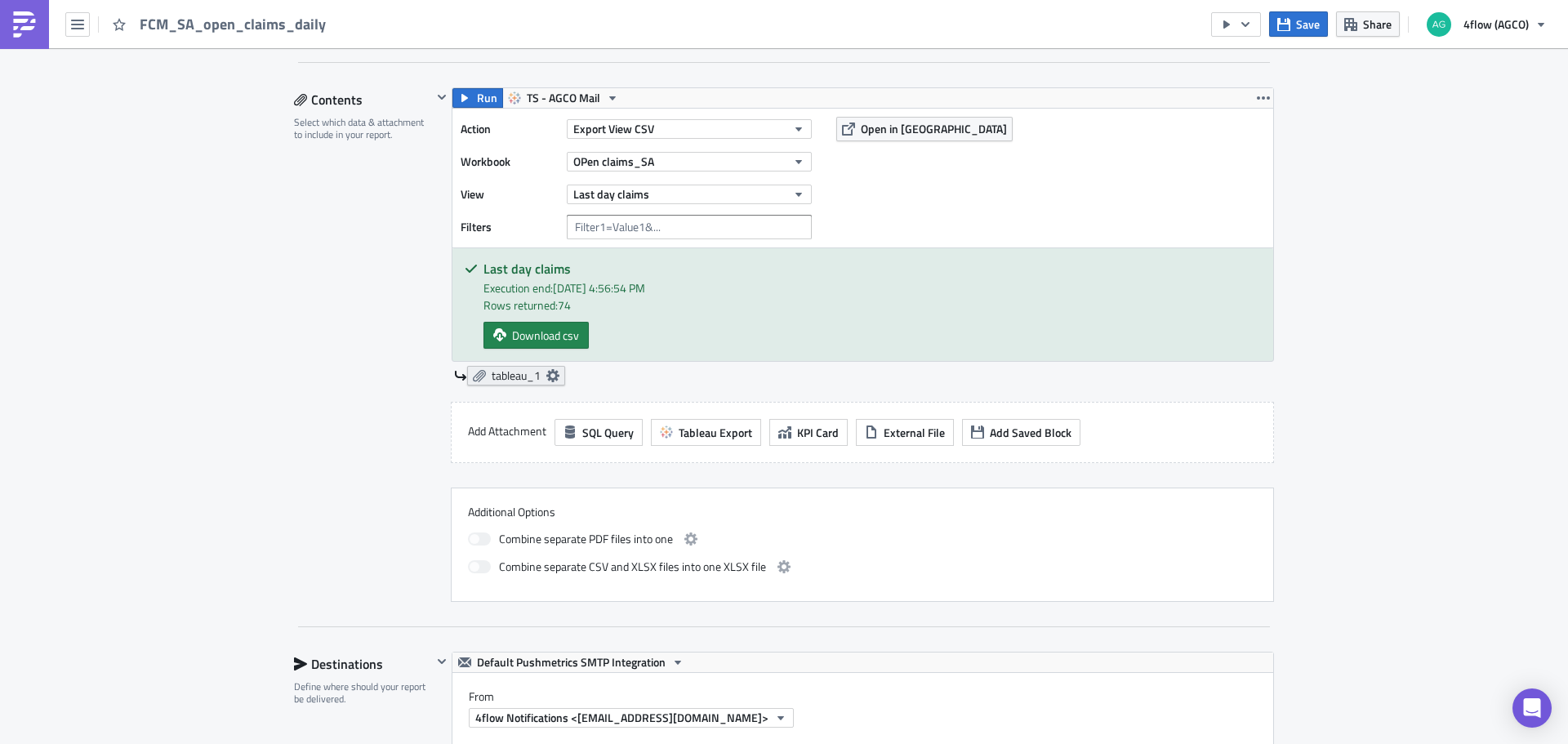
click at [546, 370] on icon at bounding box center [553, 376] width 13 height 13
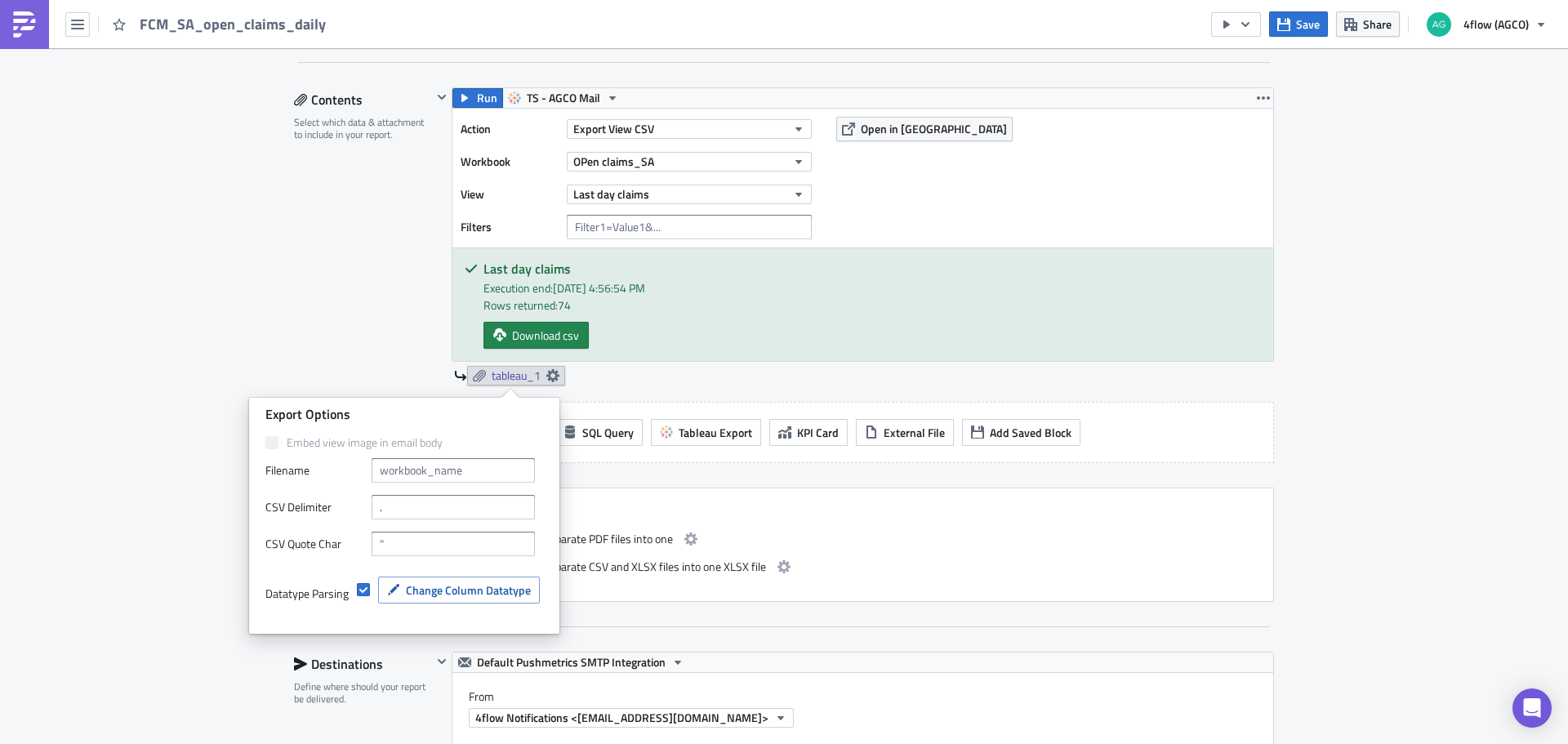
click at [194, 457] on div "SA_M+P Execution Log Edit " FCM_SA_open_claims_daily " Settings Configure the b…" at bounding box center [784, 615] width 1568 height 2114
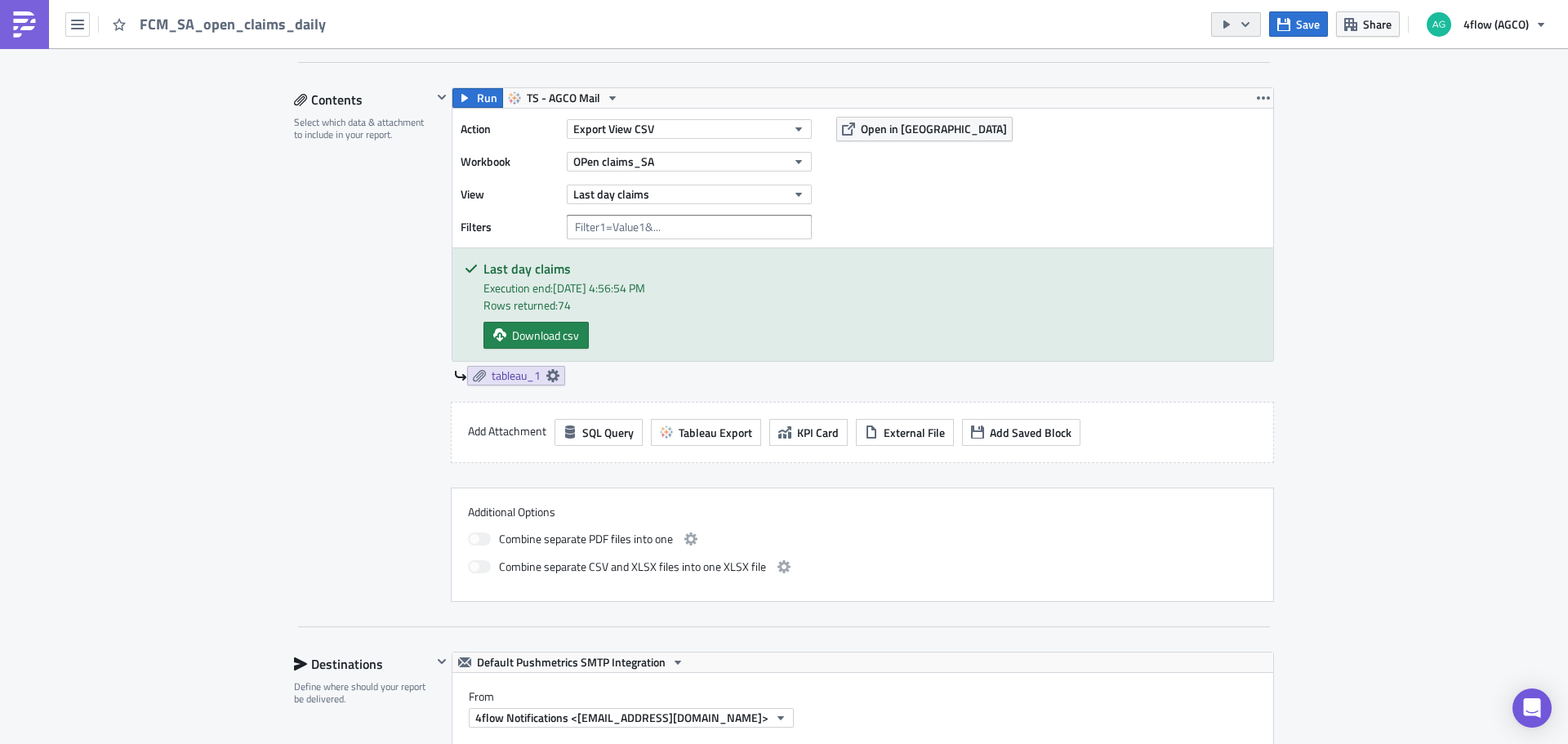
click at [1251, 18] on icon "button" at bounding box center [1245, 25] width 13 height 13
click at [1265, 62] on div "Send Just to Me" at bounding box center [1285, 66] width 127 height 17
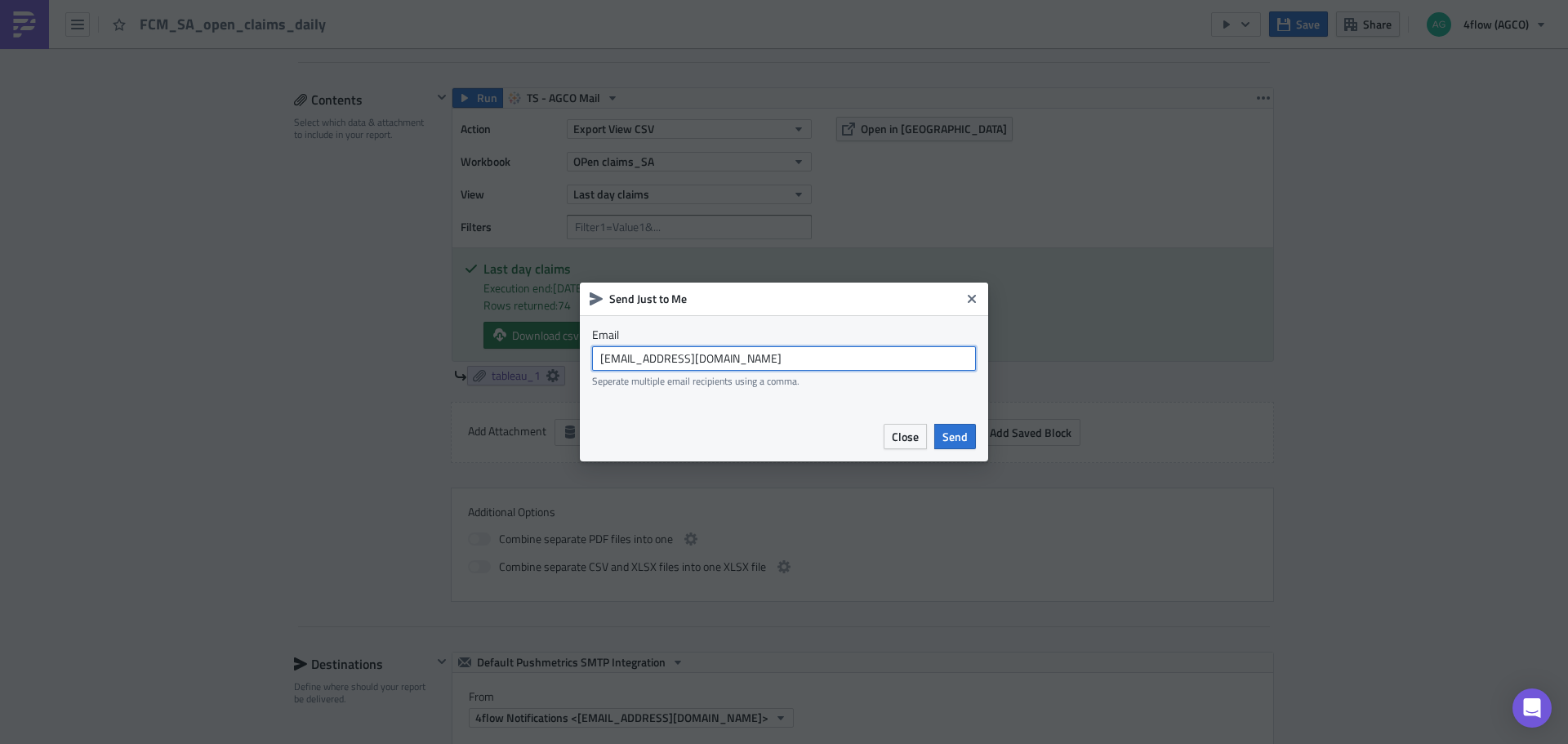
click at [729, 354] on input "agco_global_sc_reporting@4flow.com" at bounding box center [784, 357] width 384 height 24
paste input "m.oliveira"
type input "m.oliveira@4flow.com"
click at [959, 438] on span "Send" at bounding box center [954, 436] width 25 height 17
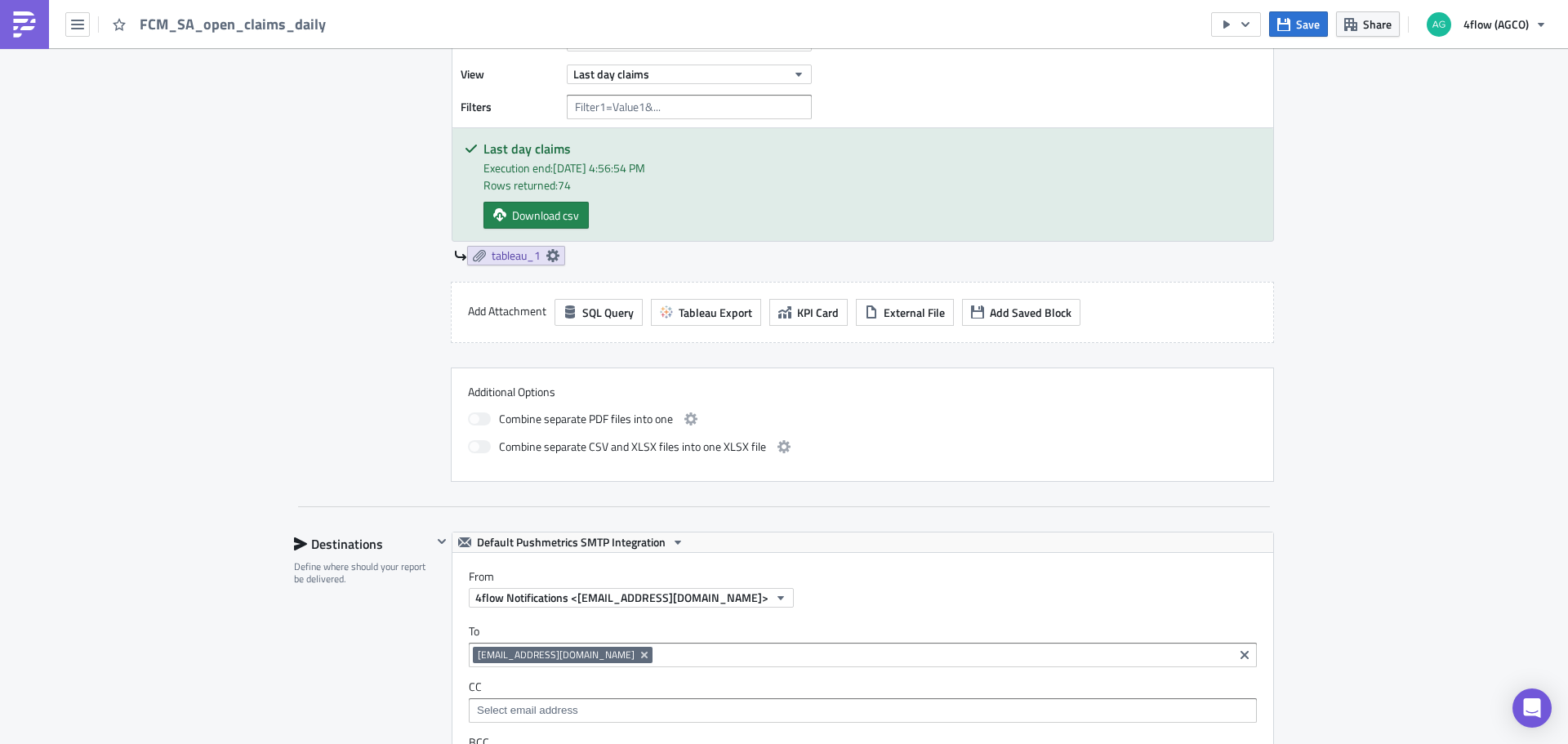
scroll to position [436, 0]
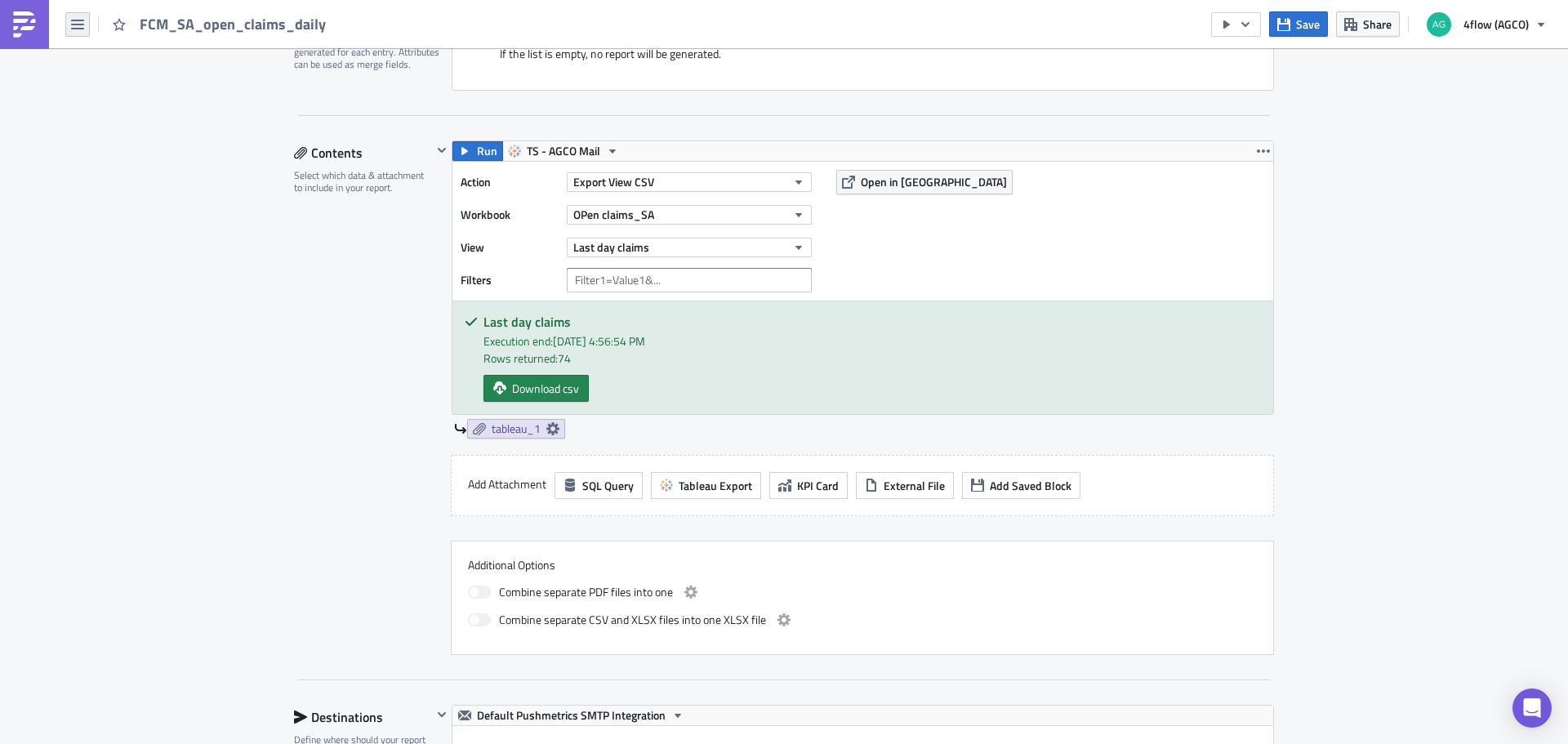
click at [71, 24] on icon "button" at bounding box center [77, 25] width 13 height 10
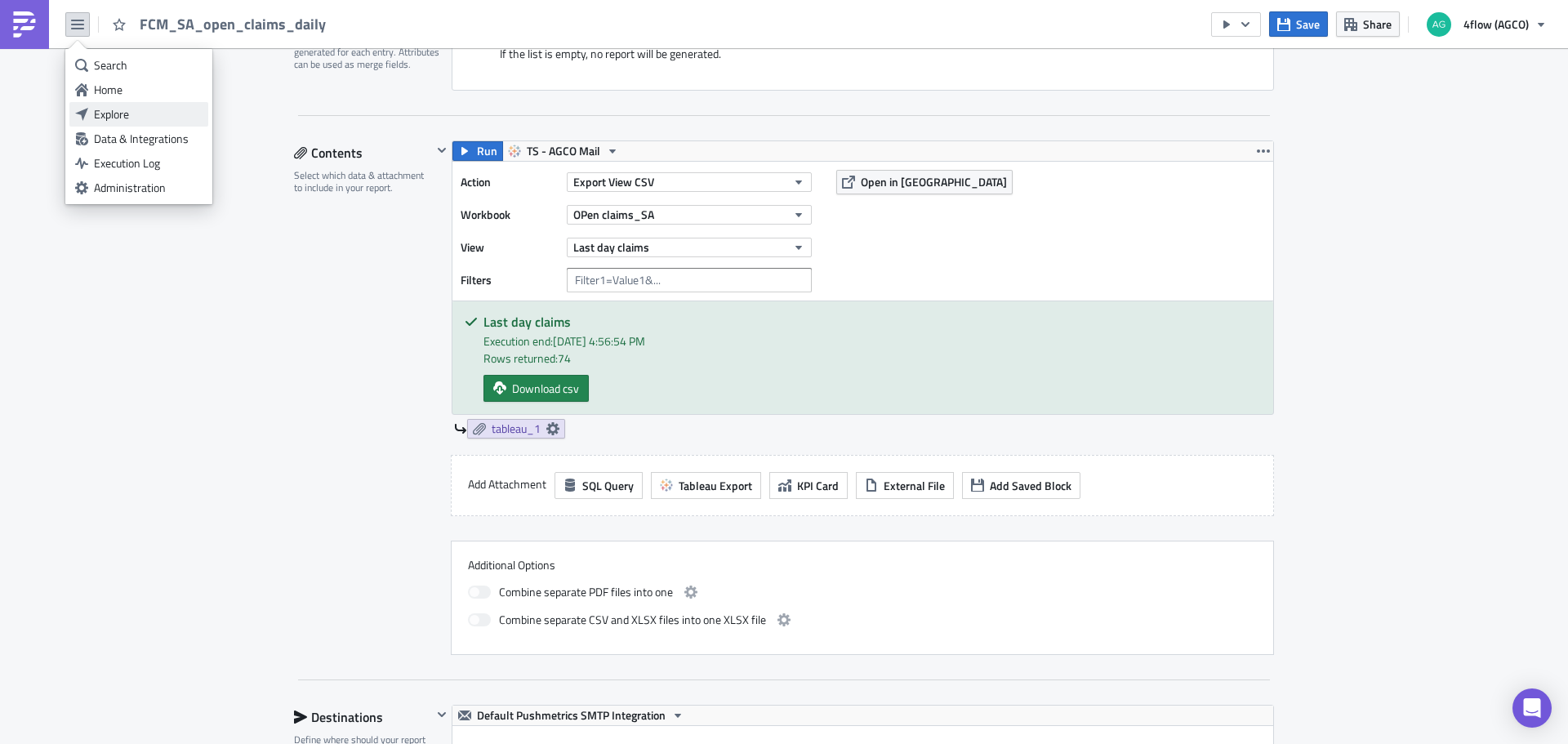
click at [119, 111] on div "Explore" at bounding box center [148, 115] width 109 height 17
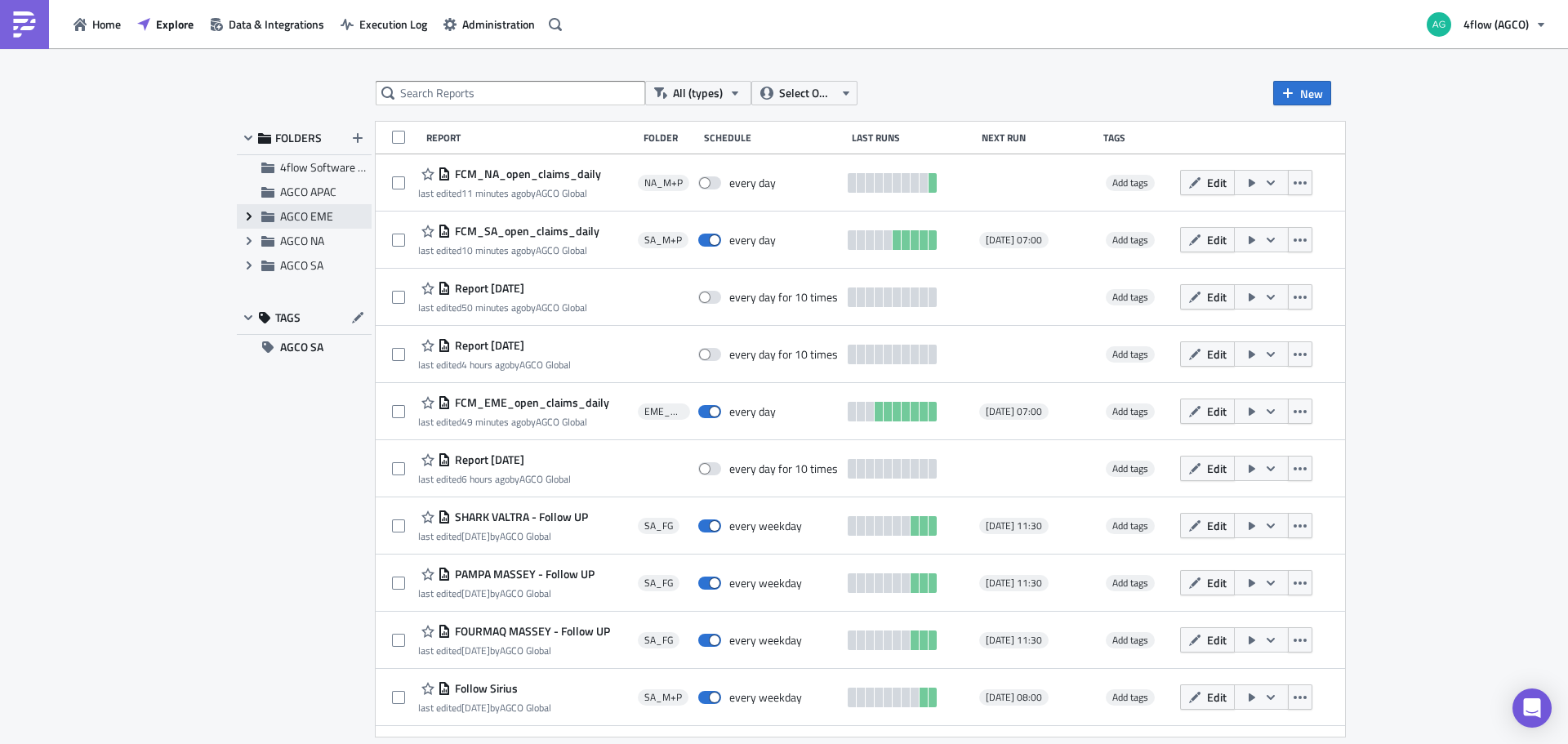
click at [253, 214] on icon "Expand group" at bounding box center [249, 216] width 13 height 13
click at [308, 266] on span "EME_M+P" at bounding box center [325, 264] width 53 height 17
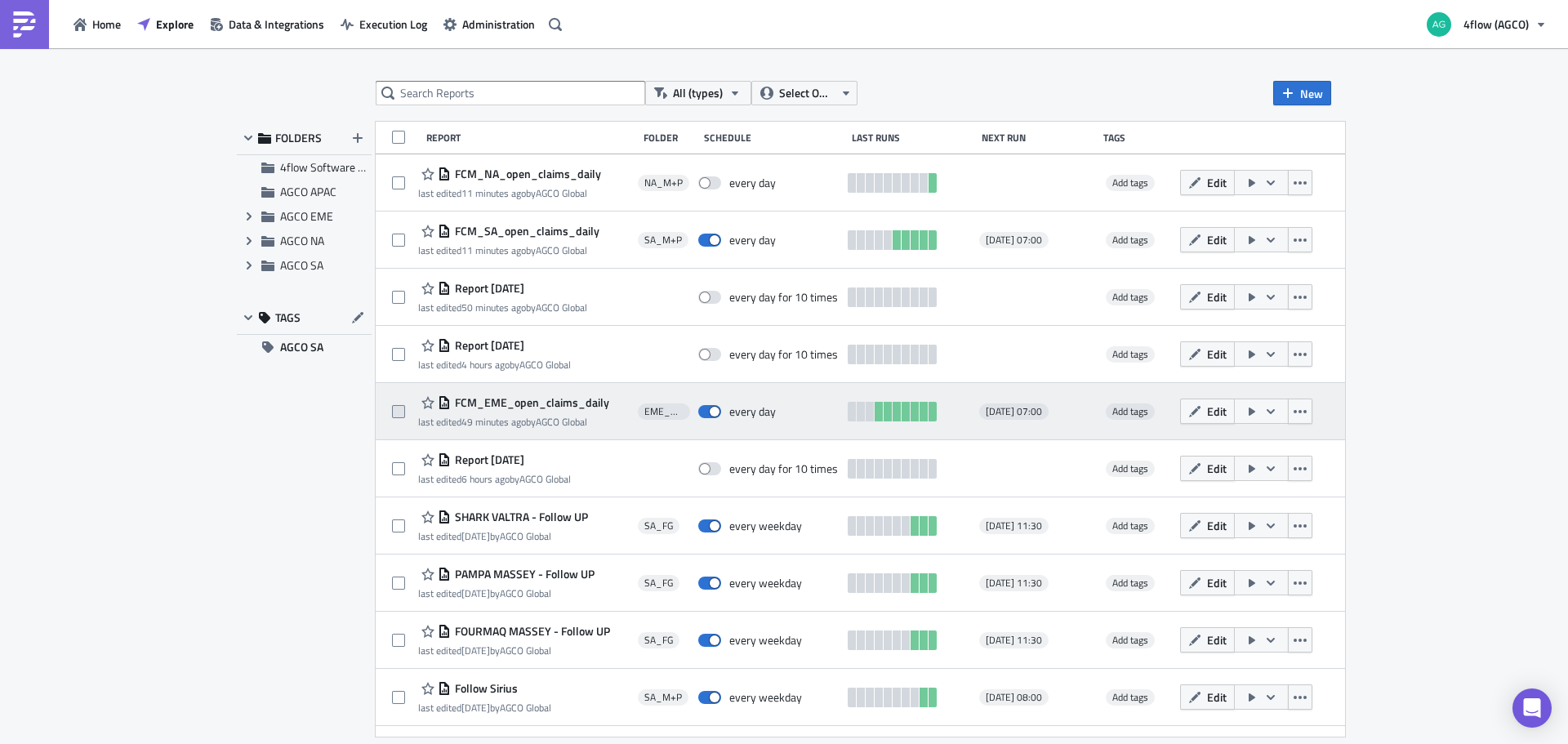
click at [397, 412] on span at bounding box center [398, 411] width 13 height 13
click at [397, 412] on input "checkbox" at bounding box center [400, 411] width 11 height 11
checkbox input "true"
click at [1308, 411] on button "button" at bounding box center [1299, 411] width 24 height 25
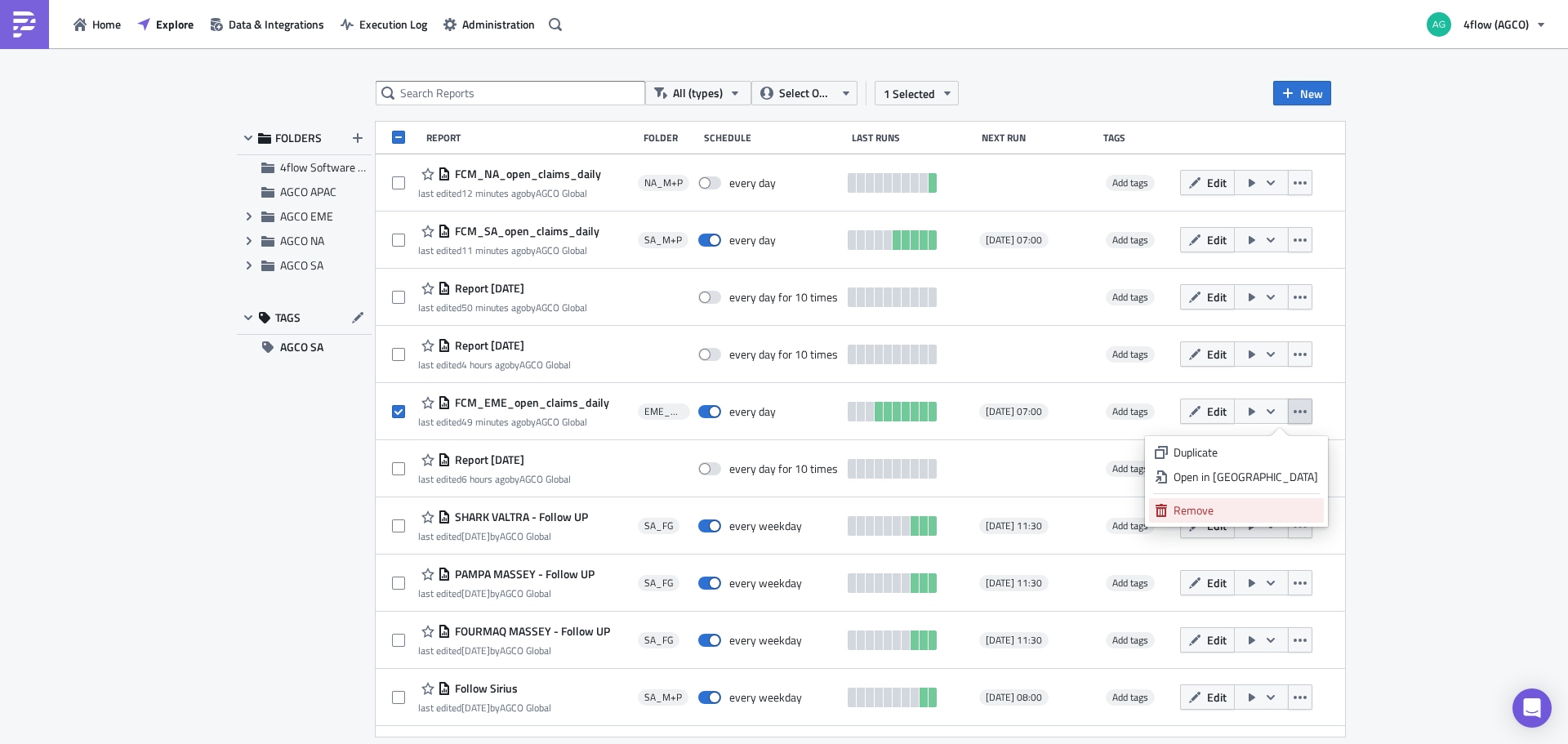
click at [1223, 508] on div "Remove" at bounding box center [1245, 510] width 145 height 17
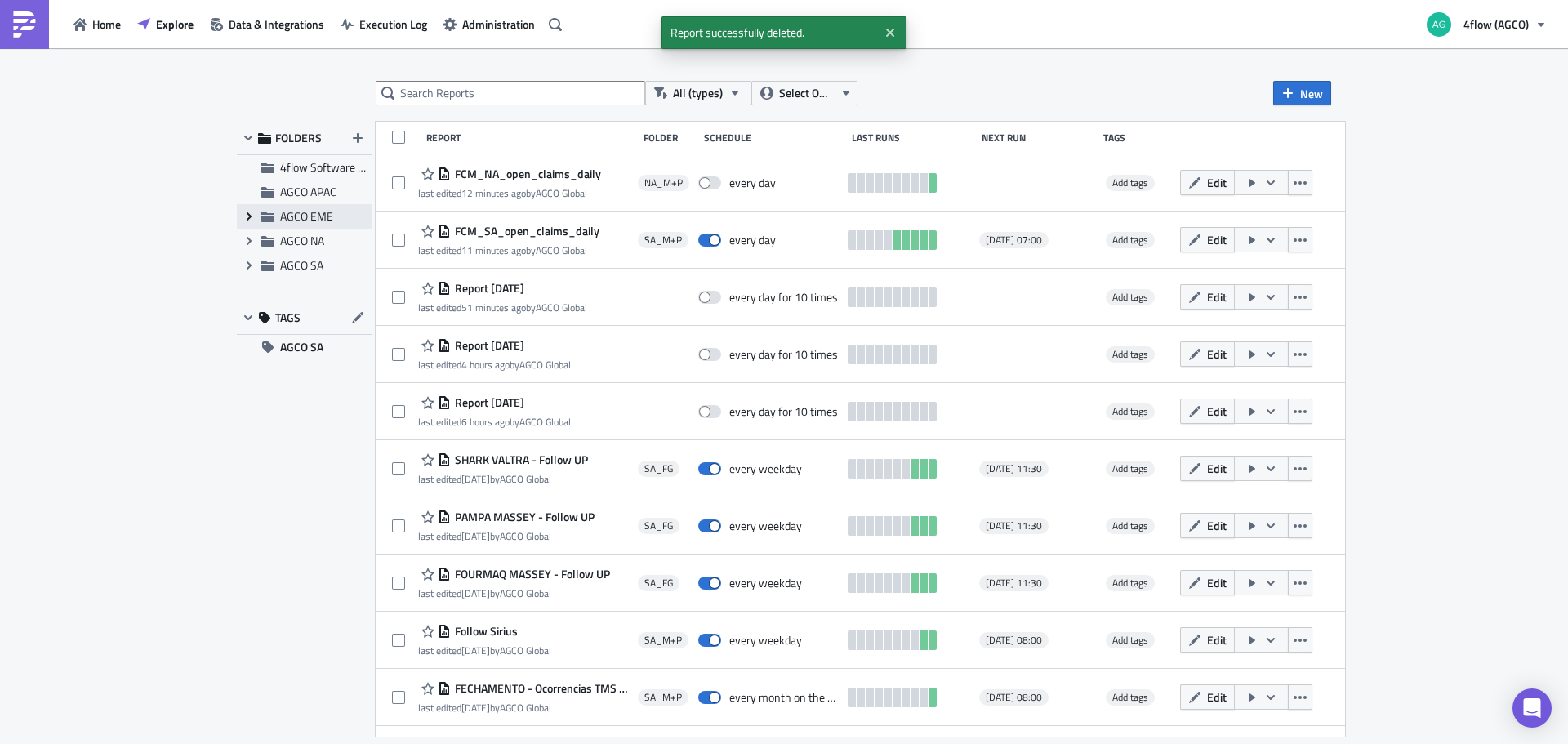
click at [244, 213] on icon "Expand group" at bounding box center [249, 216] width 13 height 13
click at [289, 262] on icon at bounding box center [287, 265] width 13 height 11
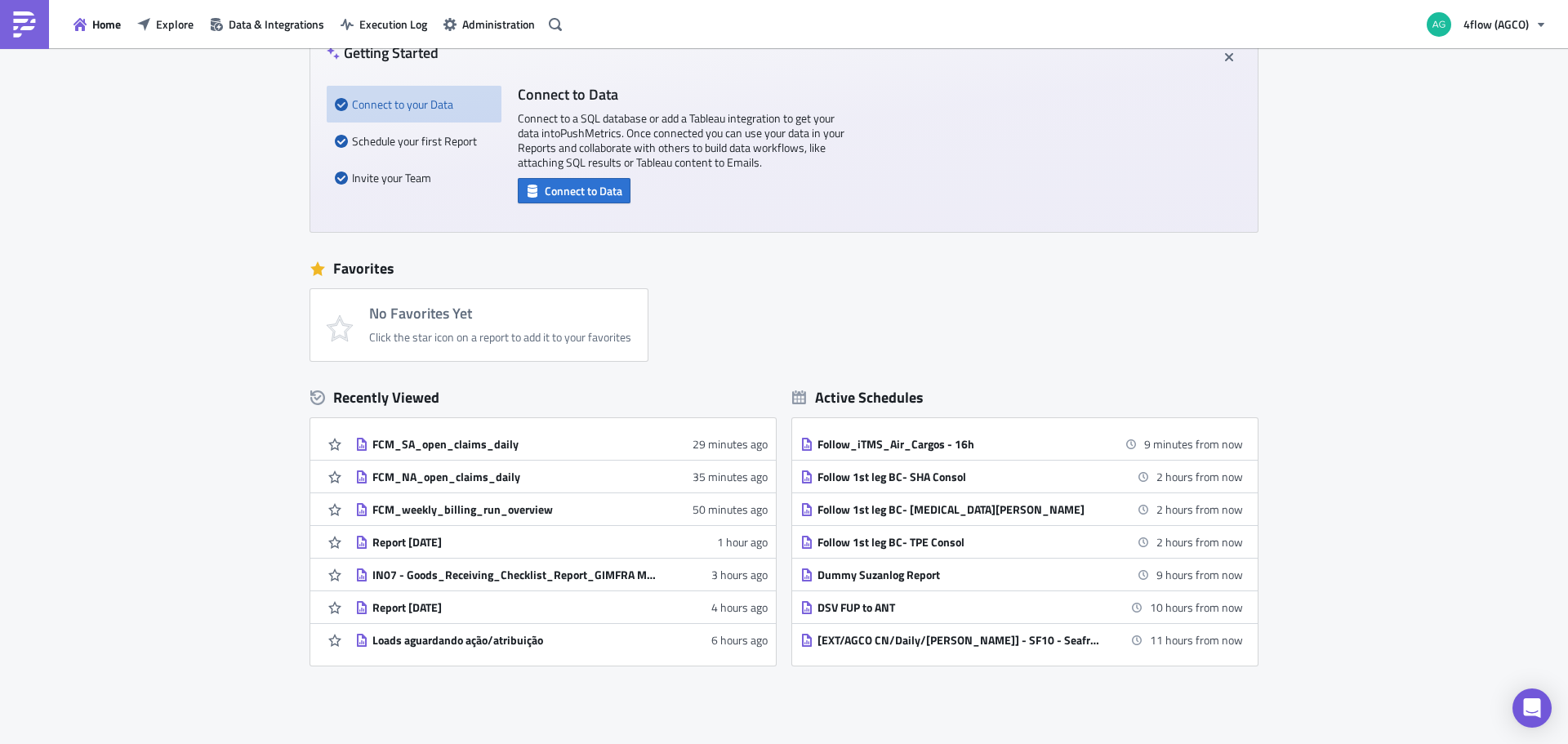
scroll to position [163, 0]
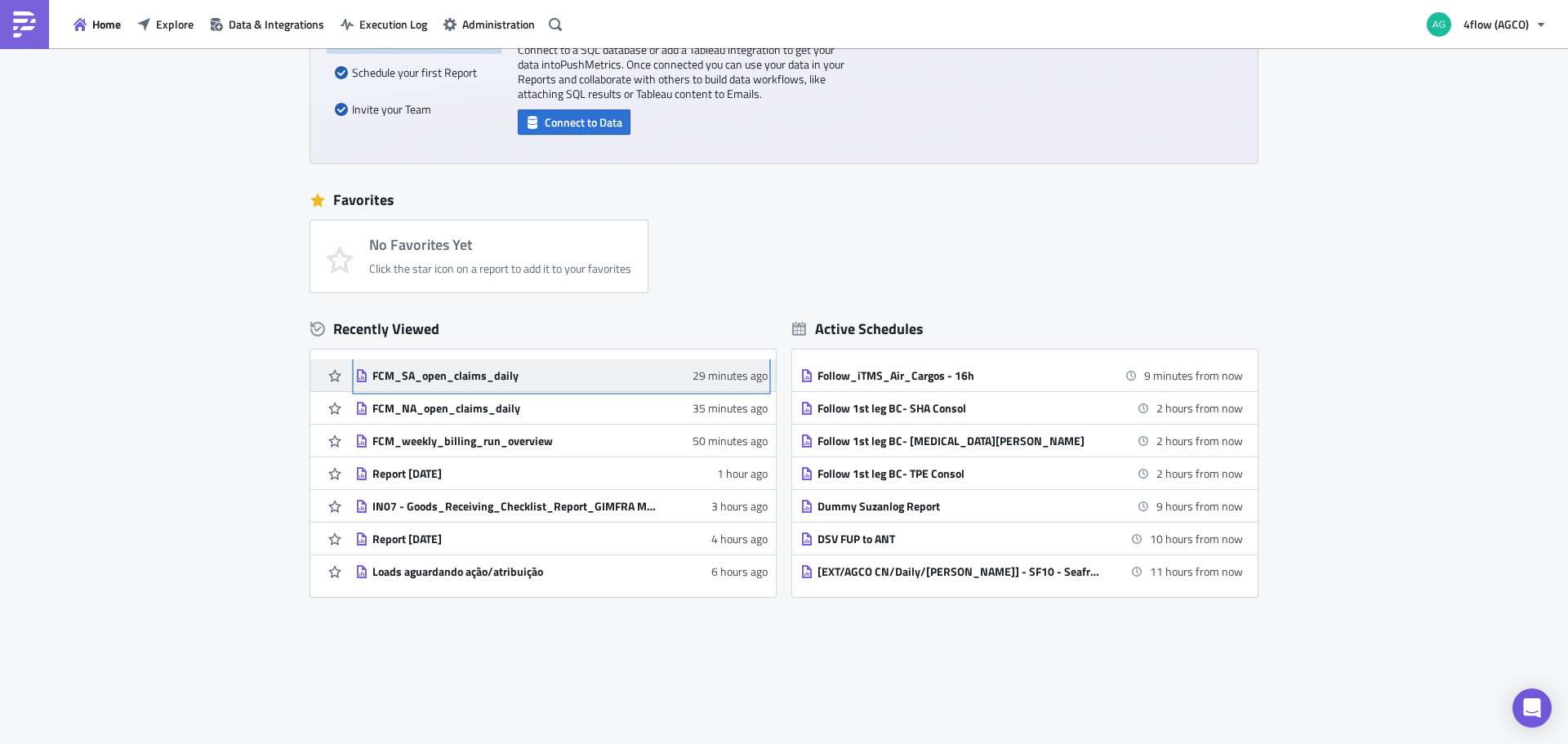
click at [457, 375] on div "FCM_SA_open_claims_daily" at bounding box center [515, 376] width 286 height 15
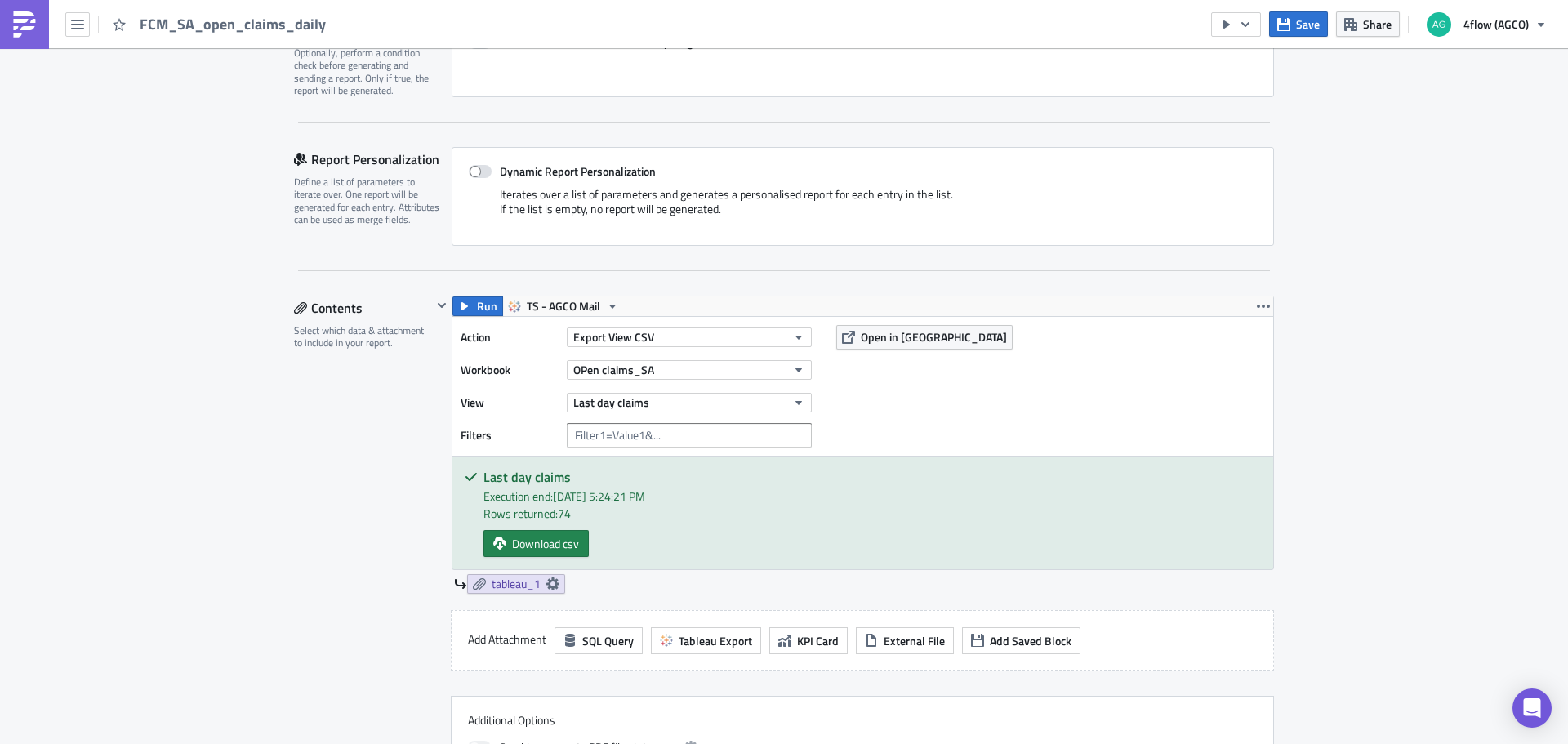
scroll to position [327, 0]
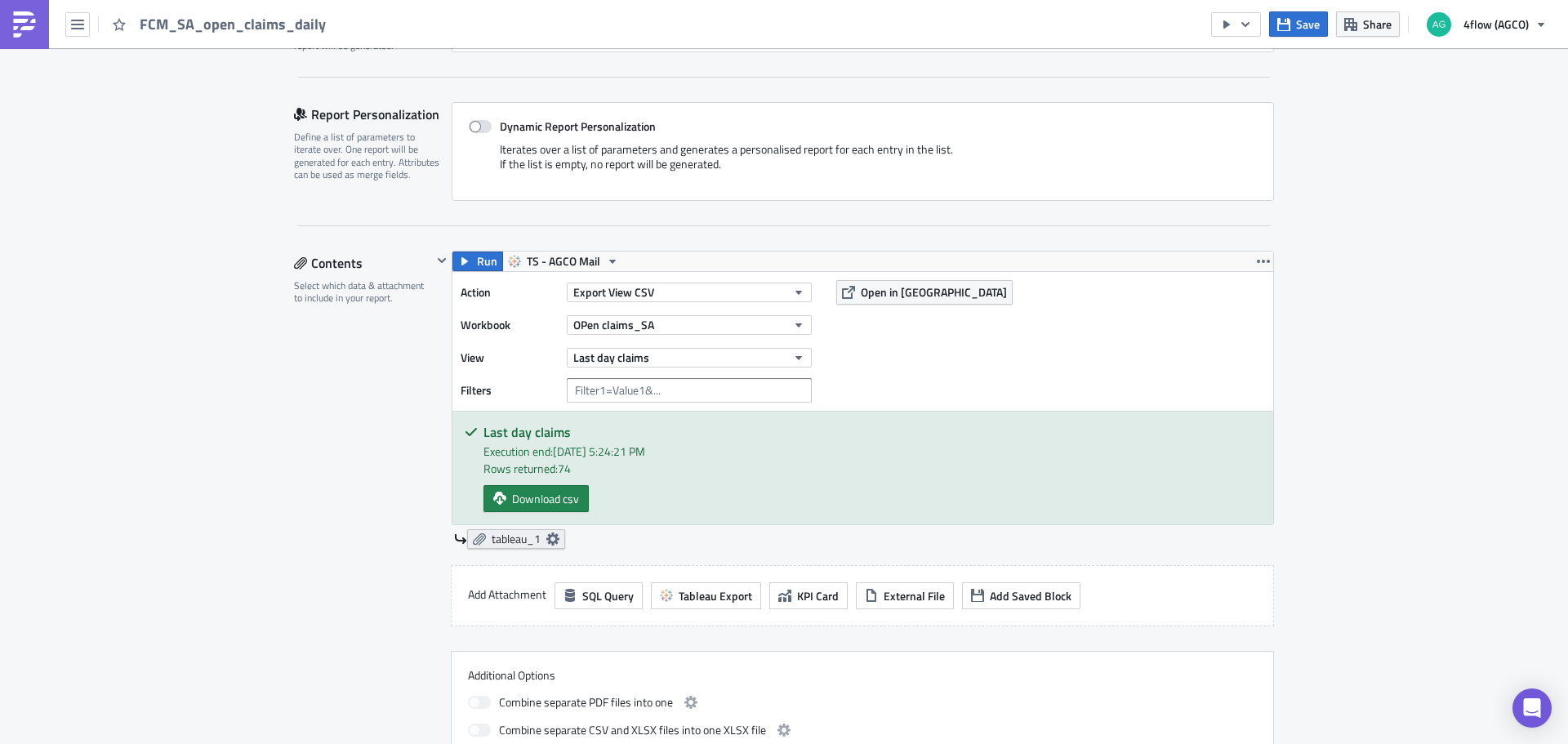
click at [546, 542] on icon at bounding box center [553, 539] width 13 height 13
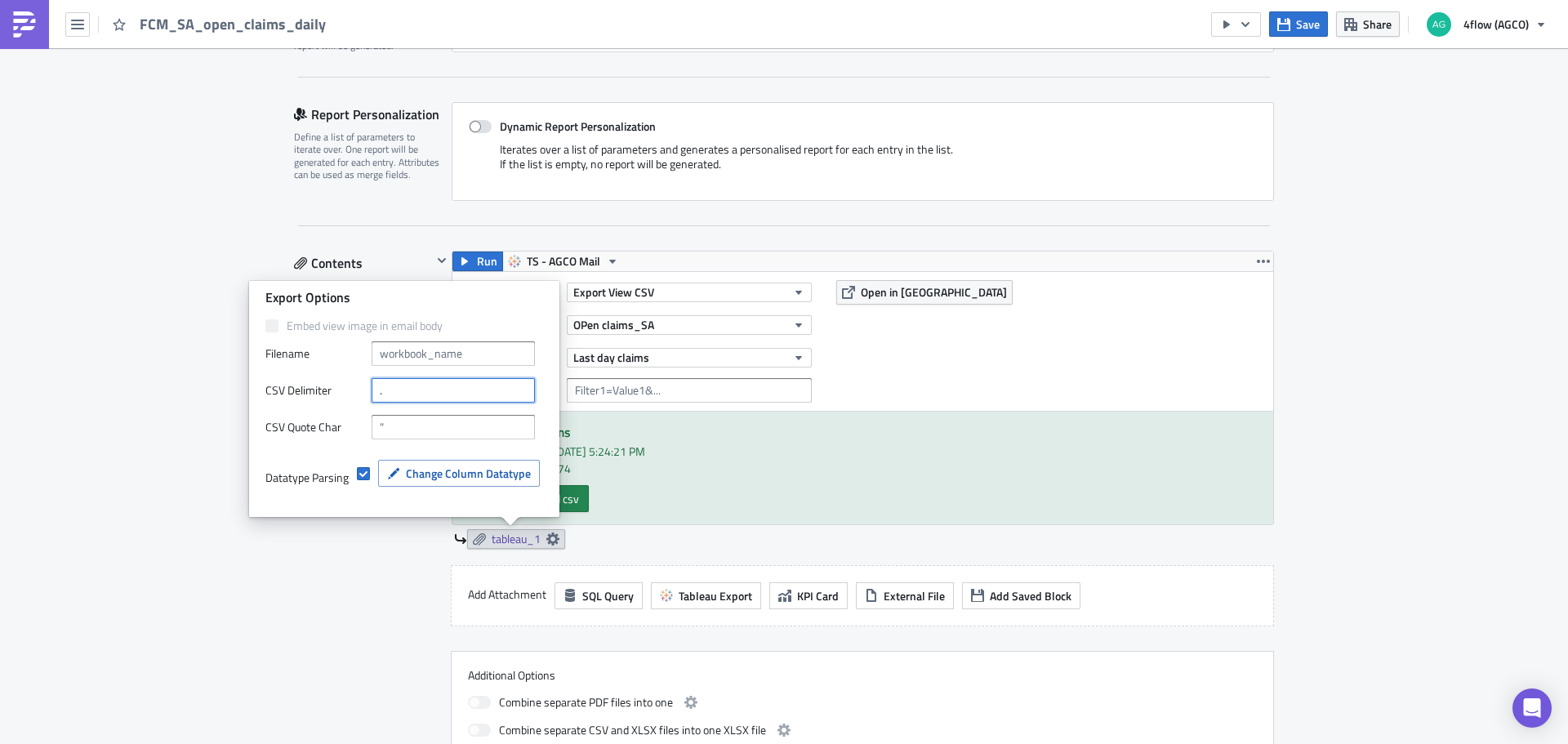
drag, startPoint x: 417, startPoint y: 393, endPoint x: 324, endPoint y: 411, distance: 94.7
click at [324, 411] on div "Embed view image in email body Filenam﻿e CSV Delimiter . CSV Quote Char Datatyp…" at bounding box center [404, 416] width 278 height 195
type input ";"
click at [367, 576] on div "Contents Select which data & attachment to include in your report." at bounding box center [363, 507] width 138 height 515
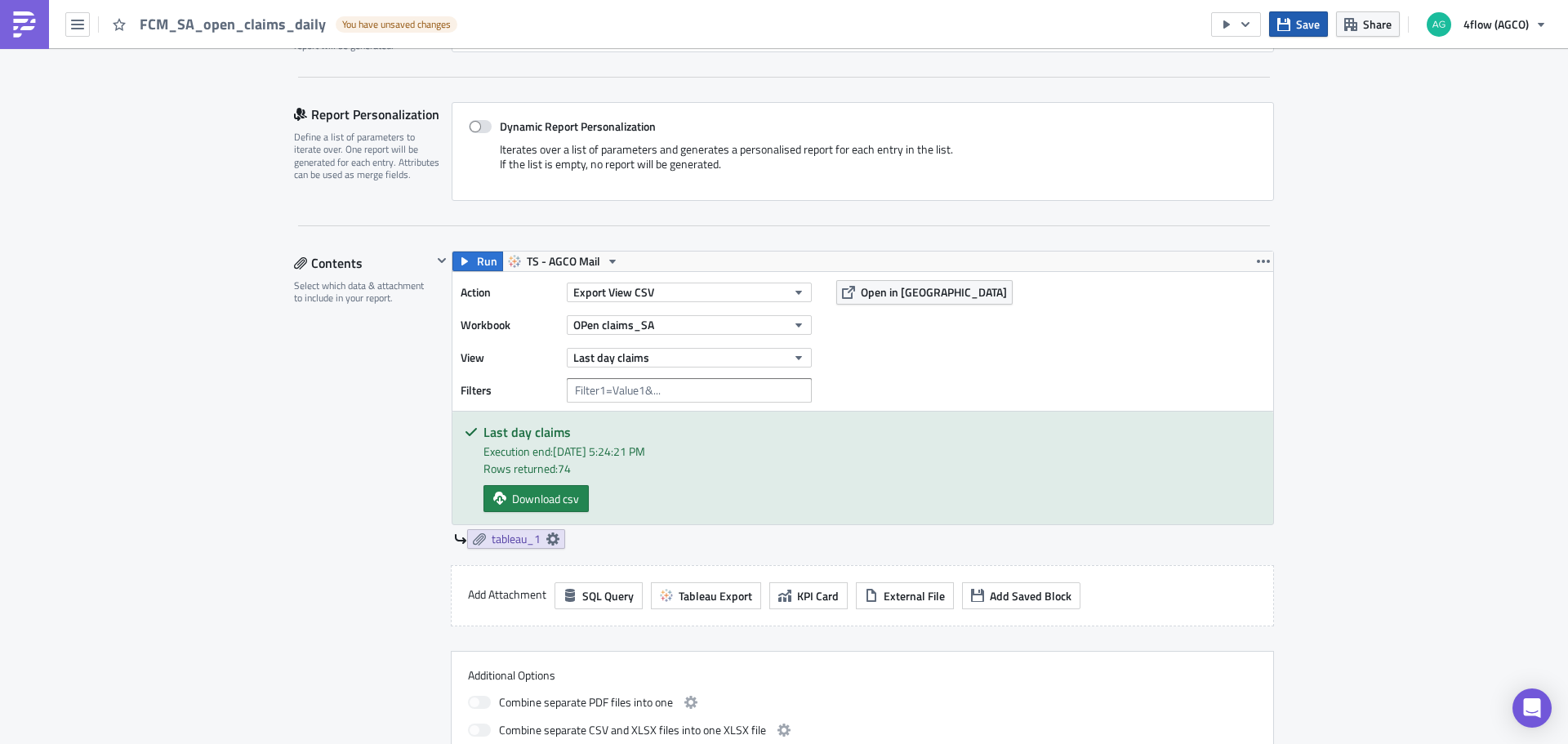
click at [1297, 28] on span "Save" at bounding box center [1307, 24] width 23 height 17
click at [505, 535] on span "tableau_1" at bounding box center [515, 539] width 49 height 15
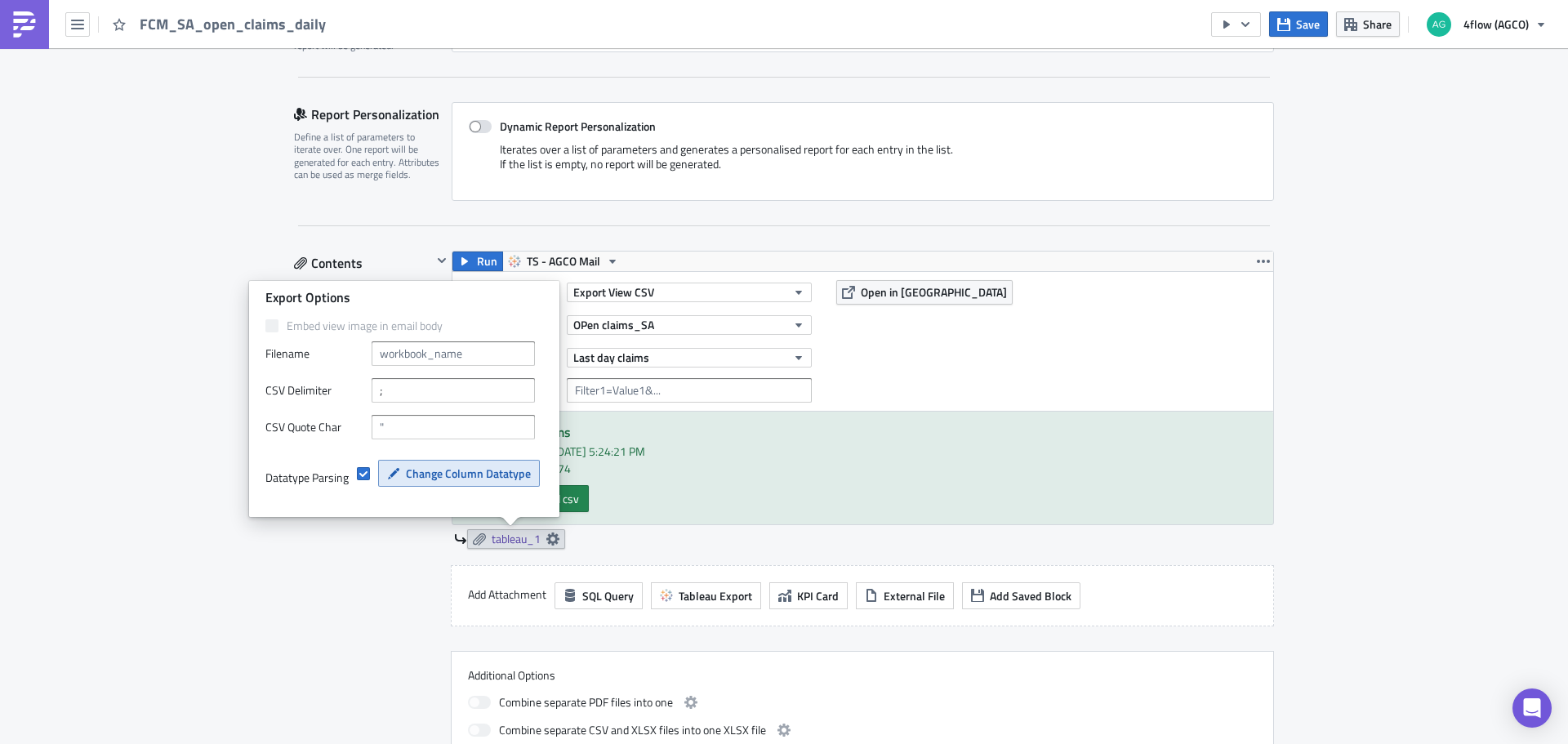
click at [469, 473] on span "Change Column Datatype" at bounding box center [468, 473] width 125 height 17
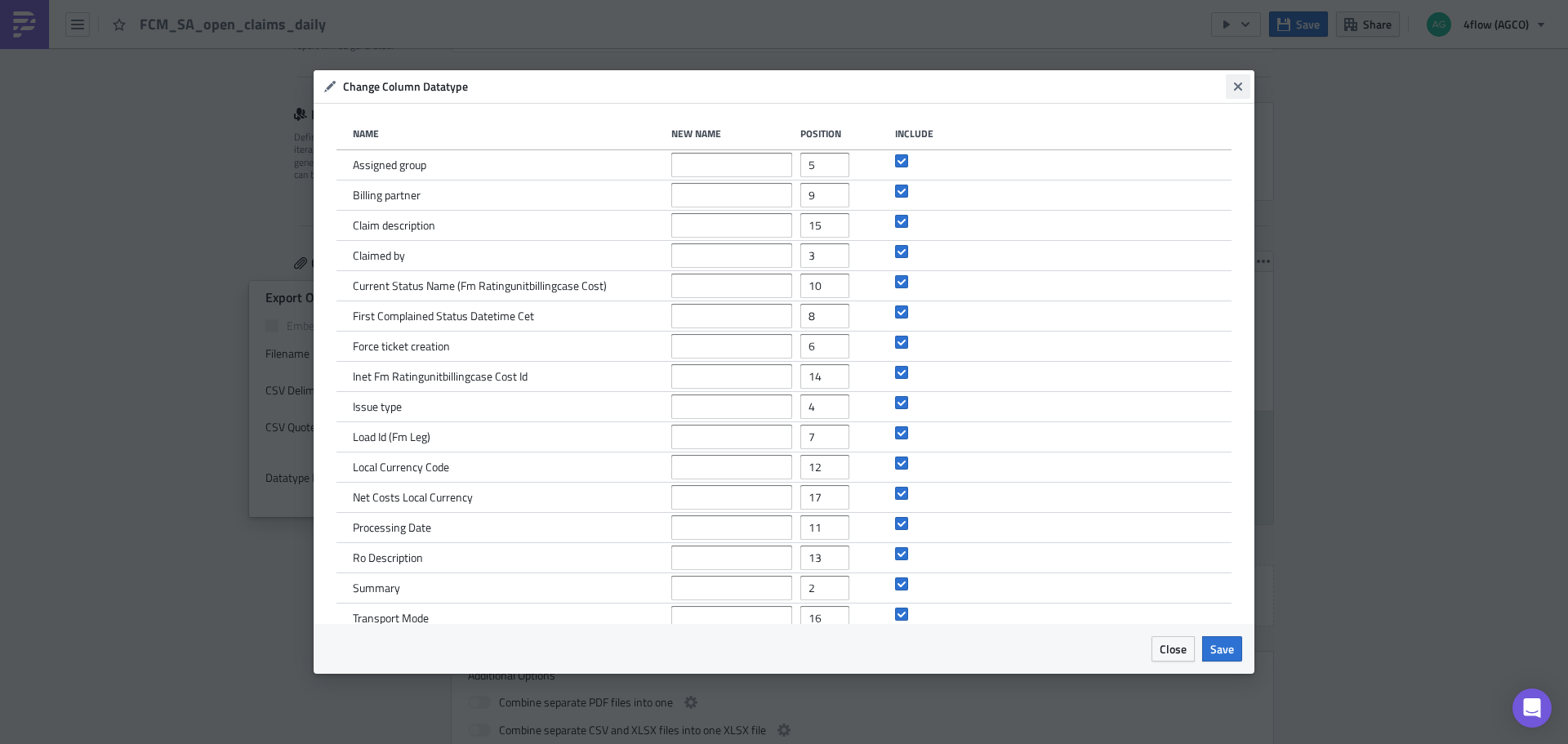
click at [1239, 86] on icon "Close" at bounding box center [1238, 86] width 8 height 8
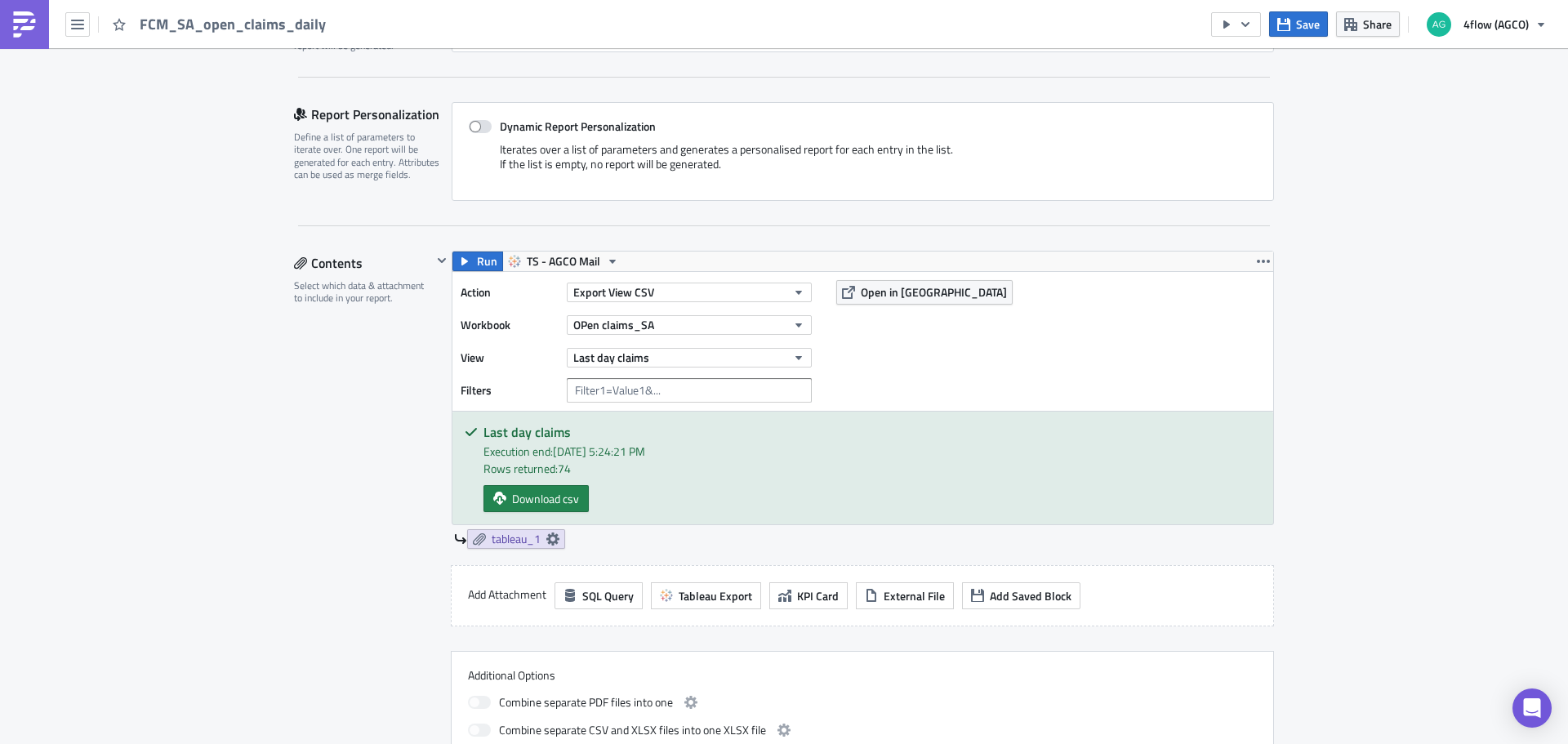
drag, startPoint x: 483, startPoint y: 0, endPoint x: 469, endPoint y: 2, distance: 14.1
click at [469, 2] on div "FCM_SA_open_claims_daily Save Share 4flow (AGCO)" at bounding box center [784, 24] width 1568 height 48
